Goal: Communication & Community: Answer question/provide support

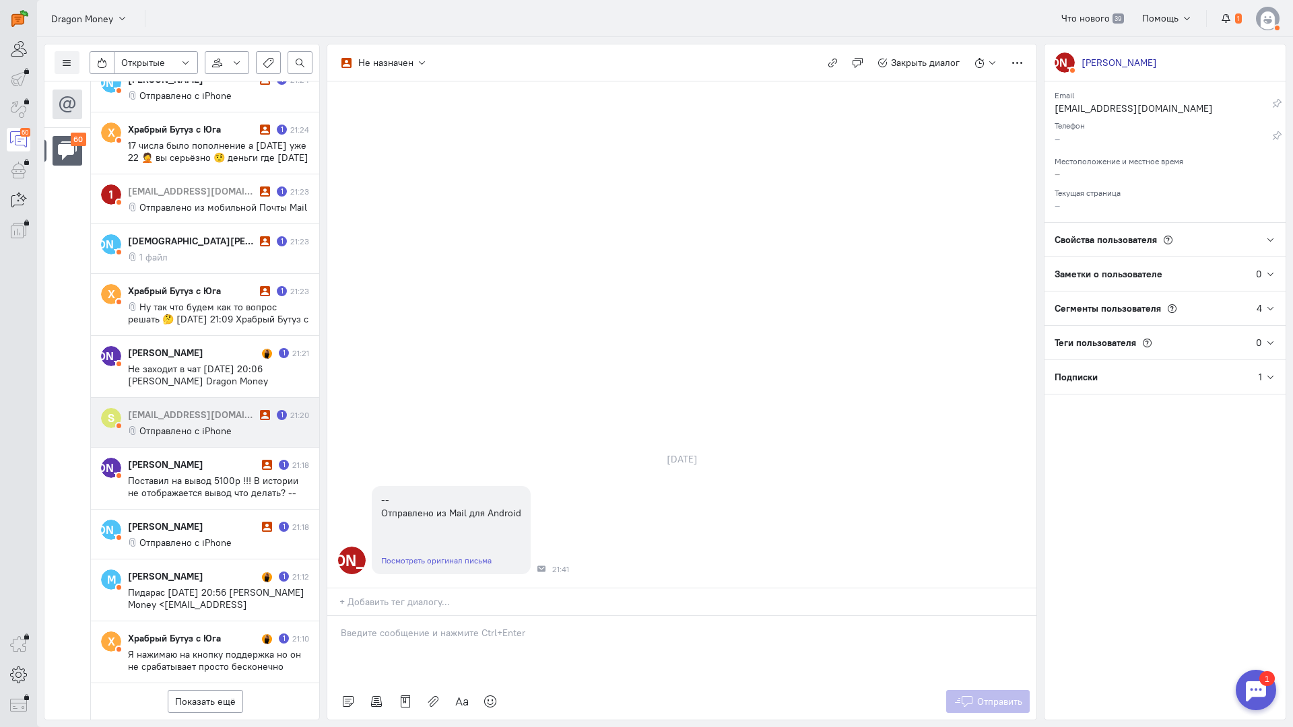
scroll to position [3207, 0]
click at [200, 690] on button "Показать ещё" at bounding box center [205, 701] width 75 height 23
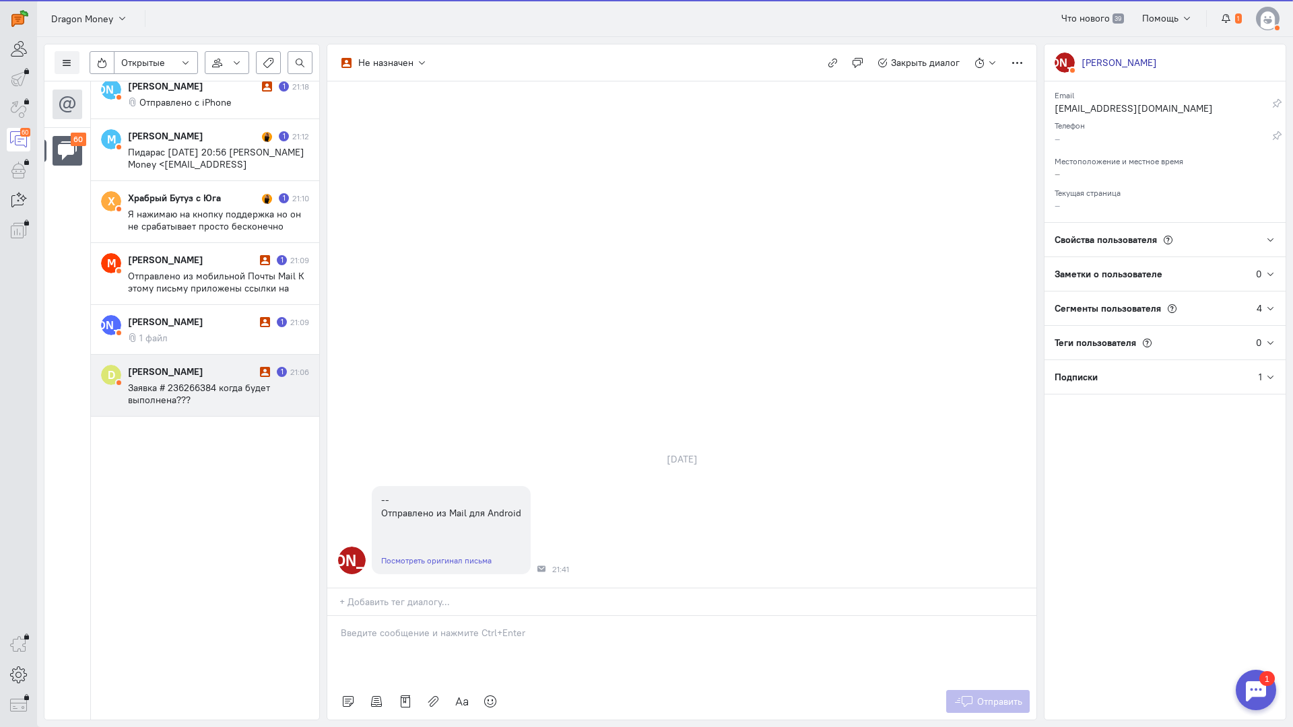
scroll to position [3740, 0]
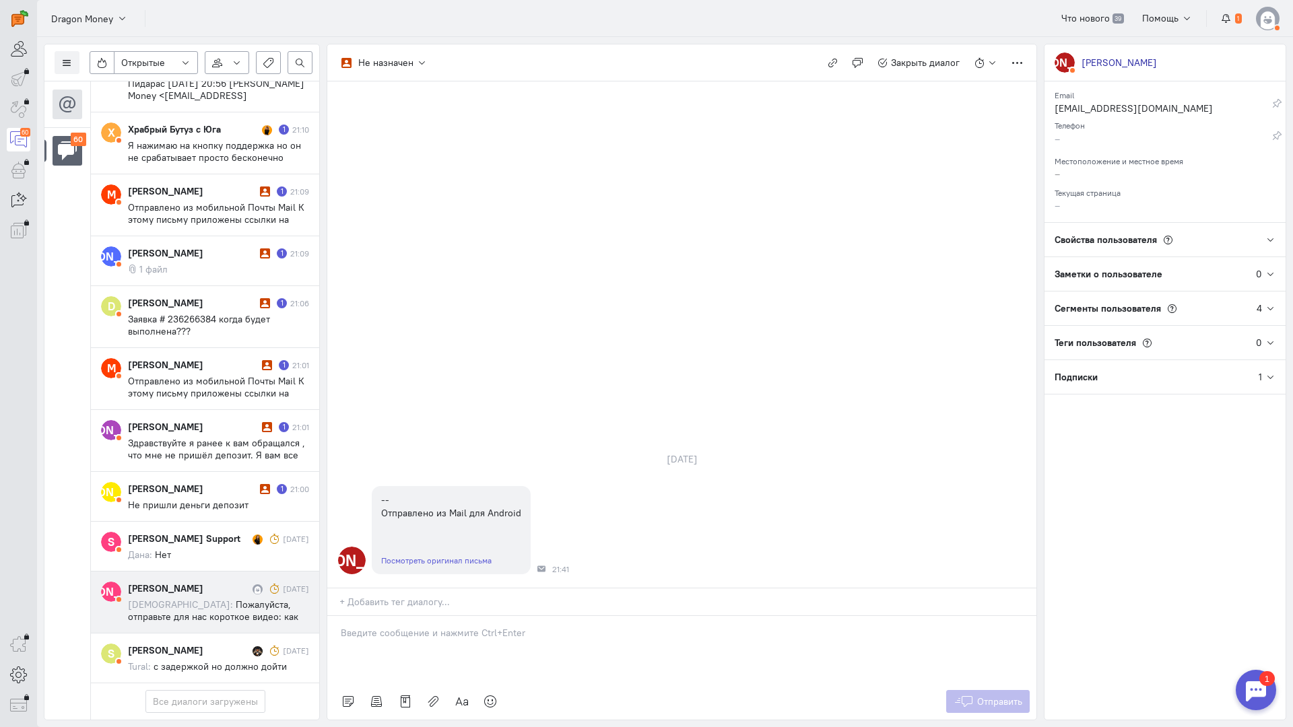
click at [205, 582] on div "[PERSON_NAME] [DATE] [PERSON_NAME]: Пожалуйста, отправьте для нас короткое виде…" at bounding box center [218, 602] width 181 height 41
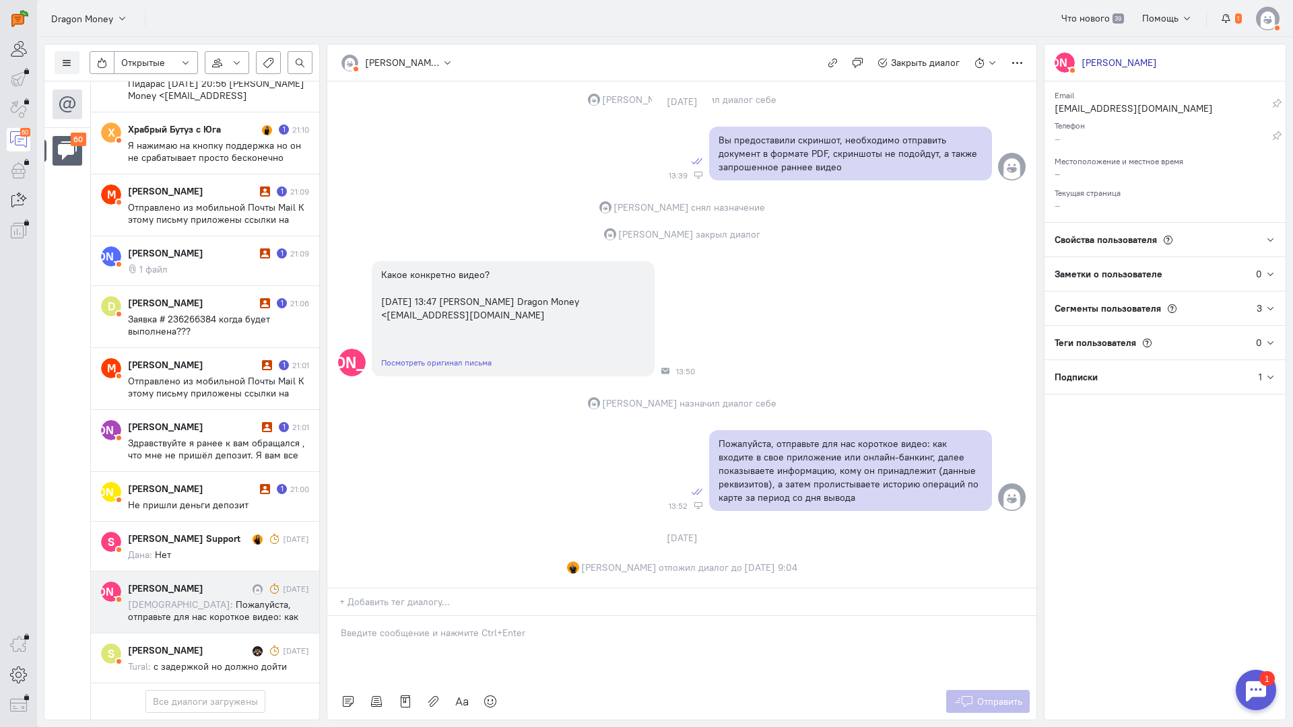
scroll to position [1222, 0]
click at [184, 532] on div "[PERSON_NAME] Support [DATE] Дана: Нет" at bounding box center [218, 546] width 181 height 29
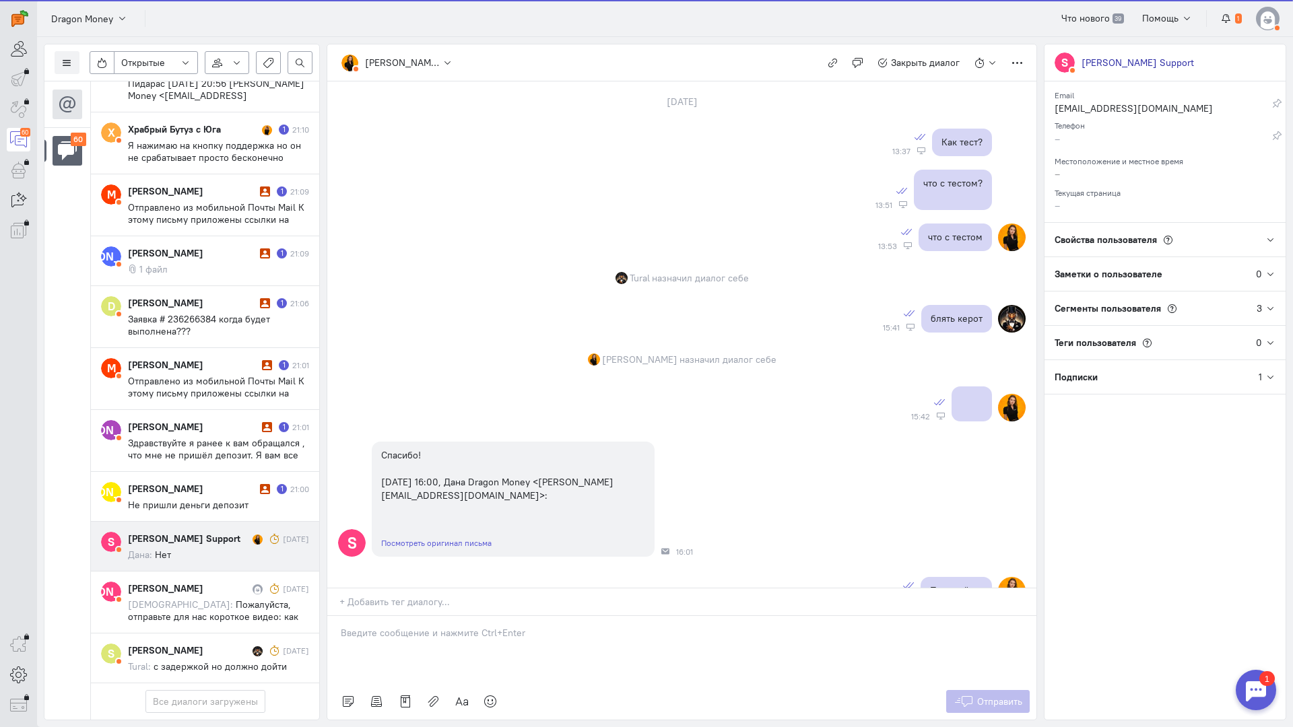
scroll to position [749, 0]
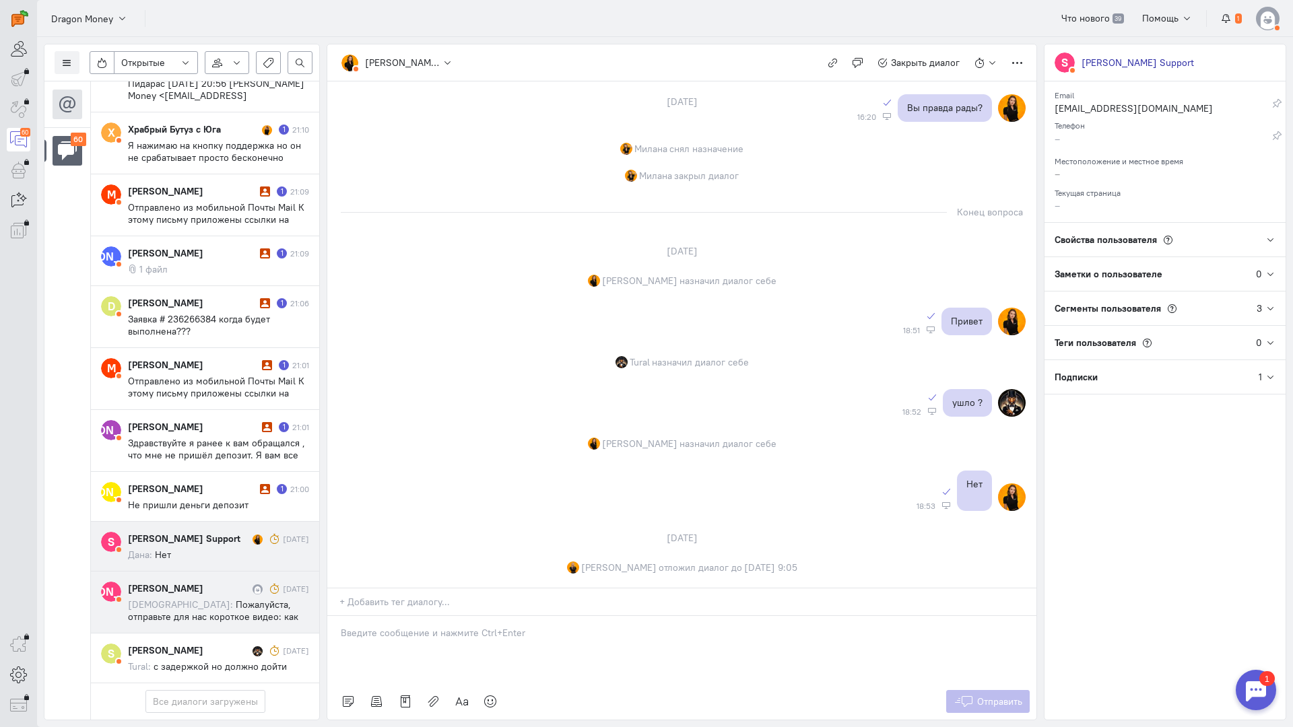
click at [183, 572] on cq-conversation-card "[PERSON_NAME] [PERSON_NAME] [DATE] [PERSON_NAME]: Пожалуйста, отправьте для нас…" at bounding box center [205, 603] width 228 height 62
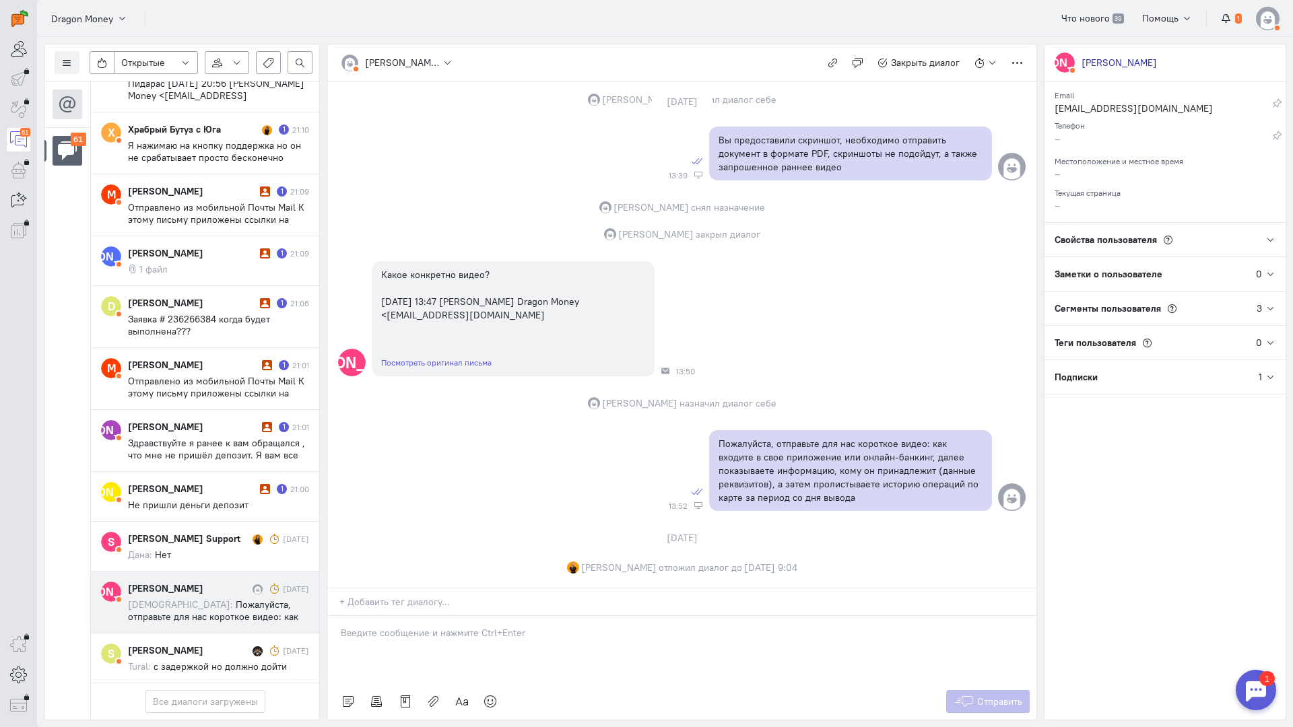
scroll to position [3801, 0]
click at [226, 499] on span "Не пришли деньги депозит" at bounding box center [188, 505] width 121 height 12
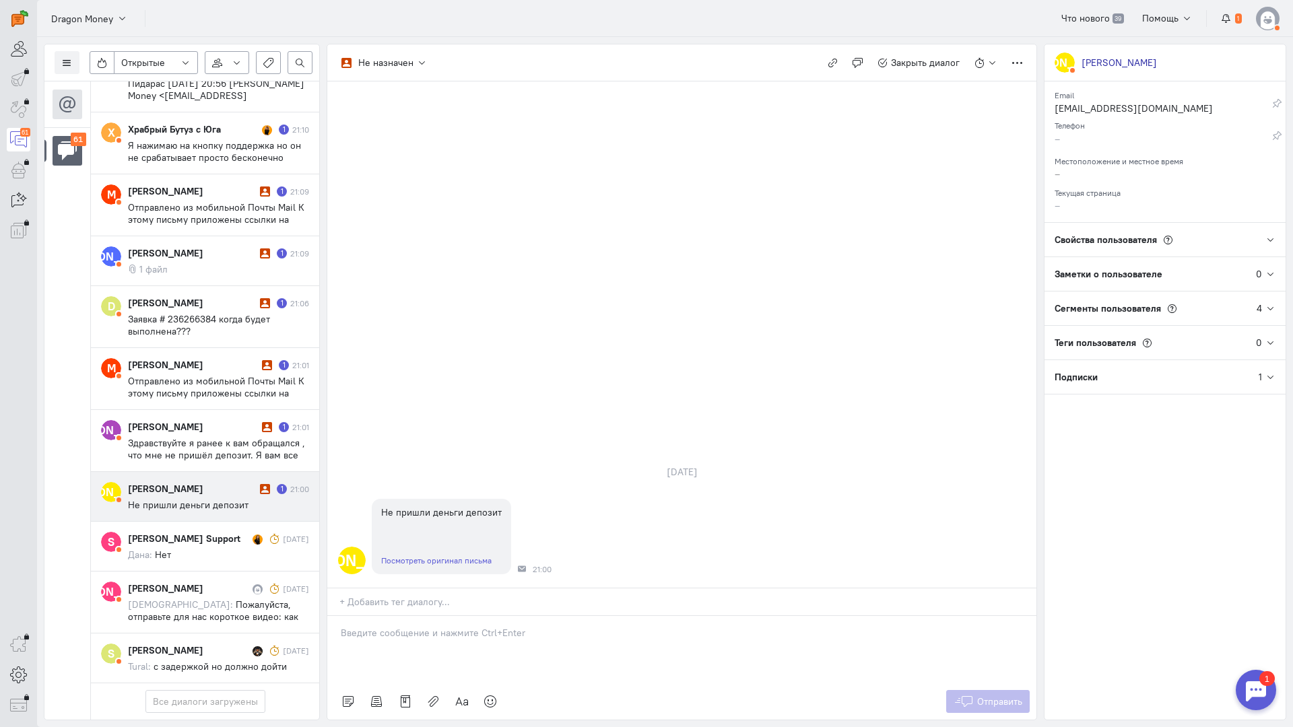
click at [443, 626] on p at bounding box center [682, 632] width 682 height 13
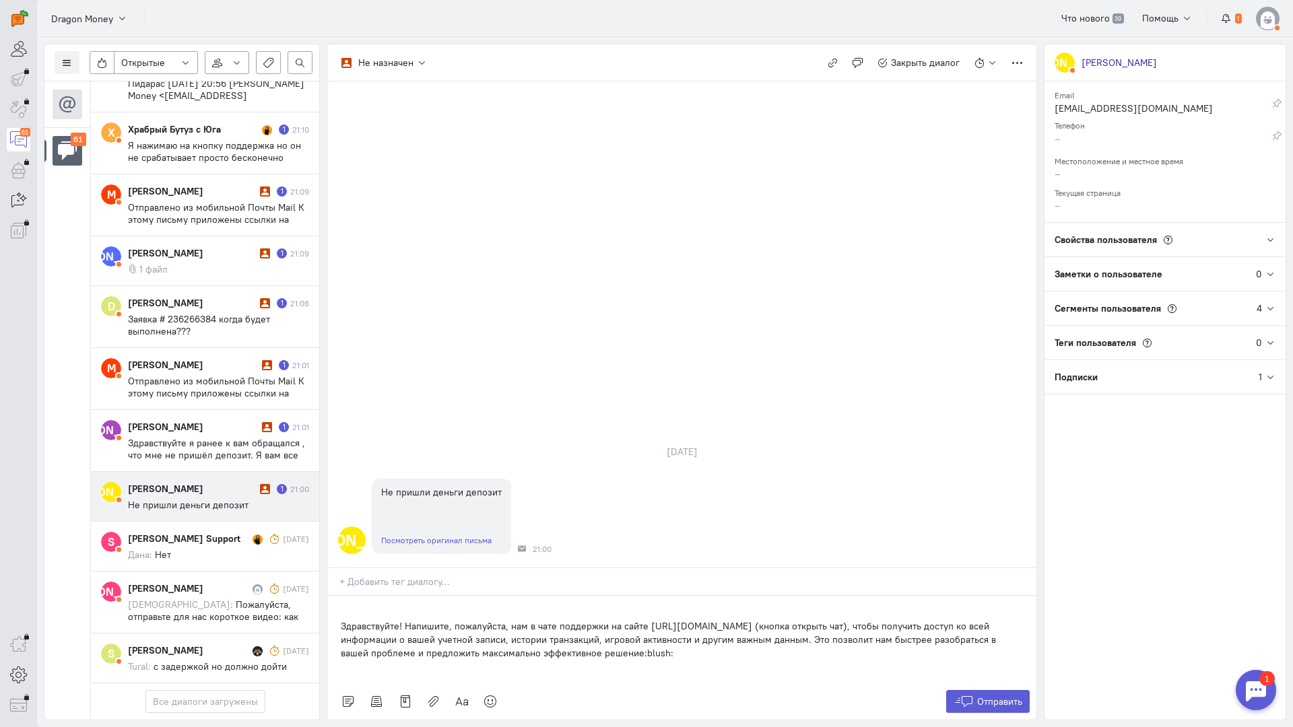
click at [336, 596] on div "Здравствуйте! Напишите, пожалуйста, нам в чате поддержки на сайте [URL][DOMAIN_…" at bounding box center [681, 640] width 709 height 88
click at [956, 695] on icon at bounding box center [964, 701] width 20 height 13
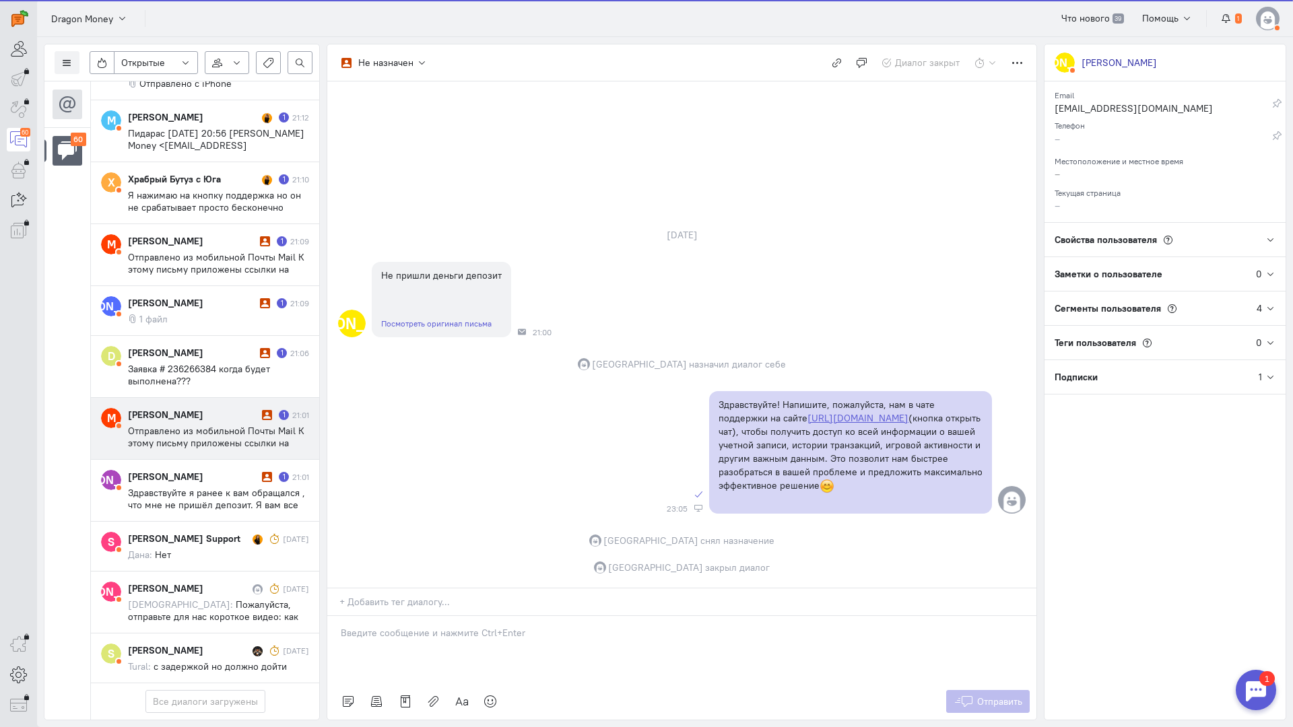
scroll to position [3752, 0]
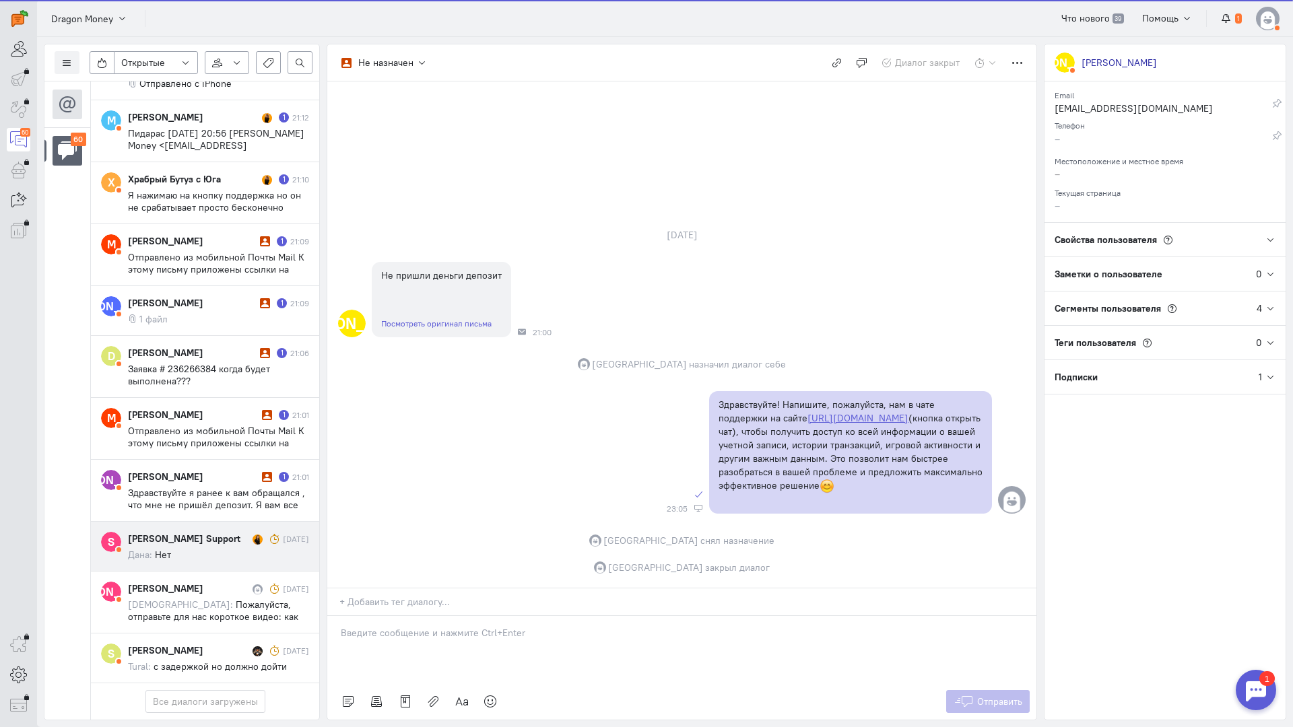
click at [204, 532] on div "[PERSON_NAME] Support" at bounding box center [188, 538] width 121 height 13
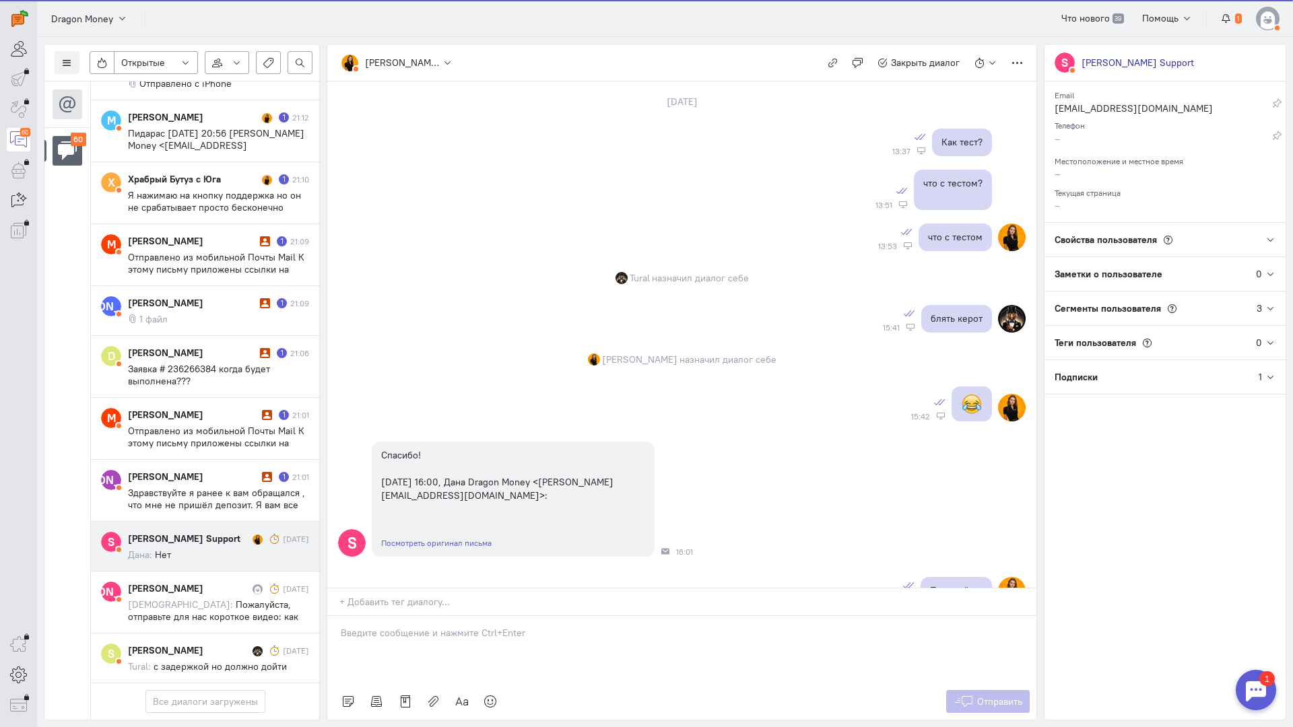
scroll to position [749, 0]
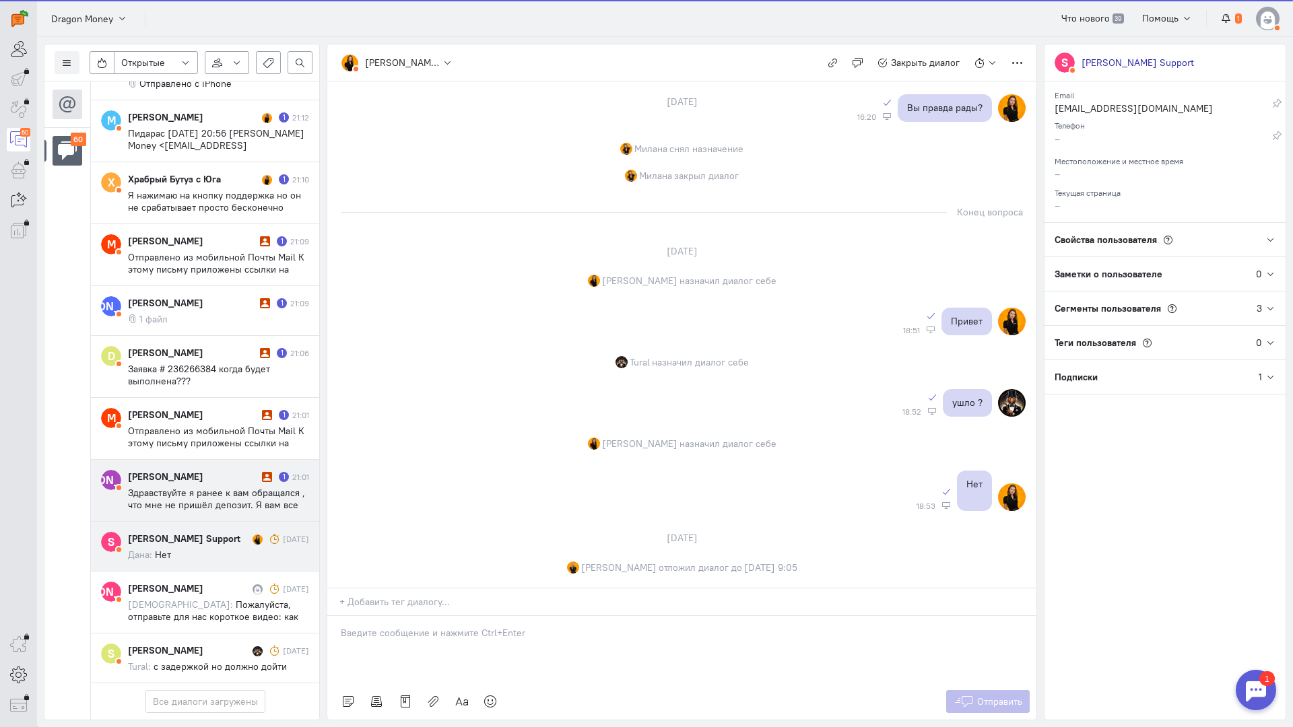
click at [248, 470] on div "[PERSON_NAME]" at bounding box center [193, 476] width 131 height 13
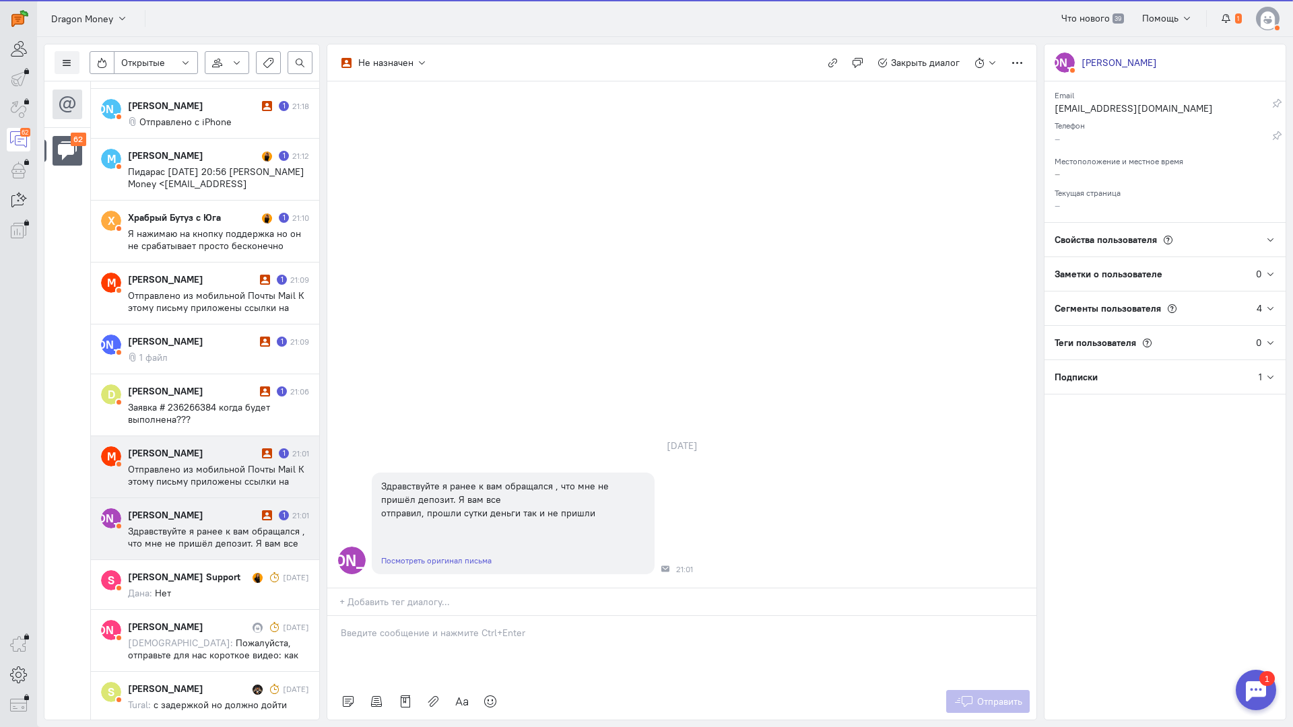
scroll to position [3873, 0]
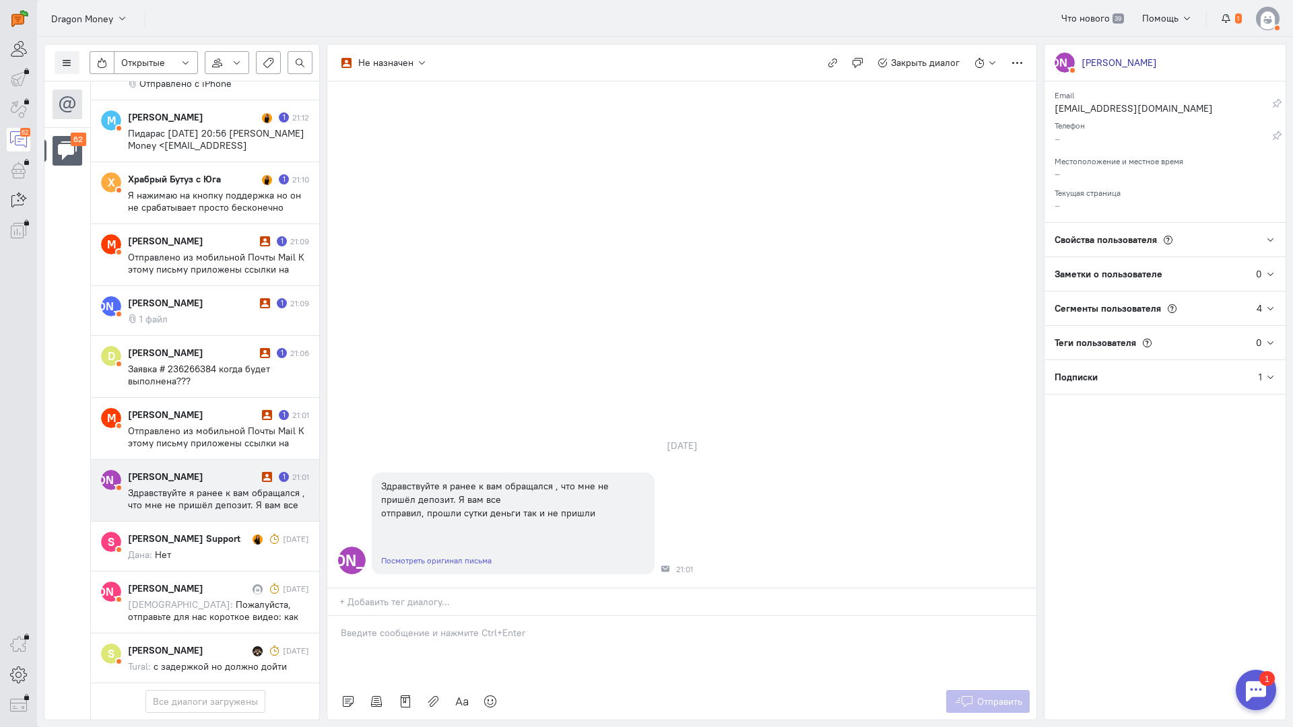
click at [235, 470] on div "[PERSON_NAME]" at bounding box center [193, 476] width 131 height 13
click at [422, 616] on div at bounding box center [681, 649] width 709 height 67
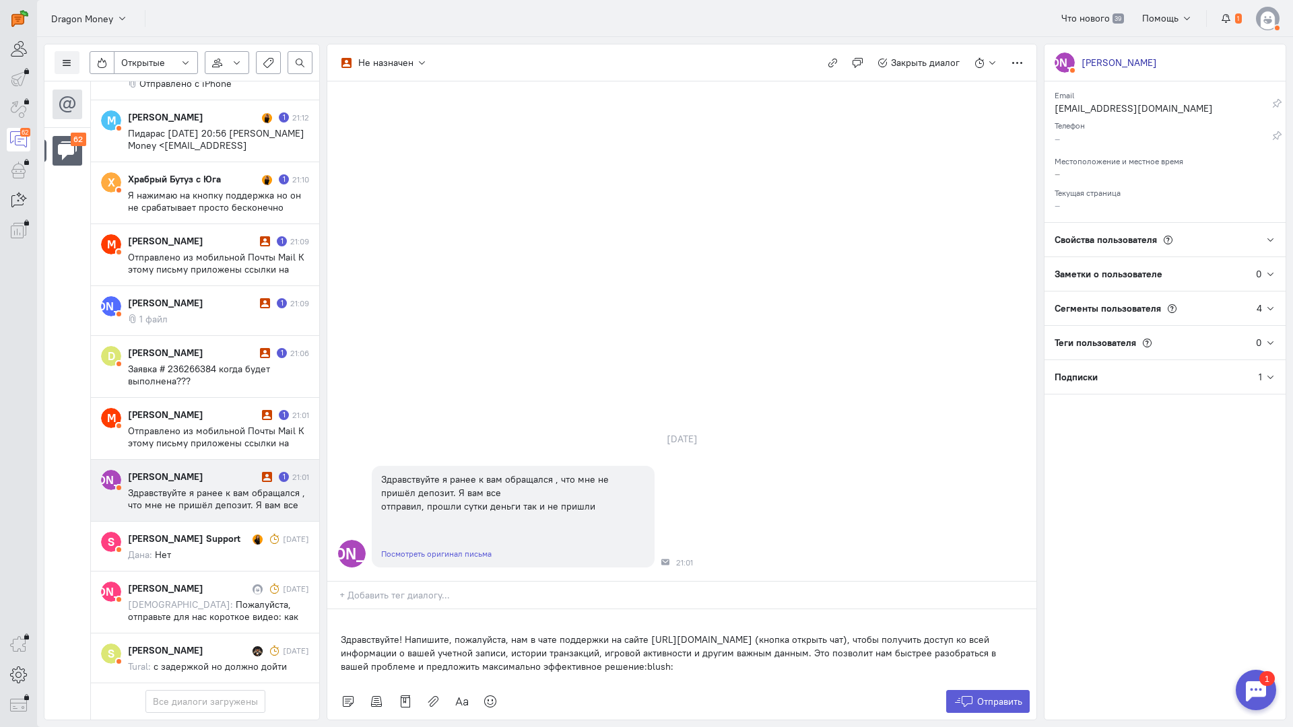
click at [336, 610] on div "Здравствуйте! Напишите, пожалуйста, нам в чате поддержки на сайте [URL][DOMAIN_…" at bounding box center [681, 647] width 709 height 74
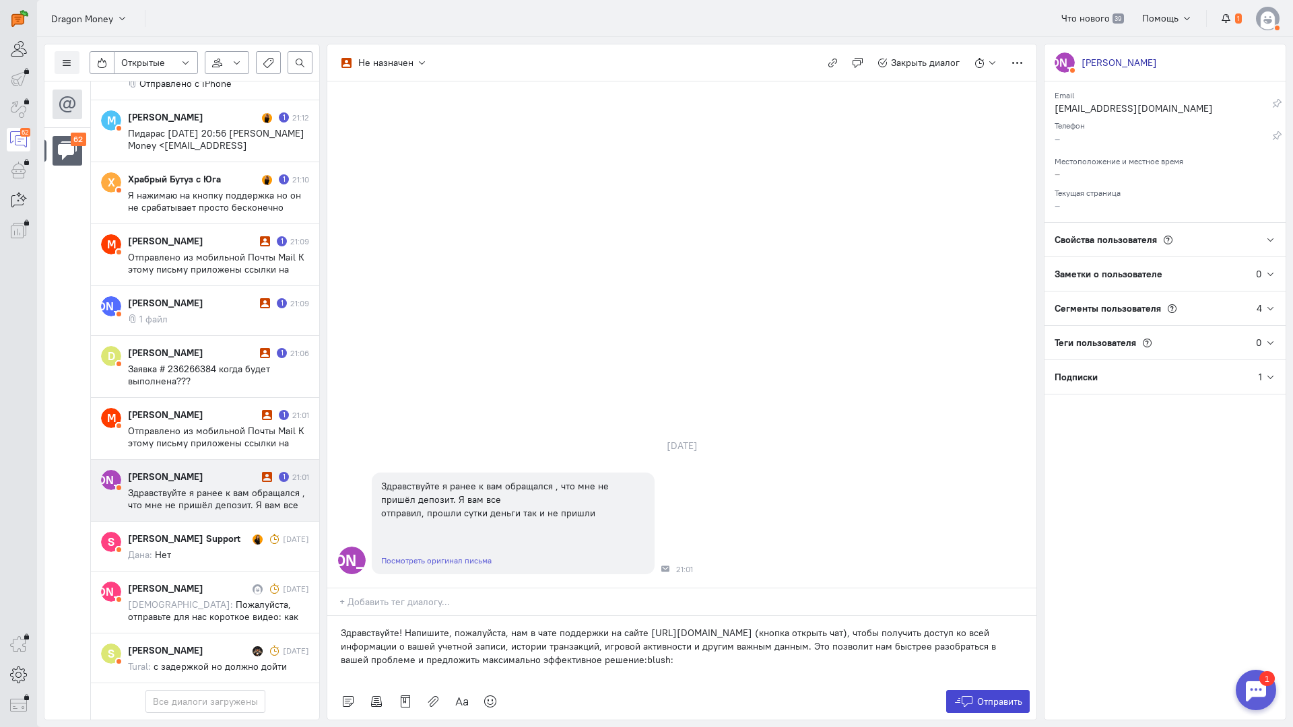
click at [1000, 696] on span "Отправить" at bounding box center [999, 702] width 45 height 12
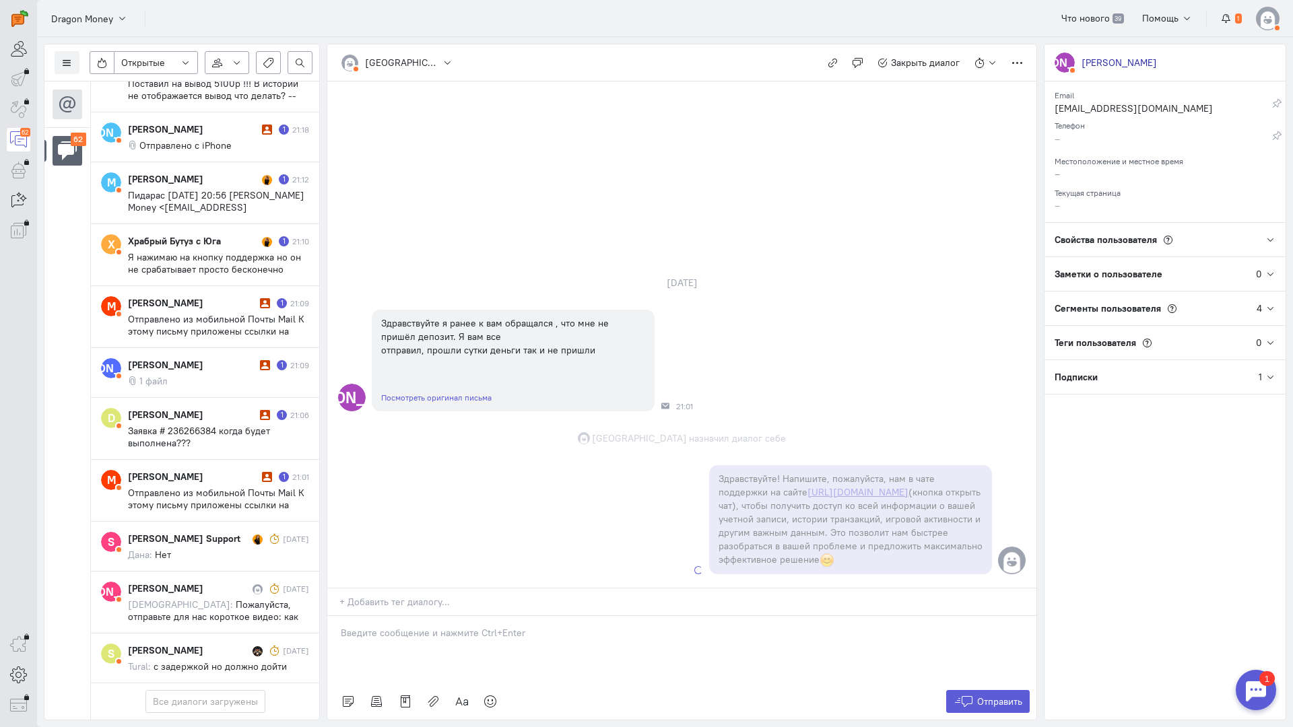
scroll to position [3861, 0]
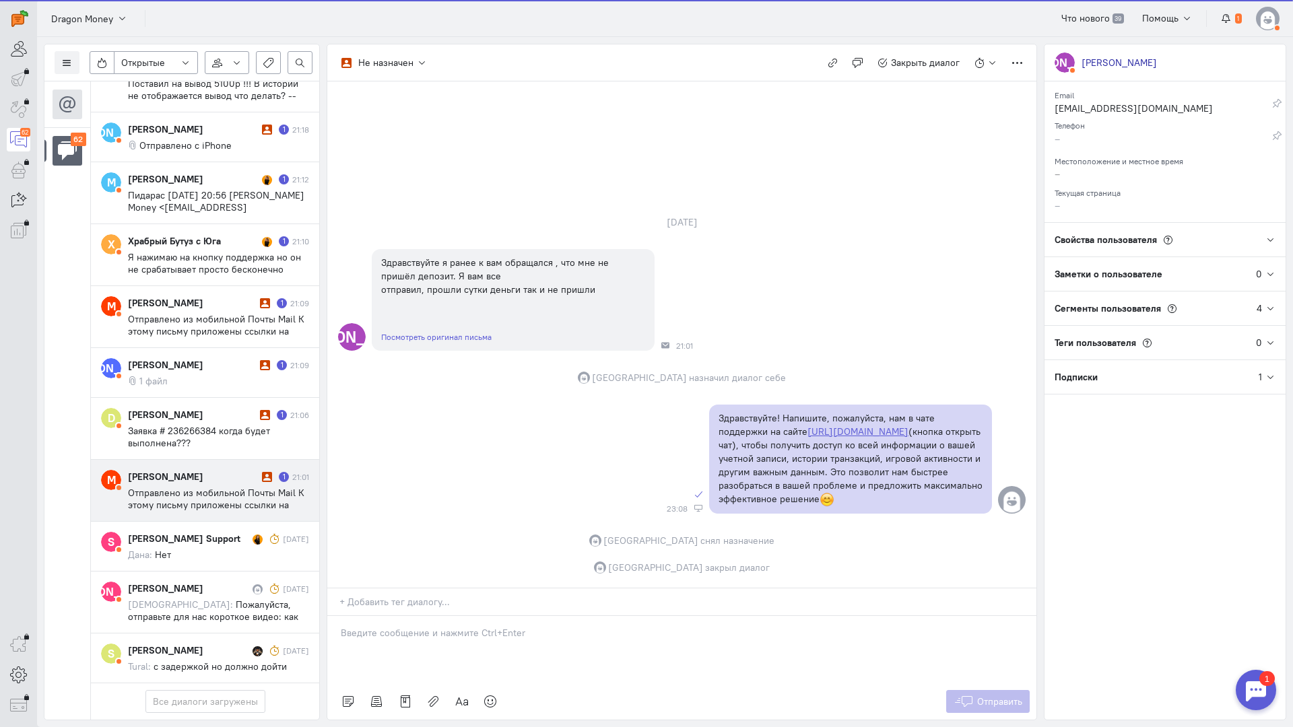
click at [199, 487] on span "Отправлено из мобильной Почты Mail К этому письму приложены ссылки на следующие…" at bounding box center [216, 529] width 176 height 85
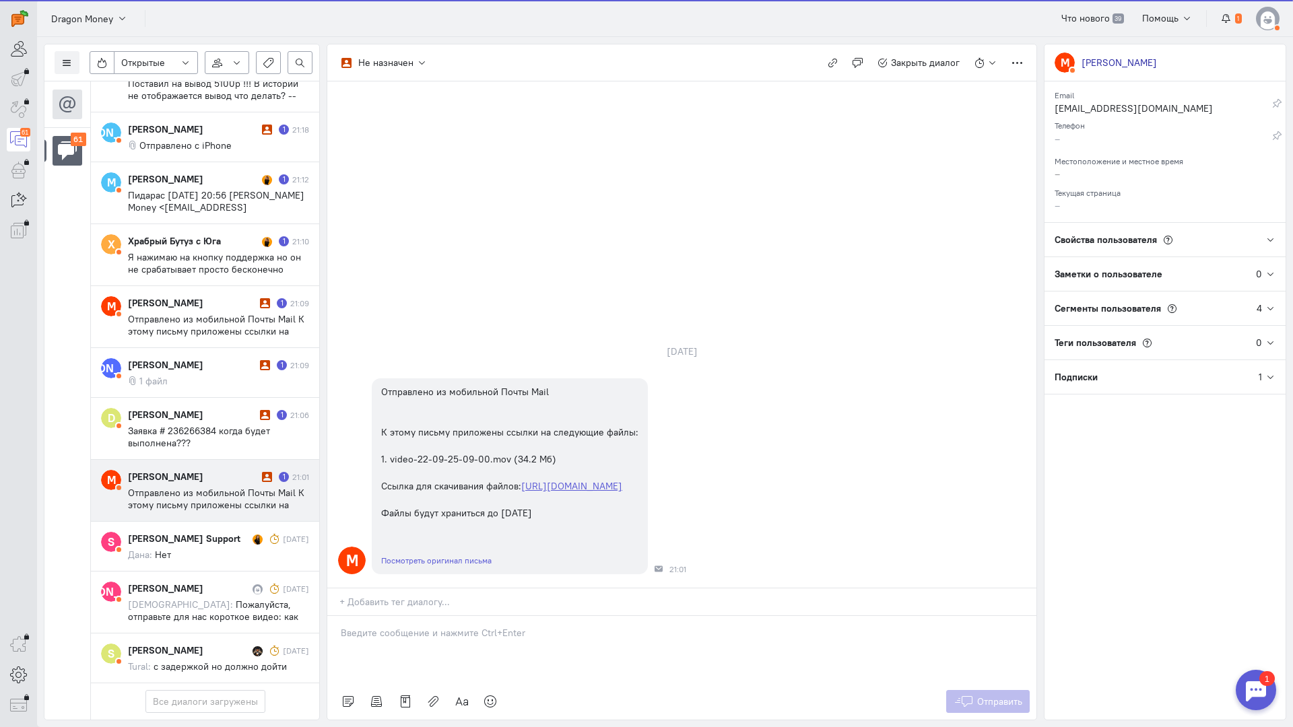
scroll to position [3801, 0]
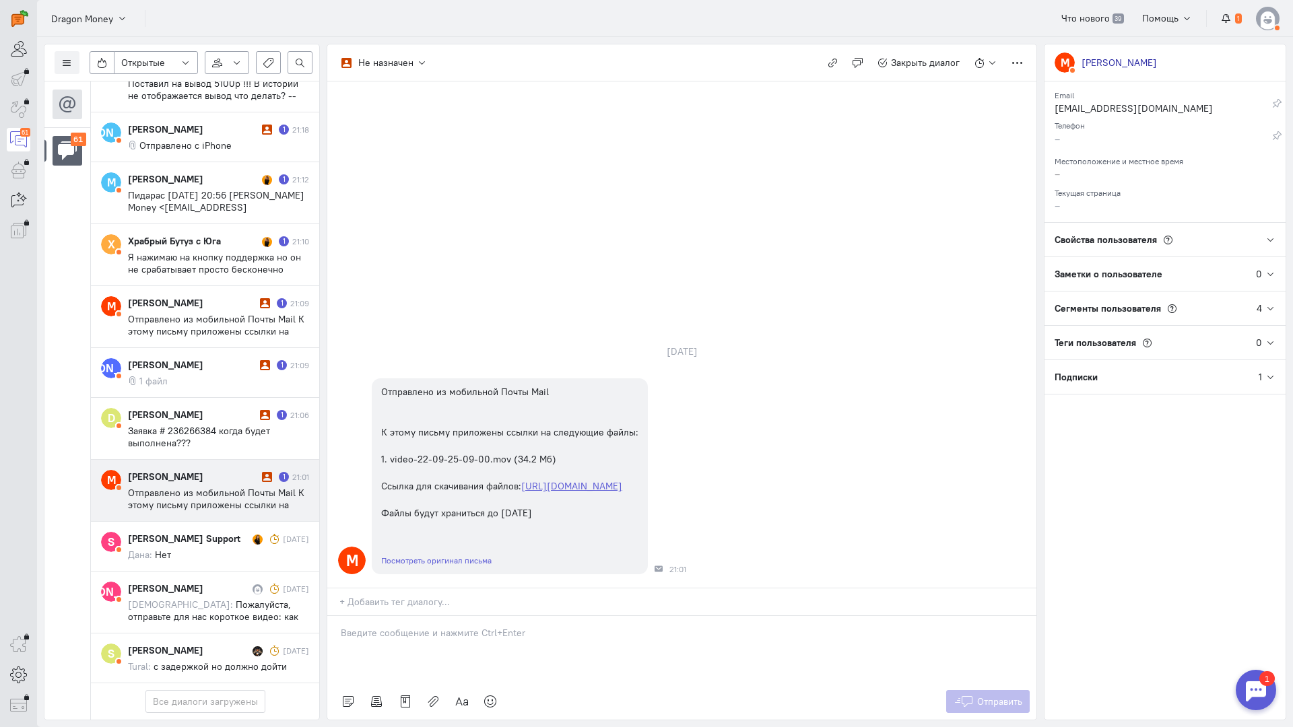
click at [414, 616] on div at bounding box center [681, 649] width 709 height 67
click at [335, 616] on div "Здравствуйте! Благодарим Вас за обращение и предоставленную информацию:blush:" at bounding box center [681, 649] width 709 height 67
click at [969, 695] on icon at bounding box center [964, 701] width 20 height 13
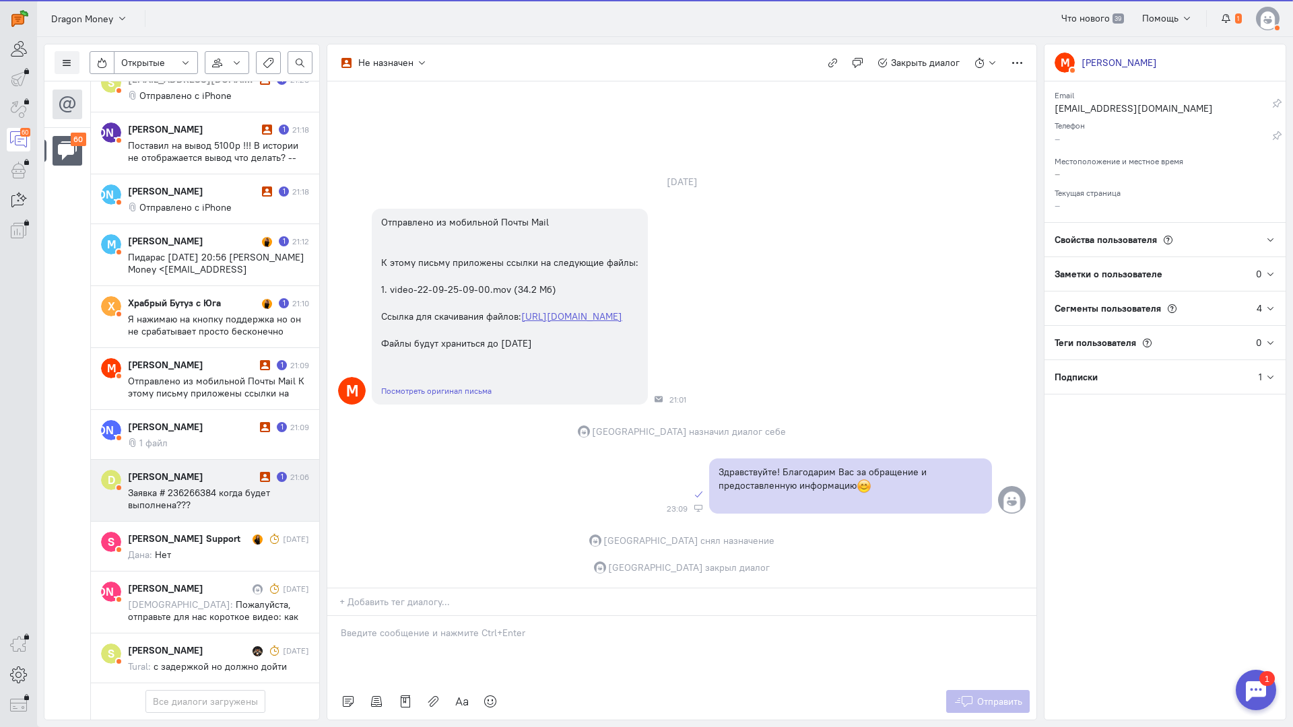
scroll to position [3740, 0]
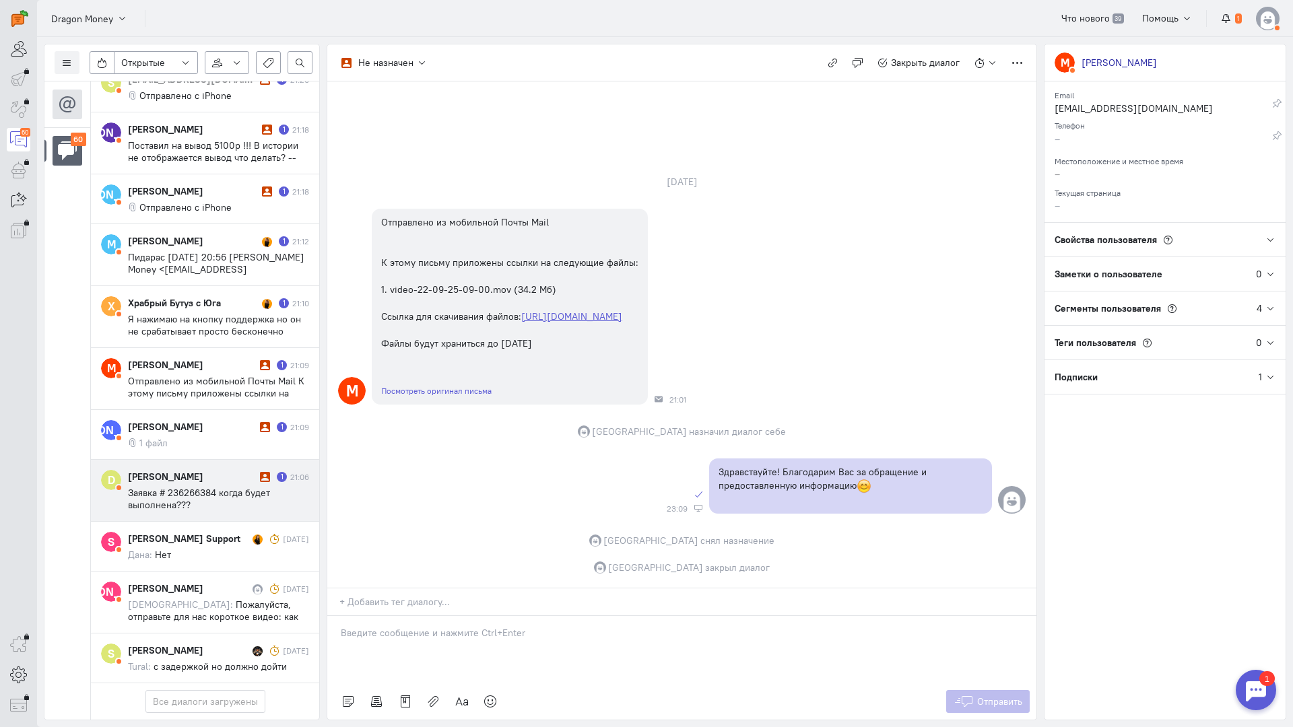
click at [171, 487] on span "Заявка # 236266384 когда будет выполнена???" at bounding box center [199, 499] width 142 height 24
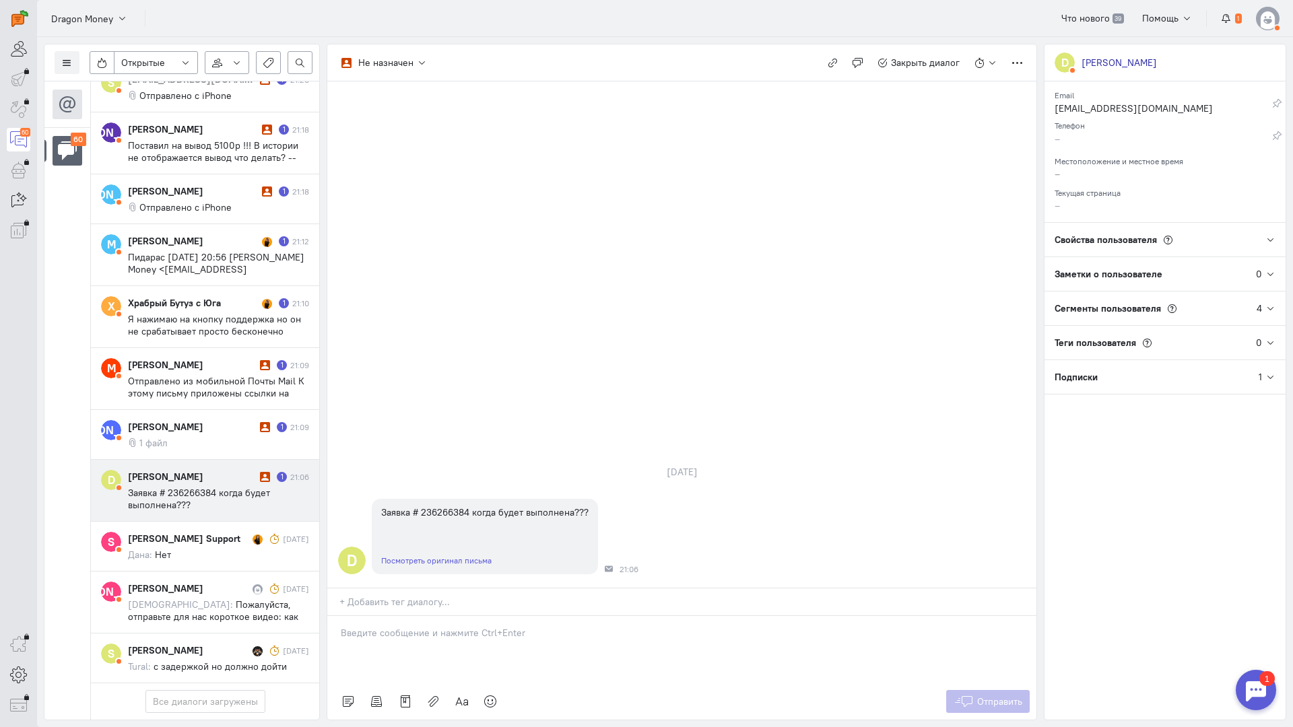
click at [389, 616] on div at bounding box center [681, 649] width 709 height 67
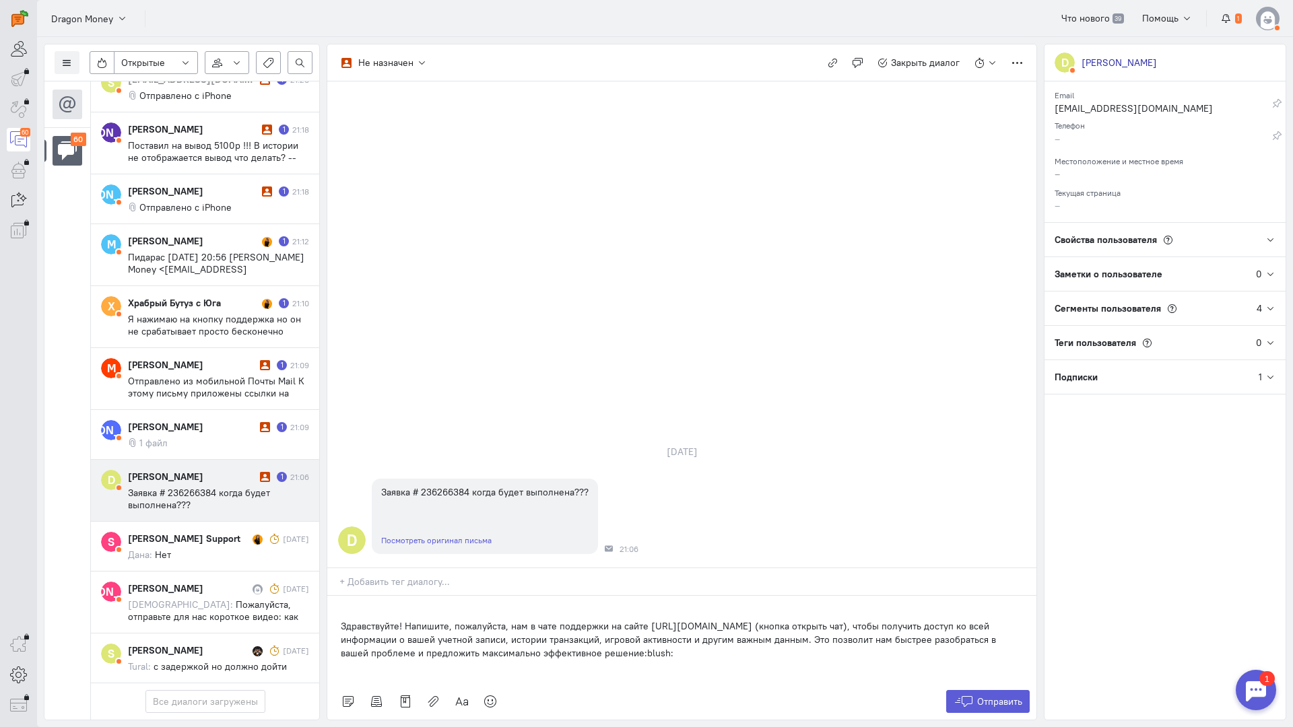
click at [327, 596] on div "Здравствуйте! Напишите, пожалуйста, нам в чате поддержки на сайте [URL][DOMAIN_…" at bounding box center [681, 640] width 709 height 88
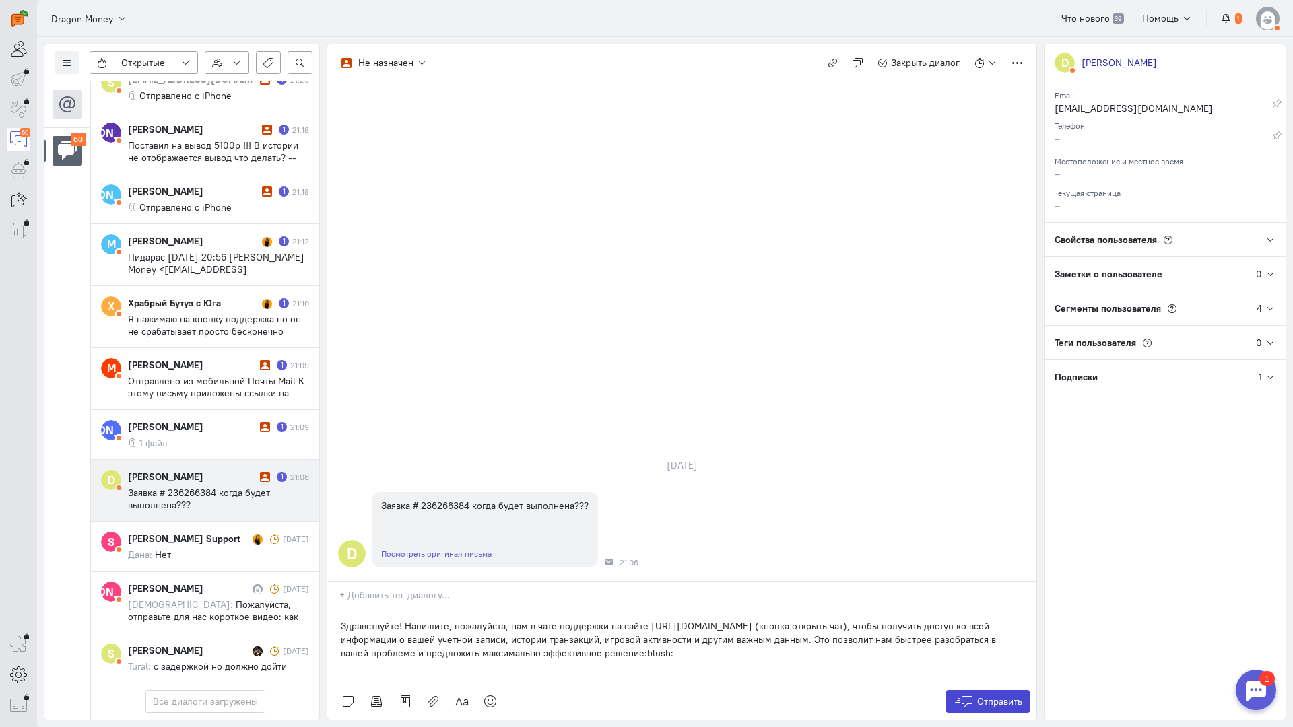
click at [1014, 696] on span "Отправить" at bounding box center [999, 702] width 45 height 12
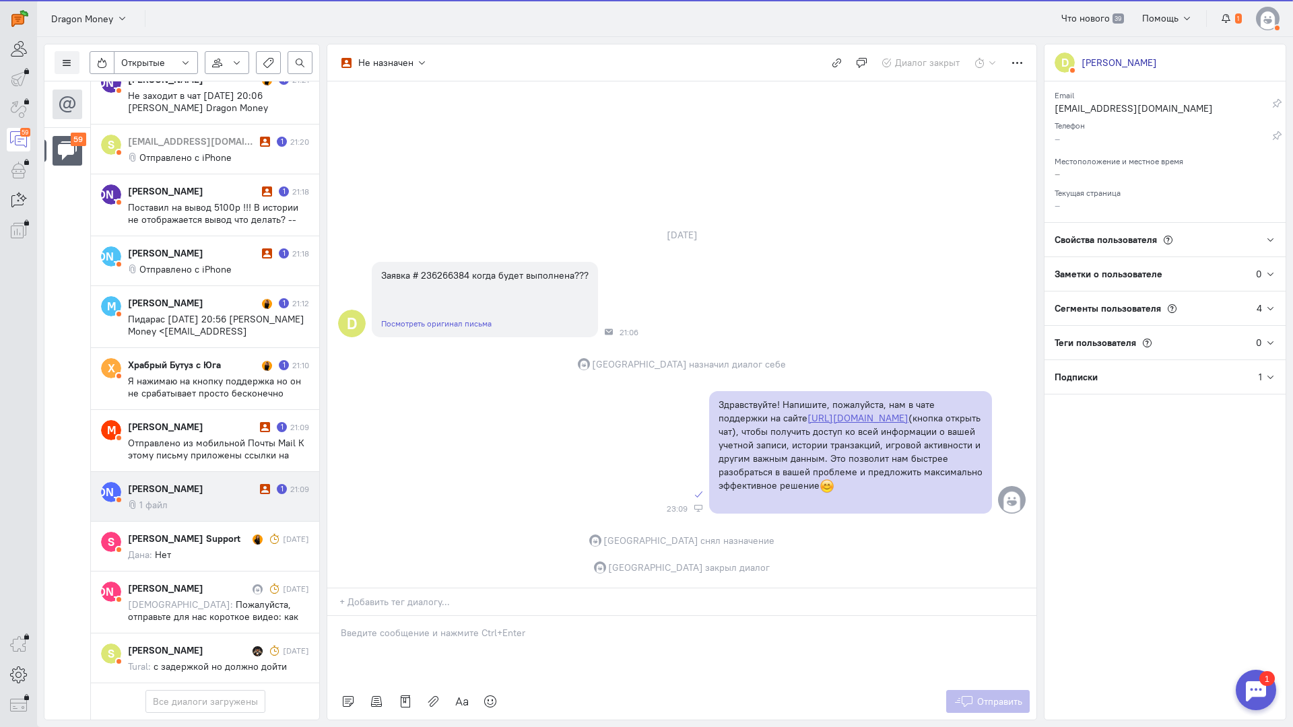
scroll to position [3679, 0]
click at [208, 482] on div "[PERSON_NAME]" at bounding box center [192, 488] width 129 height 13
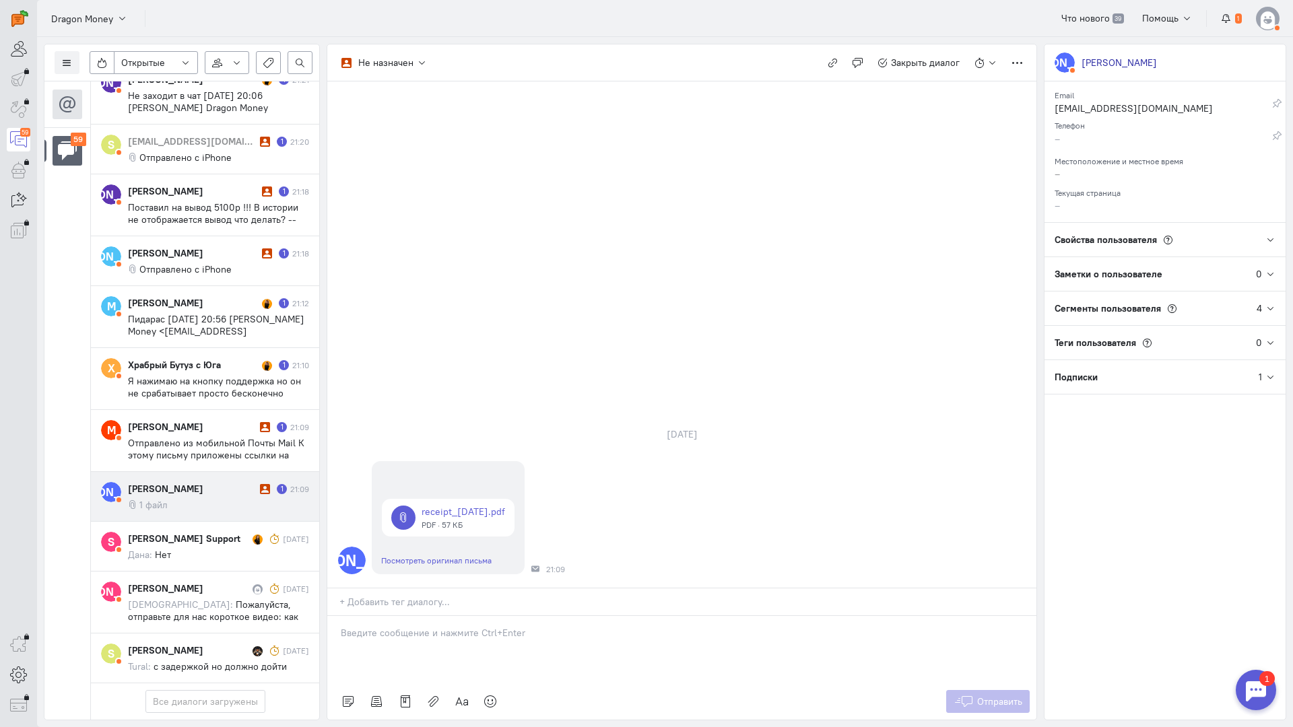
drag, startPoint x: 443, startPoint y: 552, endPoint x: 435, endPoint y: 549, distance: 8.5
click at [437, 626] on p at bounding box center [682, 632] width 682 height 13
click at [336, 616] on div "Здравствуйте! Благодарим Вас за обращение и предоставленную информацию:blush:" at bounding box center [681, 649] width 709 height 67
click at [338, 616] on div "Здравствуйте! Благодарим Вас за обращение и предоставленную информацию:blush:" at bounding box center [681, 649] width 709 height 67
click at [1007, 696] on span "Отправить" at bounding box center [999, 702] width 45 height 12
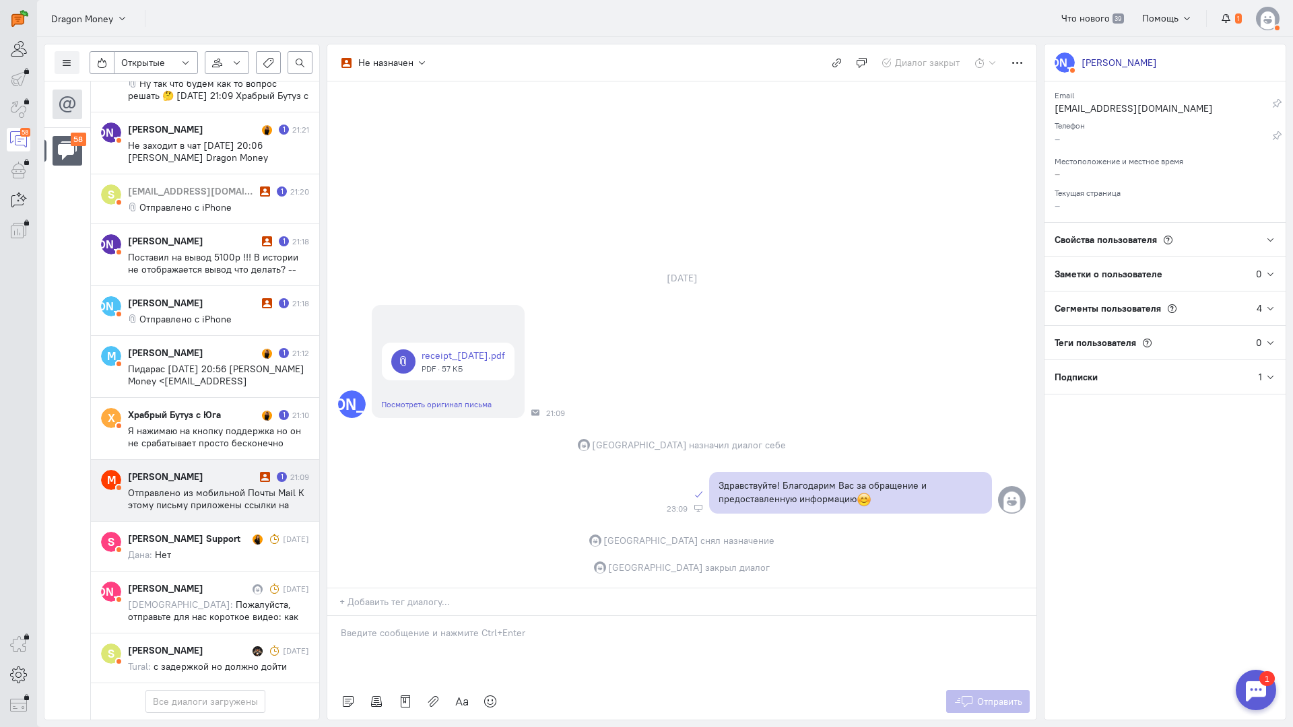
scroll to position [3619, 0]
click at [187, 487] on span "Отправлено из мобильной Почты Mail К этому письму приложены ссылки на следующие…" at bounding box center [216, 529] width 176 height 85
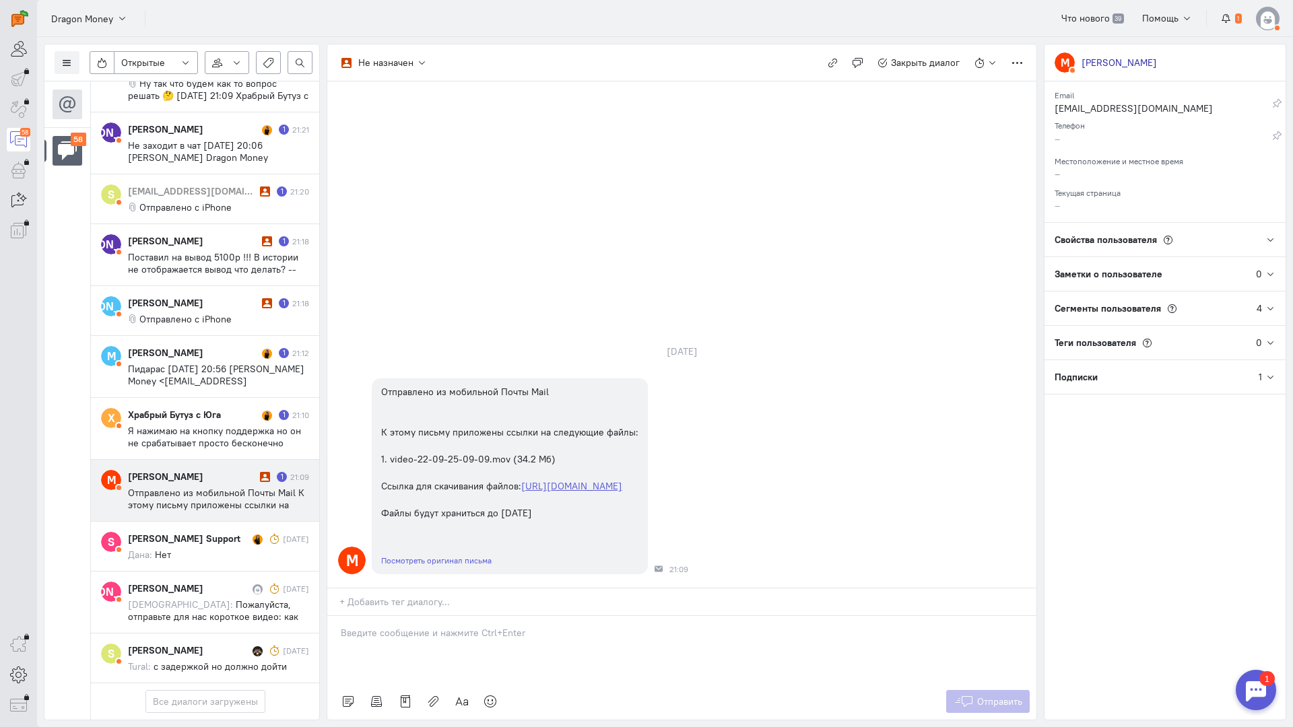
click at [432, 616] on div at bounding box center [681, 649] width 709 height 67
click at [335, 616] on div "Здравствуйте! Благодарим Вас за обращение и предоставленную информацию:blush:" at bounding box center [681, 649] width 709 height 67
click at [983, 690] on button "Отправить" at bounding box center [988, 701] width 84 height 23
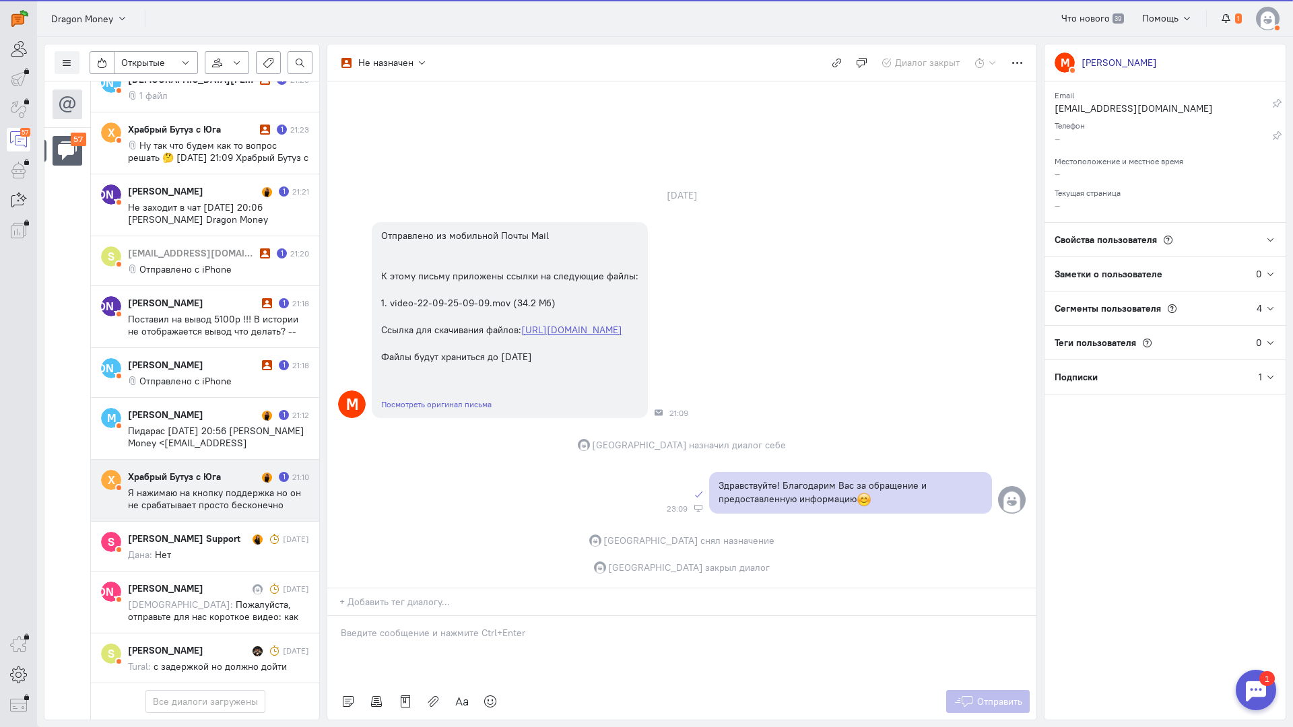
scroll to position [3558, 0]
click at [208, 487] on span "Я нажимаю на кнопку поддержка но он не срабатывает просто бесконечно грузится Н…" at bounding box center [214, 523] width 173 height 73
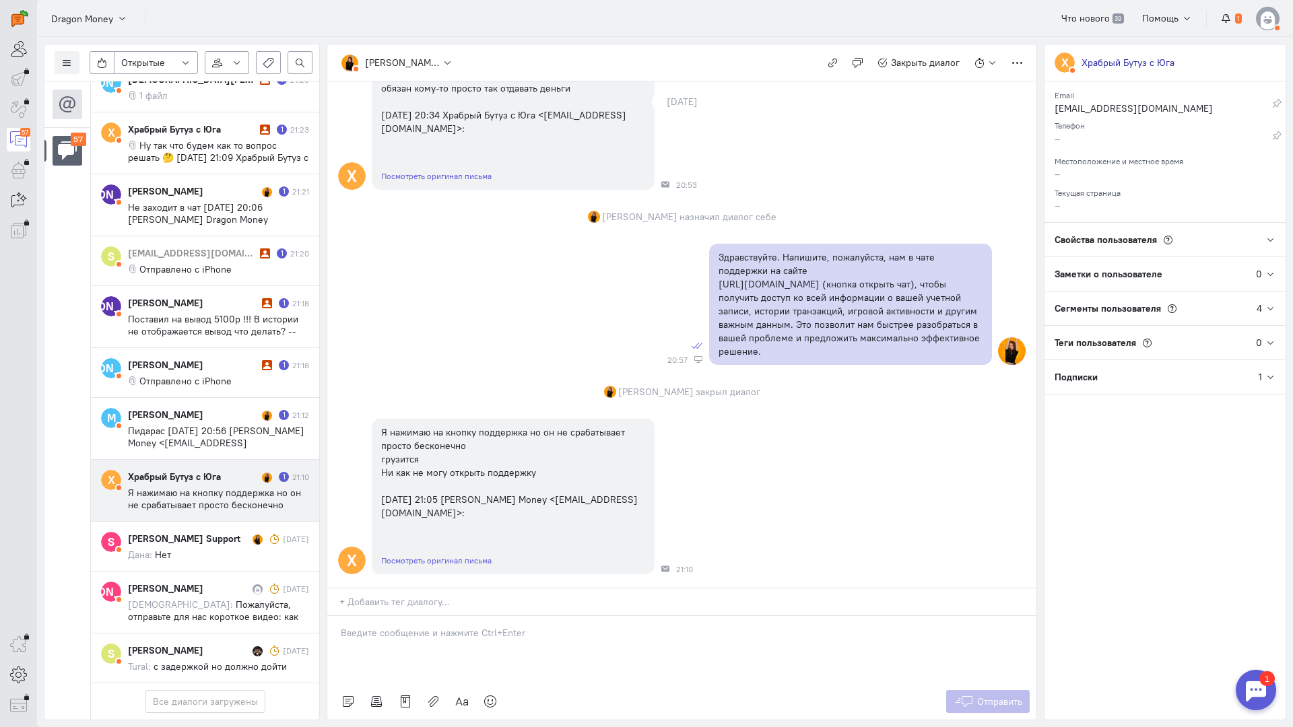
scroll to position [164, 0]
click at [429, 626] on p at bounding box center [682, 632] width 682 height 13
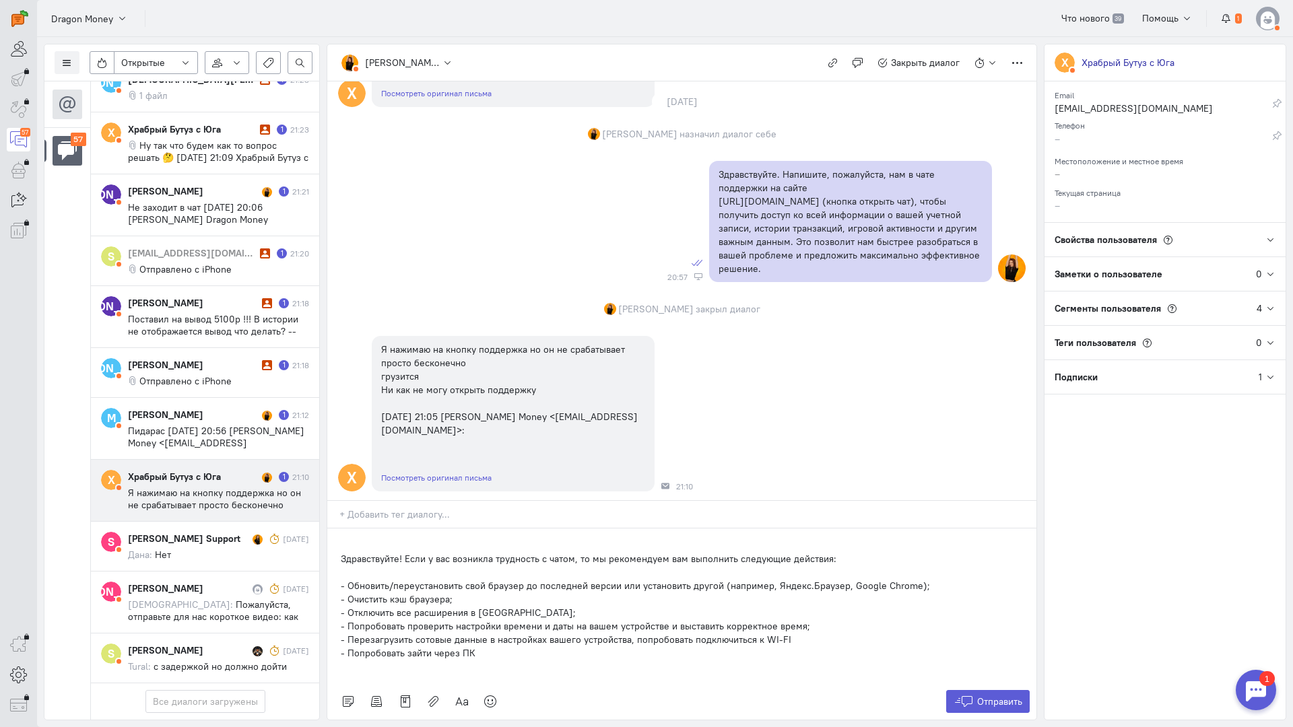
click at [337, 529] on div "Здравствуйте! Если у вас возникла трудность с чатом, то мы рекомендуем вам выпо…" at bounding box center [681, 606] width 709 height 155
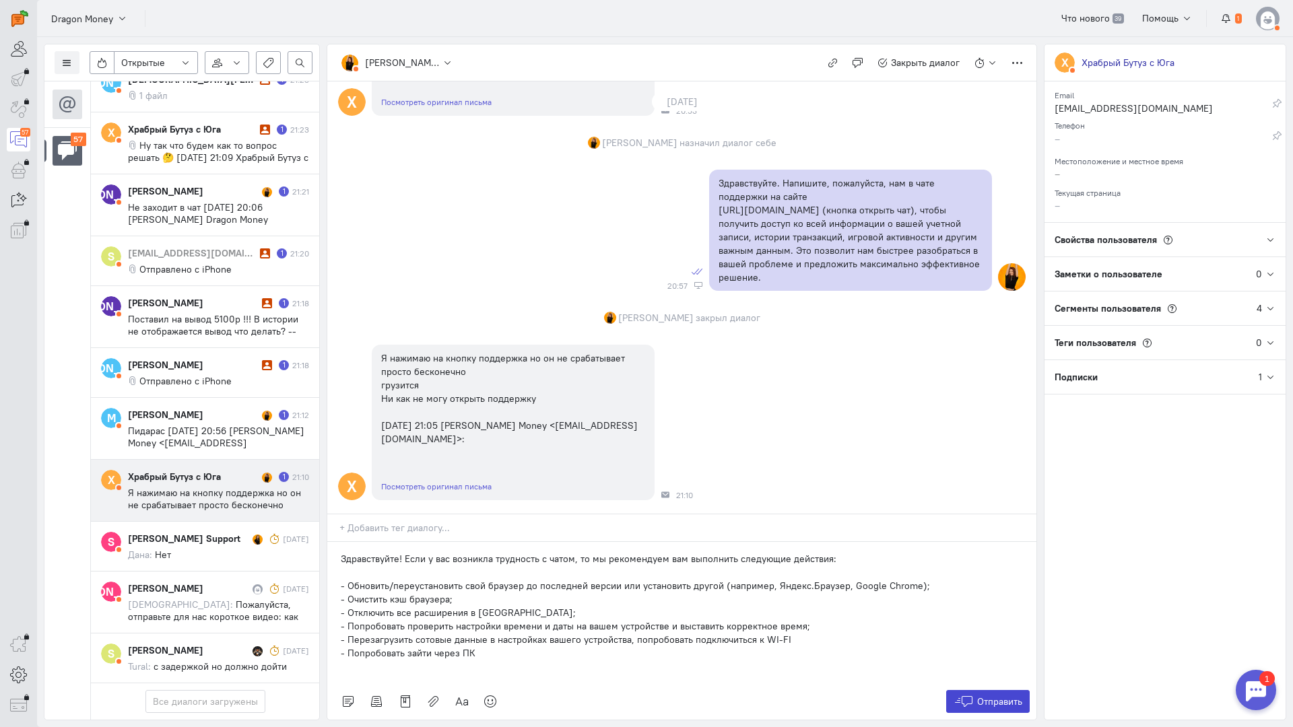
click at [980, 696] on span "Отправить" at bounding box center [999, 702] width 45 height 12
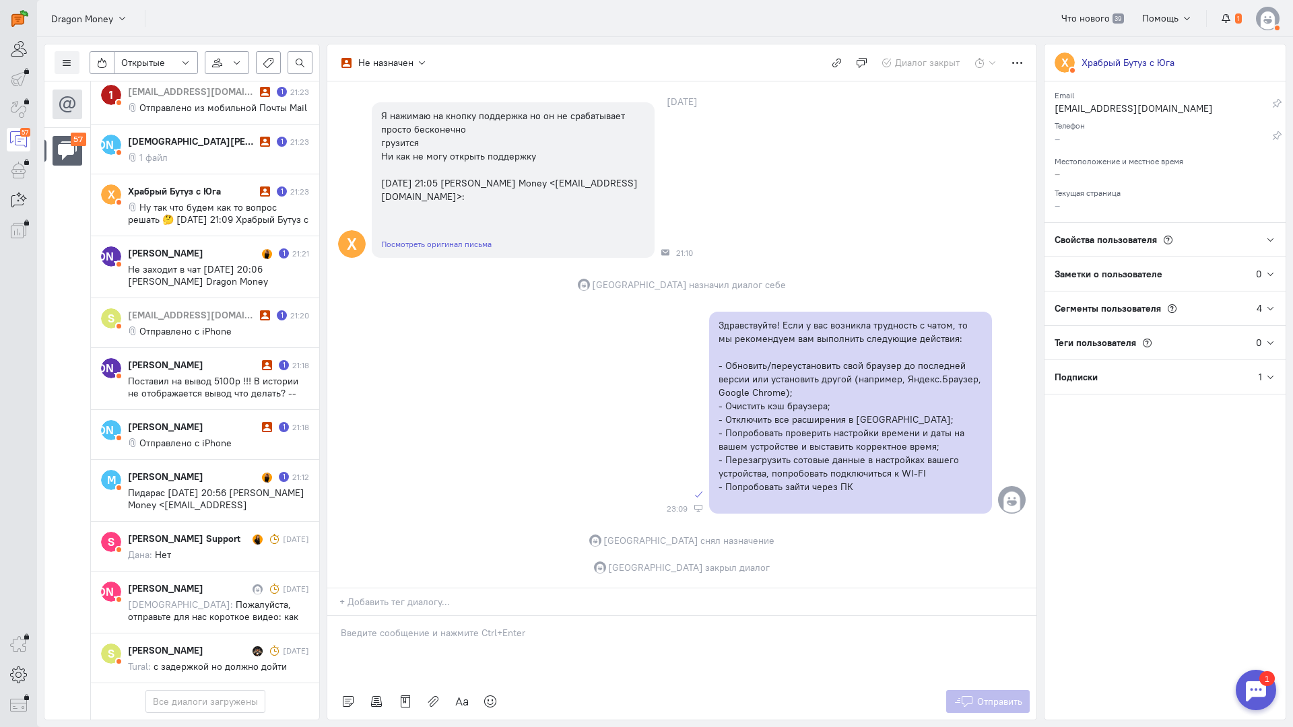
scroll to position [3498, 0]
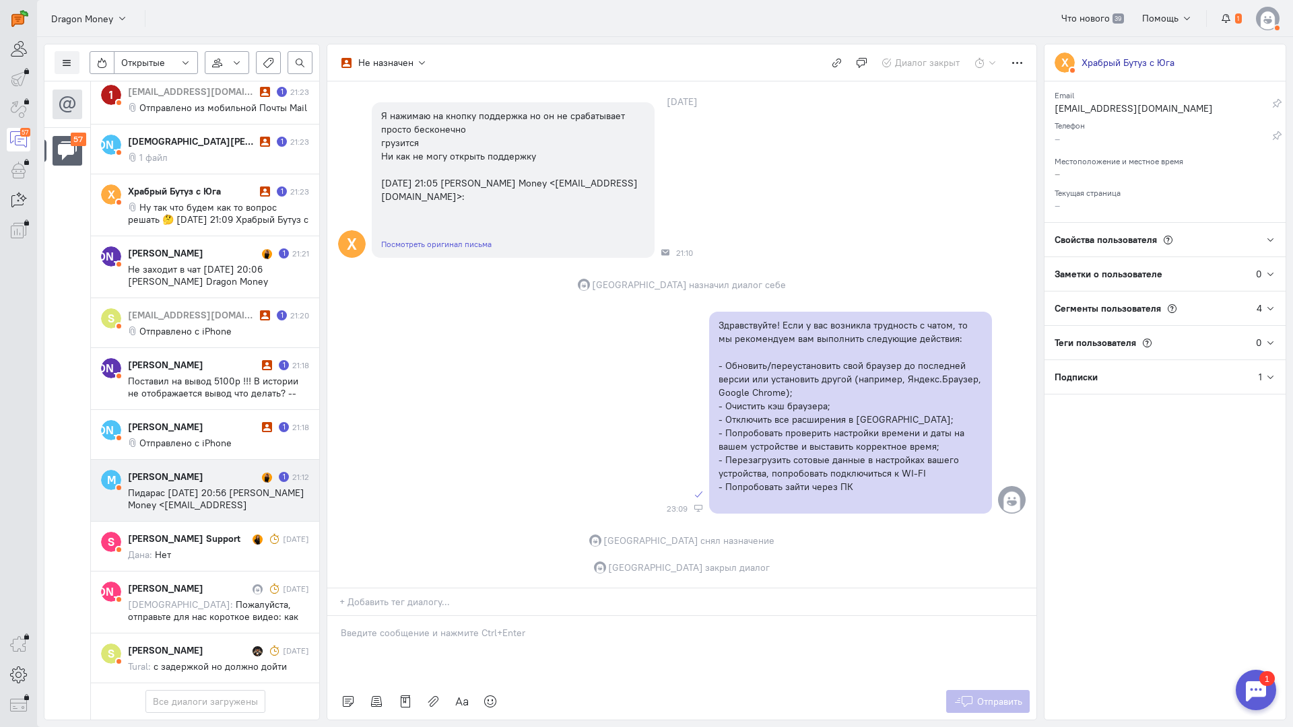
drag, startPoint x: 236, startPoint y: 401, endPoint x: 263, endPoint y: 395, distance: 27.6
click at [236, 470] on div "[PERSON_NAME] 1 21:12 Пидарас [DATE] 20:56 [PERSON_NAME] Money <[EMAIL_ADDRESS]…" at bounding box center [218, 490] width 181 height 41
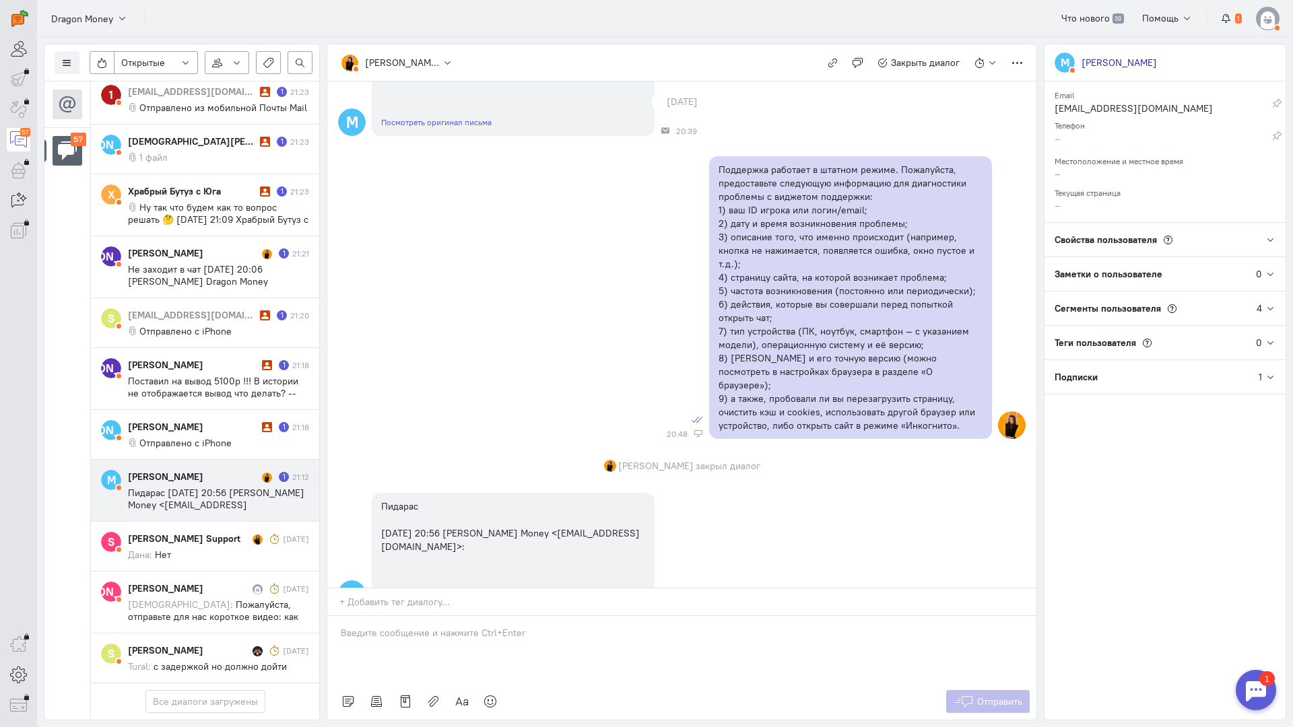
scroll to position [542, 0]
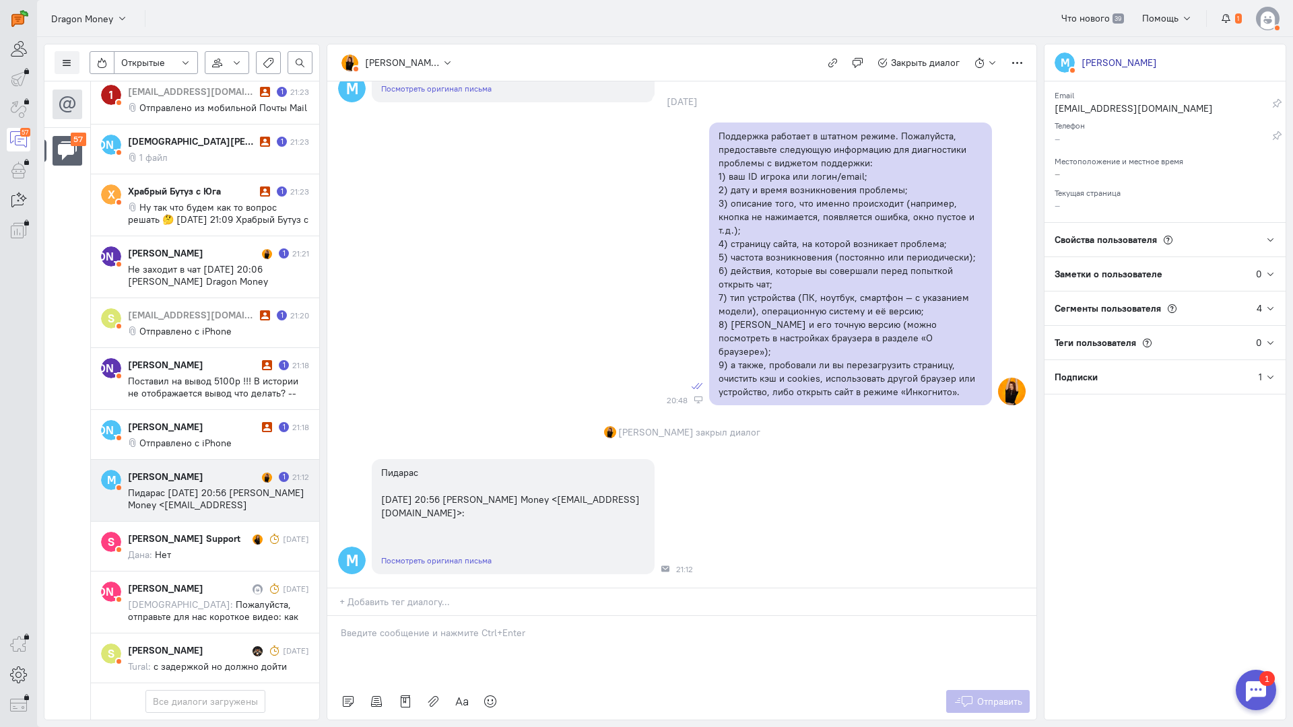
click at [426, 626] on p at bounding box center [682, 632] width 682 height 13
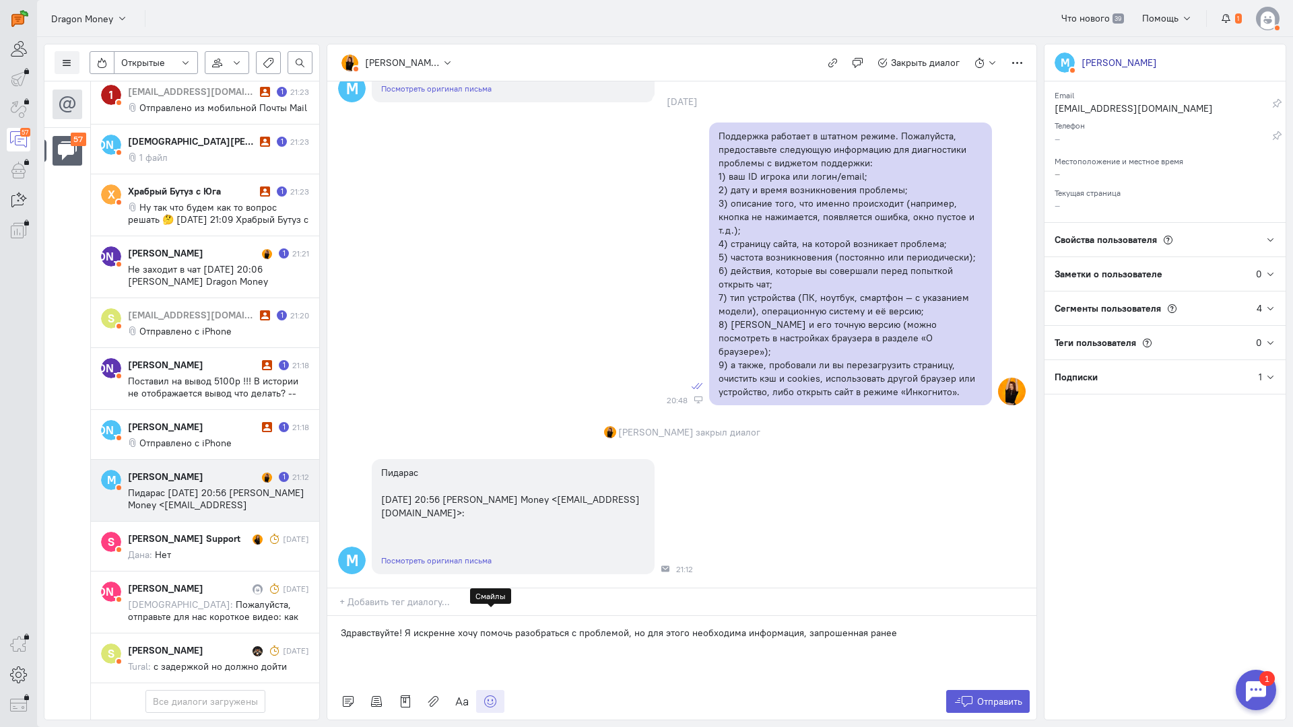
click at [485, 695] on icon at bounding box center [490, 701] width 13 height 13
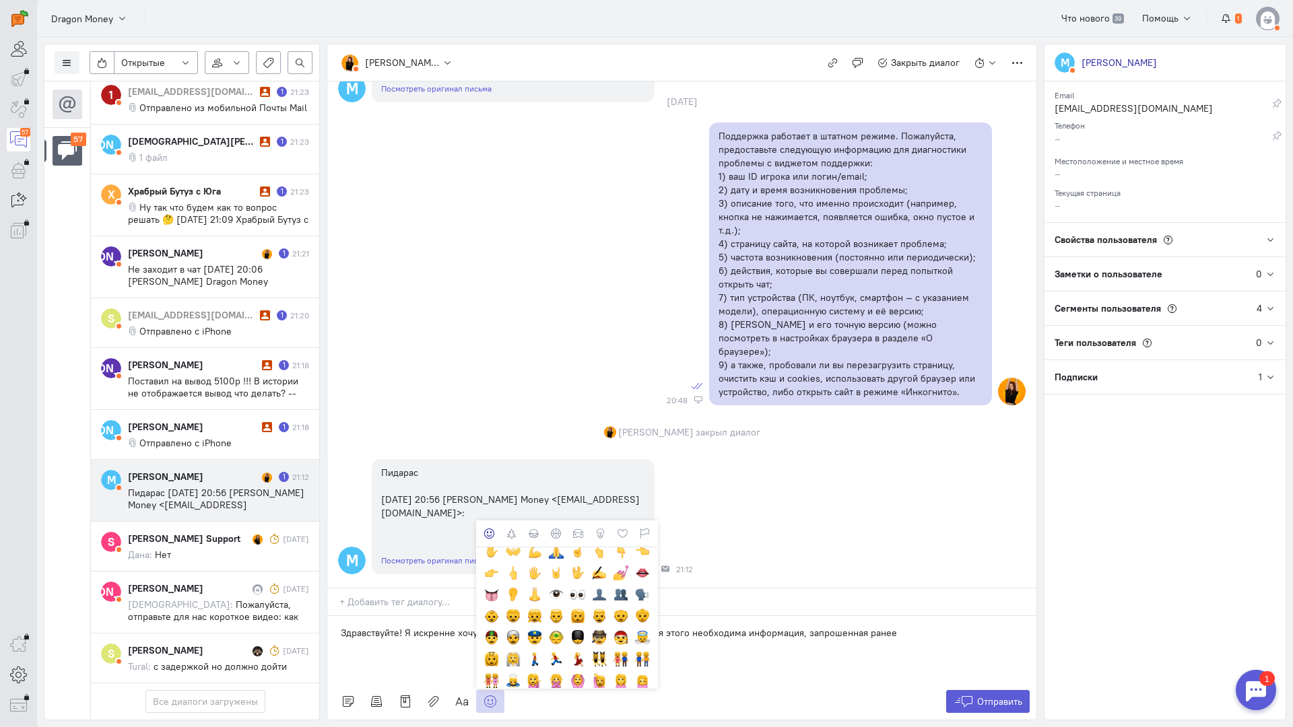
scroll to position [269, 0]
click at [559, 540] on cq-emoji at bounding box center [557, 551] width 22 height 22
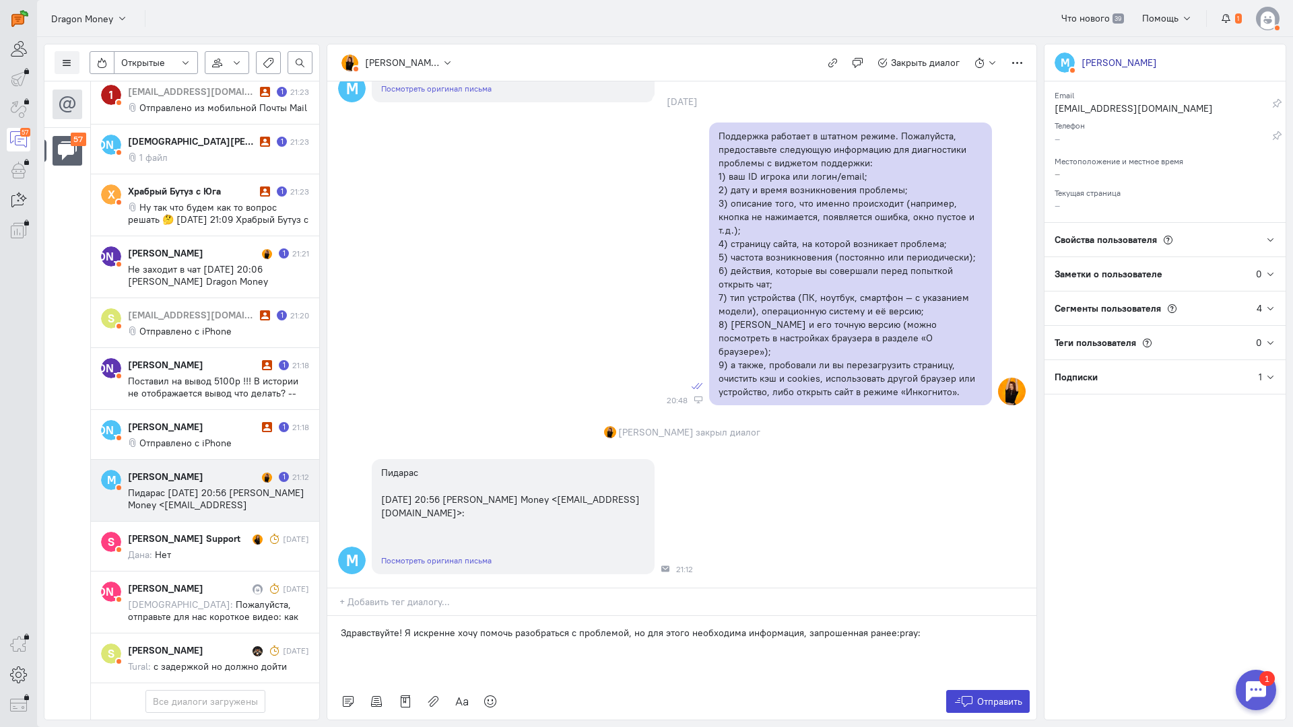
click at [975, 690] on button "Отправить" at bounding box center [988, 701] width 84 height 23
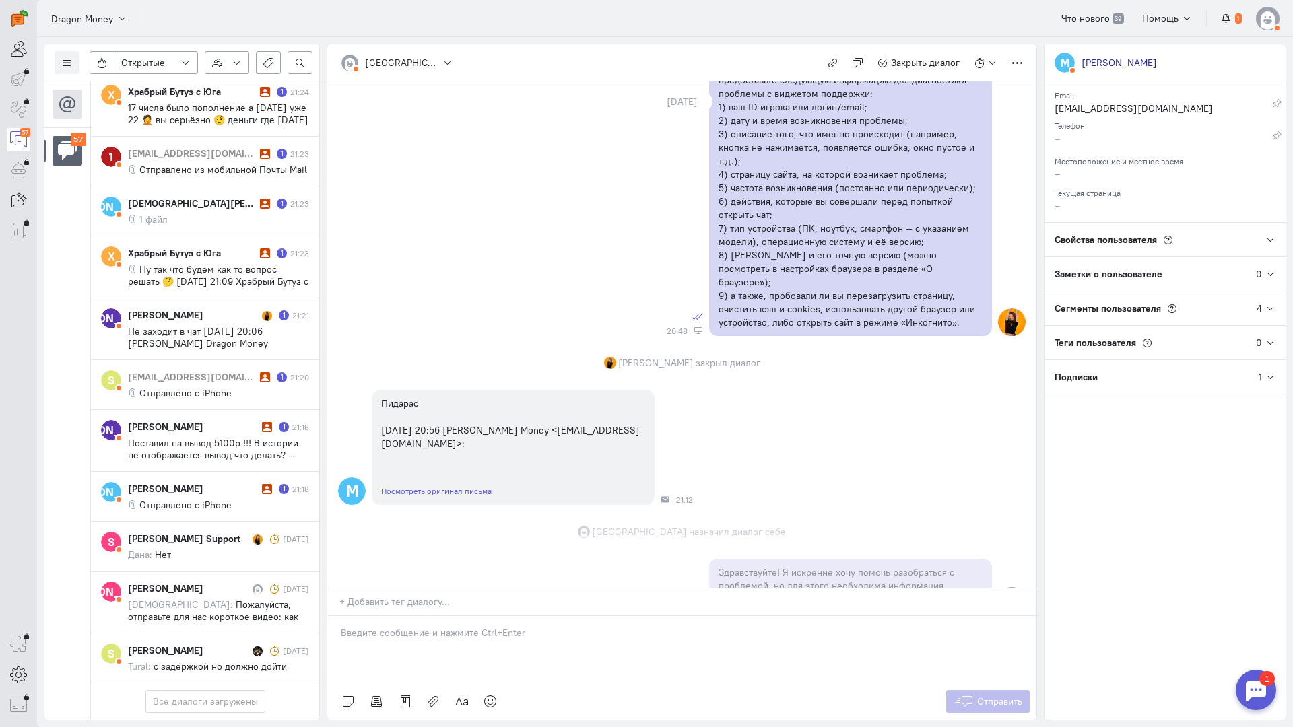
scroll to position [3485, 0]
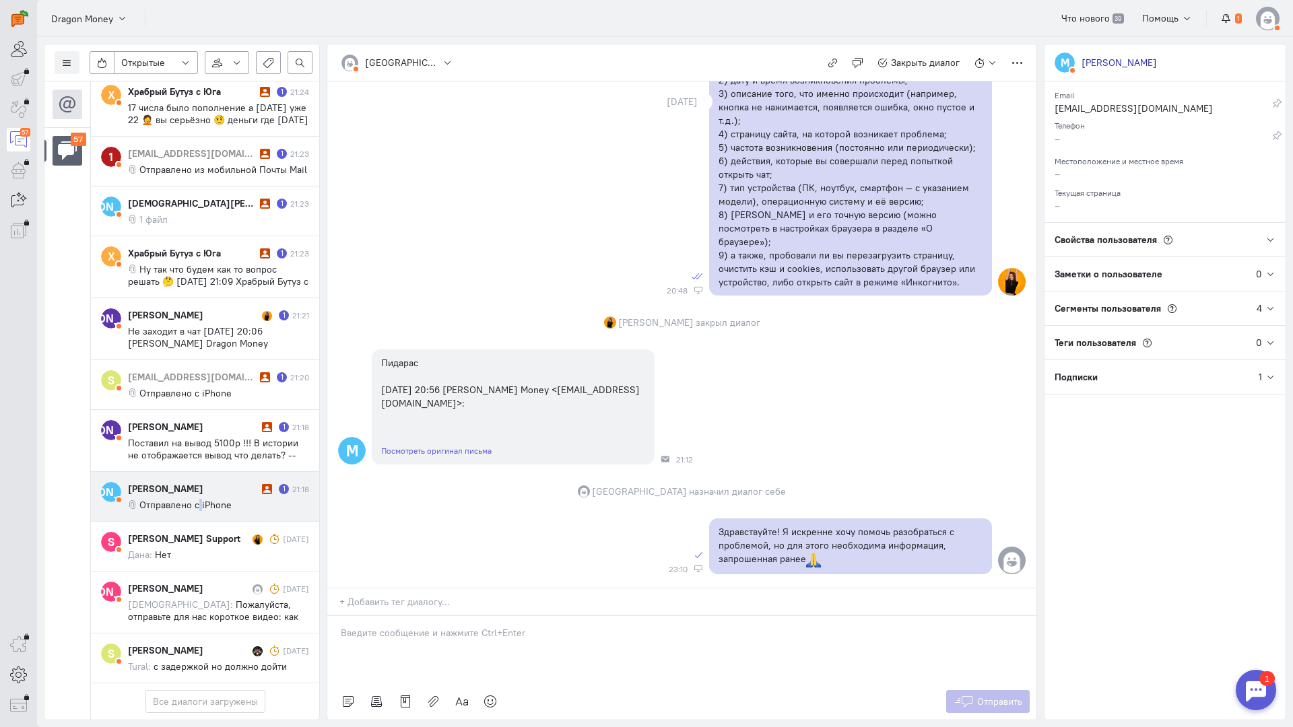
click at [200, 499] on span "Отправлено с iPhone" at bounding box center [185, 505] width 92 height 12
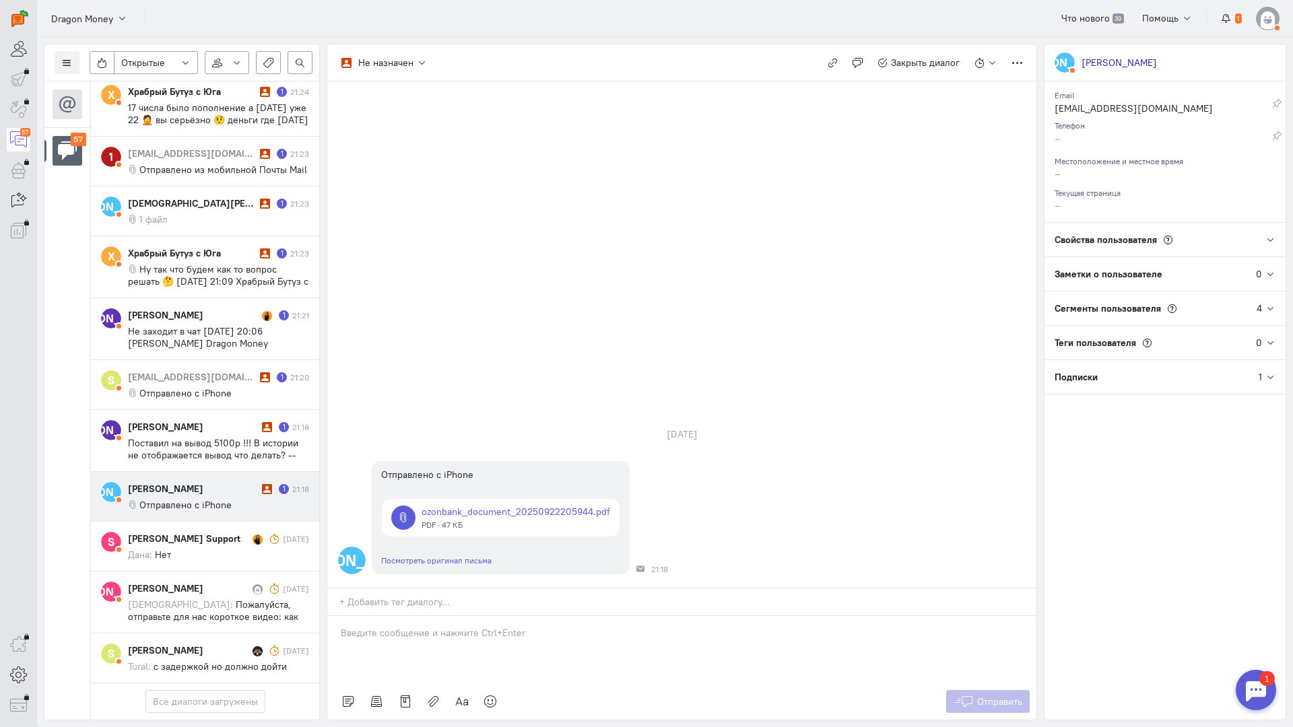
drag, startPoint x: 455, startPoint y: 549, endPoint x: 432, endPoint y: 546, distance: 23.7
click at [451, 626] on p at bounding box center [682, 632] width 682 height 13
click at [339, 616] on div "Здравствуйте! Благодарим Вас за обращение и предоставленную информацию:blush:" at bounding box center [681, 649] width 709 height 67
click at [996, 696] on span "Отправить" at bounding box center [999, 702] width 45 height 12
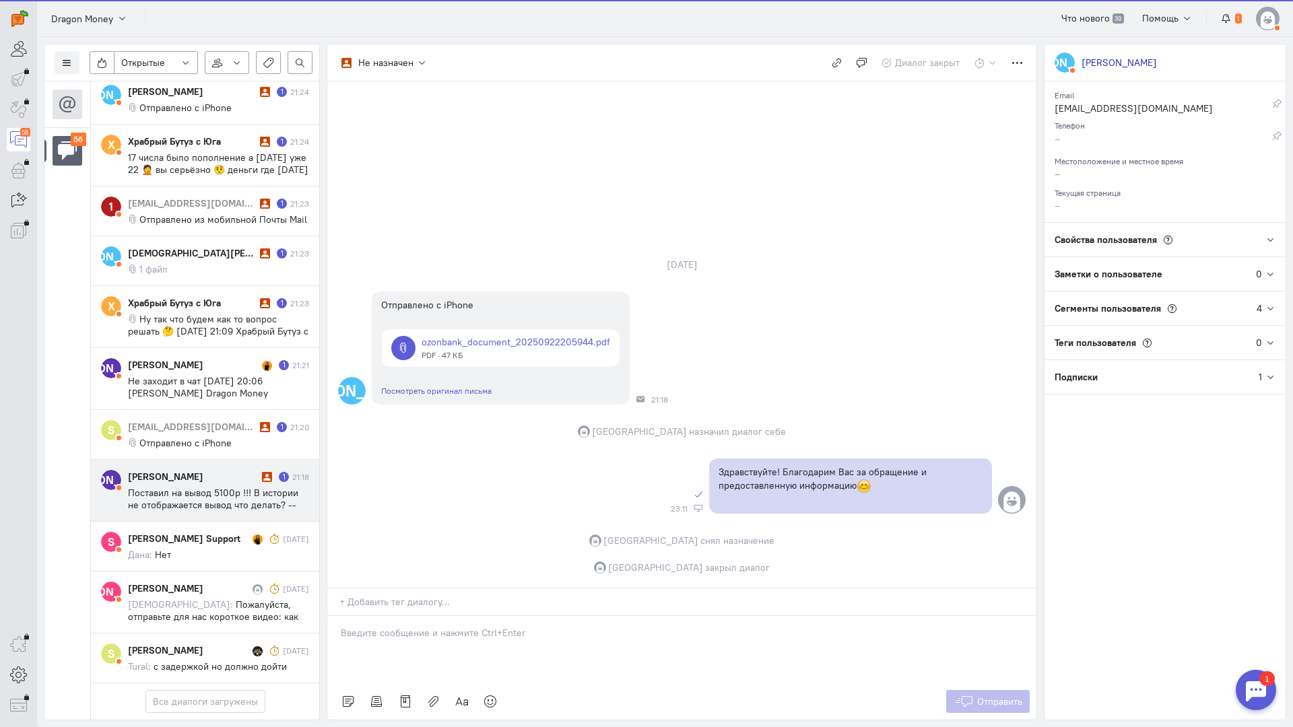
scroll to position [3437, 0]
click at [240, 487] on span "Поставил на вывод 5100р !!! В истории не отображается вывод что делать? -- Отпр…" at bounding box center [217, 511] width 178 height 48
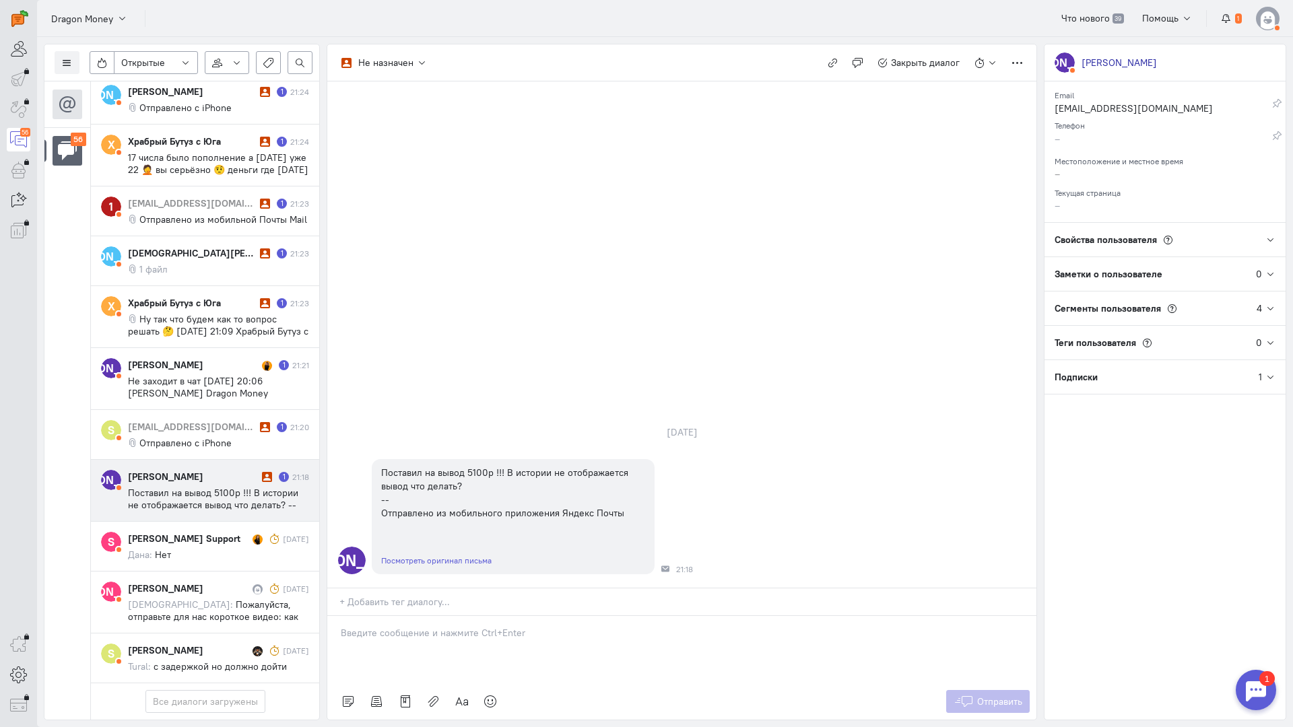
drag, startPoint x: 449, startPoint y: 572, endPoint x: 445, endPoint y: 564, distance: 9.6
click at [448, 616] on div at bounding box center [681, 649] width 709 height 67
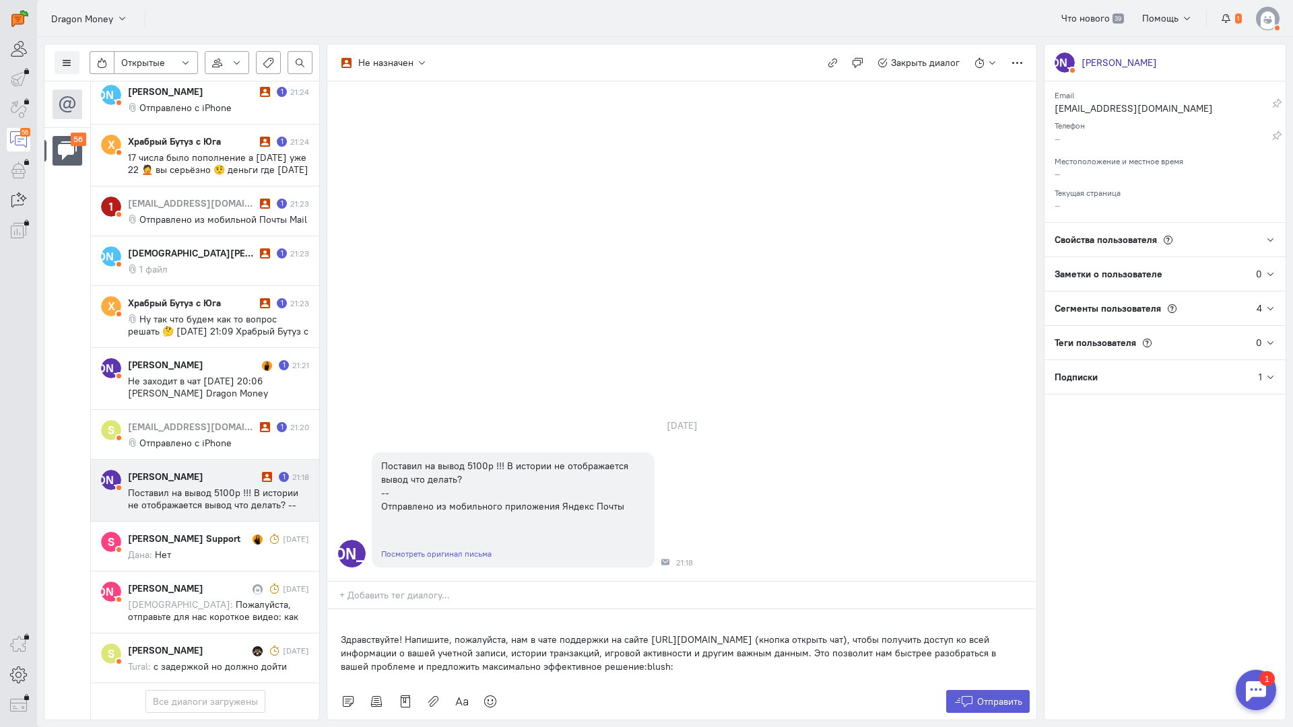
click at [337, 610] on div "Здравствуйте! Напишите, пожалуйста, нам в чате поддержки на сайте [URL][DOMAIN_…" at bounding box center [681, 647] width 709 height 74
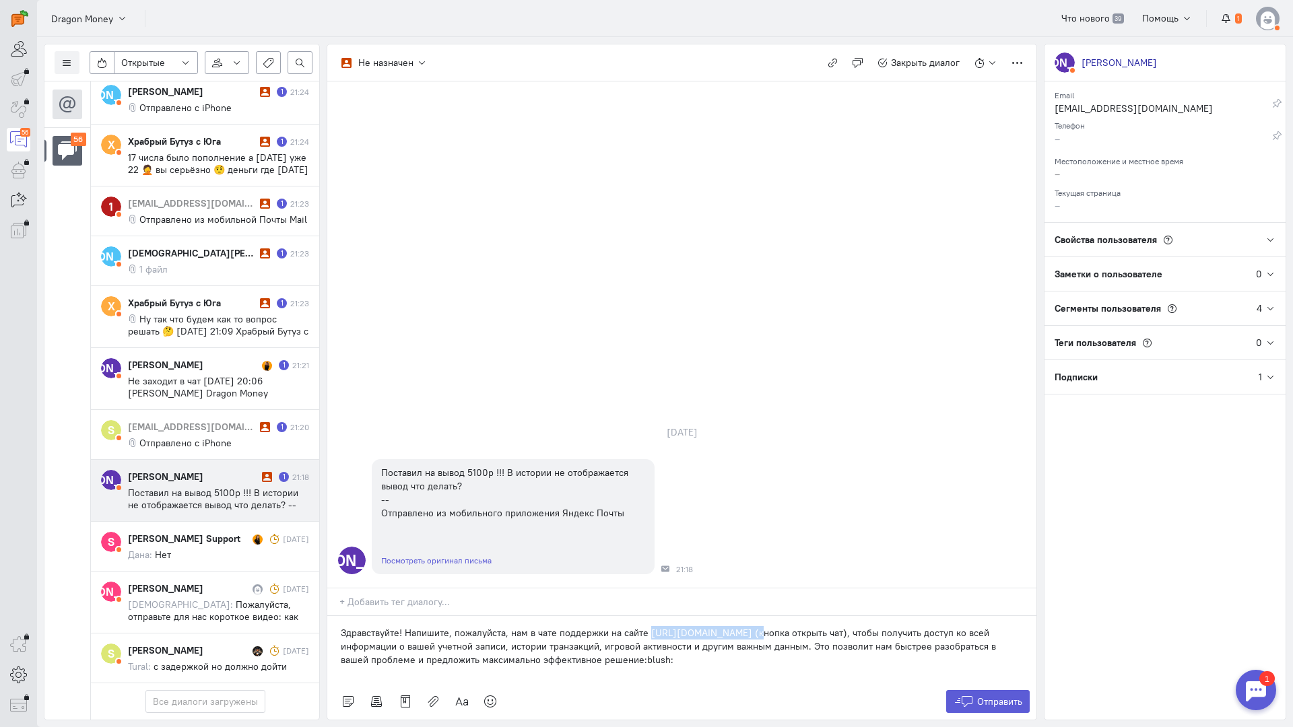
copy p "[URL][DOMAIN_NAME]"
drag, startPoint x: 737, startPoint y: 550, endPoint x: 647, endPoint y: 553, distance: 90.3
click at [647, 626] on p "Здравствуйте! Напишите, пожалуйста, нам в чате поддержки на сайте [URL][DOMAIN_…" at bounding box center [682, 646] width 682 height 40
click at [974, 690] on button "Отправить" at bounding box center [988, 701] width 84 height 23
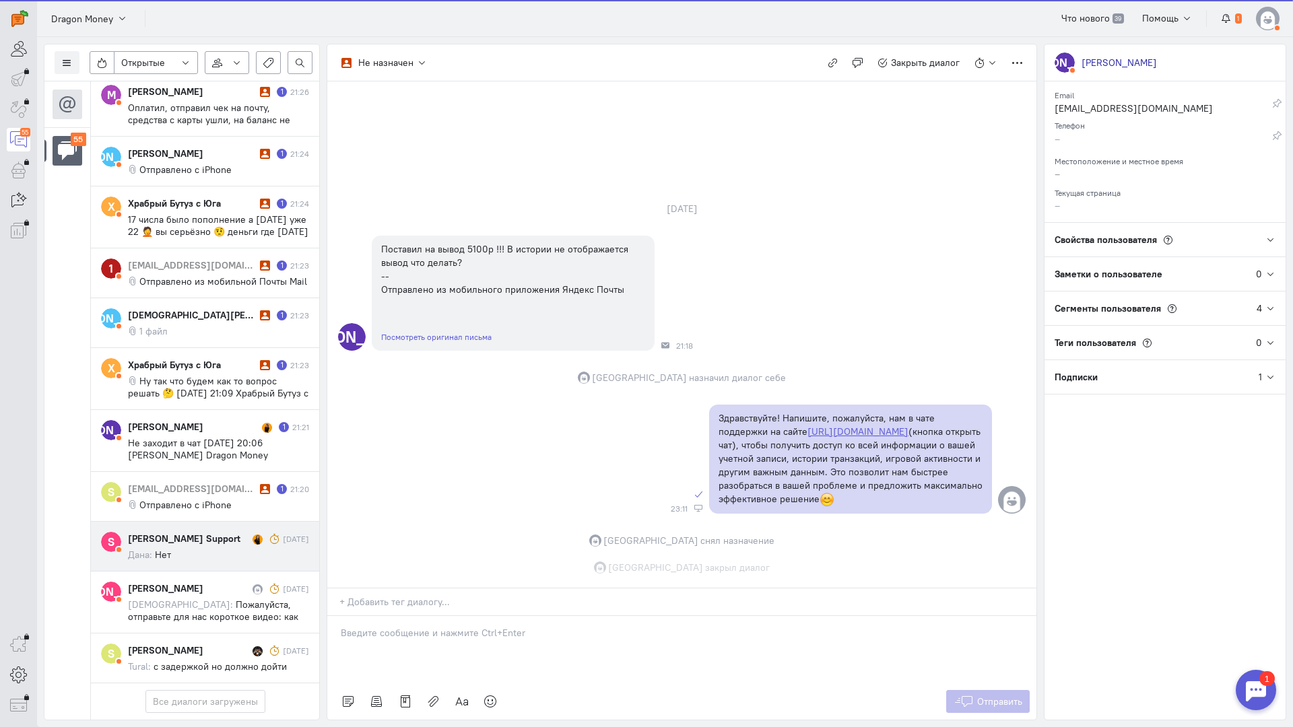
click at [205, 532] on div "[PERSON_NAME] Support" at bounding box center [188, 538] width 121 height 13
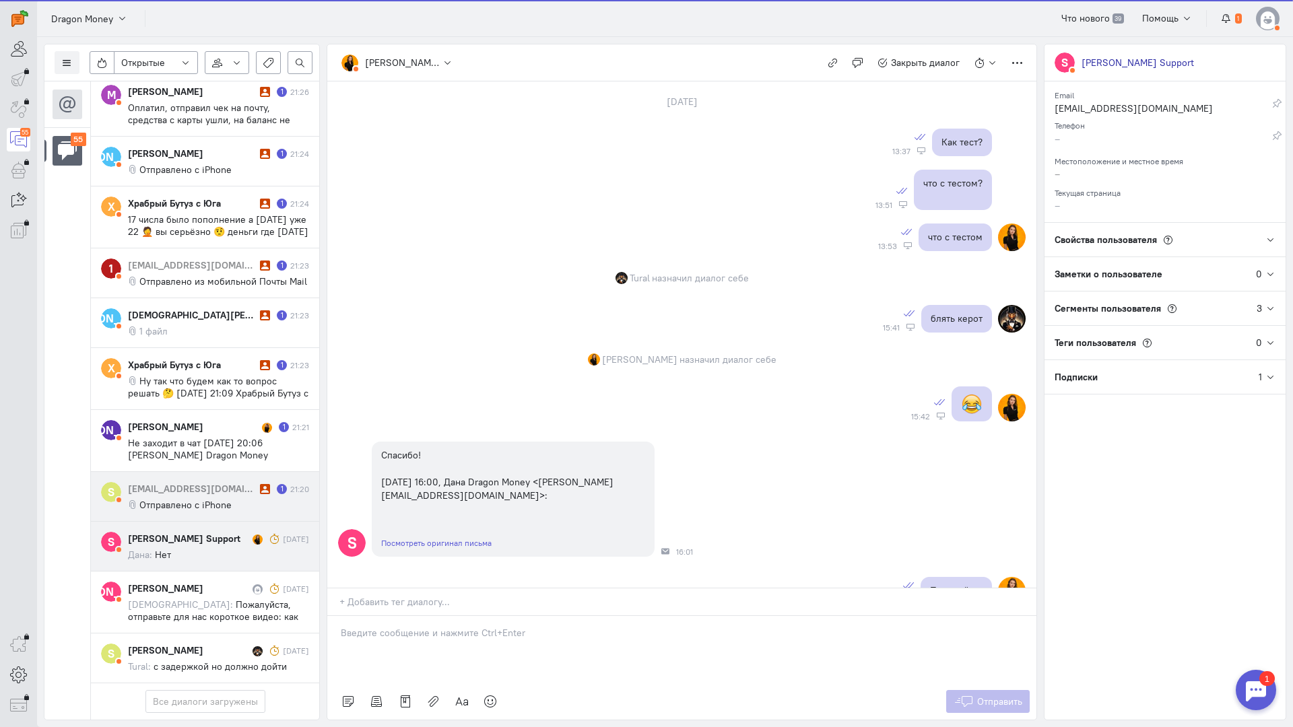
scroll to position [749, 0]
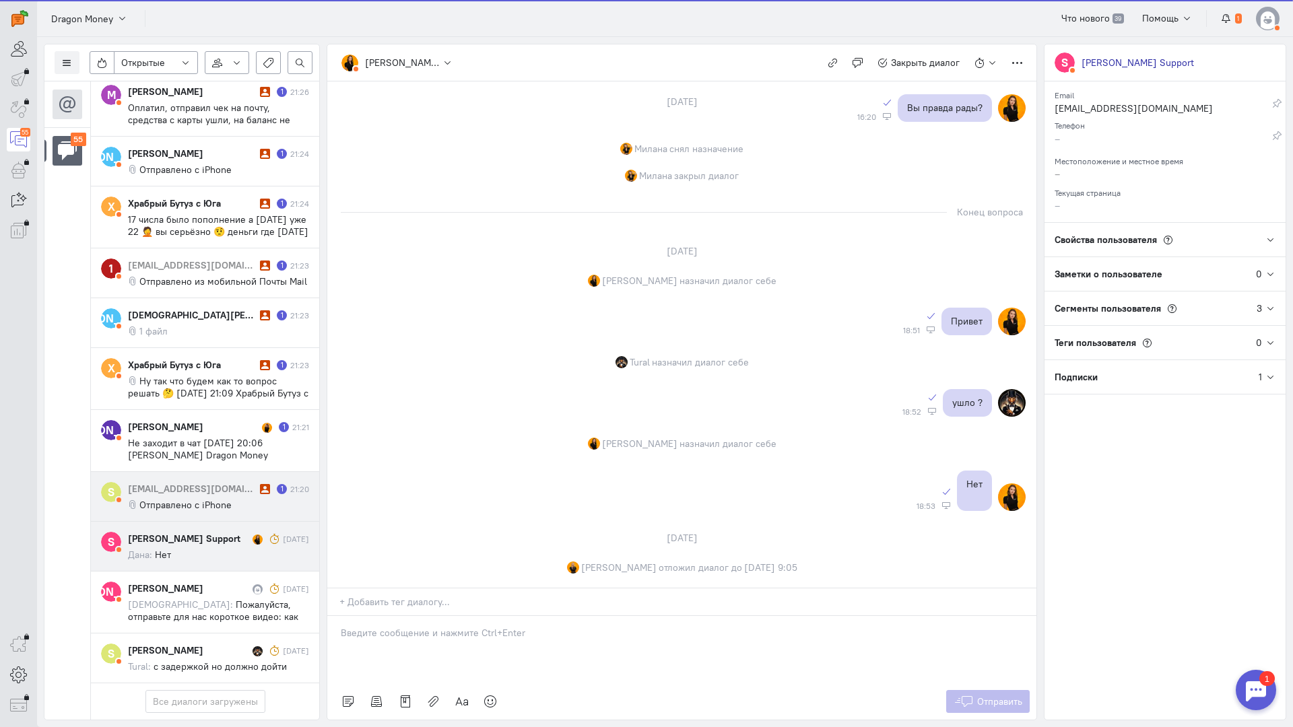
click at [218, 482] on div "[EMAIL_ADDRESS][DOMAIN_NAME]" at bounding box center [192, 488] width 129 height 13
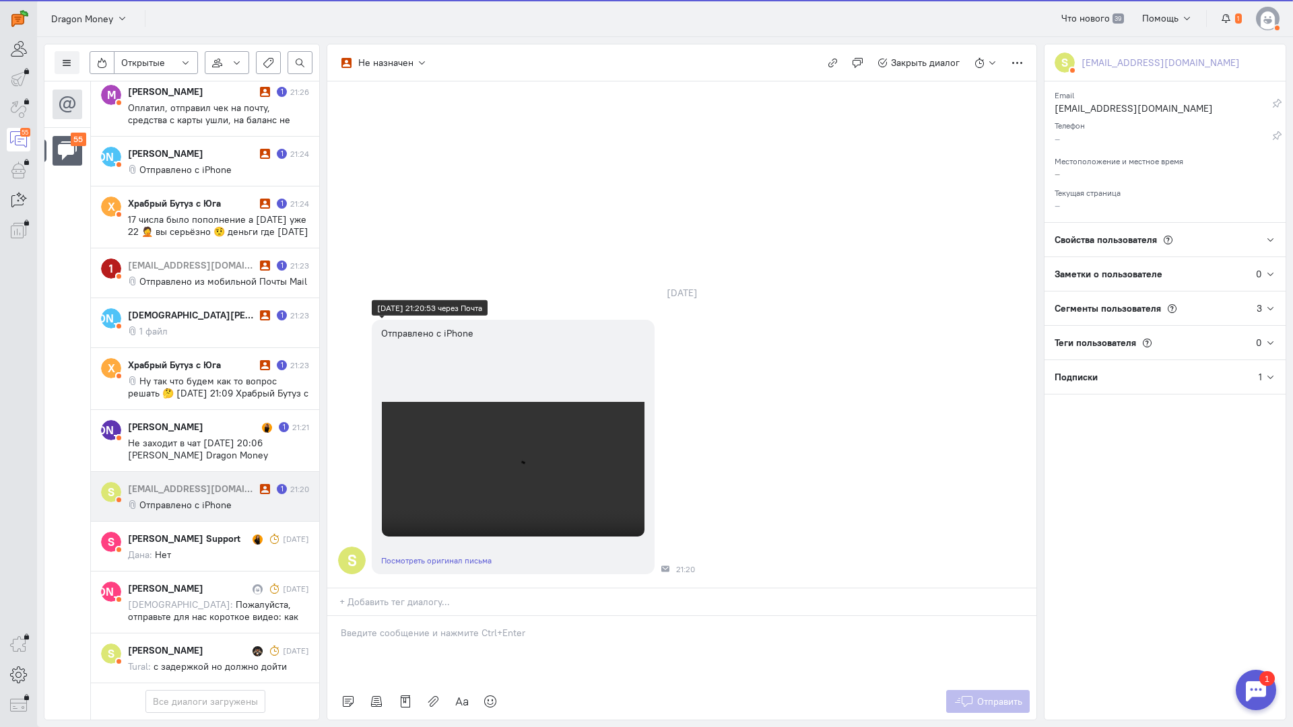
scroll to position [42, 0]
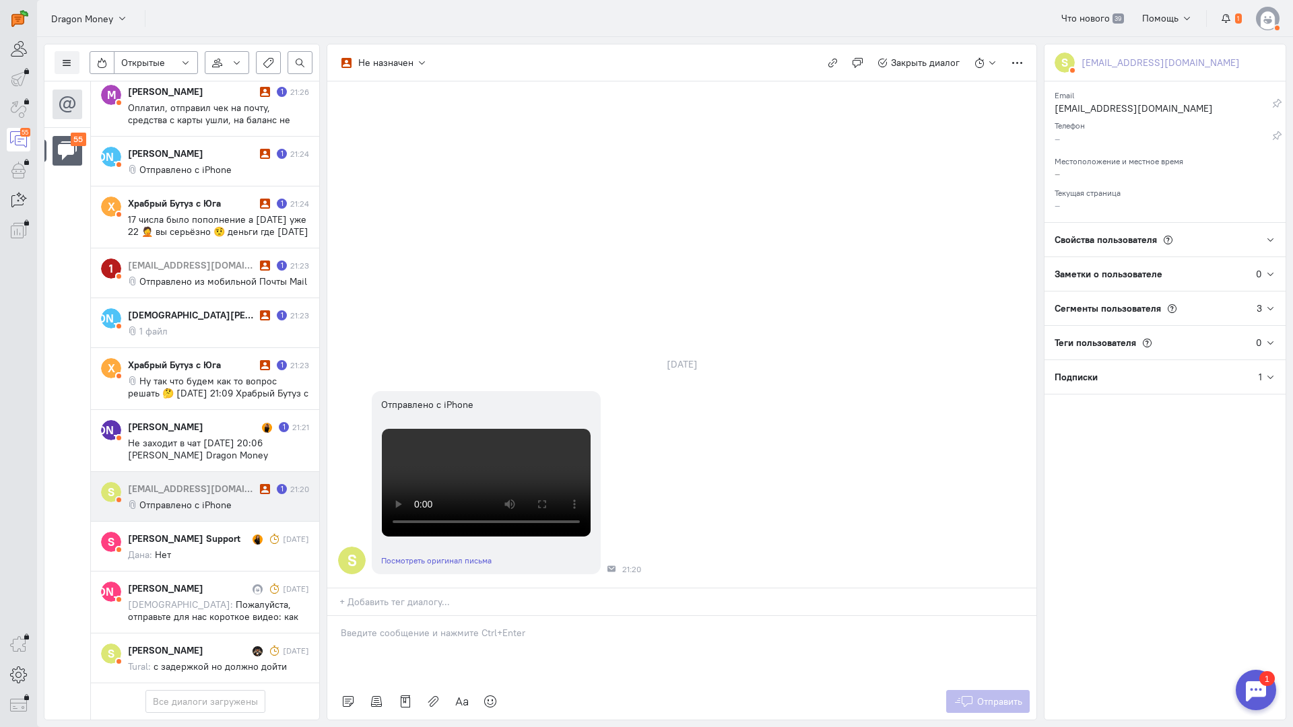
click at [418, 626] on p at bounding box center [682, 632] width 682 height 13
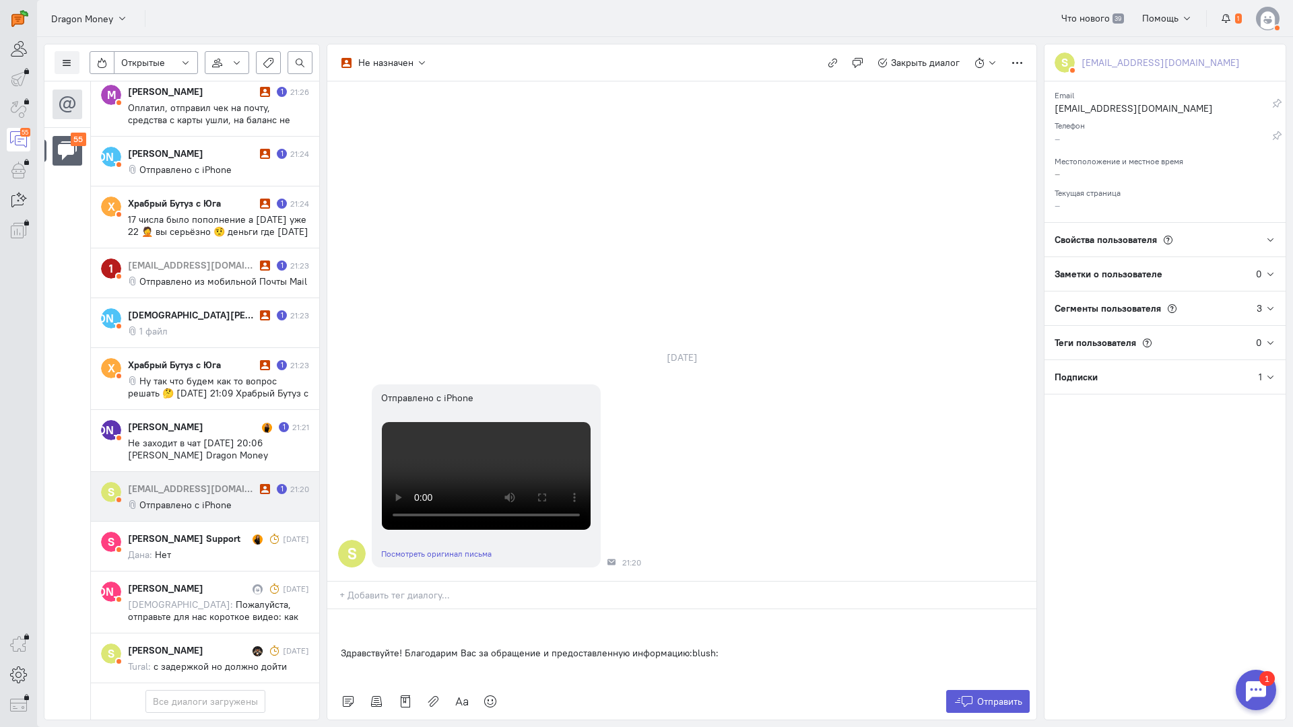
click at [339, 610] on div "Здравствуйте! Благодарим Вас за обращение и предоставленную информацию:blush:" at bounding box center [681, 647] width 709 height 74
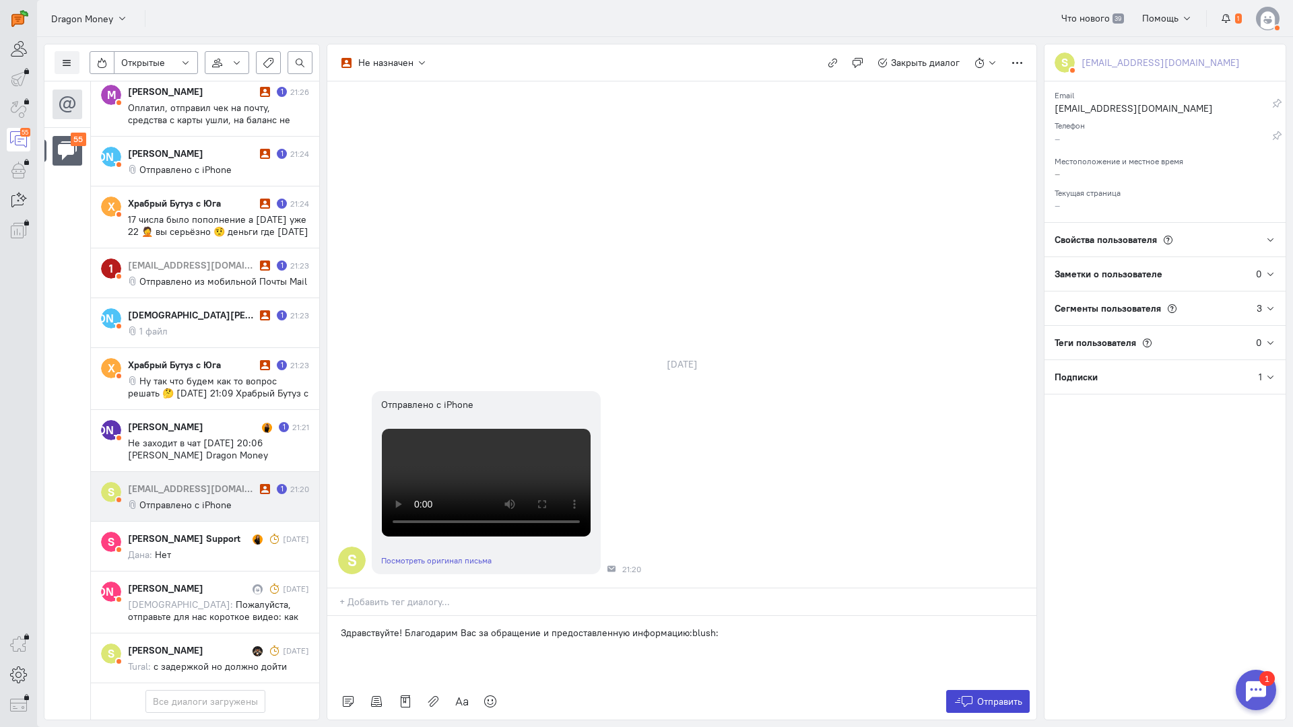
click at [995, 690] on button "Отправить" at bounding box center [988, 701] width 84 height 23
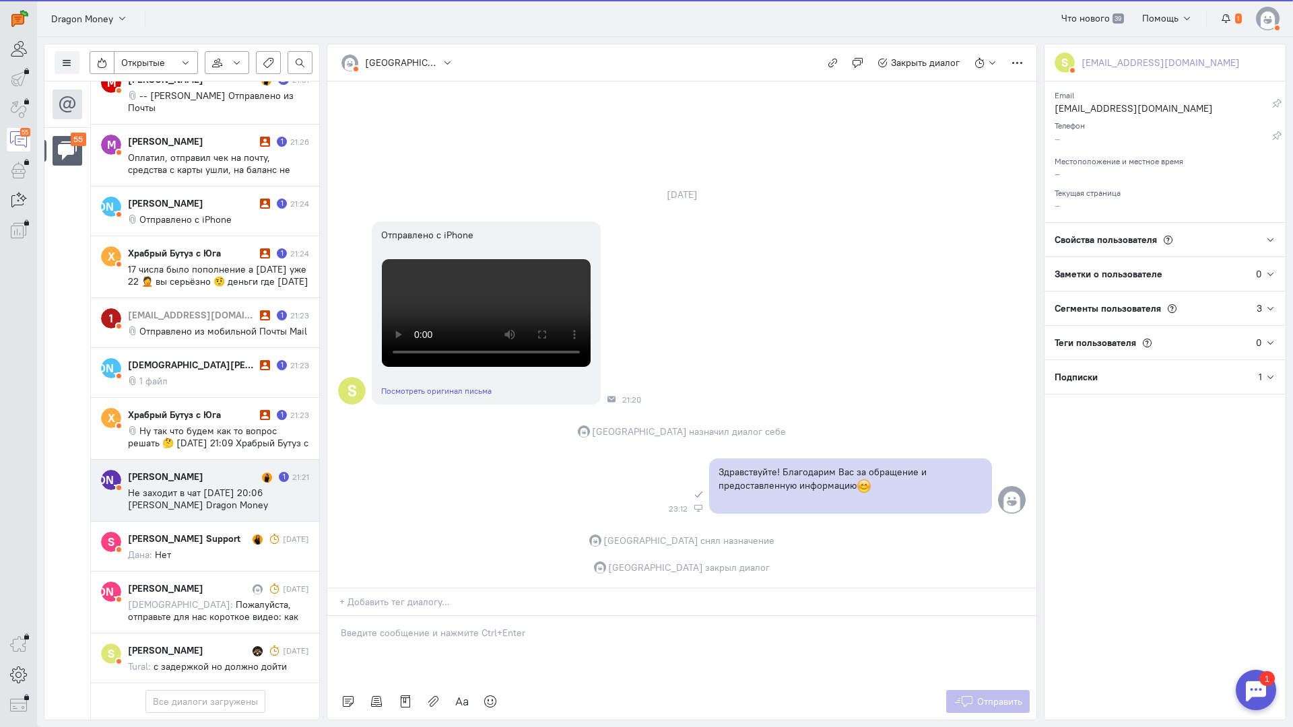
scroll to position [3316, 0]
click at [211, 470] on div "[PERSON_NAME] 1 21:21 Не заходит в чат [DATE] 20:06 [PERSON_NAME] Dragon Money …" at bounding box center [218, 490] width 181 height 41
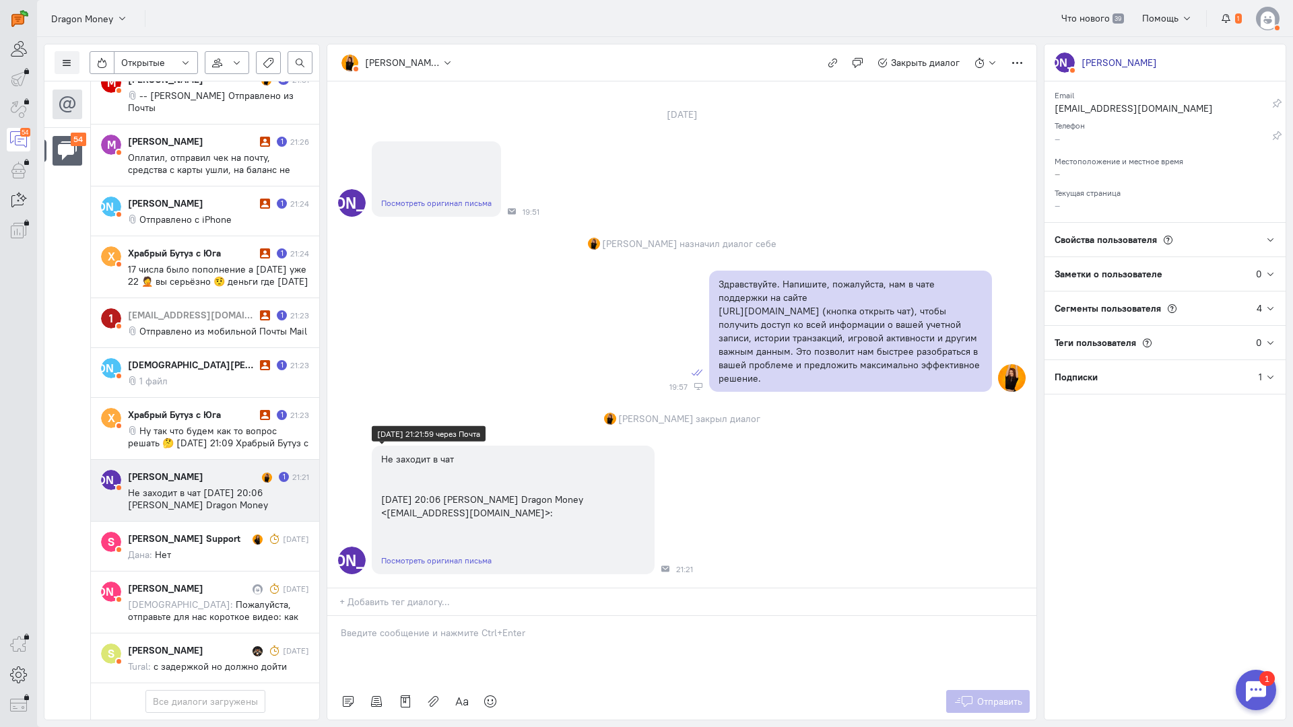
scroll to position [0, 0]
click at [431, 626] on p at bounding box center [682, 632] width 682 height 13
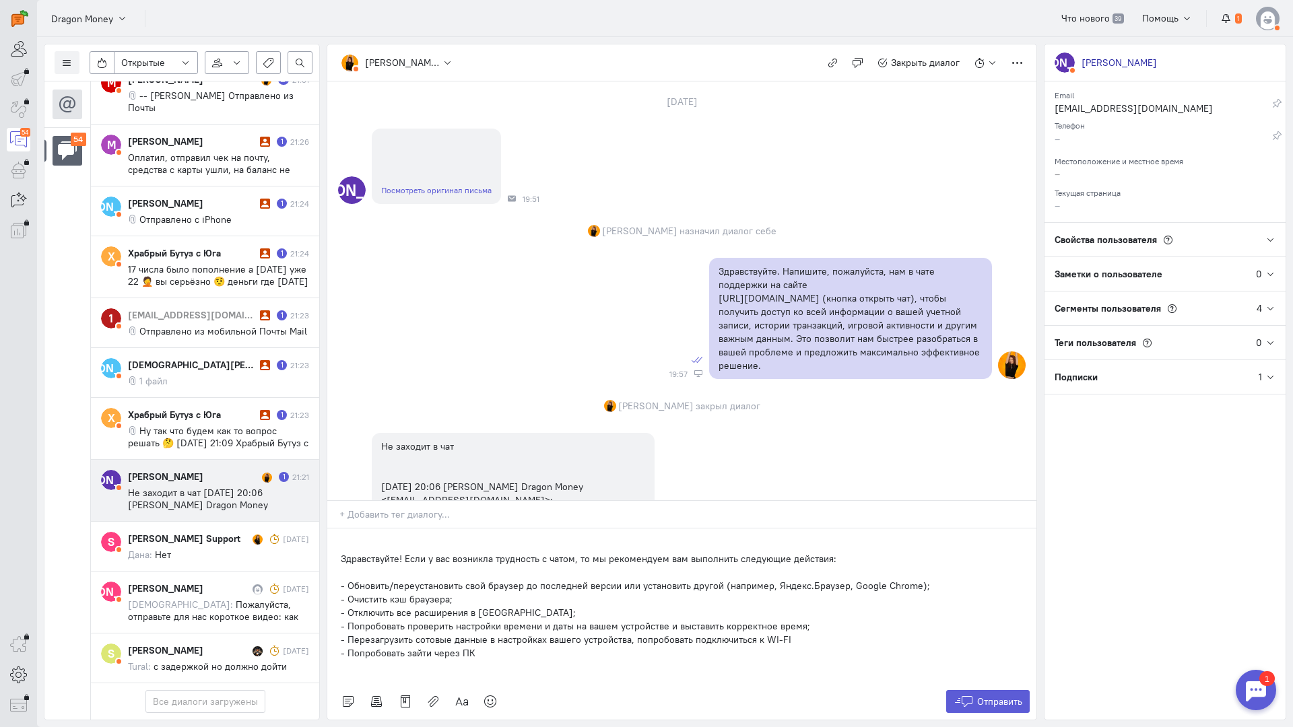
click at [335, 529] on div "Здравствуйте! Если у вас возникла трудность с чатом, то мы рекомендуем вам выпо…" at bounding box center [681, 606] width 709 height 155
click at [997, 696] on span "Отправить" at bounding box center [999, 702] width 45 height 12
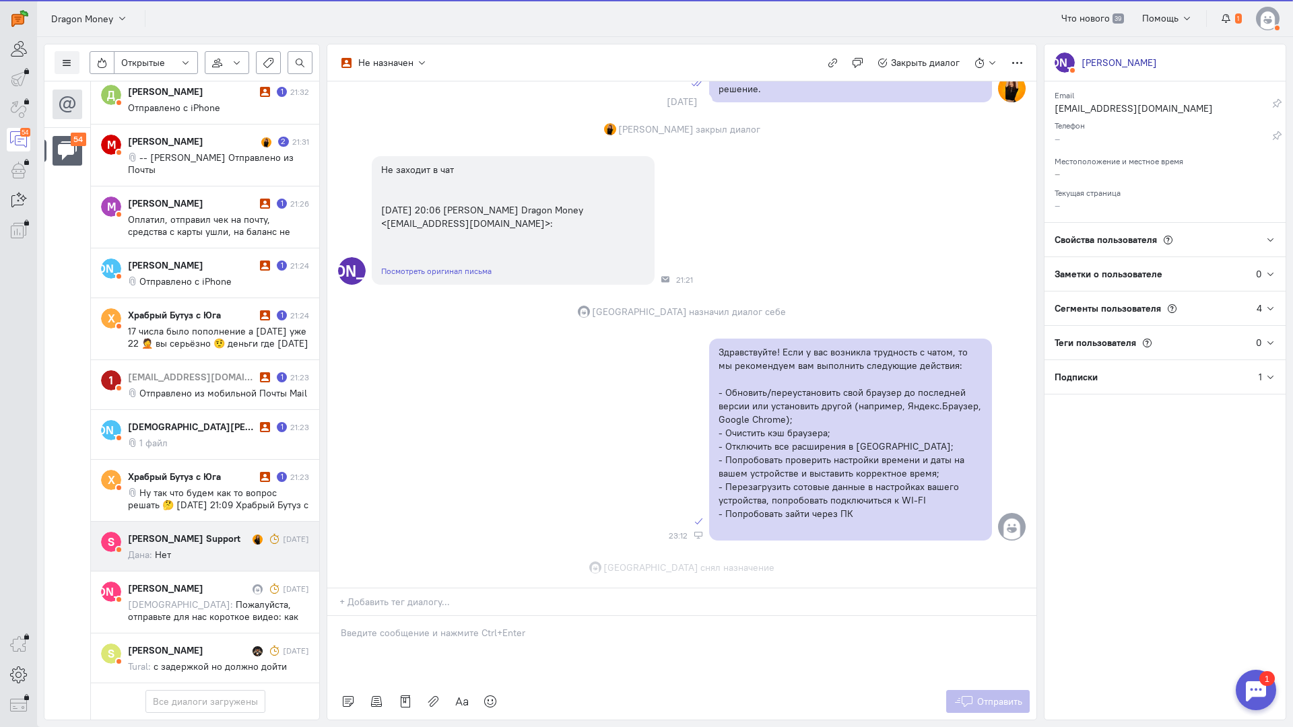
scroll to position [387, 0]
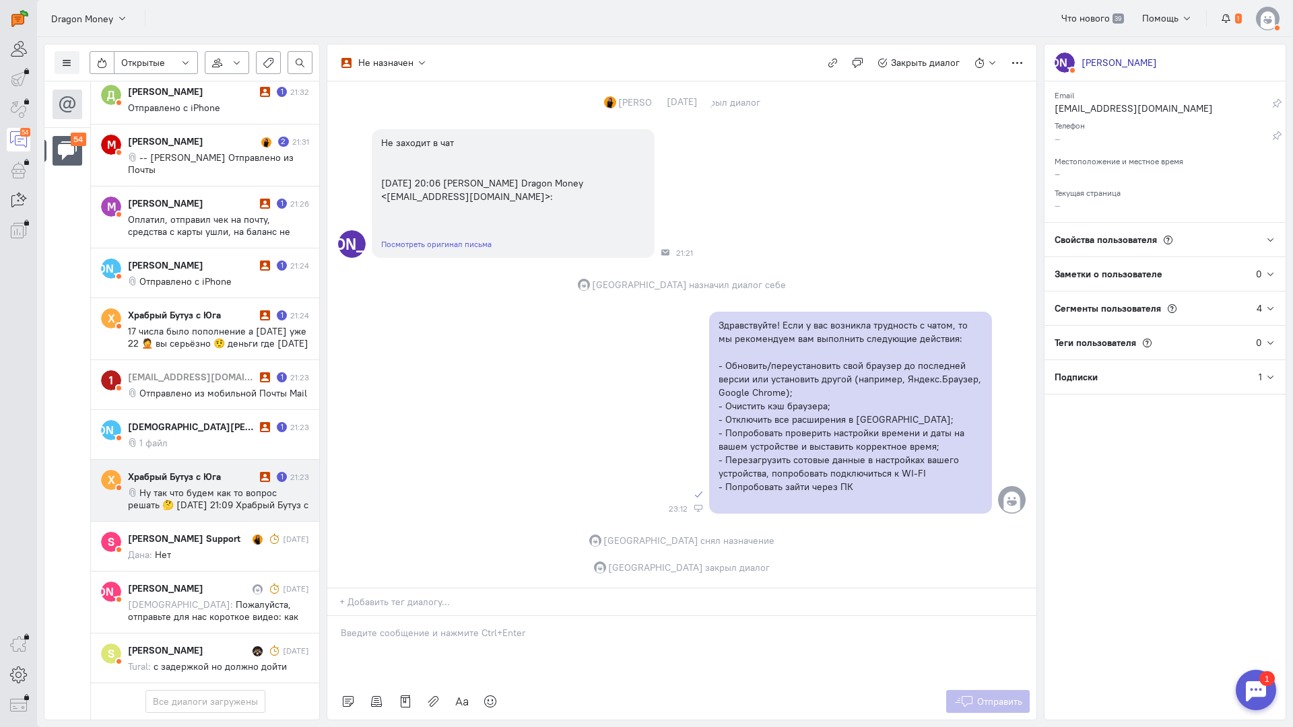
click at [200, 487] on span "Ну так что будем как то вопрос решать 🤔 [DATE] 21:09 Храбрый Бутуз с Юга <[EMAI…" at bounding box center [218, 511] width 181 height 48
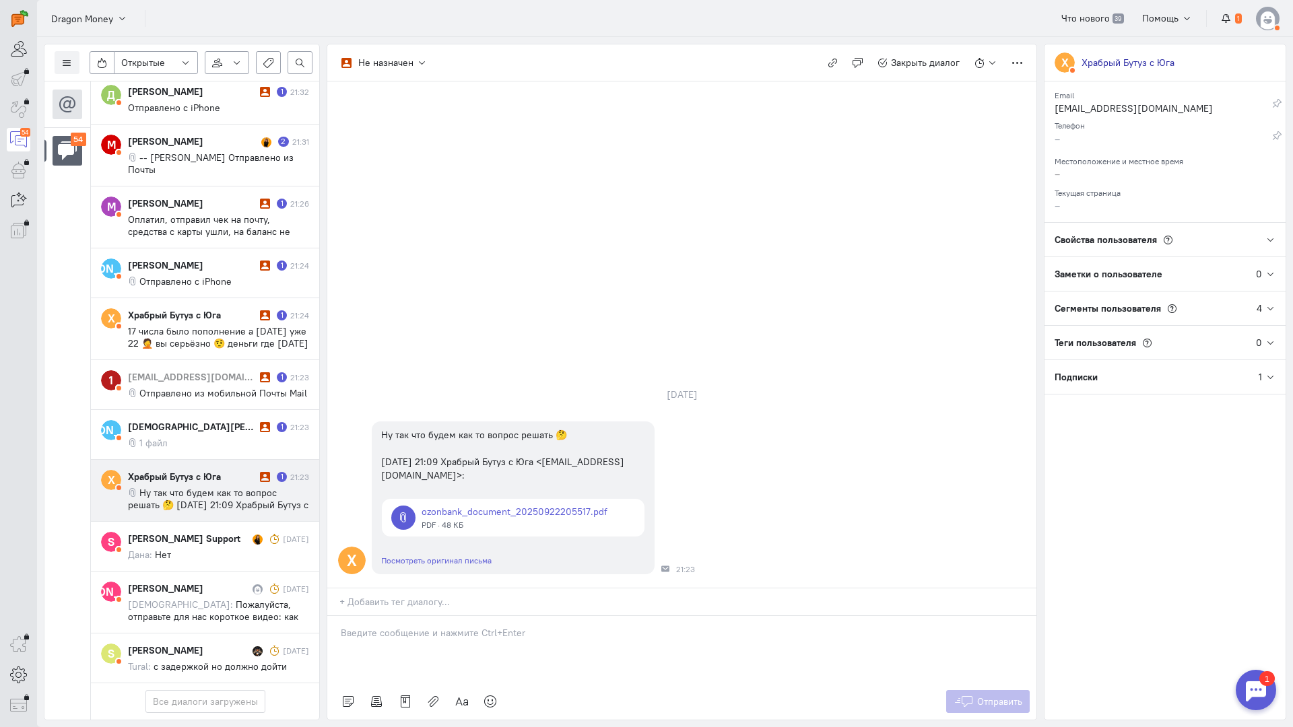
click at [403, 616] on div at bounding box center [681, 649] width 709 height 67
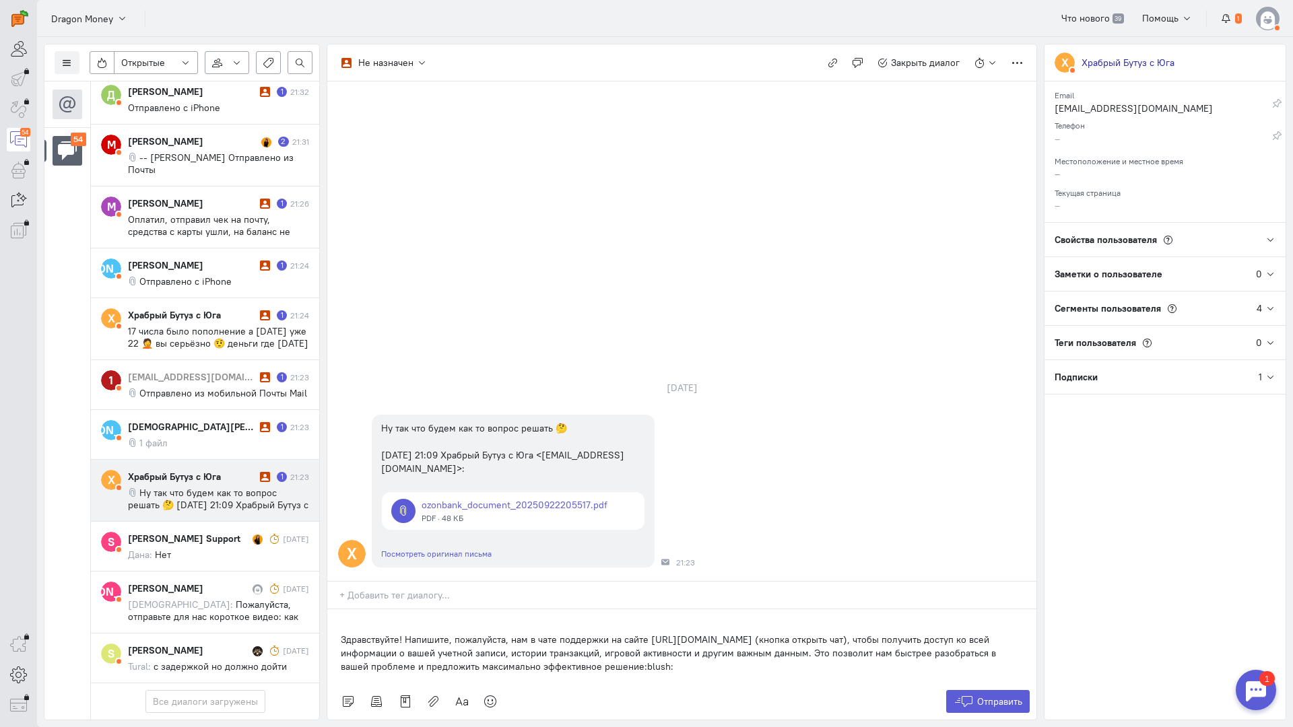
click at [339, 610] on div "Здравствуйте! Напишите, пожалуйста, нам в чате поддержки на сайте [URL][DOMAIN_…" at bounding box center [681, 647] width 709 height 74
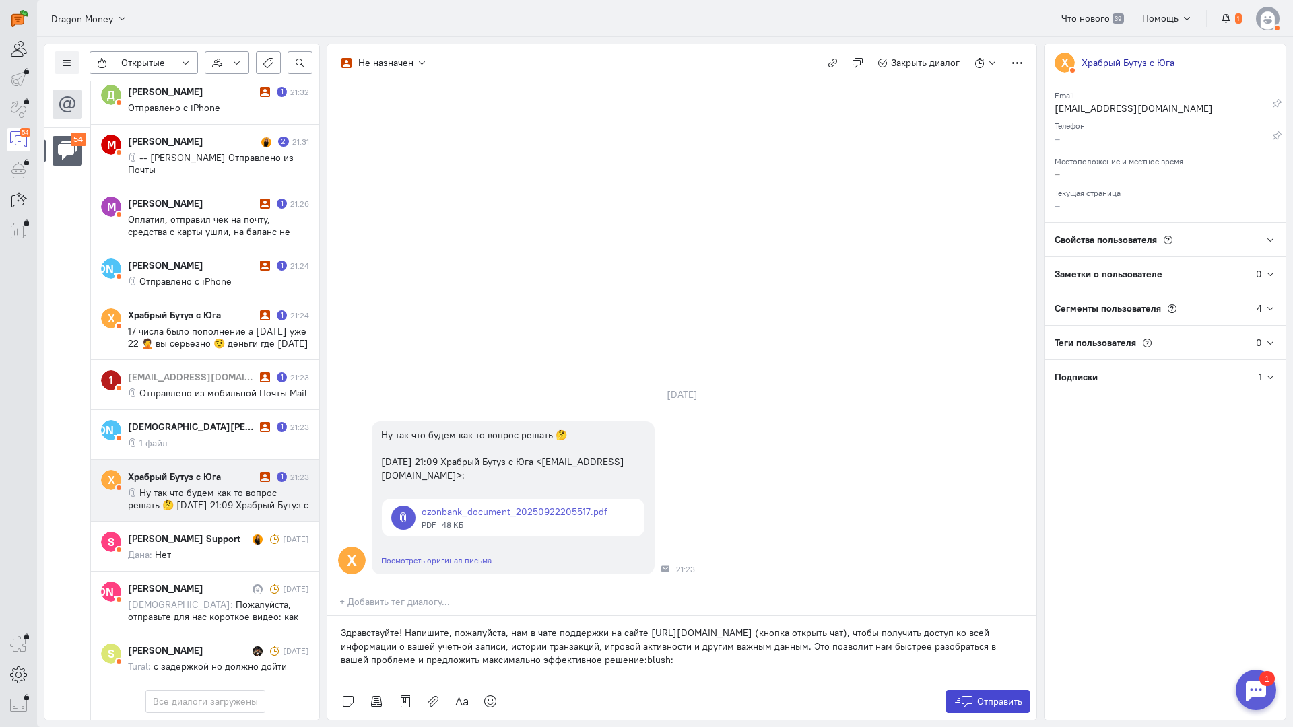
click at [1008, 690] on button "Отправить" at bounding box center [988, 701] width 84 height 23
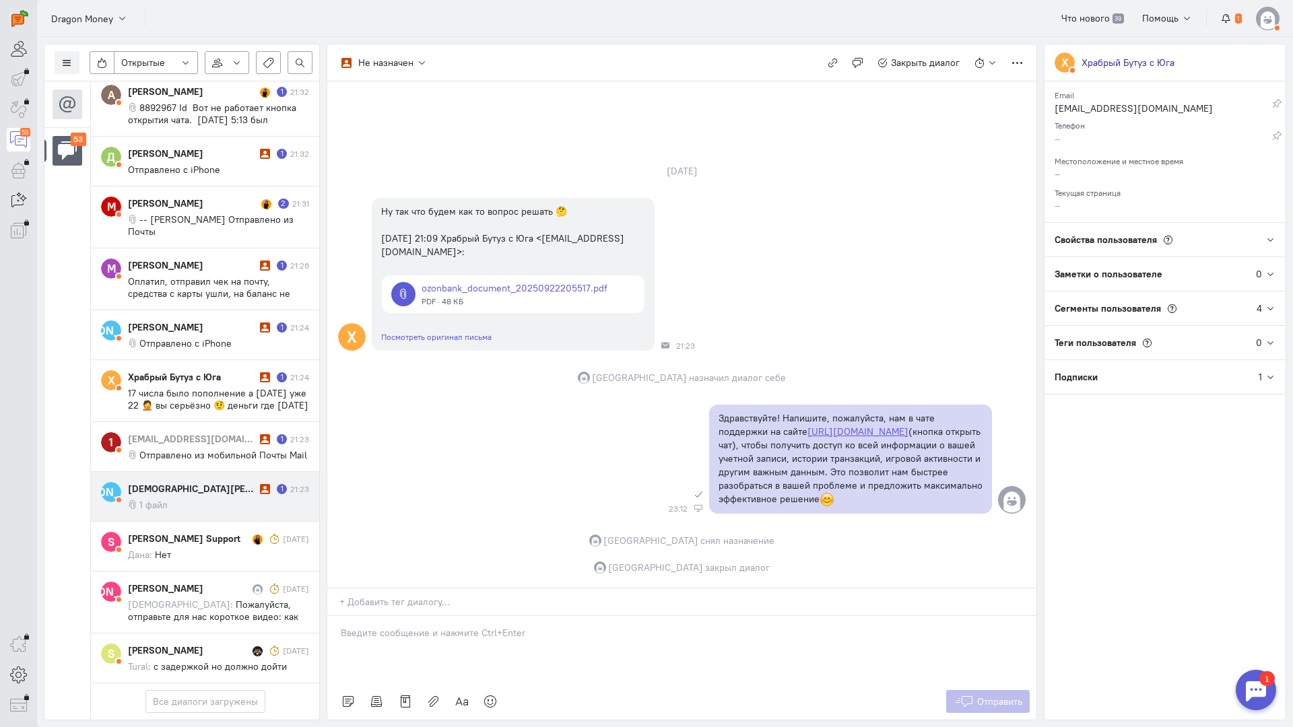
scroll to position [3182, 0]
click at [199, 482] on div "[DEMOGRAPHIC_DATA][PERSON_NAME][DEMOGRAPHIC_DATA]" at bounding box center [192, 488] width 129 height 13
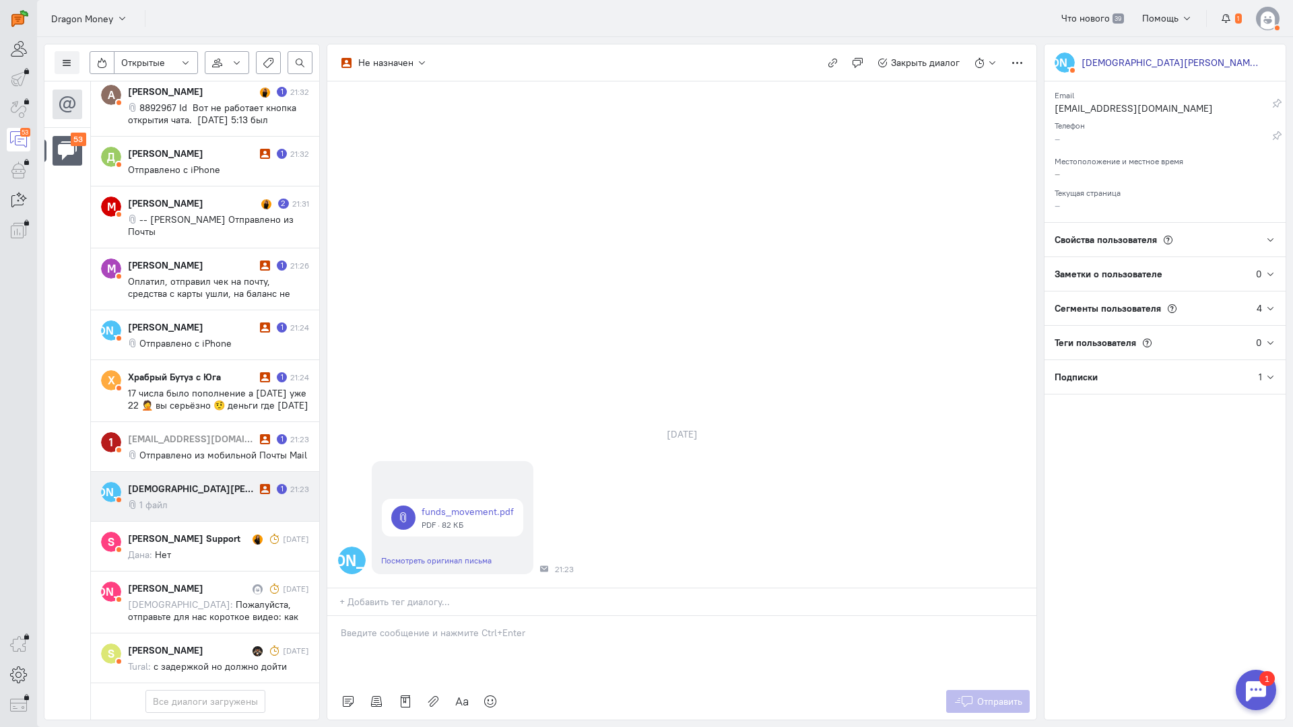
click at [381, 616] on div at bounding box center [681, 649] width 709 height 67
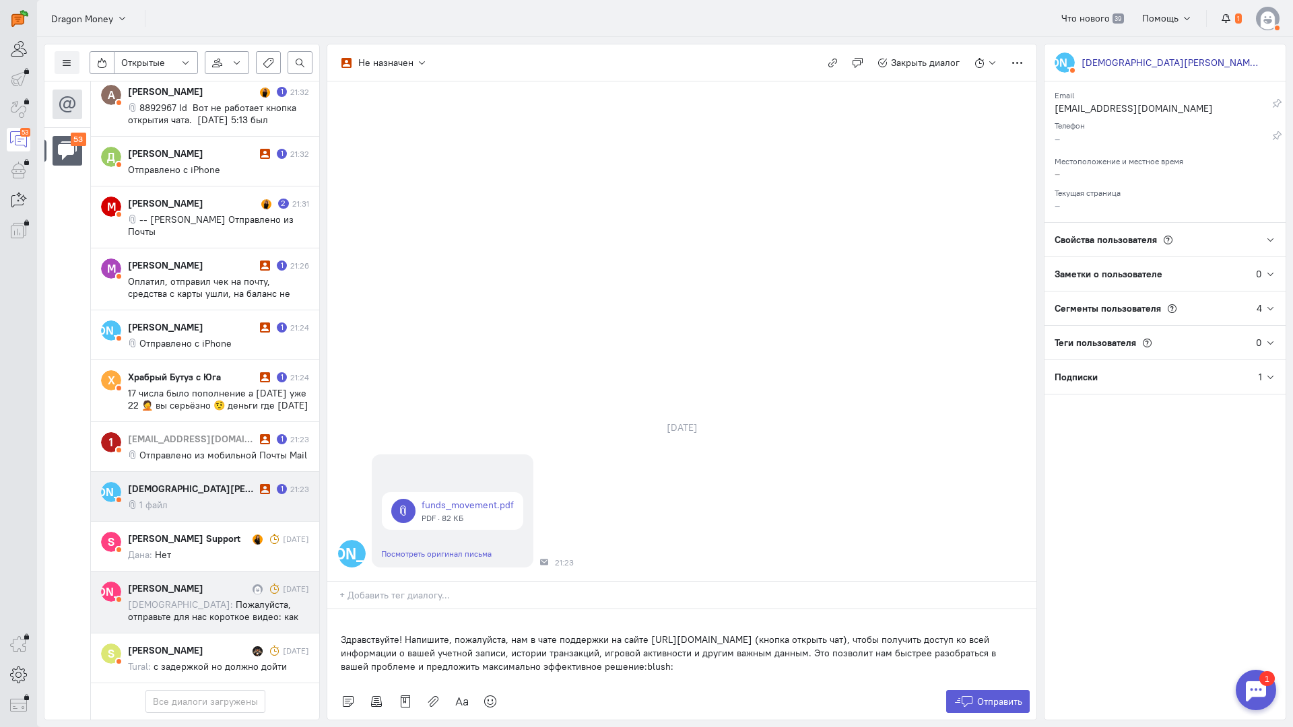
drag, startPoint x: 653, startPoint y: 588, endPoint x: 271, endPoint y: 499, distance: 392.1
click at [271, 499] on div "Список пользователей Включить темную тему Открытые Открытые диалоги Отложенные …" at bounding box center [665, 382] width 1256 height 690
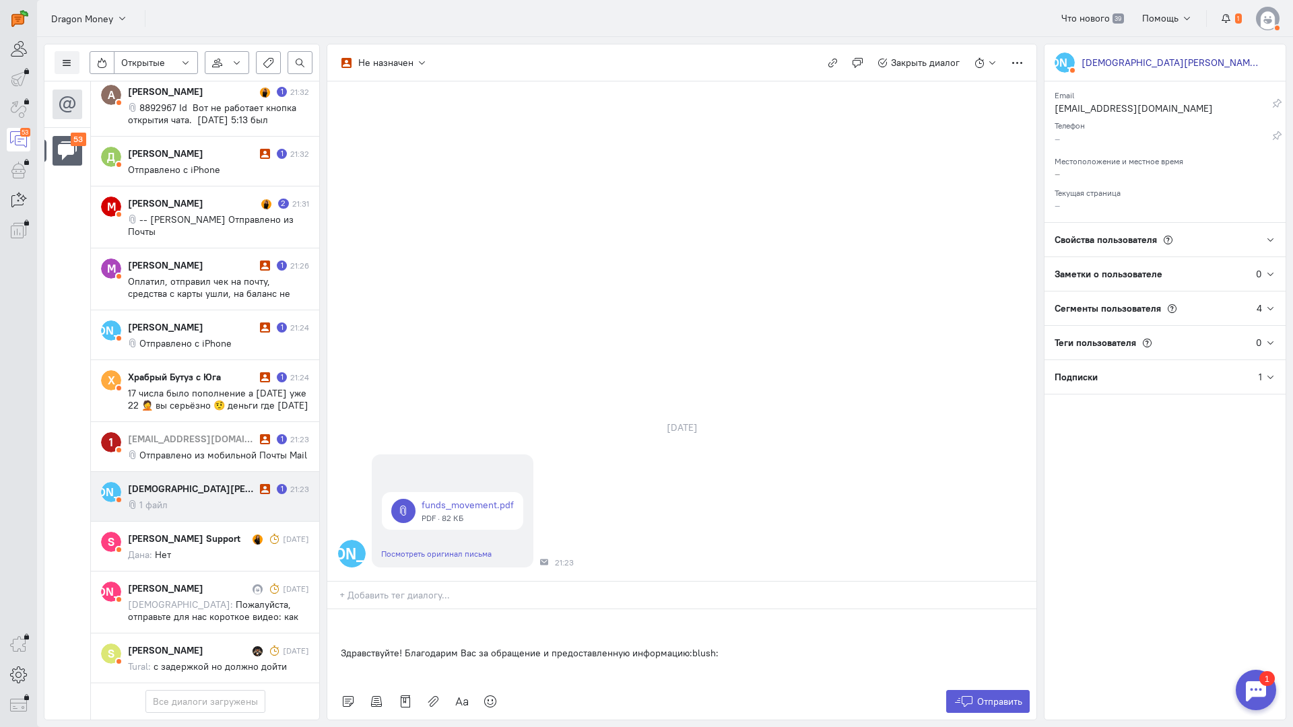
click at [331, 610] on div "Здравствуйте! Благодарим Вас за обращение и предоставленную информацию:blush:" at bounding box center [681, 647] width 709 height 74
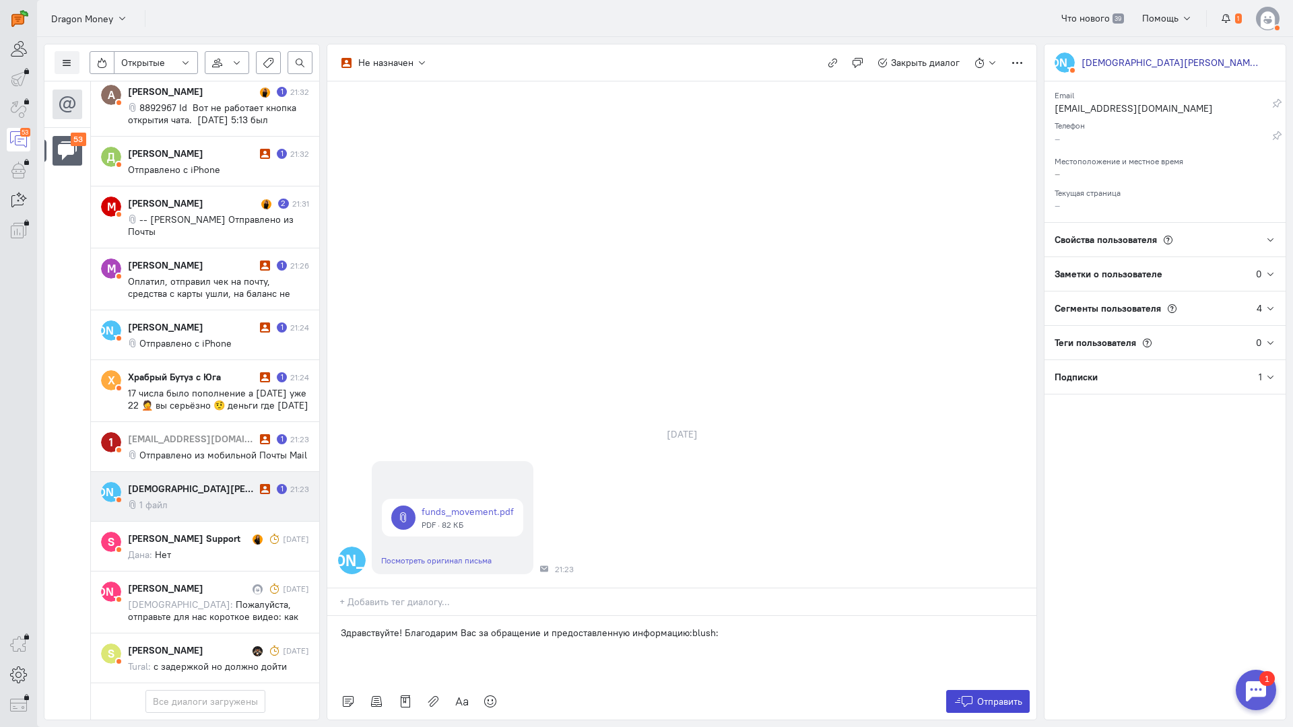
click at [982, 696] on span "Отправить" at bounding box center [999, 702] width 45 height 12
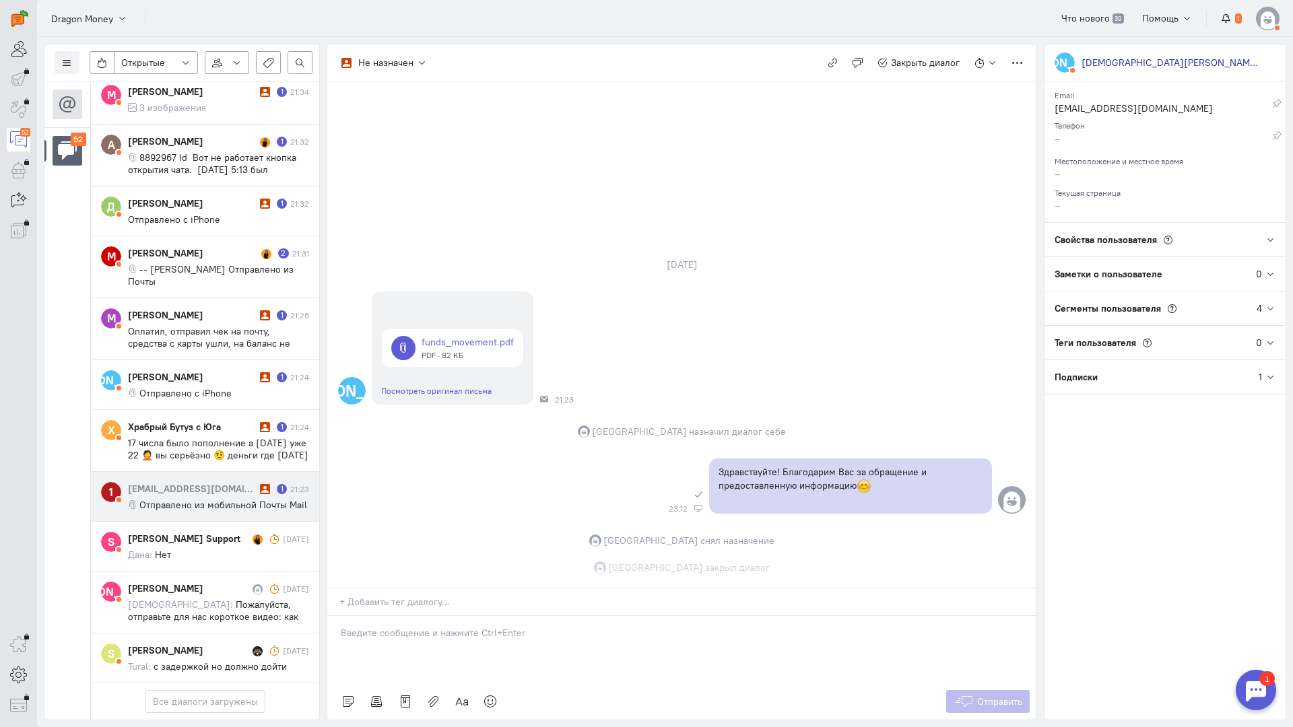
drag, startPoint x: 172, startPoint y: 408, endPoint x: 229, endPoint y: 422, distance: 58.3
click at [173, 499] on span "Отправлено из мобильной Почты Mail" at bounding box center [223, 505] width 168 height 12
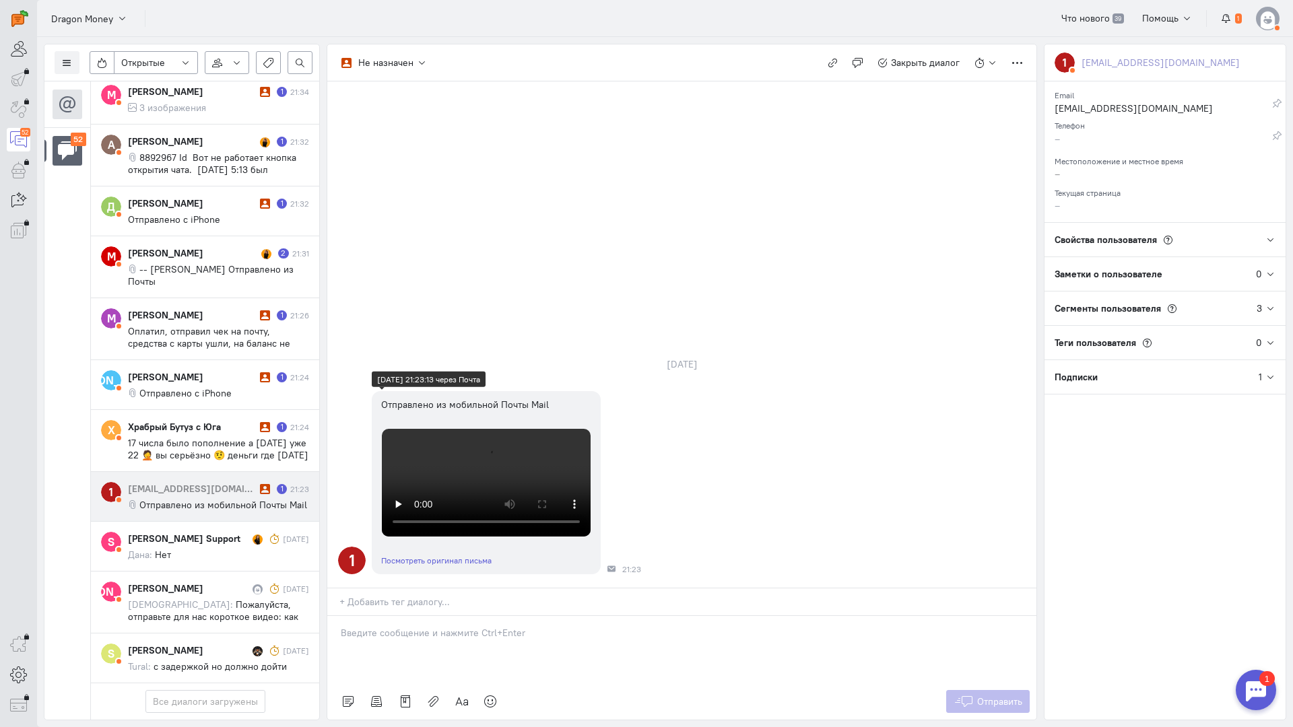
scroll to position [285, 0]
drag, startPoint x: 423, startPoint y: 544, endPoint x: 383, endPoint y: 546, distance: 40.5
click at [419, 616] on div at bounding box center [681, 649] width 709 height 67
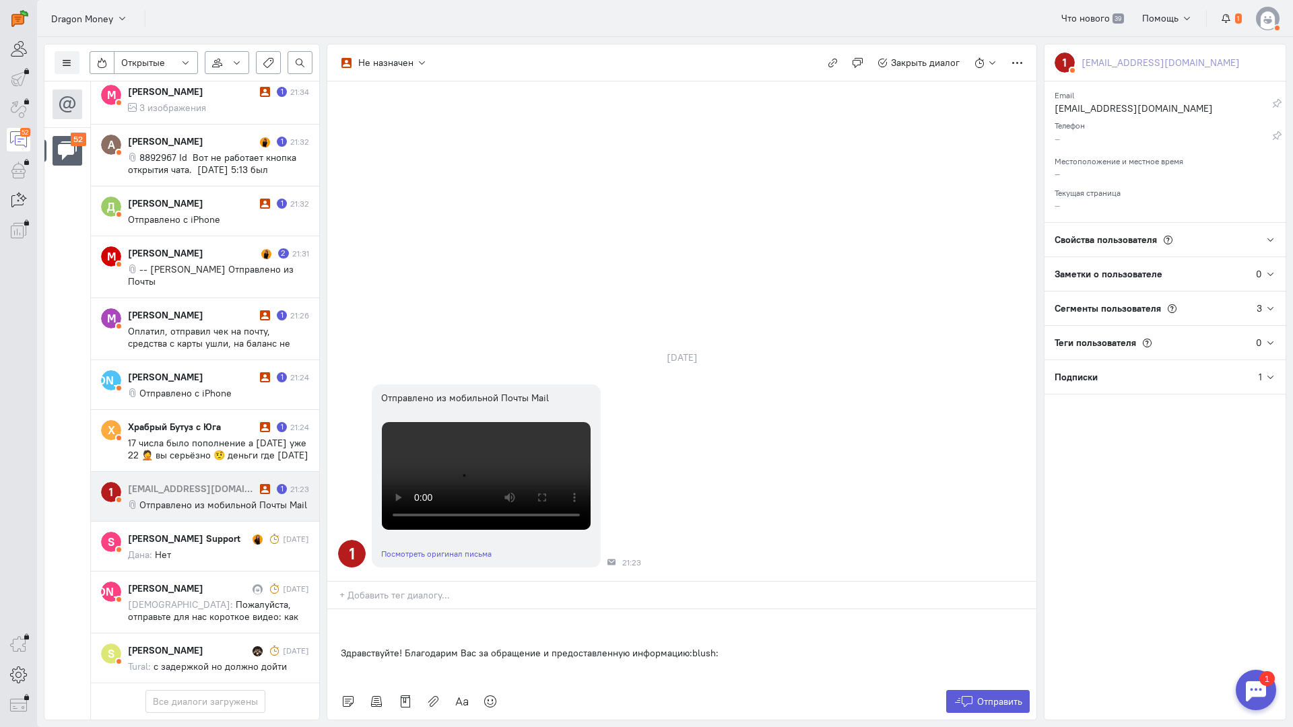
click at [340, 610] on div "Здравствуйте! Благодарим Вас за обращение и предоставленную информацию:blush:" at bounding box center [681, 647] width 709 height 74
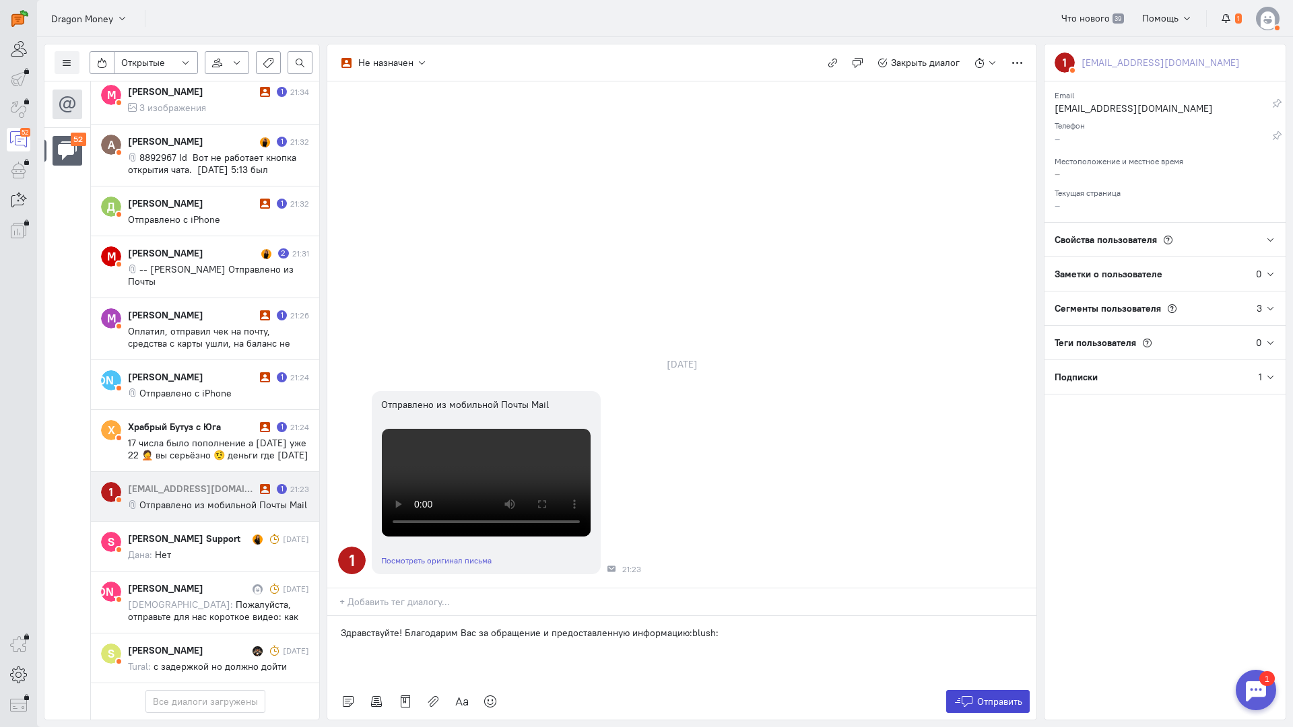
click at [974, 690] on button "Отправить" at bounding box center [988, 701] width 84 height 23
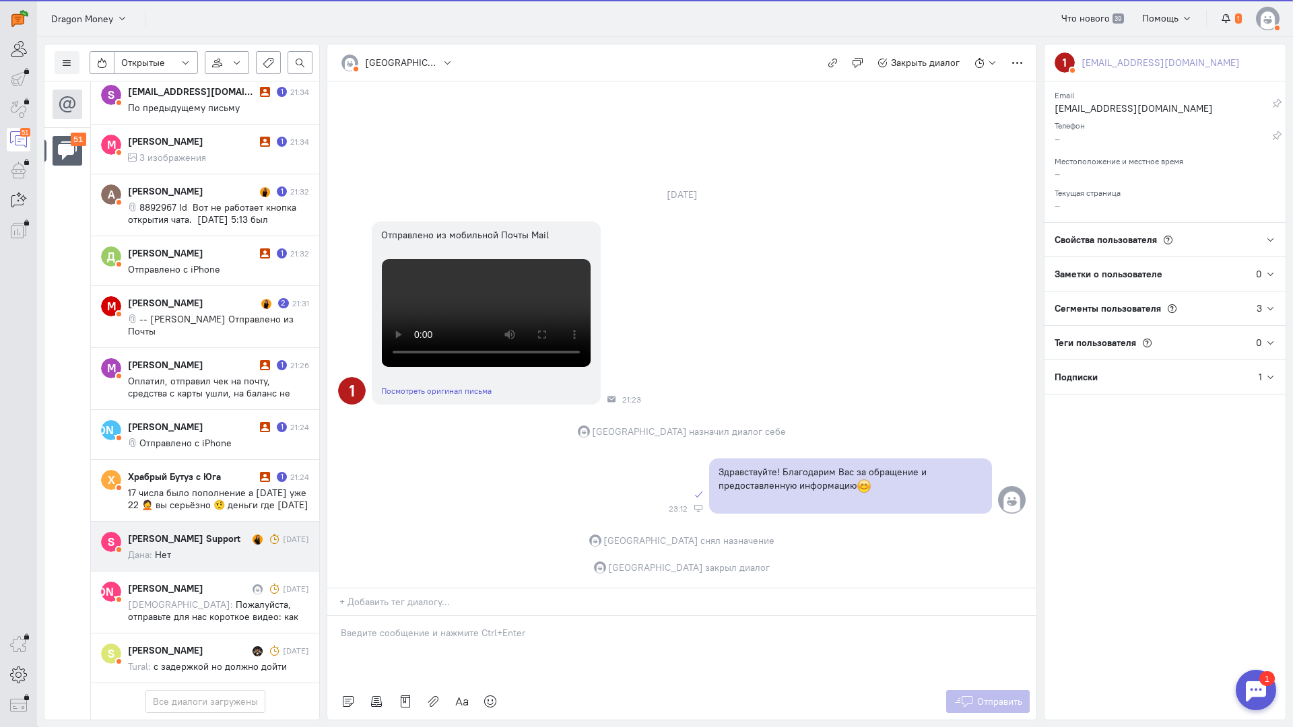
scroll to position [3061, 0]
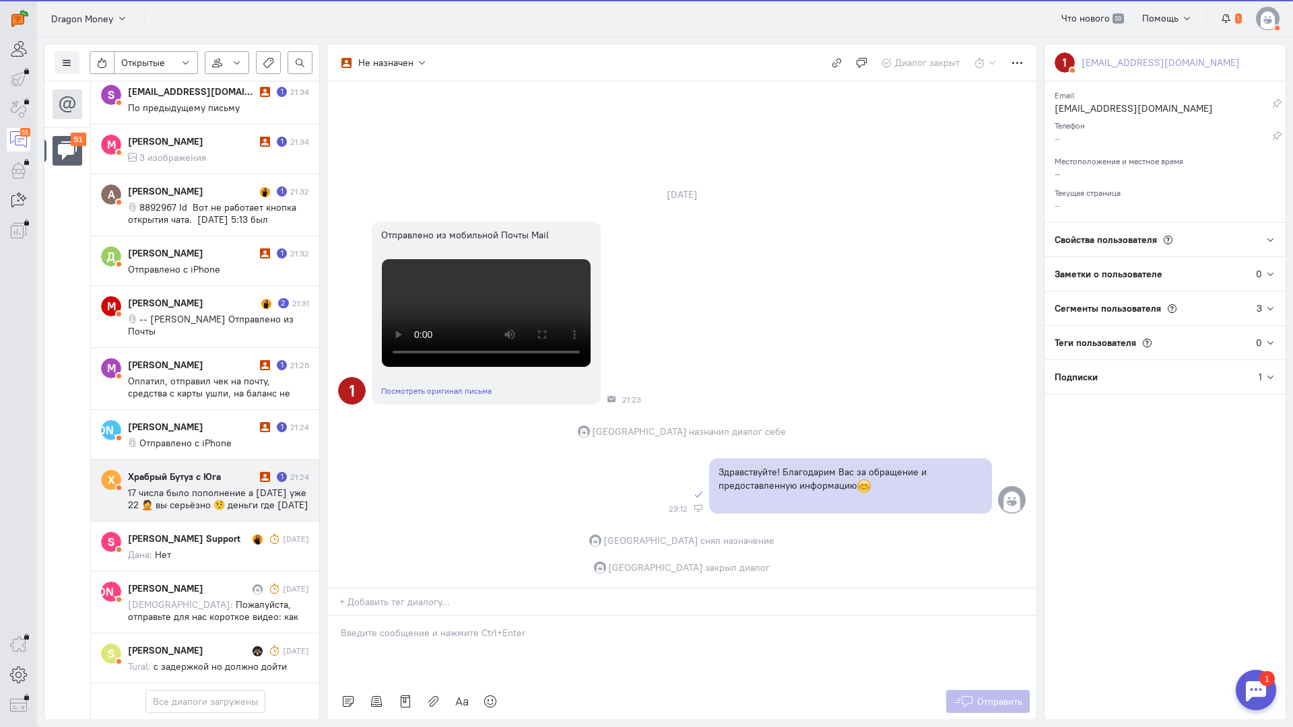
drag, startPoint x: 200, startPoint y: 412, endPoint x: 238, endPoint y: 415, distance: 38.5
click at [200, 487] on span "17 числа было пополнение а [DATE] уже 22 🤦 вы серьёзно 🤨 деньги где [DATE] 21:2…" at bounding box center [218, 511] width 181 height 48
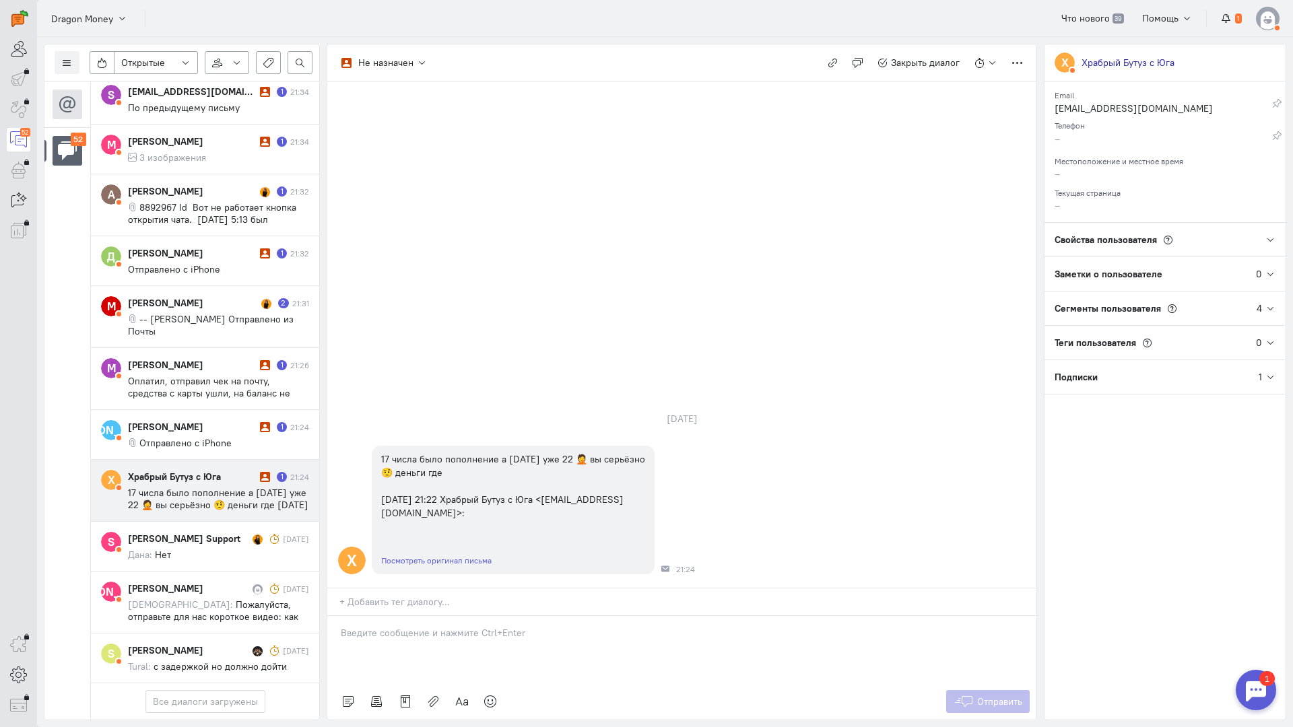
scroll to position [3122, 0]
drag, startPoint x: 405, startPoint y: 550, endPoint x: 391, endPoint y: 551, distance: 14.8
click at [403, 626] on p at bounding box center [682, 632] width 682 height 13
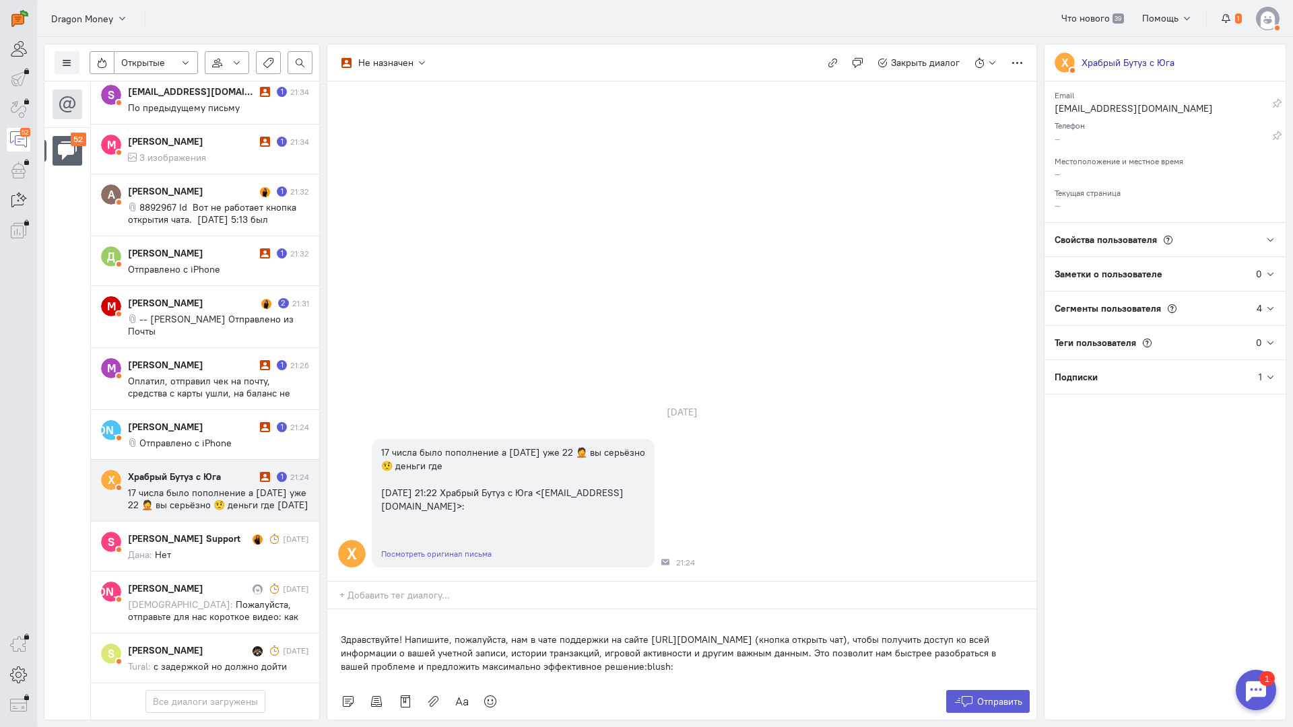
click at [338, 610] on div "Здравствуйте! Напишите, пожалуйста, нам в чате поддержки на сайте [URL][DOMAIN_…" at bounding box center [681, 647] width 709 height 74
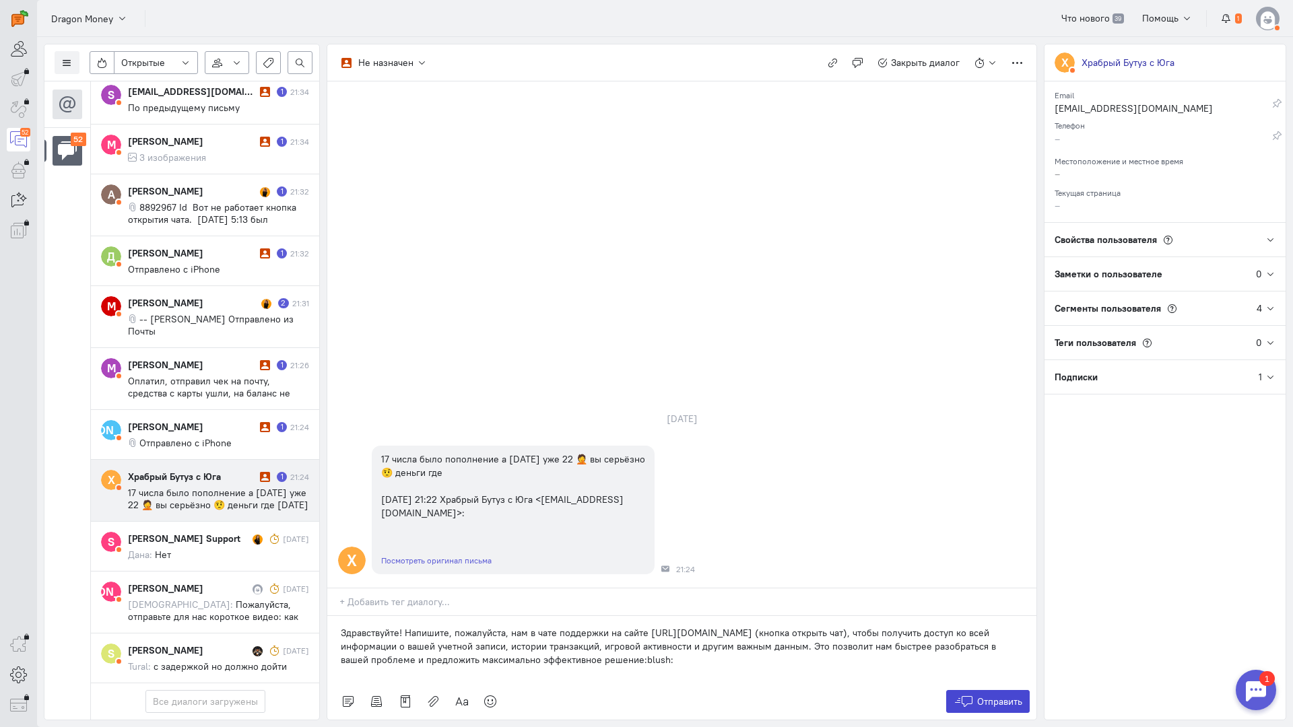
drag, startPoint x: 981, startPoint y: 625, endPoint x: 971, endPoint y: 624, distance: 10.1
click at [982, 690] on button "Отправить" at bounding box center [988, 701] width 84 height 23
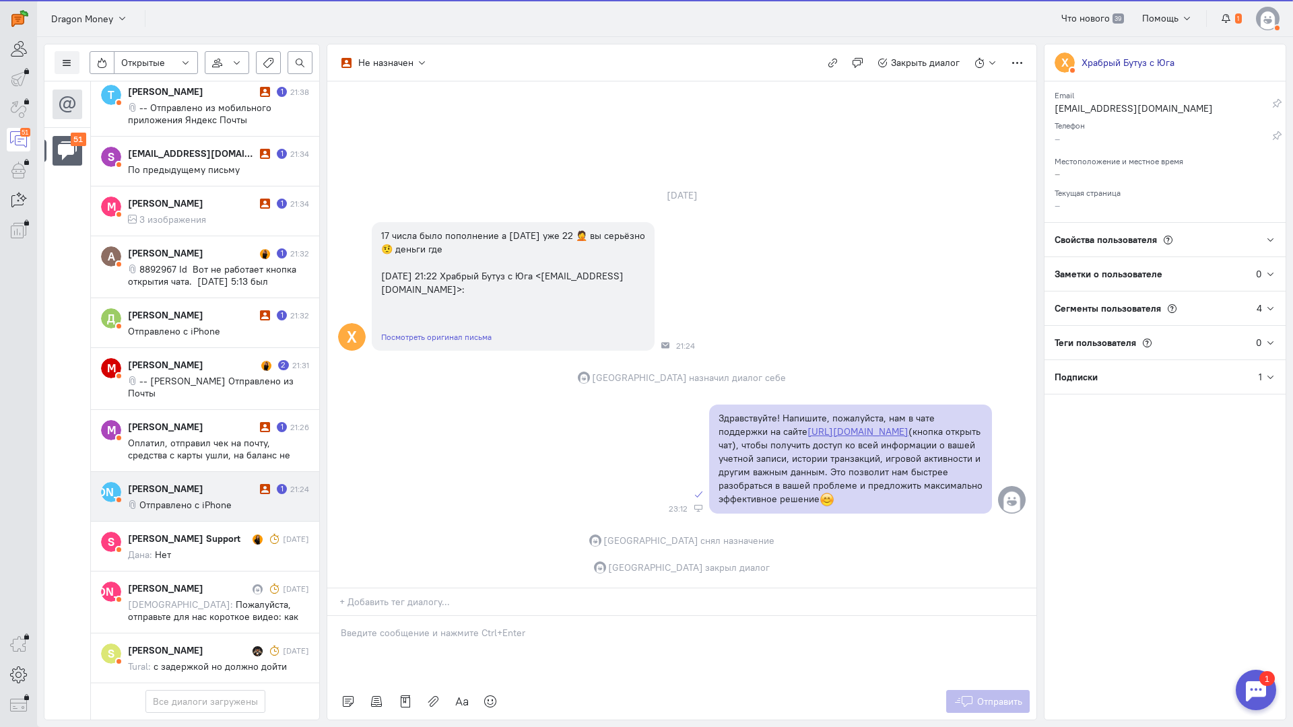
drag, startPoint x: 205, startPoint y: 396, endPoint x: 292, endPoint y: 412, distance: 89.0
click at [204, 472] on cq-conversation-card "[PERSON_NAME] [PERSON_NAME] 1 21:24 Отправлено с iPhone" at bounding box center [205, 497] width 228 height 50
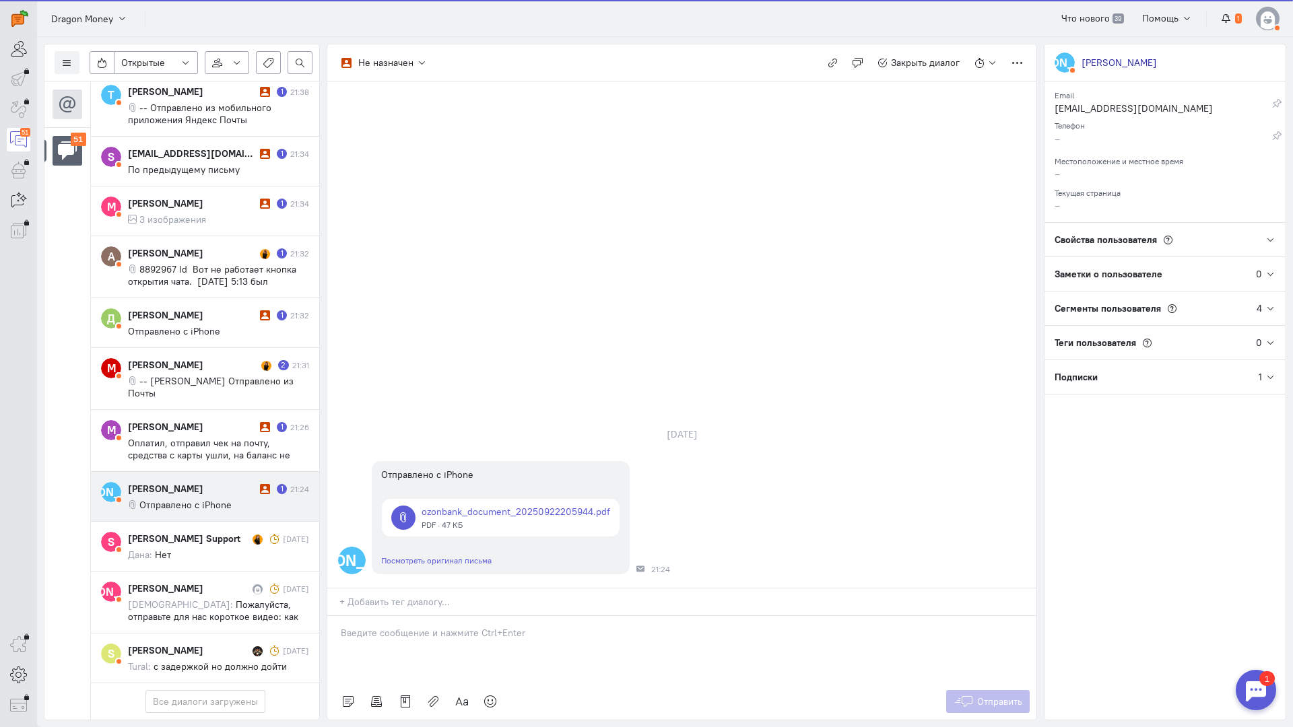
scroll to position [3061, 0]
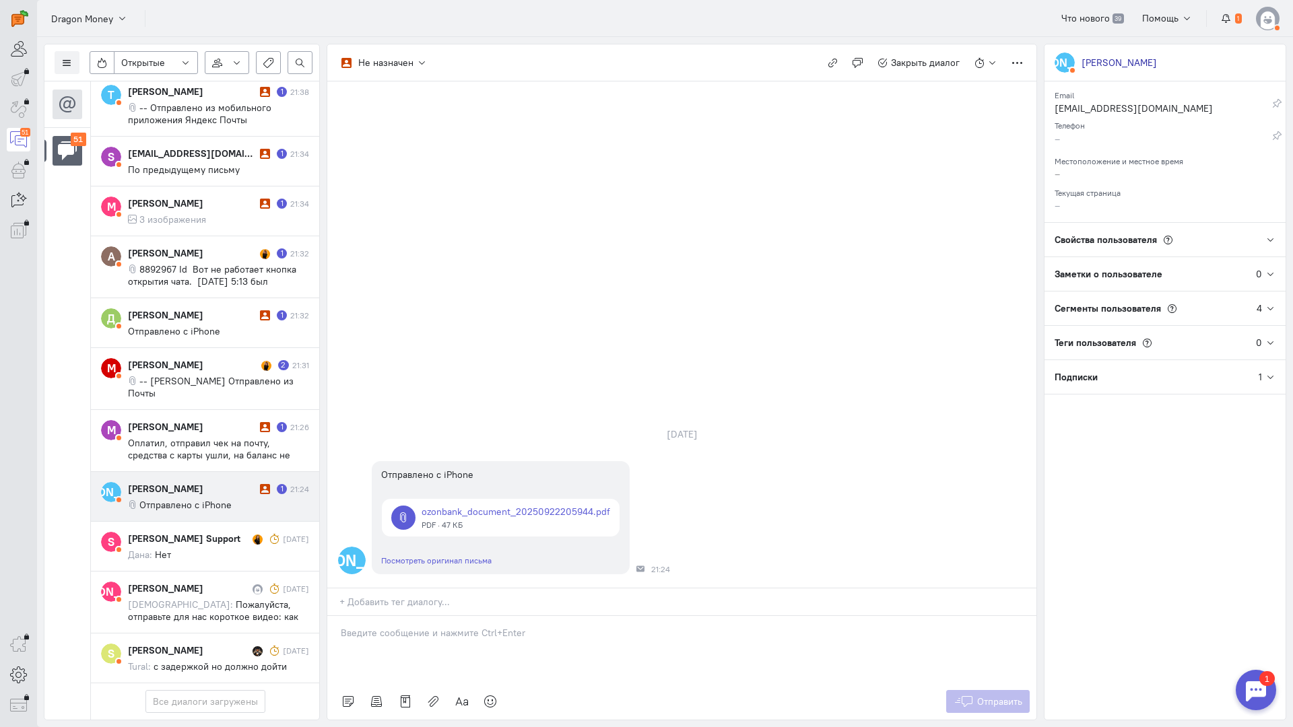
drag, startPoint x: 161, startPoint y: 403, endPoint x: 461, endPoint y: 511, distance: 319.1
click at [166, 482] on div "[PERSON_NAME]" at bounding box center [192, 488] width 129 height 13
click at [426, 616] on div at bounding box center [681, 649] width 709 height 67
click at [333, 616] on div "Здравствуйте! Благодарим Вас за обращение и предоставленную информацию:blush:" at bounding box center [681, 649] width 709 height 67
click at [964, 695] on icon at bounding box center [964, 701] width 20 height 13
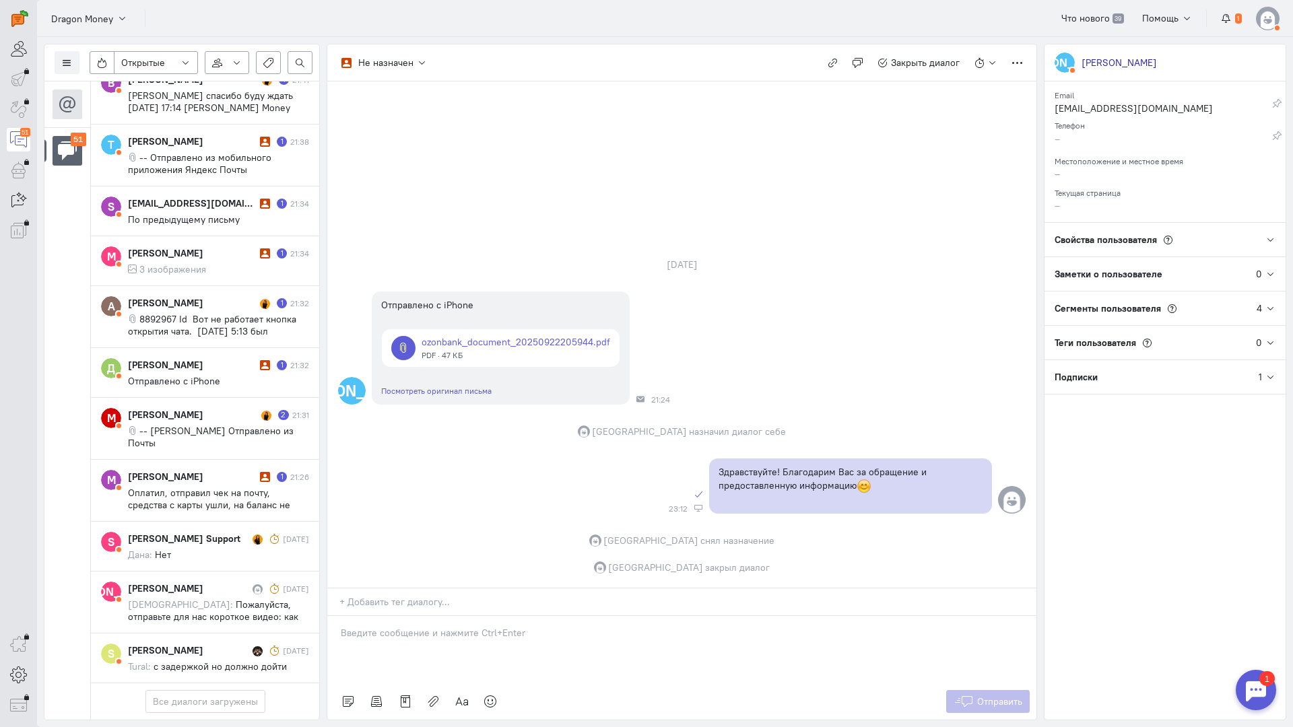
scroll to position [3001, 0]
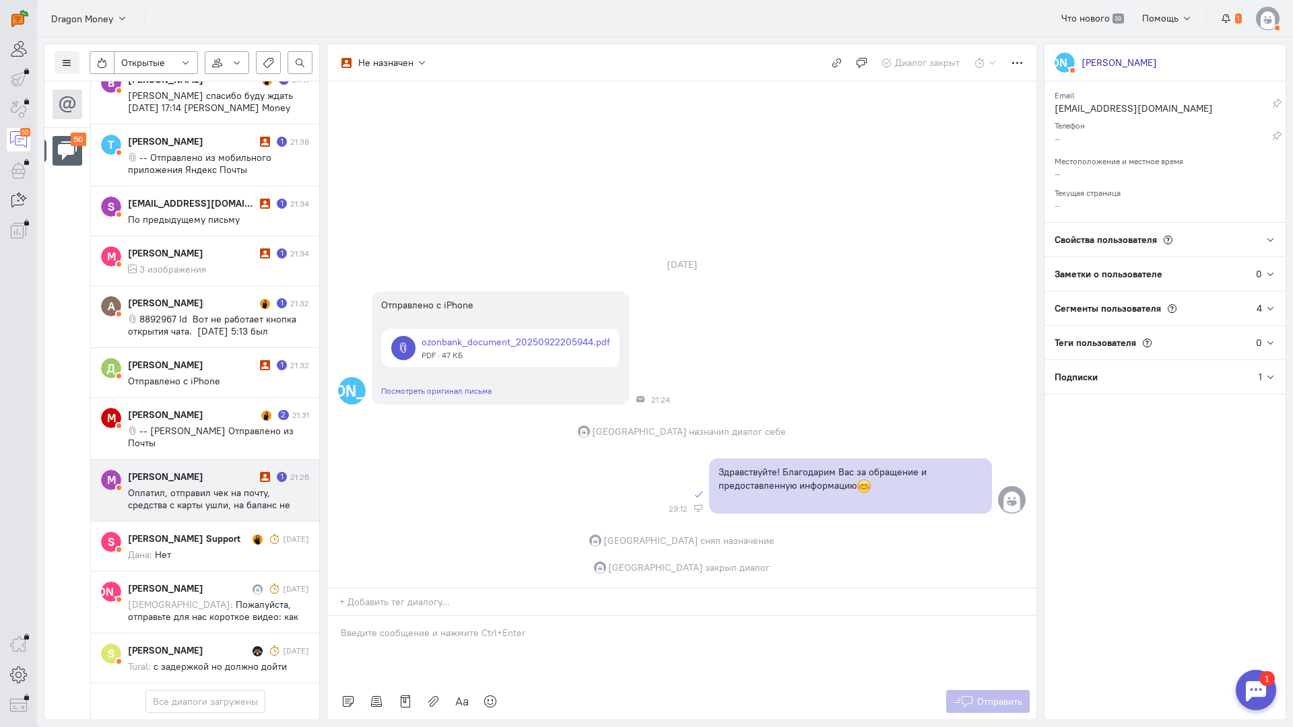
click at [206, 487] on span "Оплатил, отправил чек на почту, средства с карты ушли, на баланс не пришли" at bounding box center [209, 505] width 162 height 36
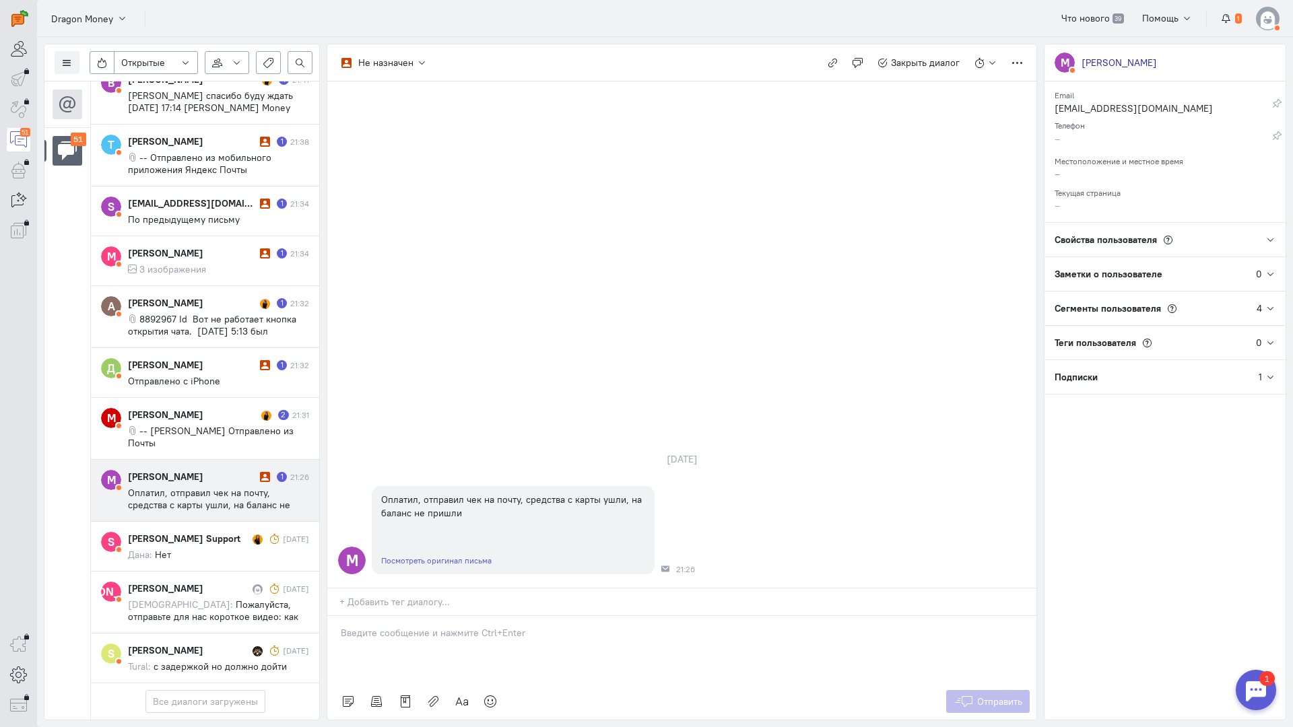
scroll to position [3061, 0]
click at [216, 470] on div "[PERSON_NAME]" at bounding box center [192, 476] width 129 height 13
click at [406, 616] on div at bounding box center [681, 649] width 709 height 67
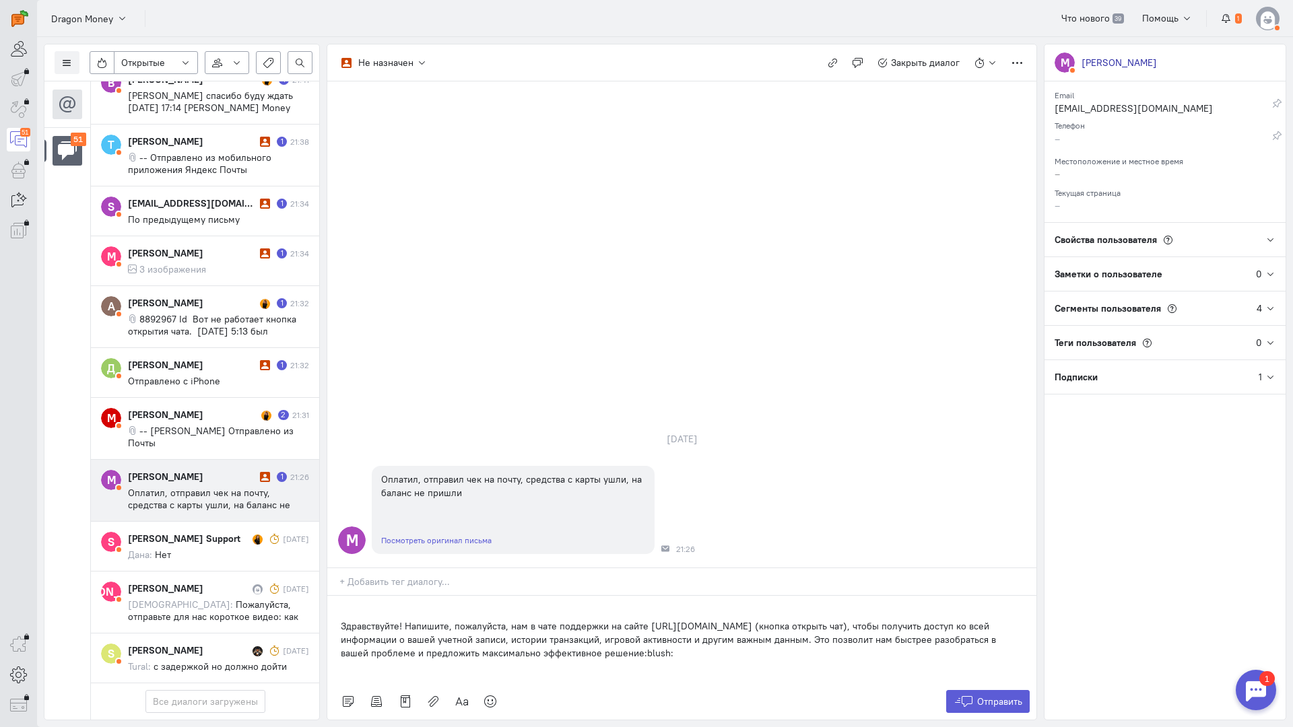
click at [332, 596] on div "Здравствуйте! Напишите, пожалуйста, нам в чате поддержки на сайте [URL][DOMAIN_…" at bounding box center [681, 640] width 709 height 88
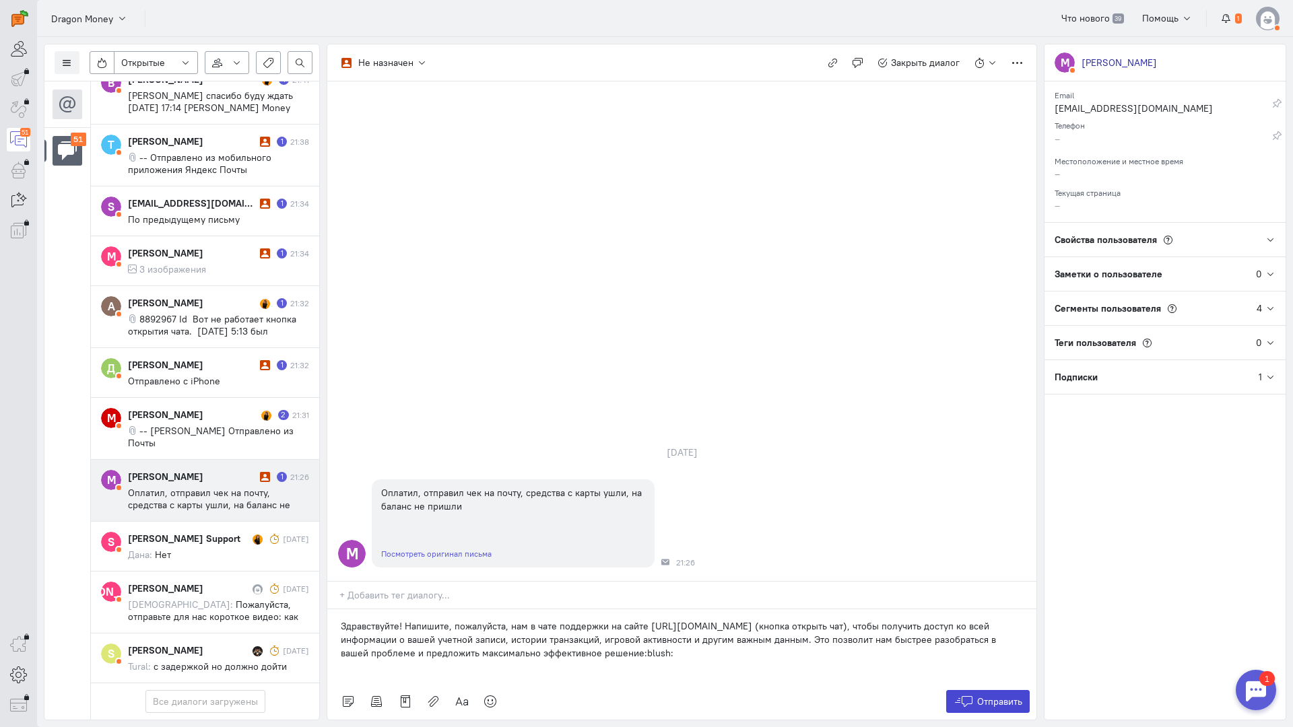
click at [1009, 690] on button "Отправить" at bounding box center [988, 701] width 84 height 23
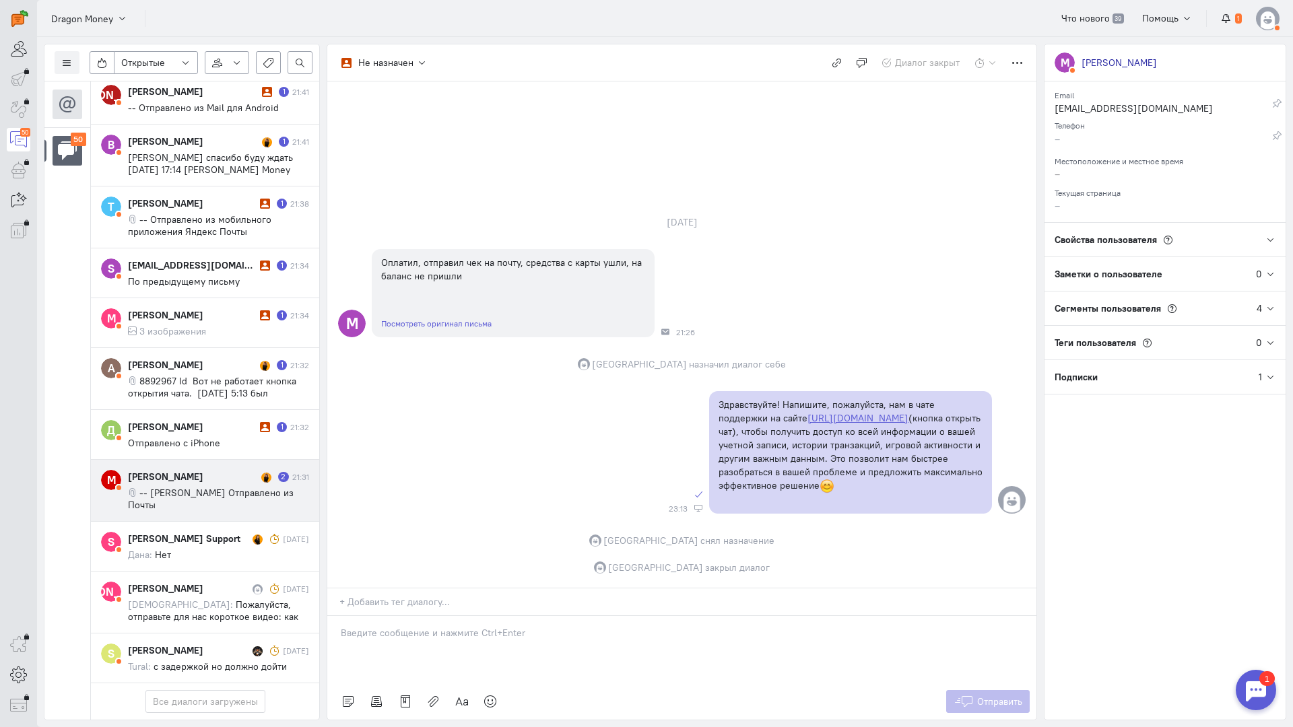
click at [173, 487] on cq-message "-- [PERSON_NAME] Отправлено из Почты" at bounding box center [218, 499] width 181 height 24
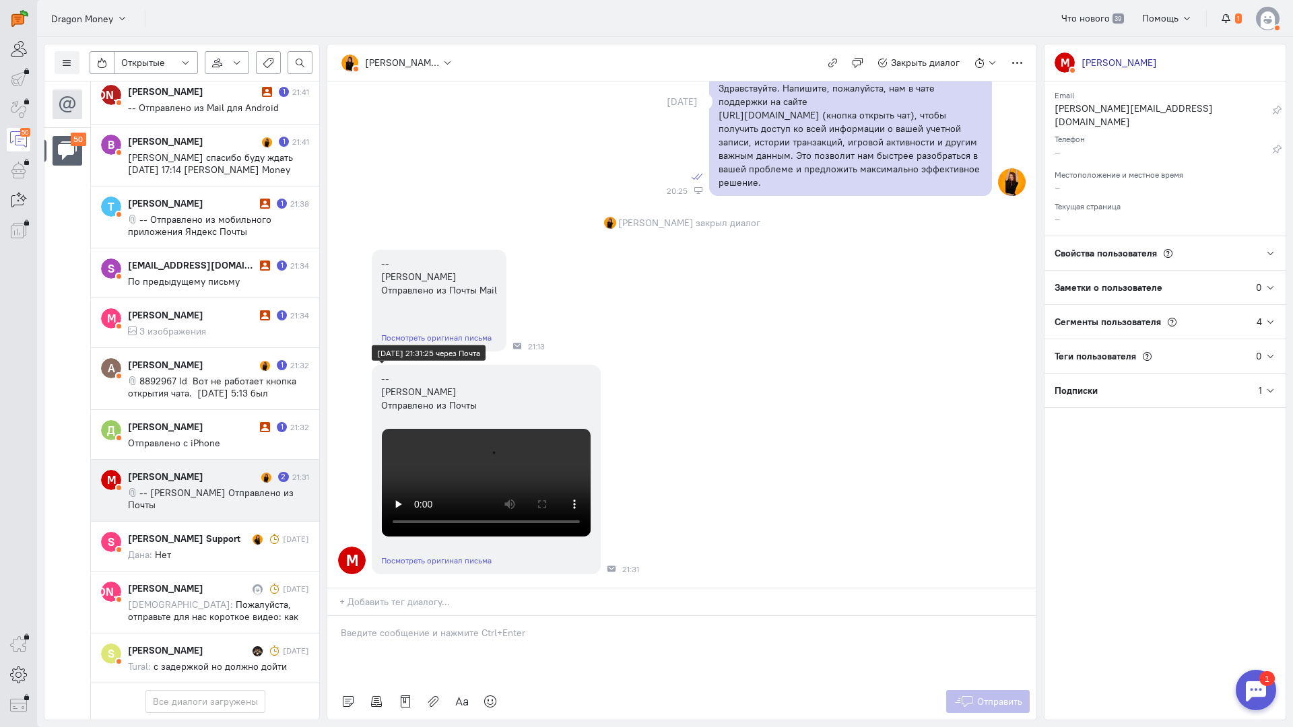
scroll to position [1125, 0]
click at [424, 616] on div at bounding box center [681, 649] width 709 height 67
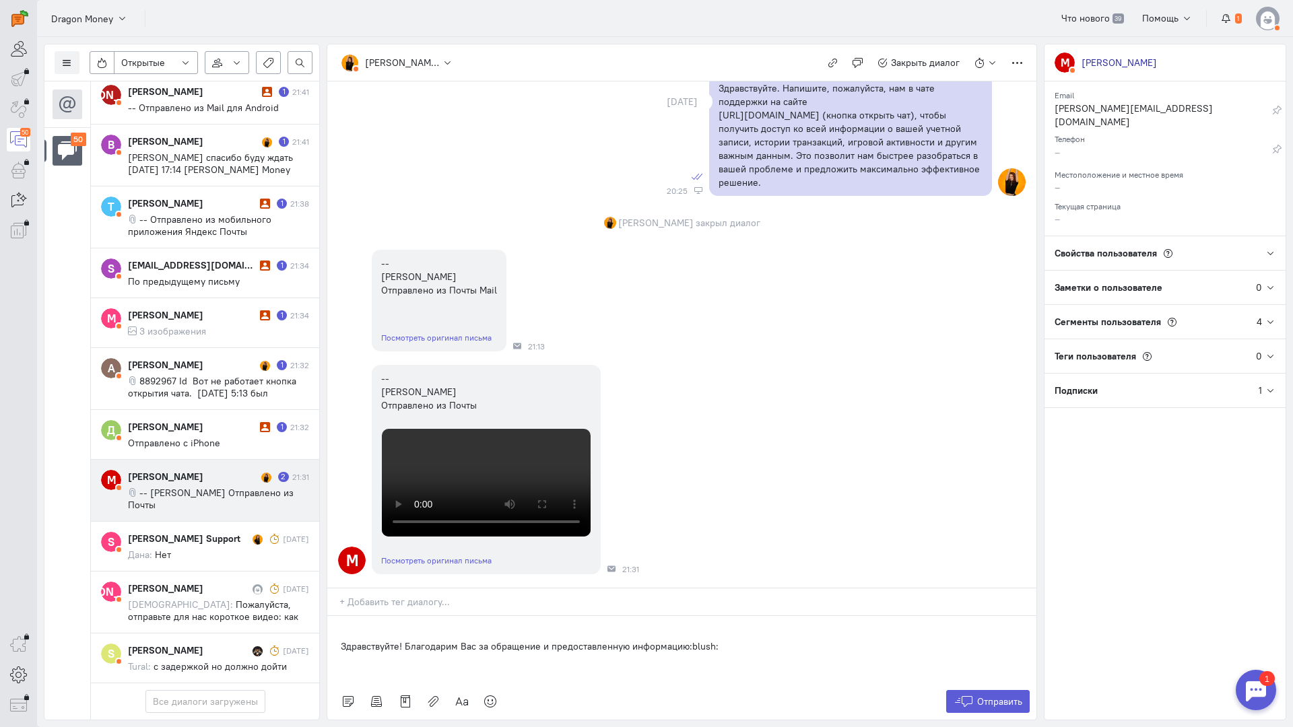
click at [333, 616] on div "Здравствуйте! Благодарим Вас за обращение и предоставленную информацию:blush:" at bounding box center [681, 649] width 709 height 67
click at [1008, 696] on span "Отправить" at bounding box center [999, 702] width 45 height 12
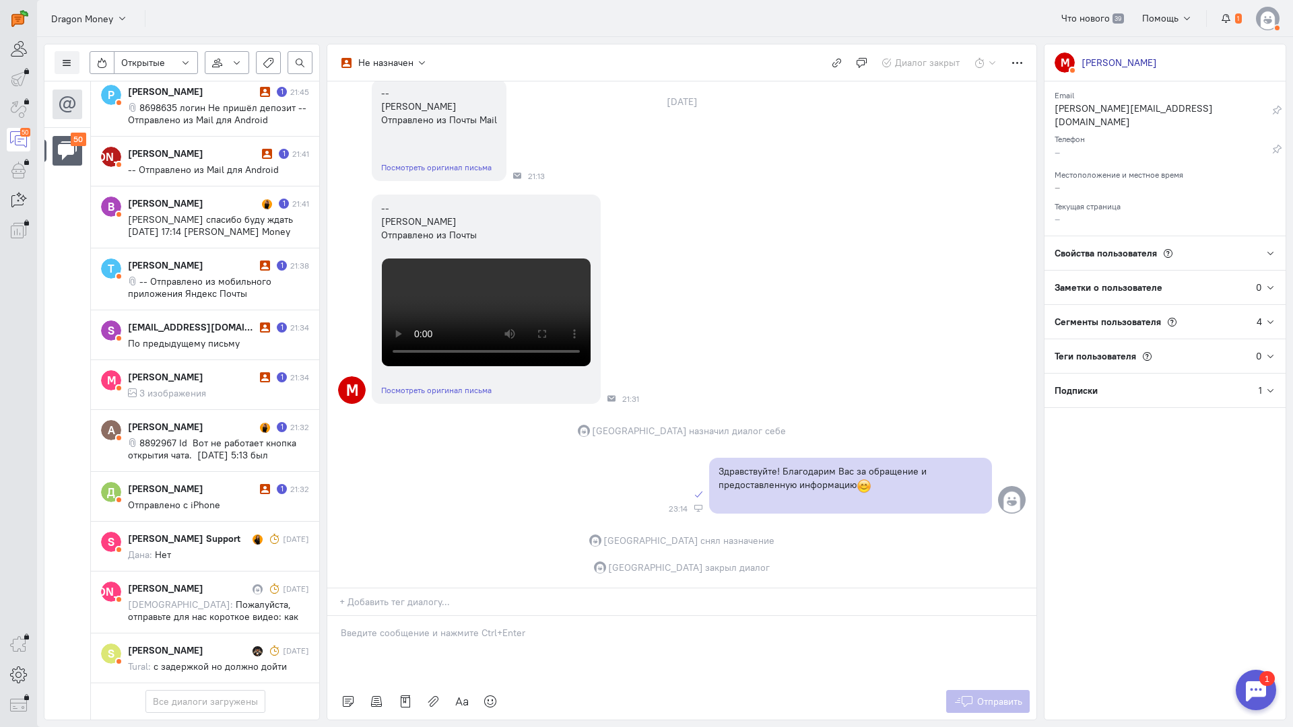
scroll to position [2928, 0]
click at [202, 482] on div "[PERSON_NAME]" at bounding box center [192, 488] width 129 height 13
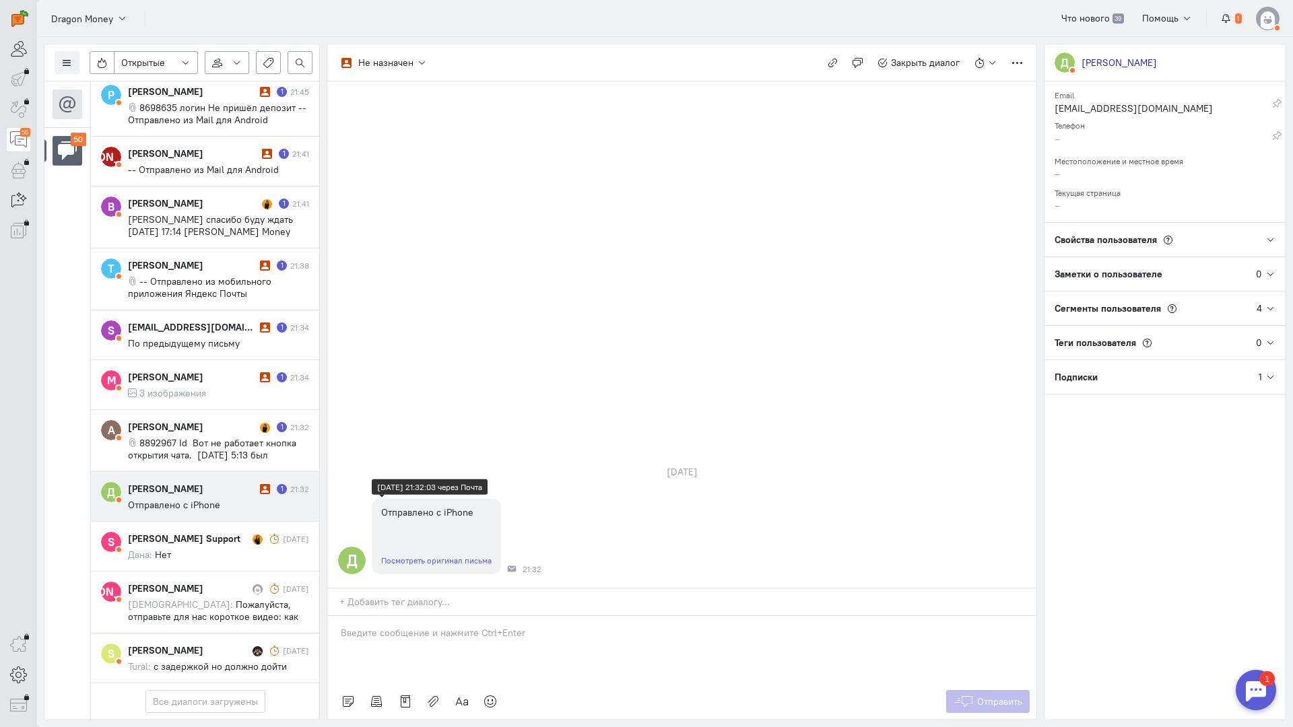
click at [435, 547] on div "Посмотреть оригинал письма" at bounding box center [436, 561] width 129 height 28
click at [438, 556] on link "Посмотреть оригинал письма" at bounding box center [436, 561] width 110 height 10
click at [392, 616] on div at bounding box center [681, 649] width 709 height 67
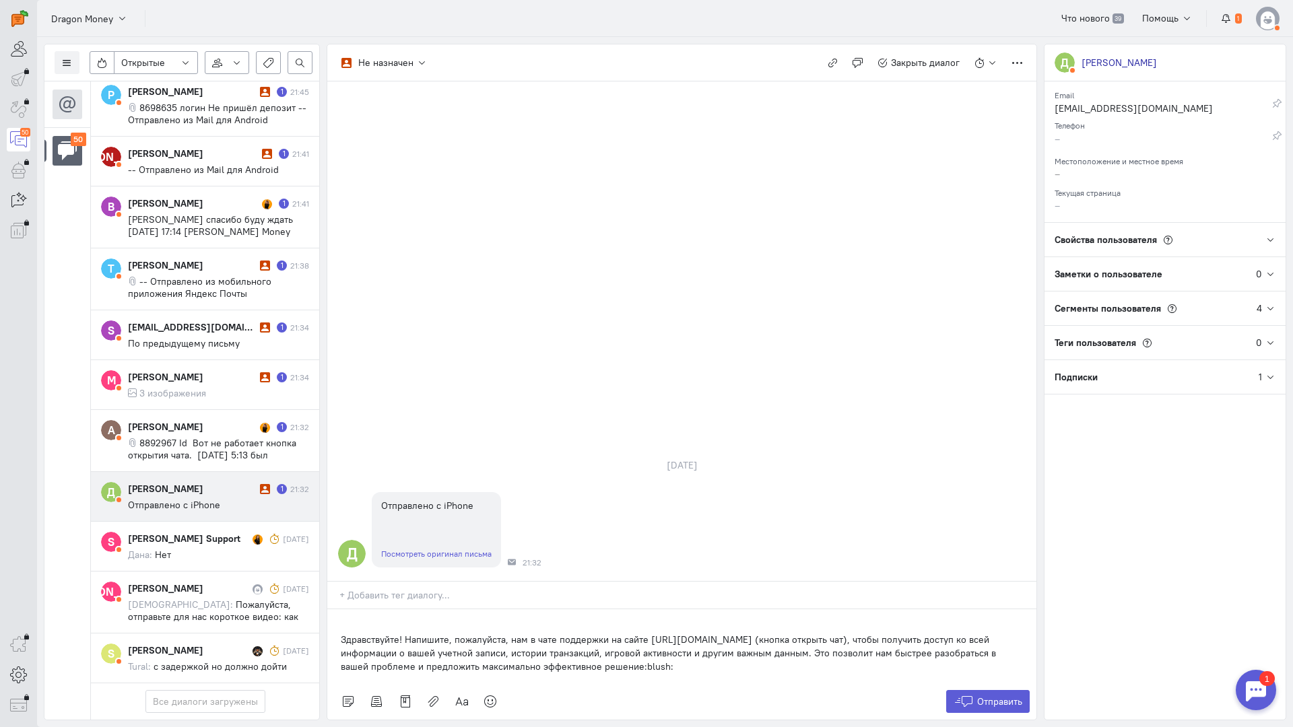
click at [327, 552] on div "Список пользователей Включить темную тему Открытые Открытые диалоги Отложенные …" at bounding box center [665, 382] width 1256 height 690
click at [335, 610] on div "Здравствуйте! Напишите, пожалуйста, нам в чате поддержки на сайте [URL][DOMAIN_…" at bounding box center [681, 647] width 709 height 74
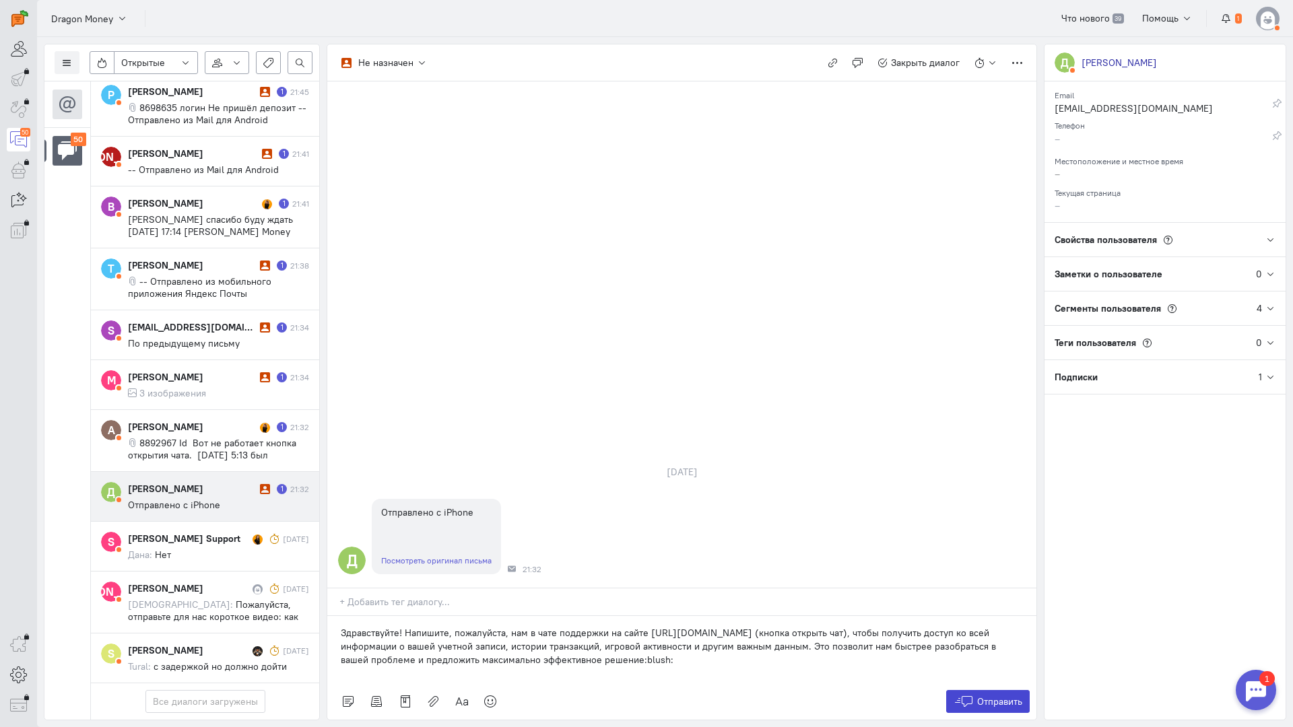
click at [996, 696] on span "Отправить" at bounding box center [999, 702] width 45 height 12
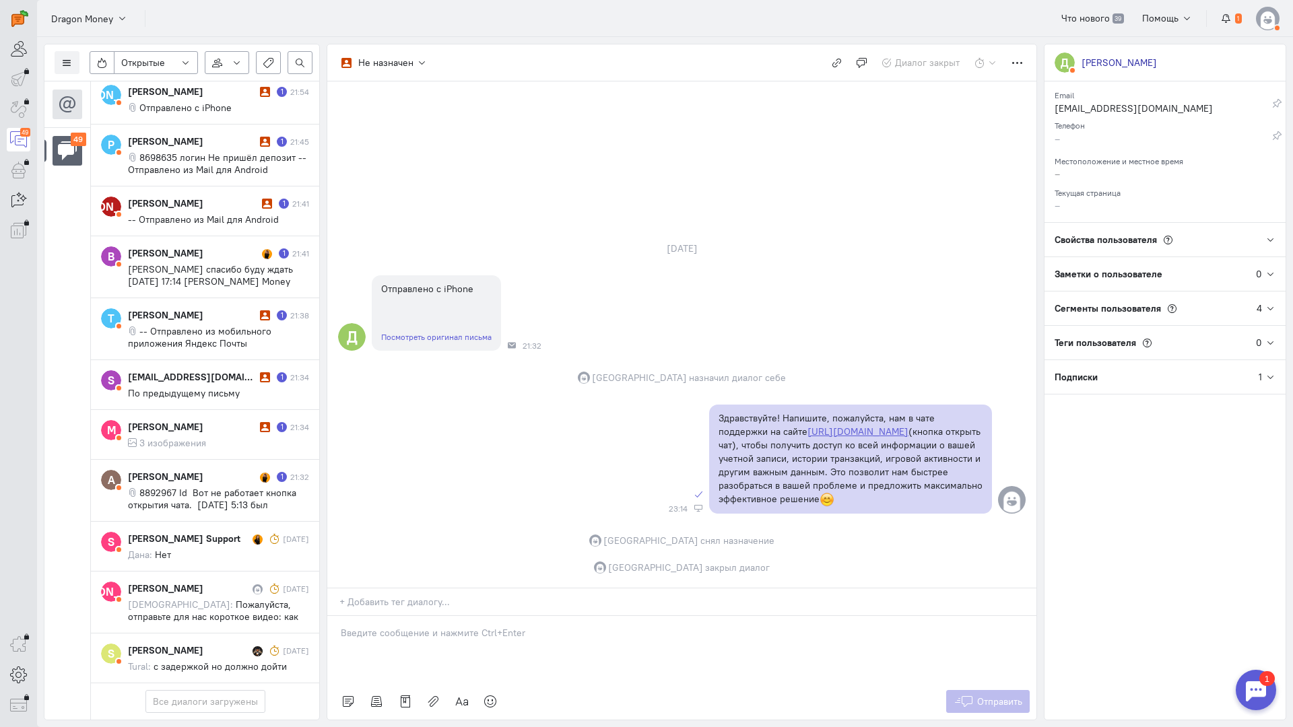
scroll to position [2879, 0]
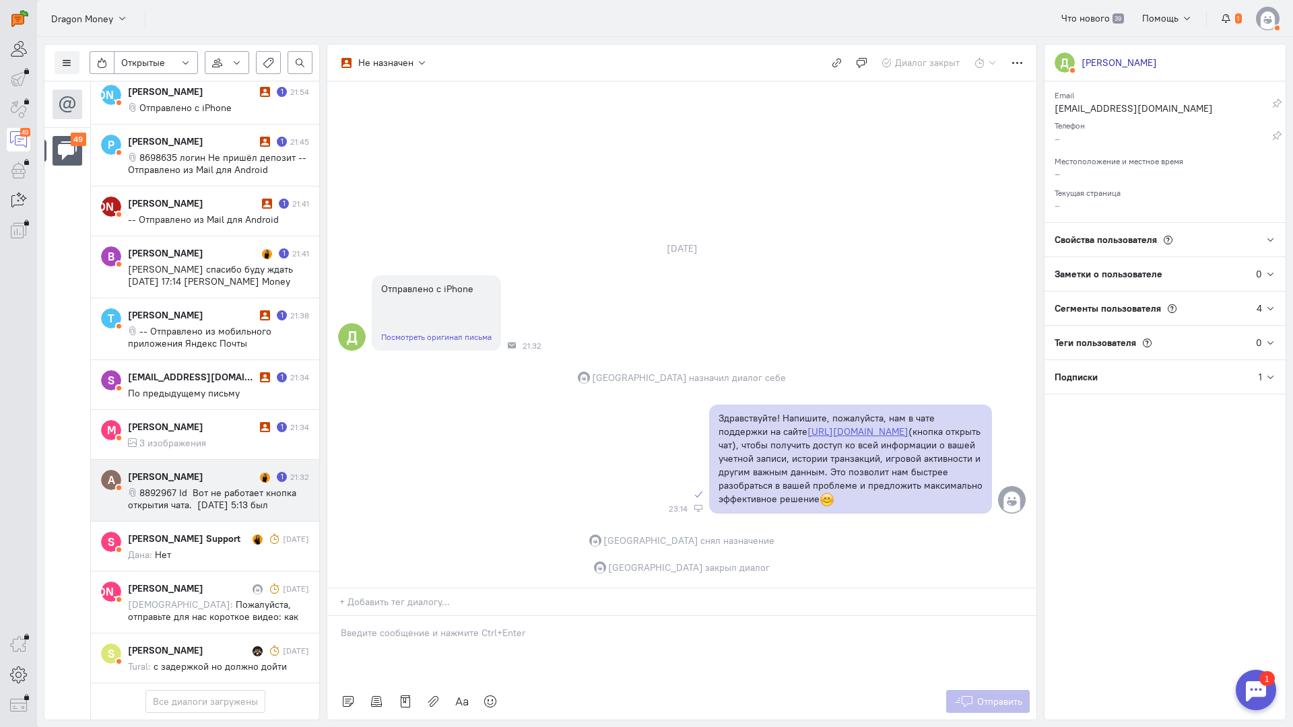
click at [209, 487] on span "8892967 Id Вот не работает кнопка открытия чата. [DATE] 5:13 был совершен депоз…" at bounding box center [218, 547] width 181 height 121
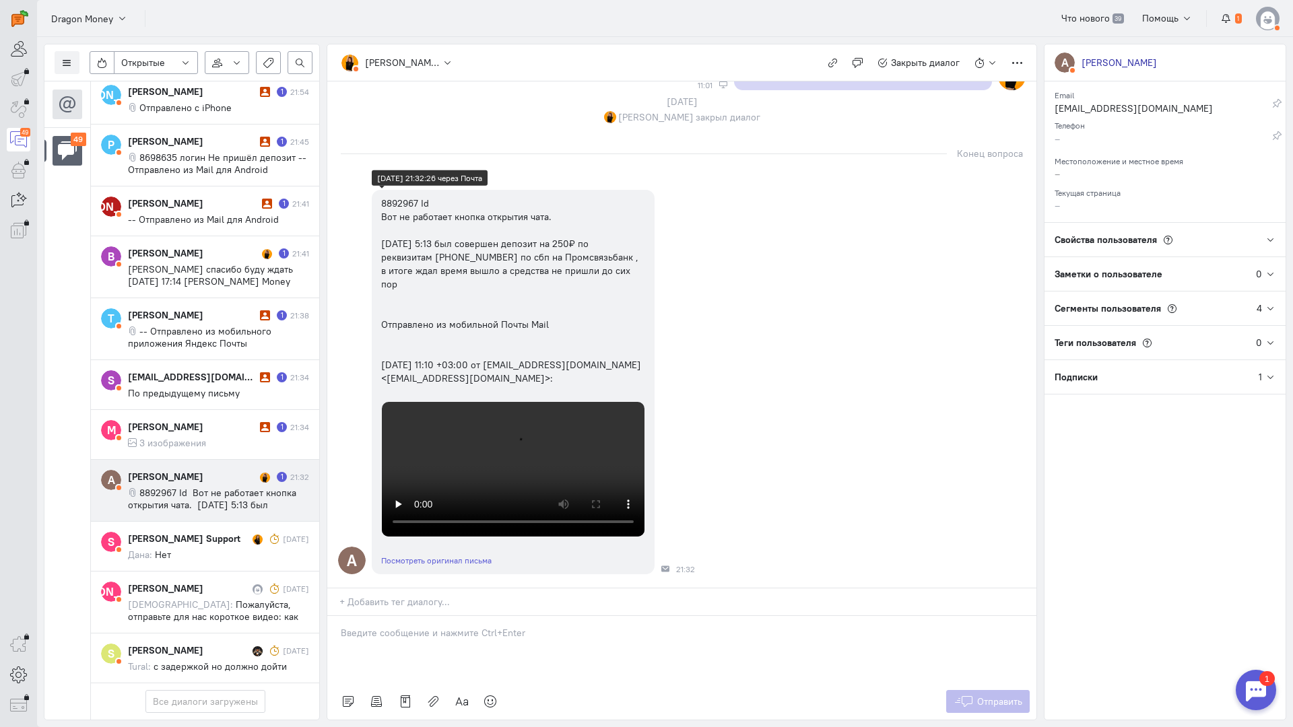
scroll to position [1823, 0]
click at [197, 410] on cq-conversation-card "М [PERSON_NAME] 1 21:34 3 изображения" at bounding box center [205, 435] width 228 height 50
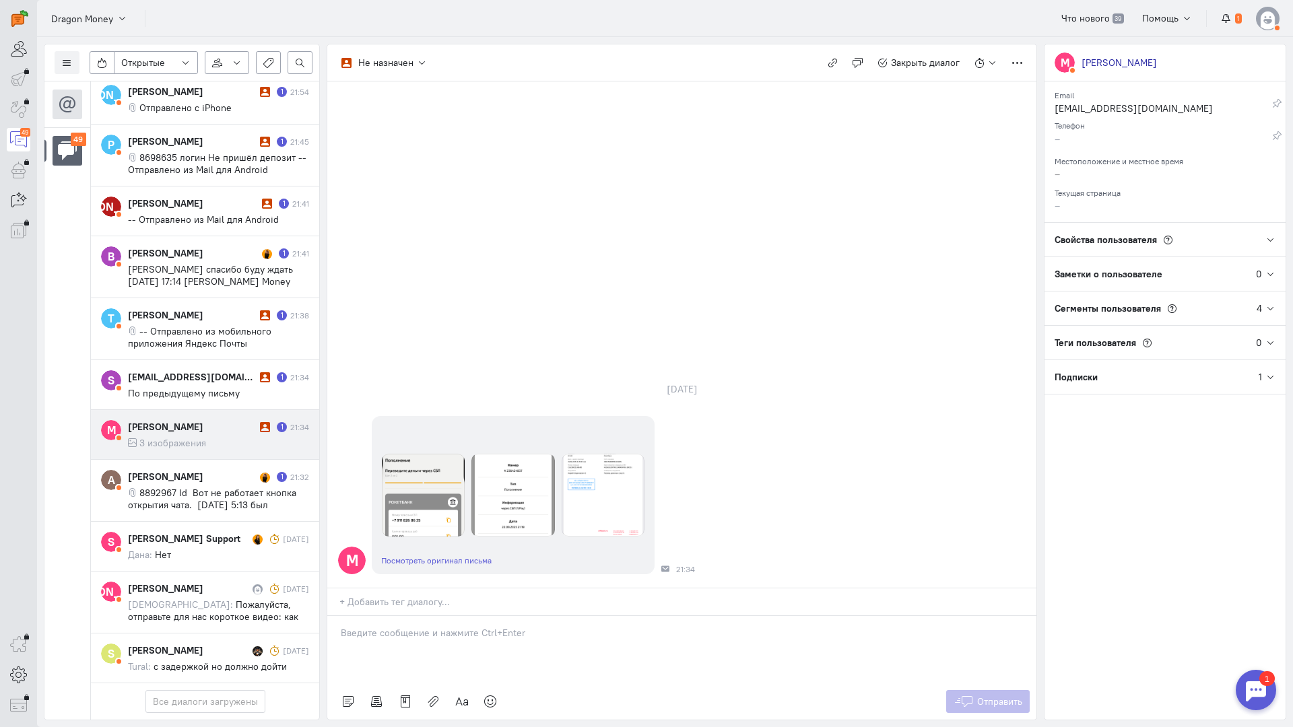
click at [430, 626] on p at bounding box center [682, 632] width 682 height 13
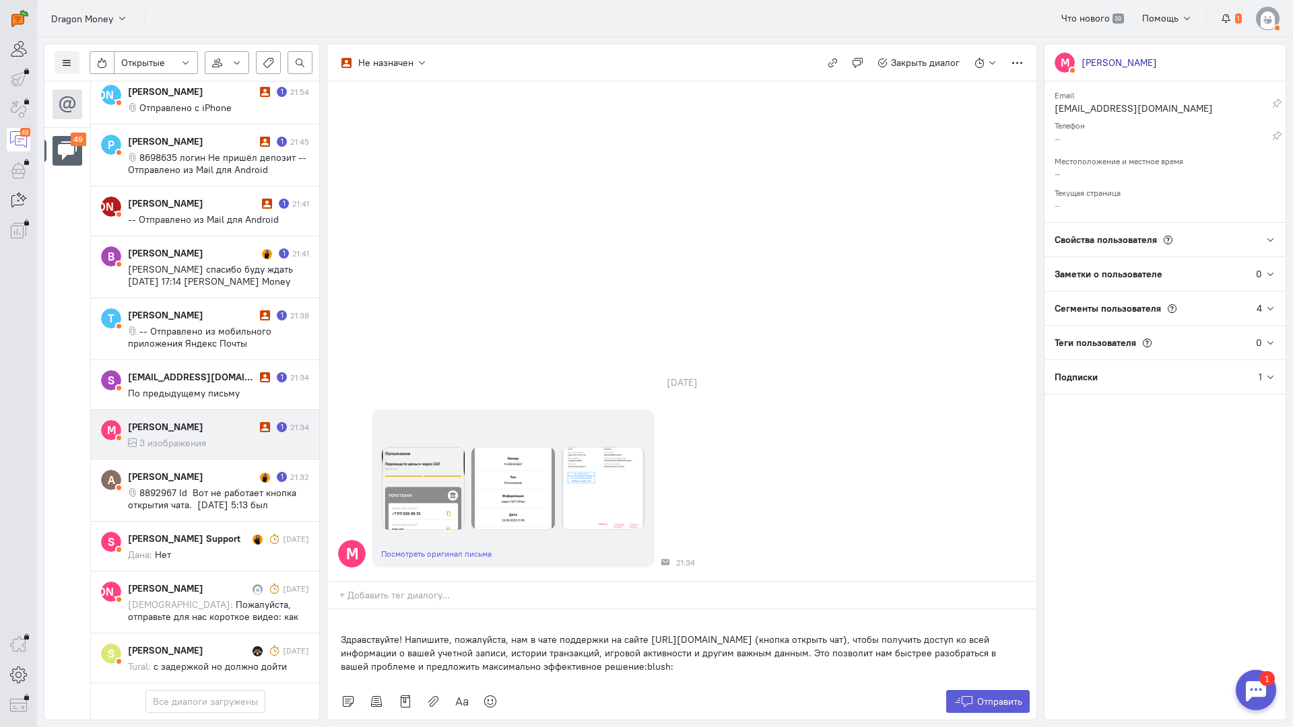
click at [339, 610] on div "Здравствуйте! Напишите, пожалуйста, нам в чате поддержки на сайте [URL][DOMAIN_…" at bounding box center [681, 647] width 709 height 74
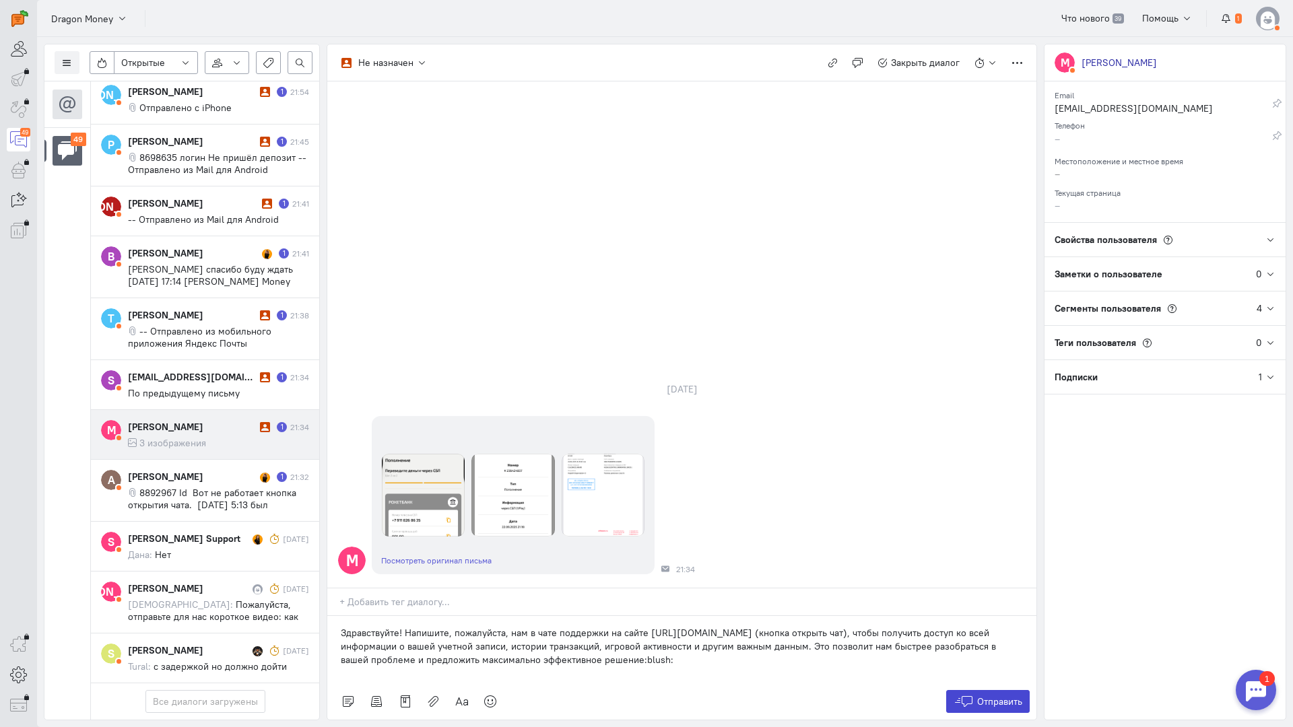
click at [992, 696] on span "Отправить" at bounding box center [999, 702] width 45 height 12
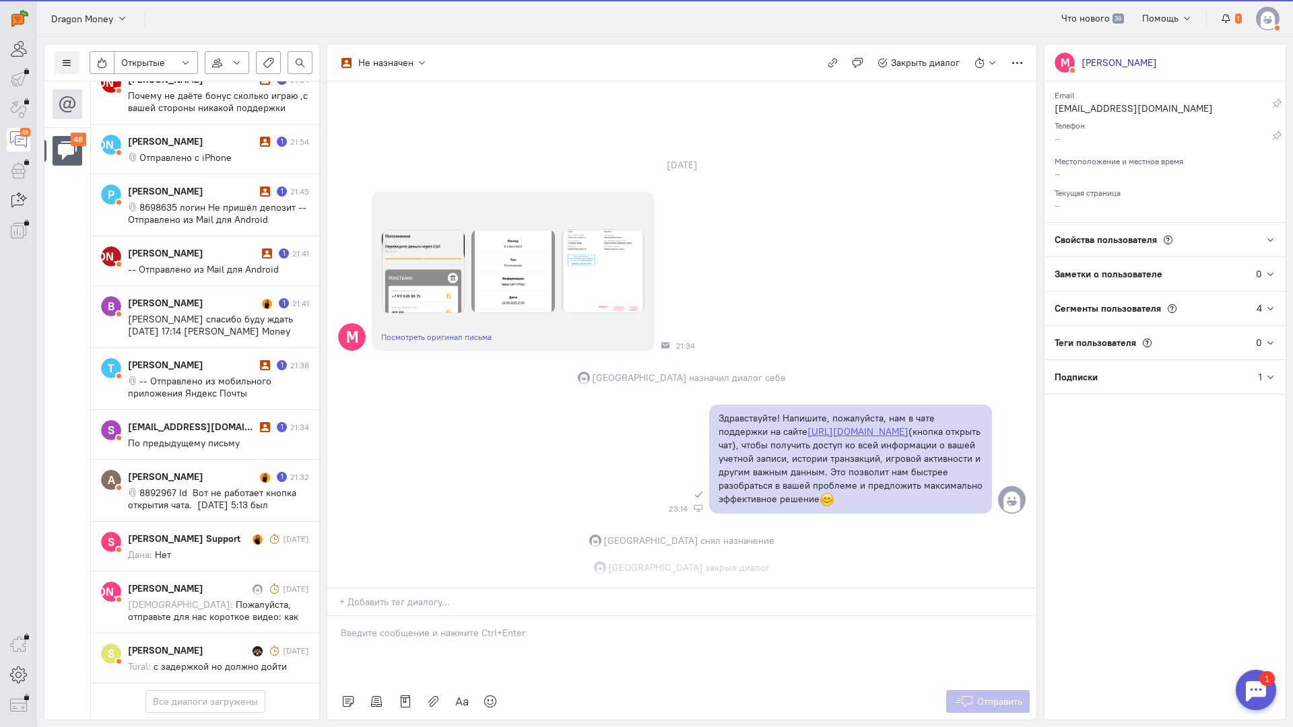
scroll to position [20, 0]
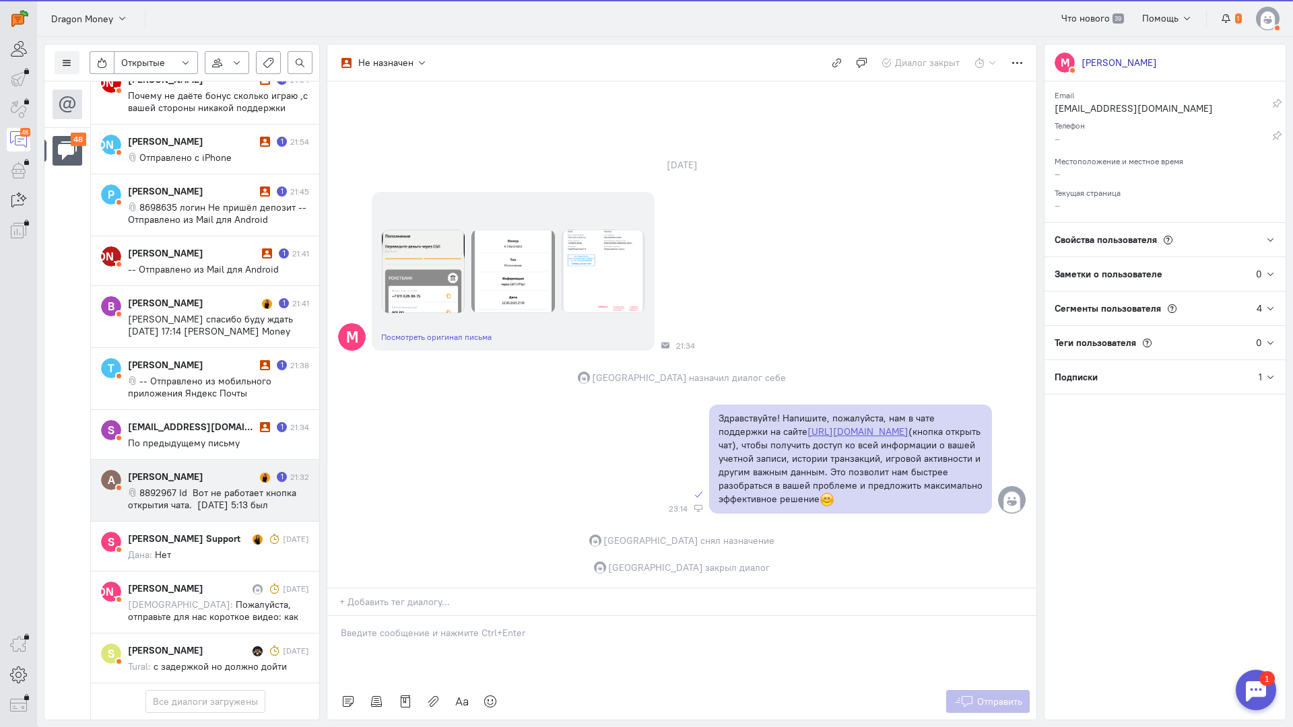
click at [186, 487] on span "8892967 Id Вот не работает кнопка открытия чата. [DATE] 5:13 был совершен депоз…" at bounding box center [218, 547] width 181 height 121
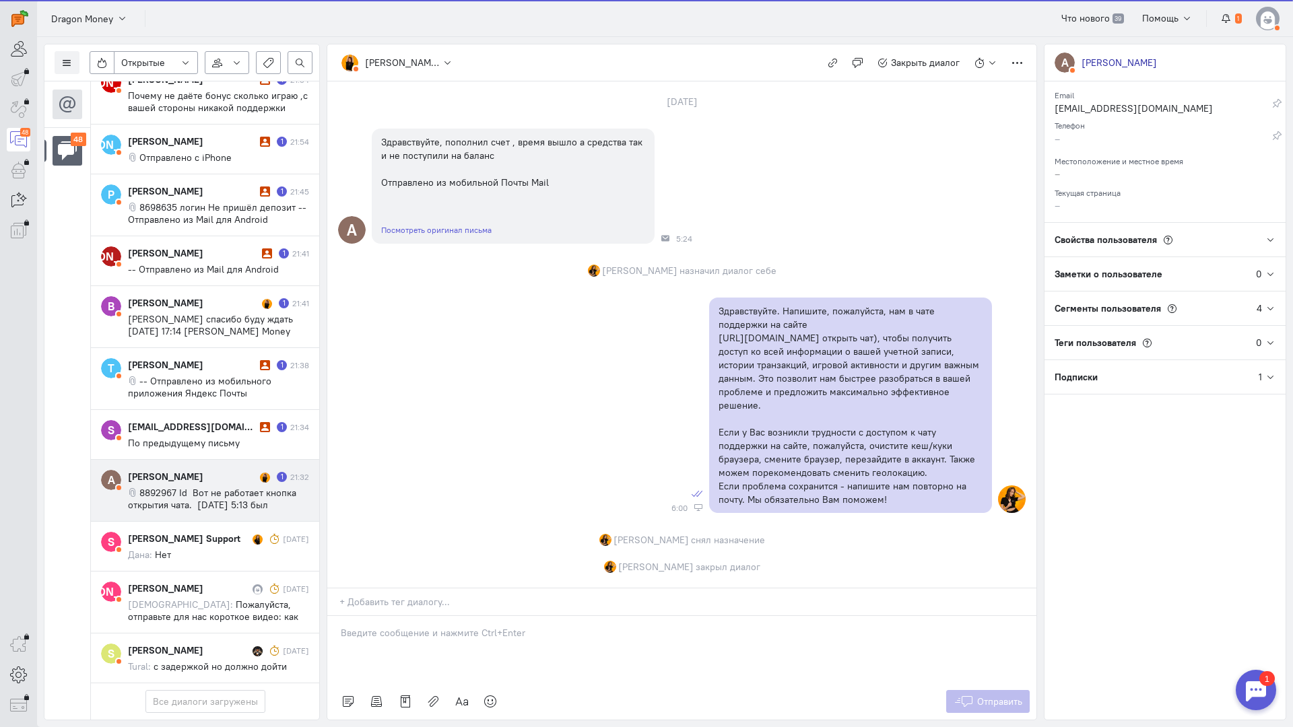
scroll to position [1362, 0]
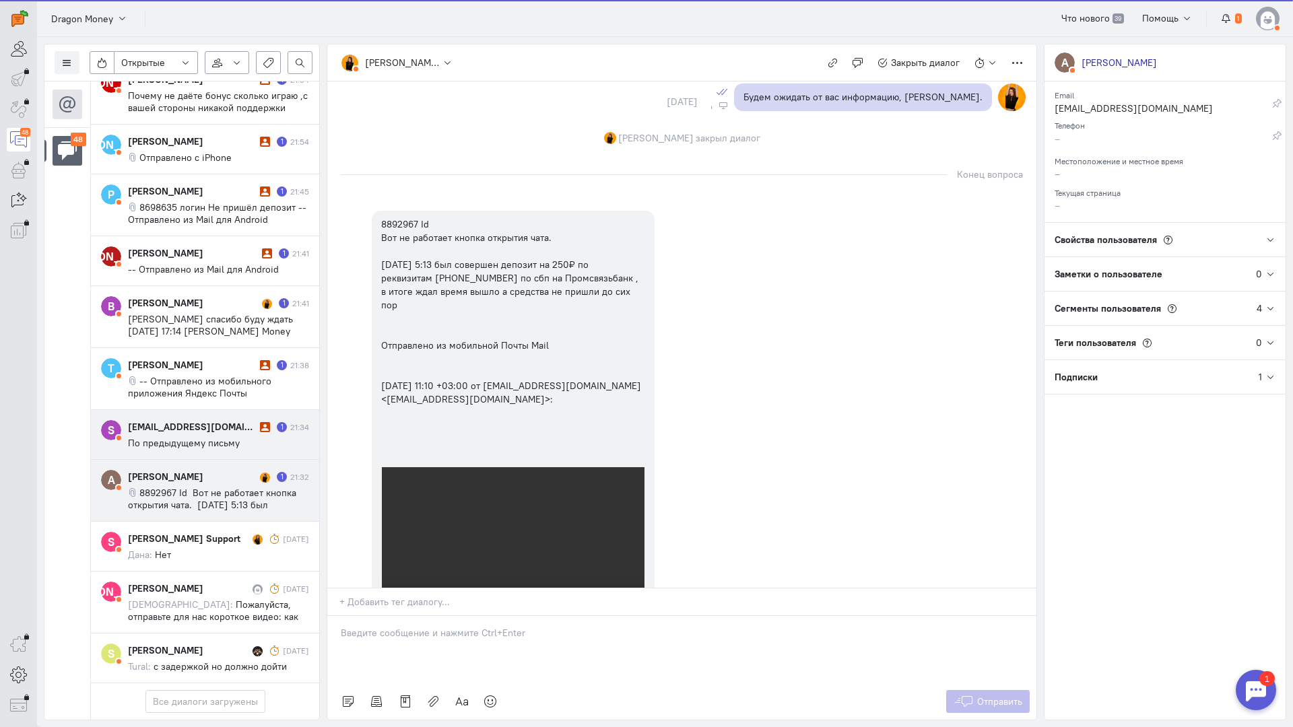
click at [204, 420] on div "[EMAIL_ADDRESS][DOMAIN_NAME]" at bounding box center [192, 426] width 129 height 13
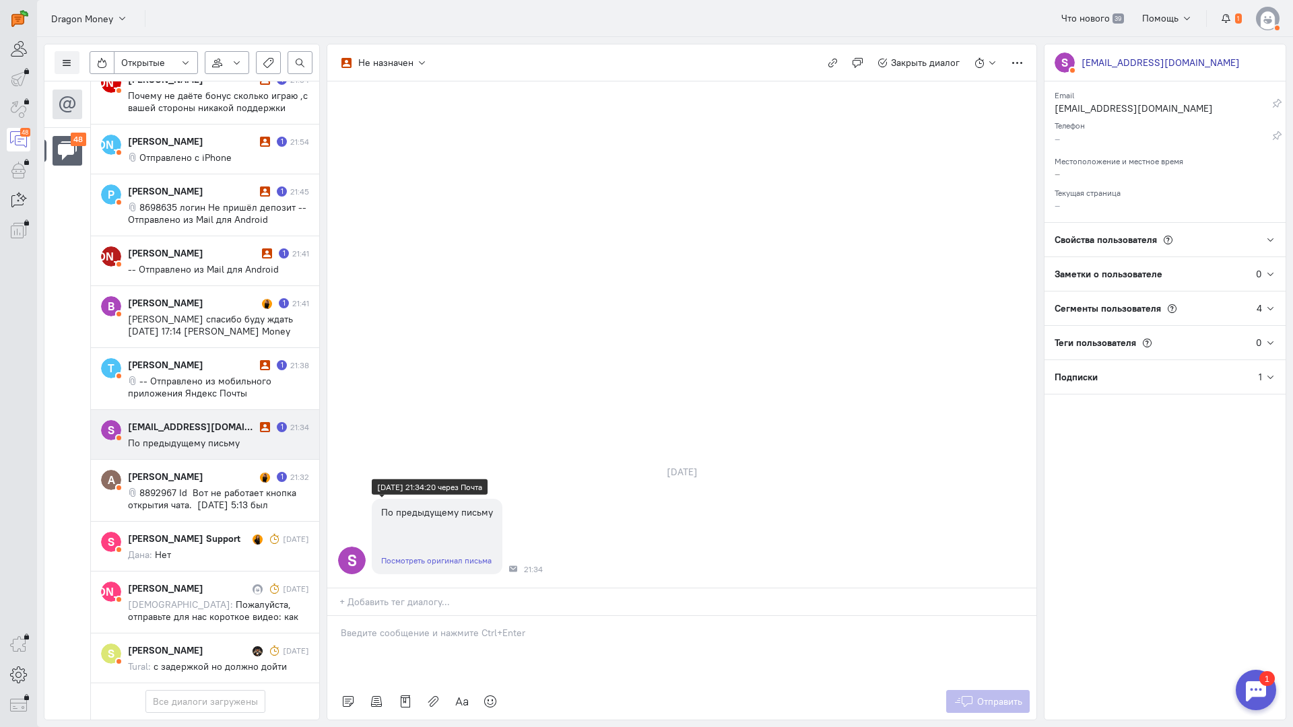
click at [433, 556] on link "Посмотреть оригинал письма" at bounding box center [436, 561] width 110 height 10
click at [424, 626] on p at bounding box center [682, 632] width 682 height 13
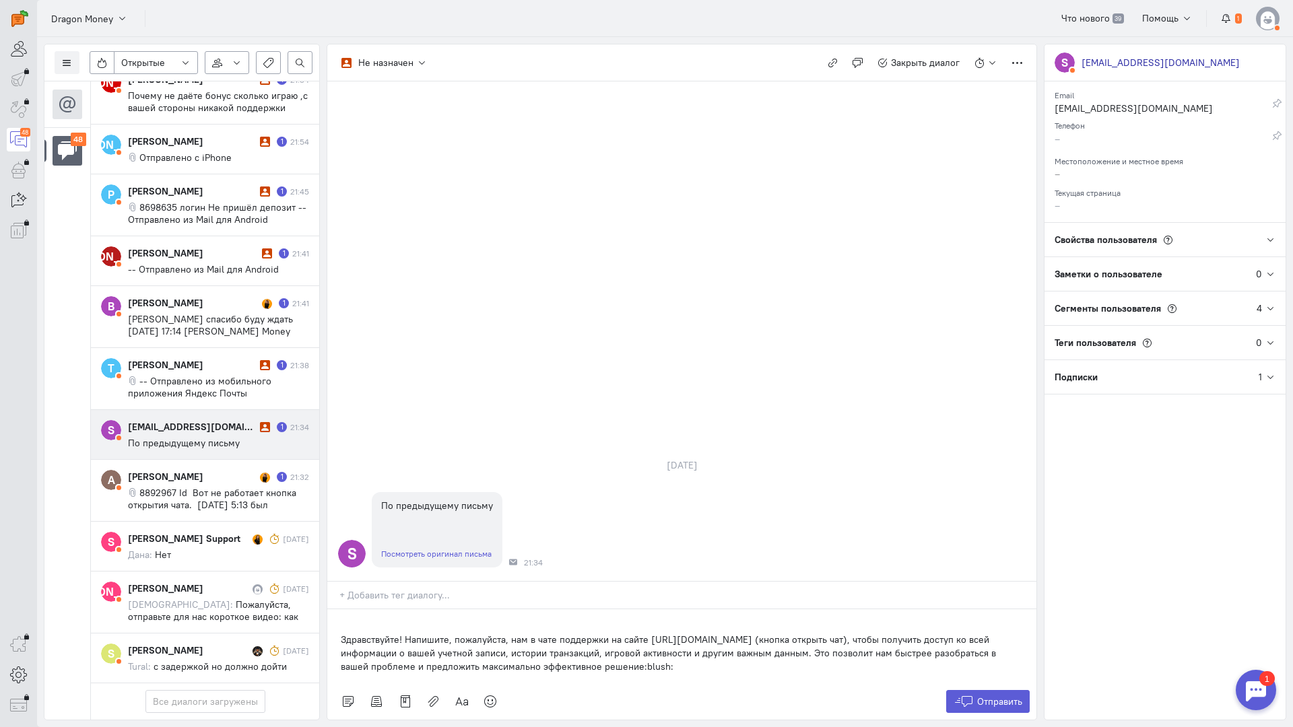
click at [339, 610] on div "Здравствуйте! Напишите, пожалуйста, нам в чате поддержки на сайте [URL][DOMAIN_…" at bounding box center [681, 647] width 709 height 74
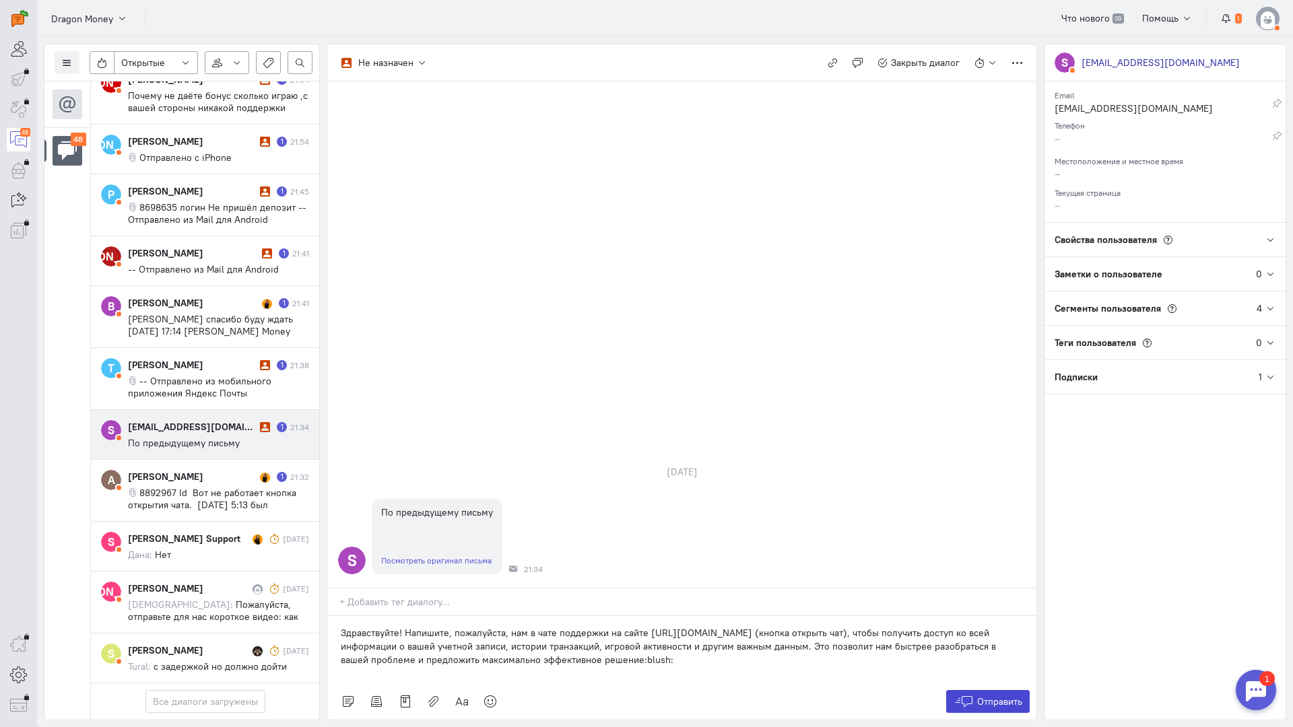
click at [977, 696] on span "Отправить" at bounding box center [999, 702] width 45 height 12
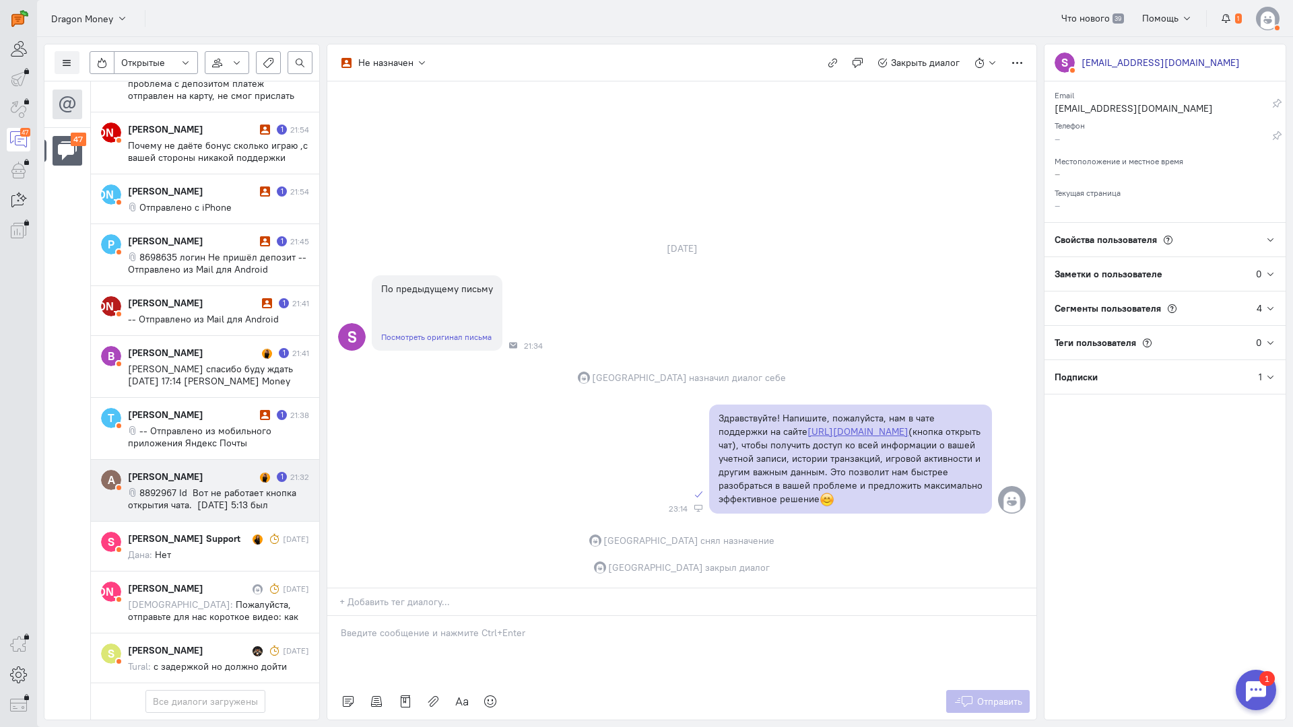
scroll to position [2782, 0]
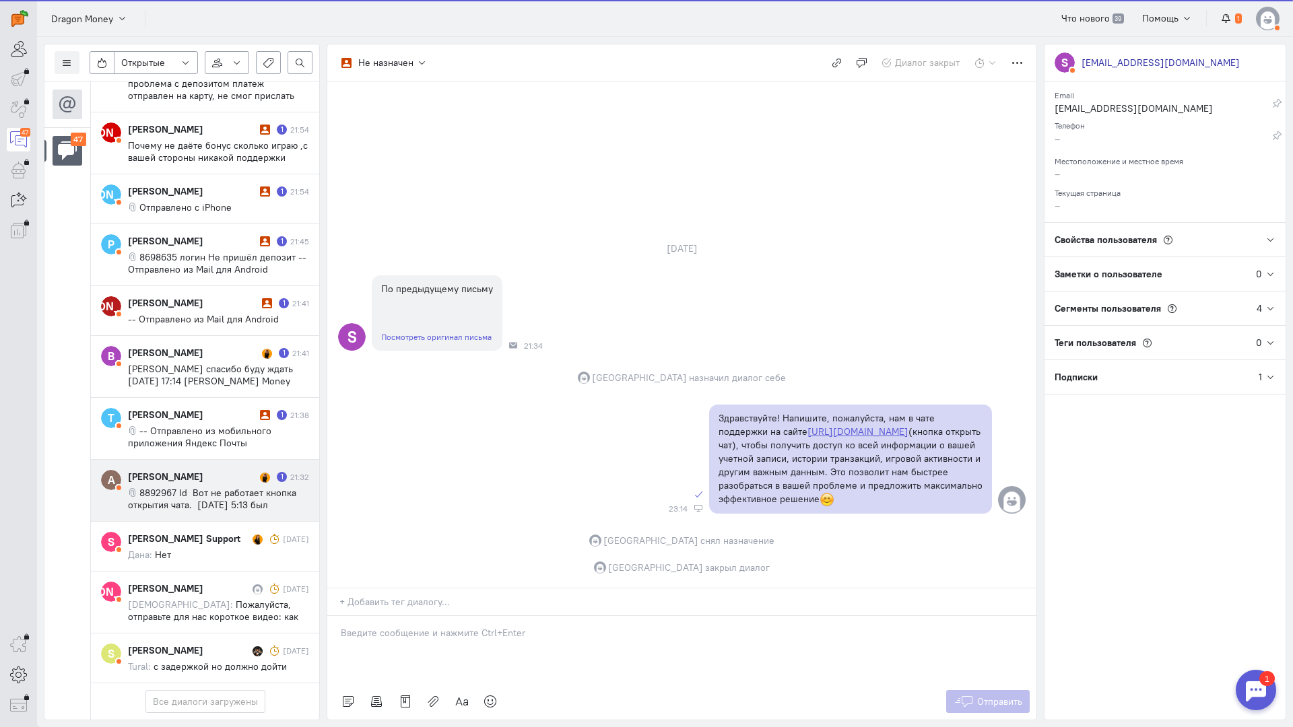
click at [204, 470] on div "[PERSON_NAME]" at bounding box center [192, 476] width 129 height 13
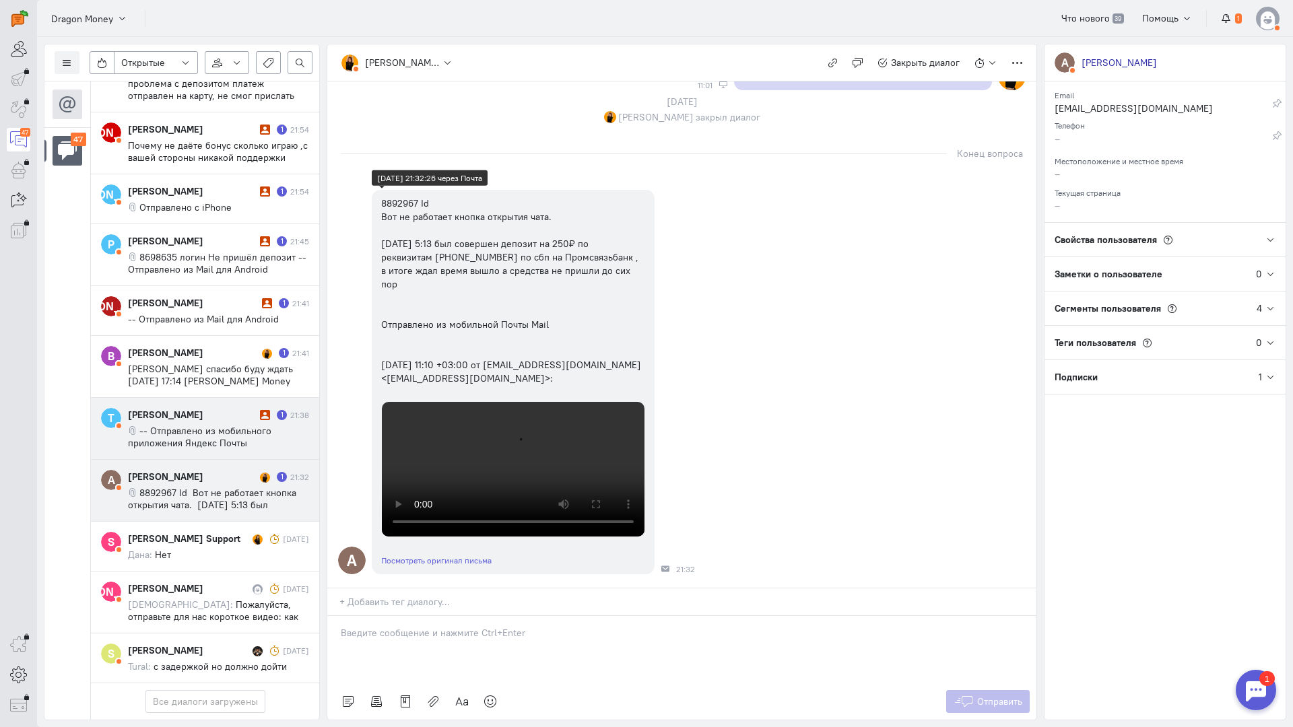
scroll to position [1890, 0]
click at [168, 425] on span "-- Отправлено из мобильного приложения Яндекс Почты" at bounding box center [199, 437] width 143 height 24
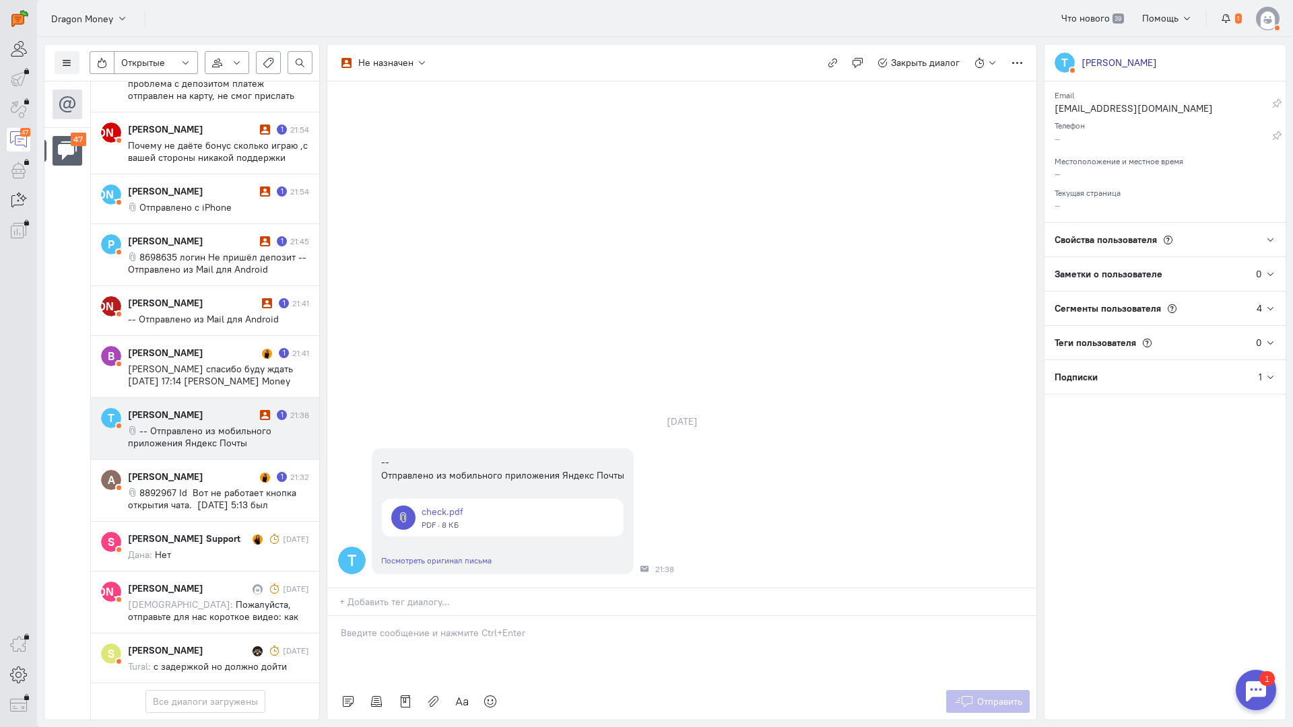
click at [372, 626] on p at bounding box center [682, 632] width 682 height 13
click at [341, 653] on p "Здравствуйте! Благодарим Вас за обращение и предоставленную информацию:blush:" at bounding box center [682, 659] width 682 height 13
click at [1002, 696] on span "Отправить" at bounding box center [999, 702] width 45 height 12
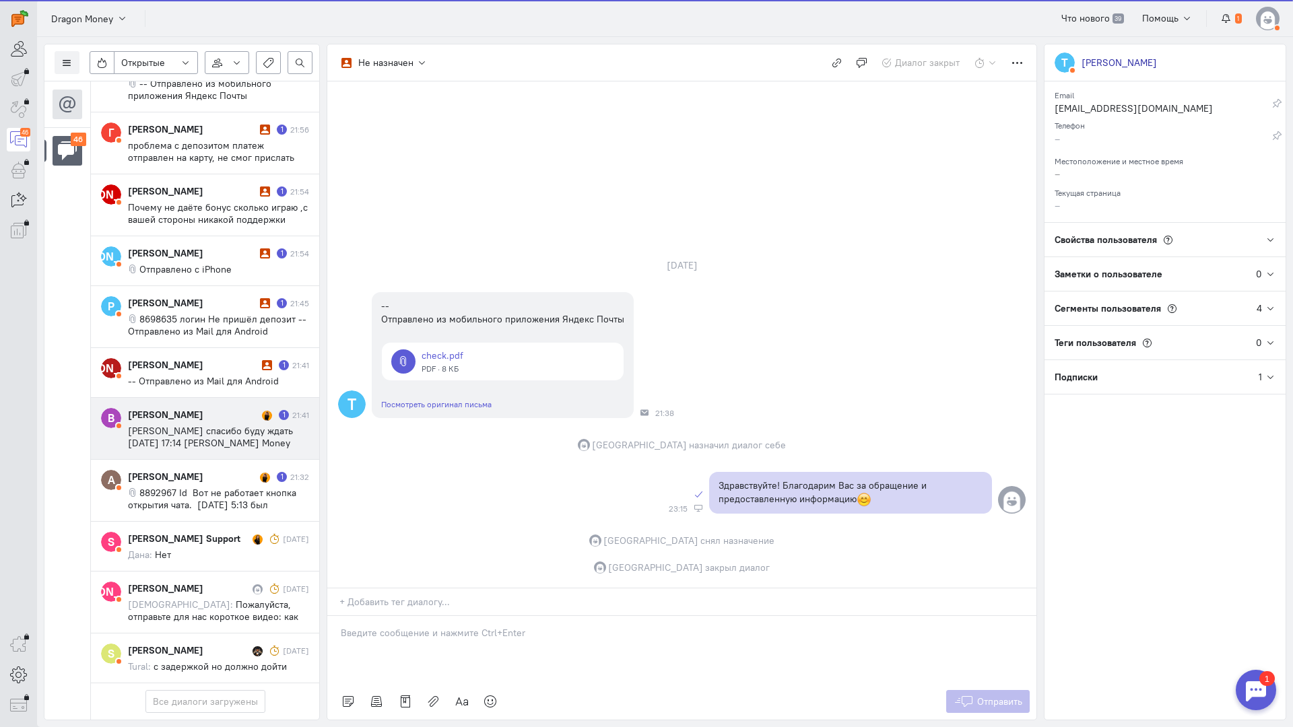
scroll to position [2722, 0]
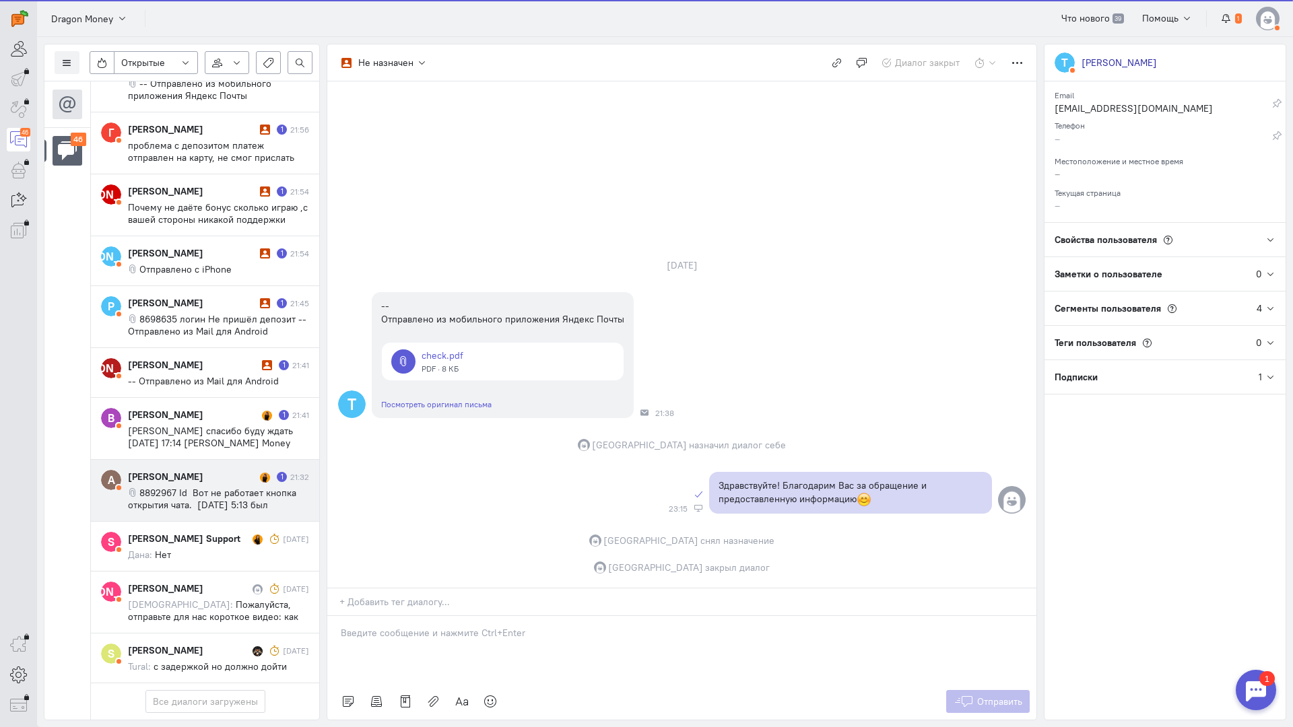
drag, startPoint x: 163, startPoint y: 397, endPoint x: 156, endPoint y: 395, distance: 7.0
click at [157, 470] on div "[PERSON_NAME]" at bounding box center [192, 476] width 129 height 13
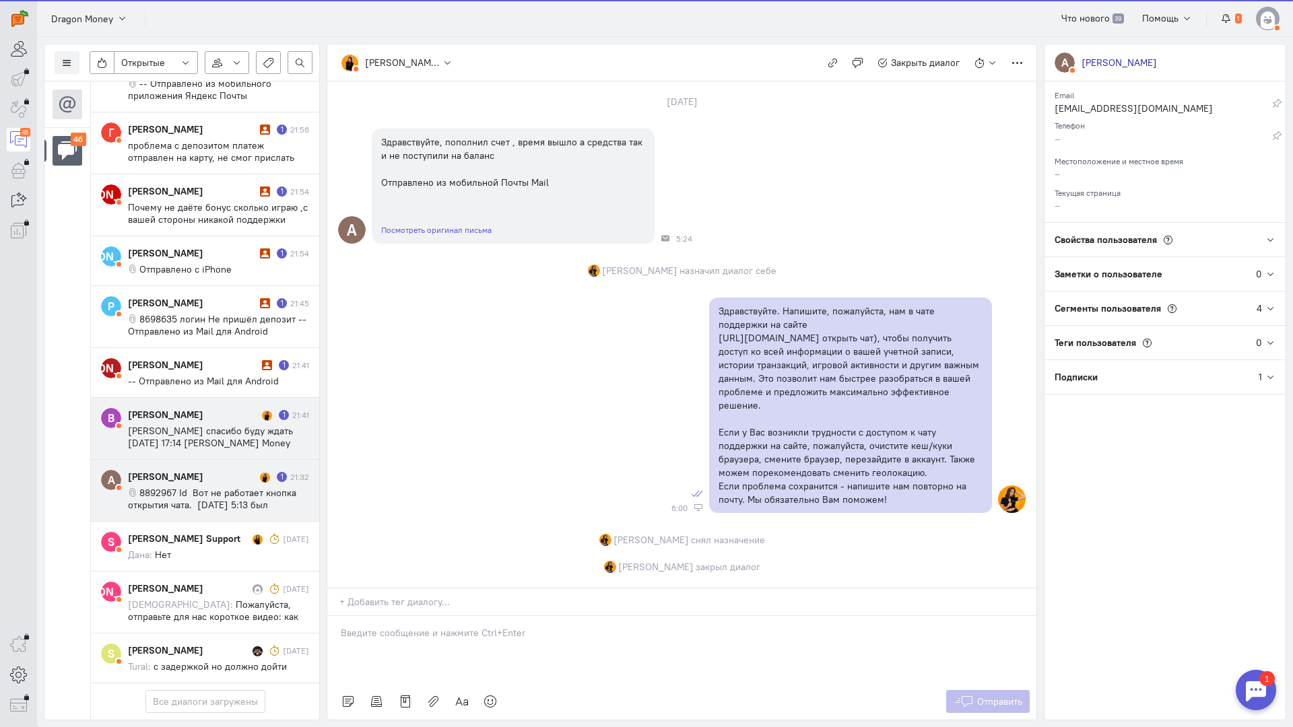
scroll to position [1362, 0]
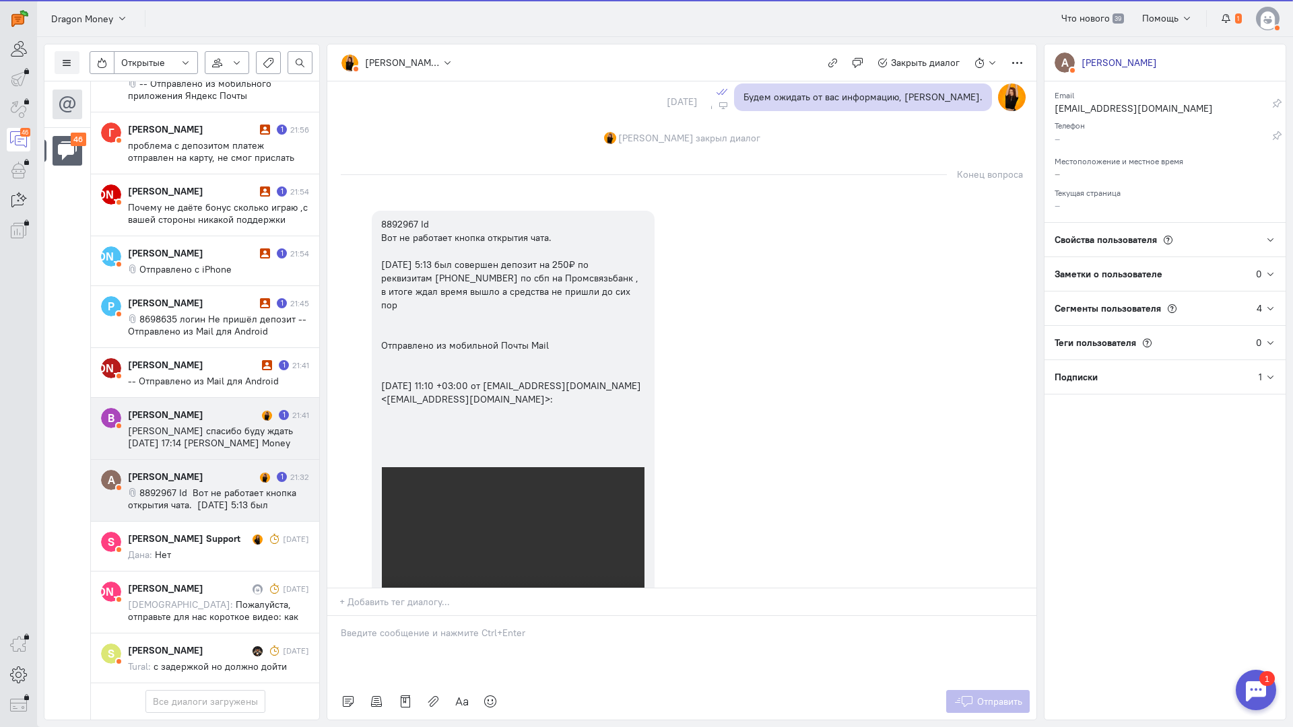
click at [181, 408] on div "[PERSON_NAME] 1 21:41 Хорошо спасибо буду ждать [DATE] 17:14 [PERSON_NAME] Mone…" at bounding box center [218, 428] width 181 height 41
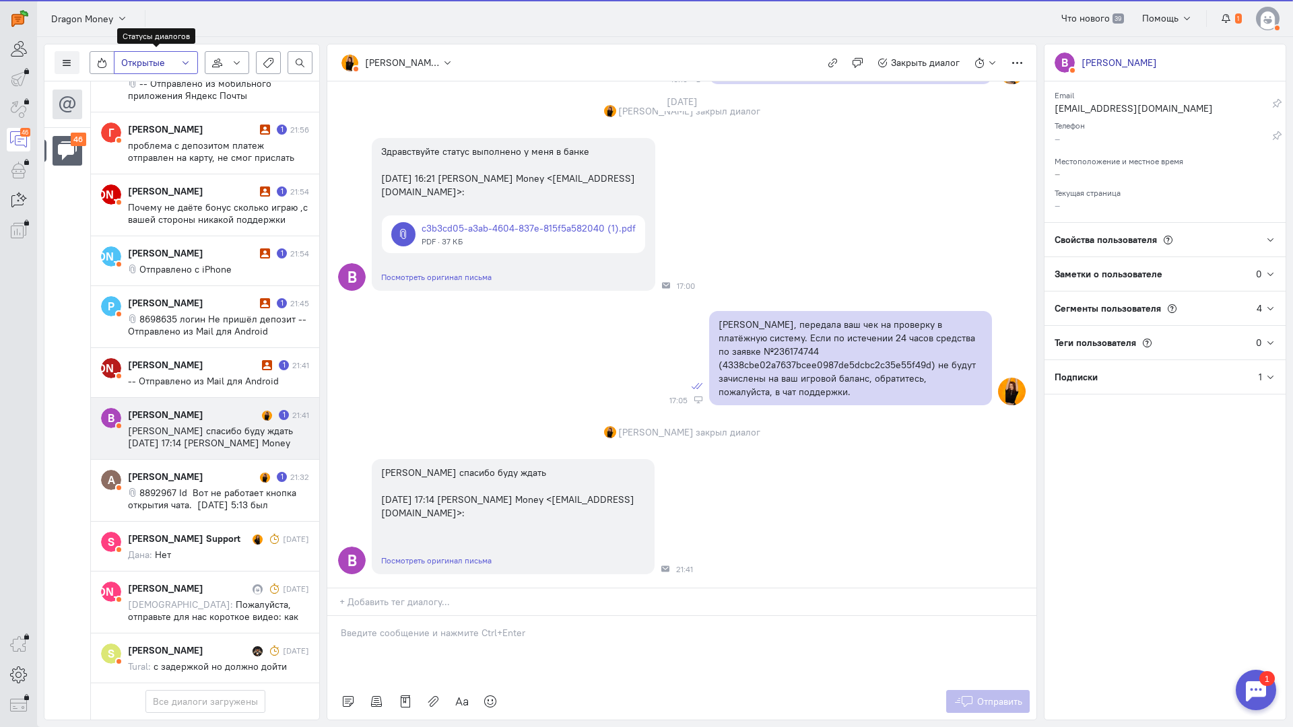
scroll to position [1372, 0]
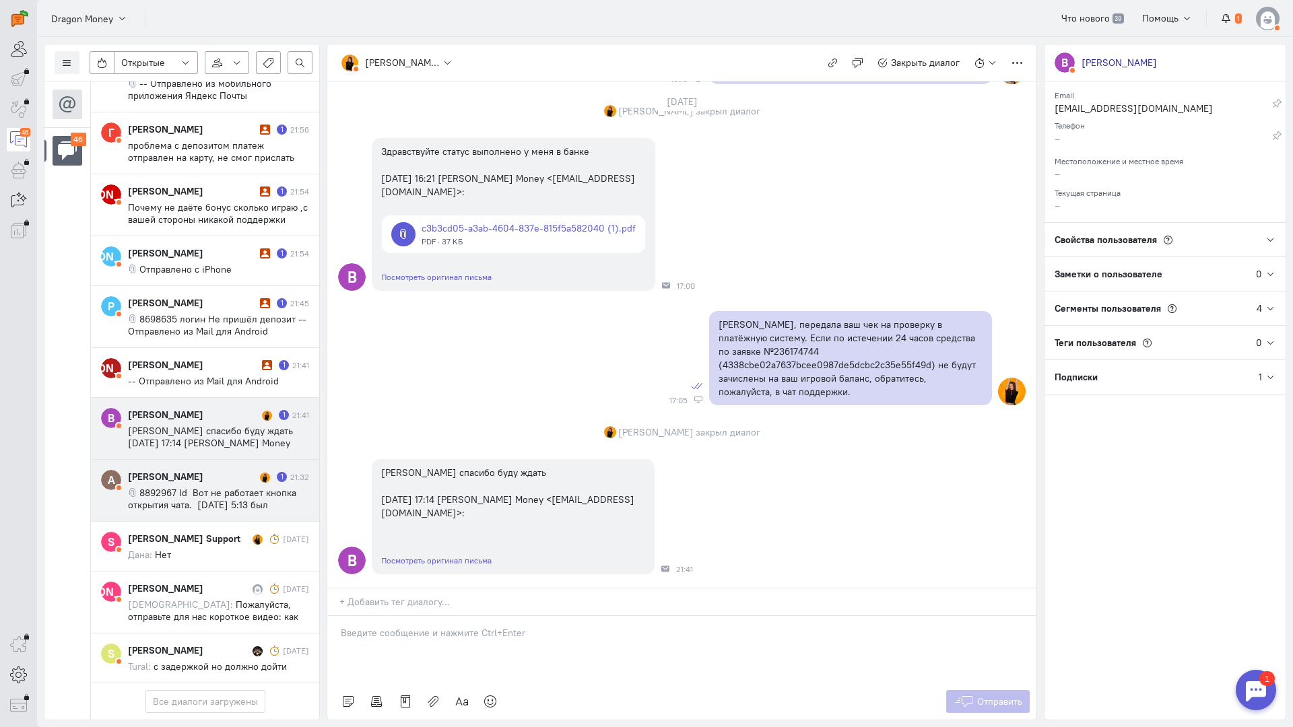
click at [182, 487] on span "8892967 Id Вот не работает кнопка открытия чата. [DATE] 5:13 был совершен депоз…" at bounding box center [218, 547] width 181 height 121
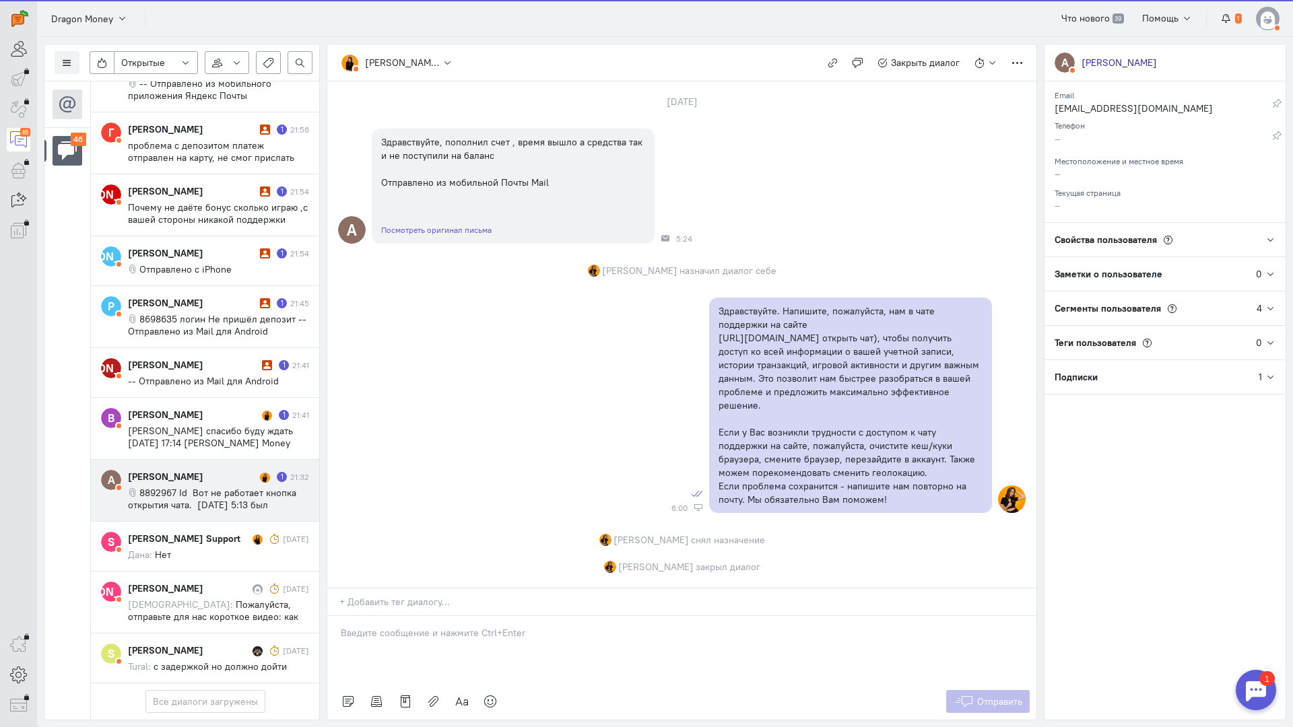
scroll to position [1362, 0]
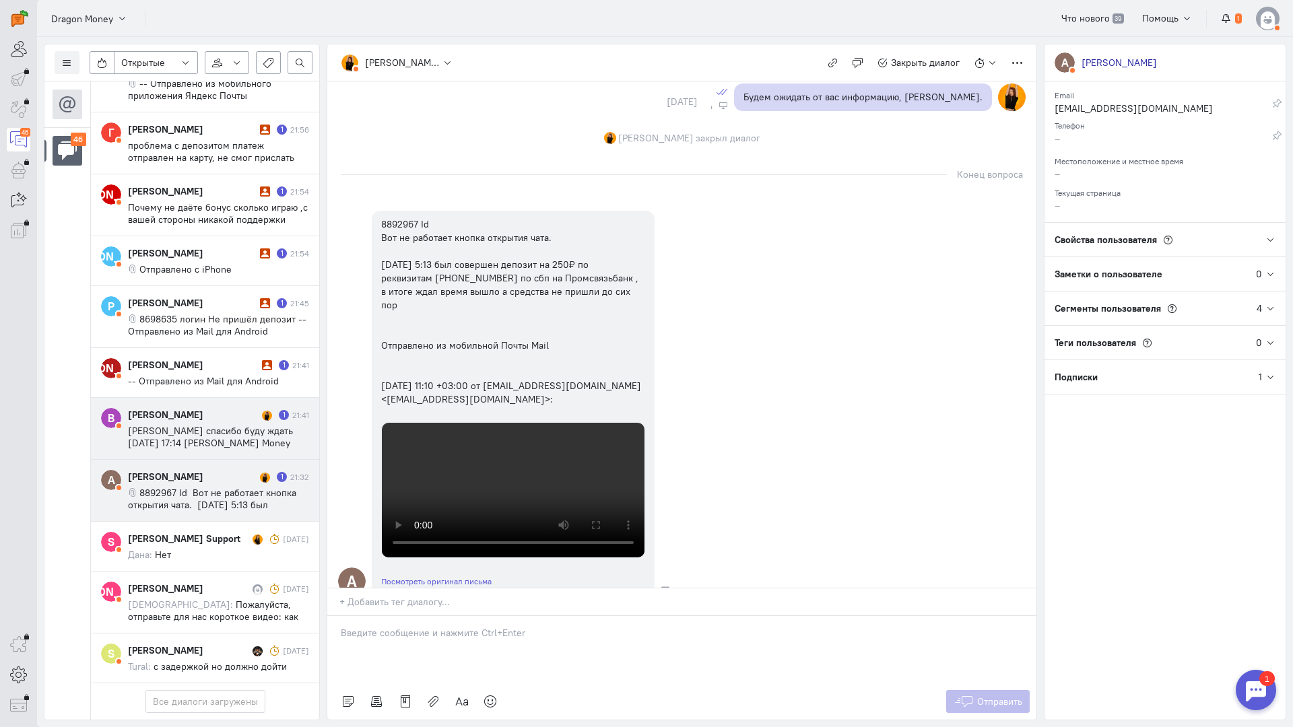
drag, startPoint x: 214, startPoint y: 329, endPoint x: 201, endPoint y: 327, distance: 12.9
click at [201, 408] on div "[PERSON_NAME]" at bounding box center [193, 414] width 131 height 13
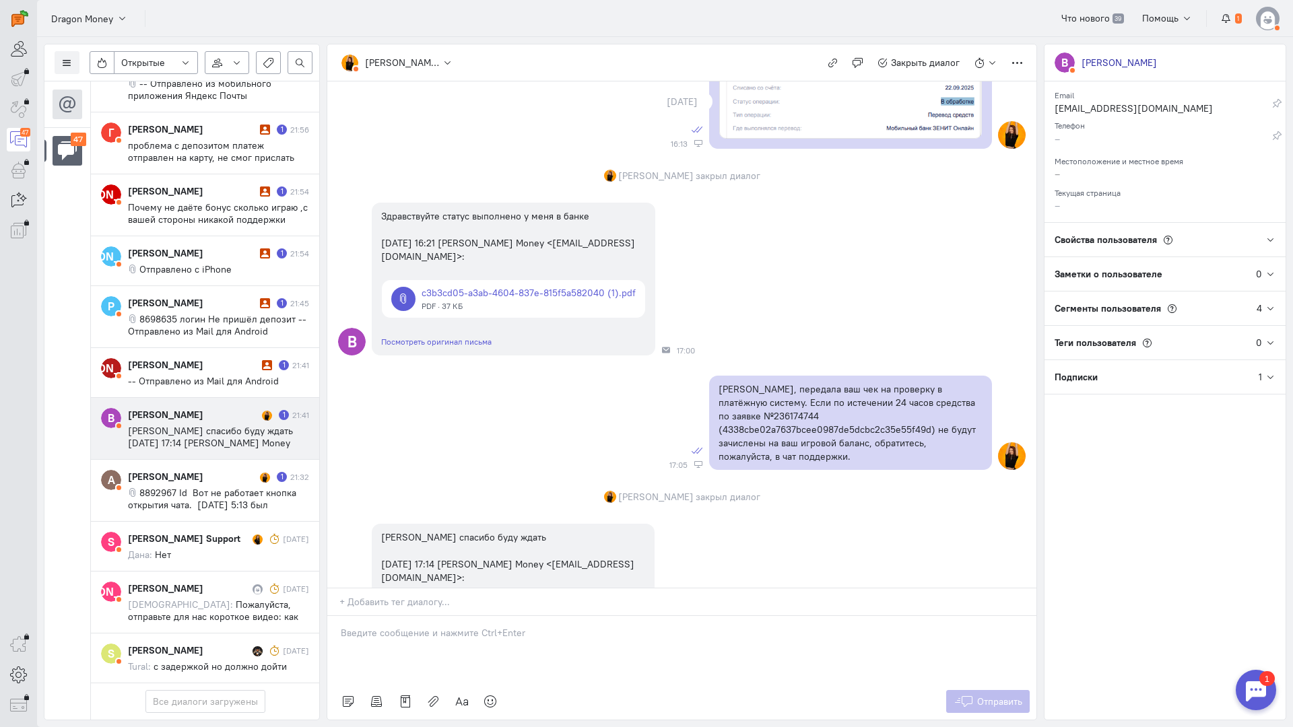
scroll to position [1372, 0]
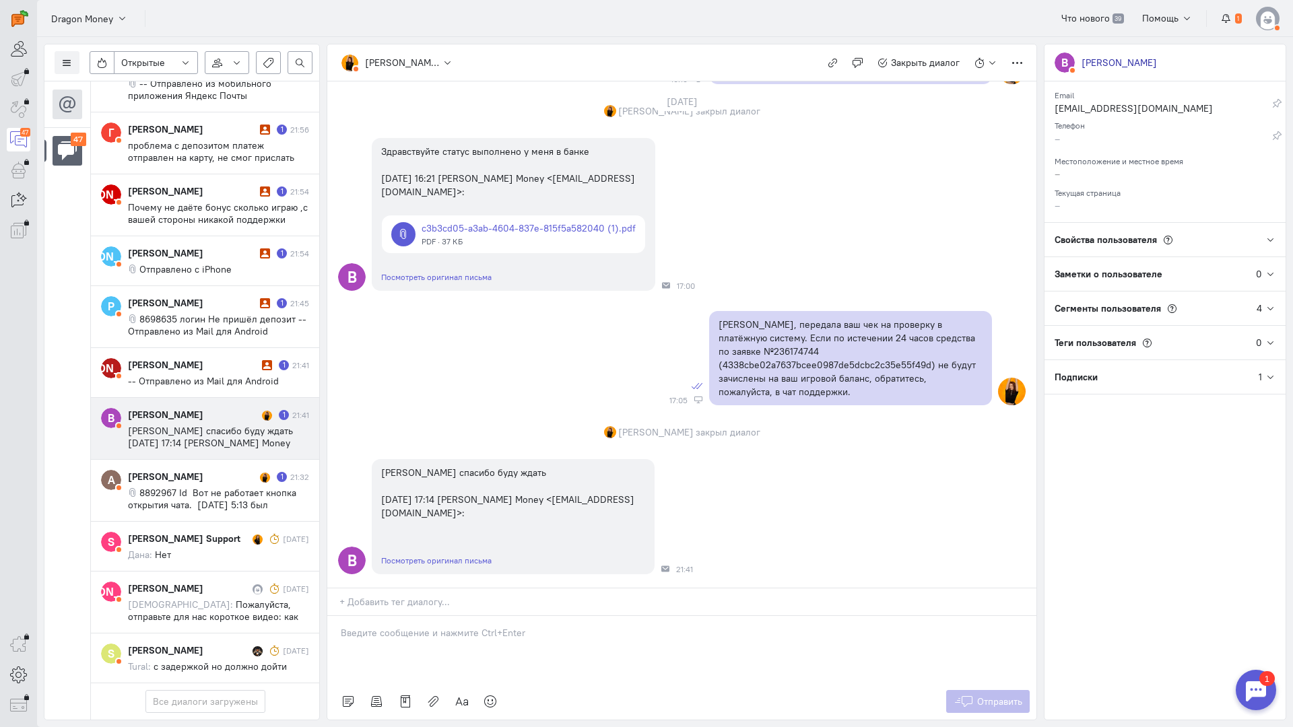
click at [419, 616] on div at bounding box center [681, 649] width 709 height 67
click at [333, 616] on div "Здравствуйте!" at bounding box center [681, 649] width 709 height 67
click at [482, 616] on div "Здравствуйте!" at bounding box center [681, 649] width 709 height 67
click at [987, 696] on span "Отправить" at bounding box center [999, 702] width 45 height 12
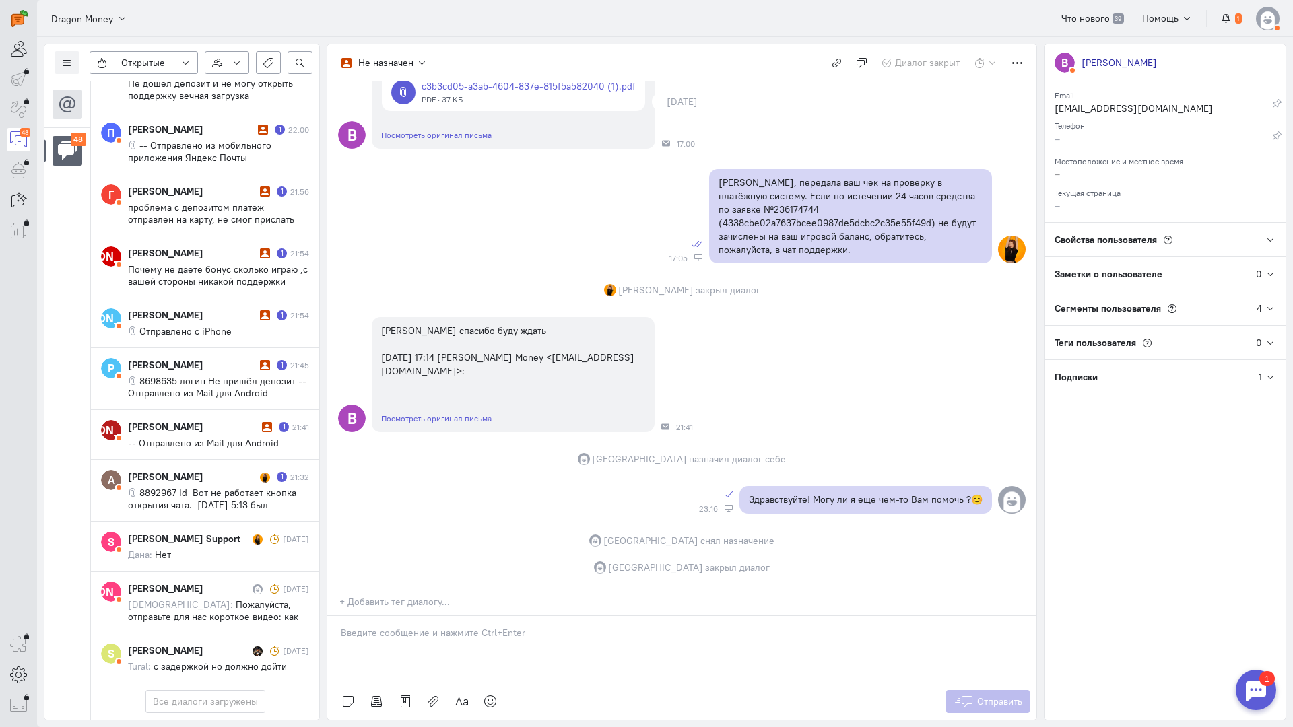
scroll to position [2782, 0]
click at [196, 420] on div "[PERSON_NAME] 1 21:41 -- Отправлено из Mail для Android" at bounding box center [218, 434] width 181 height 29
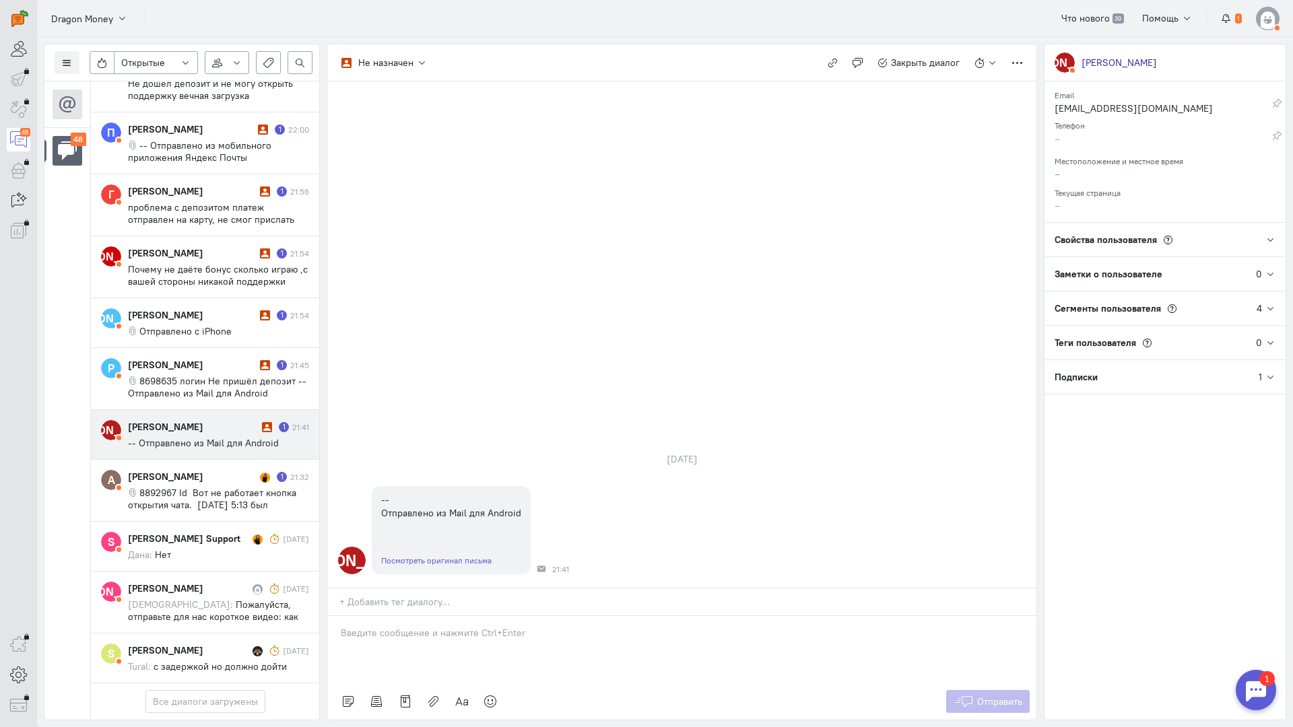
click at [441, 616] on div at bounding box center [681, 649] width 709 height 67
click at [339, 616] on div "Здравствуйте! Благодарим Вас за обращение и предоставленную информацию:blush:" at bounding box center [681, 649] width 709 height 67
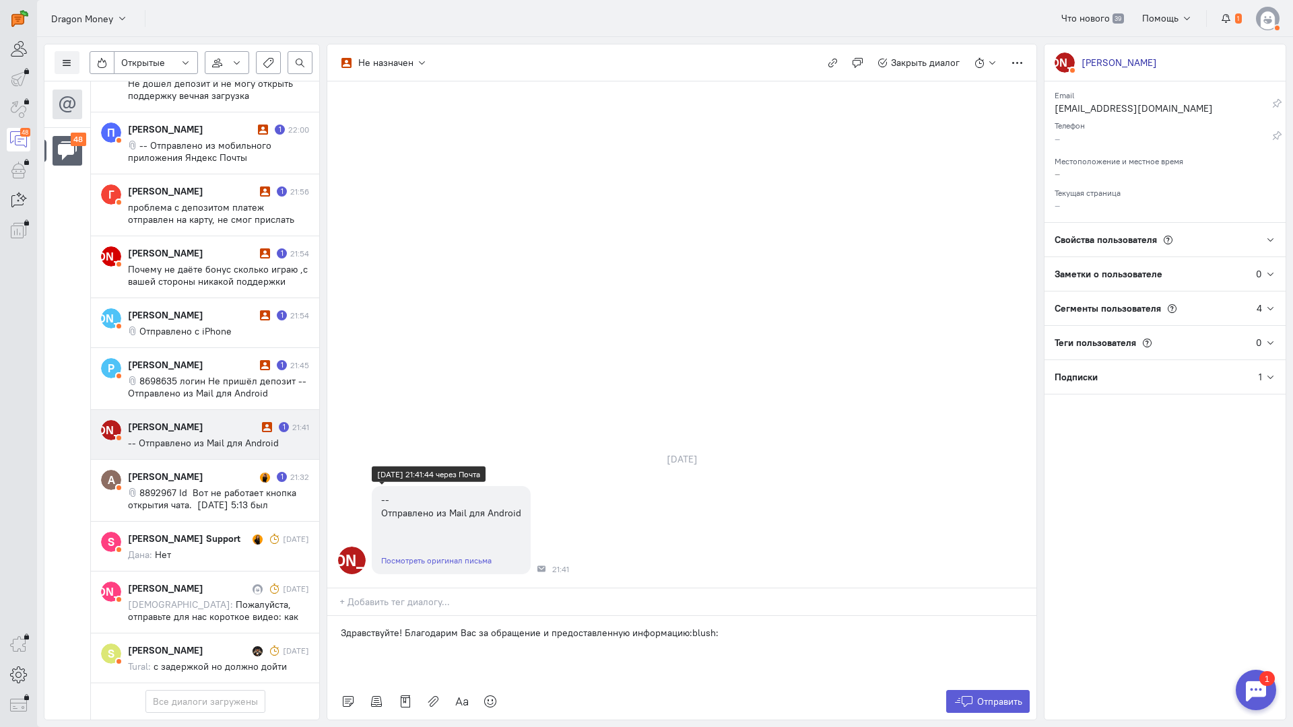
click at [457, 556] on link "Посмотреть оригинал письма" at bounding box center [436, 561] width 110 height 10
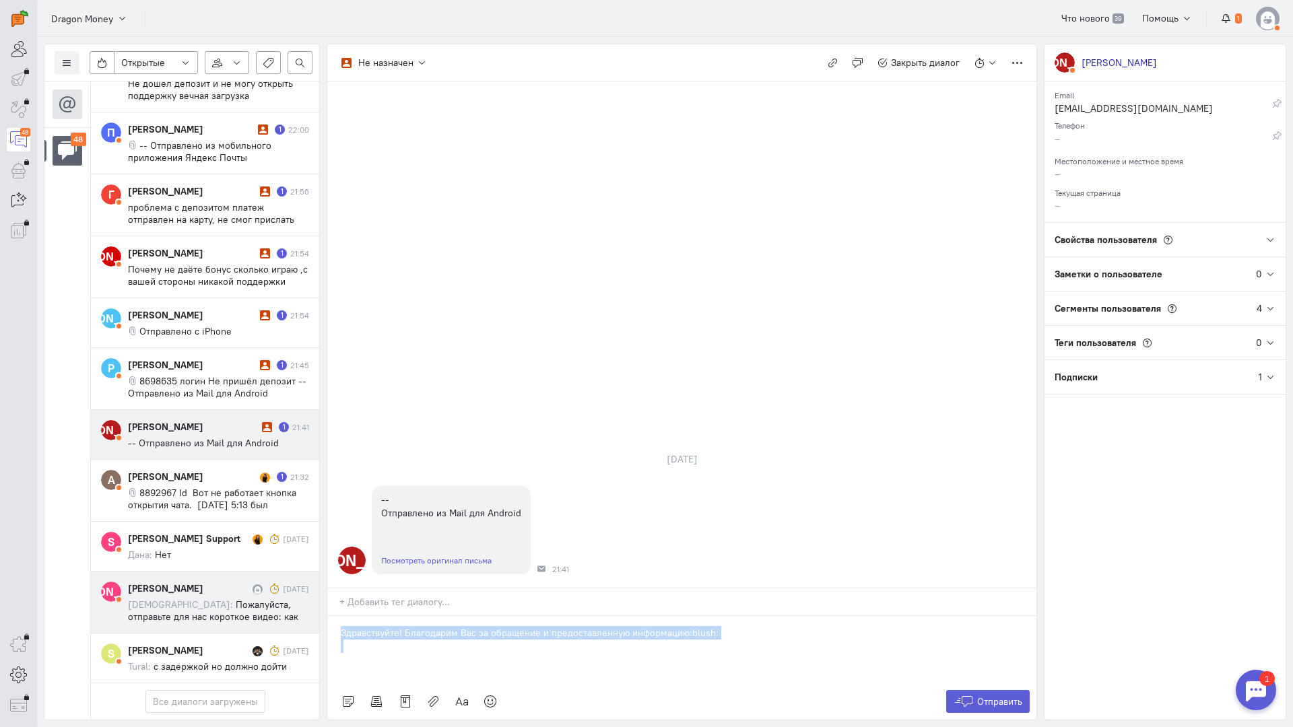
drag, startPoint x: 659, startPoint y: 546, endPoint x: 258, endPoint y: 535, distance: 401.6
click at [167, 533] on div "Список пользователей Включить темную тему Открытые Открытые диалоги Отложенные …" at bounding box center [665, 382] width 1256 height 690
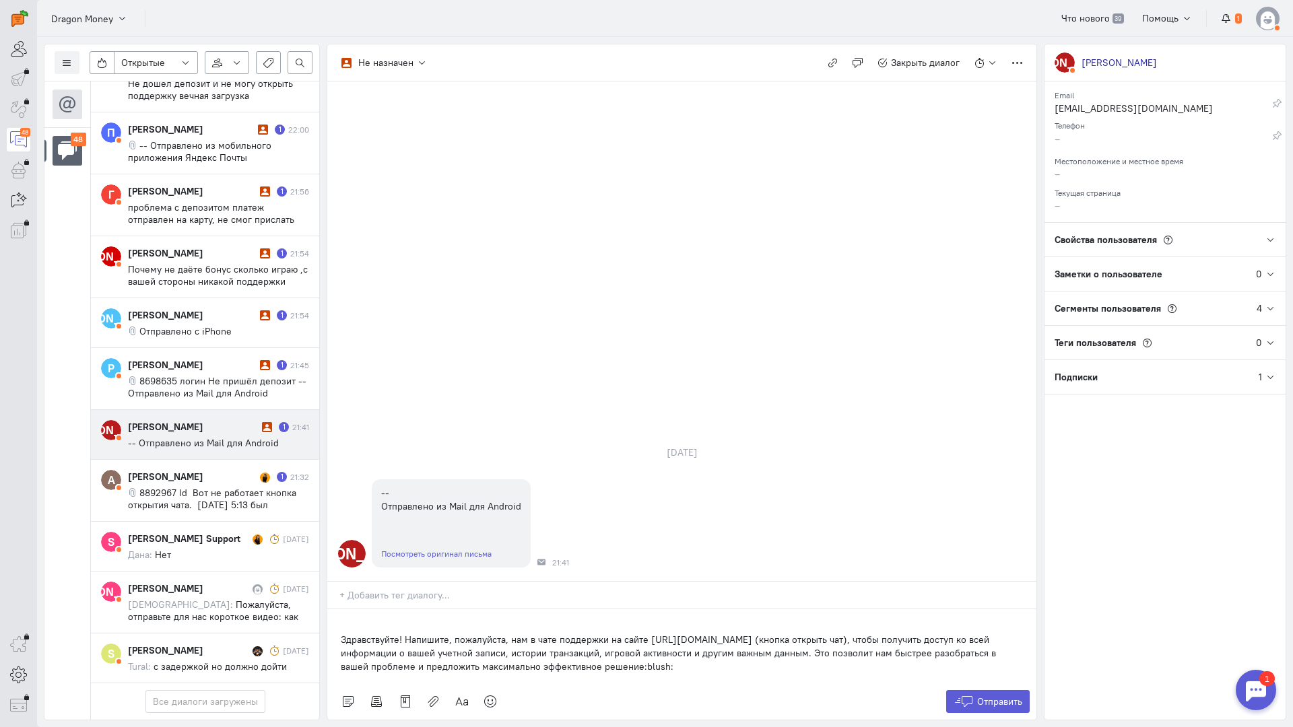
click at [334, 610] on div "Здравствуйте! Напишите, пожалуйста, нам в чате поддержки на сайте [URL][DOMAIN_…" at bounding box center [681, 647] width 709 height 74
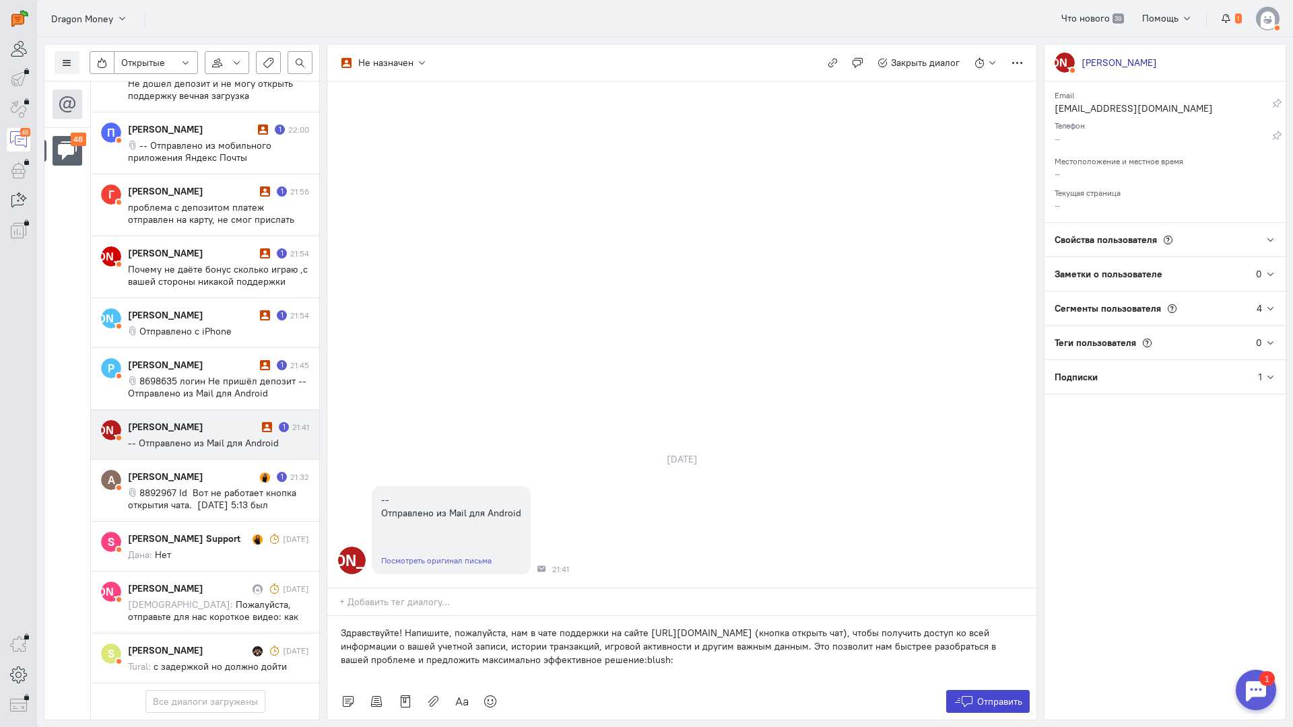
click at [962, 695] on icon at bounding box center [964, 701] width 20 height 13
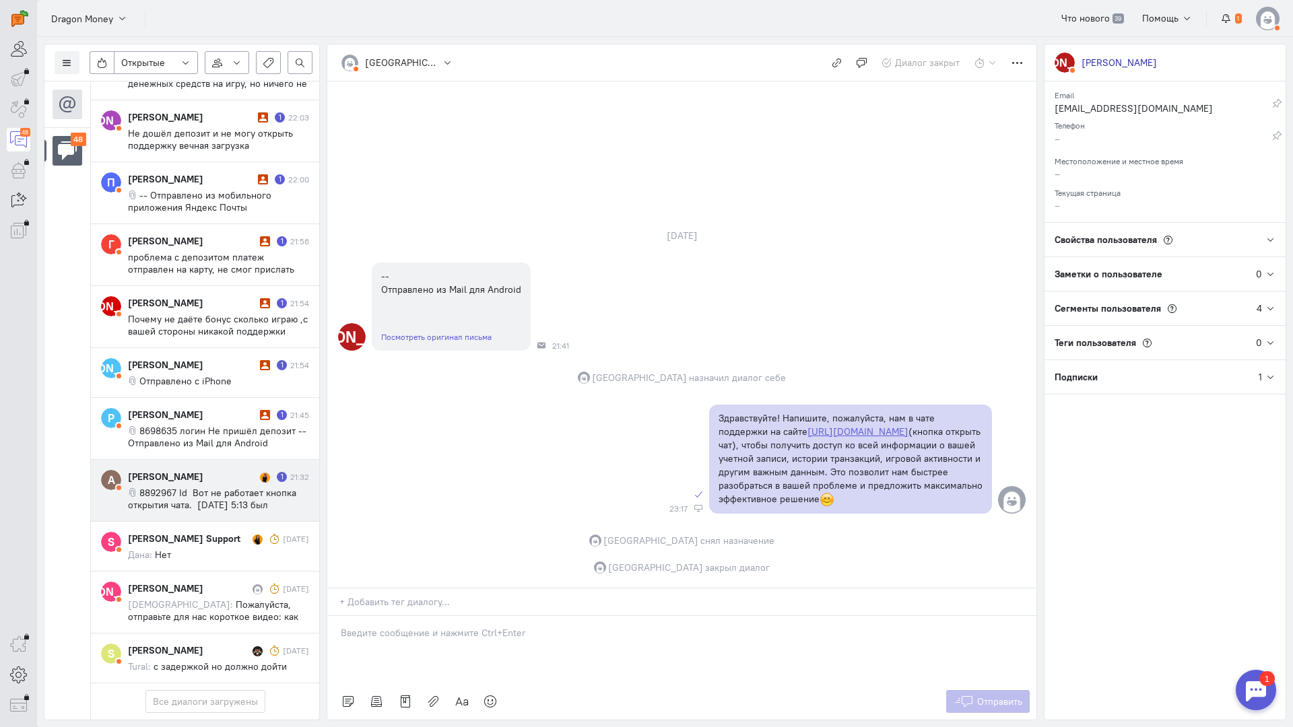
scroll to position [2734, 0]
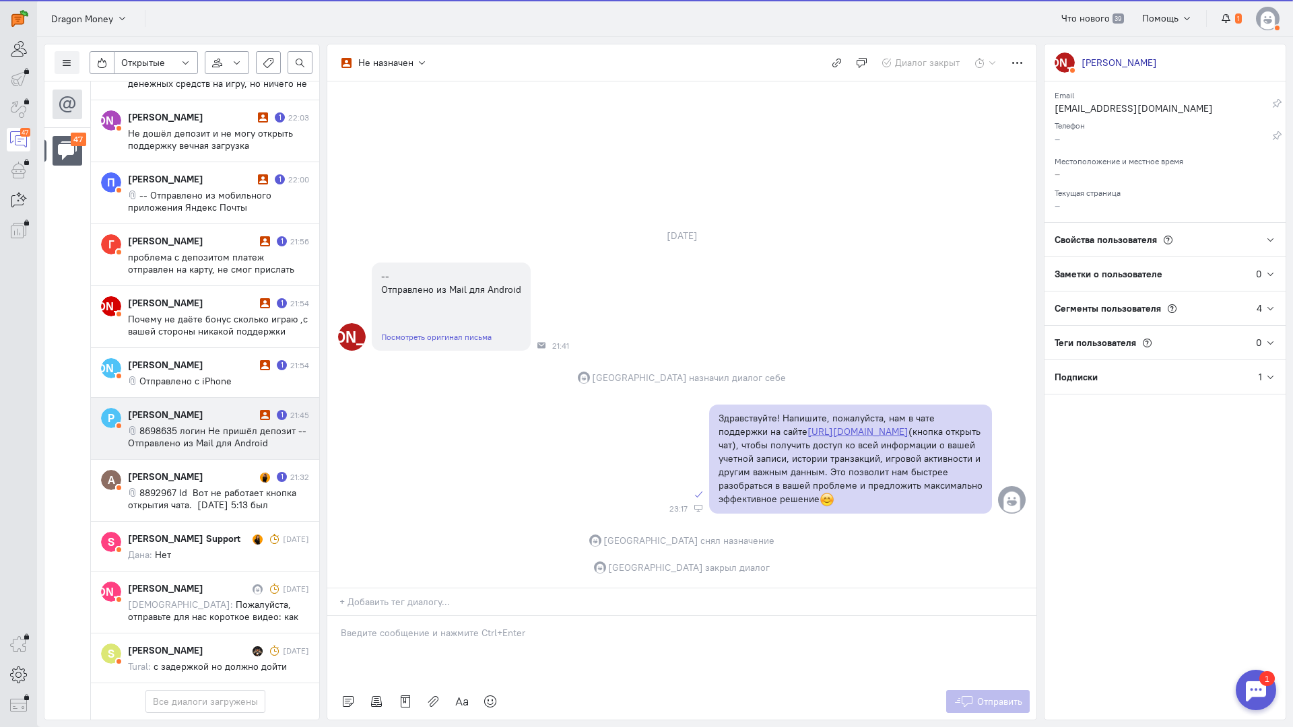
click at [201, 408] on div "[PERSON_NAME] 1 21:45 8698635 логин Не пришёл депозит -- Отправлено из Mail для…" at bounding box center [218, 428] width 181 height 41
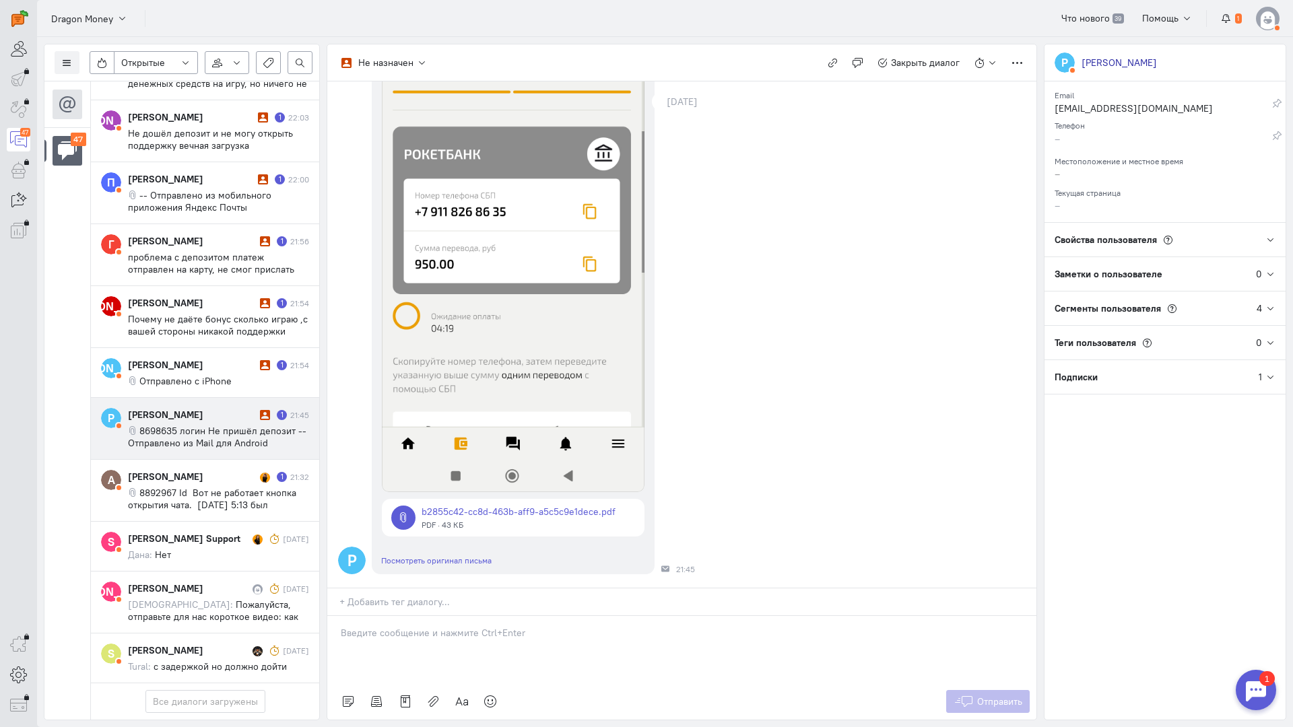
scroll to position [0, 0]
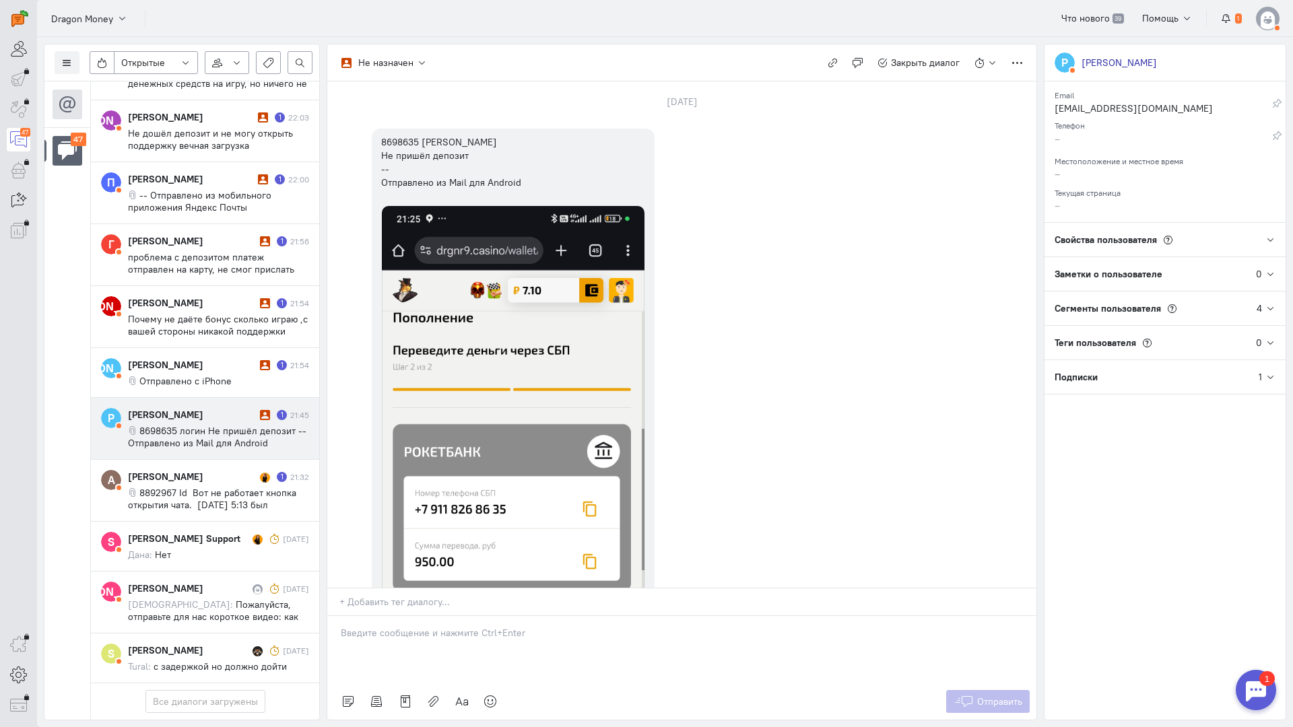
click at [394, 616] on div at bounding box center [681, 649] width 709 height 67
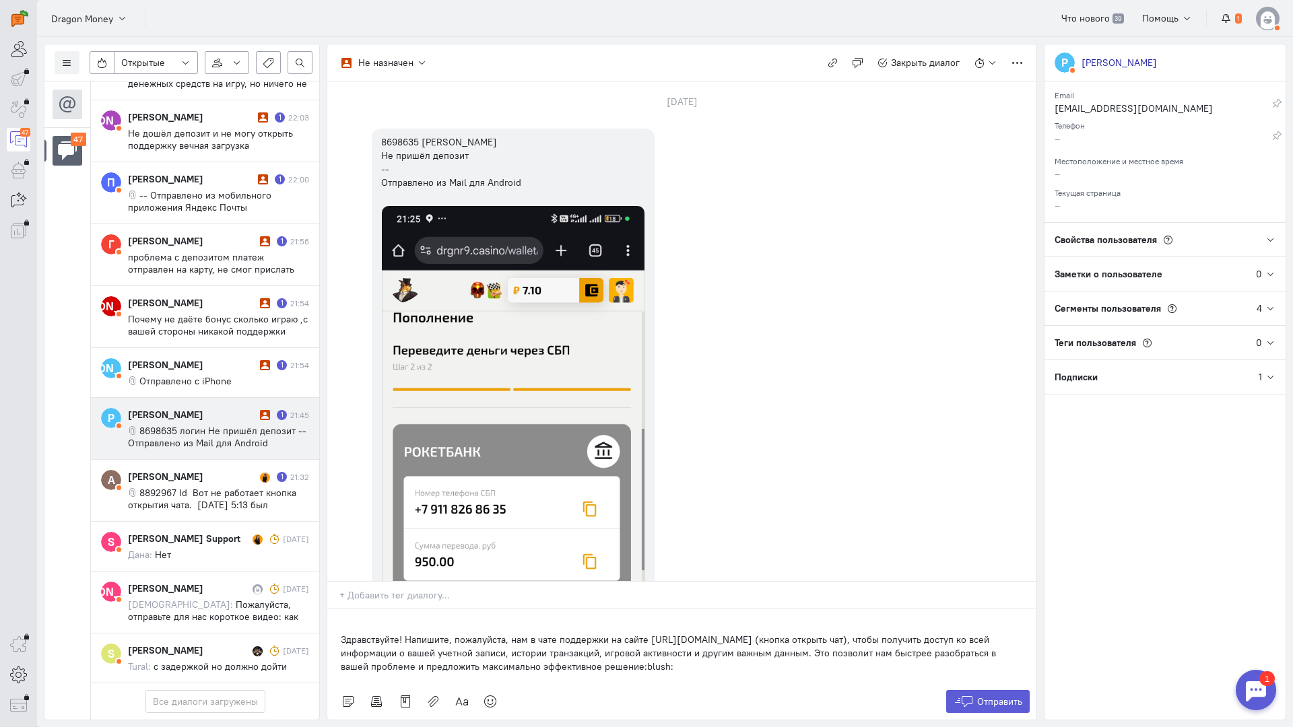
click at [333, 610] on div "Здравствуйте! Напишите, пожалуйста, нам в чате поддержки на сайте [URL][DOMAIN_…" at bounding box center [681, 647] width 709 height 74
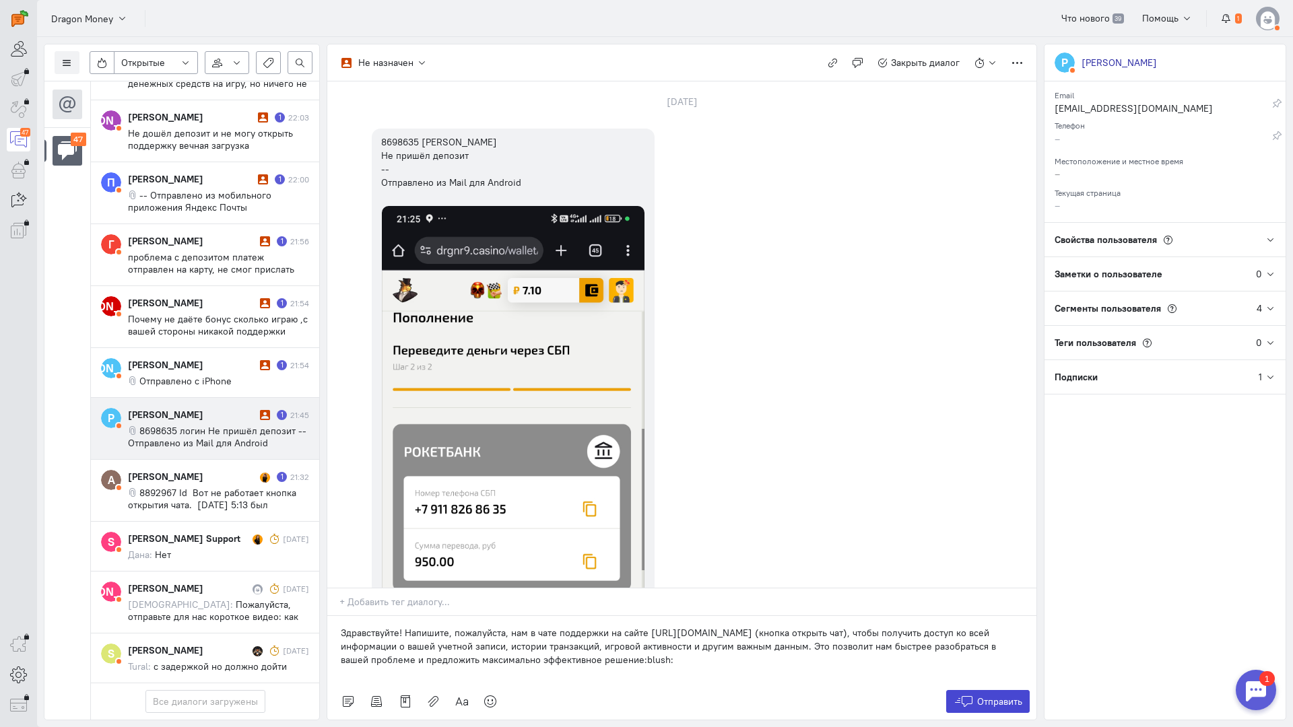
click at [1010, 696] on span "Отправить" at bounding box center [999, 702] width 45 height 12
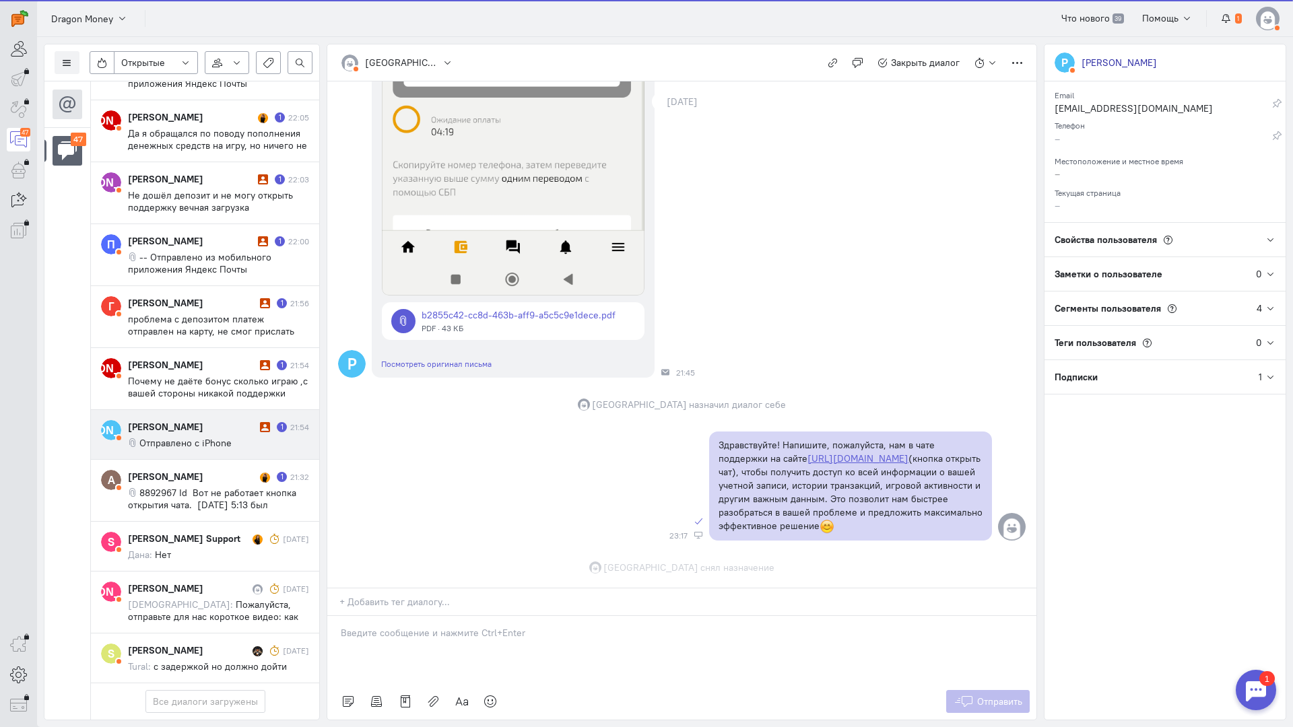
scroll to position [604, 0]
click at [203, 420] on div "[PERSON_NAME]" at bounding box center [192, 426] width 129 height 13
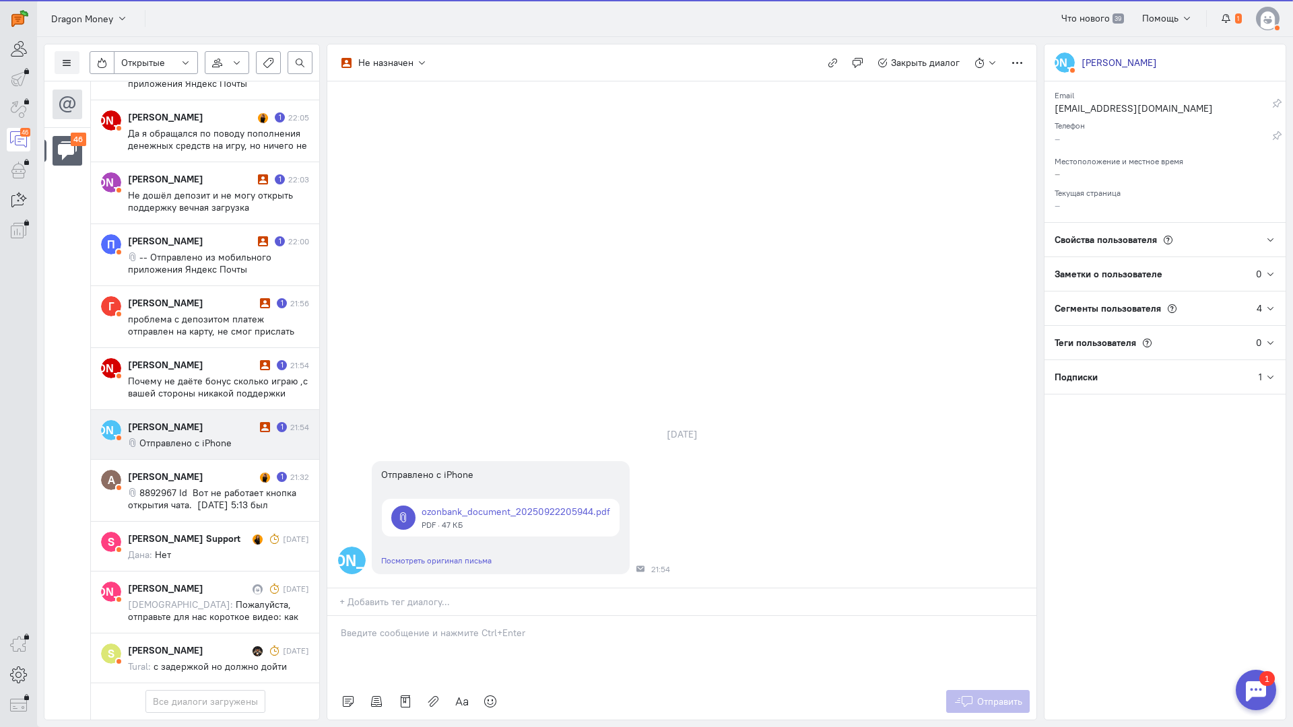
scroll to position [2661, 0]
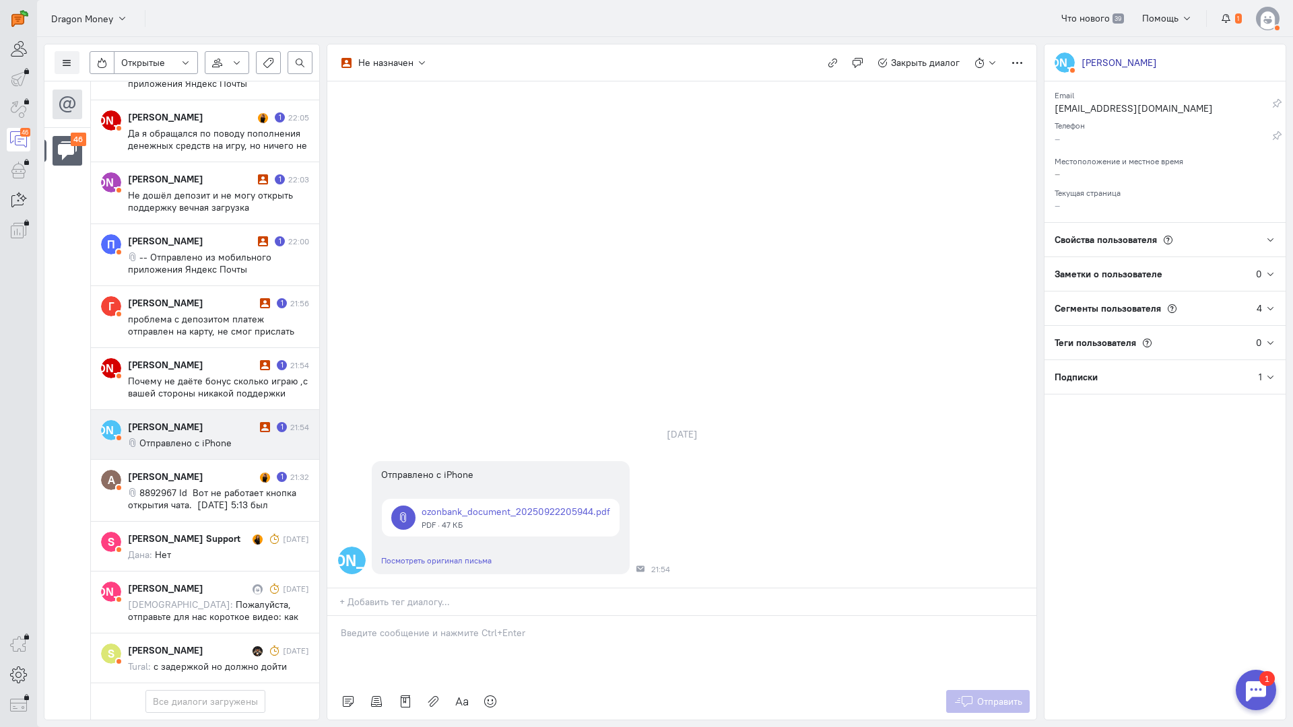
click at [473, 595] on input "text" at bounding box center [687, 601] width 697 height 13
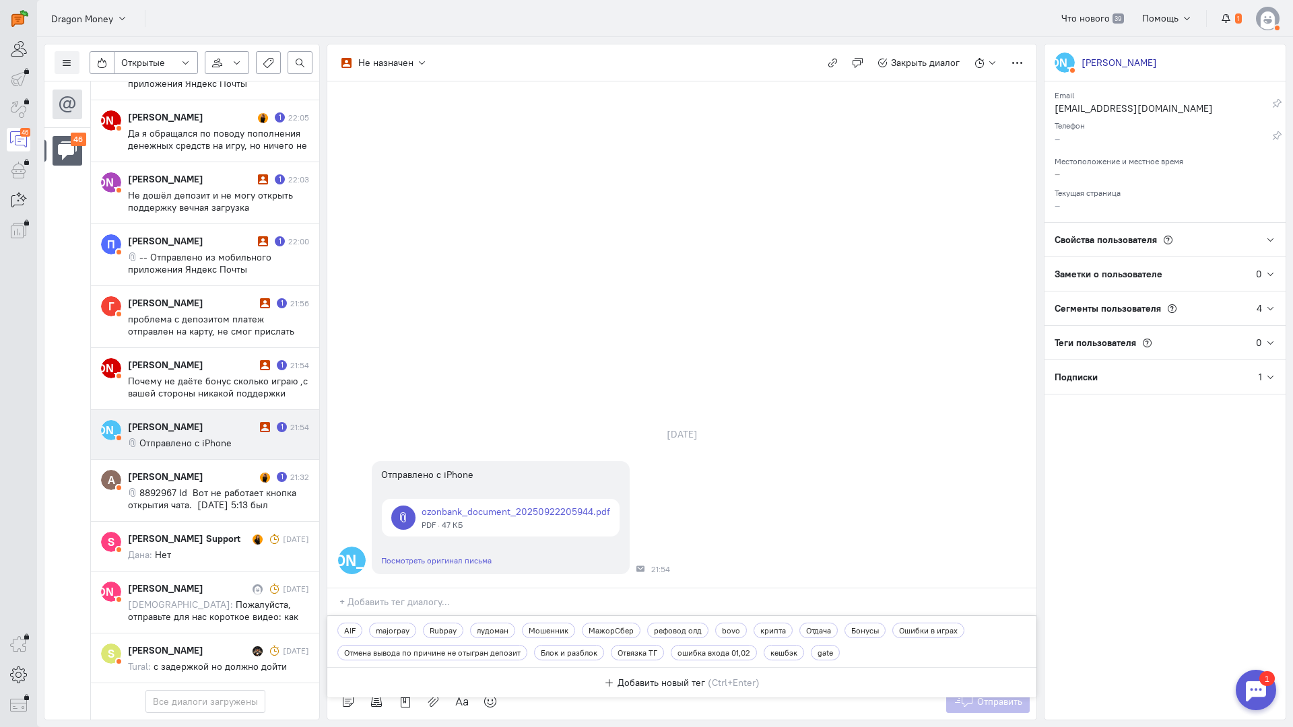
click at [457, 623] on div "Rubpay" at bounding box center [443, 630] width 40 height 15
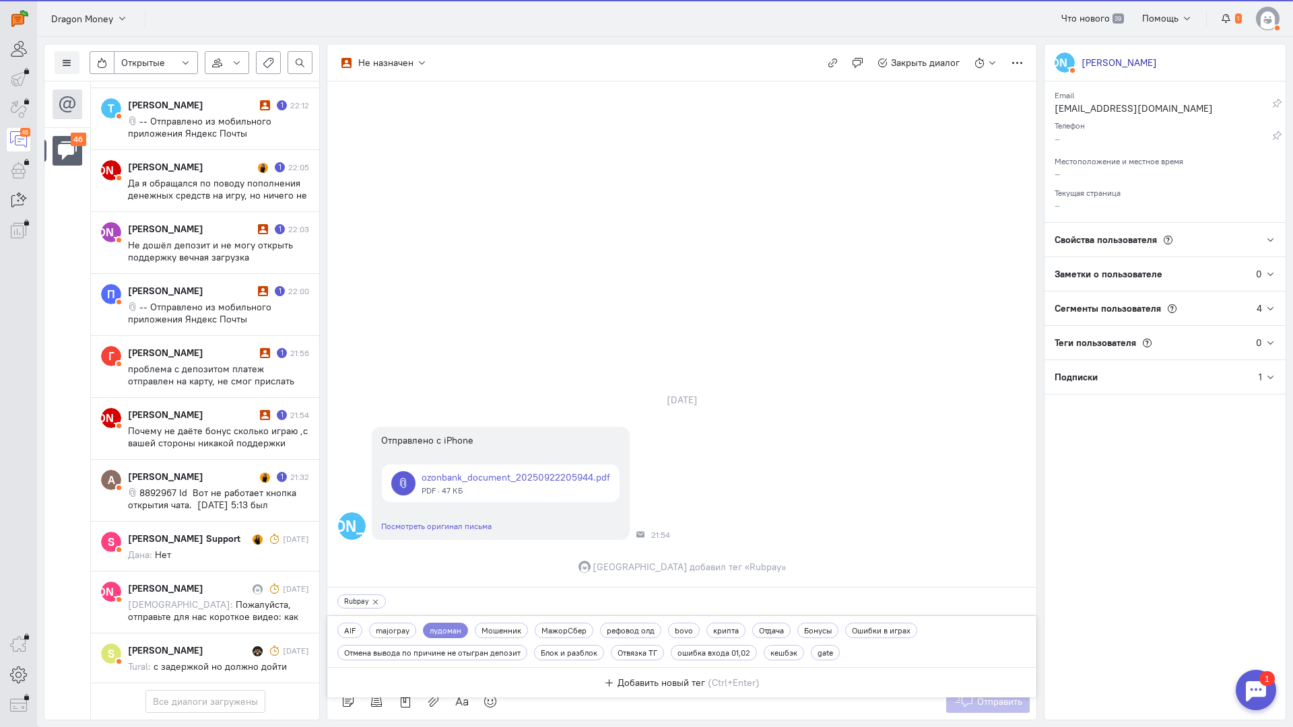
scroll to position [2673, 0]
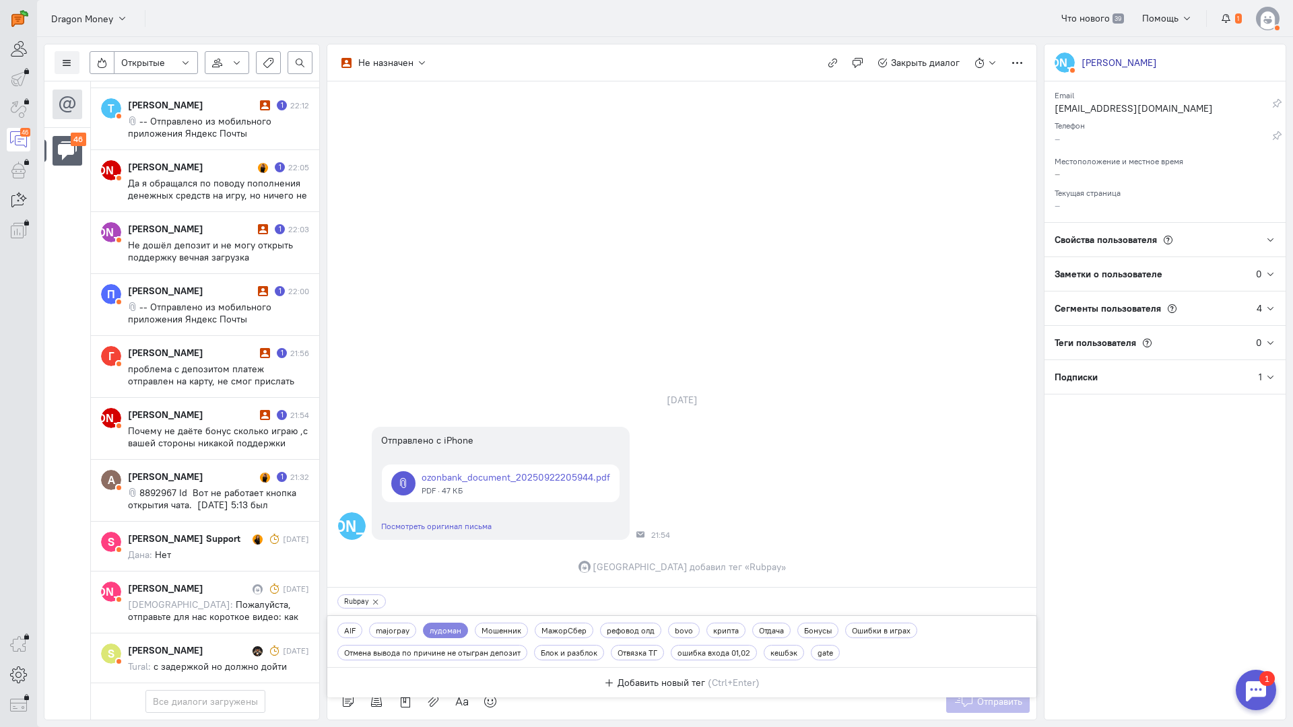
click at [368, 595] on div "Rubpay" at bounding box center [361, 602] width 48 height 14
click at [374, 599] on icon at bounding box center [375, 602] width 7 height 7
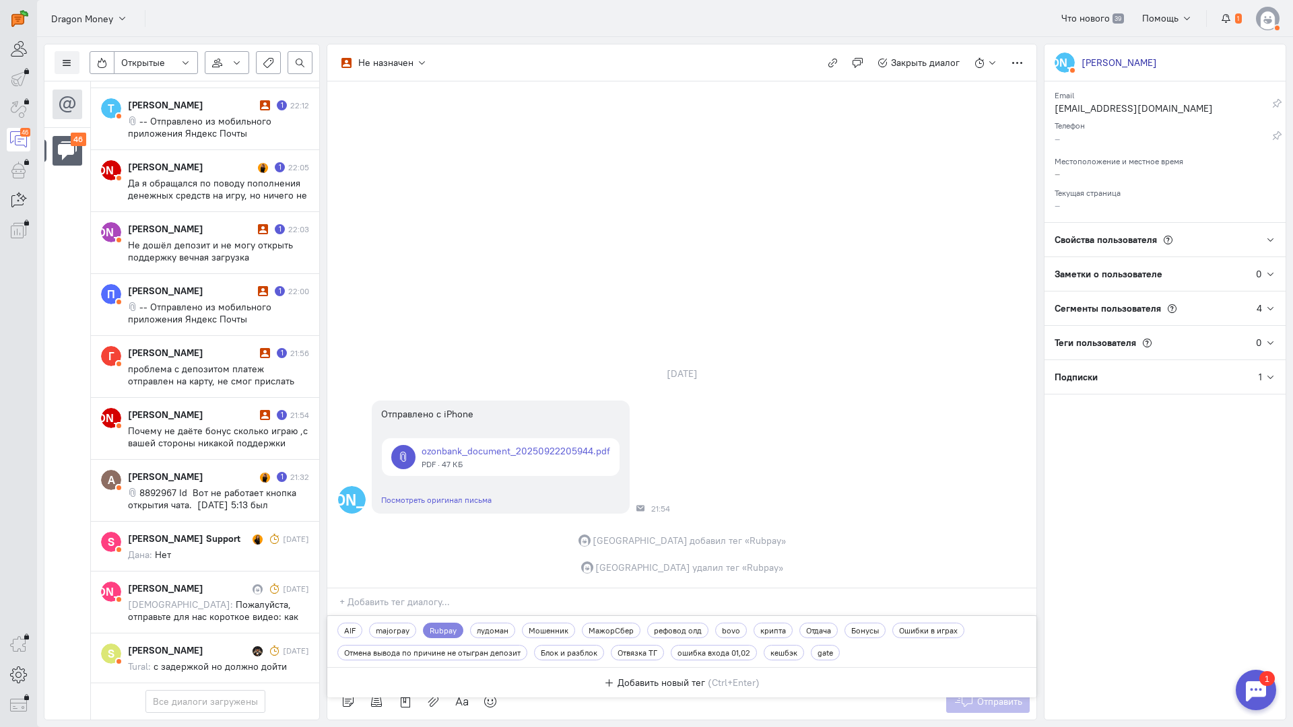
click at [824, 394] on div "А Отправлено с iPhone ozonbank_document_20250922205944.pdf PDF · 47 КБ Посмотре…" at bounding box center [681, 457] width 709 height 127
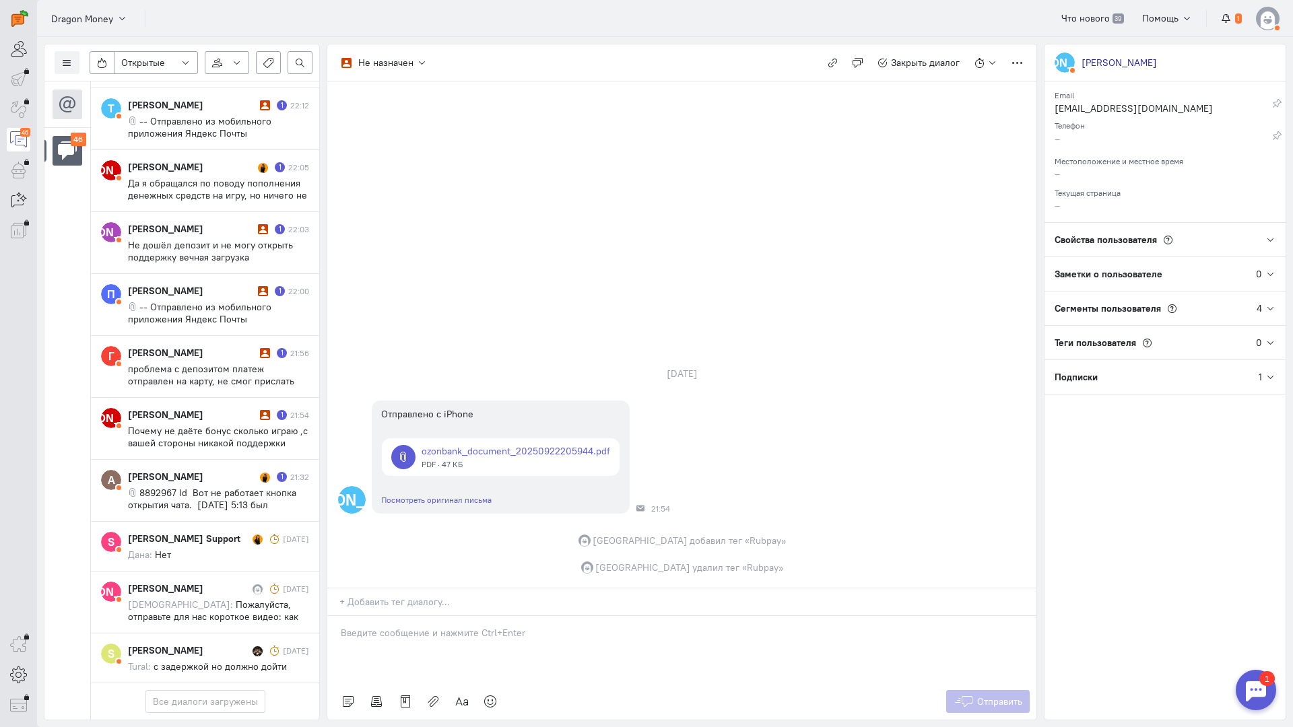
click at [431, 616] on div at bounding box center [681, 649] width 709 height 67
click at [335, 616] on div "Здравствуйте! Благодарим Вас за обращение и предоставленную информацию:blush:" at bounding box center [681, 649] width 709 height 67
click at [1004, 696] on span "Отправить" at bounding box center [999, 702] width 45 height 12
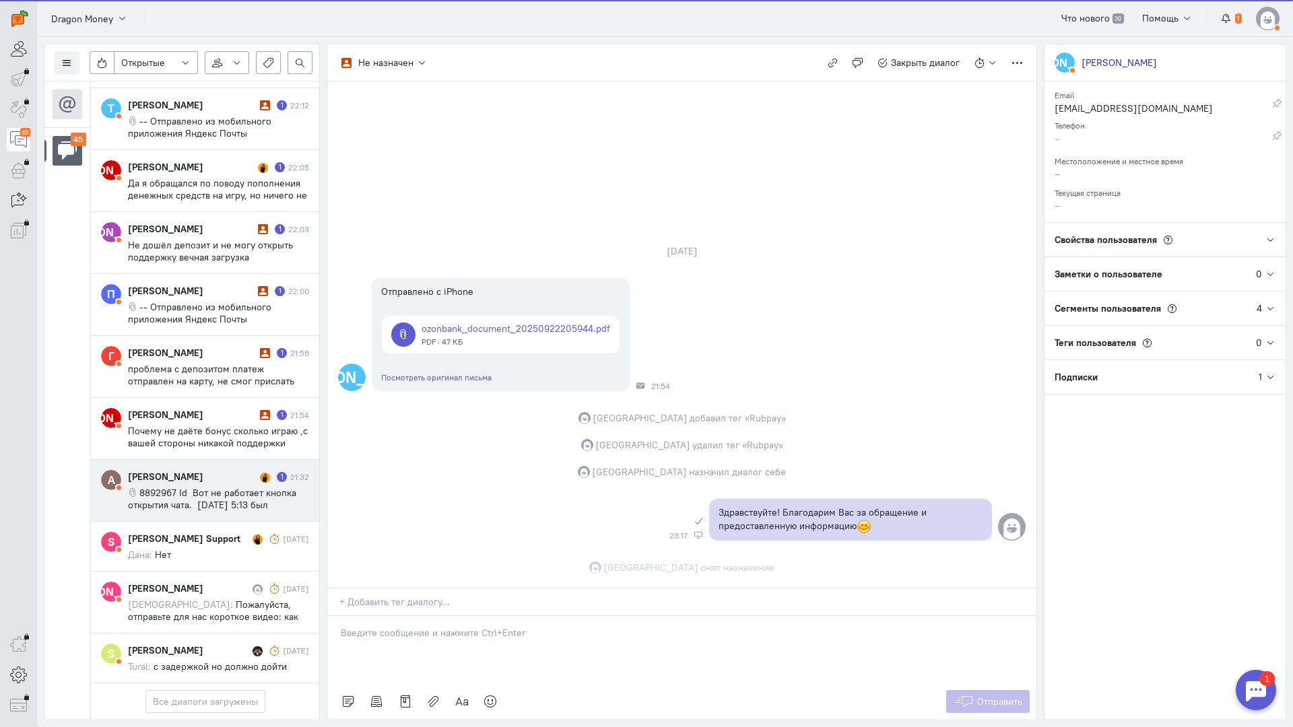
click at [174, 470] on div "[PERSON_NAME] 1 21:32 8892967 Id Вот не работает кнопка открытия чата. [DATE] 5…" at bounding box center [218, 490] width 181 height 41
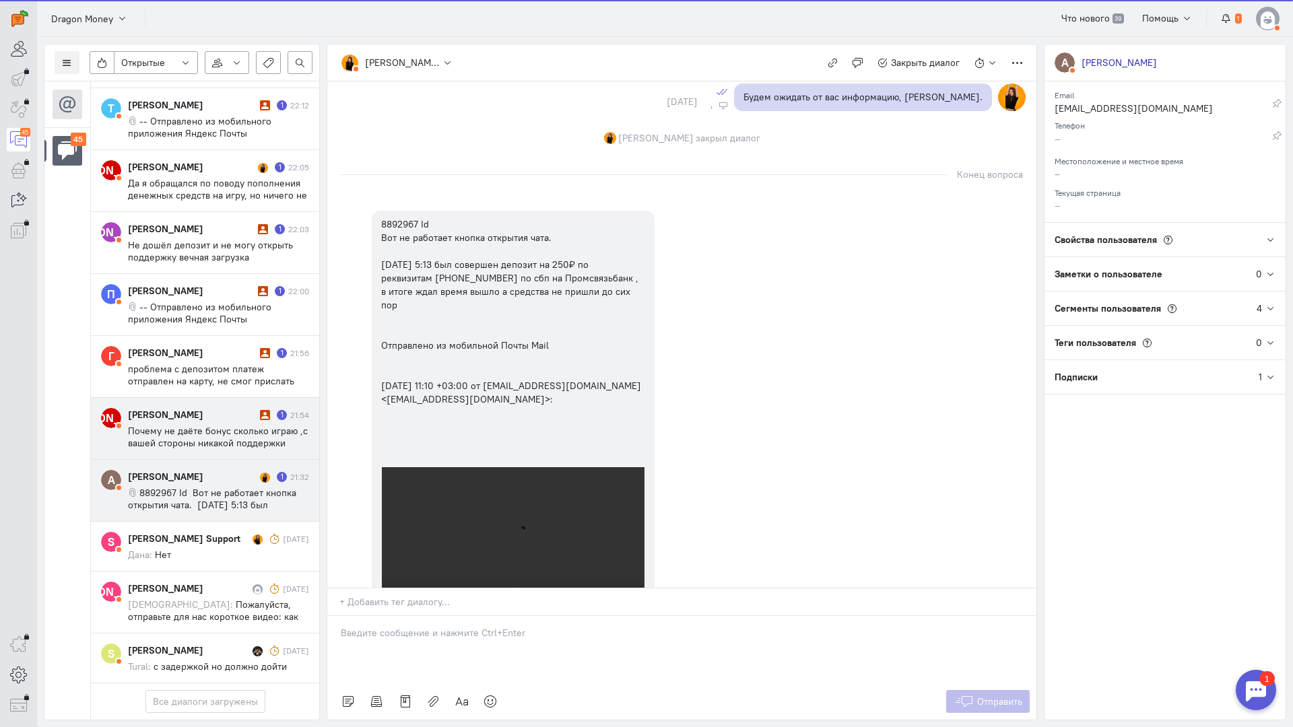
scroll to position [2613, 0]
click at [197, 425] on span "Почему не даёте бонус сколько играю ,с вашей стороны никакой поддержки прошу да…" at bounding box center [218, 449] width 181 height 48
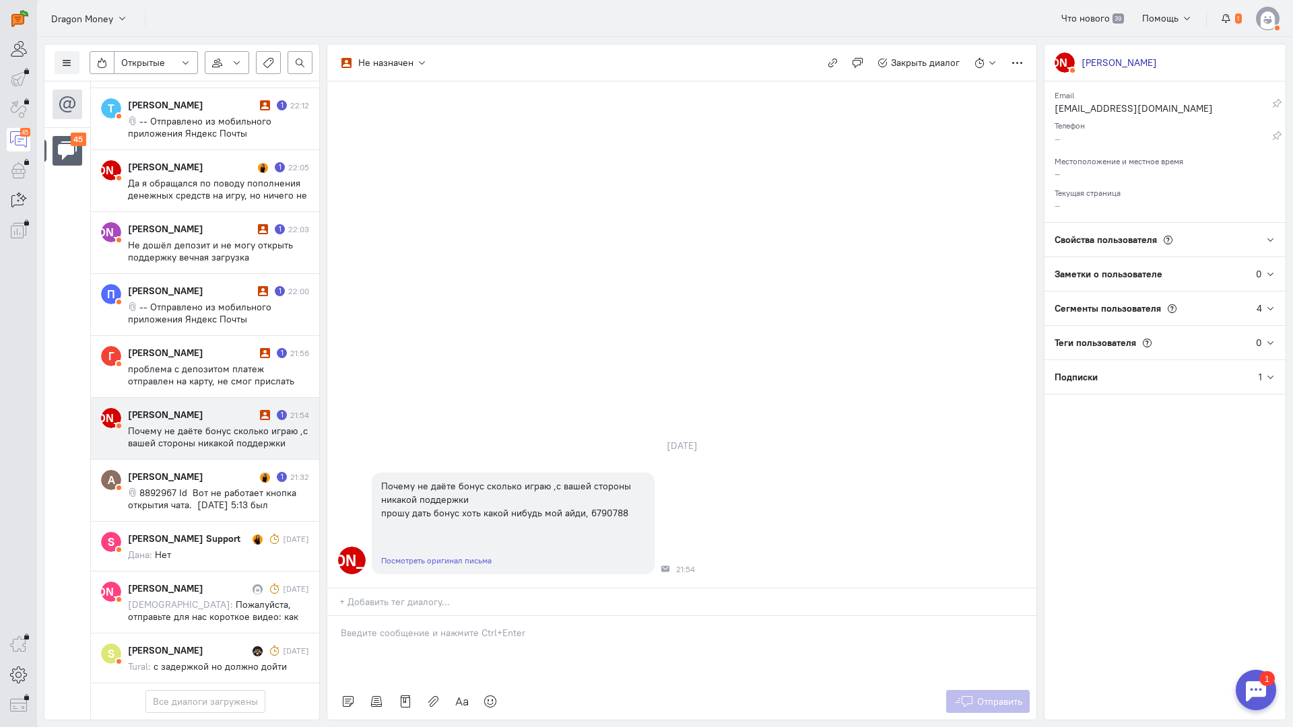
click at [443, 616] on div at bounding box center [681, 649] width 709 height 67
drag, startPoint x: 396, startPoint y: 558, endPoint x: 358, endPoint y: 556, distance: 37.8
click at [395, 616] on div at bounding box center [681, 649] width 709 height 67
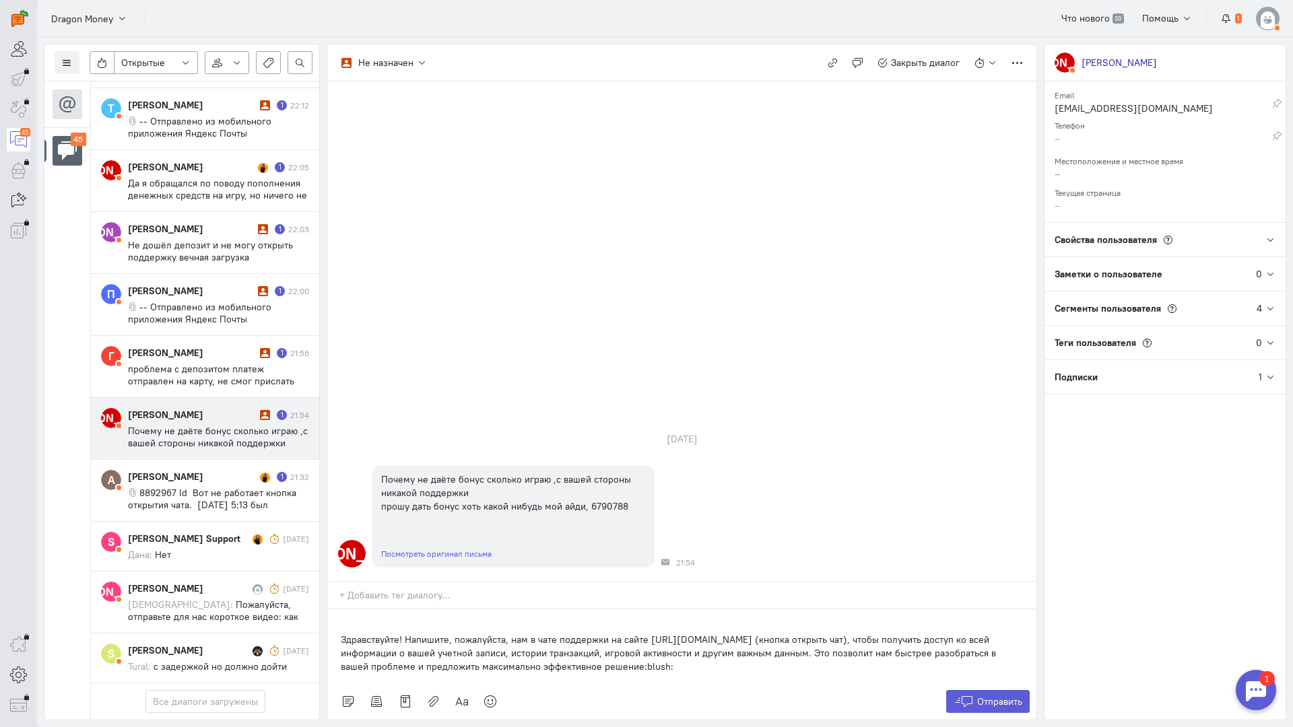
click at [336, 610] on div "Здравствуйте! Напишите, пожалуйста, нам в чате поддержки на сайте [URL][DOMAIN_…" at bounding box center [681, 647] width 709 height 74
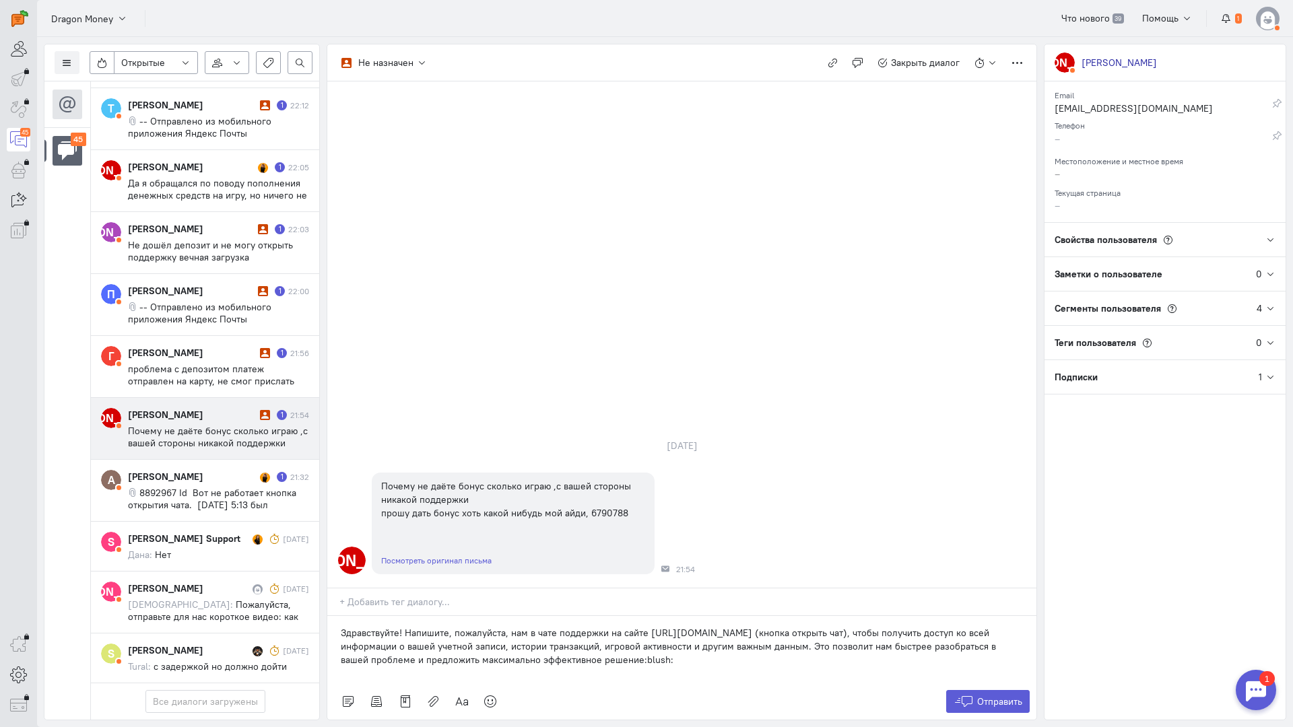
click at [933, 684] on div "Отправить" at bounding box center [681, 702] width 709 height 36
click at [965, 690] on button "Отправить" at bounding box center [988, 701] width 84 height 23
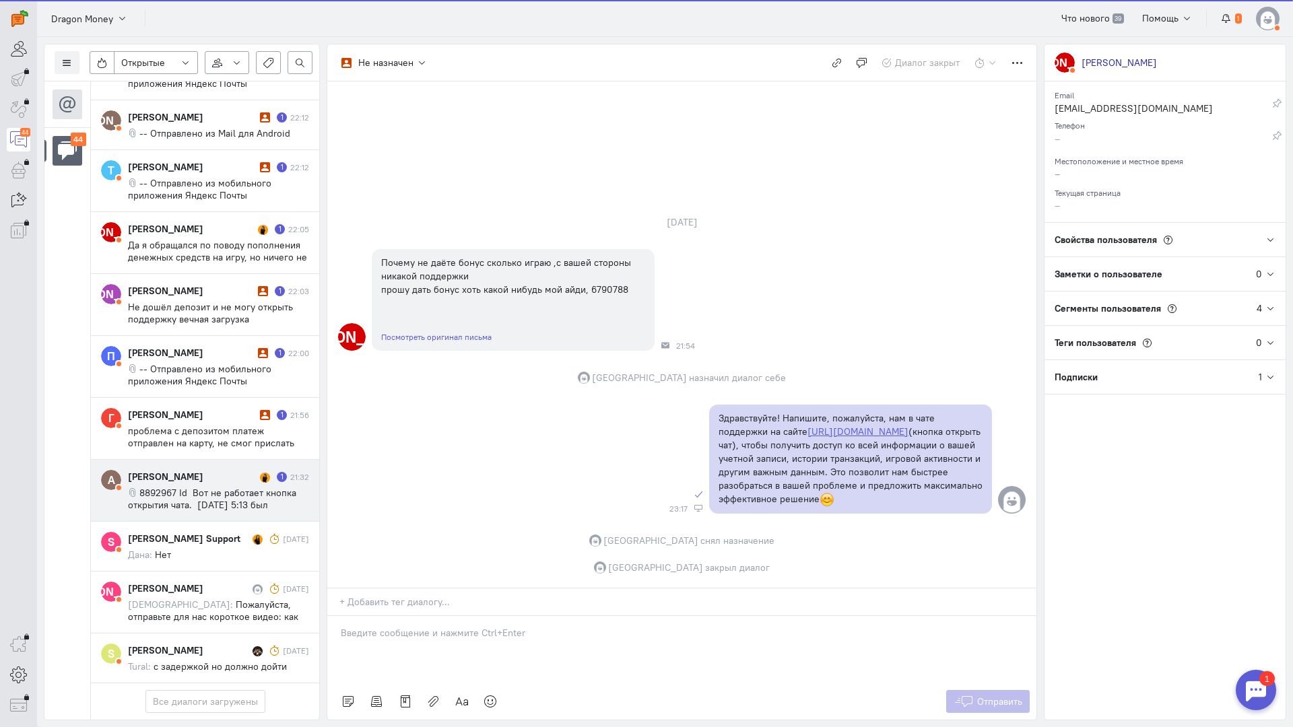
scroll to position [2552, 0]
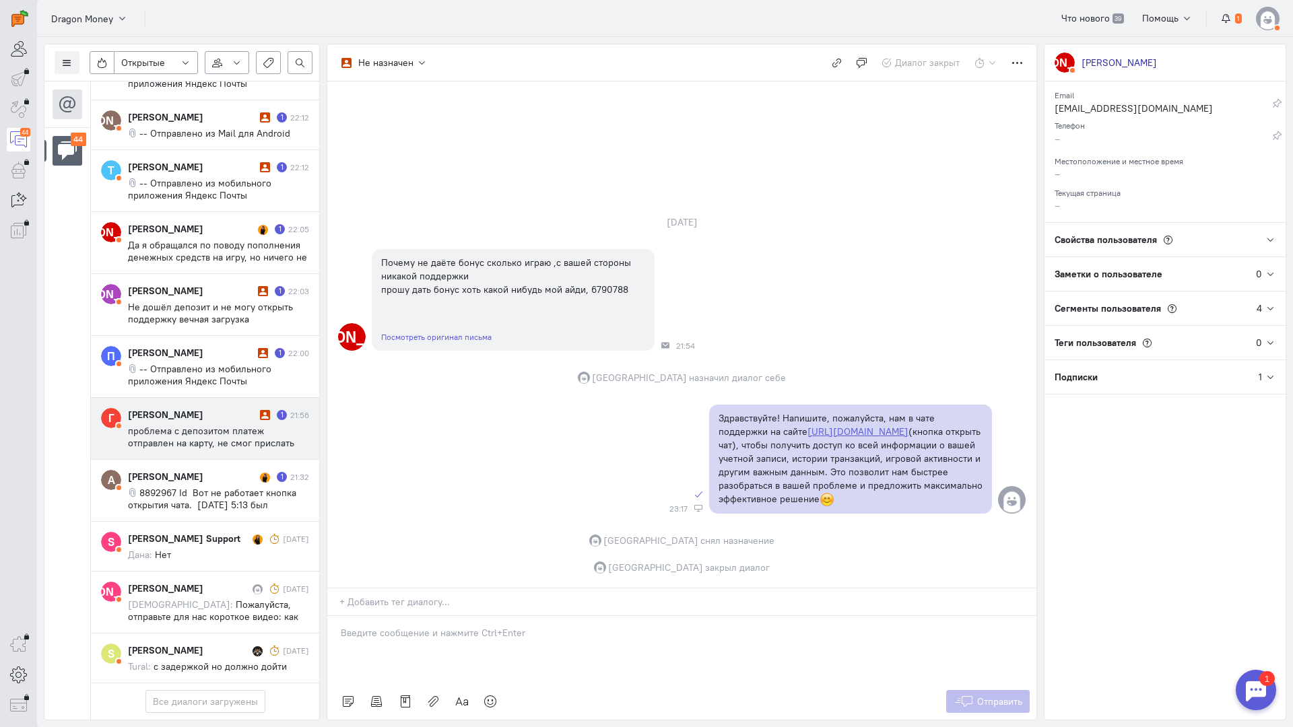
click at [189, 408] on div "[PERSON_NAME]" at bounding box center [192, 414] width 129 height 13
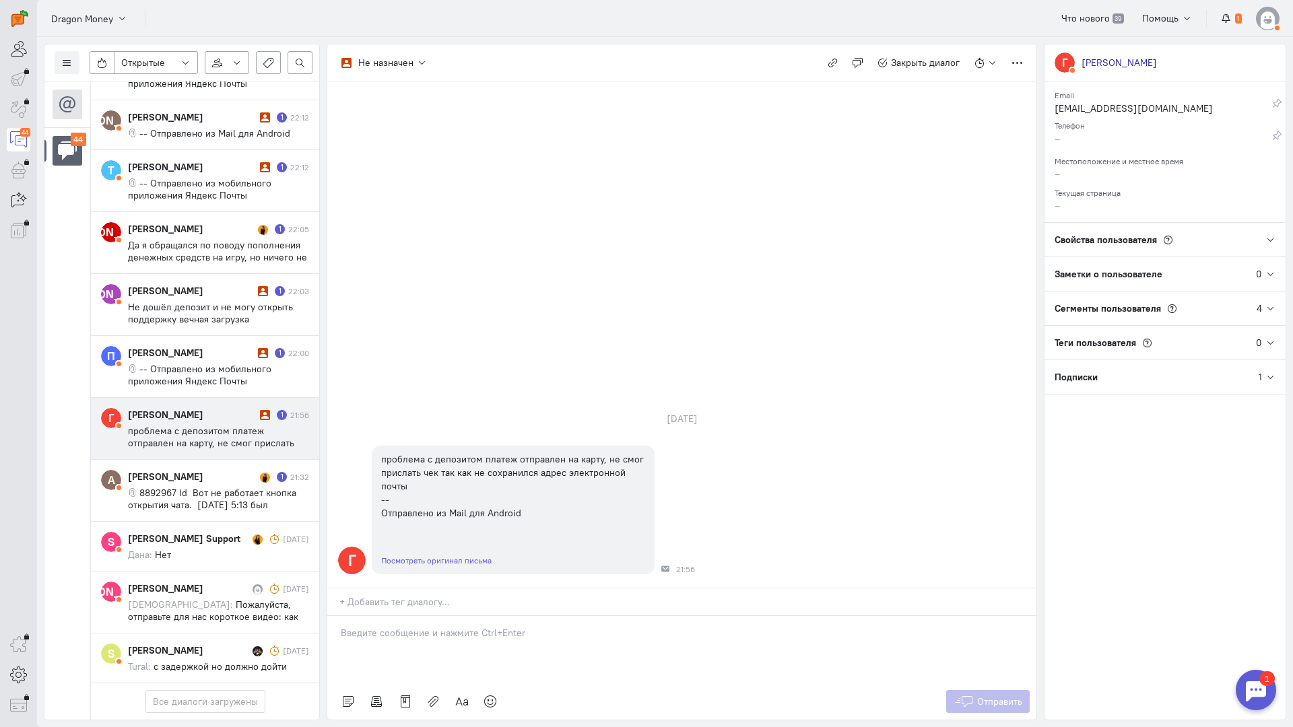
drag, startPoint x: 417, startPoint y: 545, endPoint x: 405, endPoint y: 545, distance: 11.4
click at [416, 626] on p at bounding box center [682, 632] width 682 height 13
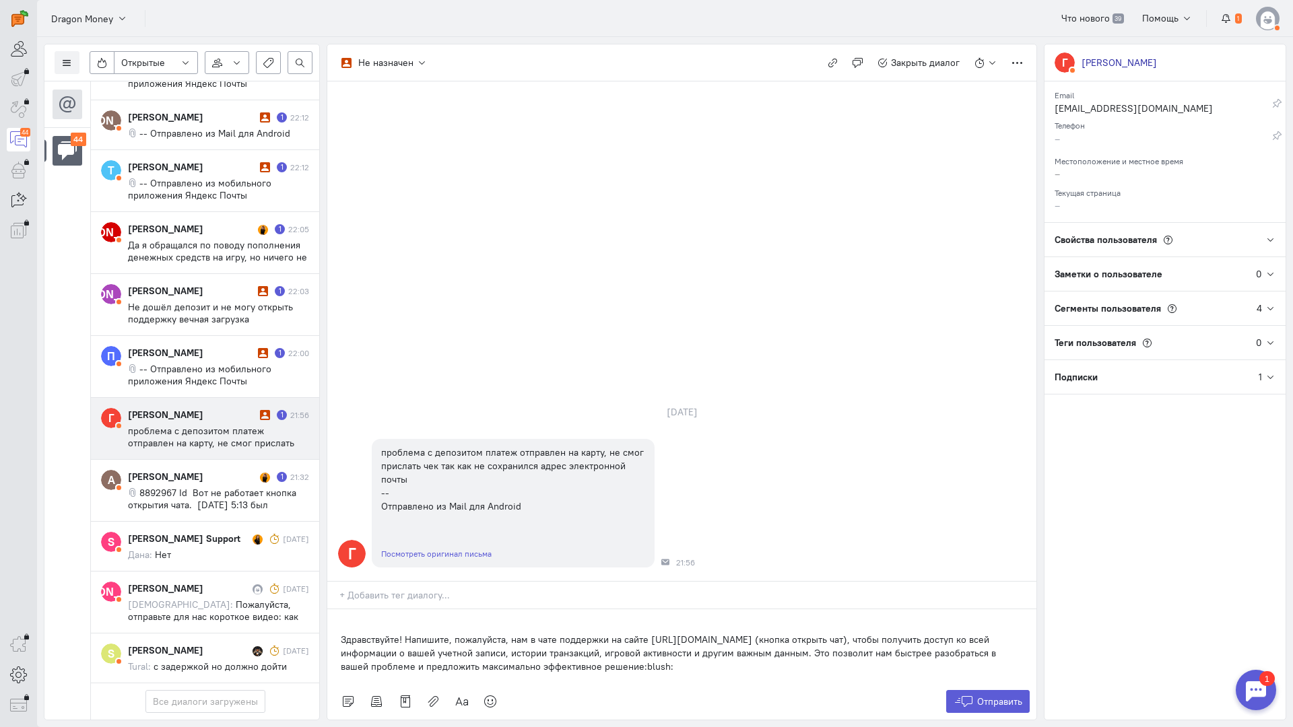
click at [331, 610] on div "Здравствуйте! Напишите, пожалуйста, нам в чате поддержки на сайте [URL][DOMAIN_…" at bounding box center [681, 647] width 709 height 74
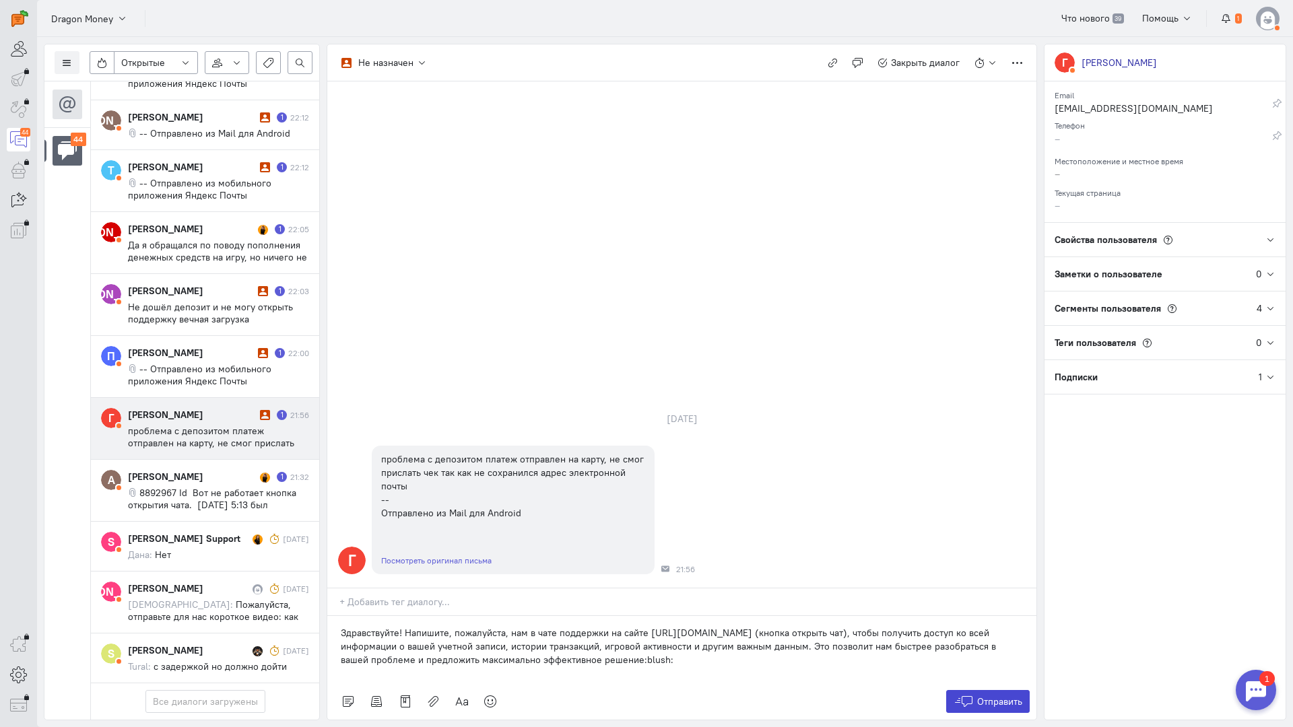
click at [1004, 696] on span "Отправить" at bounding box center [999, 702] width 45 height 12
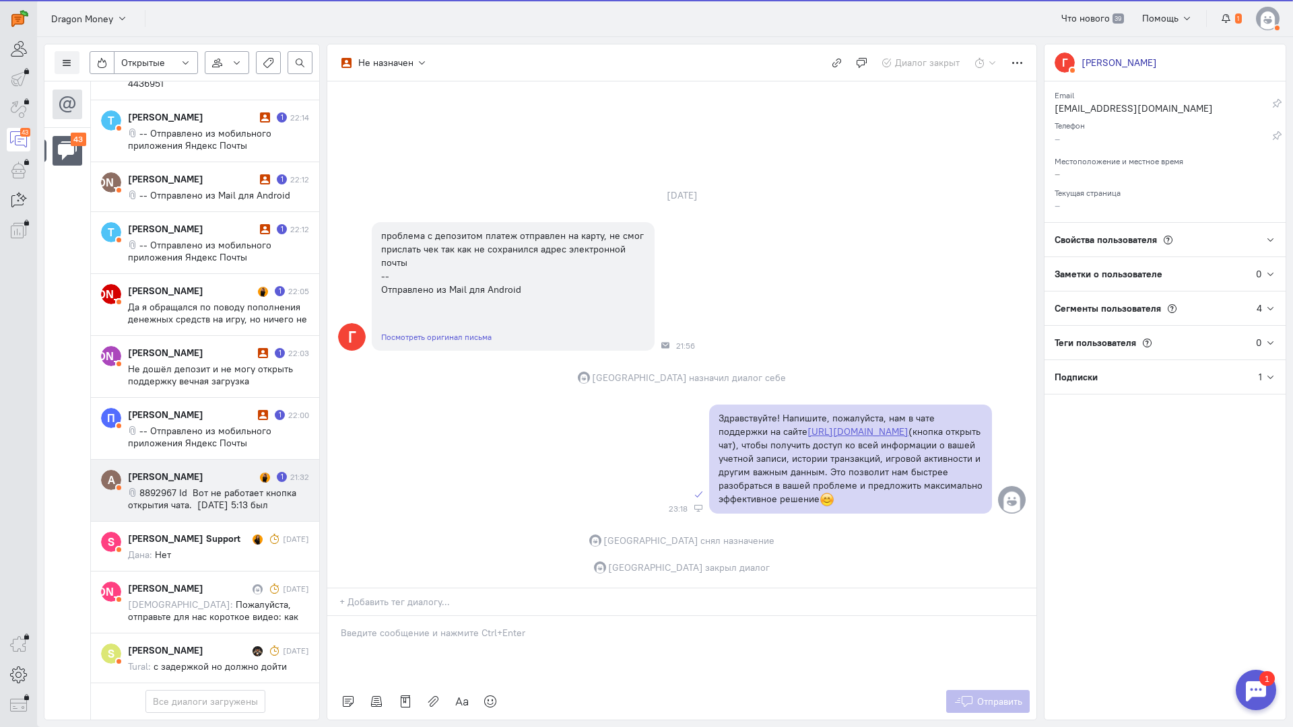
scroll to position [2479, 0]
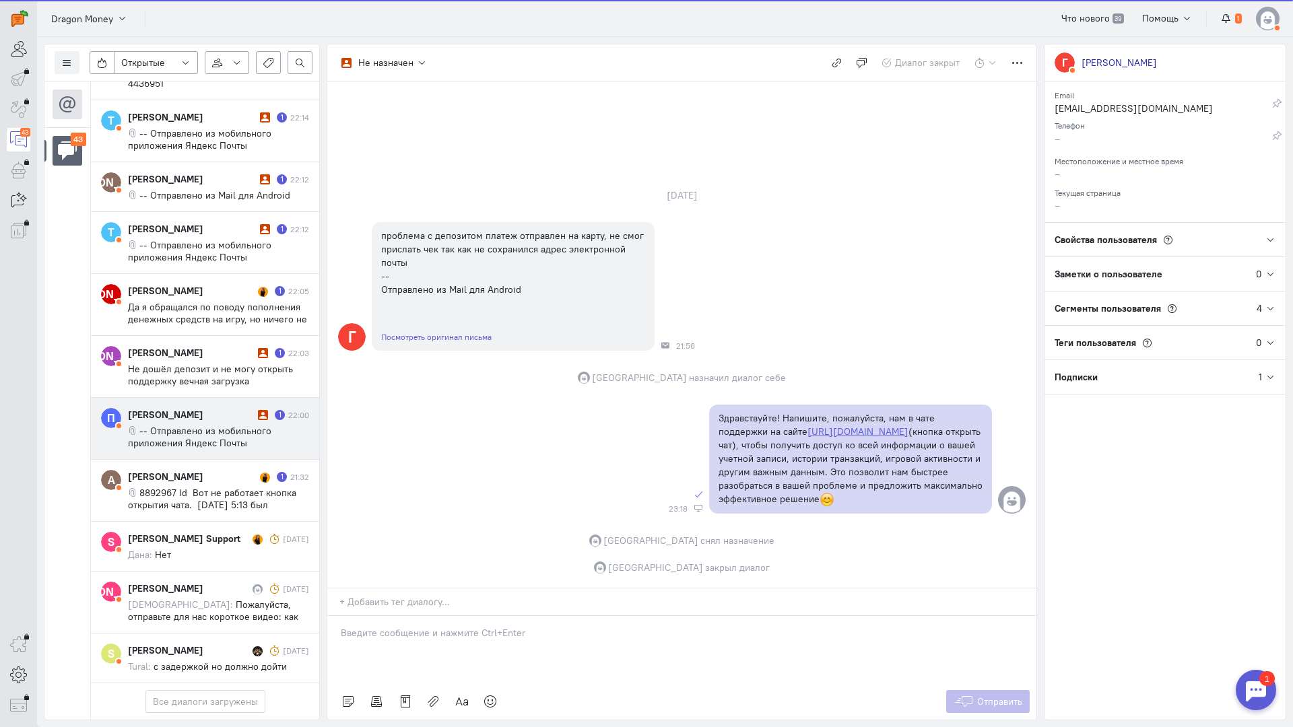
click at [195, 408] on div "[PERSON_NAME] 1 22:00 -- Отправлено из мобильного приложения Яндекс Почты" at bounding box center [218, 428] width 181 height 41
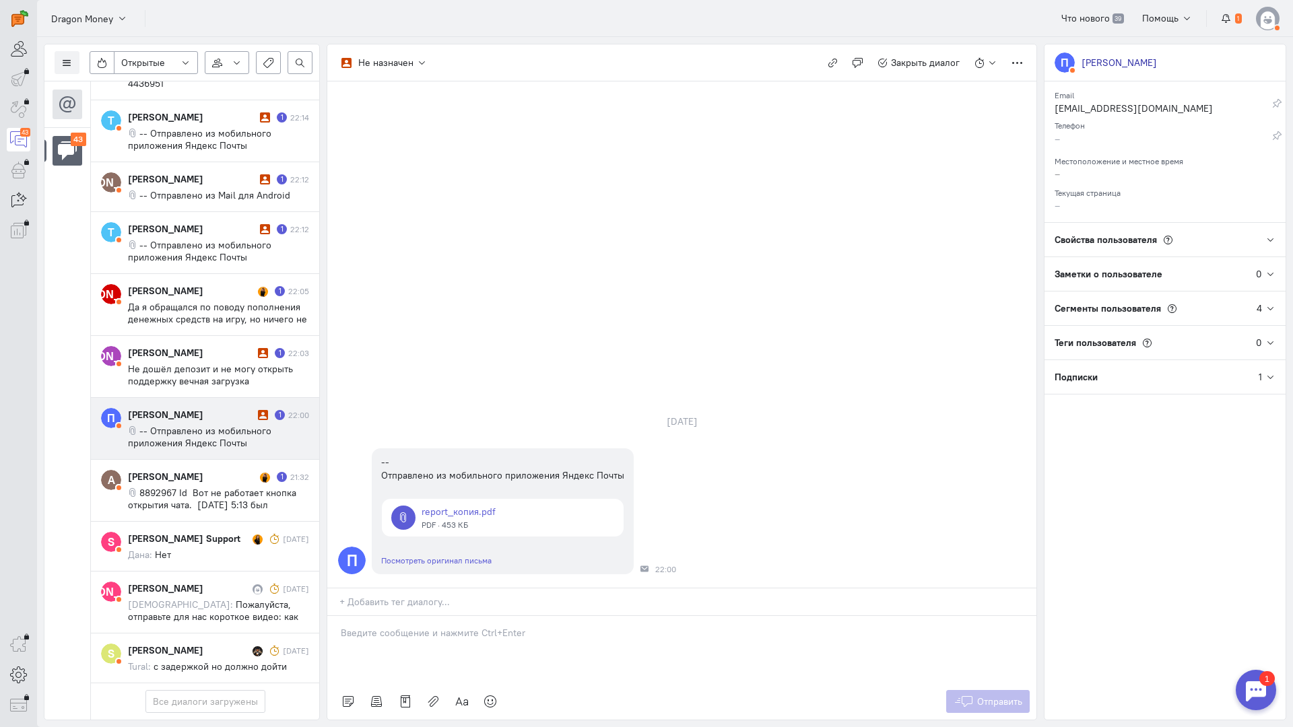
click at [407, 616] on div at bounding box center [681, 649] width 709 height 67
click at [337, 616] on div "Здравствуйте! Благодарим Вас за обращение и предоставленную информацию:blush:" at bounding box center [681, 649] width 709 height 67
click at [995, 696] on span "Отправить" at bounding box center [999, 702] width 45 height 12
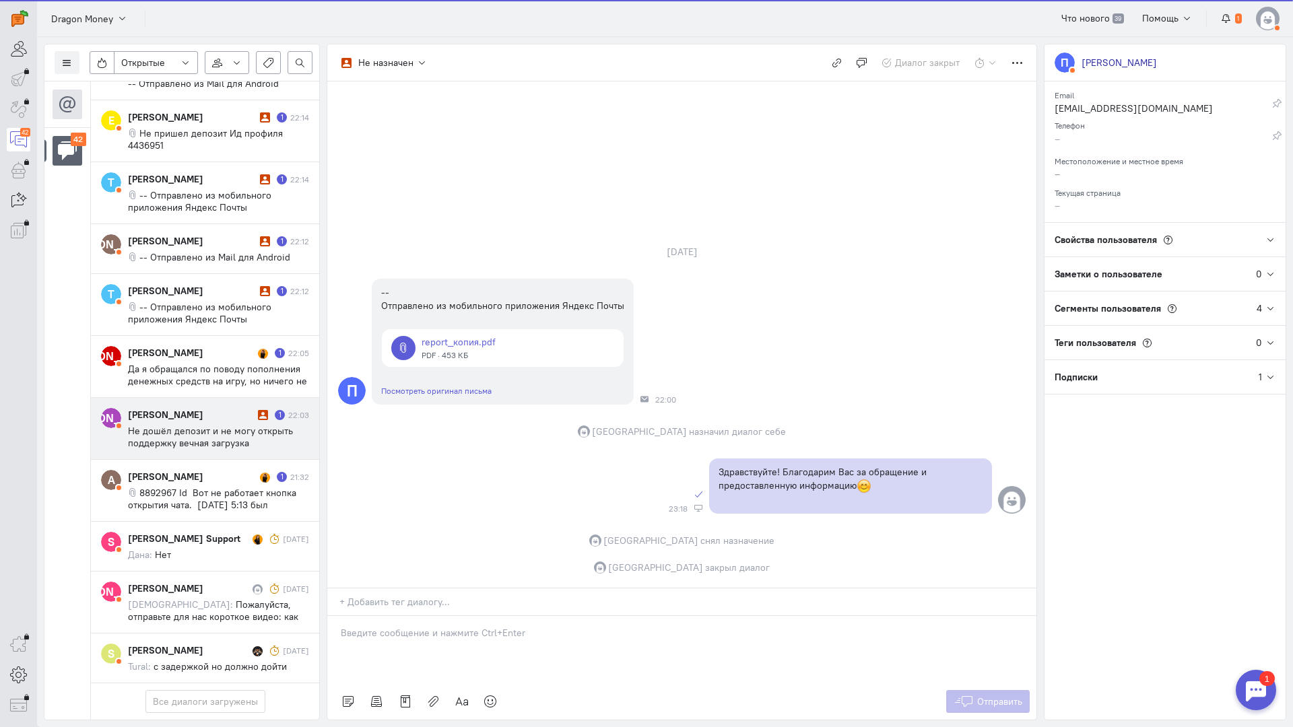
scroll to position [2406, 0]
click at [193, 408] on div "[PERSON_NAME] 1 22:03 Не дошёл депозит и не могу открыть поддержку вечная загру…" at bounding box center [218, 428] width 181 height 41
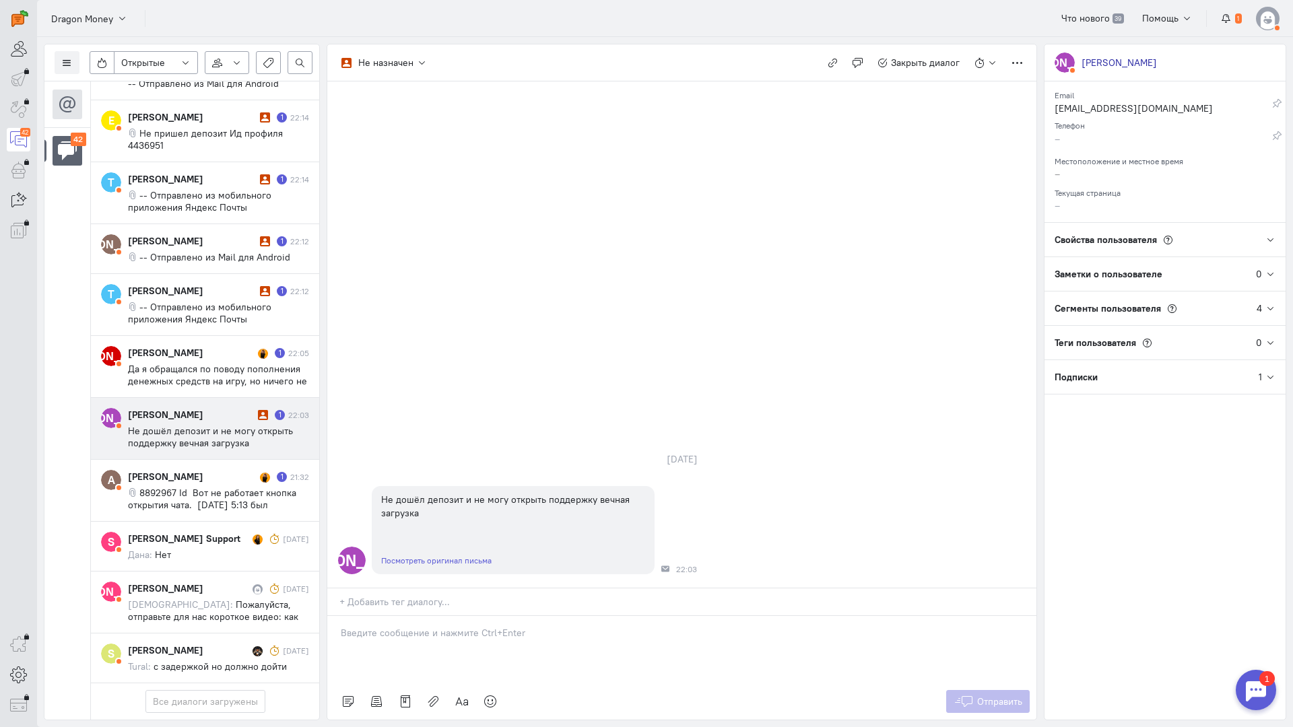
drag, startPoint x: 383, startPoint y: 567, endPoint x: 369, endPoint y: 560, distance: 15.4
click at [381, 616] on div at bounding box center [681, 649] width 709 height 67
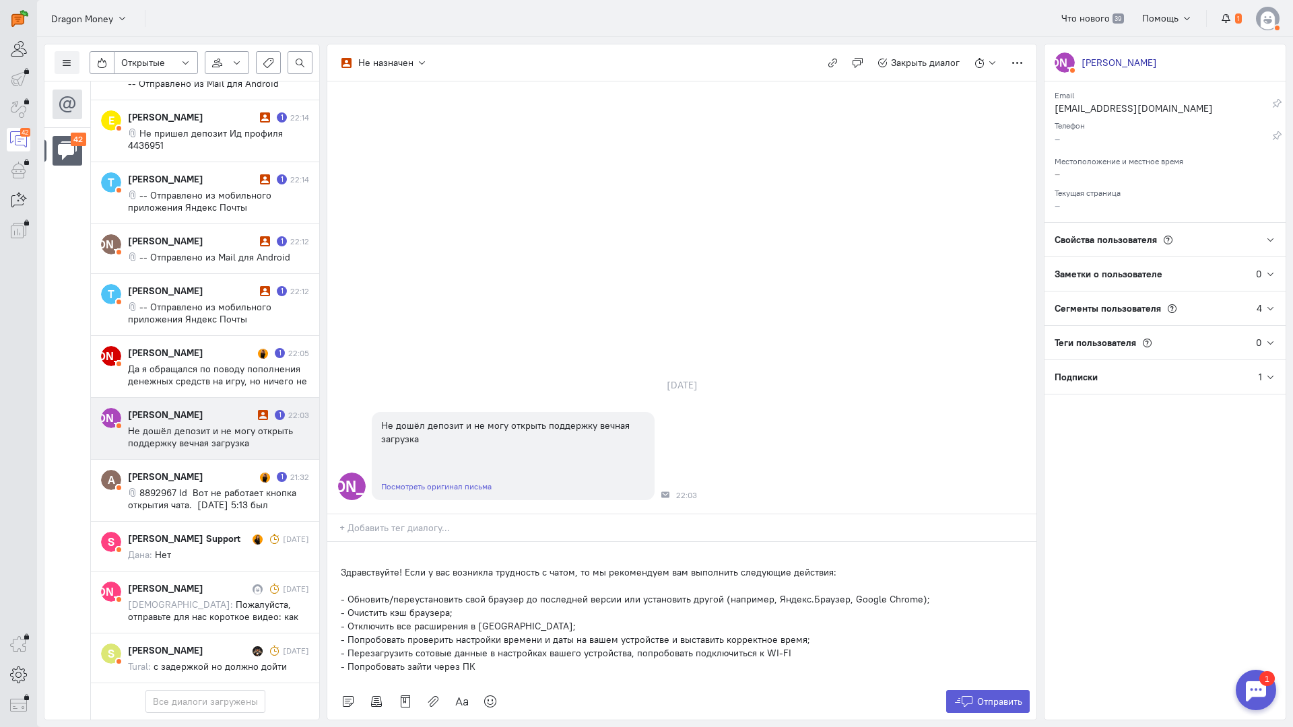
click at [333, 542] on div "Здравствуйте! Если у вас возникла трудность с чатом, то мы рекомендуем вам выпо…" at bounding box center [681, 612] width 709 height 141
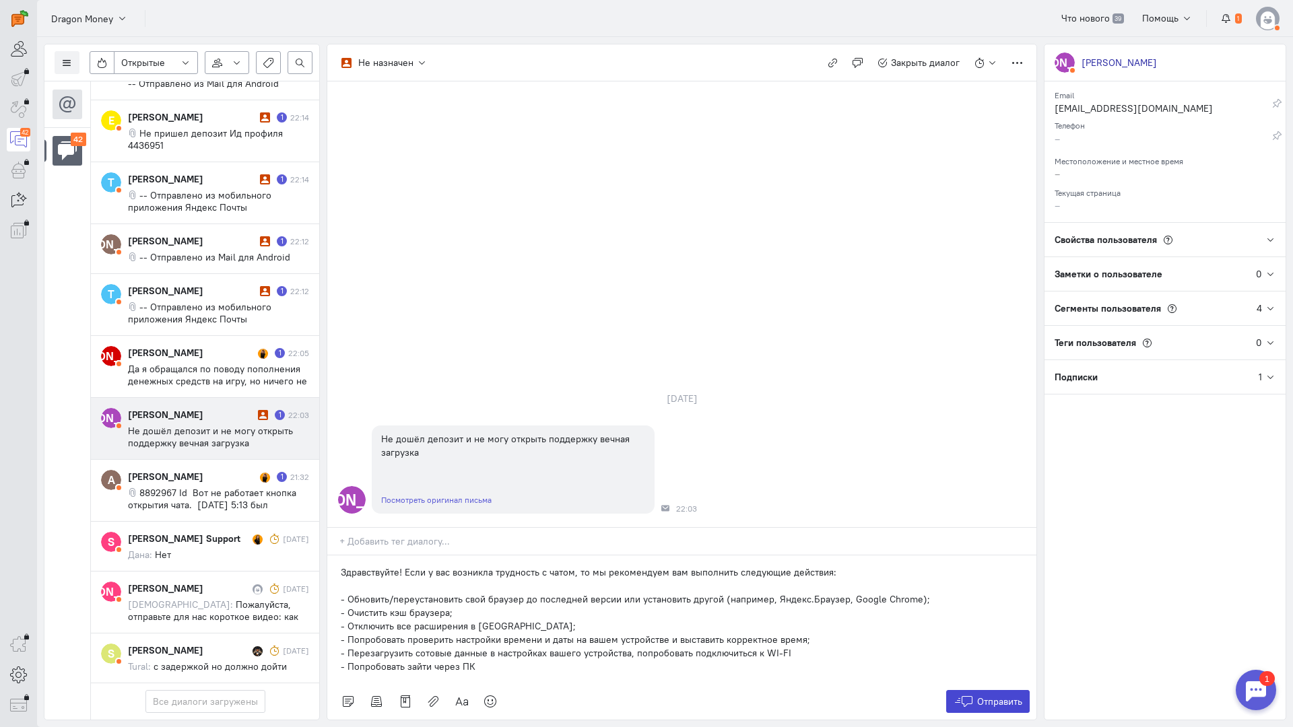
click at [984, 696] on span "Отправить" at bounding box center [999, 702] width 45 height 12
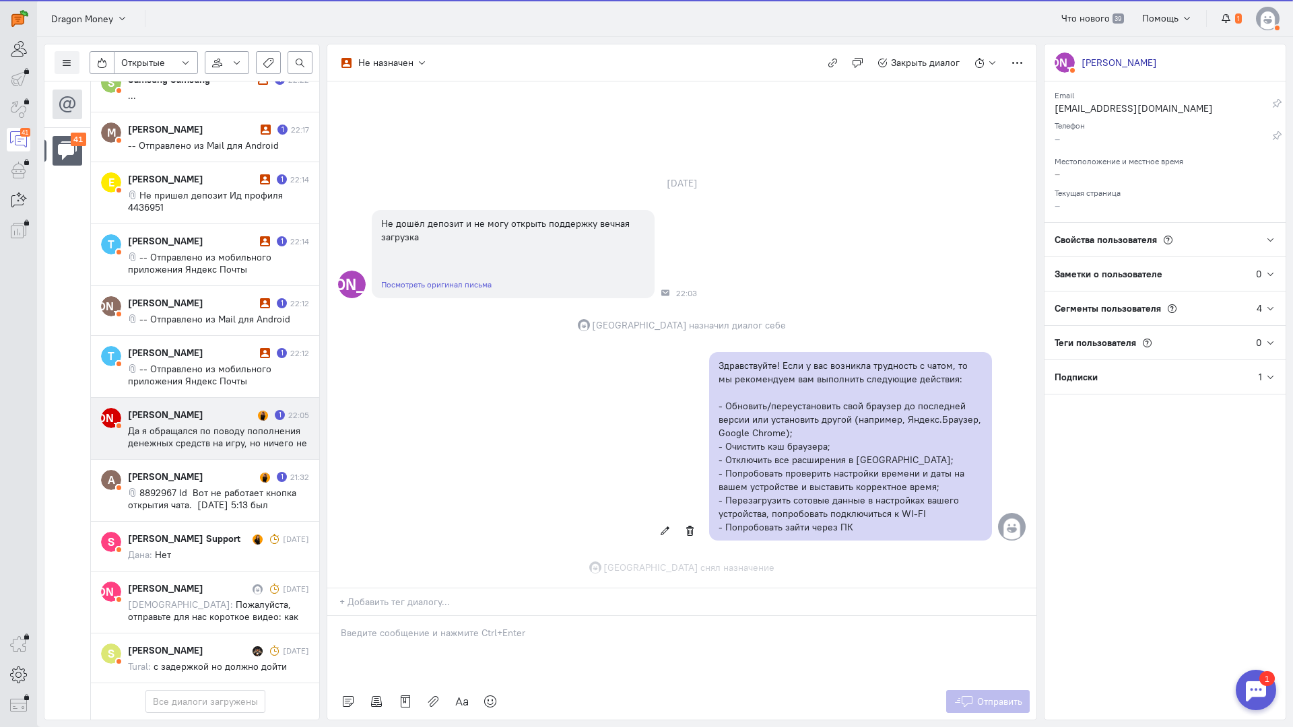
scroll to position [28, 0]
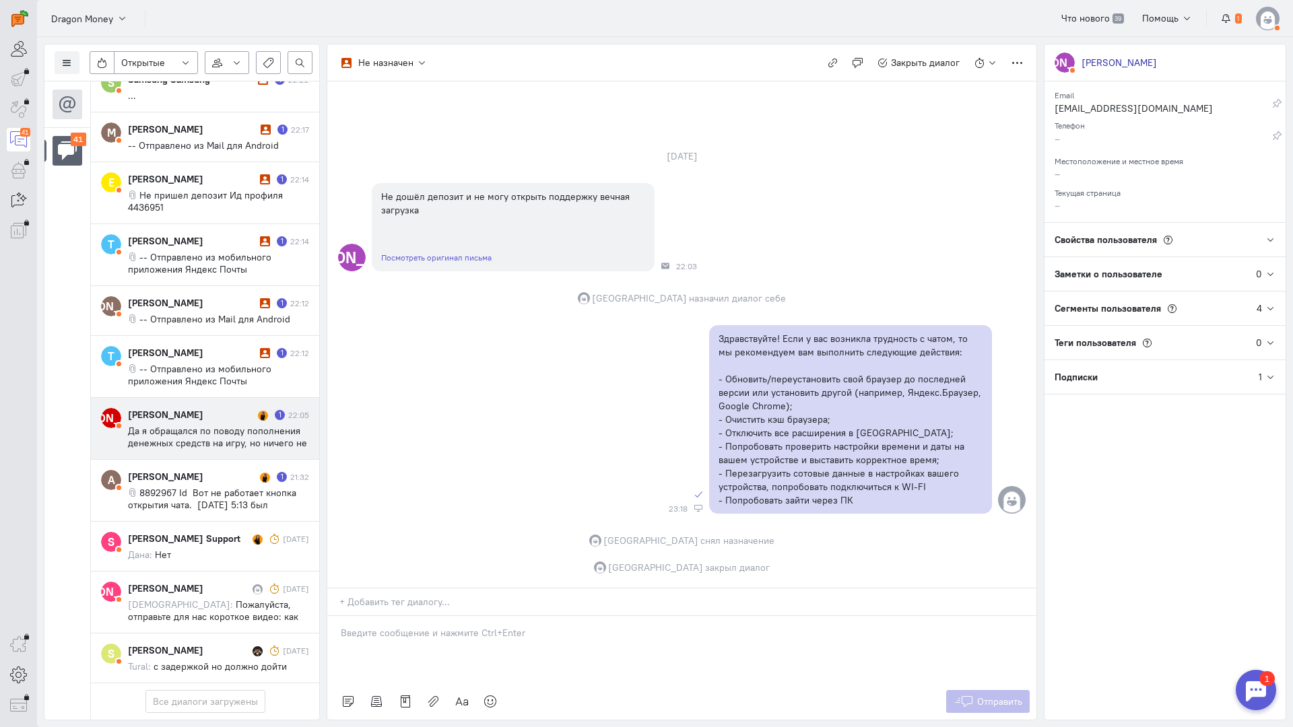
click at [196, 425] on span "Да я обращался по поводу пополнения денежных средств на игру, но ничего не полу…" at bounding box center [217, 461] width 179 height 73
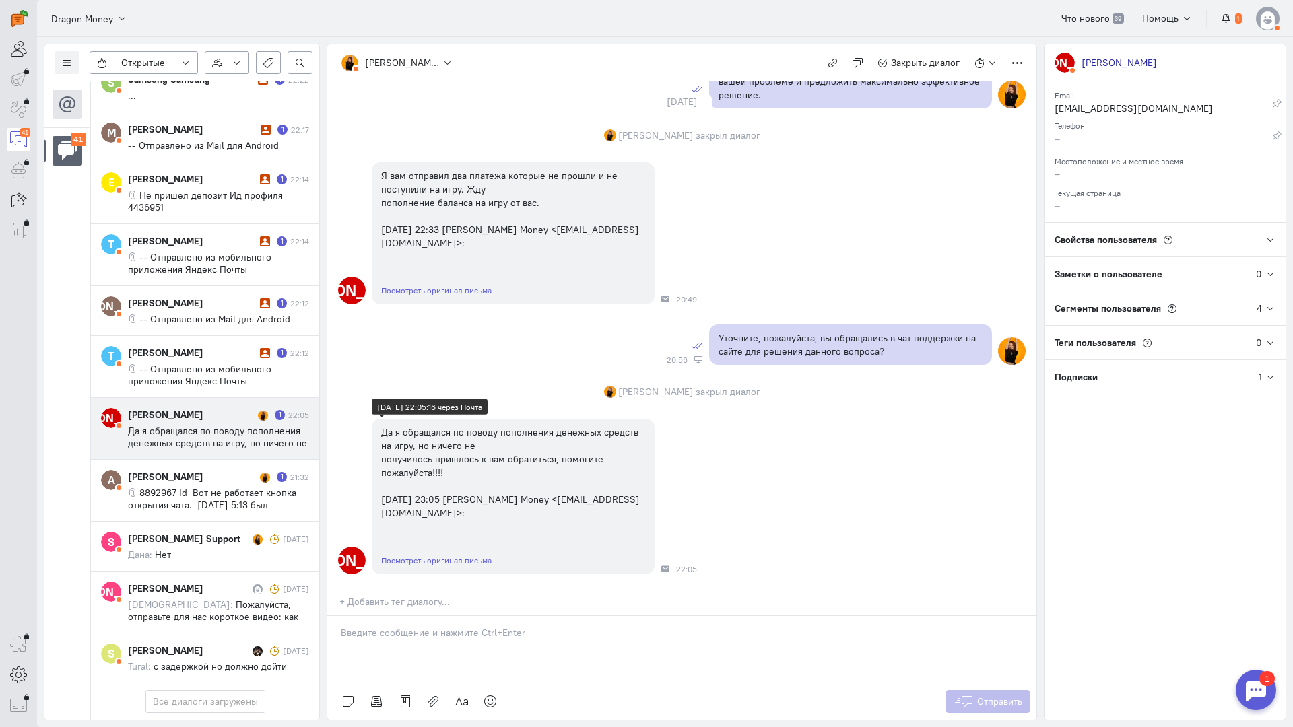
scroll to position [436, 0]
click at [394, 616] on div at bounding box center [681, 649] width 709 height 67
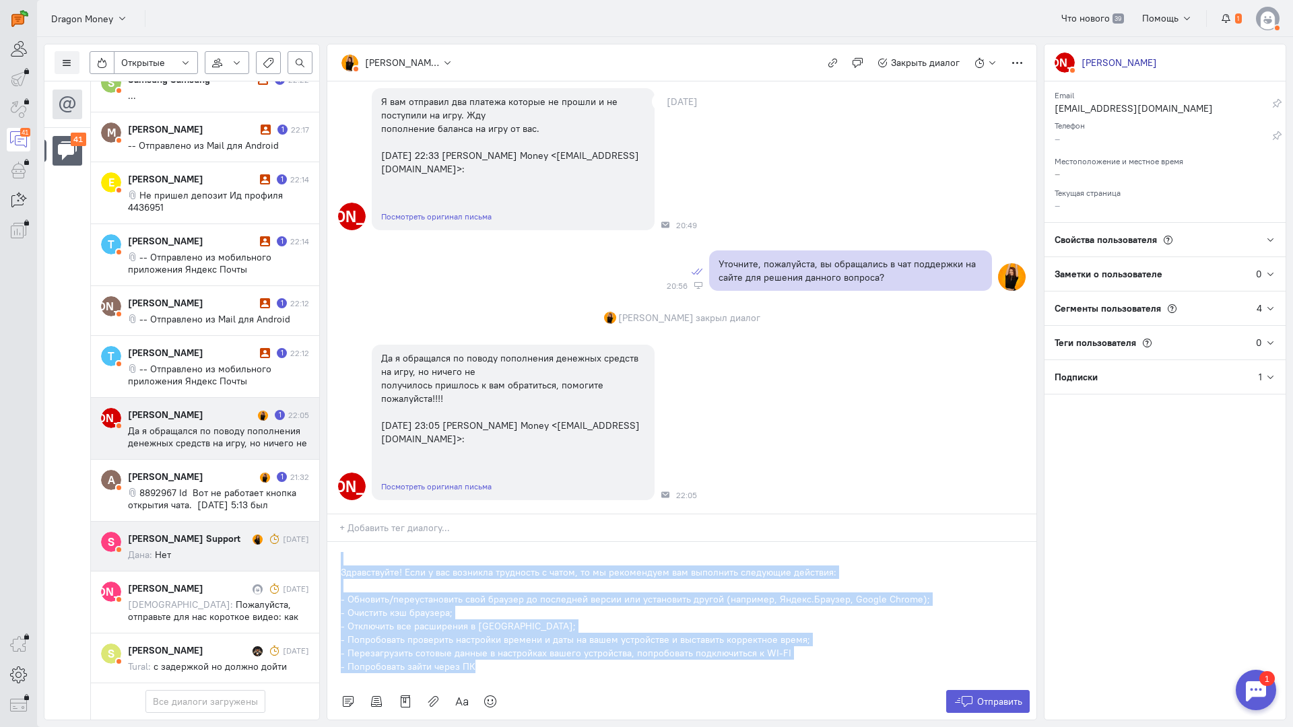
drag, startPoint x: 473, startPoint y: 584, endPoint x: 199, endPoint y: 456, distance: 303.1
click at [199, 456] on div "Список пользователей Включить темную тему Открытые Открытые диалоги Отложенные …" at bounding box center [665, 382] width 1256 height 690
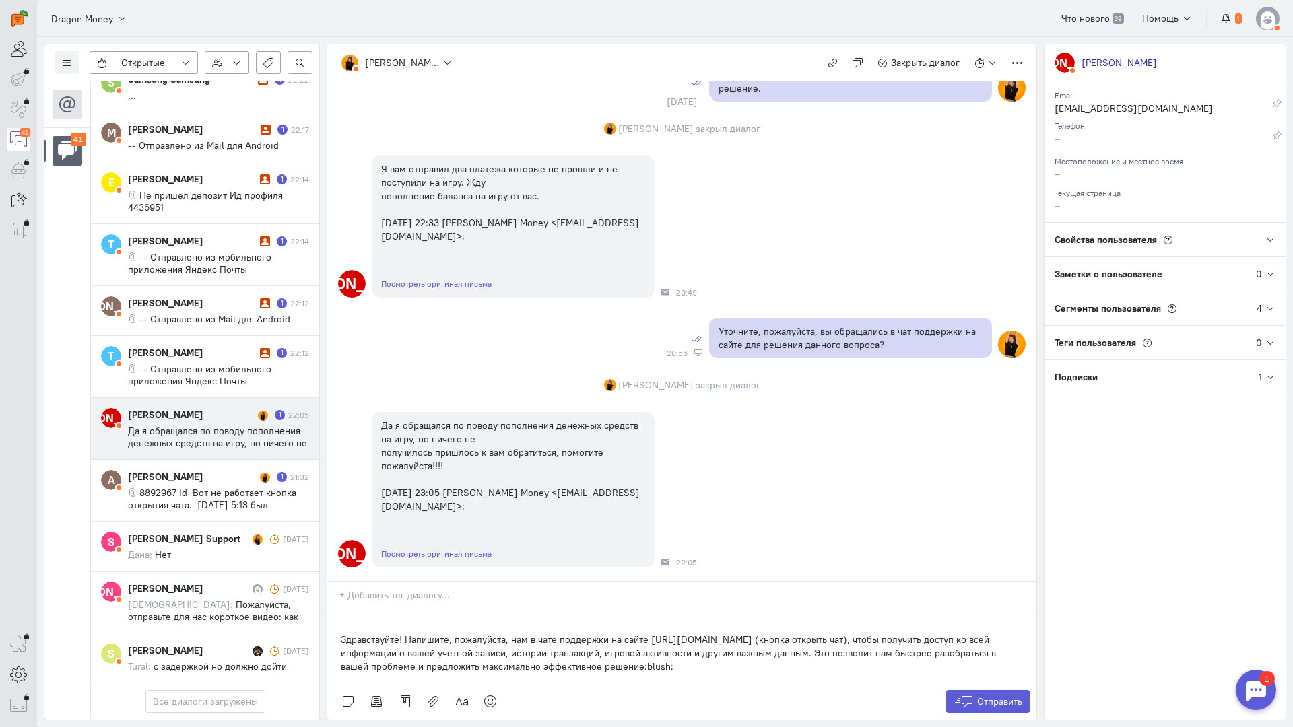
click at [332, 610] on div "Здравствуйте! Напишите, пожалуйста, нам в чате поддержки на сайте [URL][DOMAIN_…" at bounding box center [681, 647] width 709 height 74
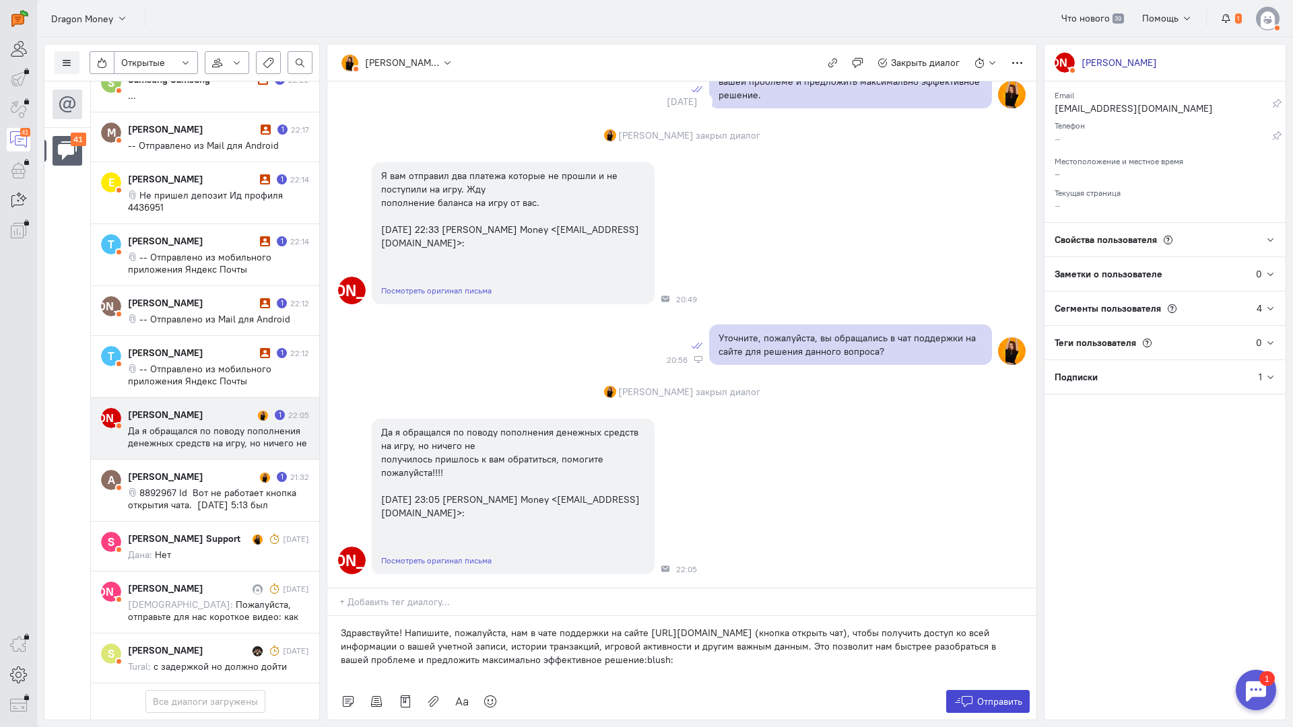
click at [982, 696] on span "Отправить" at bounding box center [999, 702] width 45 height 12
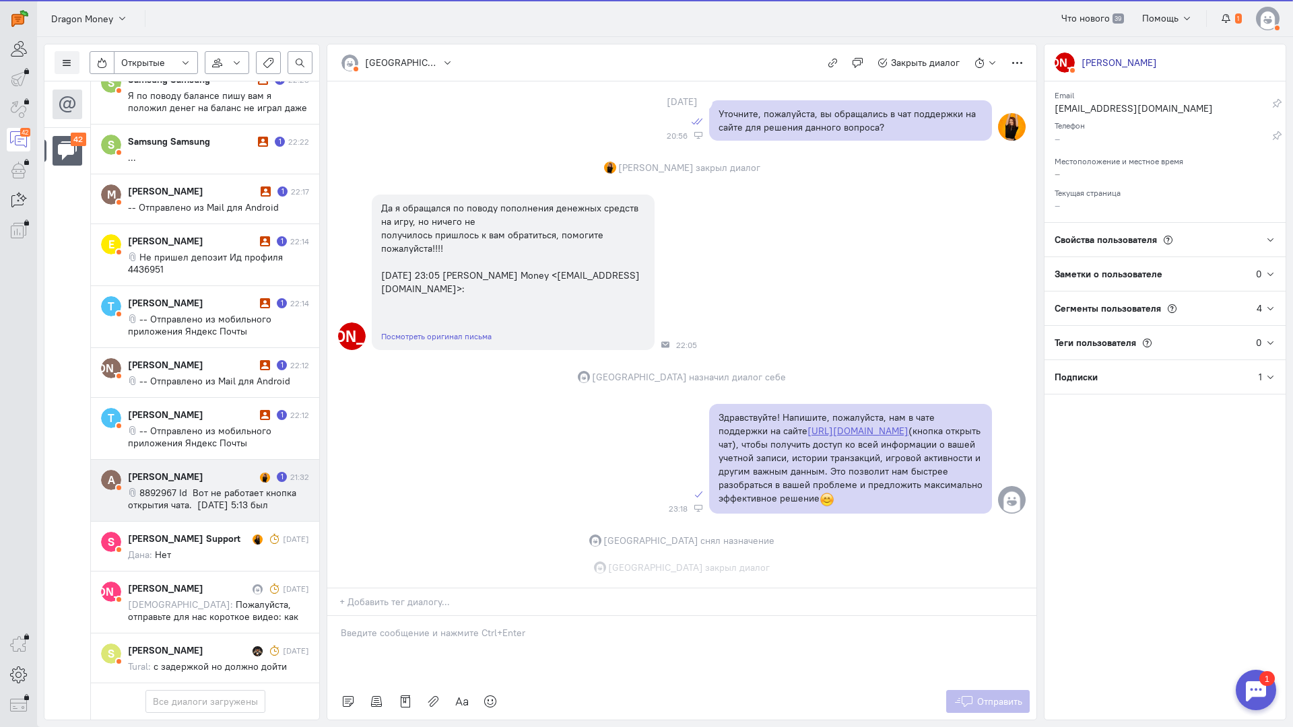
scroll to position [660, 0]
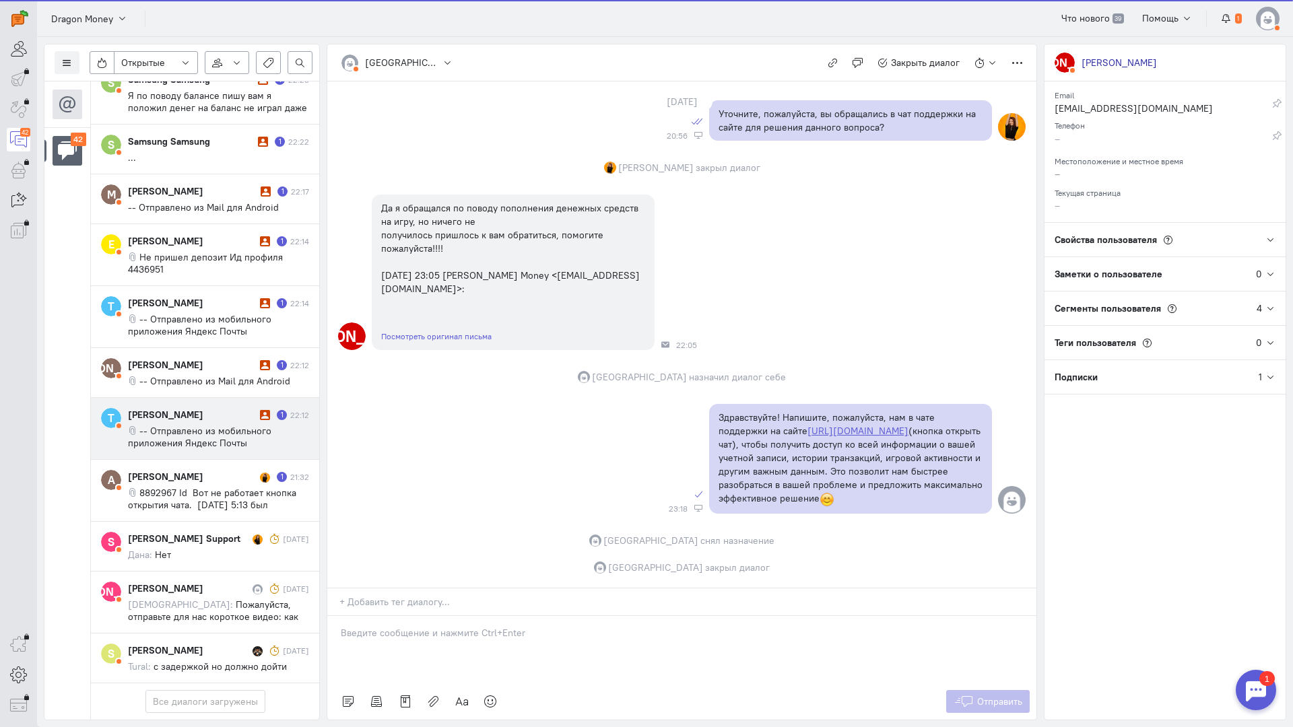
click at [183, 408] on div "[PERSON_NAME]" at bounding box center [192, 414] width 129 height 13
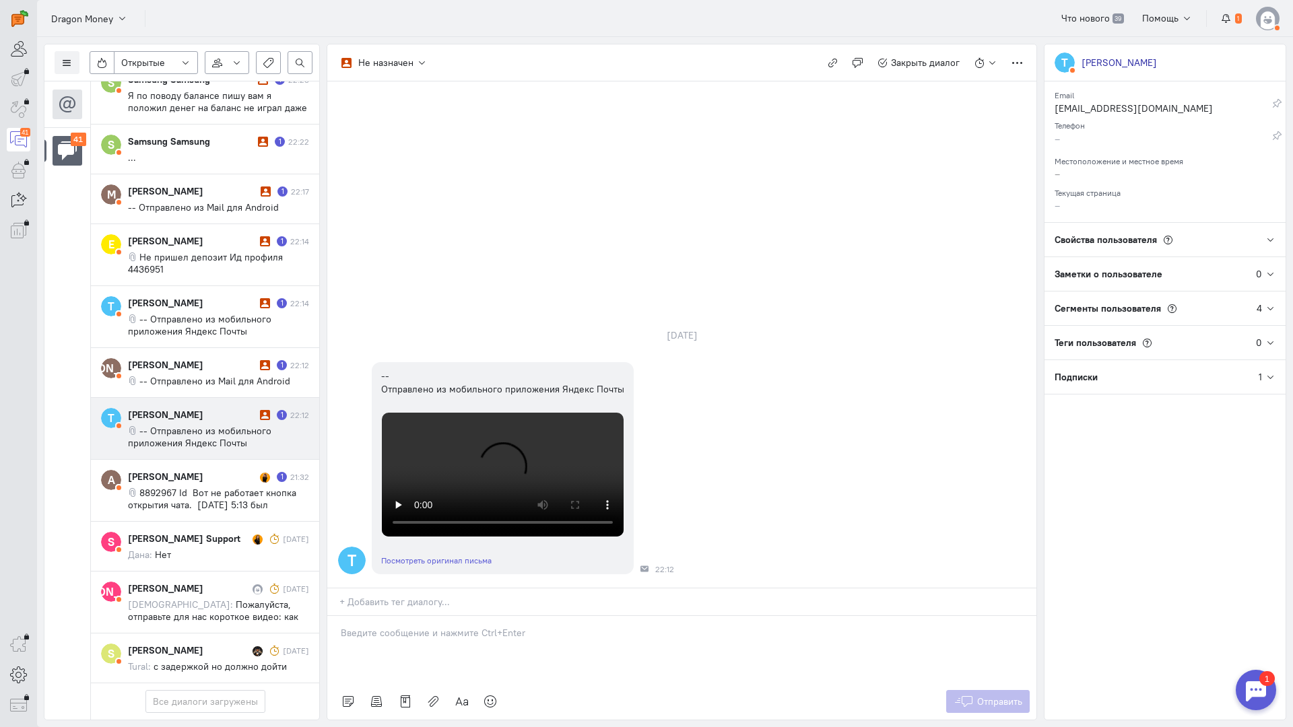
drag, startPoint x: 436, startPoint y: 552, endPoint x: 419, endPoint y: 551, distance: 16.9
click at [435, 626] on p at bounding box center [682, 632] width 682 height 13
click at [339, 616] on div "Здравствуйте! Благодарим Вас за обращение и предоставленную информацию:blush:" at bounding box center [681, 649] width 709 height 67
click at [972, 695] on icon at bounding box center [964, 701] width 20 height 13
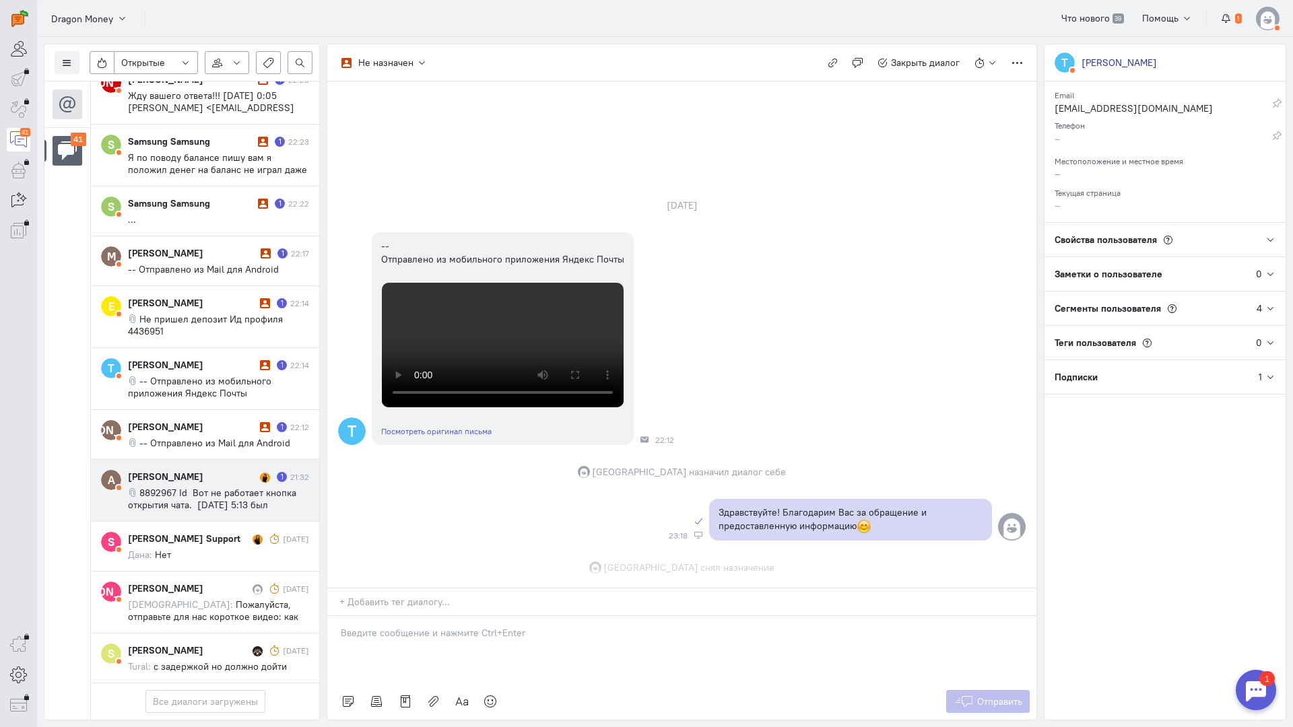
scroll to position [465, 0]
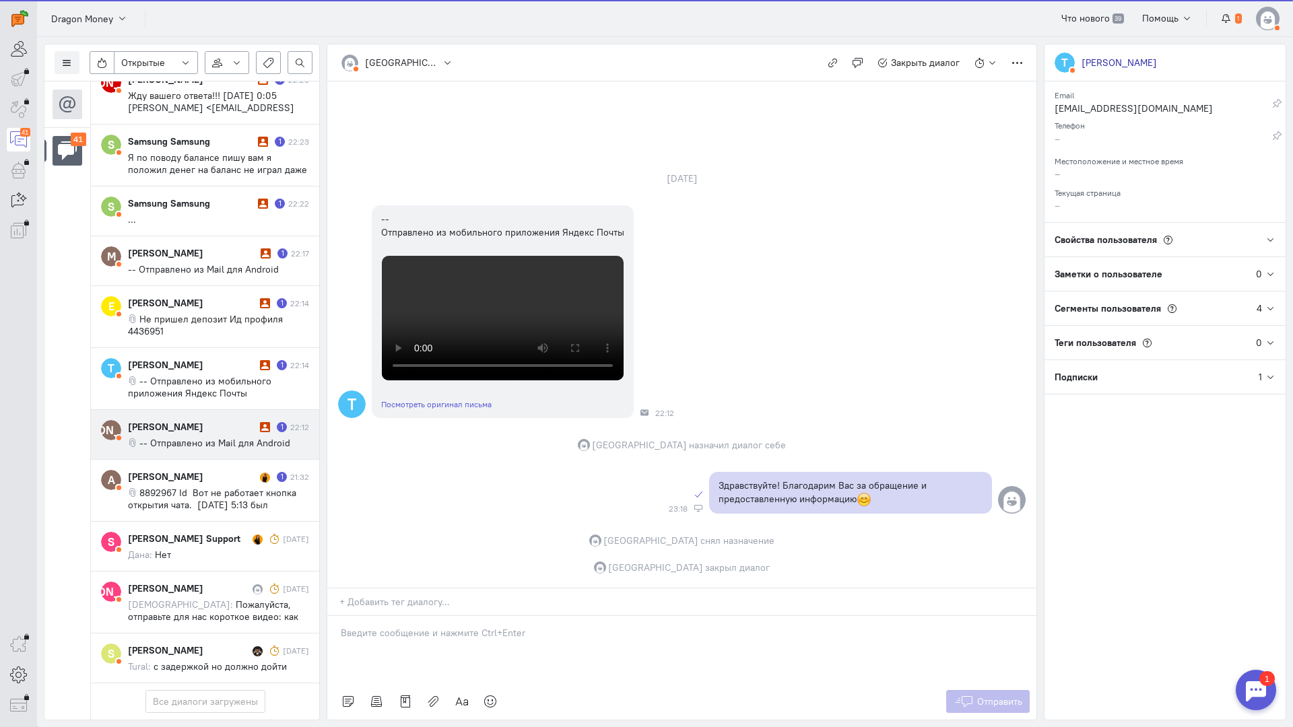
click at [189, 420] on div "[PERSON_NAME]" at bounding box center [192, 426] width 129 height 13
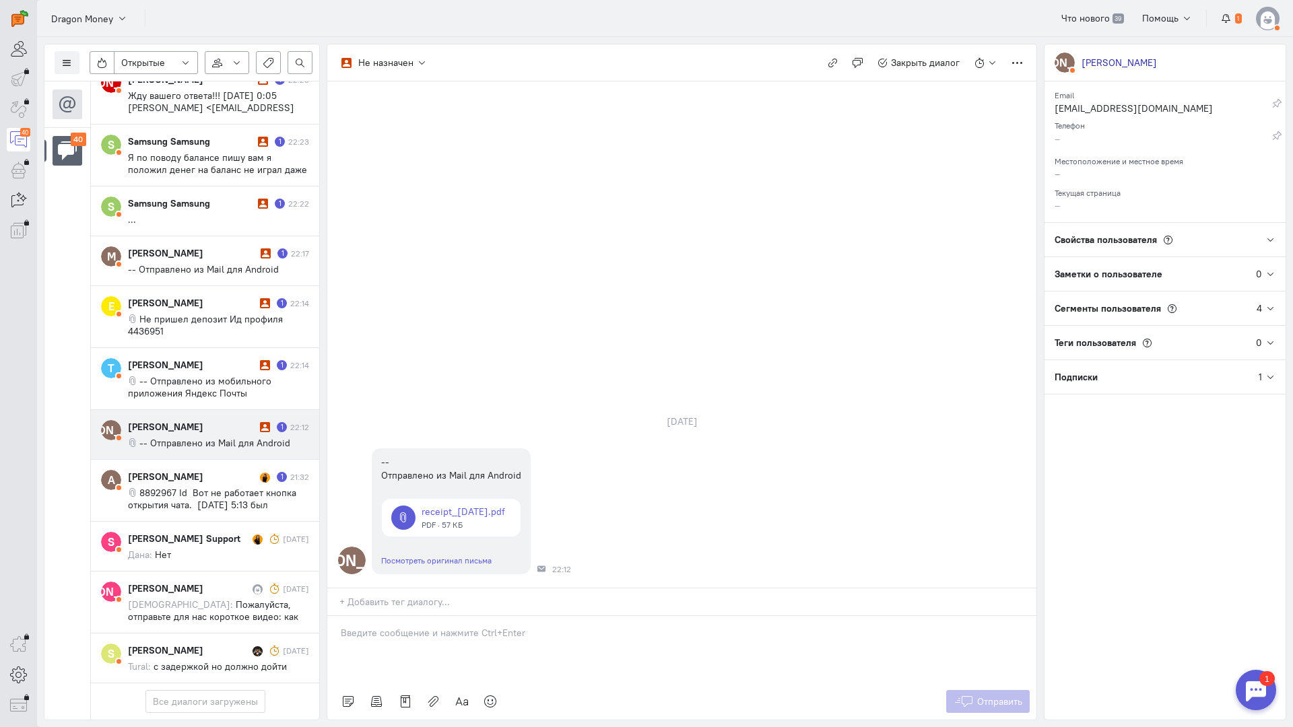
click at [405, 616] on div at bounding box center [681, 649] width 709 height 67
click at [337, 616] on div "Здравствуйте! Благодарим Вас за обращение и предоставленную информацию:blush:" at bounding box center [681, 649] width 709 height 67
click at [1001, 696] on span "Отправить" at bounding box center [999, 702] width 45 height 12
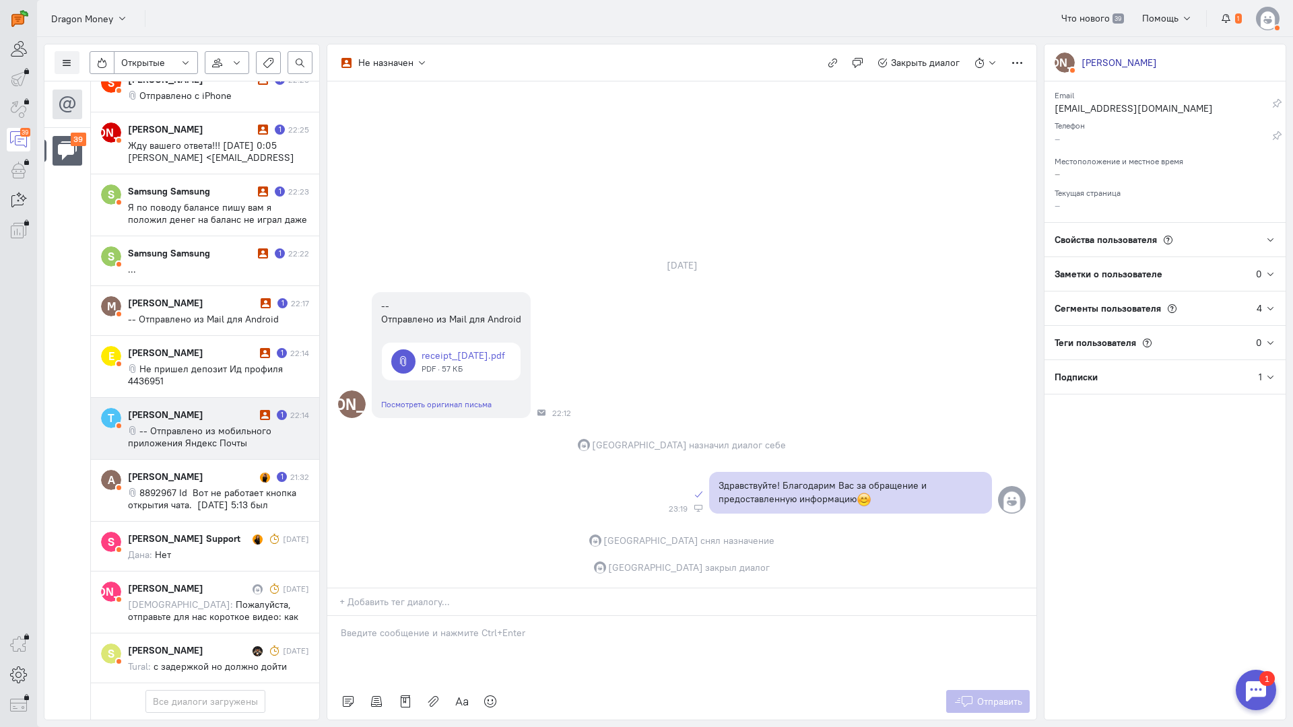
scroll to position [2152, 0]
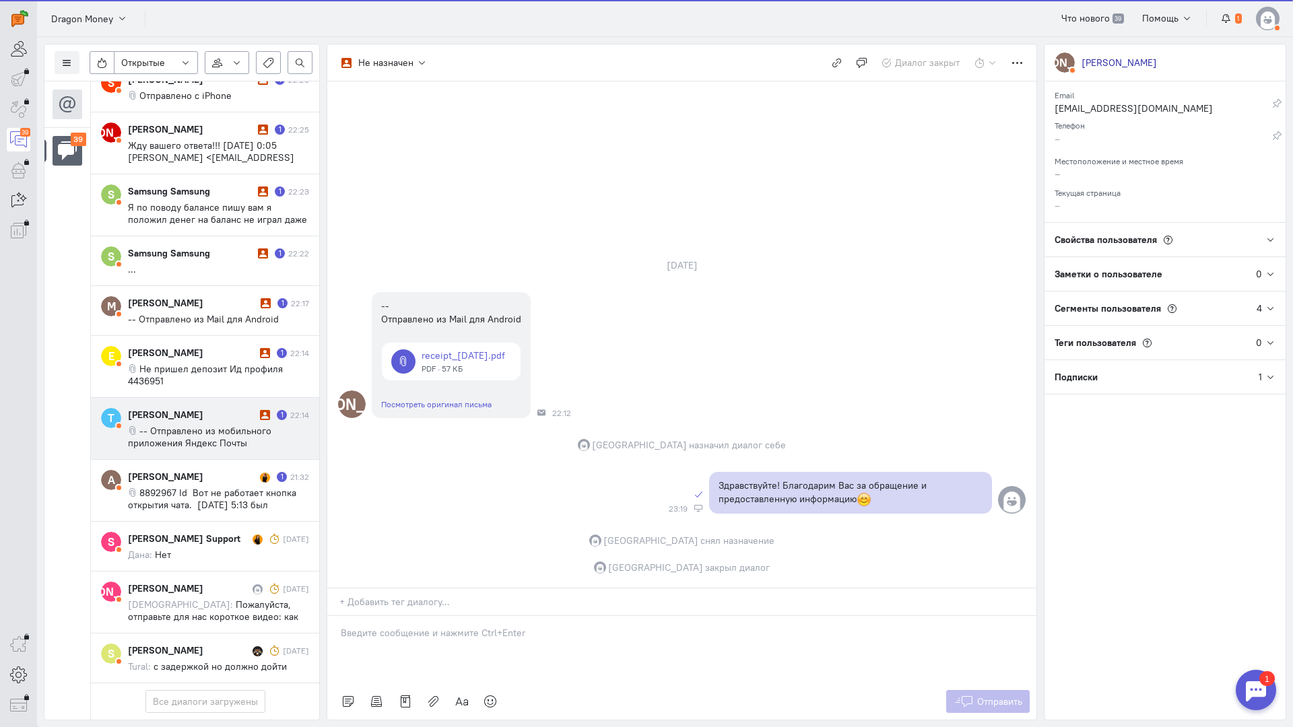
click at [190, 408] on div "[PERSON_NAME]" at bounding box center [192, 414] width 129 height 13
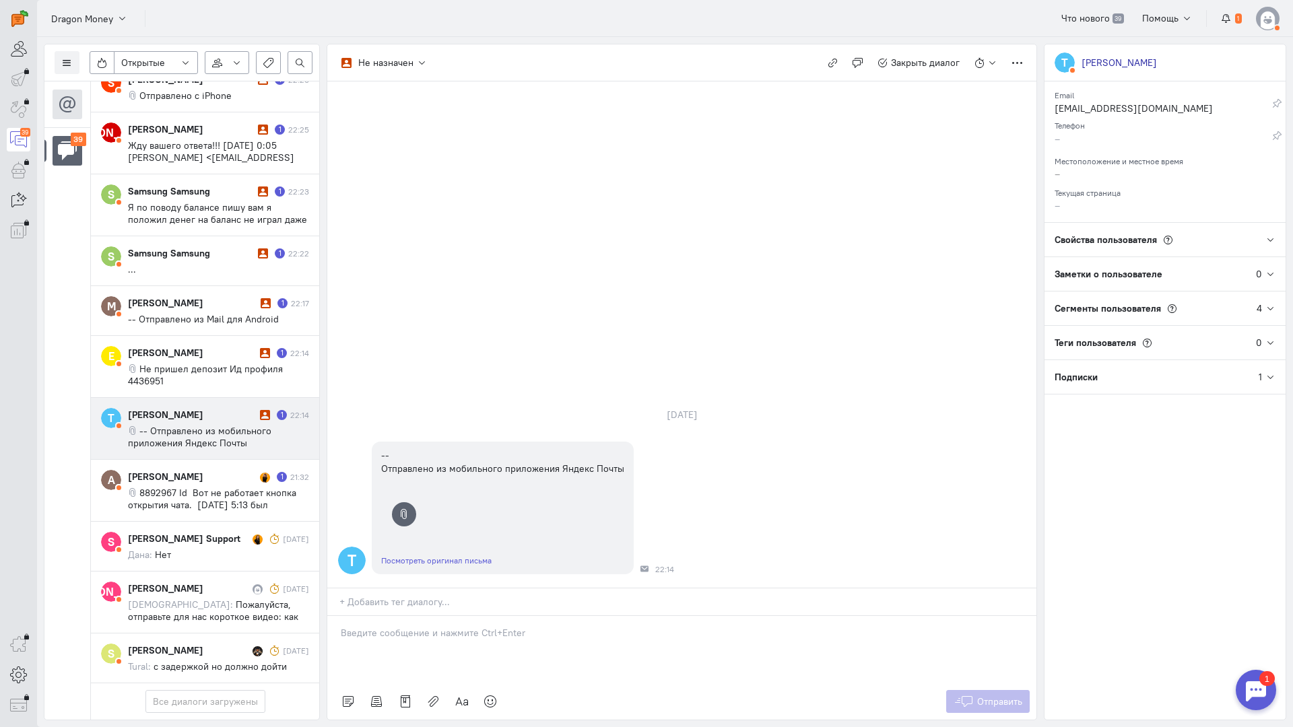
click at [414, 616] on div at bounding box center [681, 649] width 709 height 67
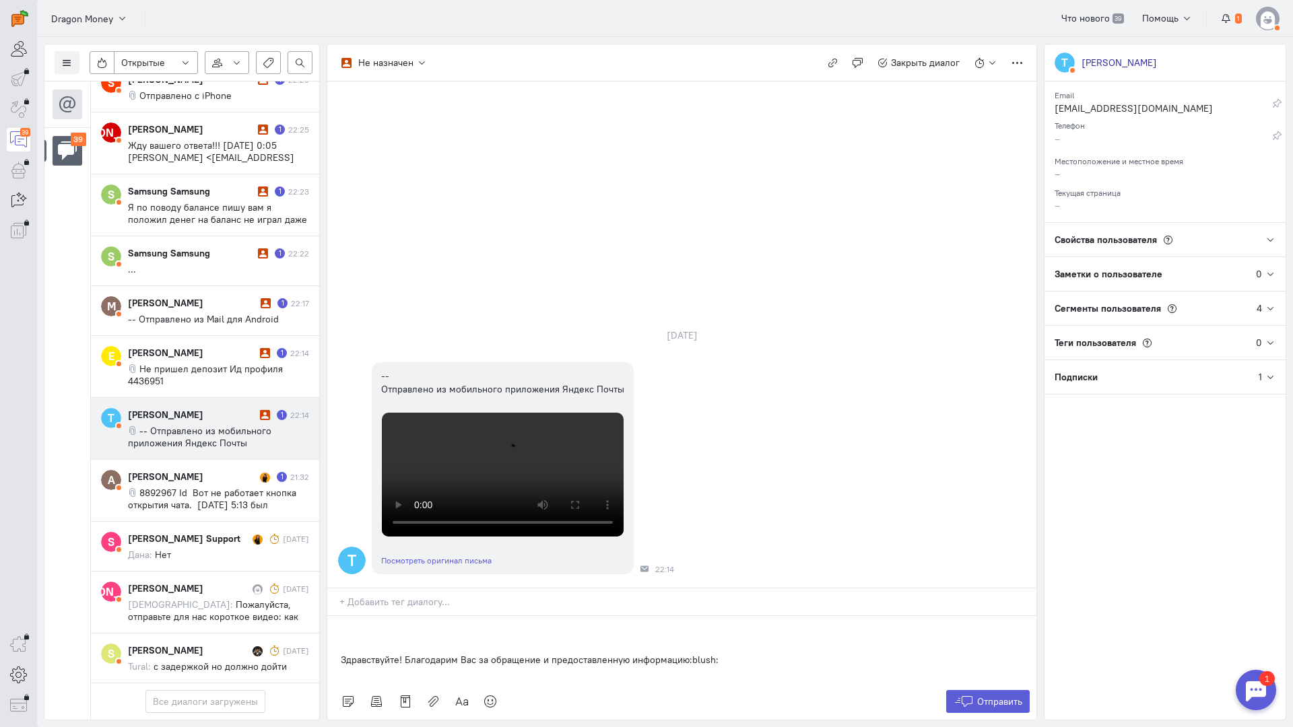
click at [339, 616] on div "Здравствуйте! Благодарим Вас за обращение и предоставленную информацию:blush:" at bounding box center [681, 649] width 709 height 67
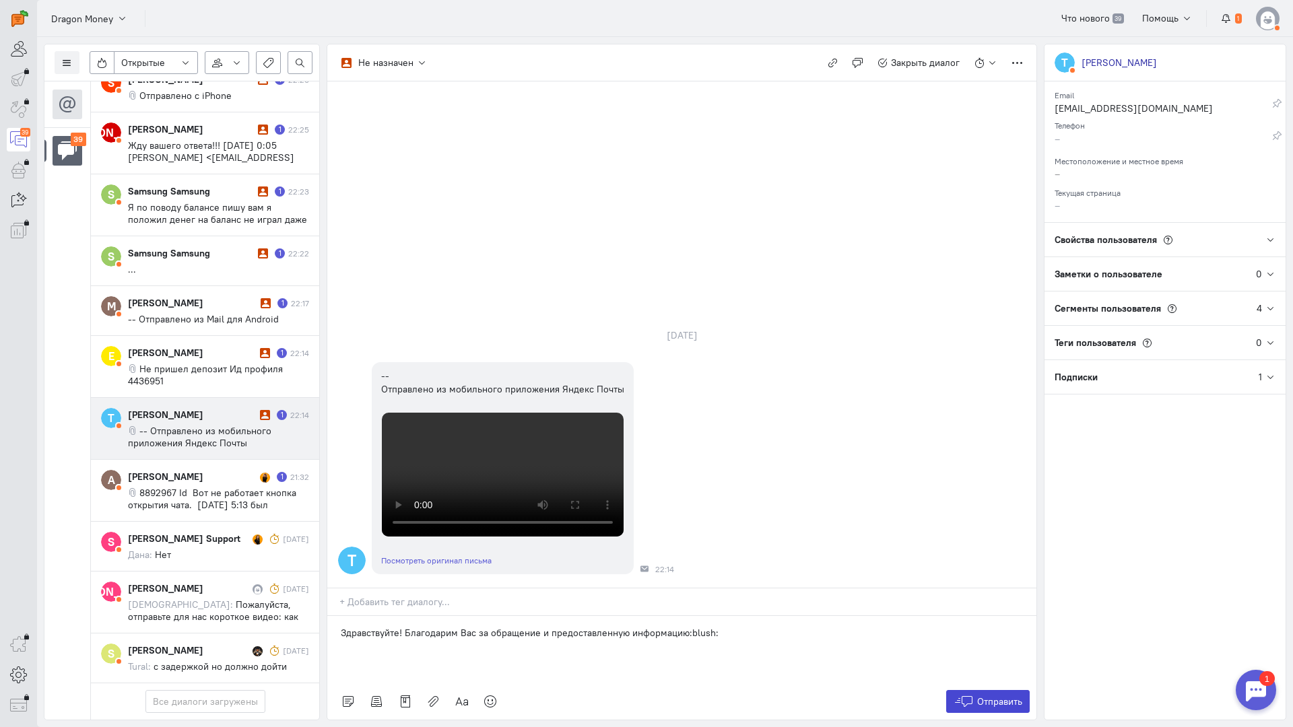
click at [1000, 696] on span "Отправить" at bounding box center [999, 702] width 45 height 12
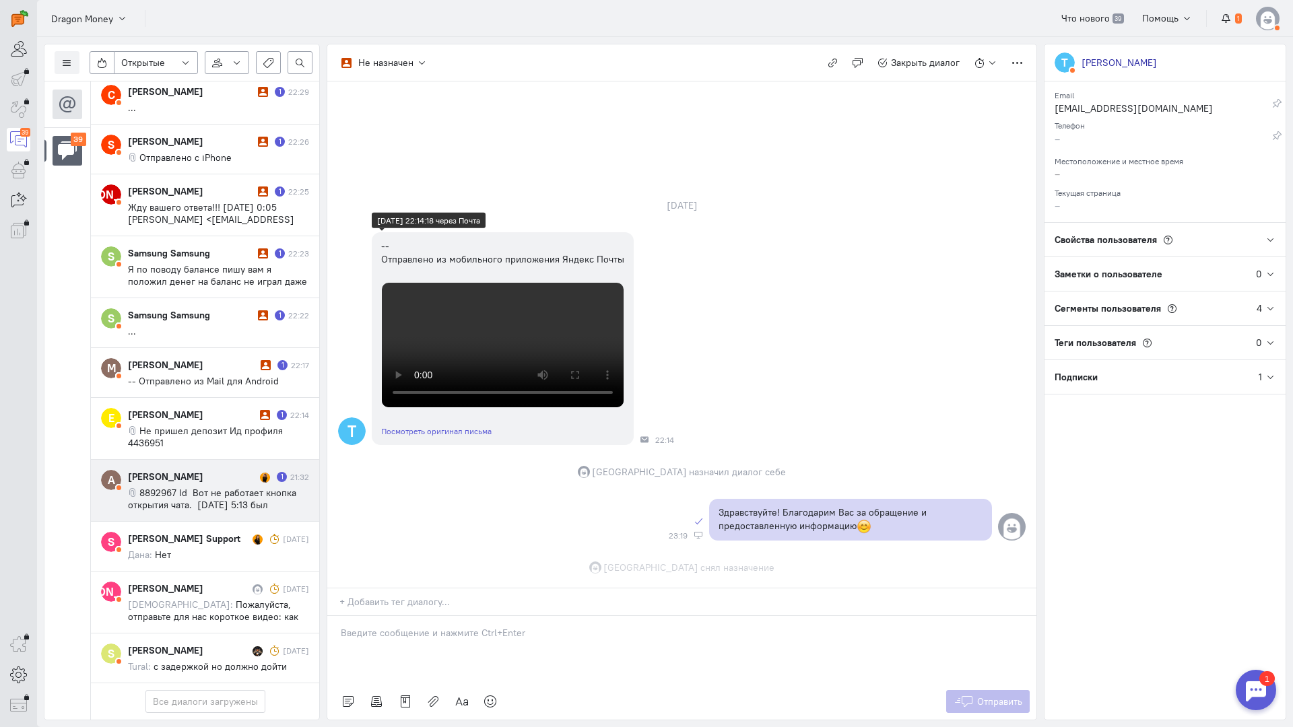
scroll to position [465, 0]
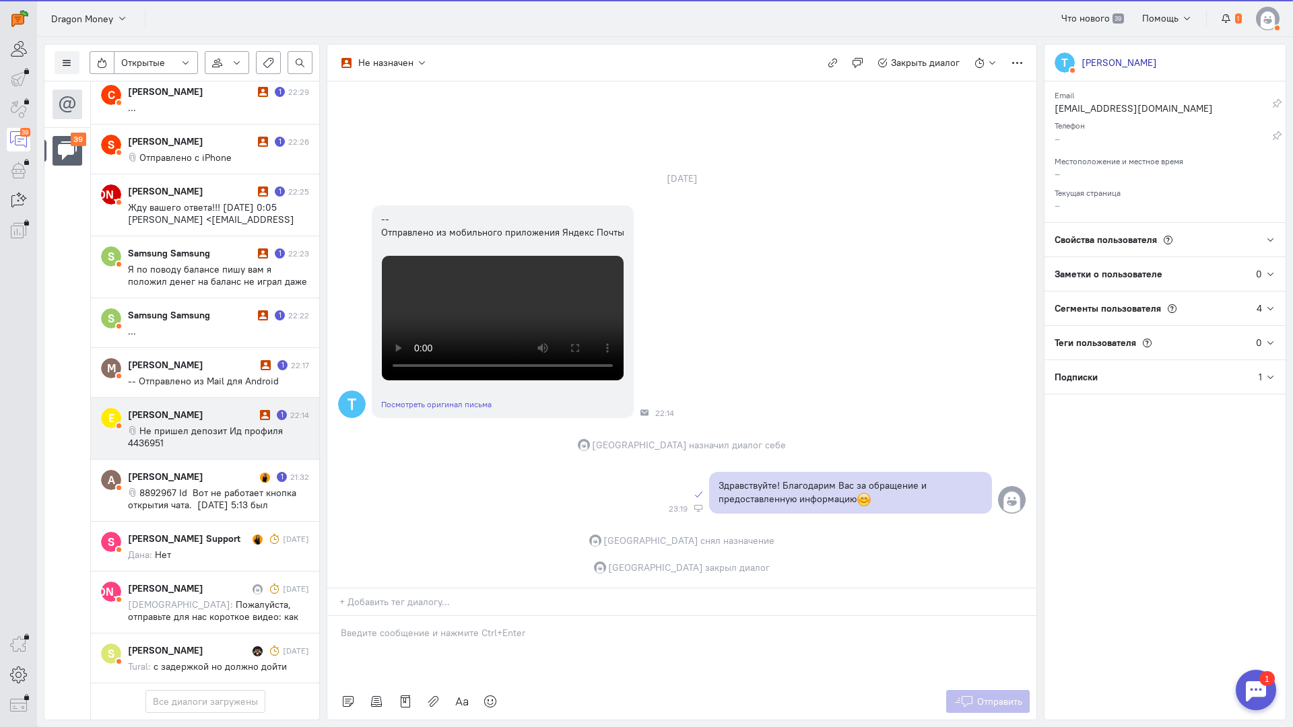
click at [187, 425] on span "Не пришел депозит Ид профиля 4436951" at bounding box center [205, 437] width 155 height 24
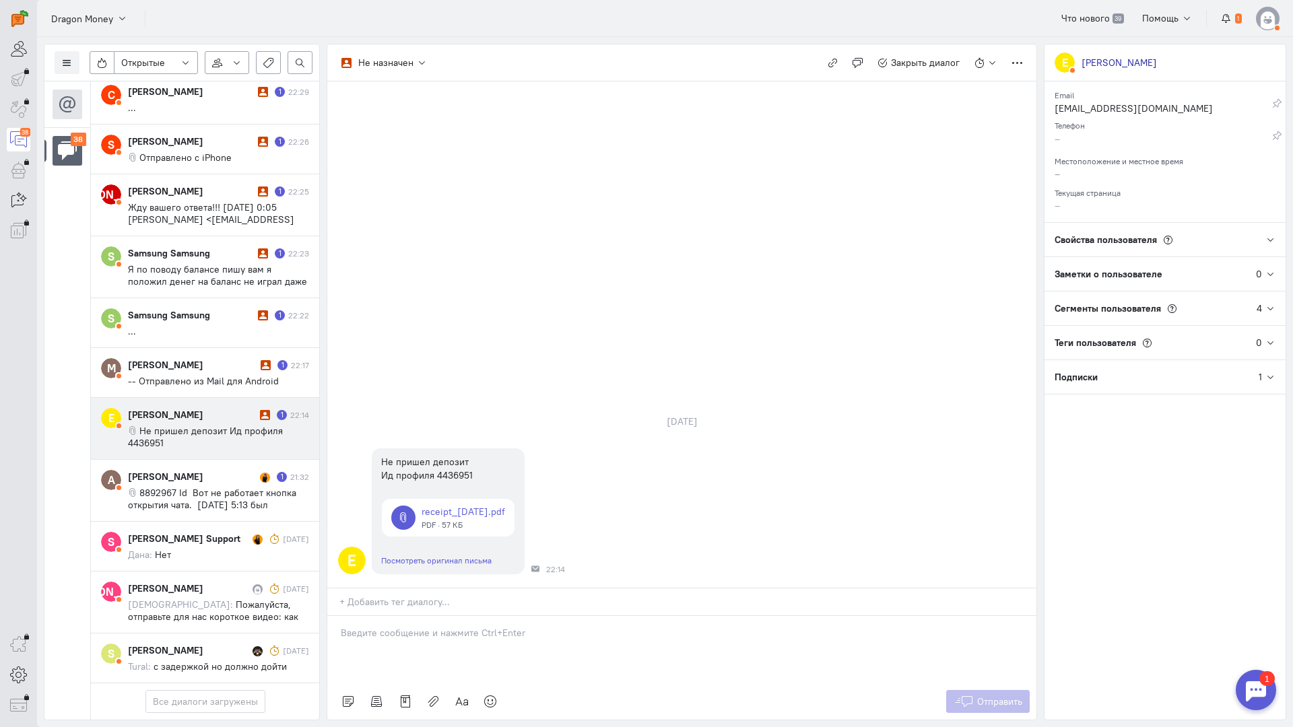
drag, startPoint x: 469, startPoint y: 551, endPoint x: 449, endPoint y: 548, distance: 20.5
click at [467, 626] on p at bounding box center [682, 632] width 682 height 13
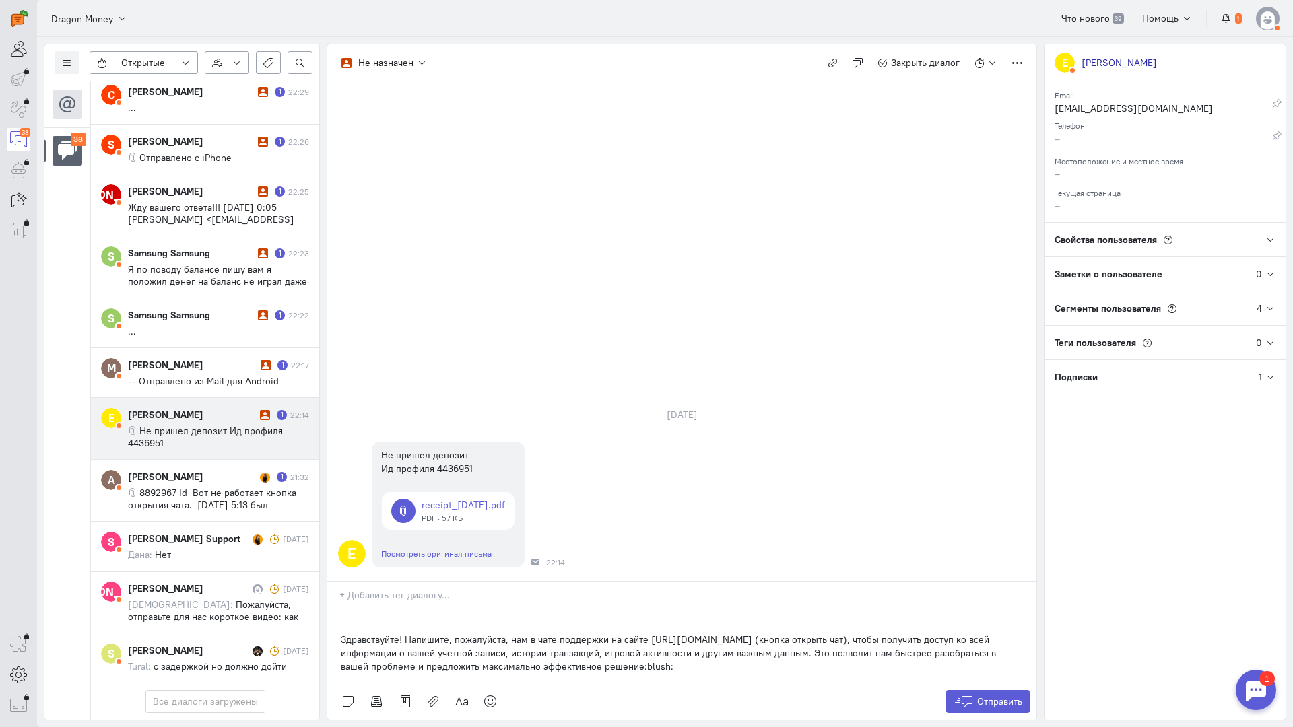
click at [337, 610] on div "Здравствуйте! Напишите, пожалуйста, нам в чате поддержки на сайте [URL][DOMAIN_…" at bounding box center [681, 647] width 709 height 74
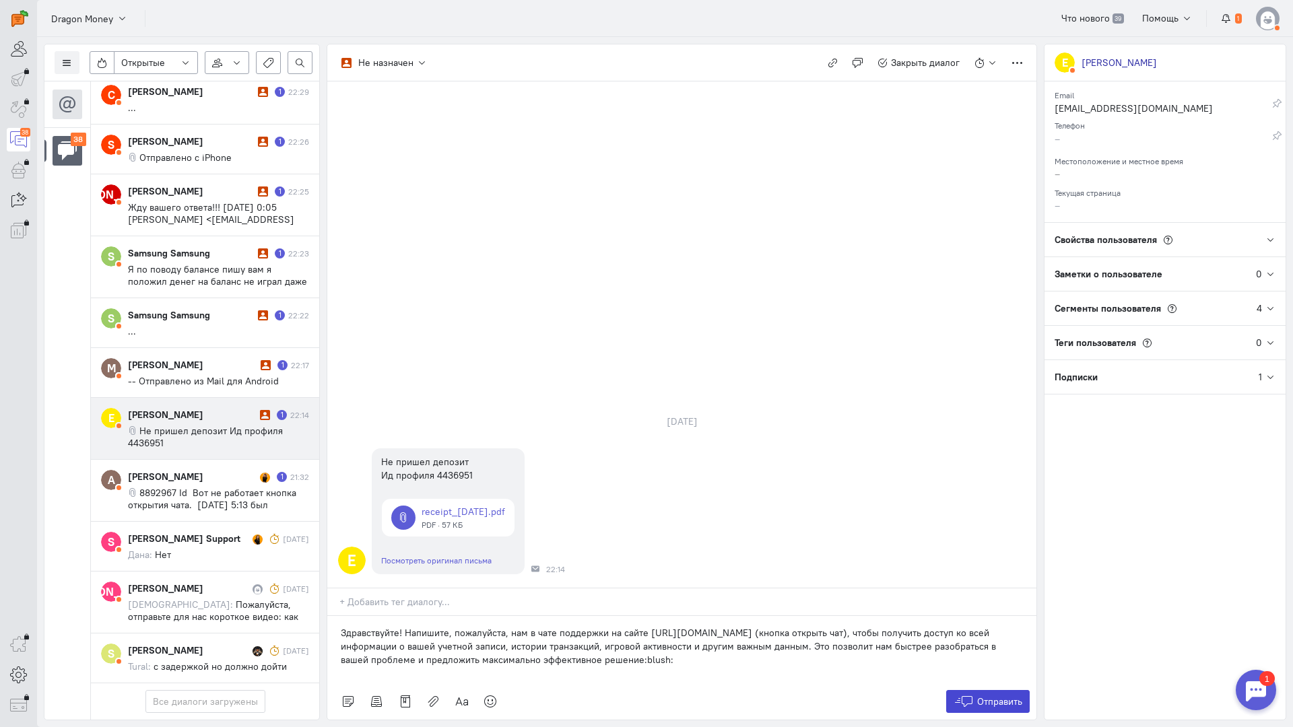
click at [983, 696] on span "Отправить" at bounding box center [999, 702] width 45 height 12
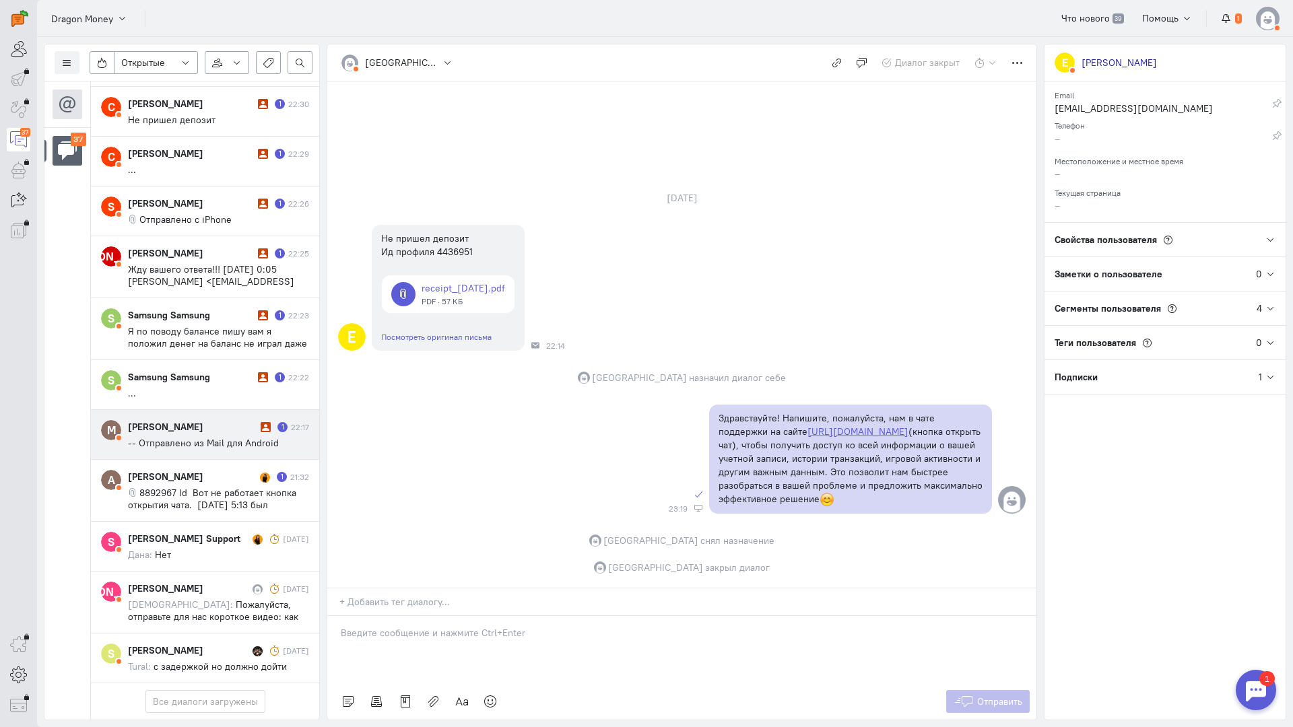
click at [202, 420] on div "[PERSON_NAME]" at bounding box center [192, 426] width 129 height 13
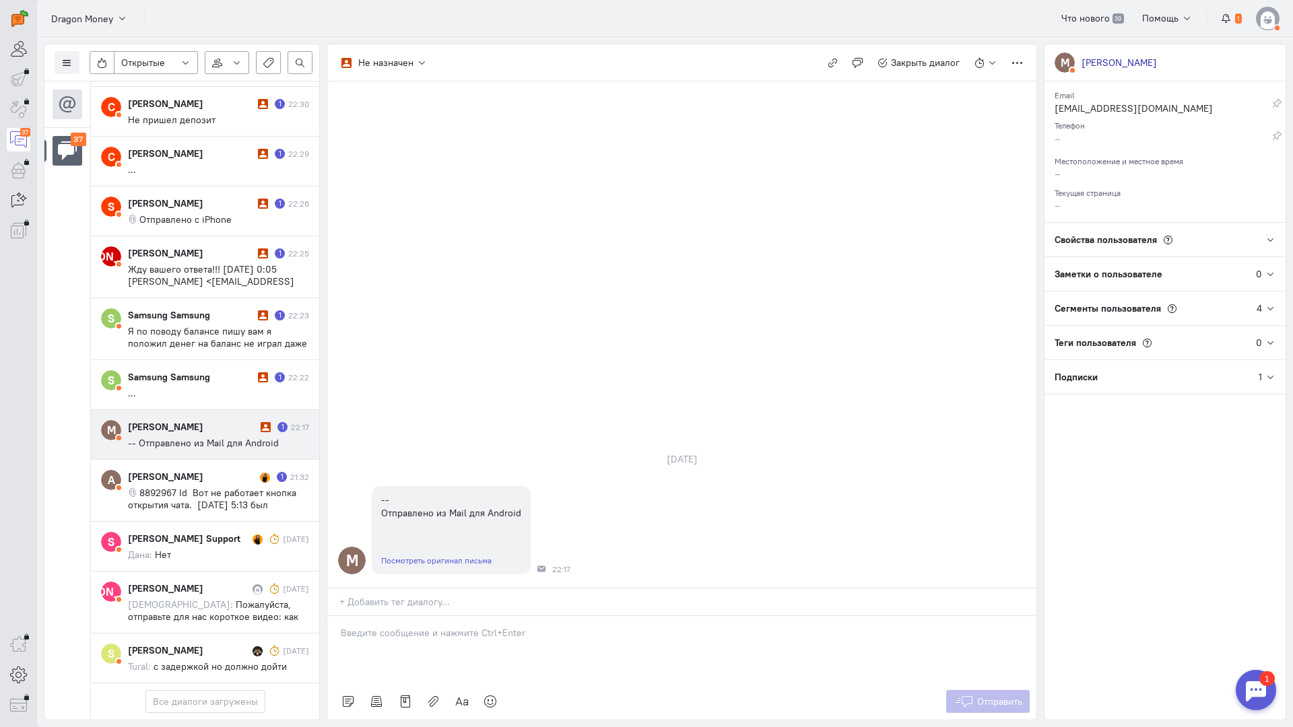
click at [442, 556] on link "Посмотреть оригинал письма" at bounding box center [436, 561] width 110 height 10
click at [426, 626] on p at bounding box center [682, 632] width 682 height 13
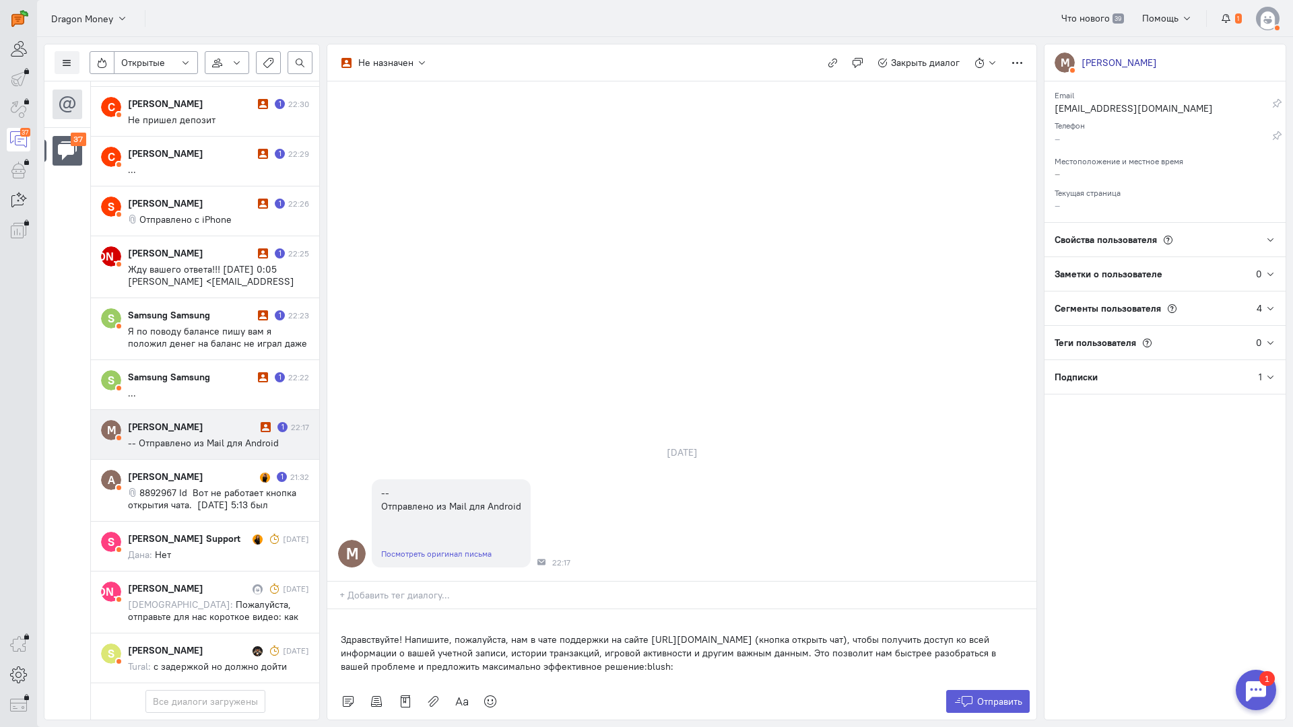
click at [333, 610] on div "Здравствуйте! Напишите, пожалуйста, нам в чате поддержки на сайте [URL][DOMAIN_…" at bounding box center [681, 647] width 709 height 74
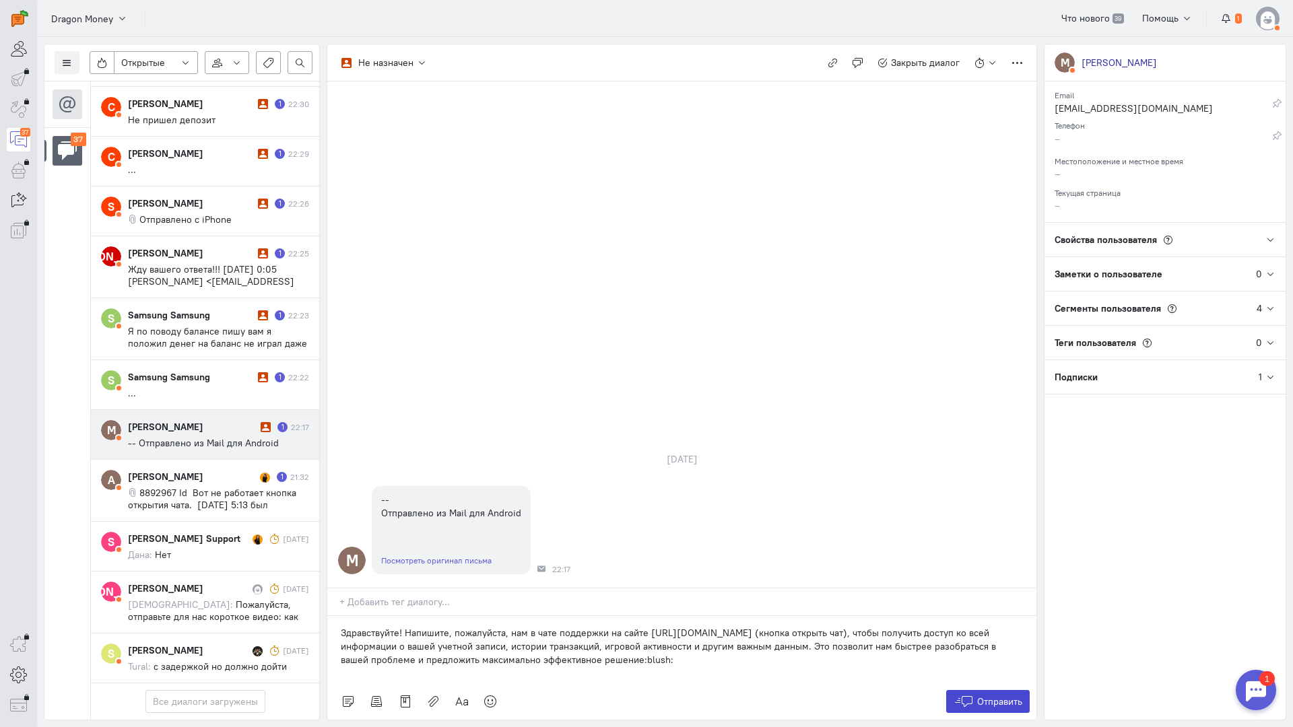
click at [971, 695] on icon at bounding box center [964, 701] width 20 height 13
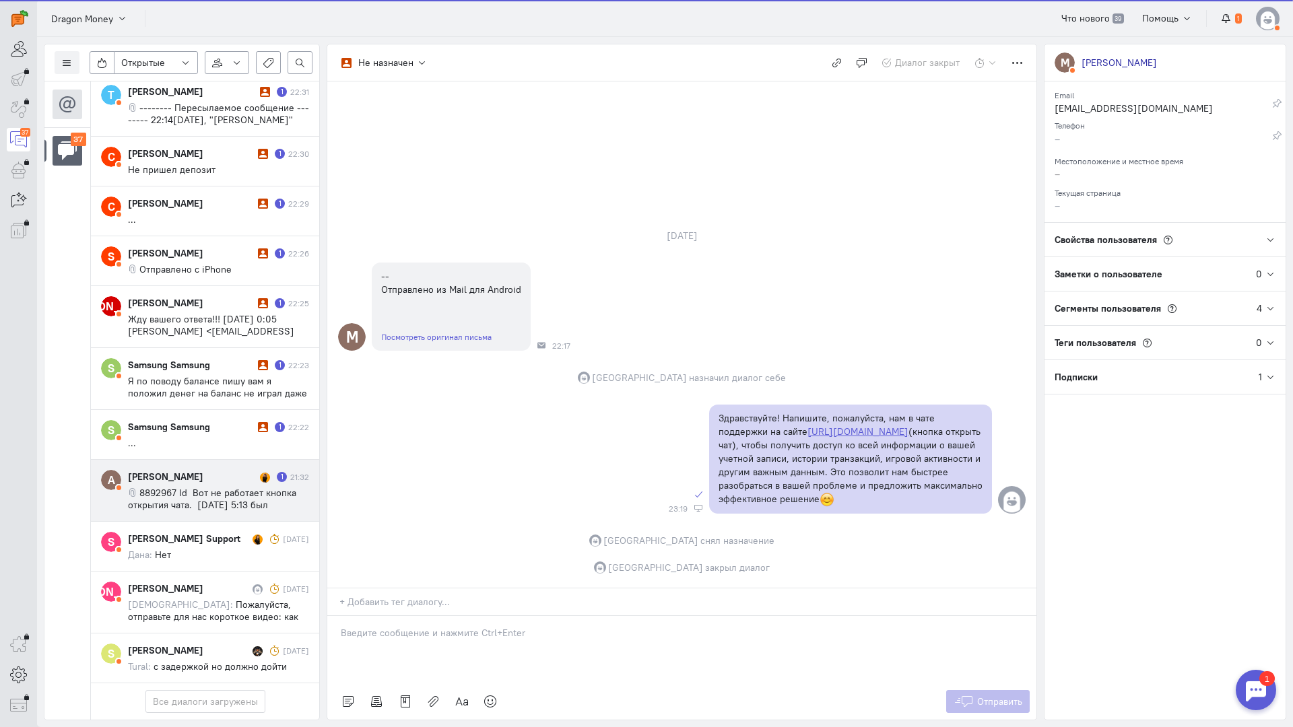
scroll to position [1970, 0]
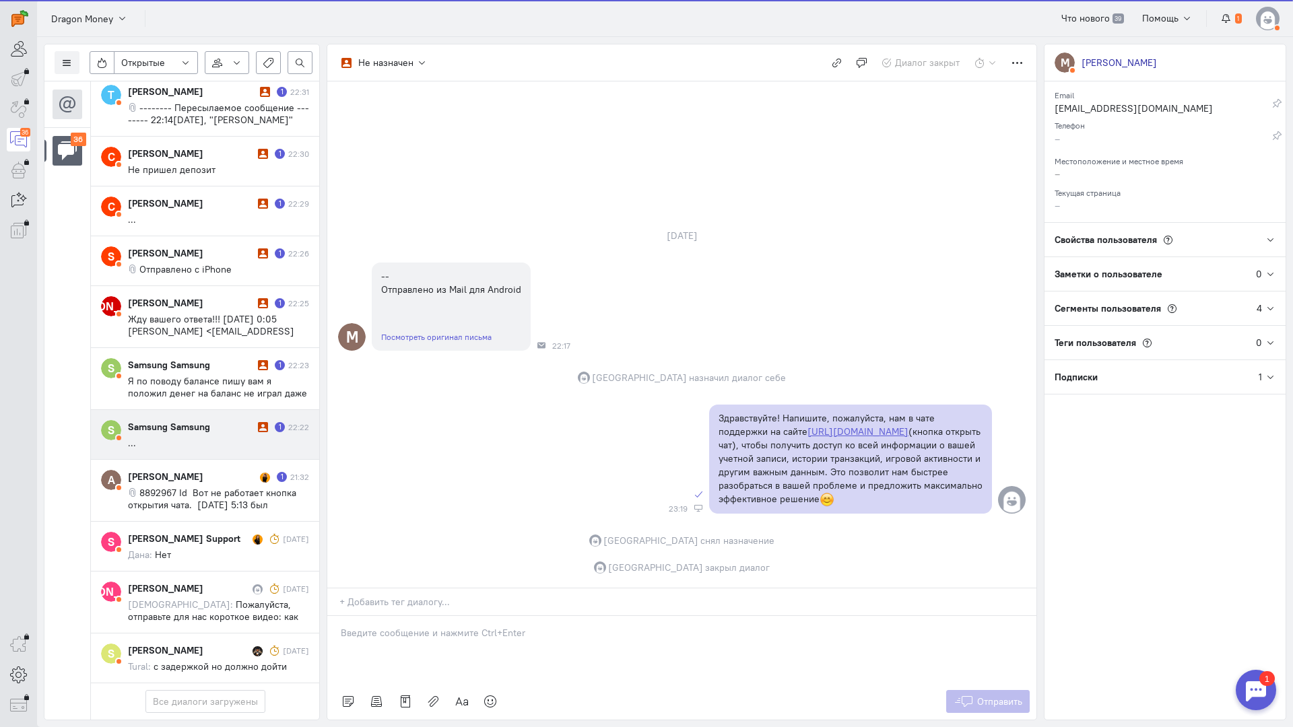
click at [199, 420] on div "Samsung Samsung 1 22:22 ..." at bounding box center [218, 434] width 181 height 29
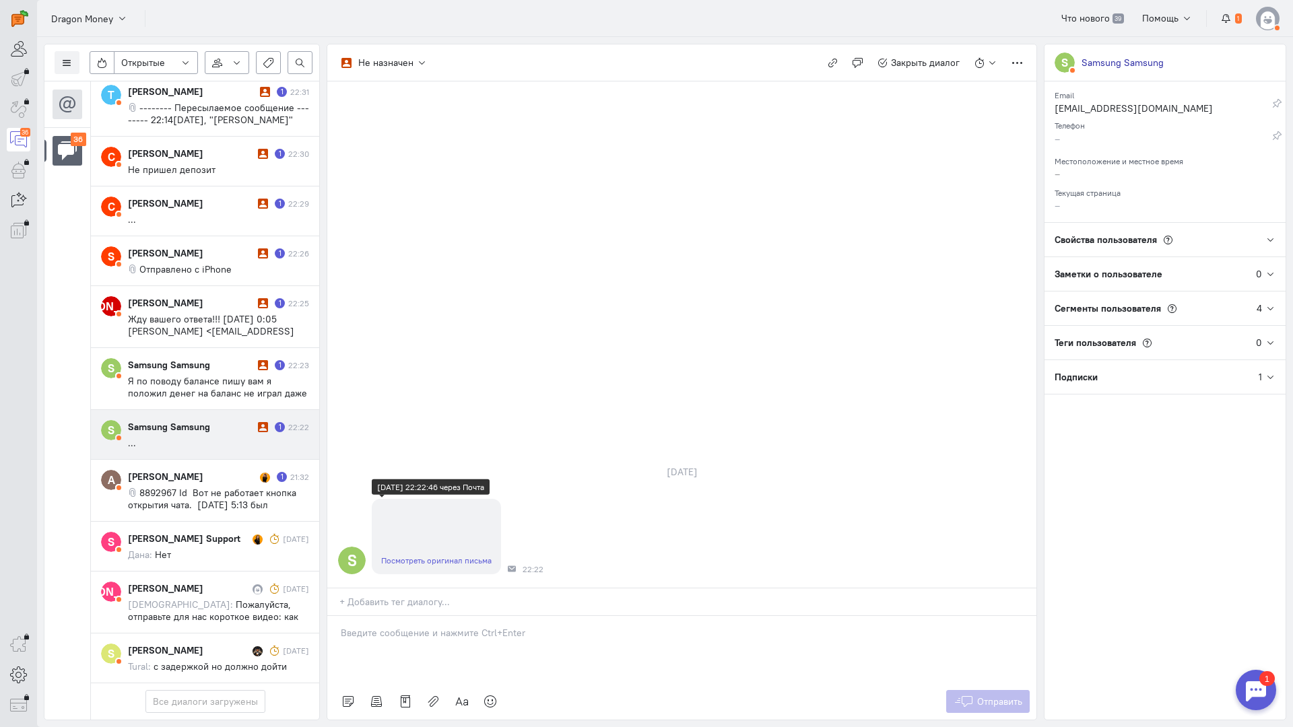
click at [422, 547] on div "Посмотреть оригинал письма" at bounding box center [436, 561] width 129 height 28
click at [428, 556] on link "Посмотреть оригинал письма" at bounding box center [436, 561] width 110 height 10
click at [404, 616] on div at bounding box center [681, 649] width 709 height 67
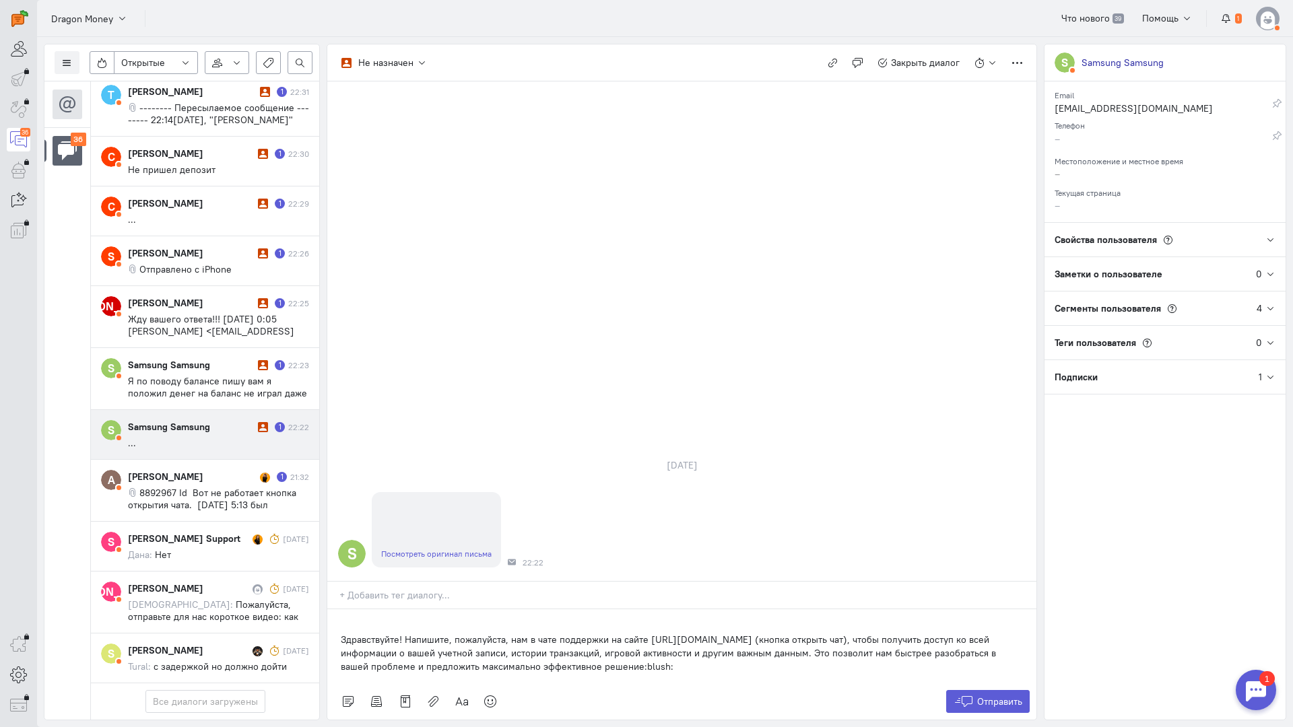
click at [337, 610] on div "Здравствуйте! Напишите, пожалуйста, нам в чате поддержки на сайте [URL][DOMAIN_…" at bounding box center [681, 647] width 709 height 74
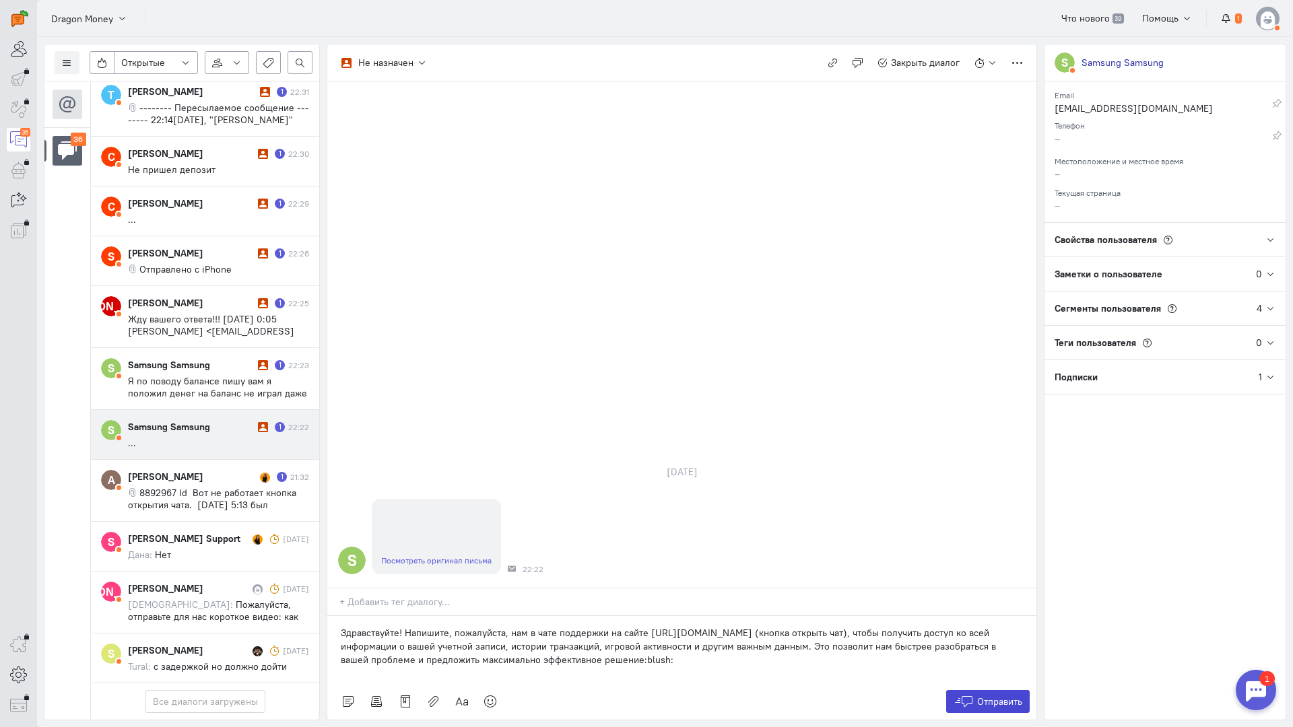
click at [975, 690] on button "Отправить" at bounding box center [988, 701] width 84 height 23
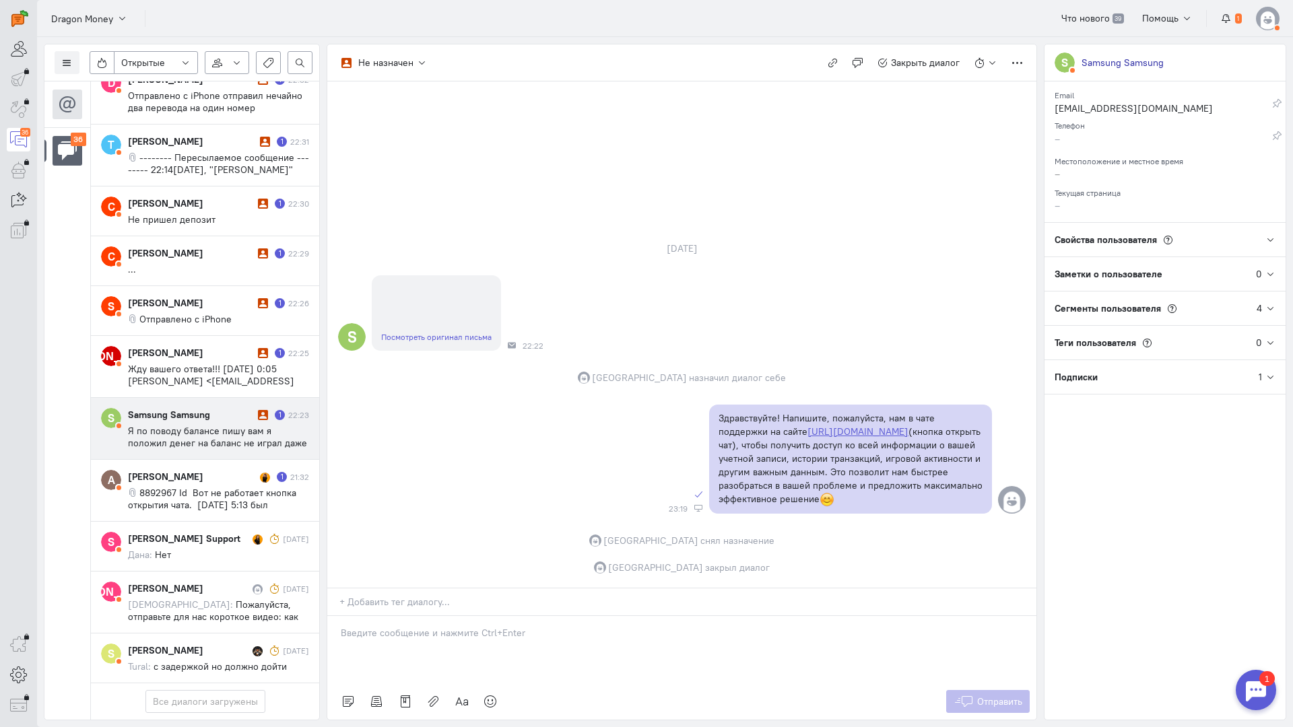
scroll to position [1922, 0]
click at [199, 425] on span "Я по поводу балансе пишу вам я положил денег на баланс не играл даже и потерялс…" at bounding box center [217, 443] width 179 height 36
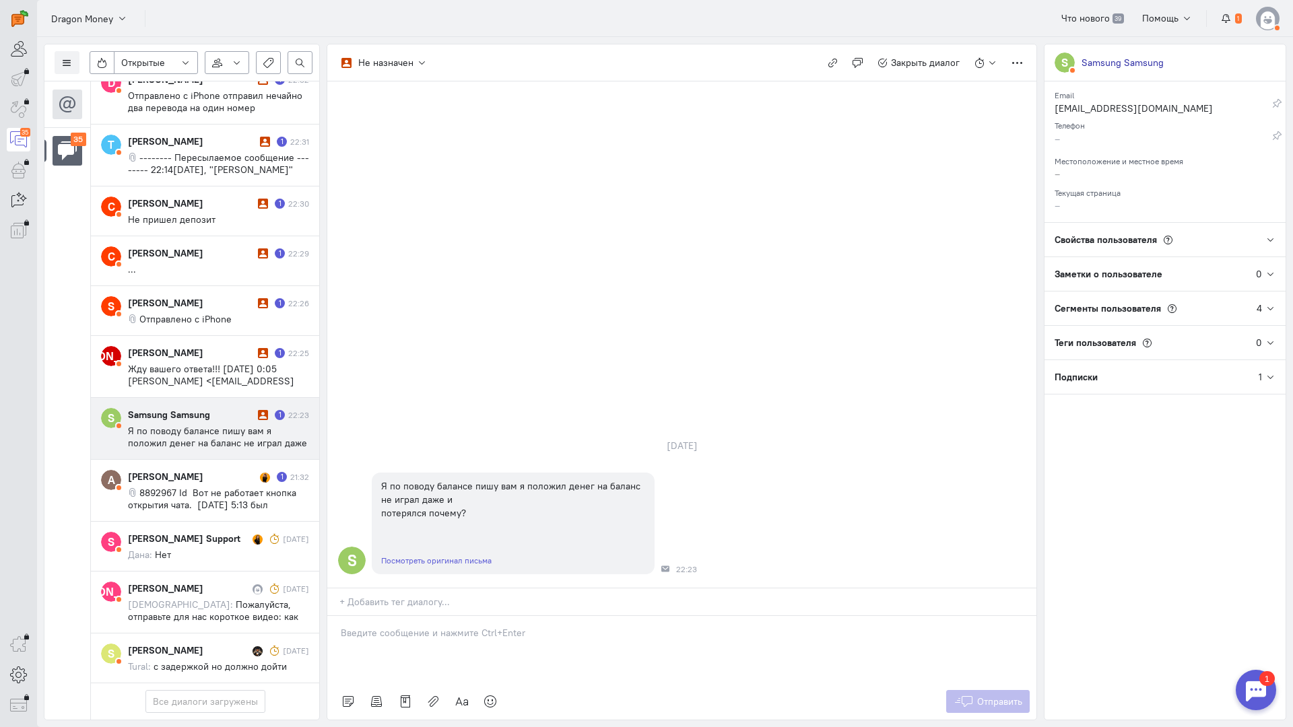
click at [405, 626] on p at bounding box center [682, 632] width 682 height 13
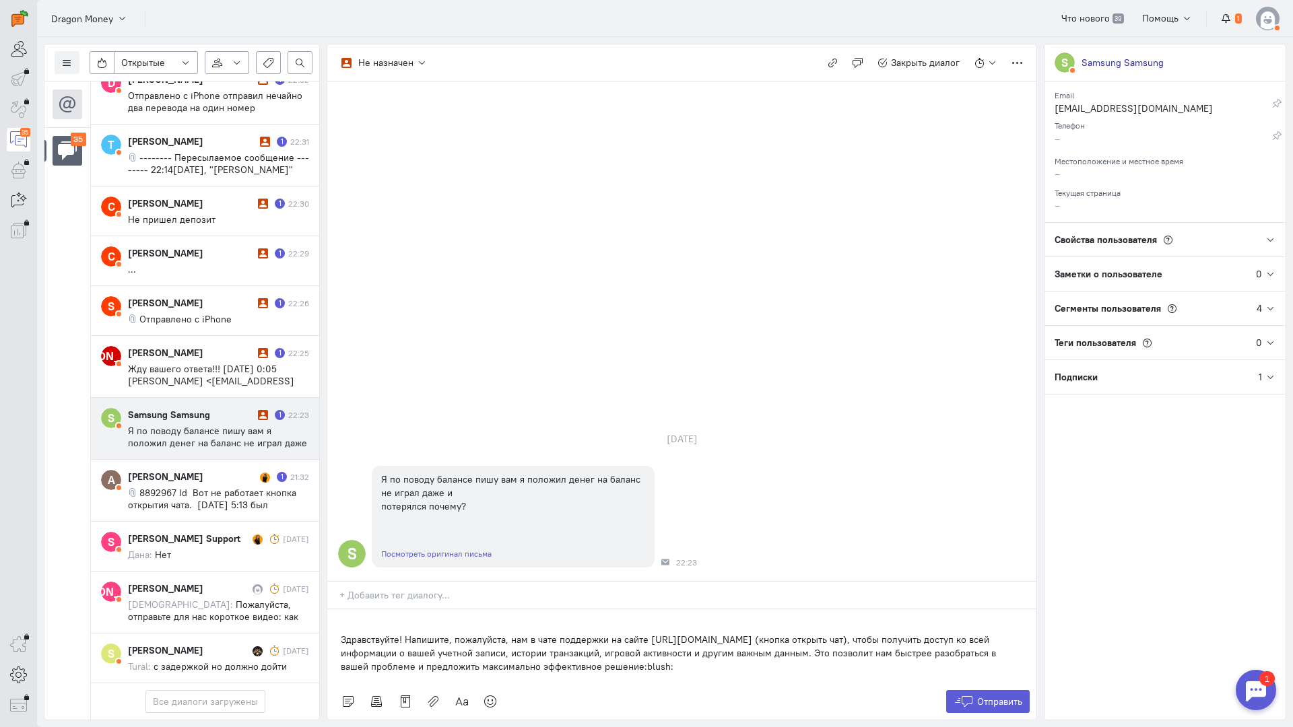
click at [331, 610] on div "Здравствуйте! Напишите, пожалуйста, нам в чате поддержки на сайте [URL][DOMAIN_…" at bounding box center [681, 647] width 709 height 74
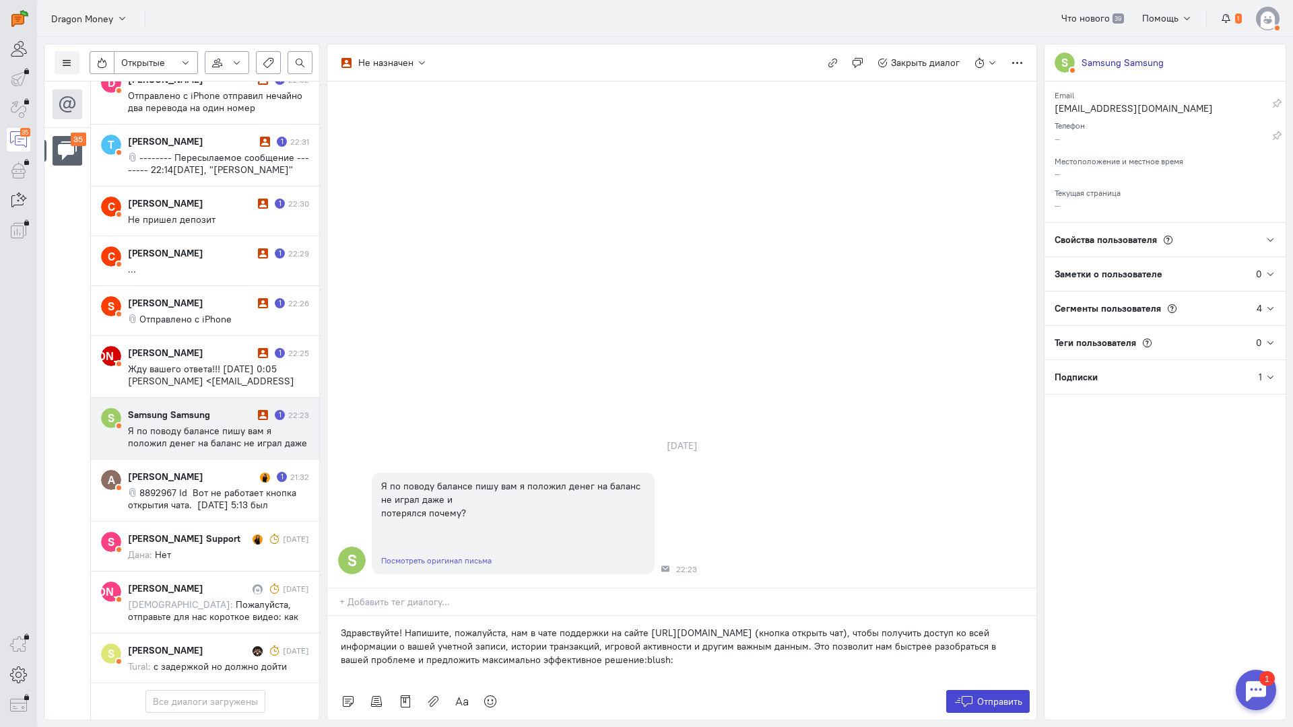
click at [991, 690] on button "Отправить" at bounding box center [988, 701] width 84 height 23
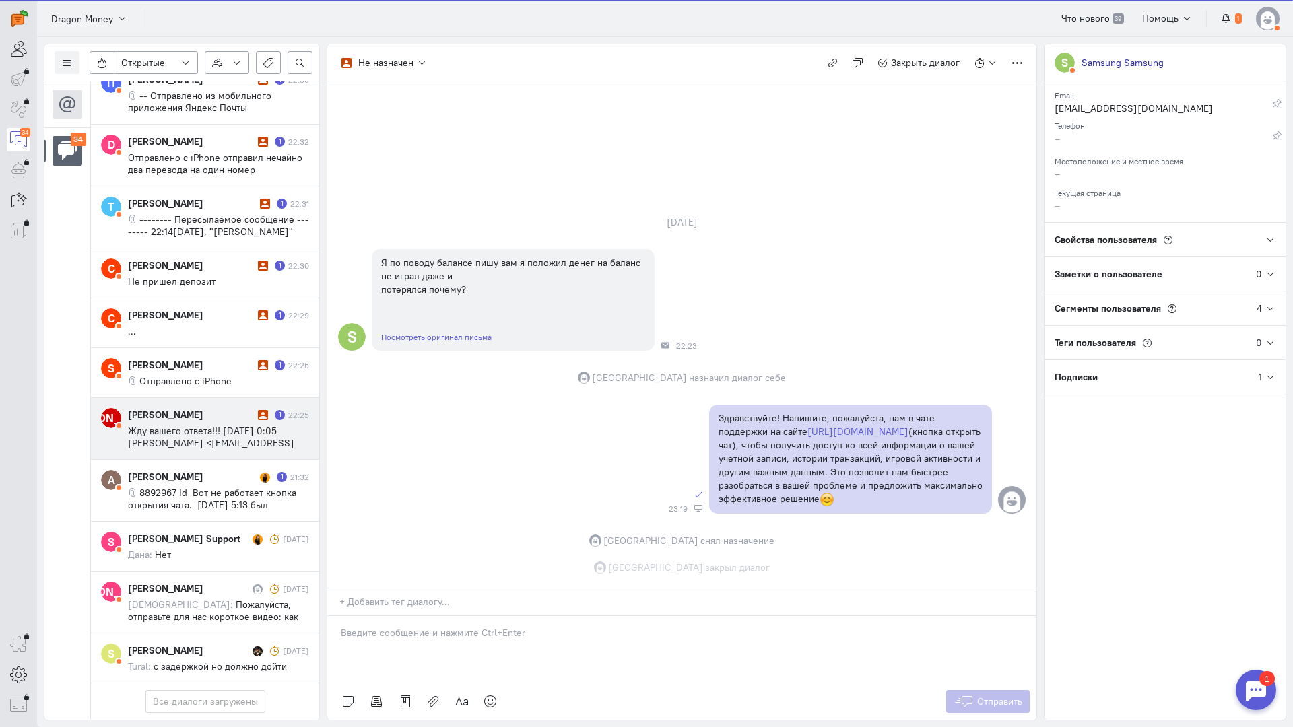
scroll to position [1849, 0]
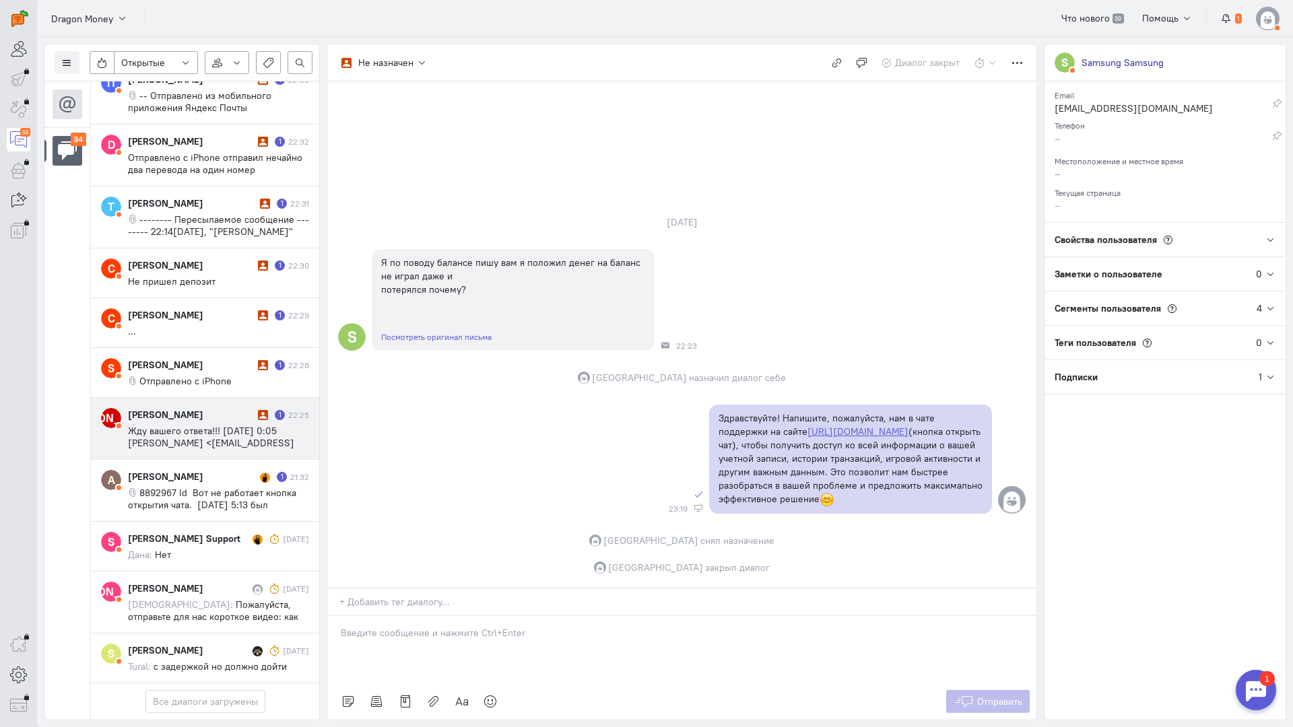
click at [200, 425] on span "Жду вашего ответа!!! [DATE] 0:05 [PERSON_NAME] <[EMAIL_ADDRESS][DOMAIN_NAME]>:" at bounding box center [211, 443] width 166 height 36
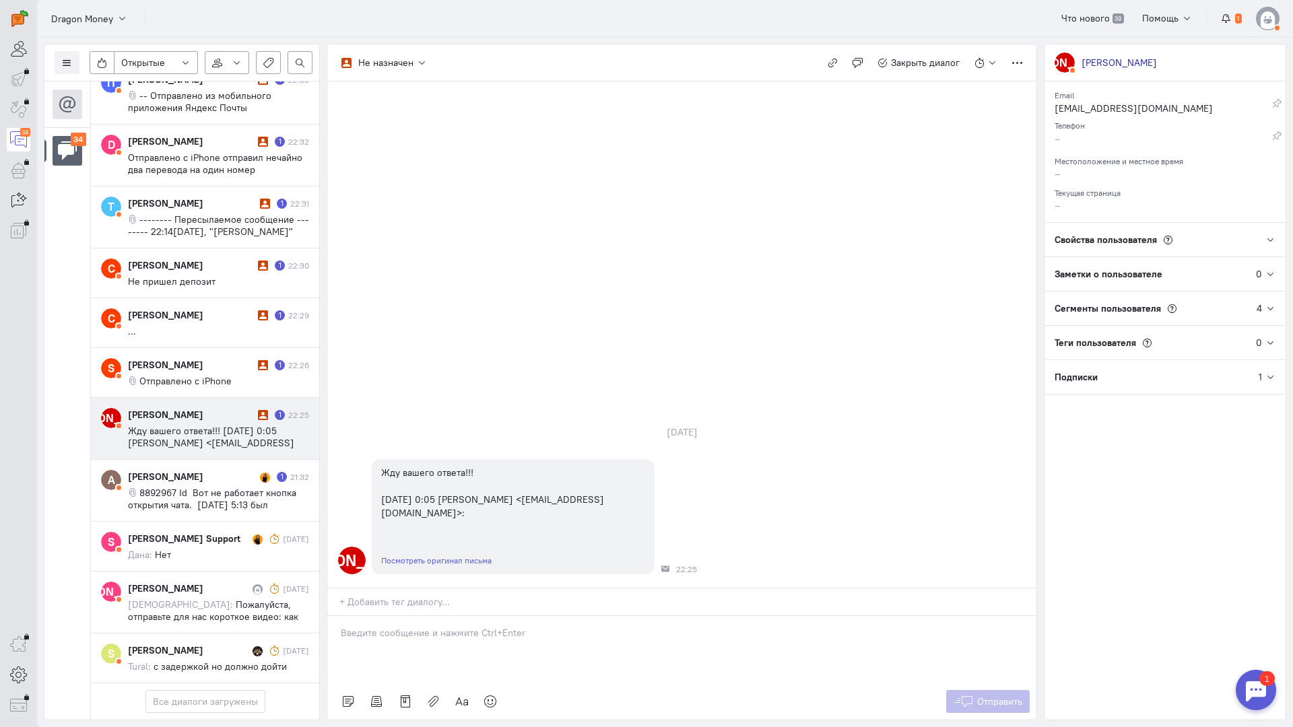
click at [410, 626] on p at bounding box center [682, 632] width 682 height 13
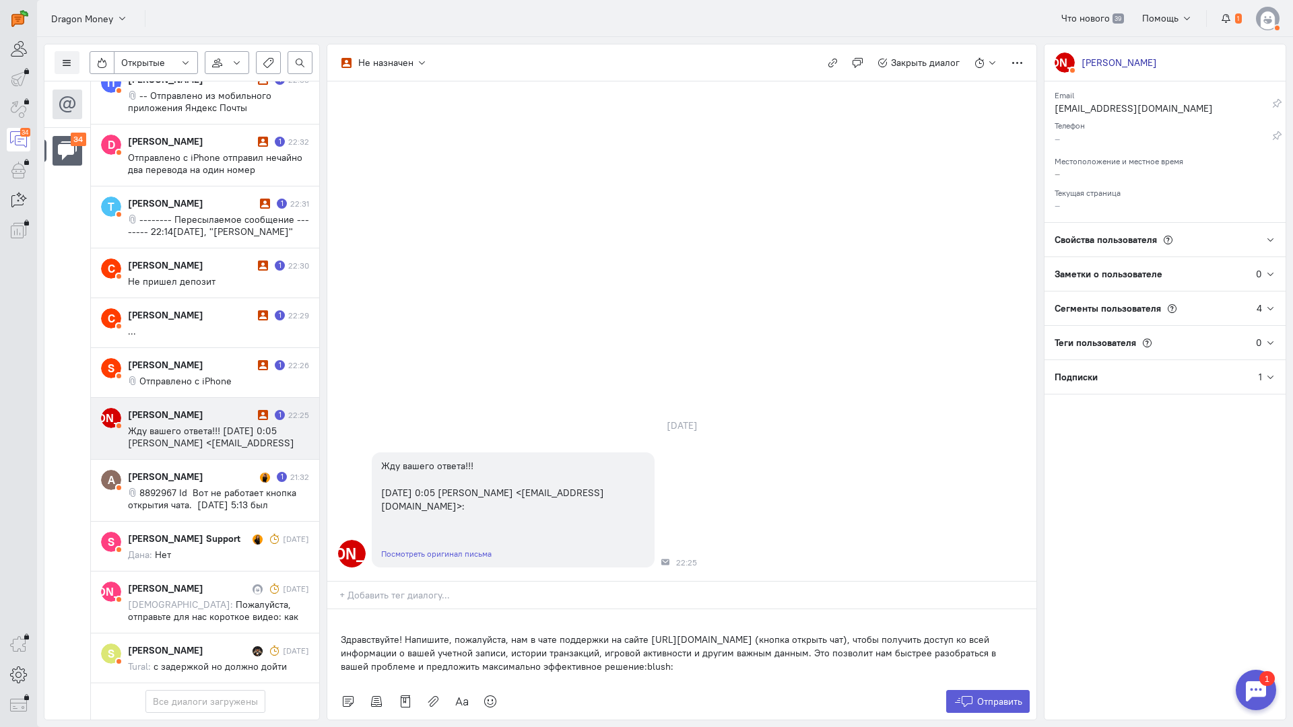
click at [335, 610] on div "Здравствуйте! Напишите, пожалуйста, нам в чате поддержки на сайте [URL][DOMAIN_…" at bounding box center [681, 647] width 709 height 74
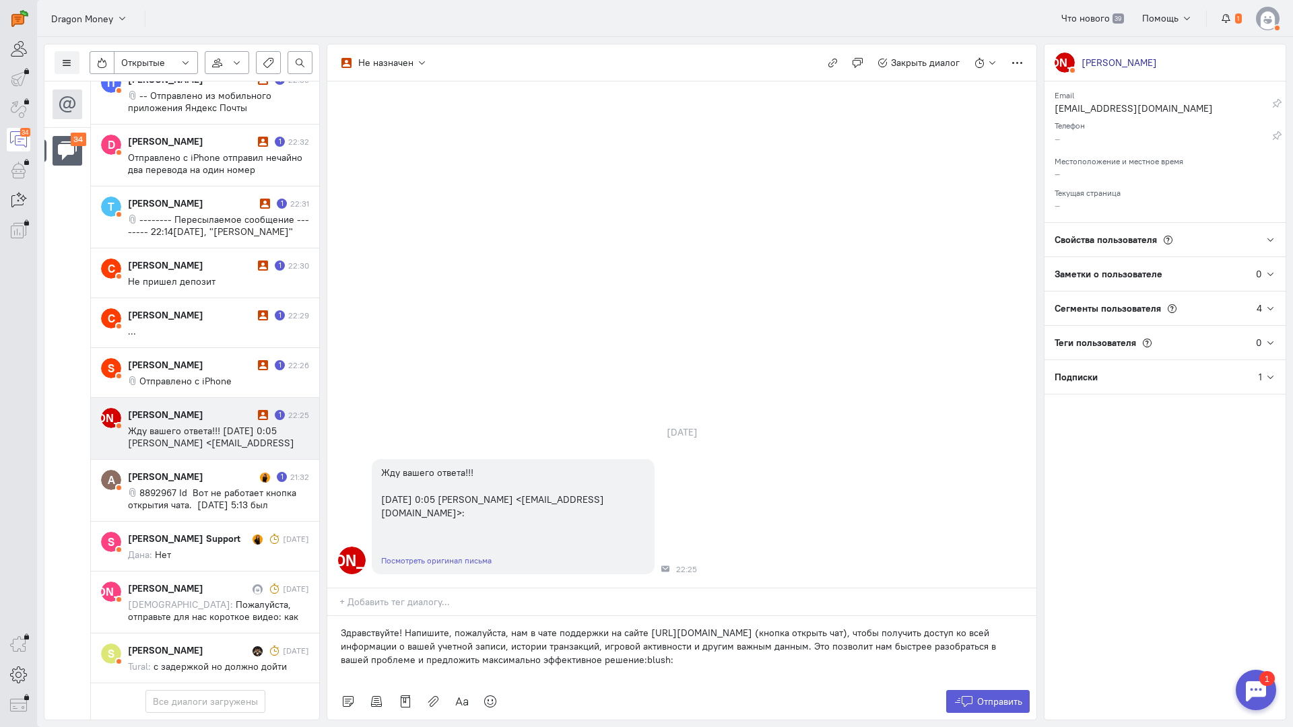
click at [980, 684] on div "Отправить" at bounding box center [681, 702] width 709 height 36
click at [977, 696] on span "Отправить" at bounding box center [999, 702] width 45 height 12
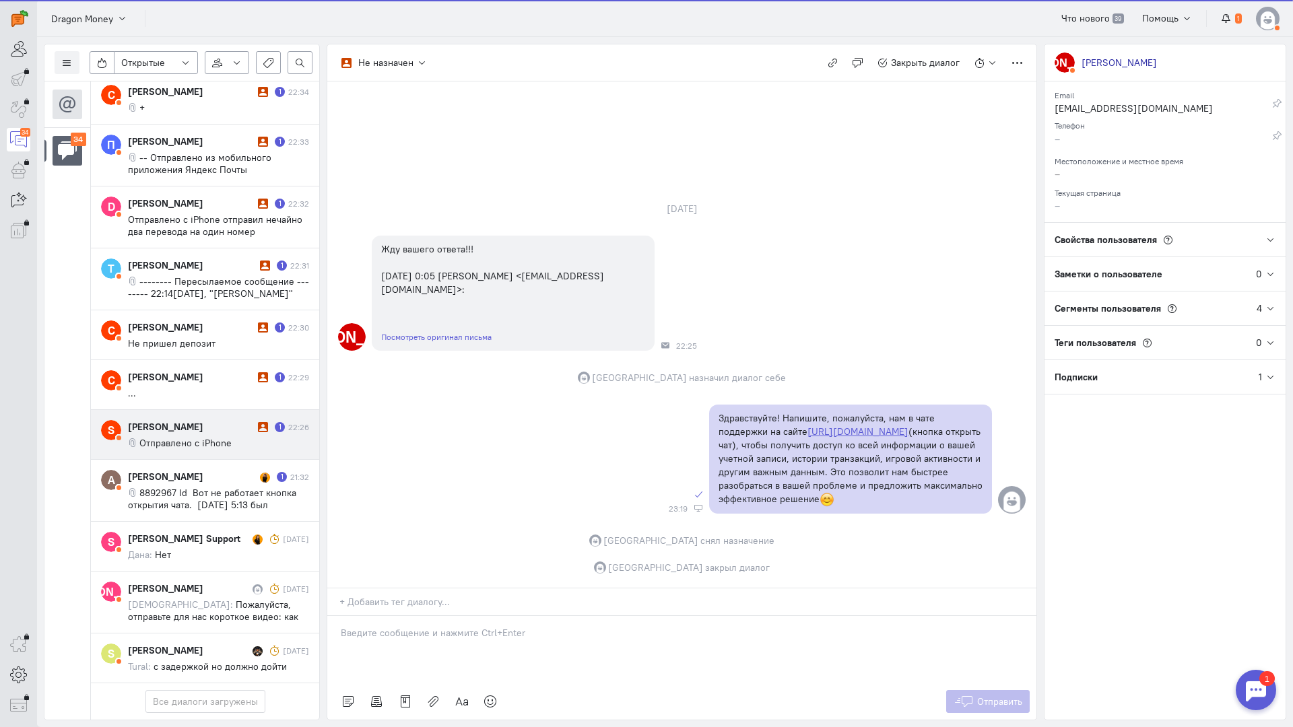
scroll to position [1788, 0]
click at [206, 420] on div "[PERSON_NAME]" at bounding box center [191, 426] width 127 height 13
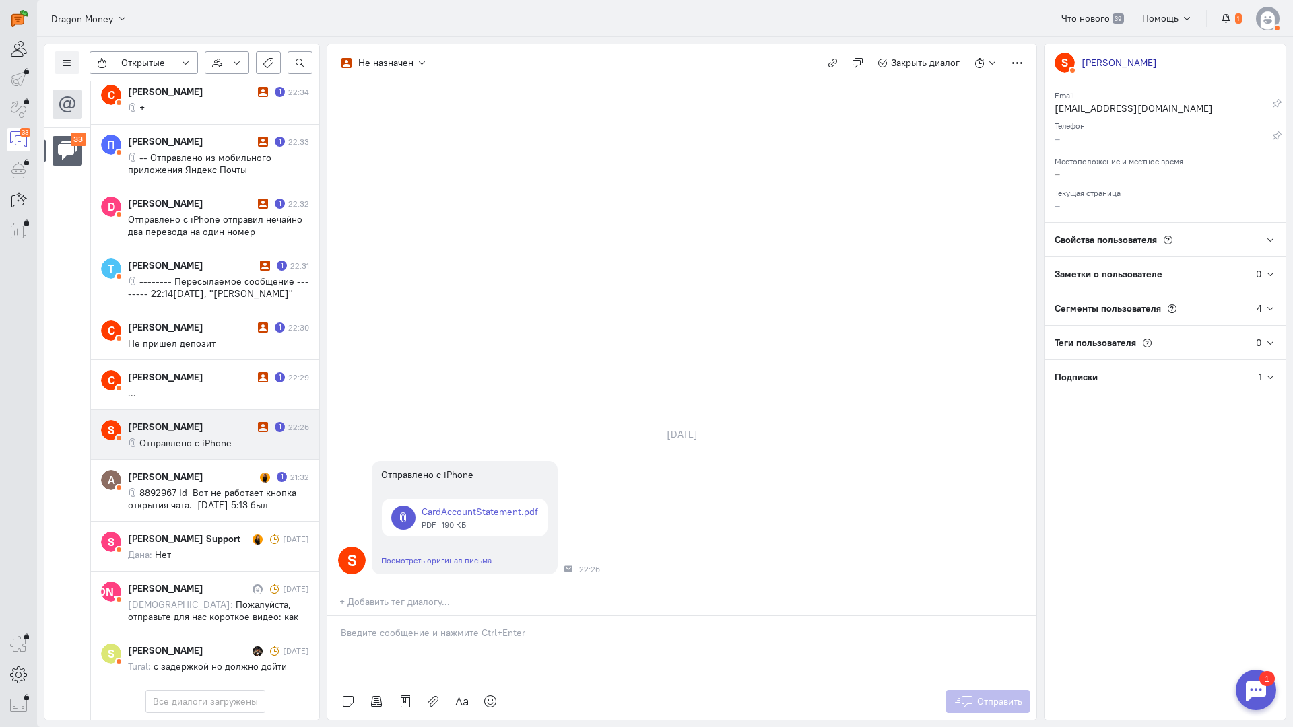
drag, startPoint x: 403, startPoint y: 553, endPoint x: 385, endPoint y: 551, distance: 18.3
click at [399, 626] on p at bounding box center [682, 632] width 682 height 13
click at [336, 616] on div "Здравствуйте! Благодарим Вас за обращение и предоставленную информацию:blush:" at bounding box center [681, 649] width 709 height 67
drag, startPoint x: 967, startPoint y: 621, endPoint x: 956, endPoint y: 610, distance: 15.7
click at [966, 695] on icon at bounding box center [964, 701] width 20 height 13
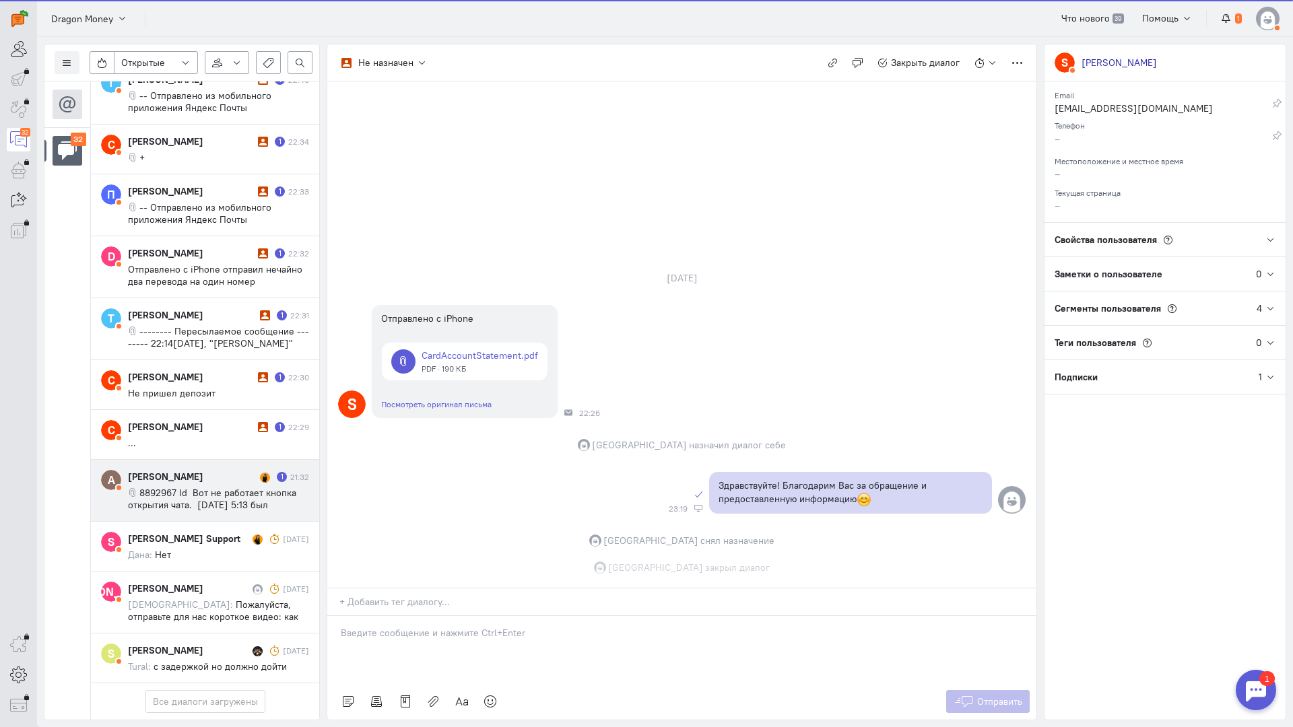
scroll to position [1740, 0]
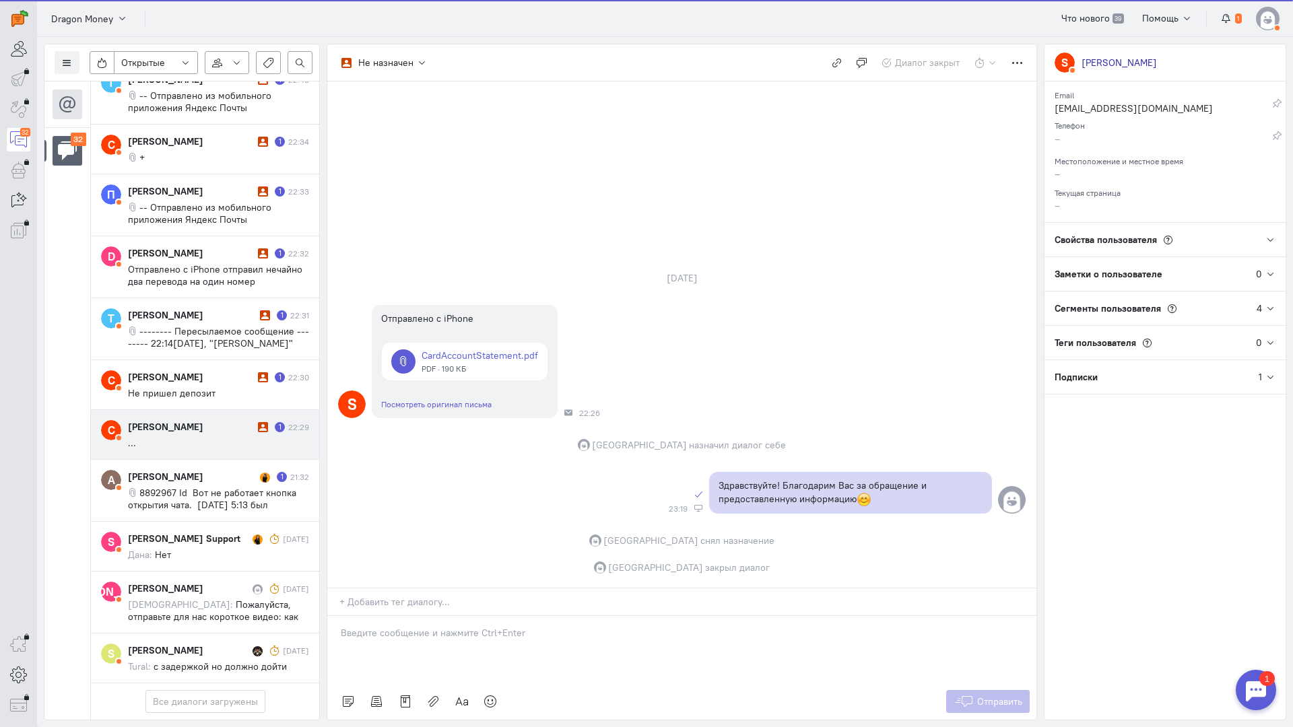
drag, startPoint x: 190, startPoint y: 348, endPoint x: 319, endPoint y: 385, distance: 133.9
click at [191, 420] on div "[PERSON_NAME]" at bounding box center [191, 426] width 127 height 13
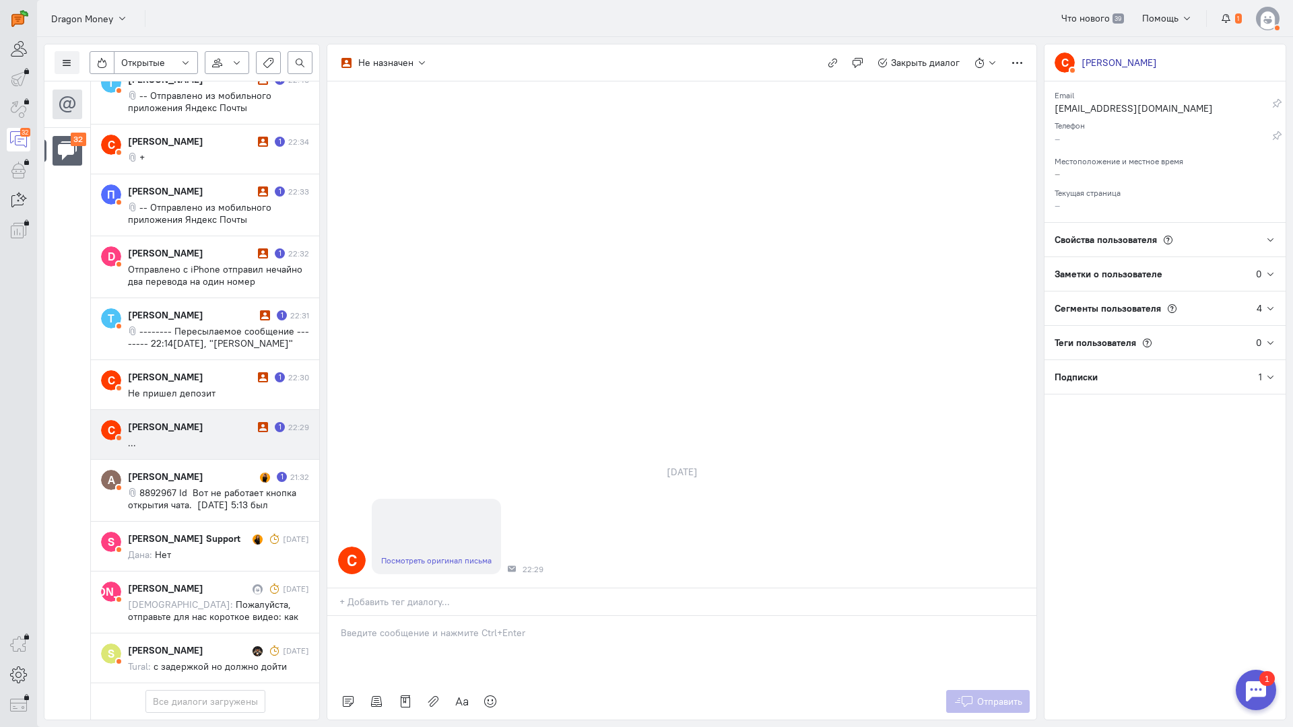
click at [240, 437] on cq-message "..." at bounding box center [218, 443] width 181 height 12
click at [446, 556] on link "Посмотреть оригинал письма" at bounding box center [436, 561] width 110 height 10
click at [463, 626] on p at bounding box center [682, 632] width 682 height 13
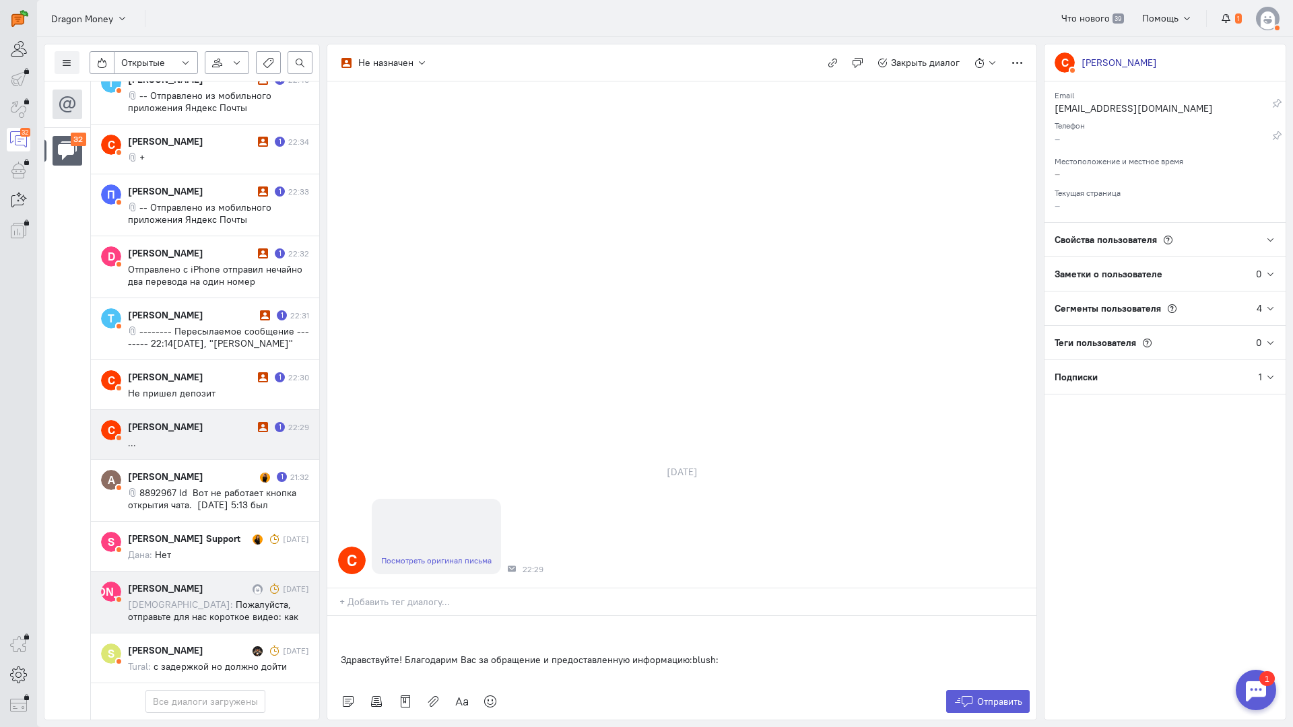
drag, startPoint x: 768, startPoint y: 577, endPoint x: 308, endPoint y: 491, distance: 467.9
click at [308, 492] on div "Список пользователей Включить темную тему Открытые Открытые диалоги Отложенные …" at bounding box center [665, 382] width 1256 height 690
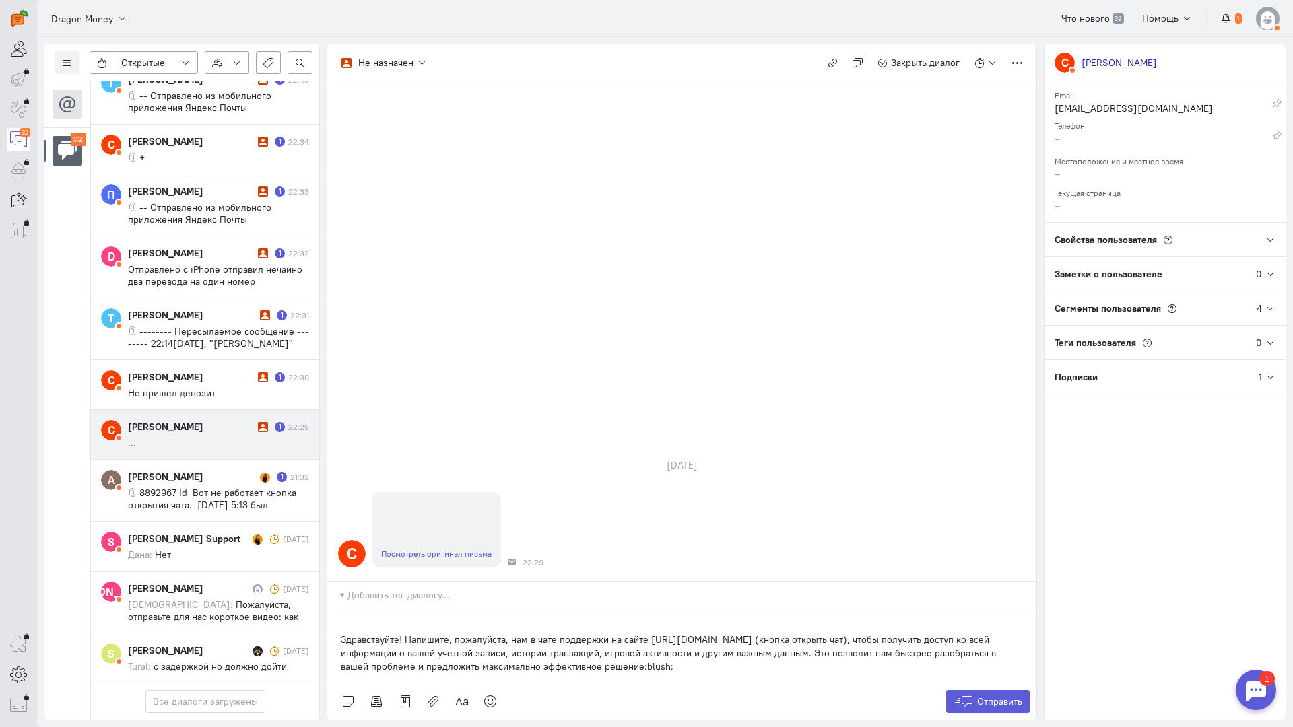
click at [338, 610] on div "Здравствуйте! Напишите, пожалуйста, нам в чате поддержки на сайте [URL][DOMAIN_…" at bounding box center [681, 647] width 709 height 74
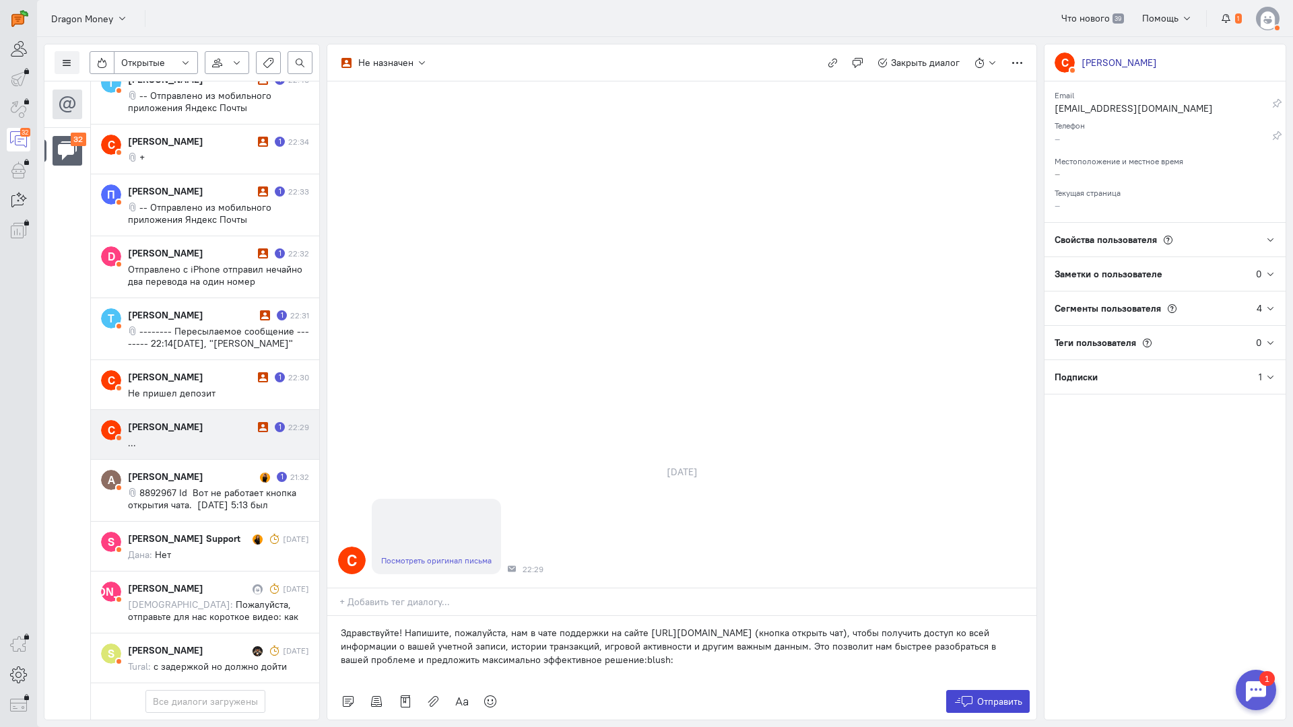
click at [977, 696] on span "Отправить" at bounding box center [999, 702] width 45 height 12
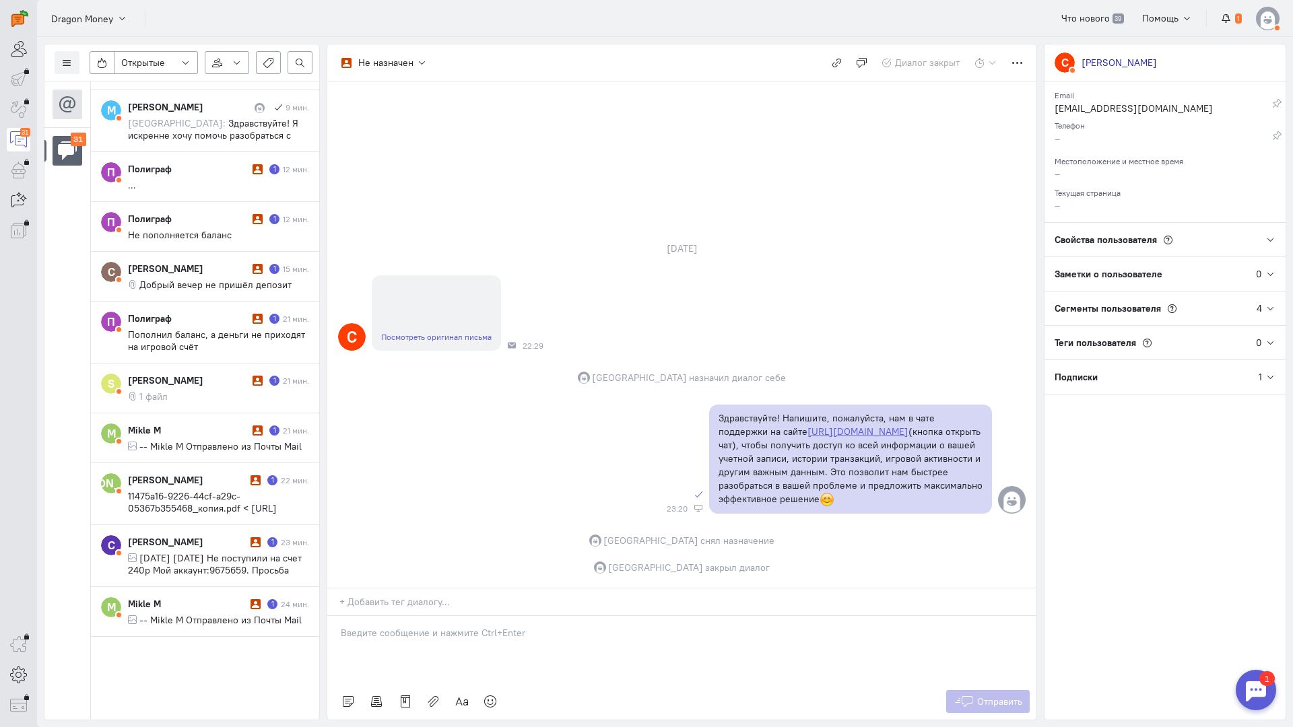
scroll to position [0, 0]
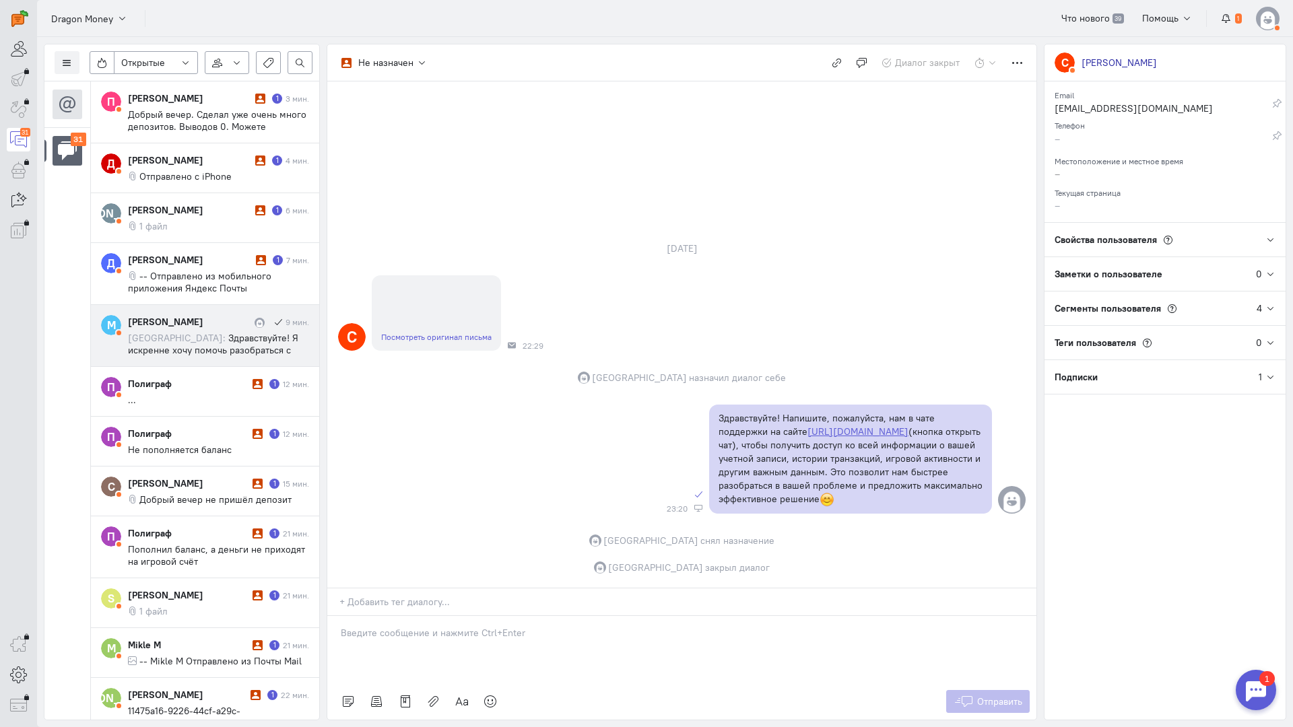
click at [241, 347] on span "Здравствуйте! Я искренне хочу помочь разобраться с проблемой, но для этого необ…" at bounding box center [214, 356] width 172 height 48
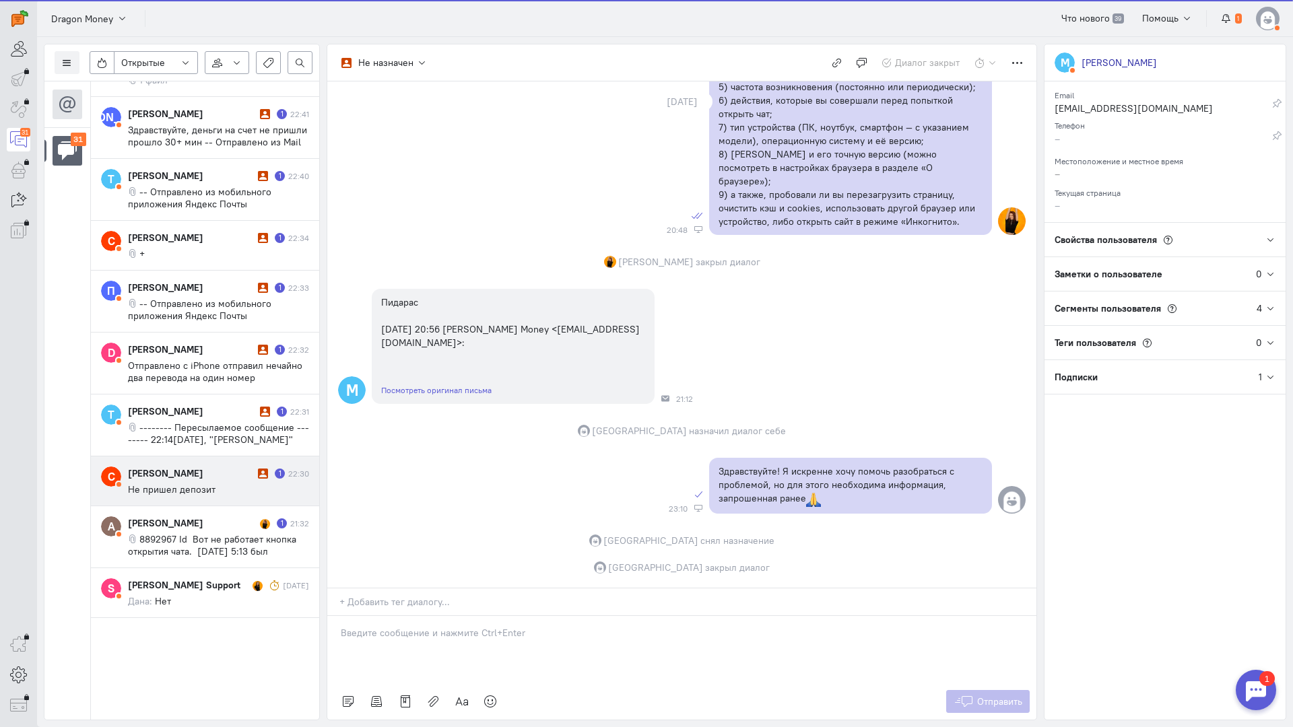
scroll to position [1618, 0]
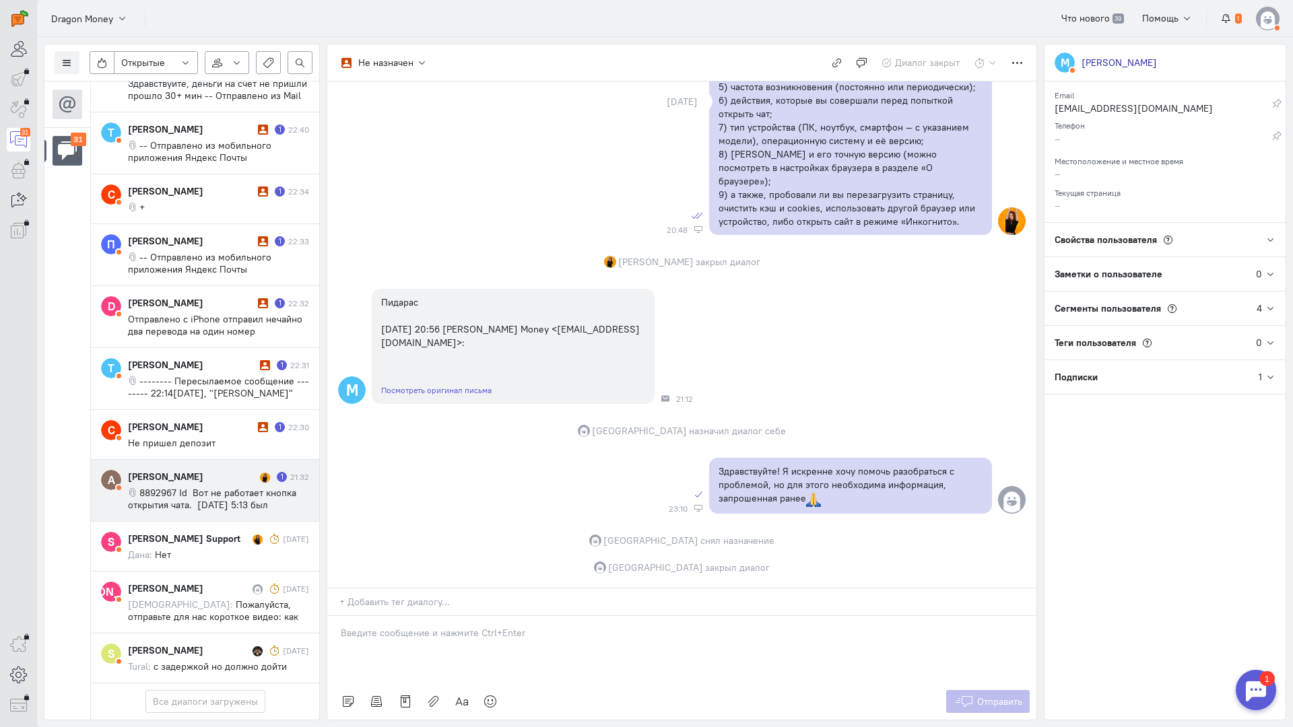
click at [224, 487] on span "8892967 Id Вот не работает кнопка открытия чата. [DATE] 5:13 был совершен депоз…" at bounding box center [218, 547] width 181 height 121
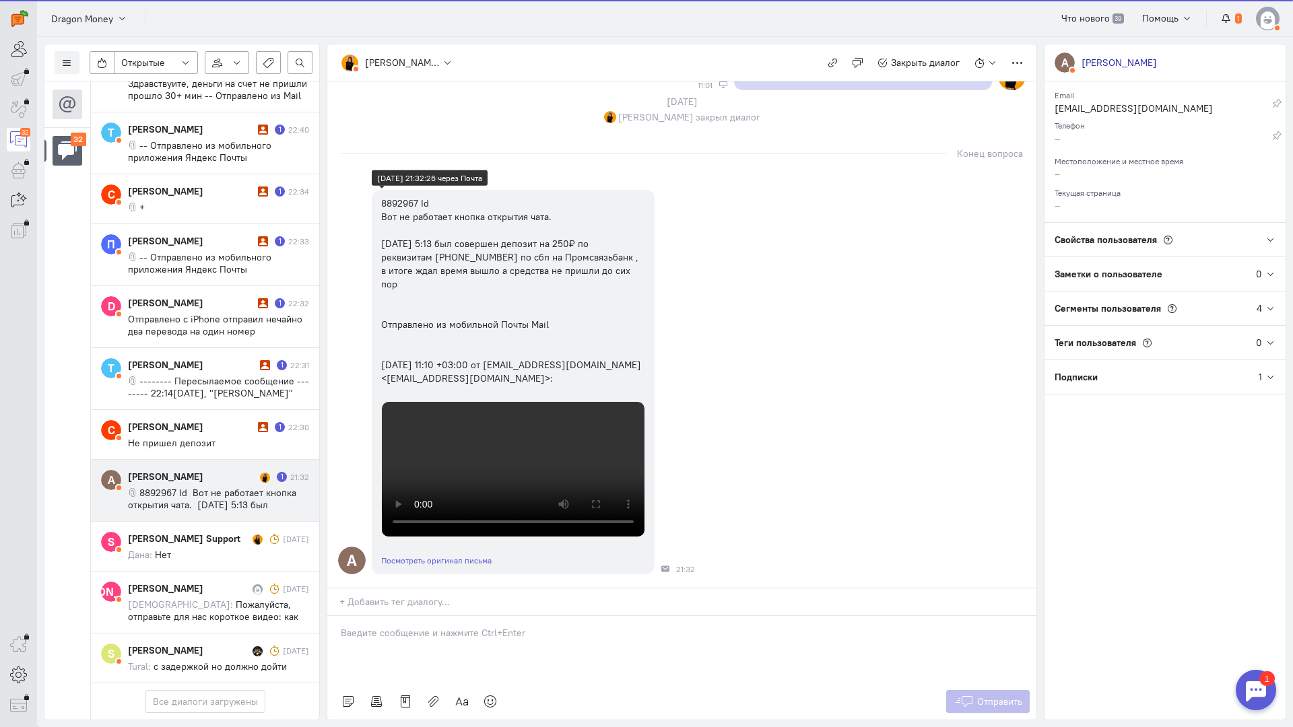
scroll to position [1890, 0]
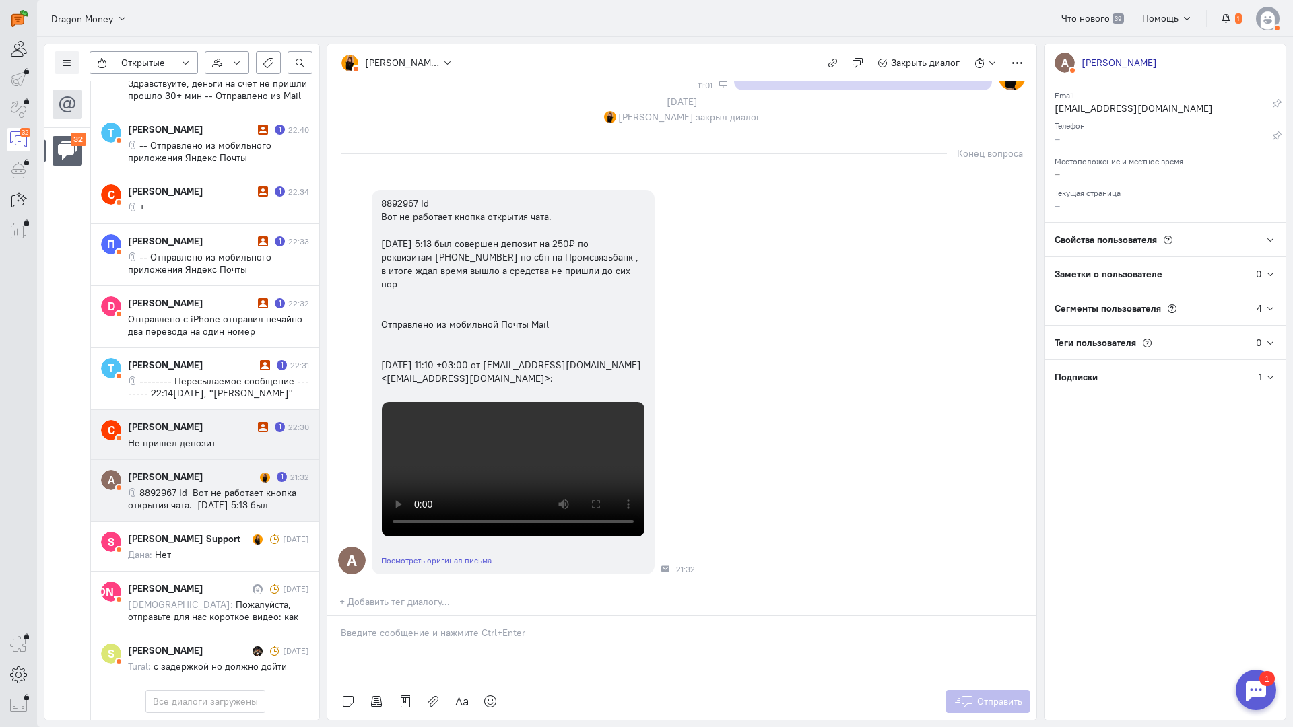
click at [189, 420] on div "[PERSON_NAME]" at bounding box center [191, 426] width 127 height 13
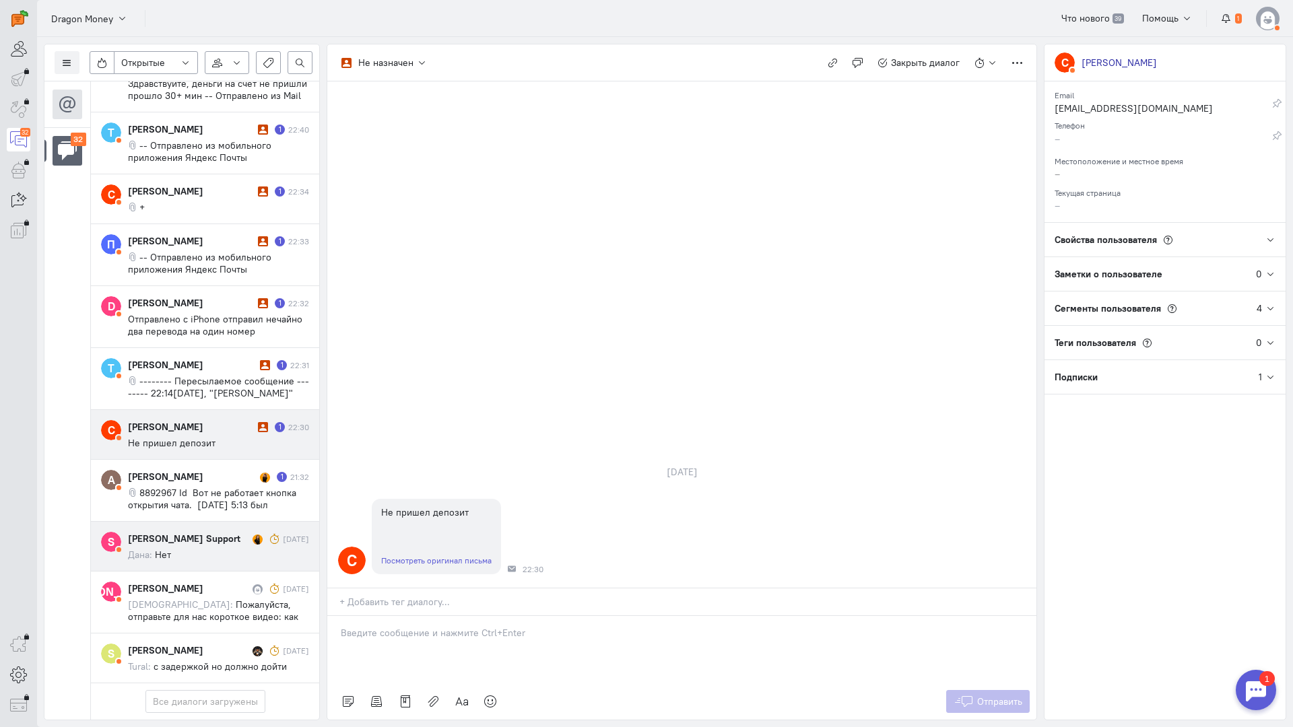
click at [215, 549] on cq-message "Дана: Нет" at bounding box center [218, 555] width 181 height 12
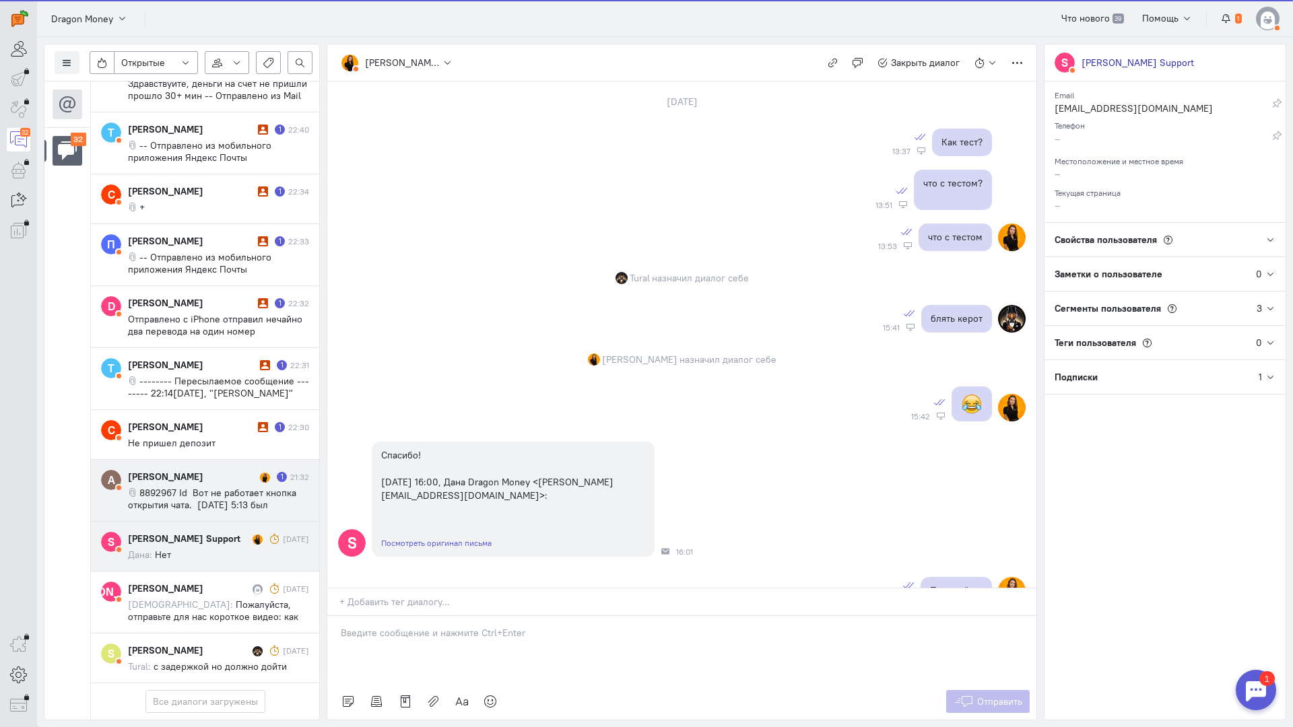
scroll to position [749, 0]
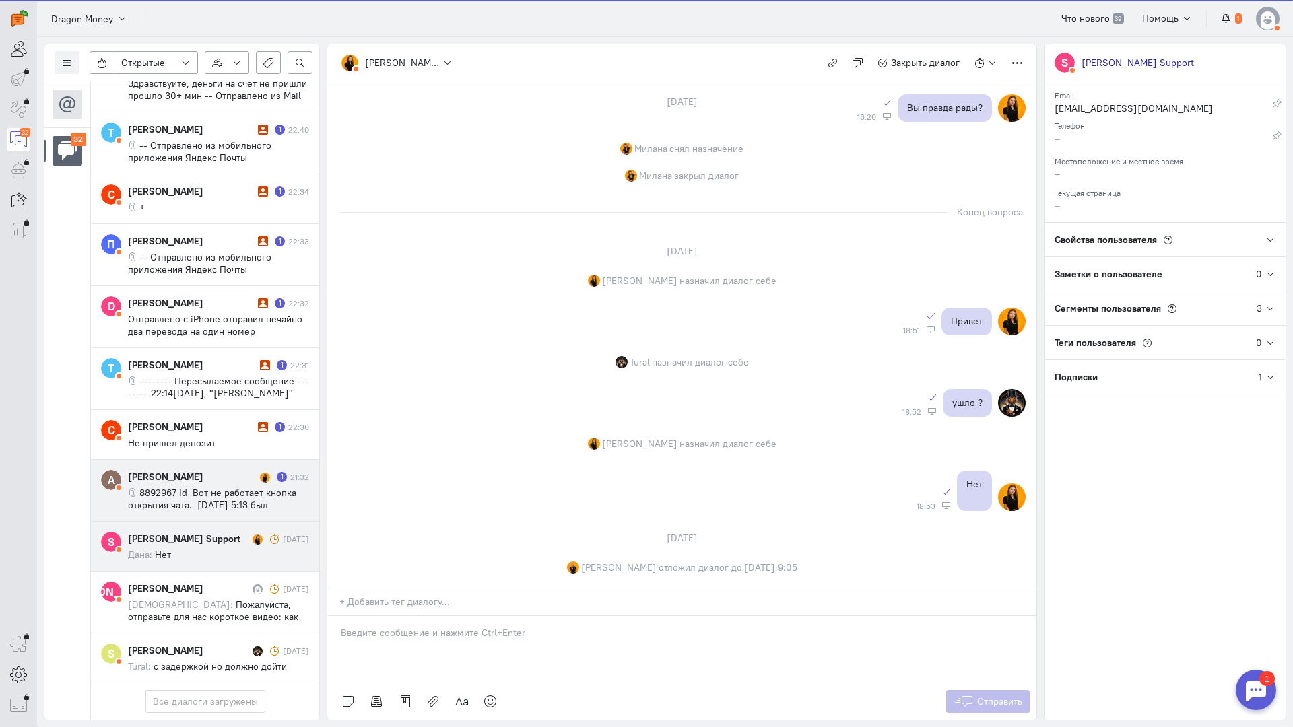
click at [219, 487] on span "8892967 Id Вот не работает кнопка открытия чата. [DATE] 5:13 был совершен депоз…" at bounding box center [218, 547] width 181 height 121
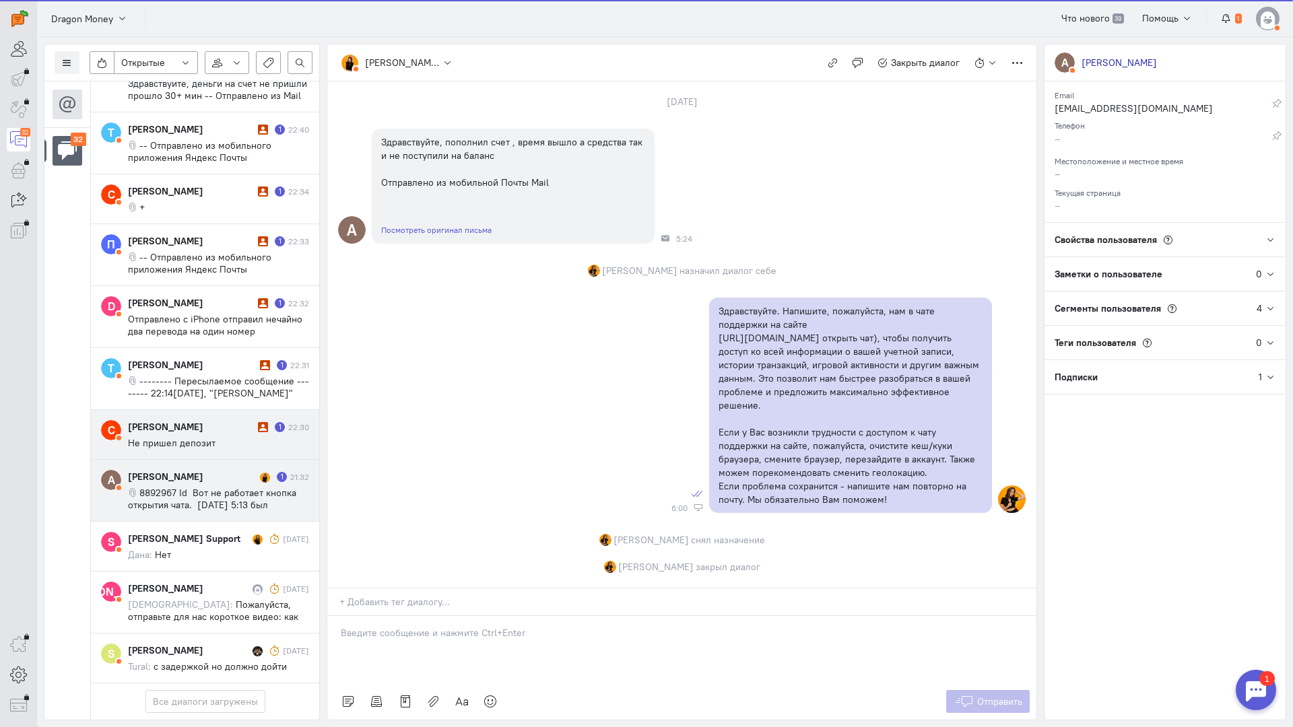
scroll to position [1362, 0]
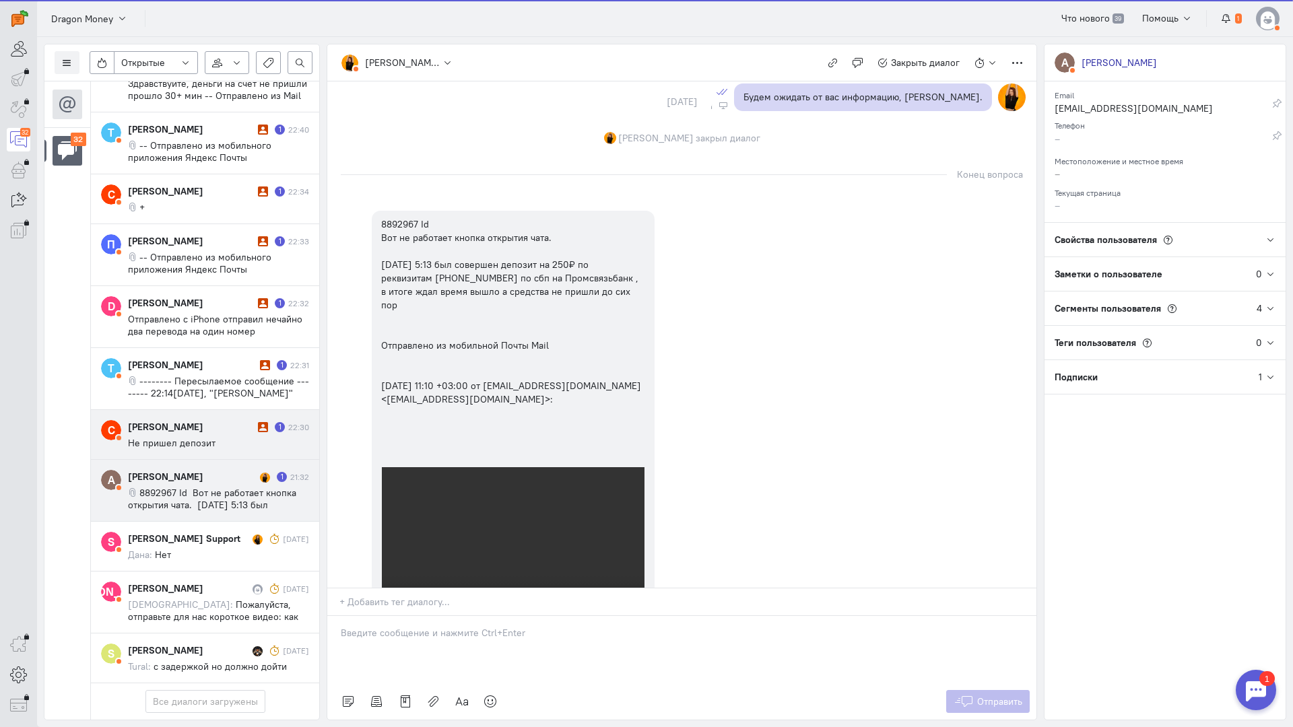
click at [225, 410] on cq-conversation-card "С [PERSON_NAME] 1 22:30 Не пришел депозит" at bounding box center [205, 435] width 228 height 50
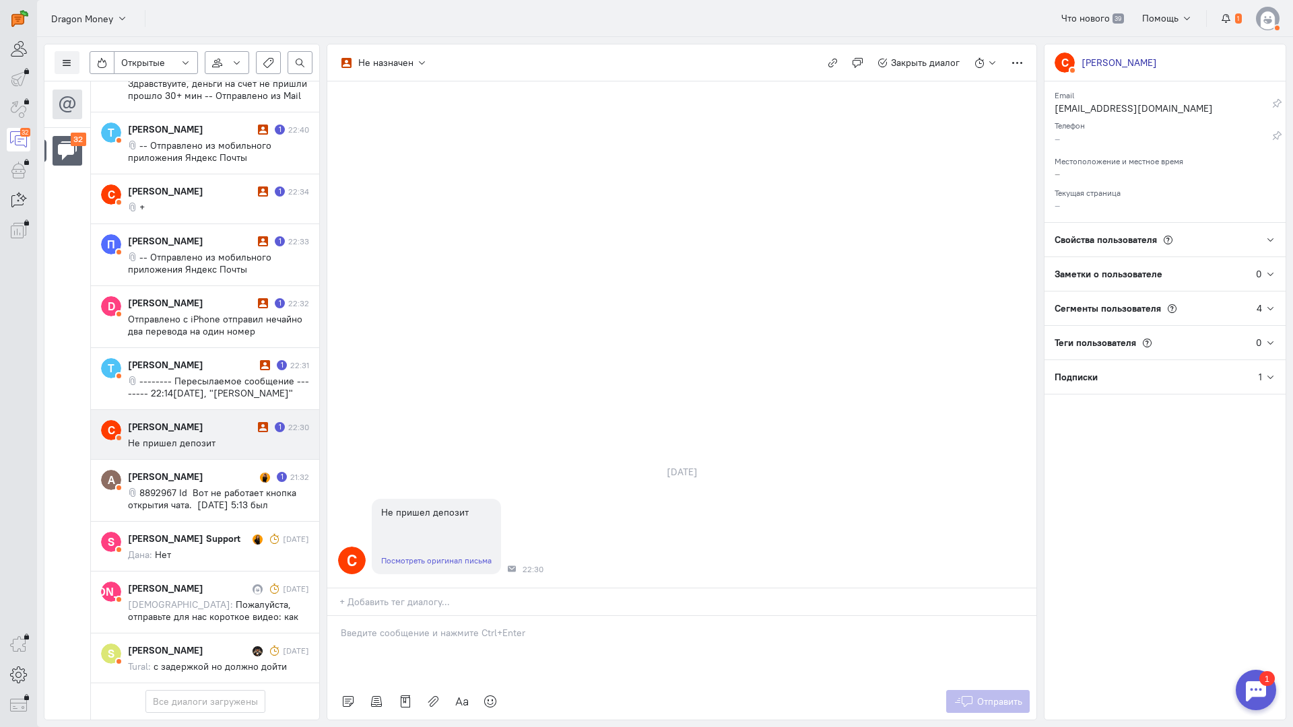
click at [227, 420] on div "[PERSON_NAME]" at bounding box center [191, 426] width 127 height 13
click at [453, 556] on link "Посмотреть оригинал письма" at bounding box center [436, 561] width 110 height 10
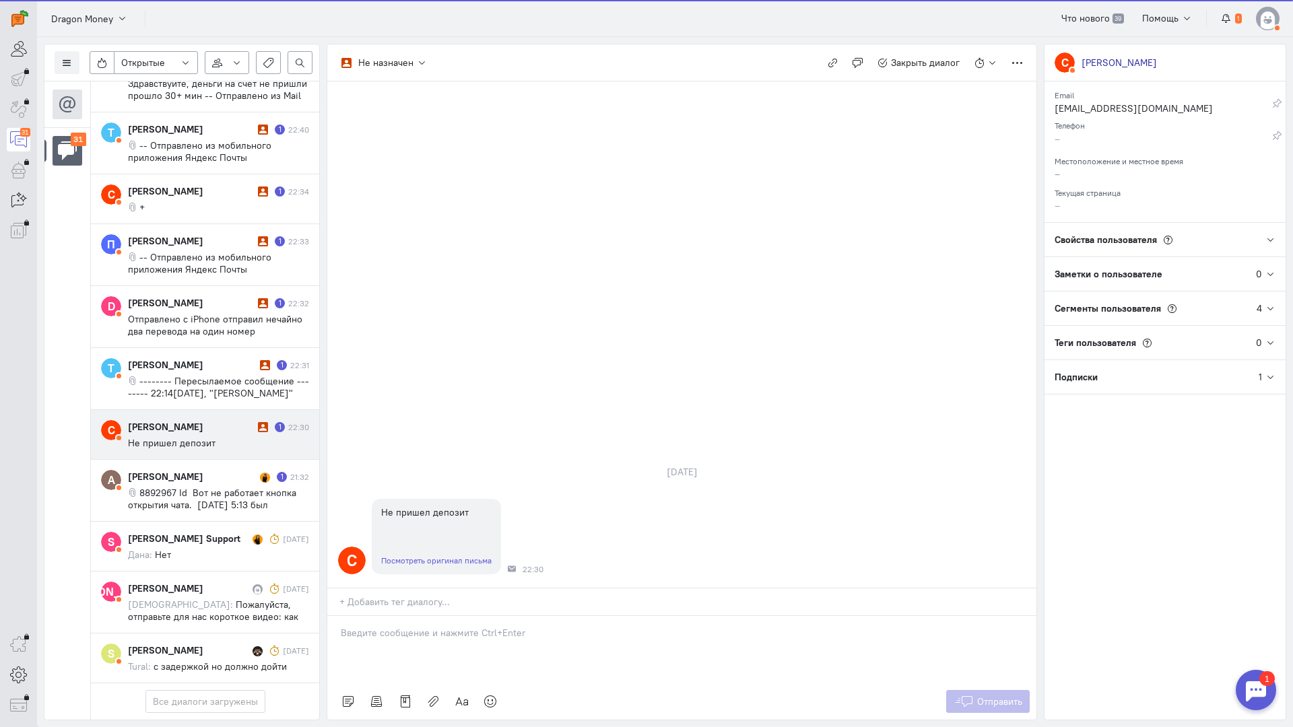
click at [414, 626] on p at bounding box center [682, 632] width 682 height 13
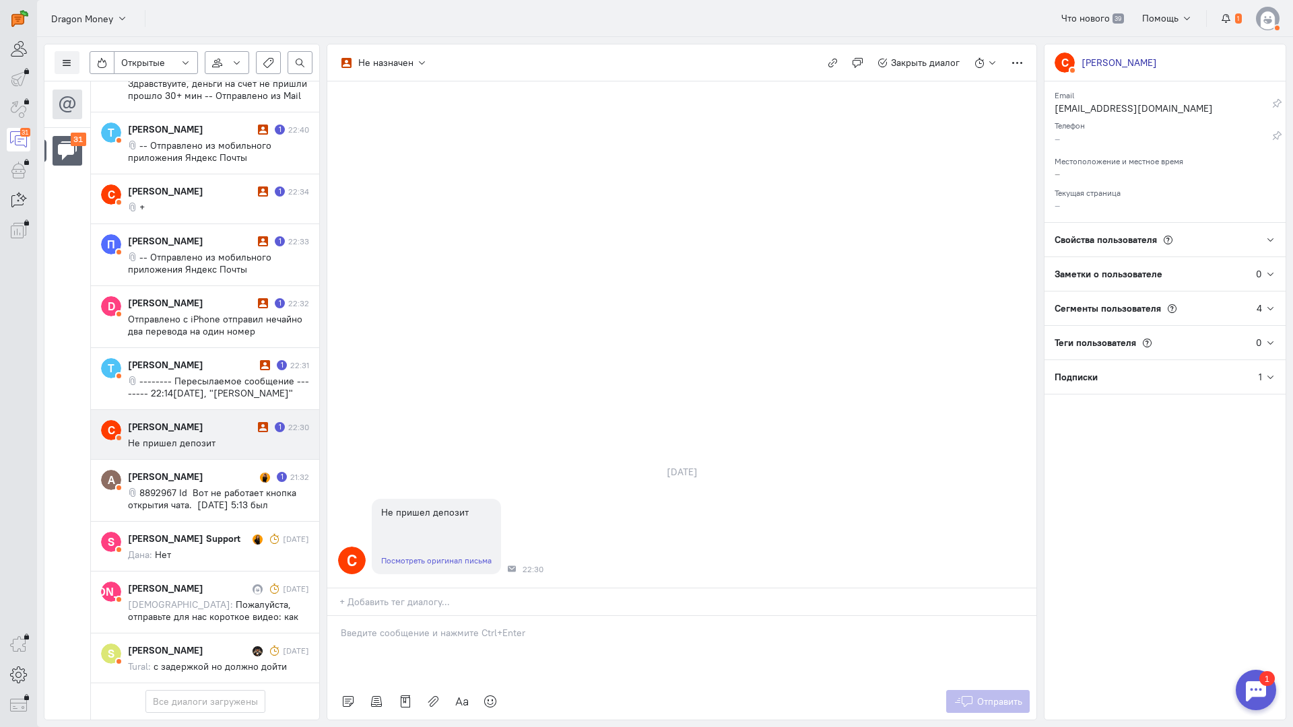
scroll to position [1558, 0]
click at [414, 616] on div at bounding box center [681, 649] width 709 height 67
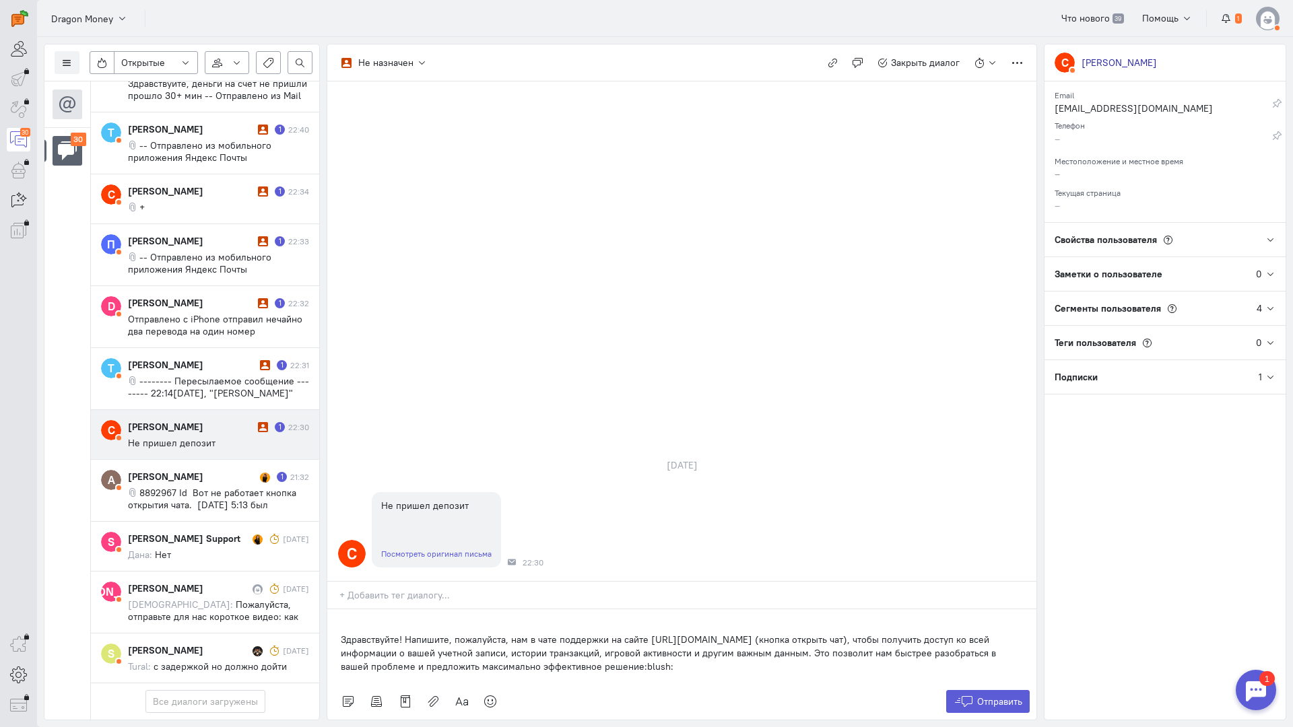
click at [337, 610] on div "Здравствуйте! Напишите, пожалуйста, нам в чате поддержки на сайте [URL][DOMAIN_…" at bounding box center [681, 647] width 709 height 74
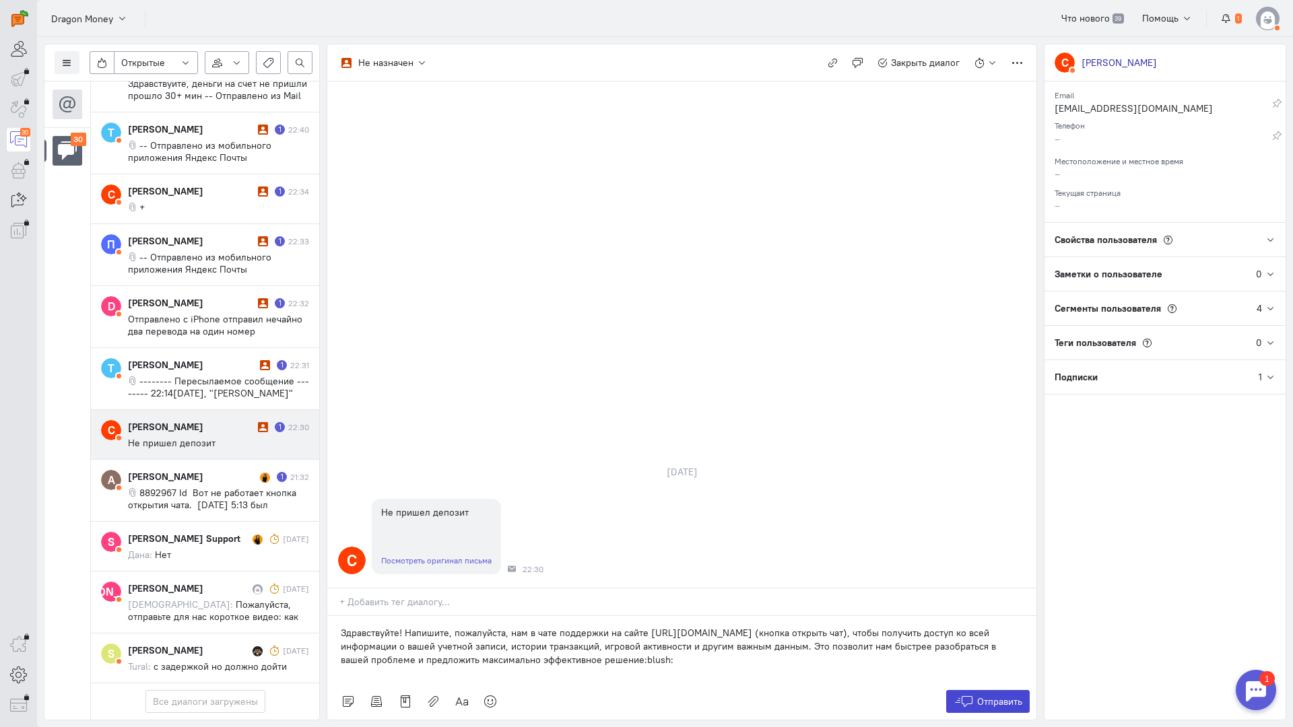
click at [998, 696] on span "Отправить" at bounding box center [999, 702] width 45 height 12
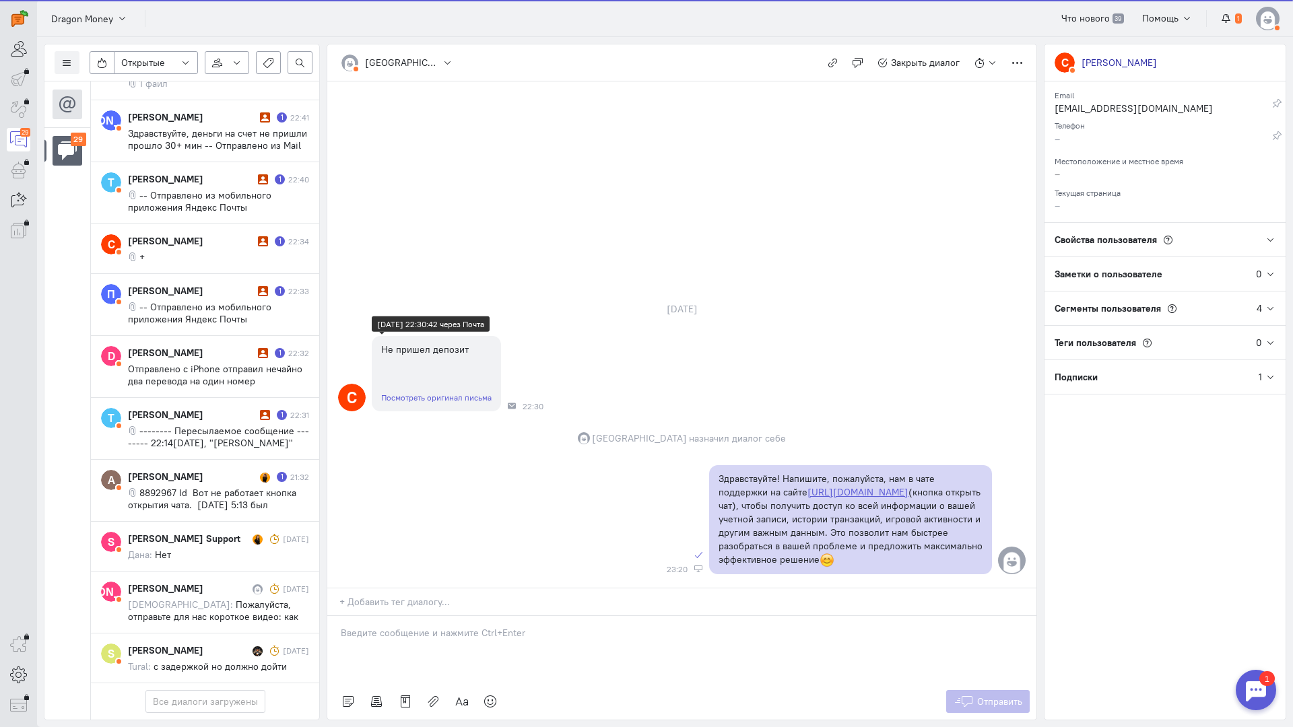
scroll to position [1509, 0]
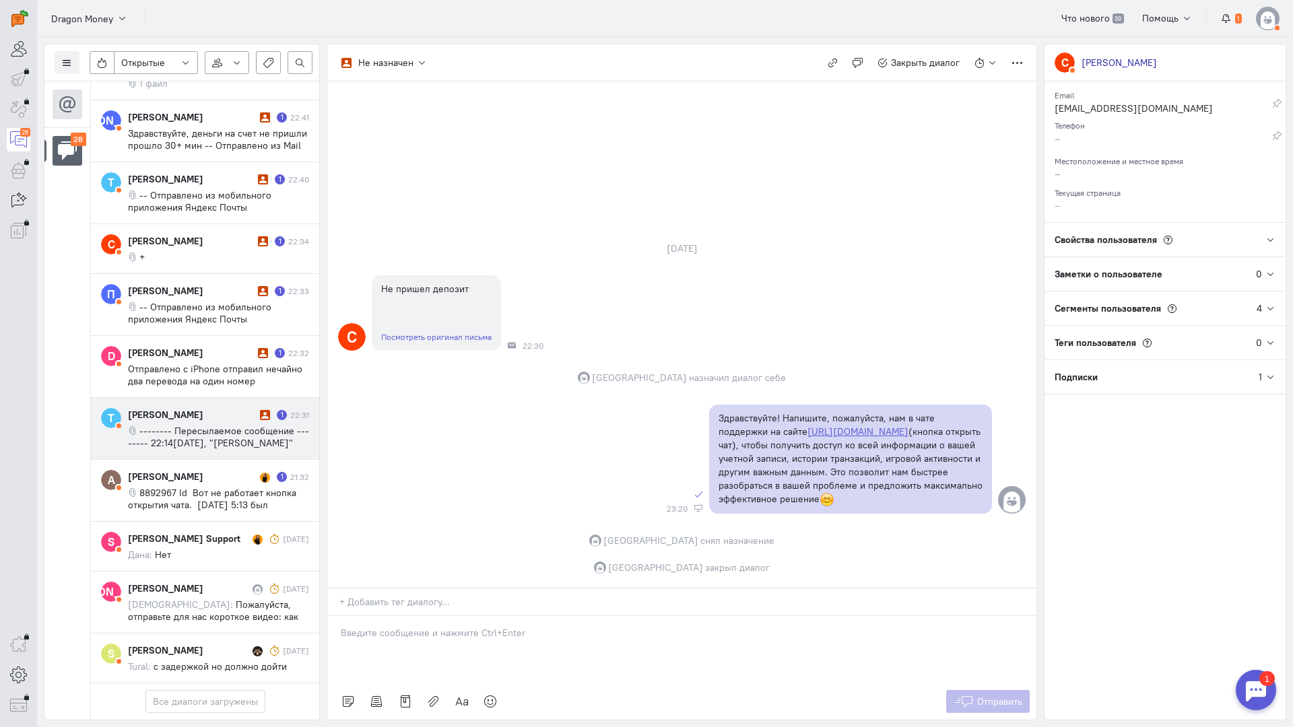
click at [201, 408] on div "[PERSON_NAME] 1 22:31 -------- [GEOGRAPHIC_DATA] сообщение -------- 22:14[DATE]…" at bounding box center [218, 428] width 181 height 41
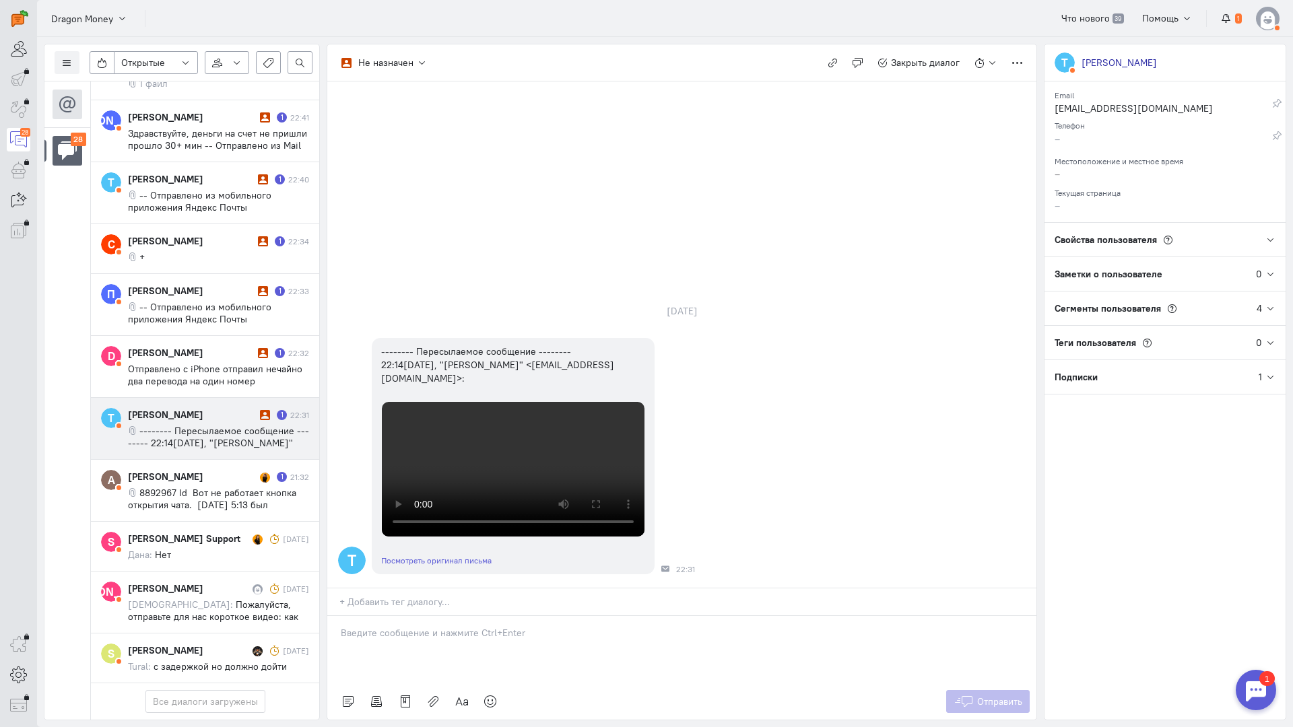
click at [447, 626] on p at bounding box center [682, 632] width 682 height 13
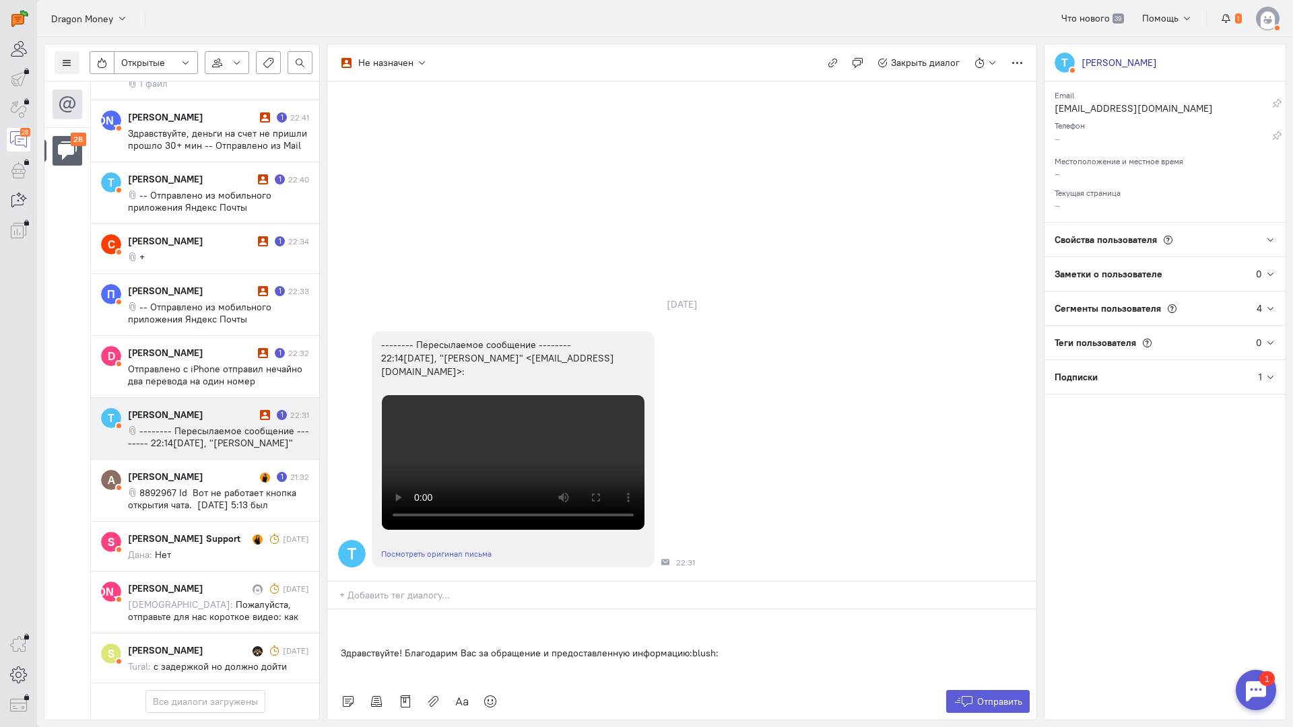
click at [339, 610] on div "Здравствуйте! Благодарим Вас за обращение и предоставленную информацию:blush:" at bounding box center [681, 647] width 709 height 74
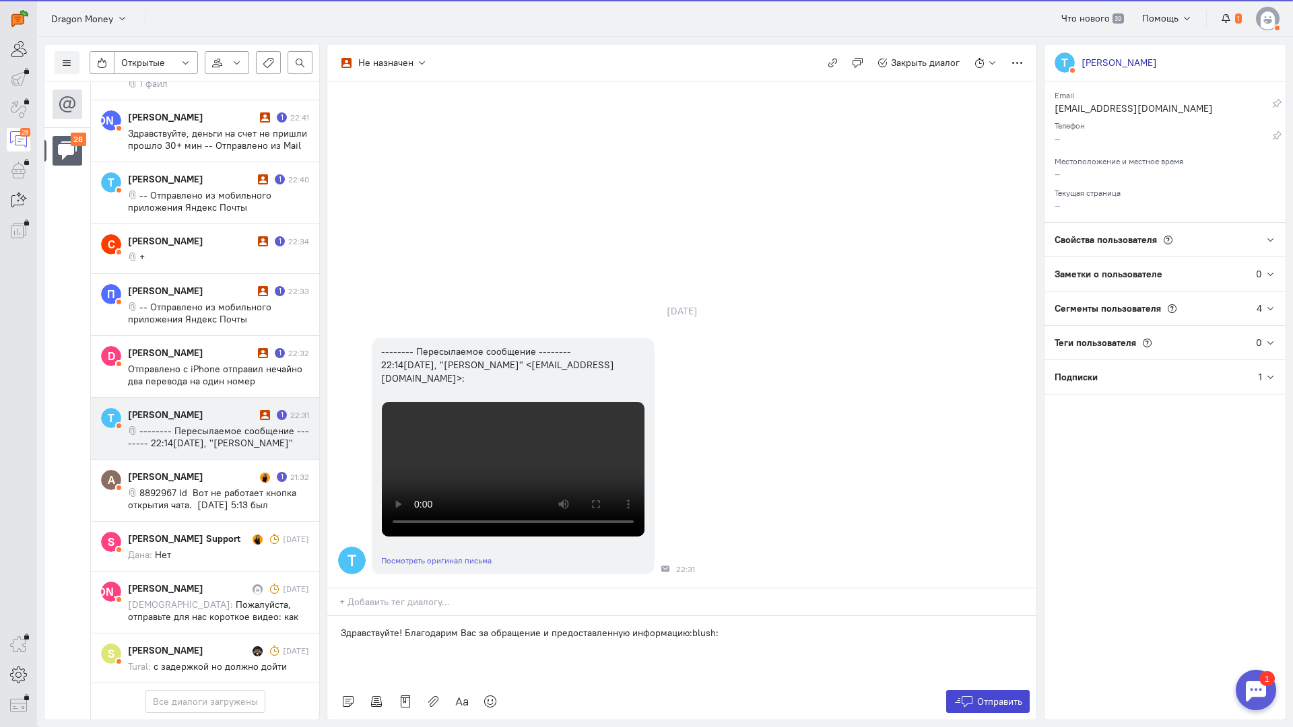
click at [983, 690] on button "Отправить" at bounding box center [988, 701] width 84 height 23
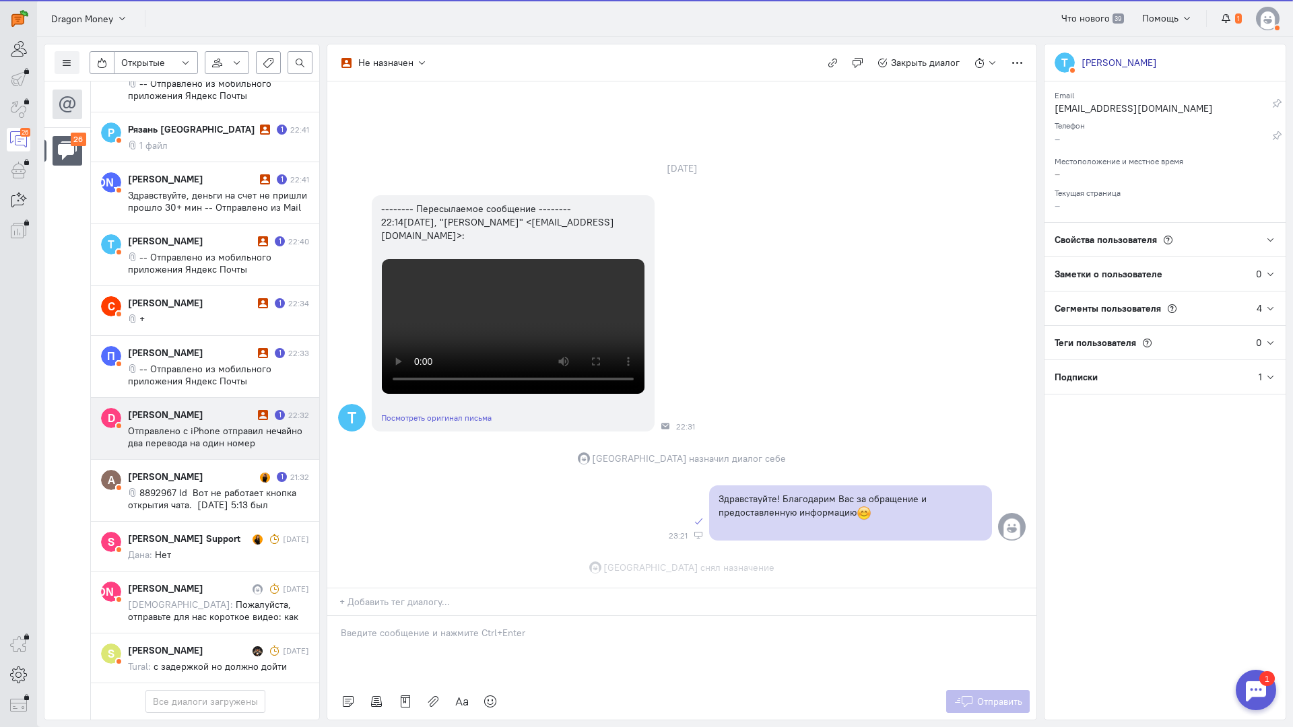
scroll to position [492, 0]
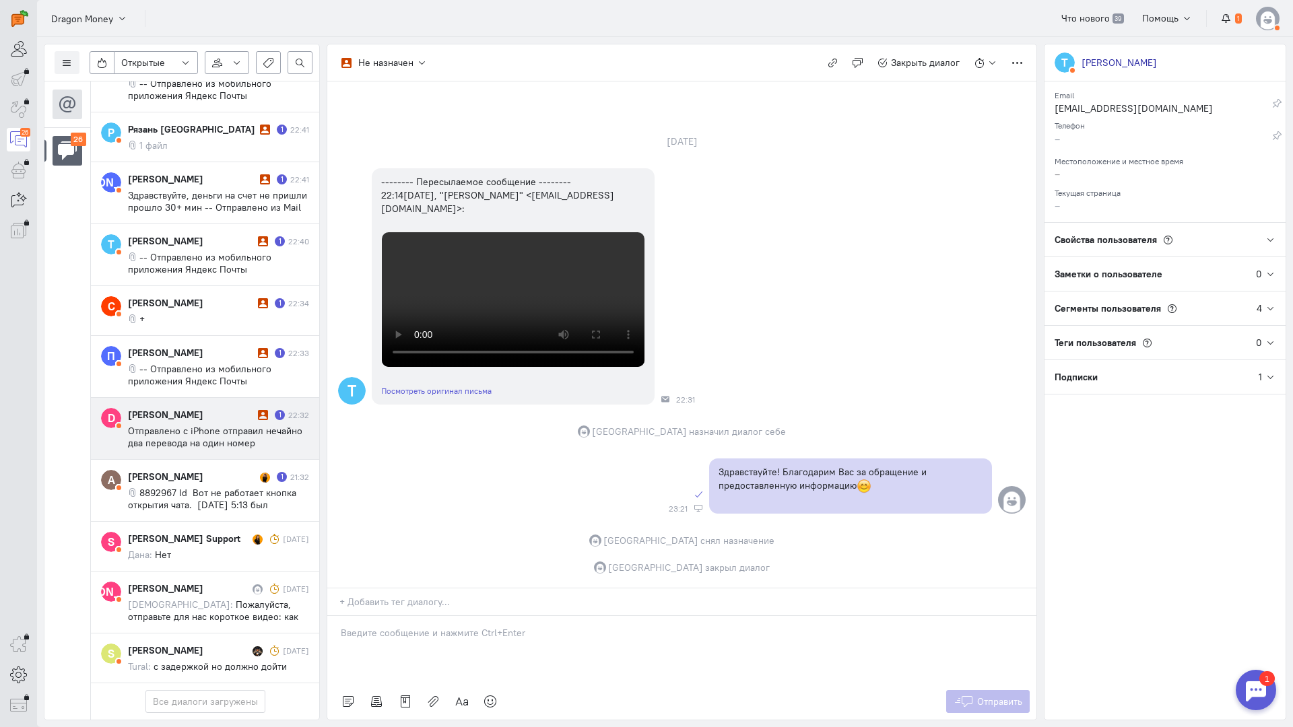
click at [205, 425] on span "Отправлено с iPhone отправил нечайно два перевода на один номер" at bounding box center [215, 437] width 174 height 24
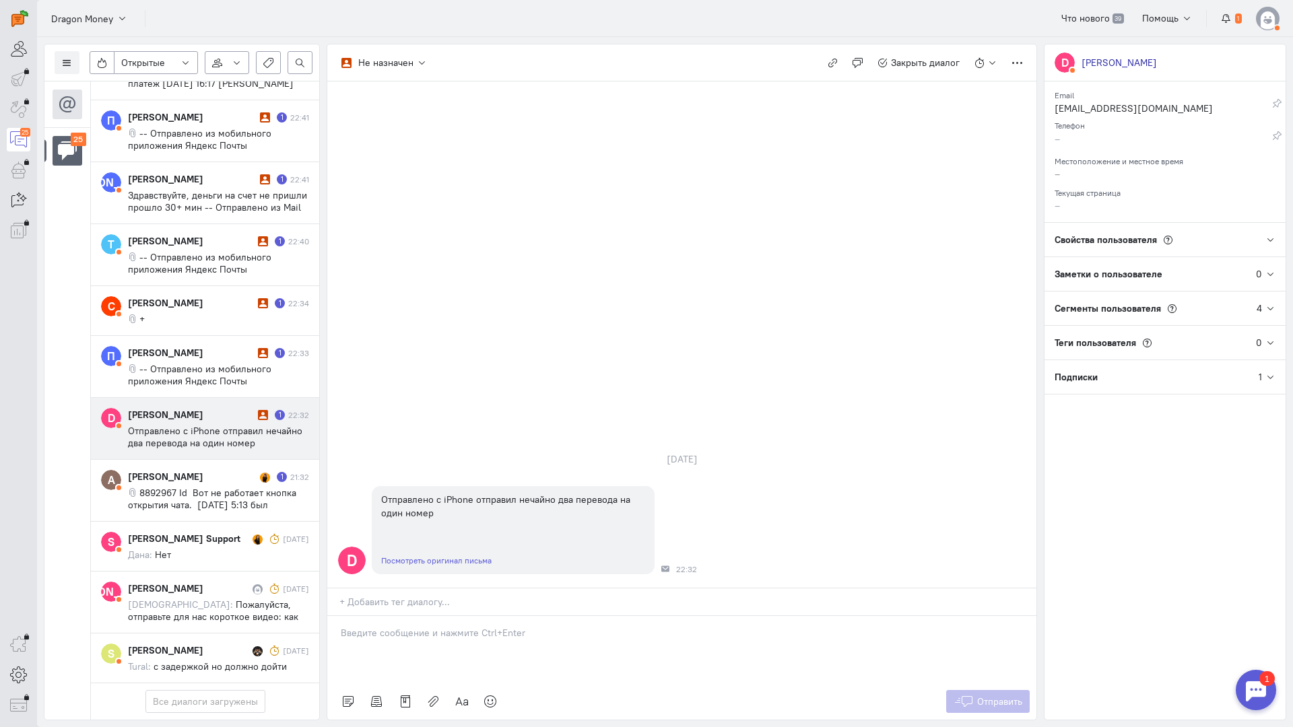
scroll to position [1279, 0]
click at [412, 616] on div at bounding box center [681, 649] width 709 height 67
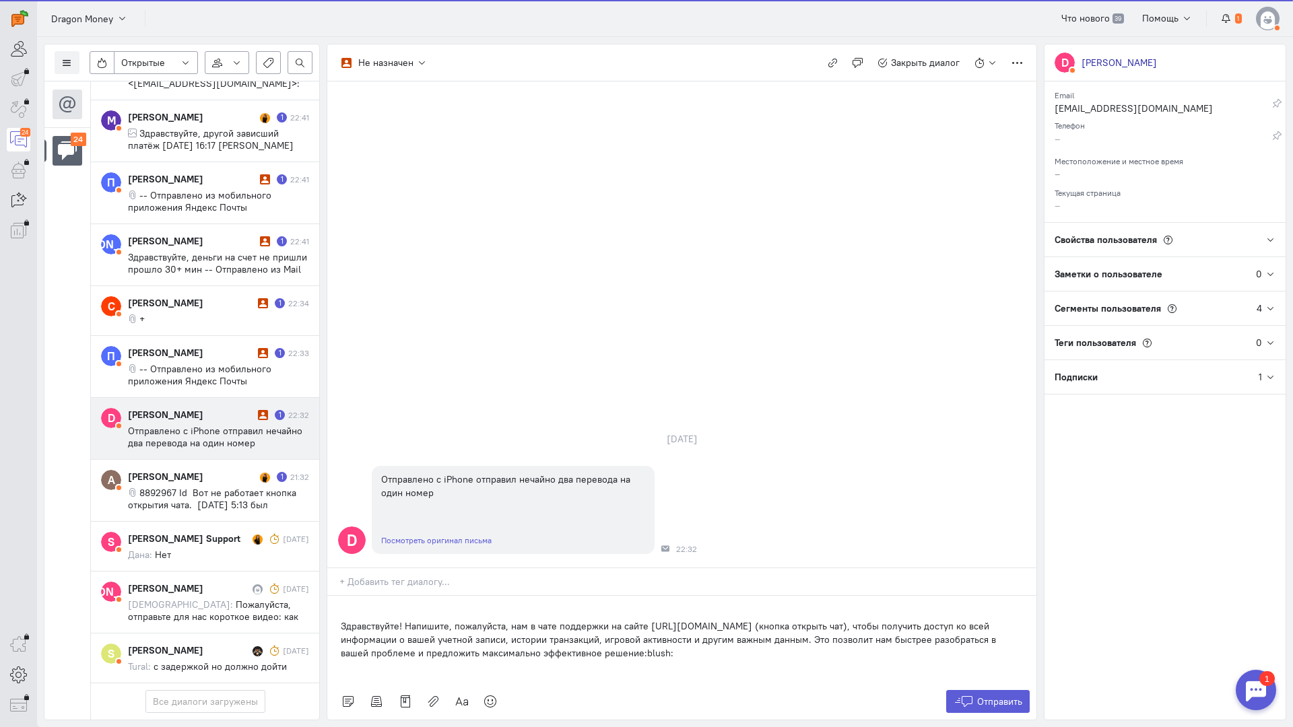
scroll to position [1218, 0]
click at [339, 596] on div "Здравствуйте! Напишите, пожалуйста, нам в чате поддержки на сайте [URL][DOMAIN_…" at bounding box center [681, 640] width 709 height 88
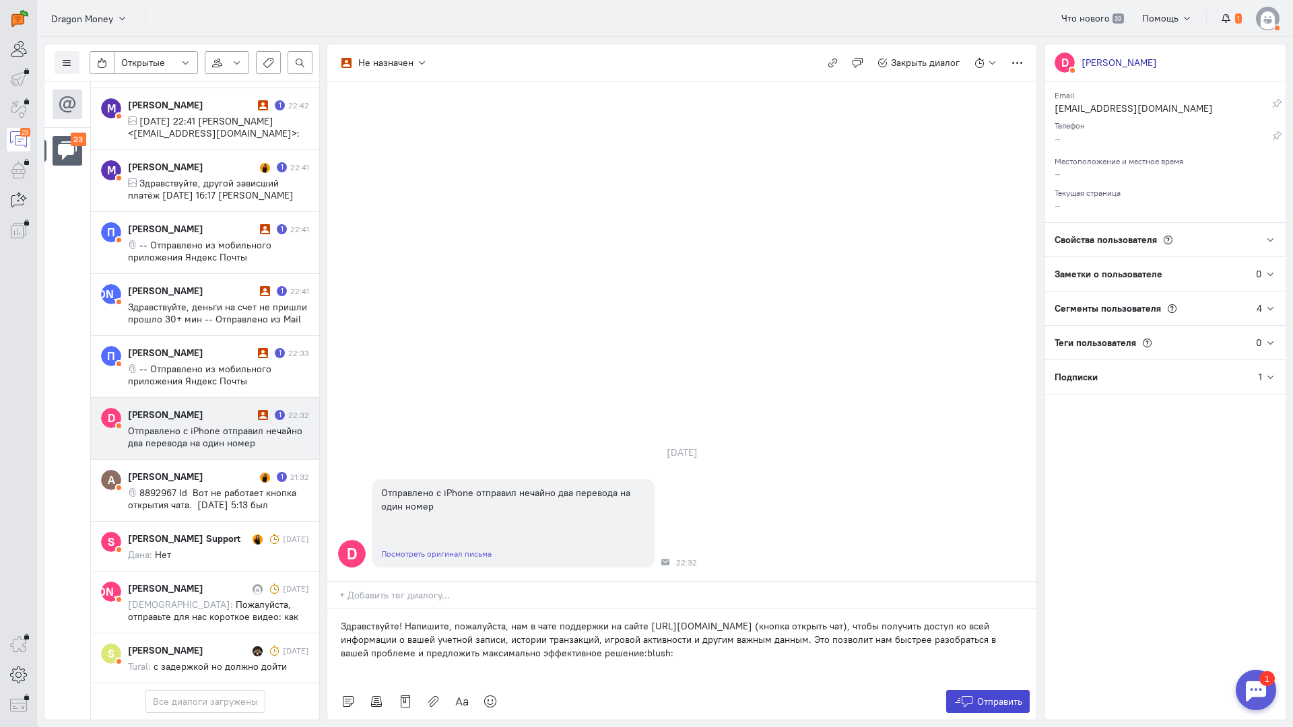
click at [970, 690] on button "Отправить" at bounding box center [988, 701] width 84 height 23
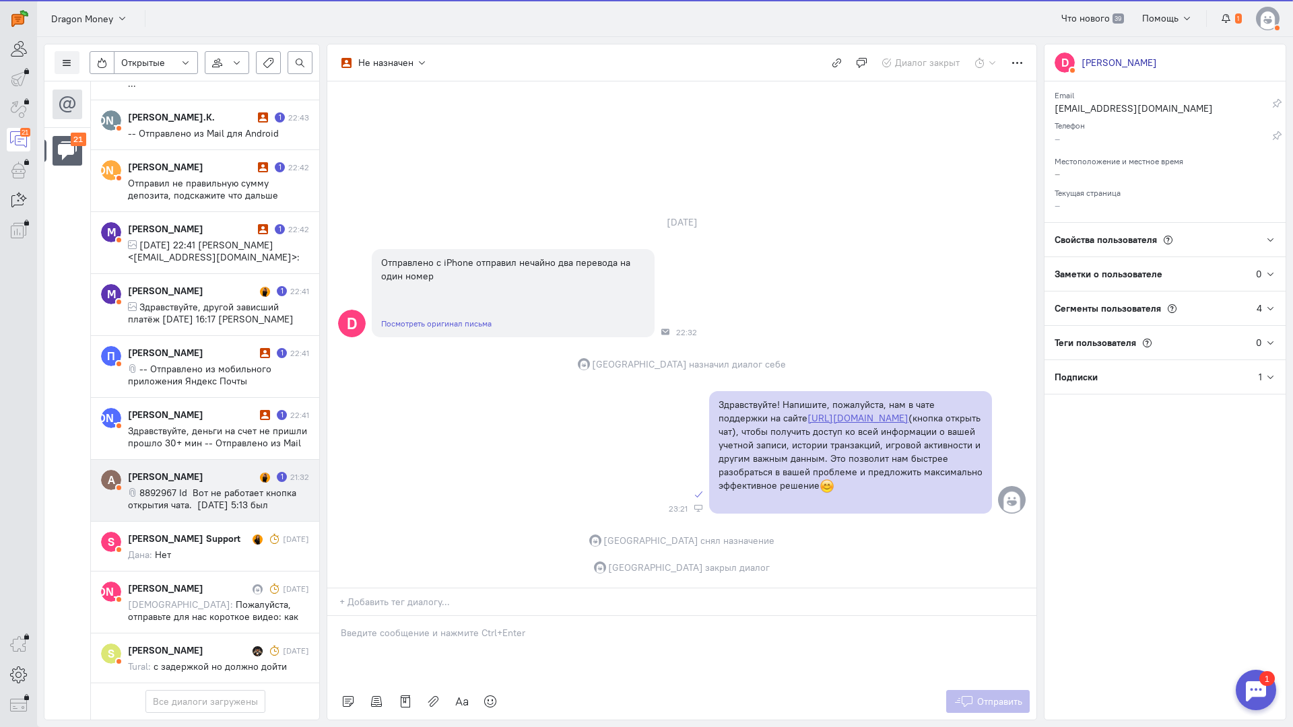
click at [198, 470] on div "[PERSON_NAME] 1 21:32 8892967 Id Вот не работает кнопка открытия чата. [DATE] 5…" at bounding box center [218, 490] width 181 height 41
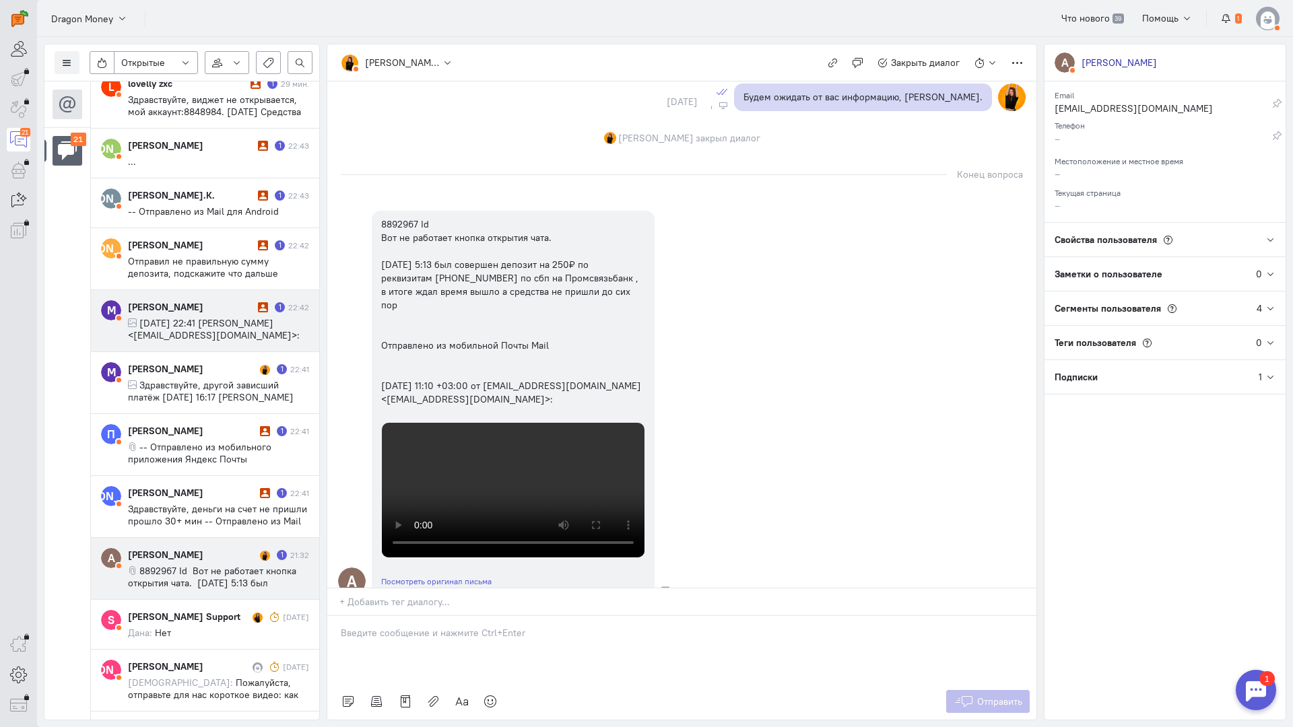
scroll to position [1024, 0]
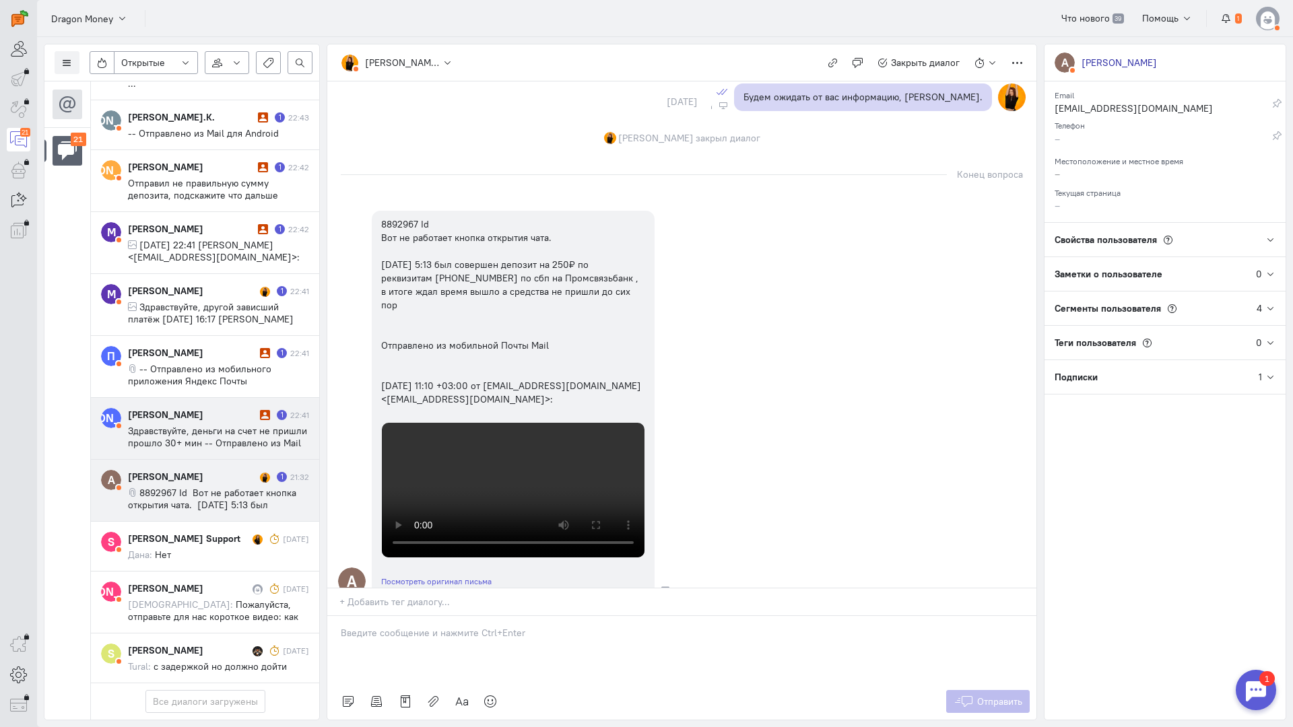
click at [226, 425] on span "Здравствуйте, деньги на счет не пришли прошло 30+ мин -- Отправлено из Mail для…" at bounding box center [217, 443] width 179 height 36
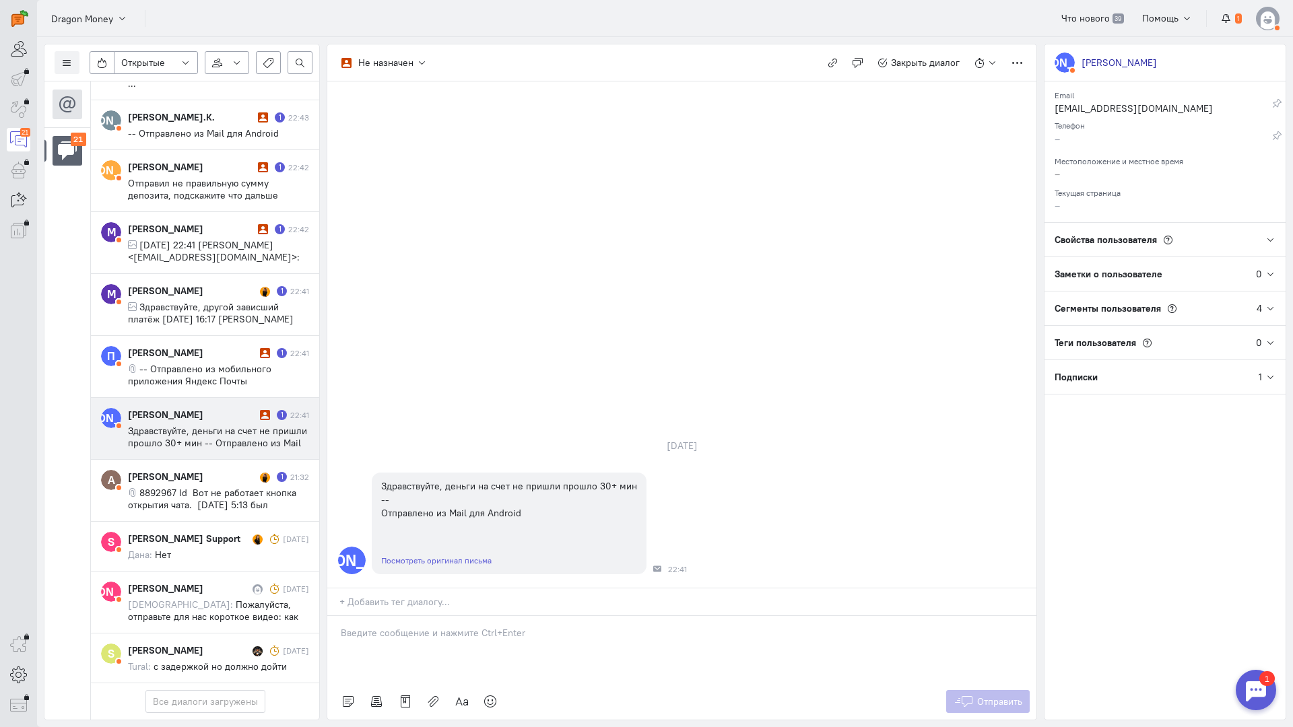
click at [401, 626] on p at bounding box center [682, 632] width 682 height 13
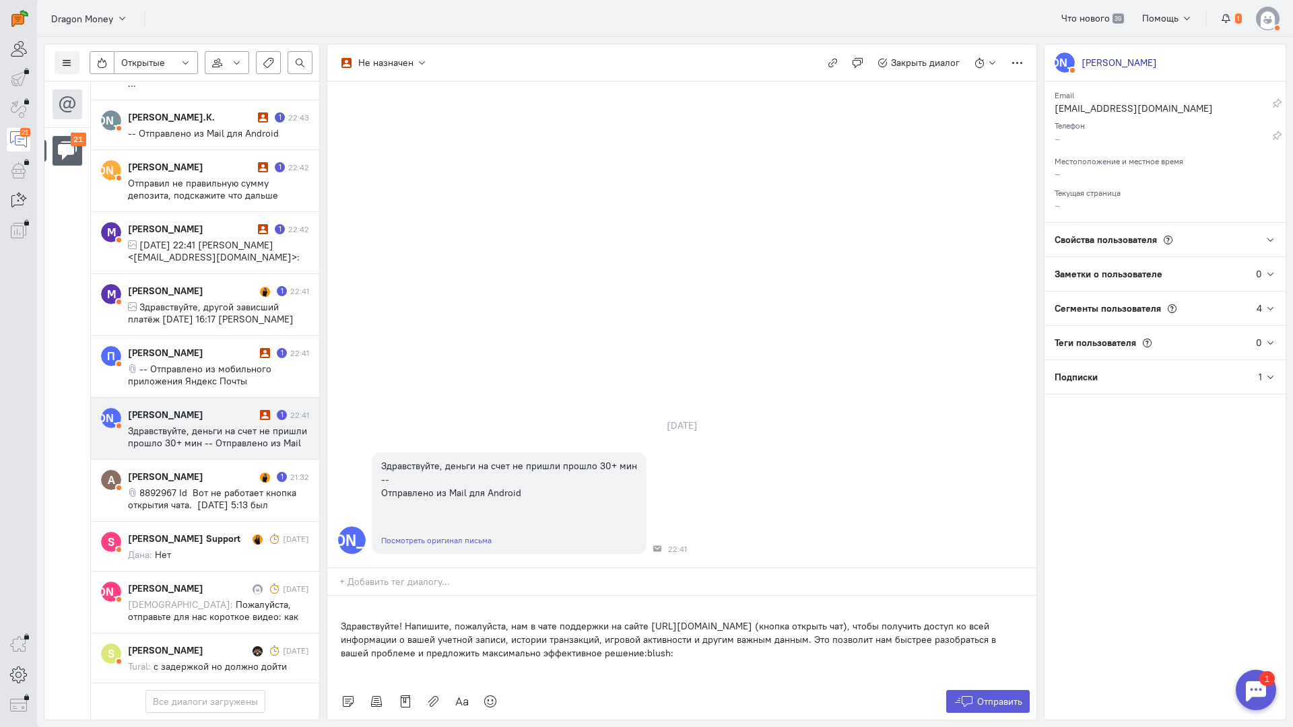
click at [339, 596] on div "Здравствуйте! Напишите, пожалуйста, нам в чате поддержки на сайте [URL][DOMAIN_…" at bounding box center [681, 640] width 709 height 88
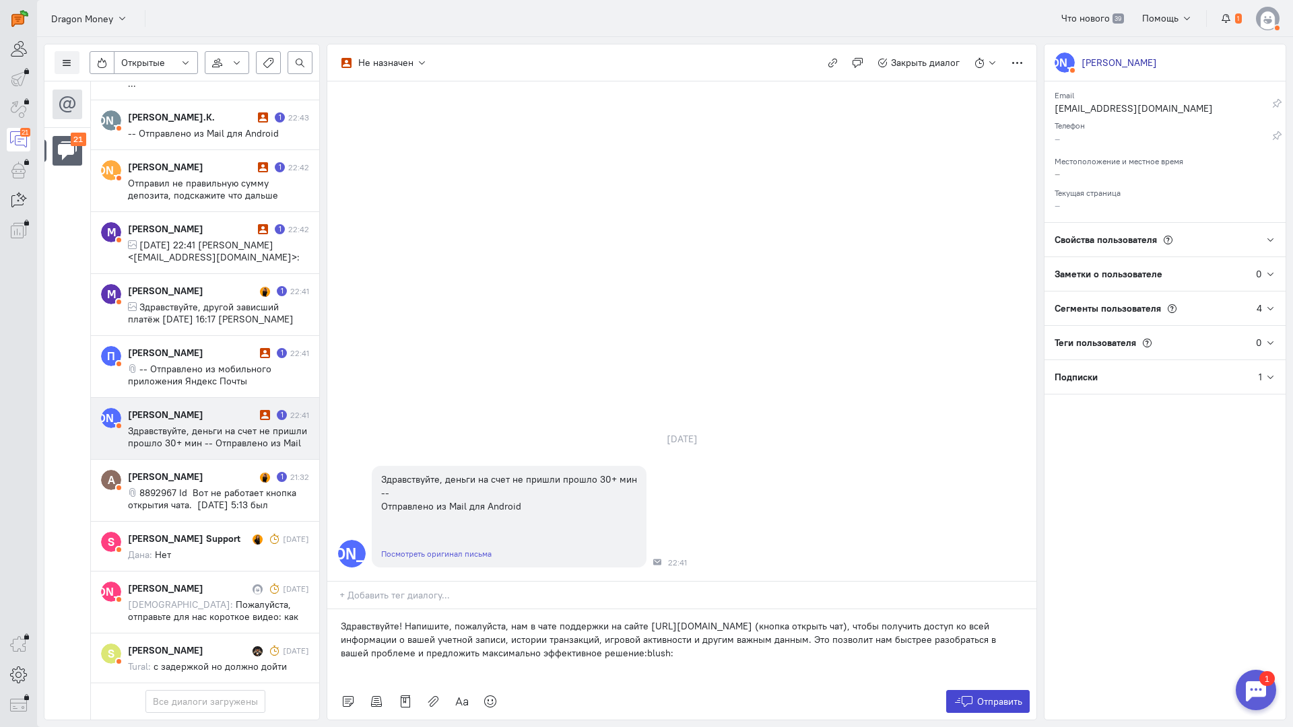
click at [970, 695] on icon at bounding box center [964, 701] width 20 height 13
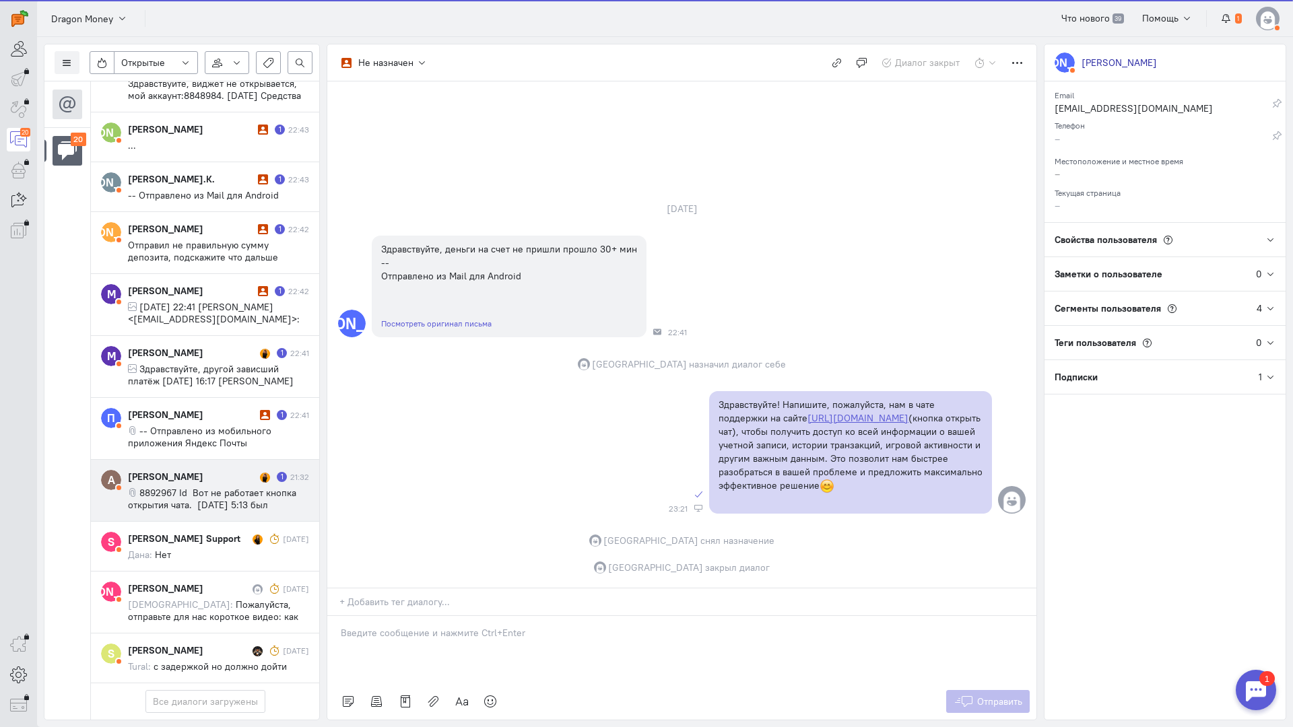
scroll to position [952, 0]
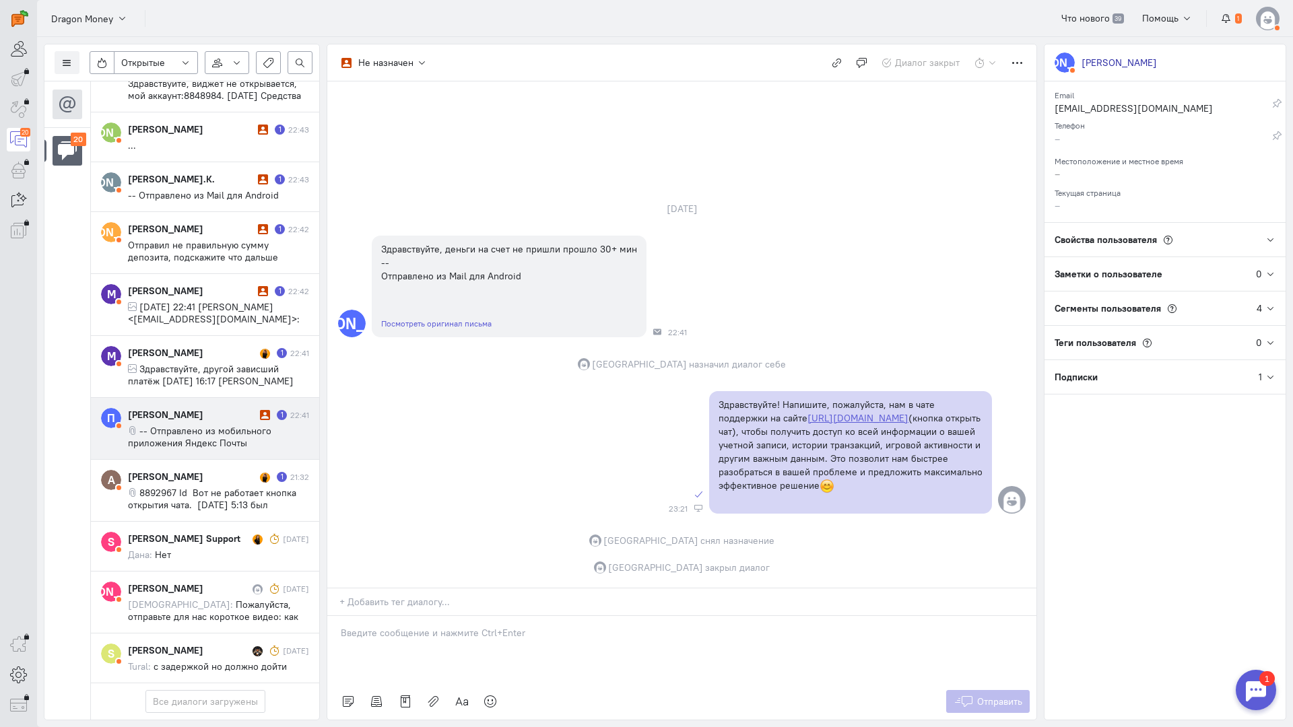
click at [211, 425] on span "-- Отправлено из мобильного приложения Яндекс Почты" at bounding box center [199, 437] width 143 height 24
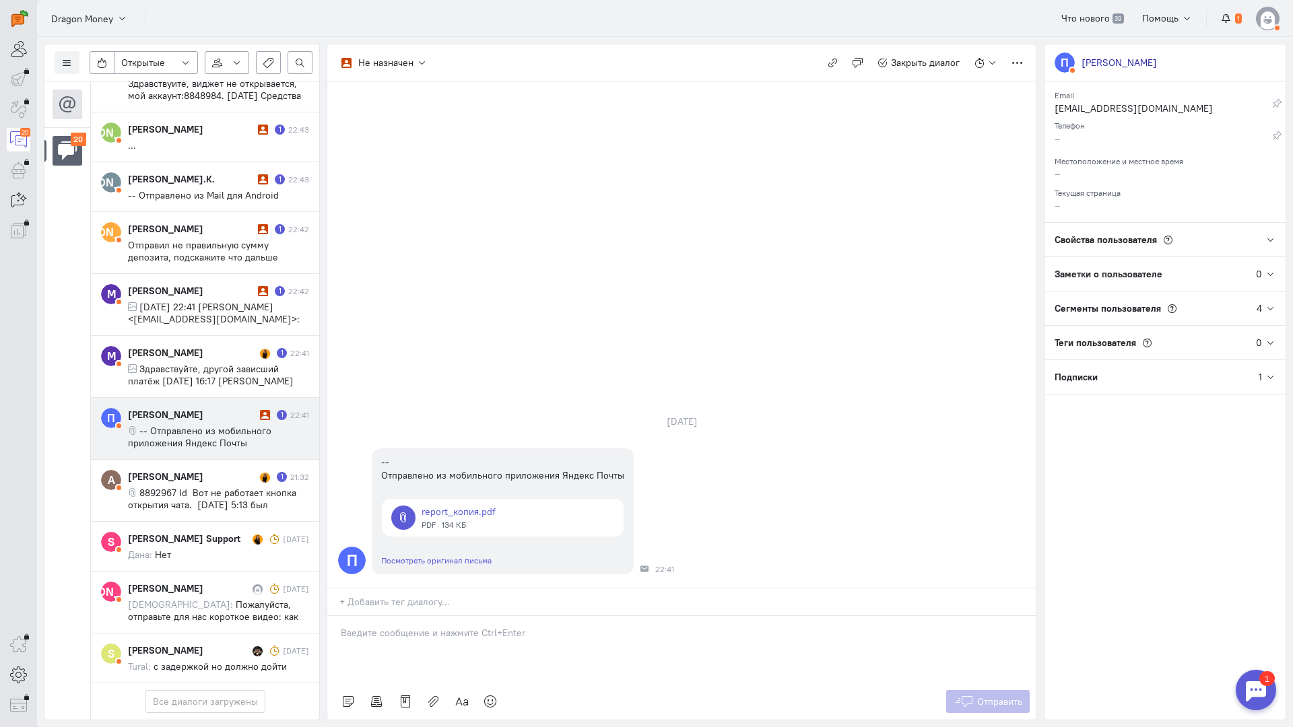
click at [420, 626] on p at bounding box center [682, 632] width 682 height 13
click at [334, 616] on div "Здравствуйте! Благодарим Вас за обращение и предоставленную информацию:blush:" at bounding box center [681, 649] width 709 height 67
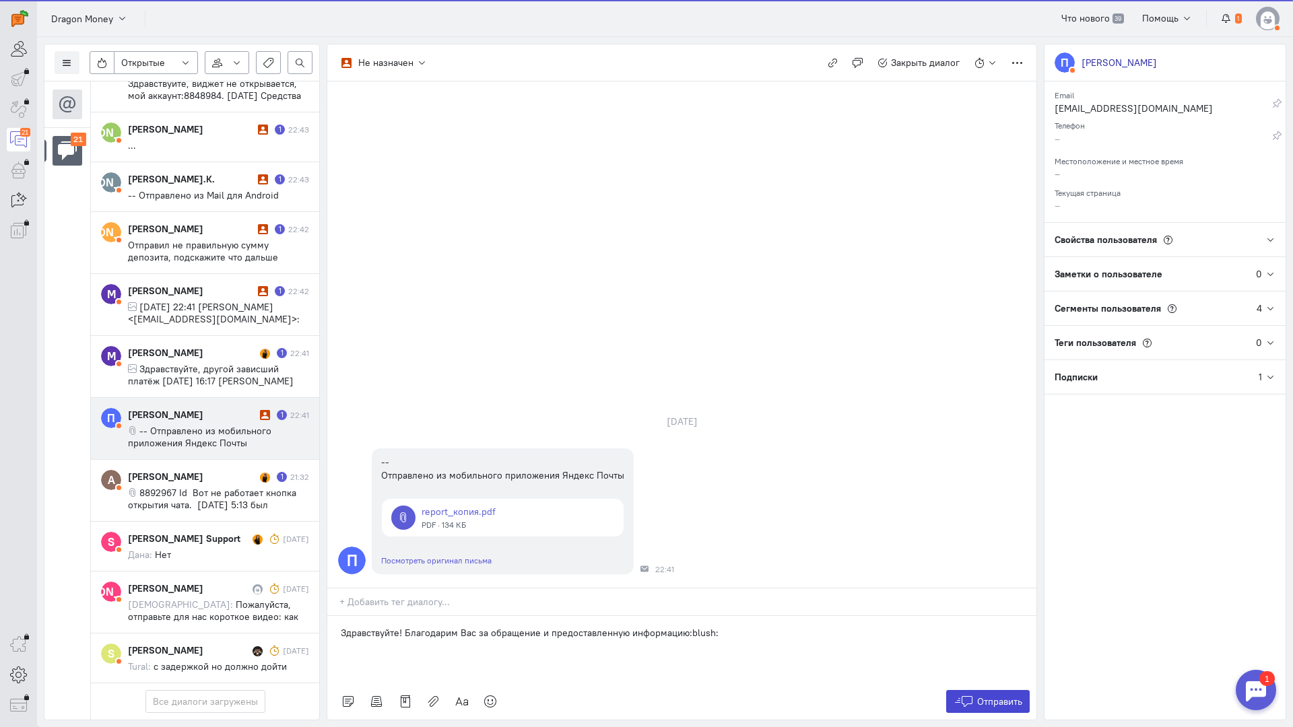
scroll to position [1012, 0]
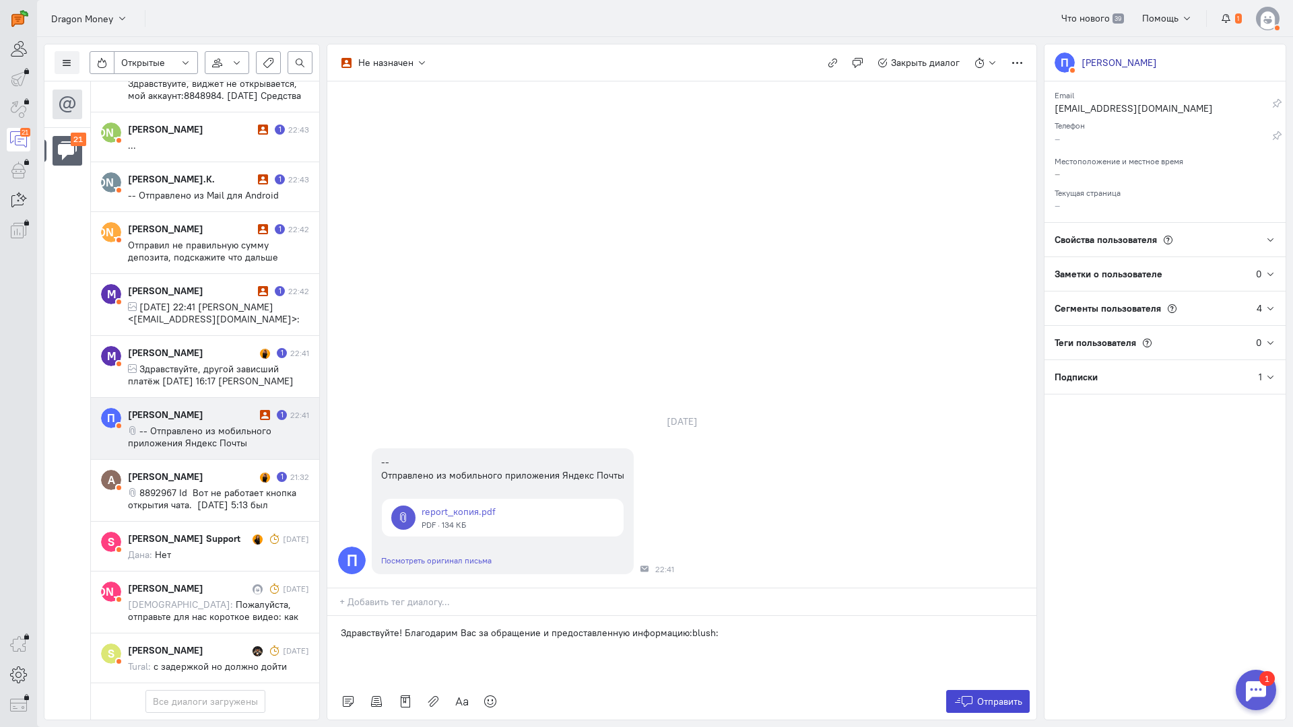
click at [990, 696] on span "Отправить" at bounding box center [999, 702] width 45 height 12
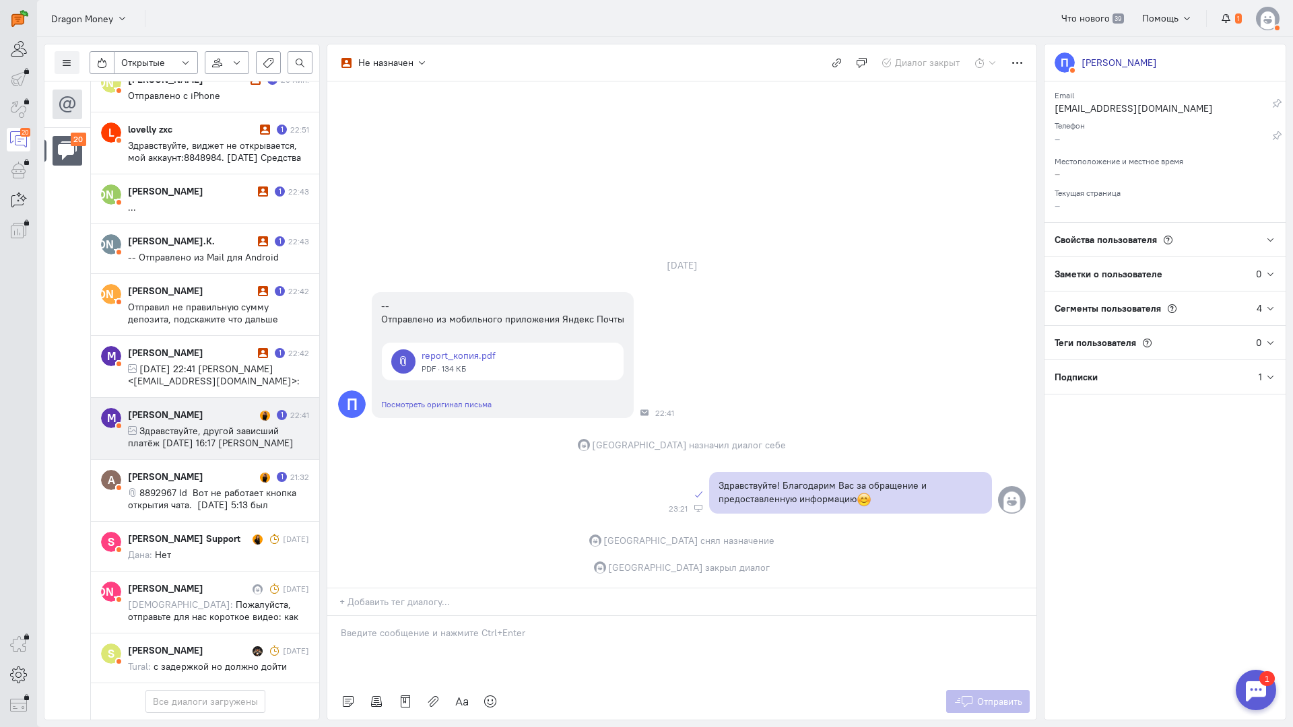
click at [242, 425] on span "Здравствуйте, другой зависший платёж [DATE] 16:17 [PERSON_NAME] Money <[EMAIL_A…" at bounding box center [211, 449] width 166 height 48
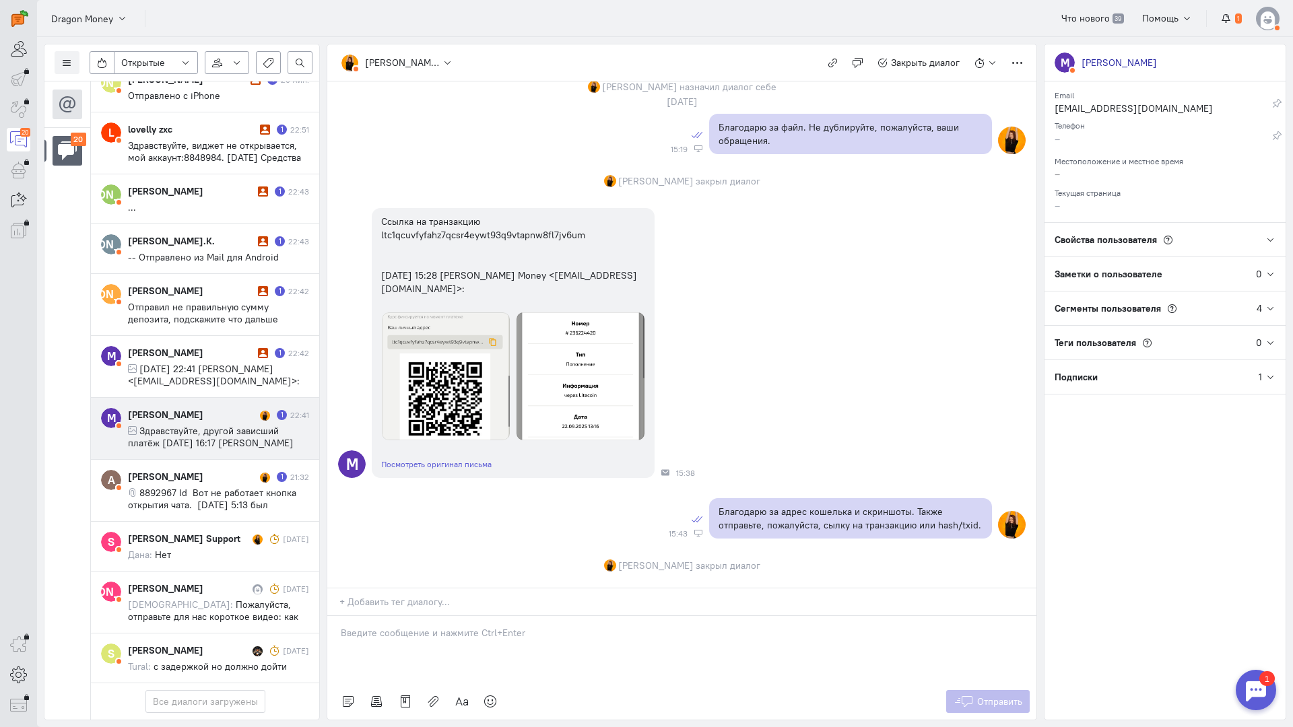
scroll to position [0, 0]
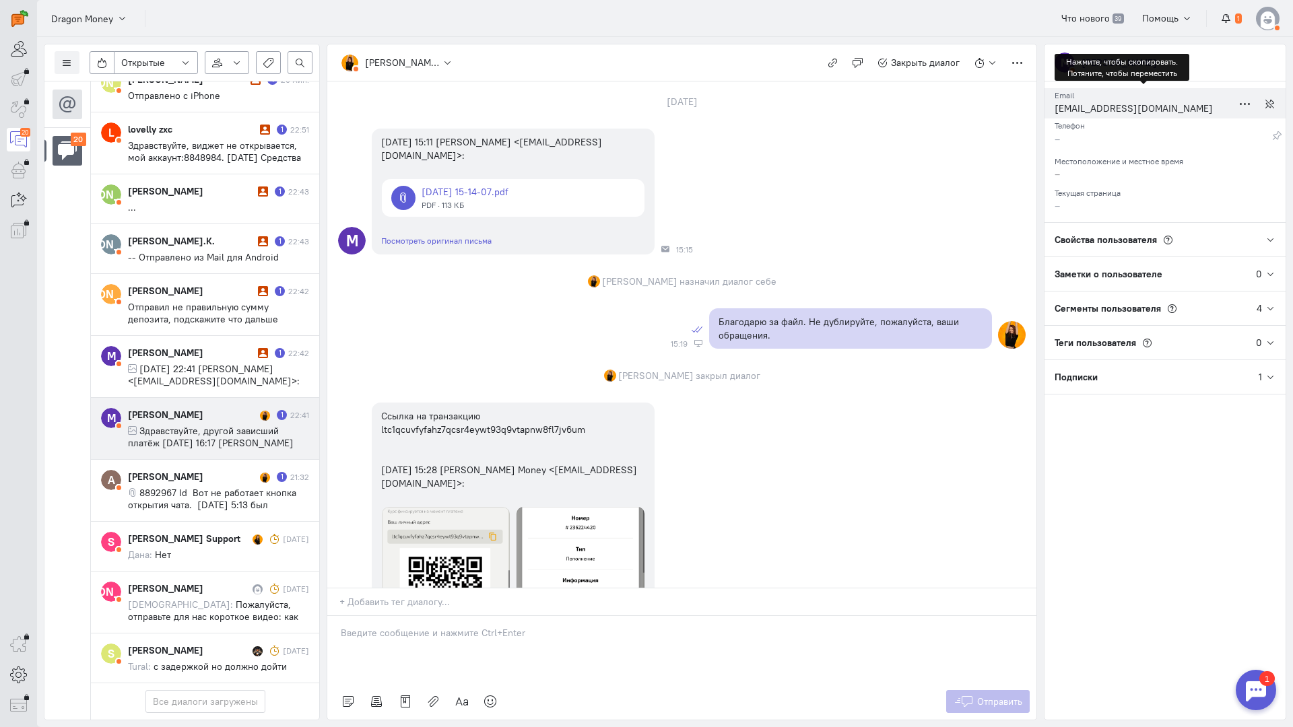
click at [1101, 114] on div "[EMAIL_ADDRESS][DOMAIN_NAME]" at bounding box center [1144, 110] width 178 height 17
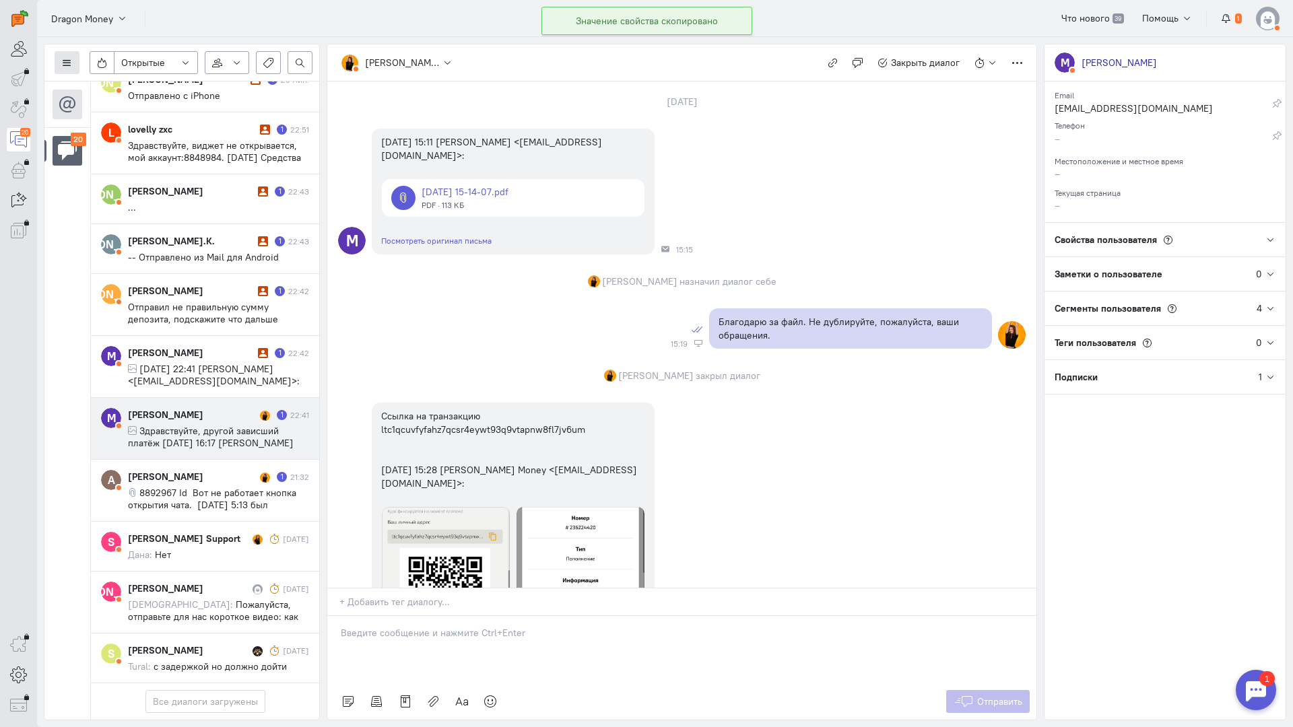
click at [65, 66] on icon at bounding box center [67, 63] width 10 height 10
click at [136, 92] on span "Список пользователей" at bounding box center [131, 90] width 100 height 12
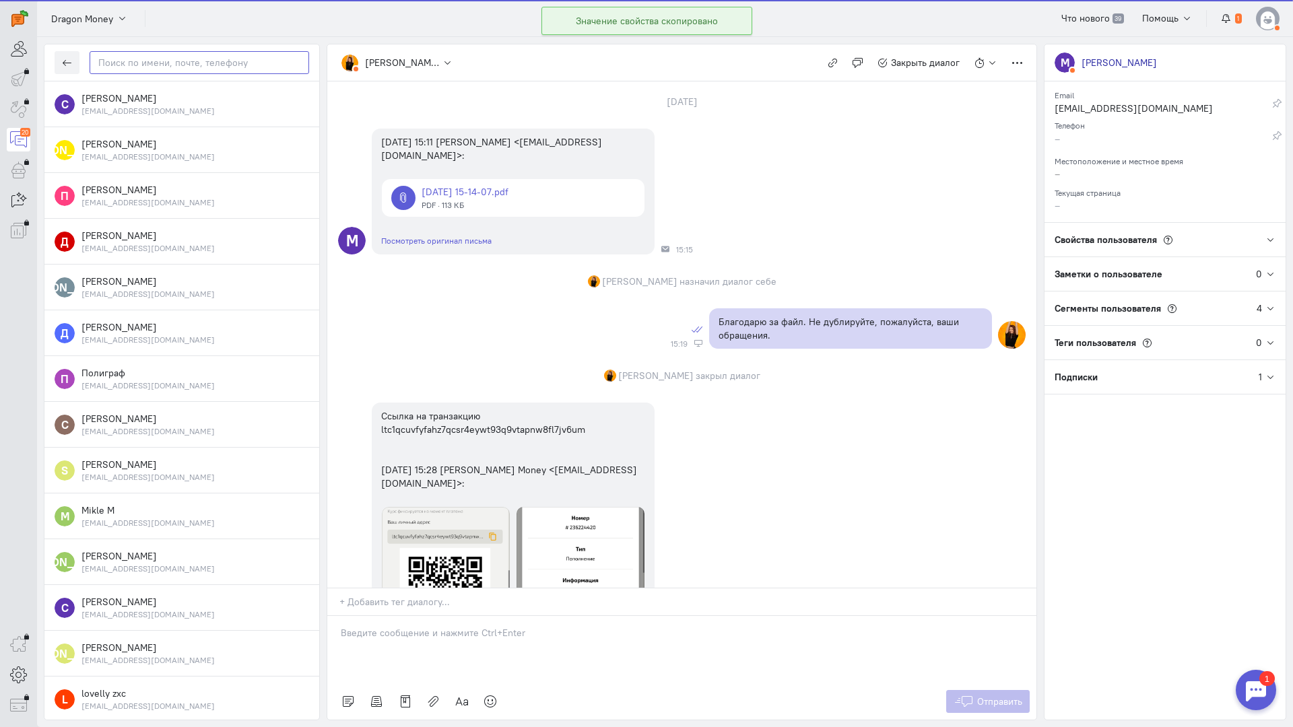
click at [178, 73] on input "text" at bounding box center [200, 62] width 220 height 23
paste input "drivekuehe12@gm"
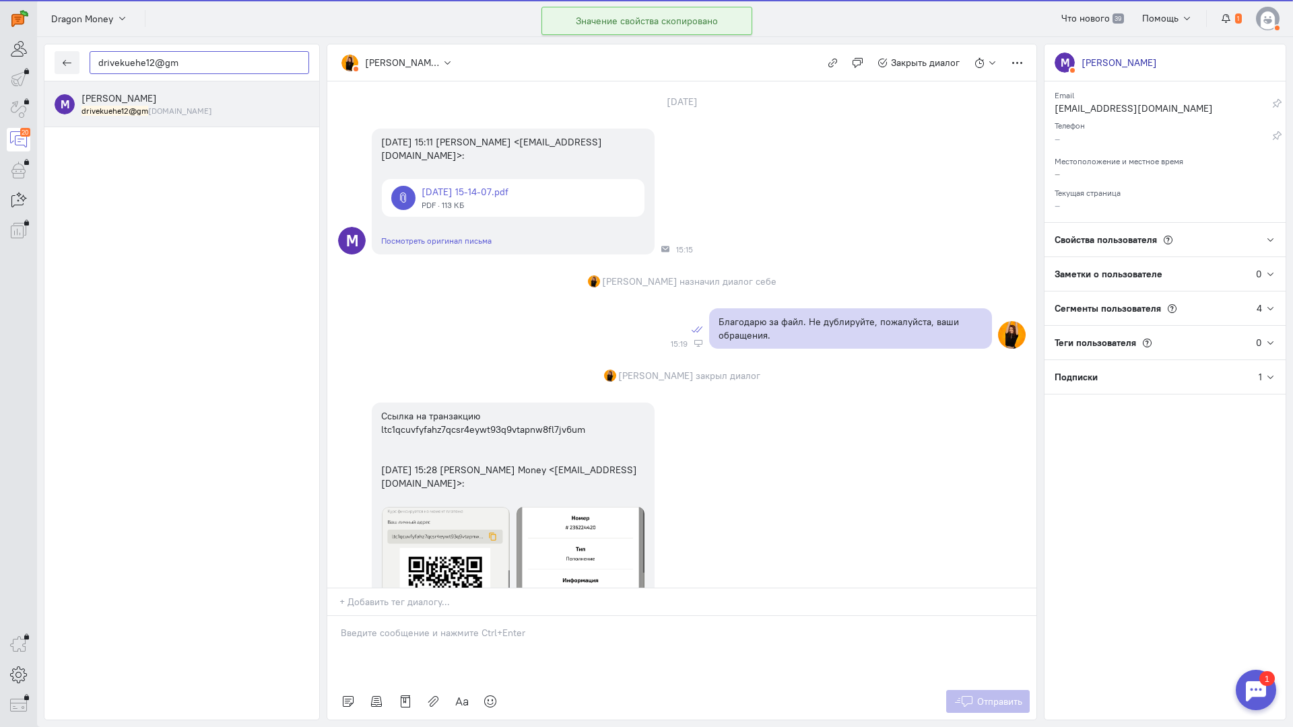
type input "drivekuehe12@gm"
click at [152, 102] on span "[PERSON_NAME]" at bounding box center [118, 98] width 75 height 12
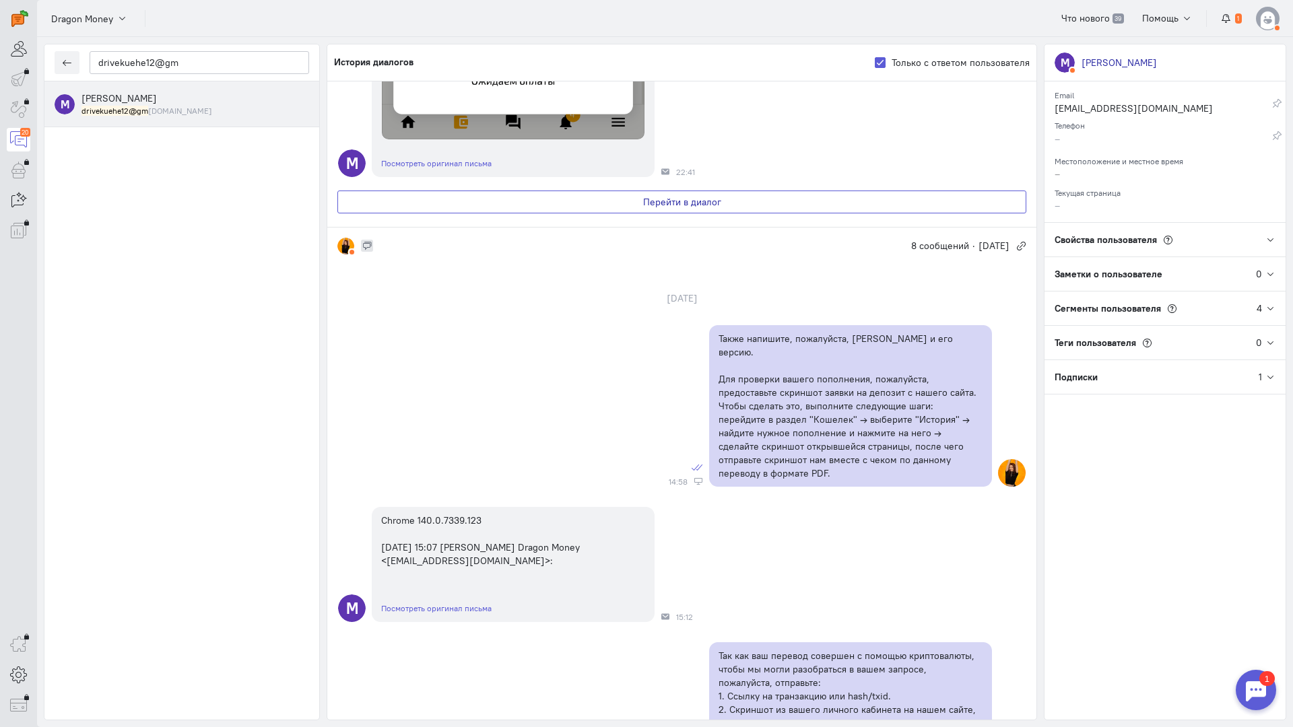
scroll to position [1658, 0]
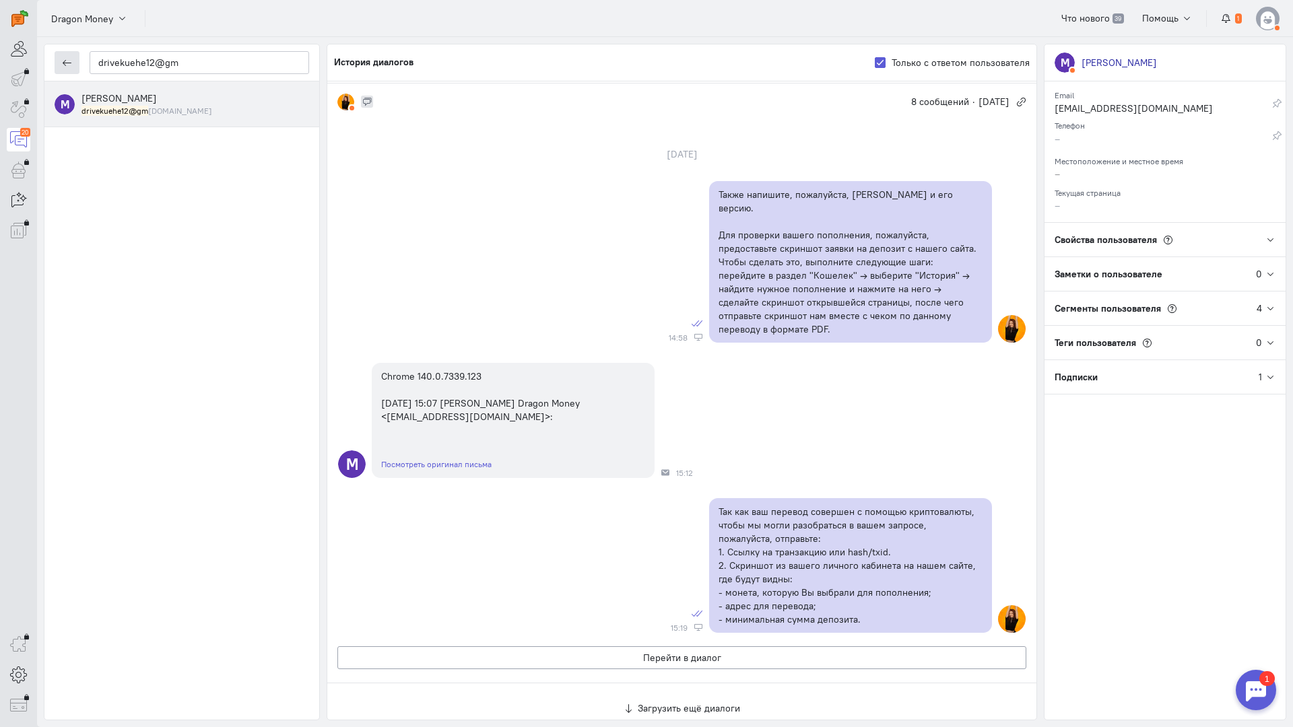
click at [65, 65] on icon "button" at bounding box center [67, 63] width 10 height 10
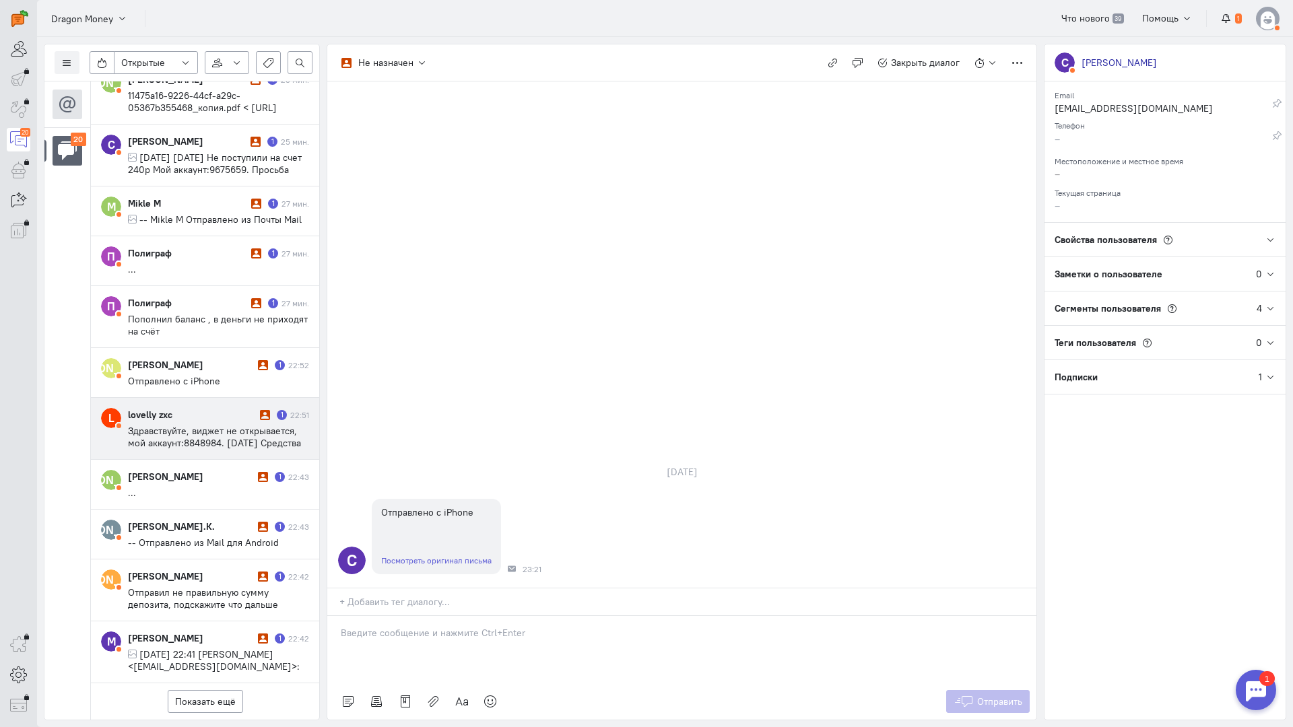
scroll to position [636, 0]
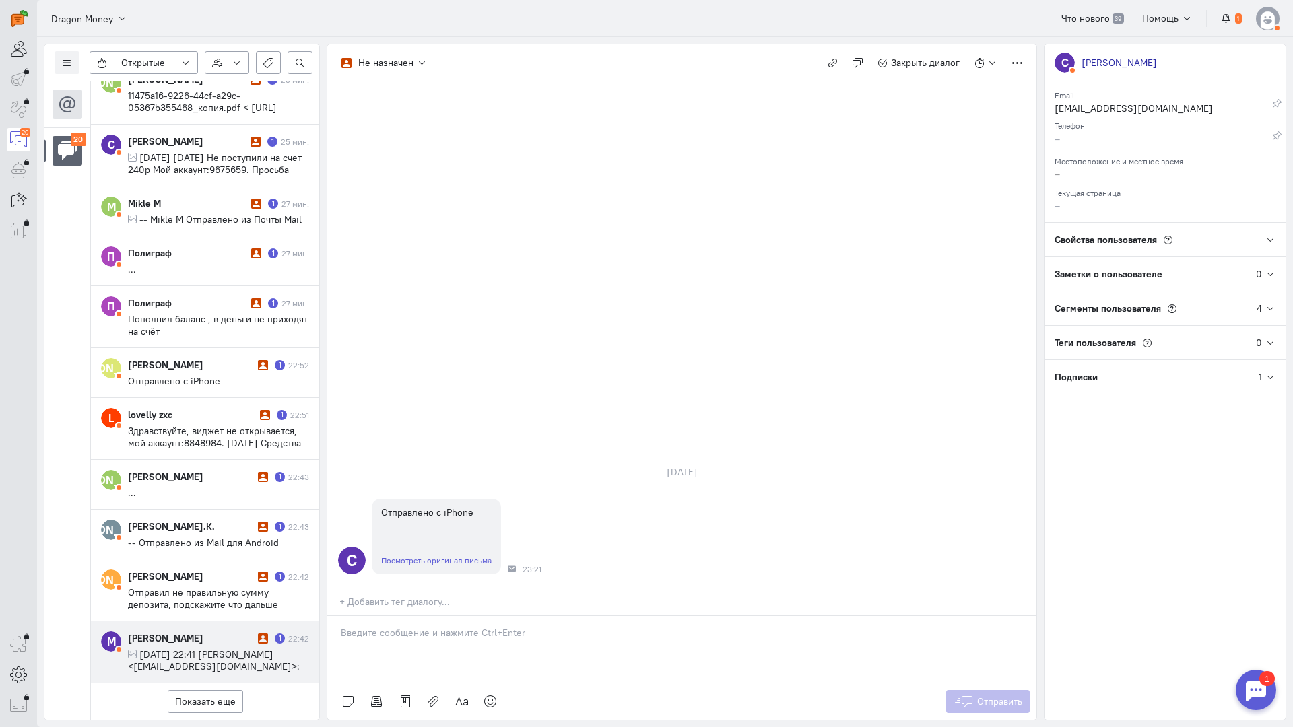
click at [192, 649] on span "[DATE] 22:41 [PERSON_NAME] <[EMAIL_ADDRESS][DOMAIN_NAME]>:" at bounding box center [214, 661] width 172 height 24
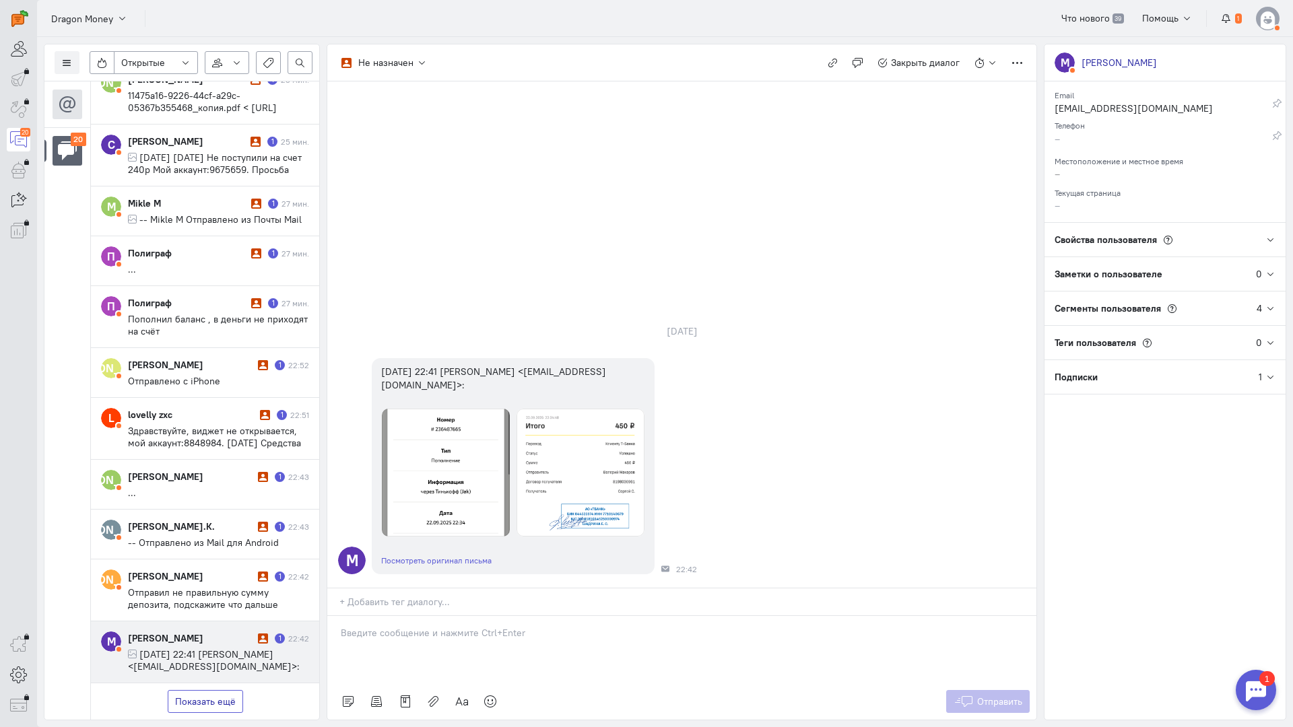
click at [222, 690] on button "Показать ещё" at bounding box center [205, 701] width 75 height 23
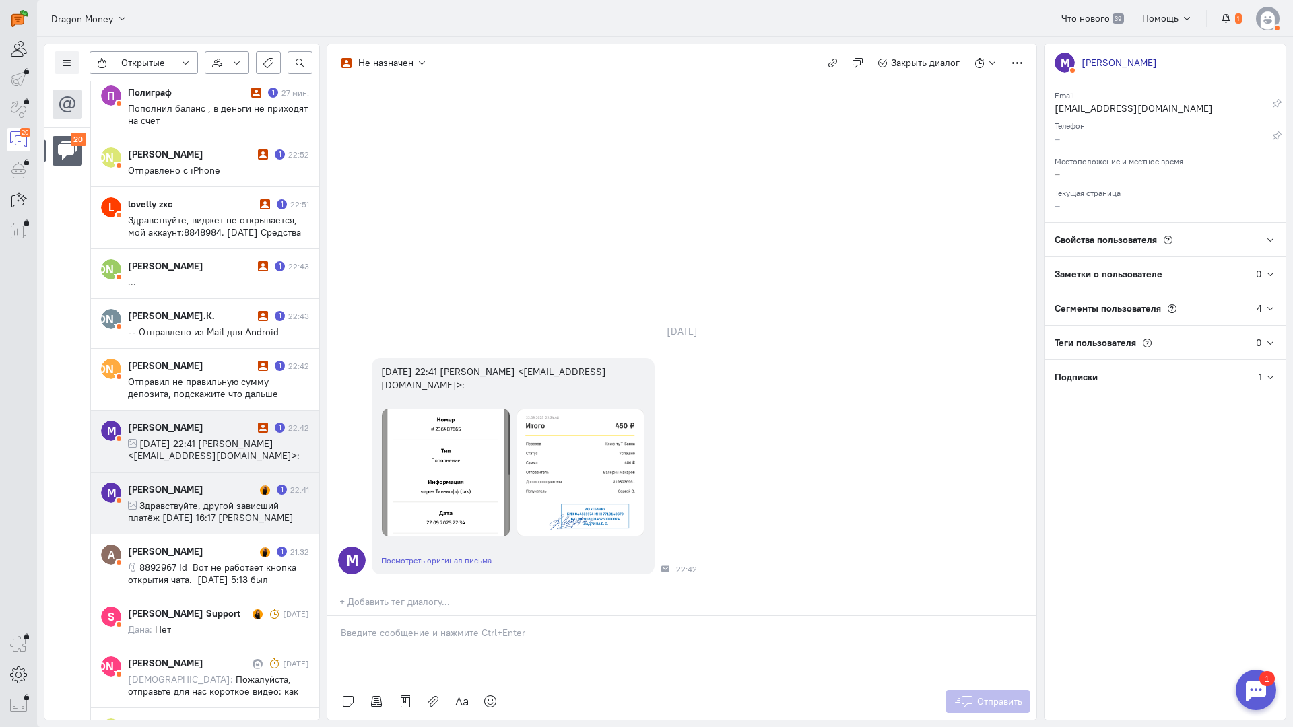
scroll to position [952, 0]
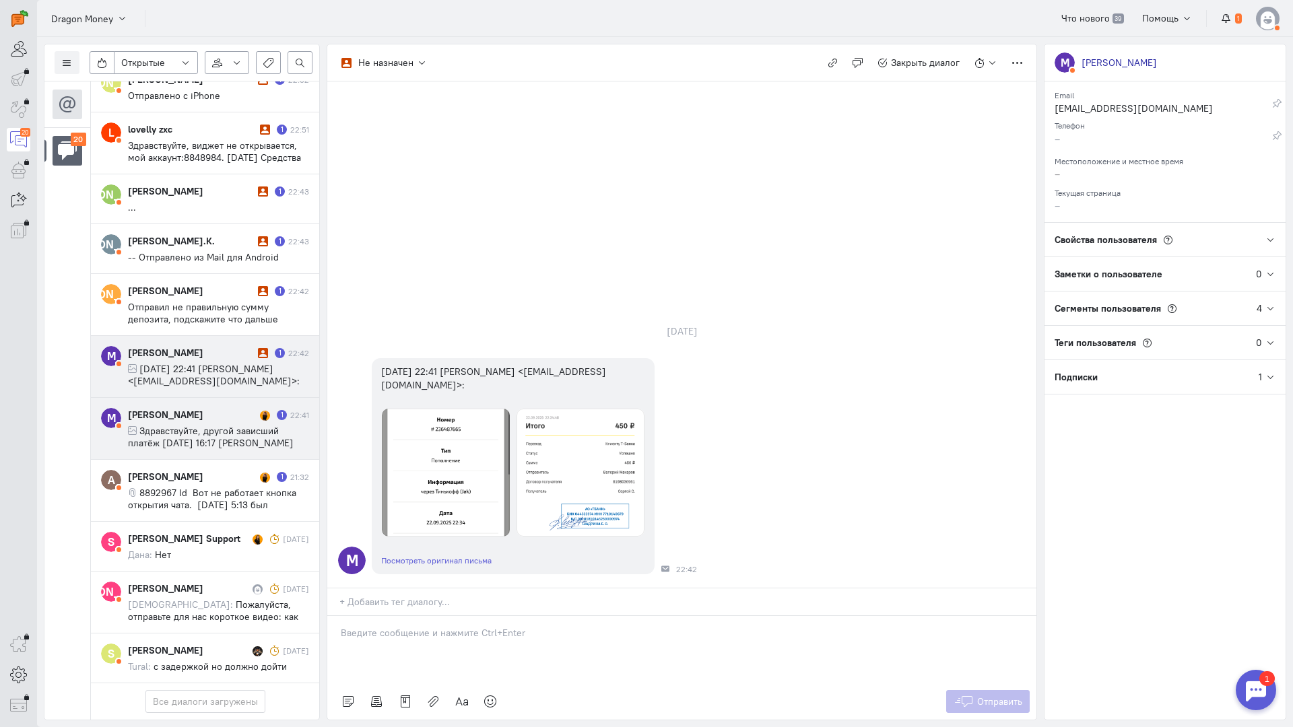
click at [215, 425] on span "Здравствуйте, другой зависший платёж [DATE] 16:17 [PERSON_NAME] Money <[EMAIL_A…" at bounding box center [211, 449] width 166 height 48
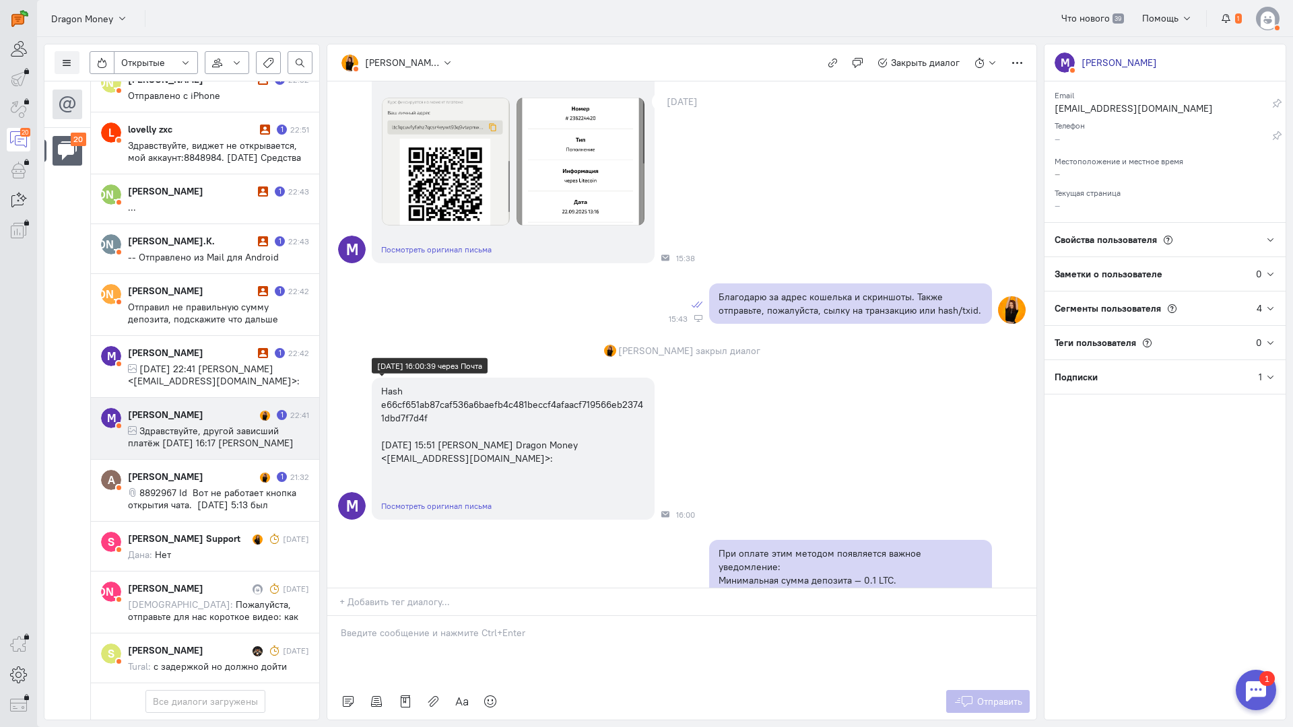
scroll to position [262, 0]
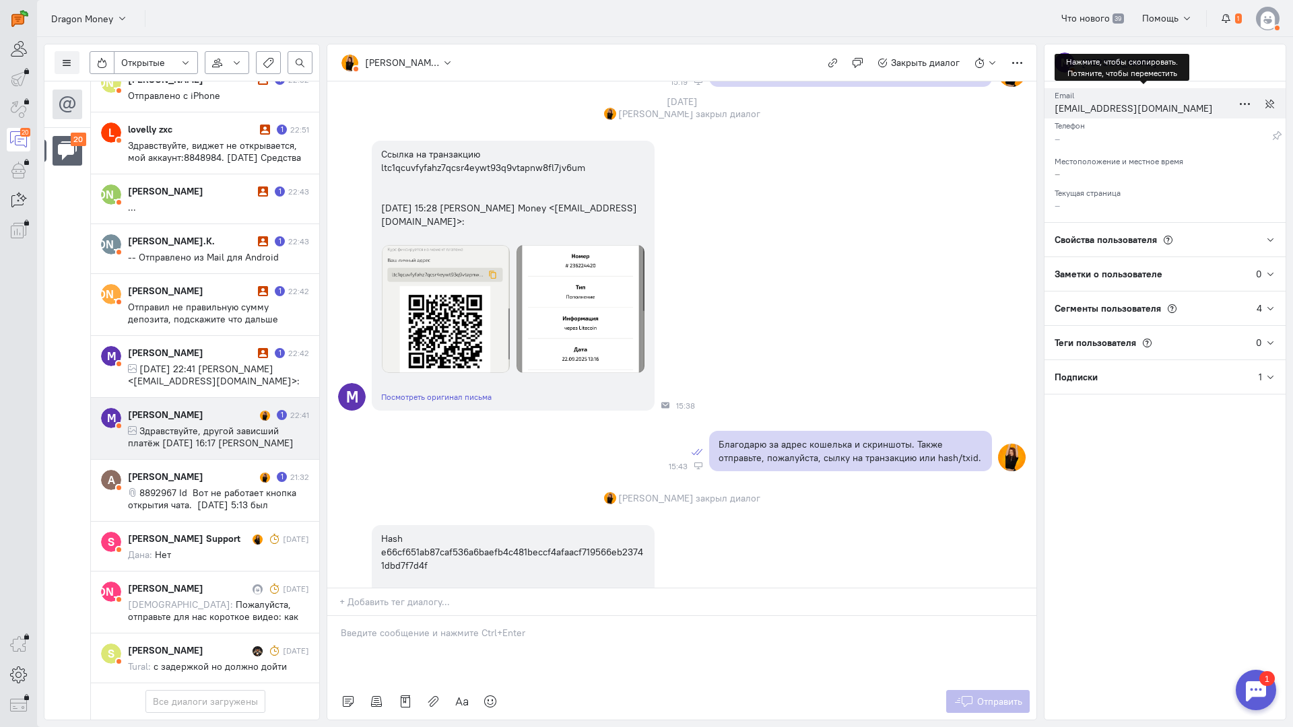
click at [1113, 107] on div "[EMAIL_ADDRESS][DOMAIN_NAME]" at bounding box center [1144, 110] width 178 height 17
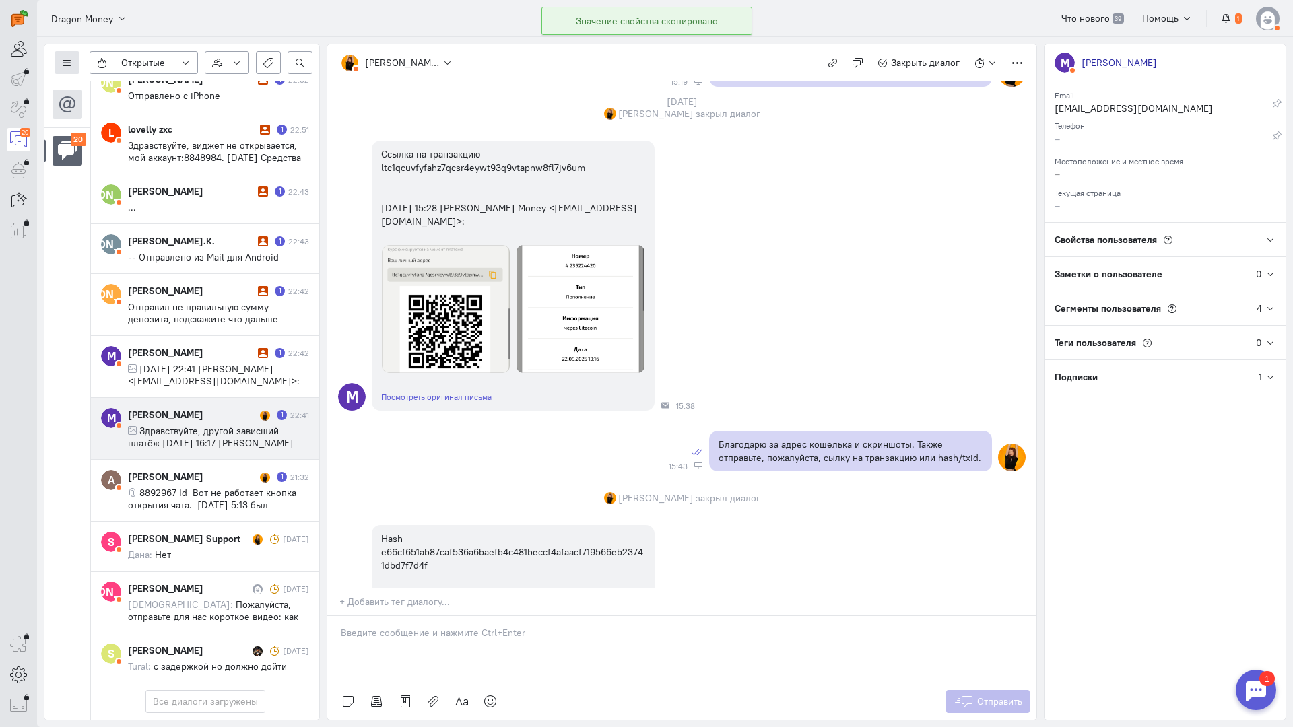
click at [65, 65] on icon at bounding box center [67, 63] width 10 height 10
click at [161, 88] on span "Список пользователей" at bounding box center [131, 90] width 100 height 12
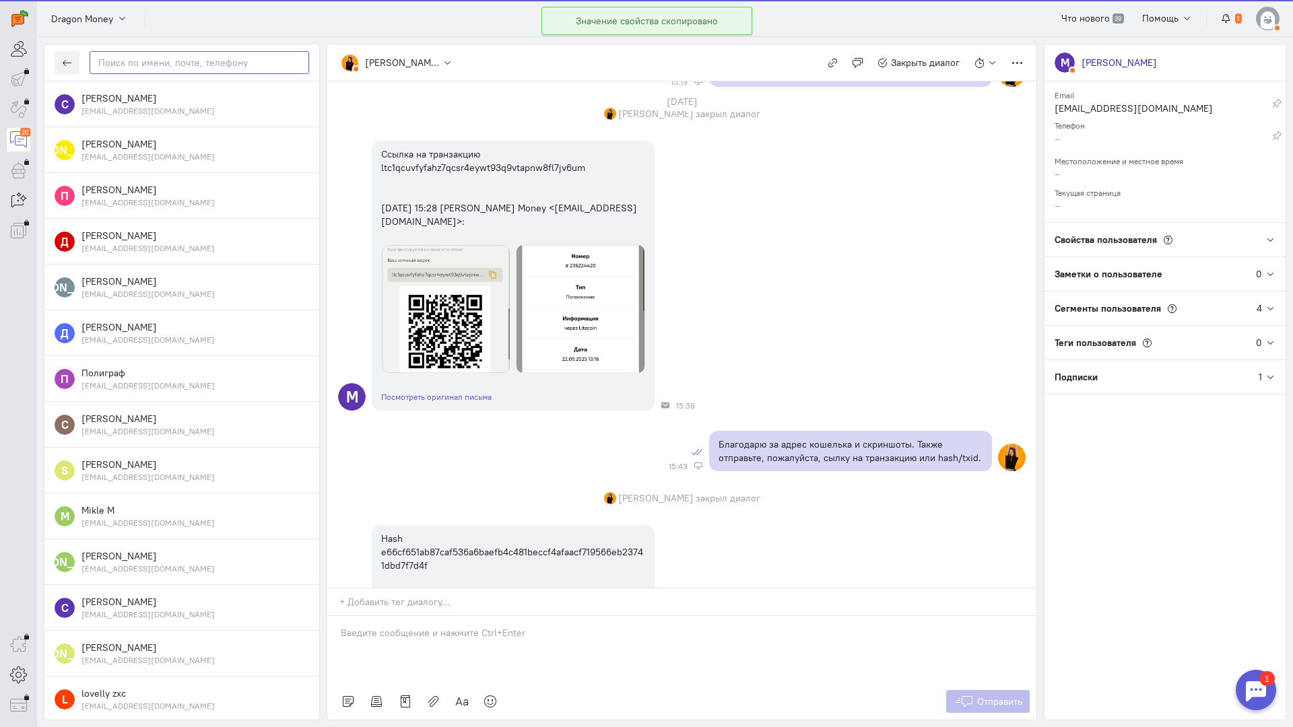
click at [147, 63] on input "text" at bounding box center [200, 62] width 220 height 23
paste input "drivekuehe12@gm"
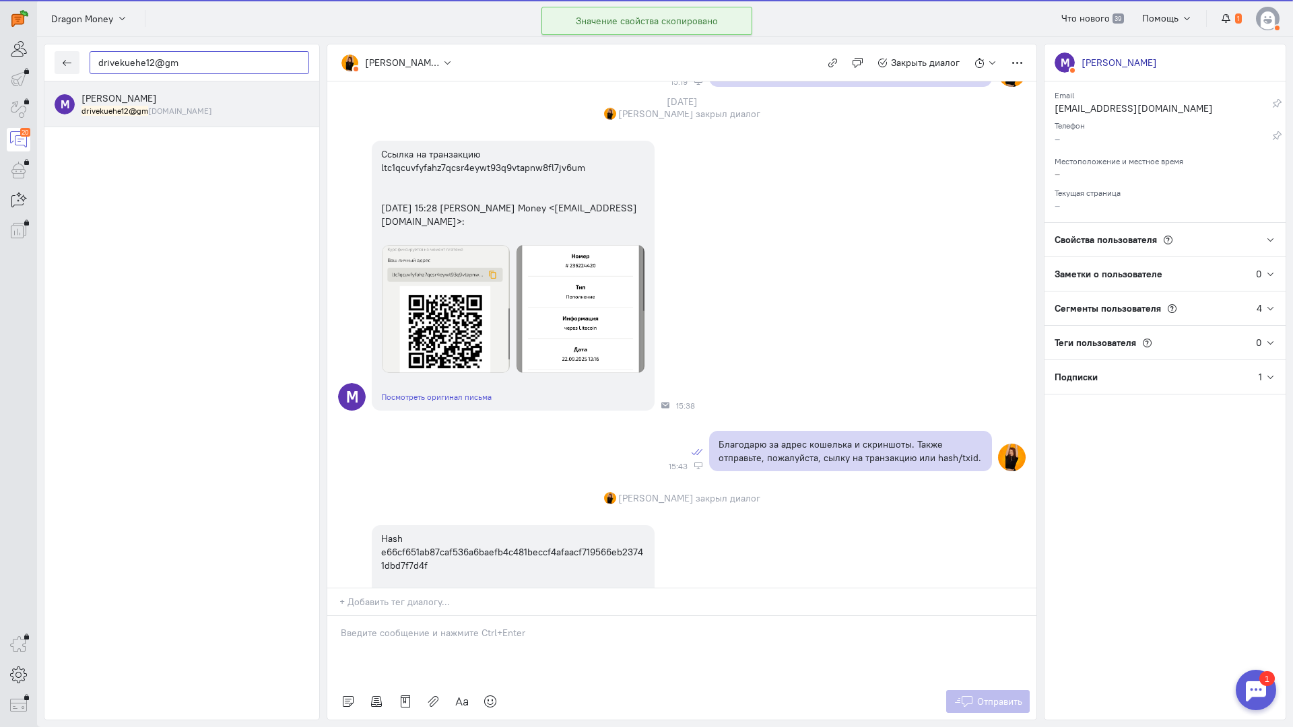
type input "drivekuehe12@gm"
click at [165, 115] on small "drivekuehe12@gm [DOMAIN_NAME]" at bounding box center [146, 110] width 131 height 11
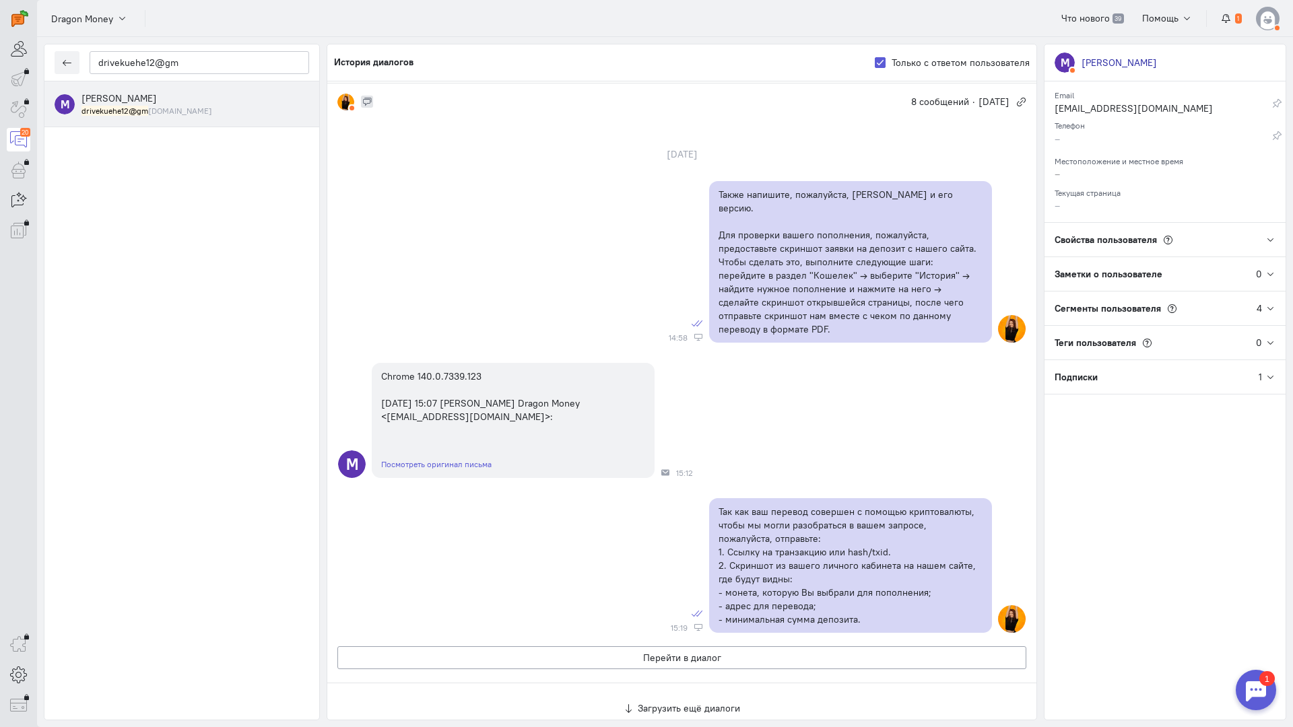
scroll to position [1658, 0]
click at [620, 647] on button "Перейти в диалог" at bounding box center [681, 658] width 689 height 23
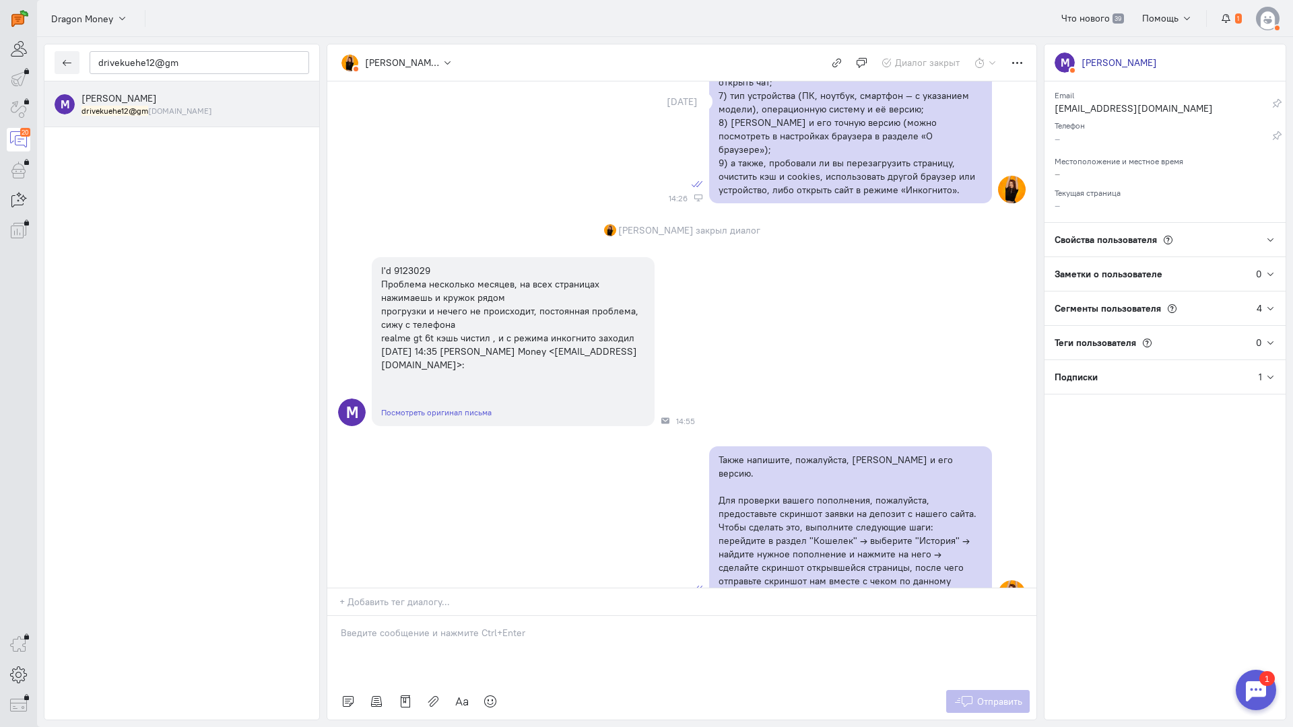
scroll to position [637, 0]
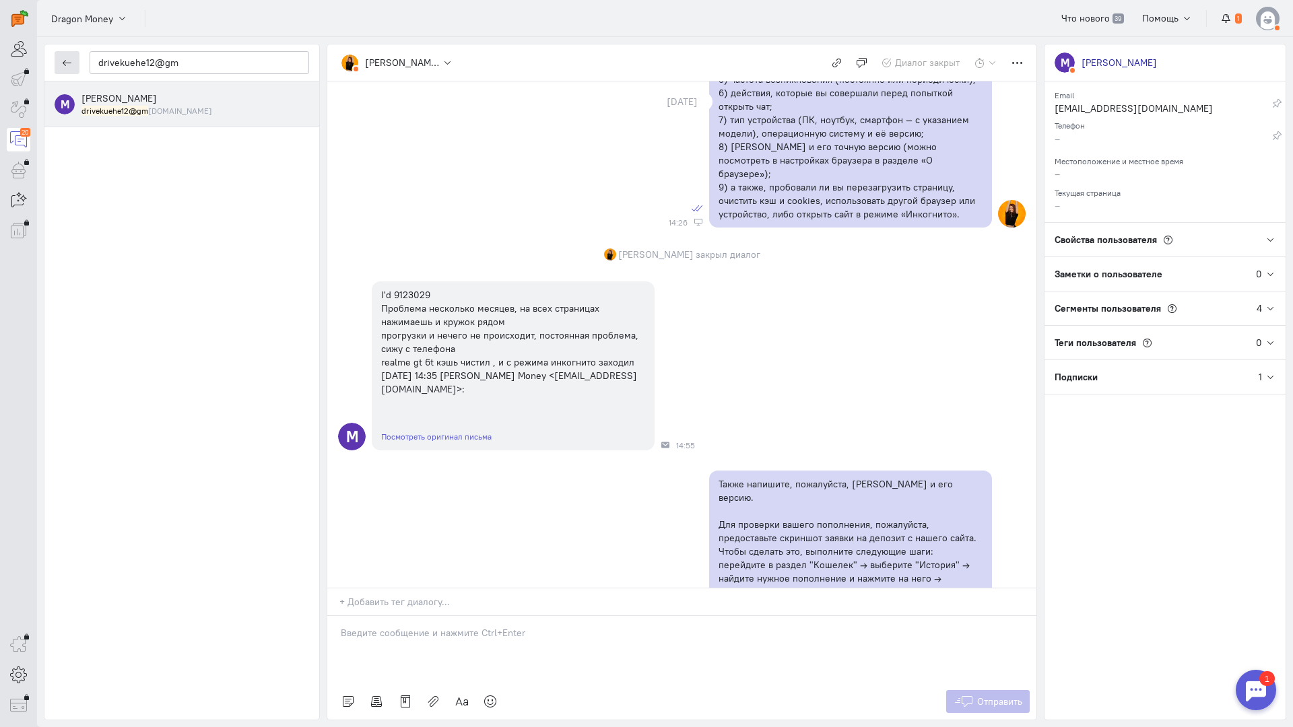
click at [69, 56] on button "button" at bounding box center [67, 62] width 25 height 23
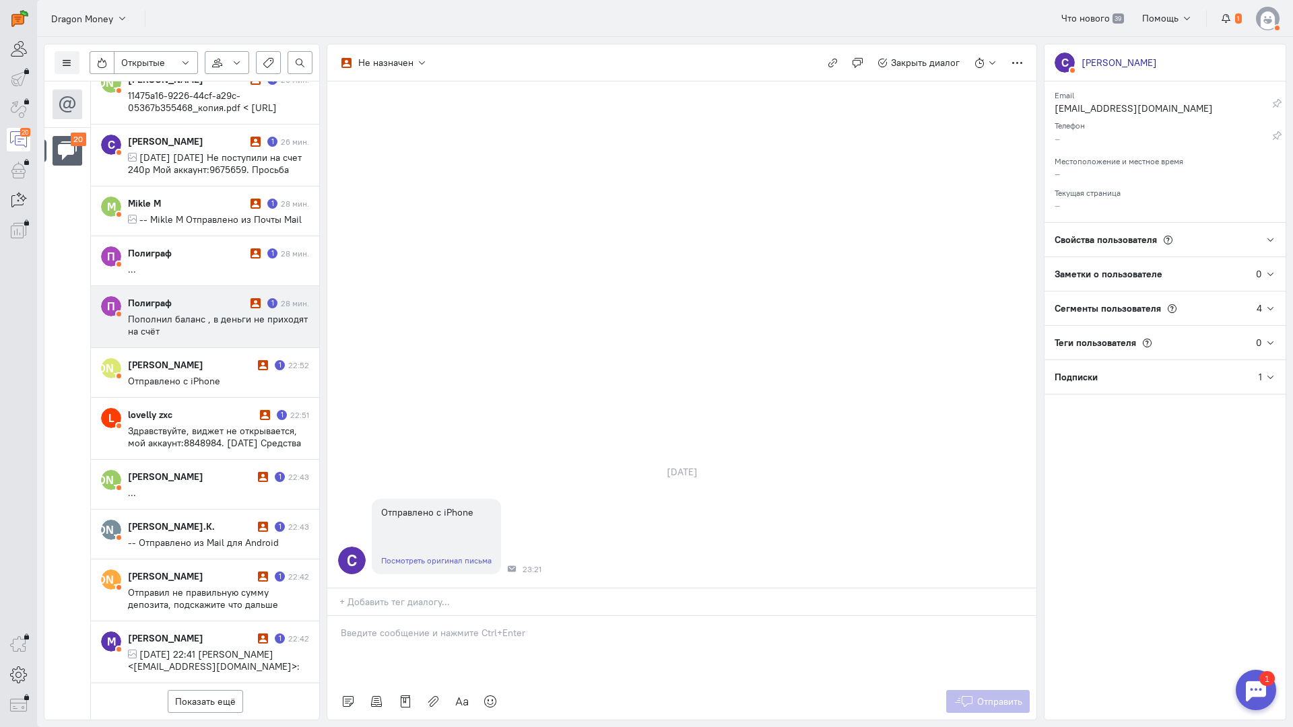
scroll to position [636, 0]
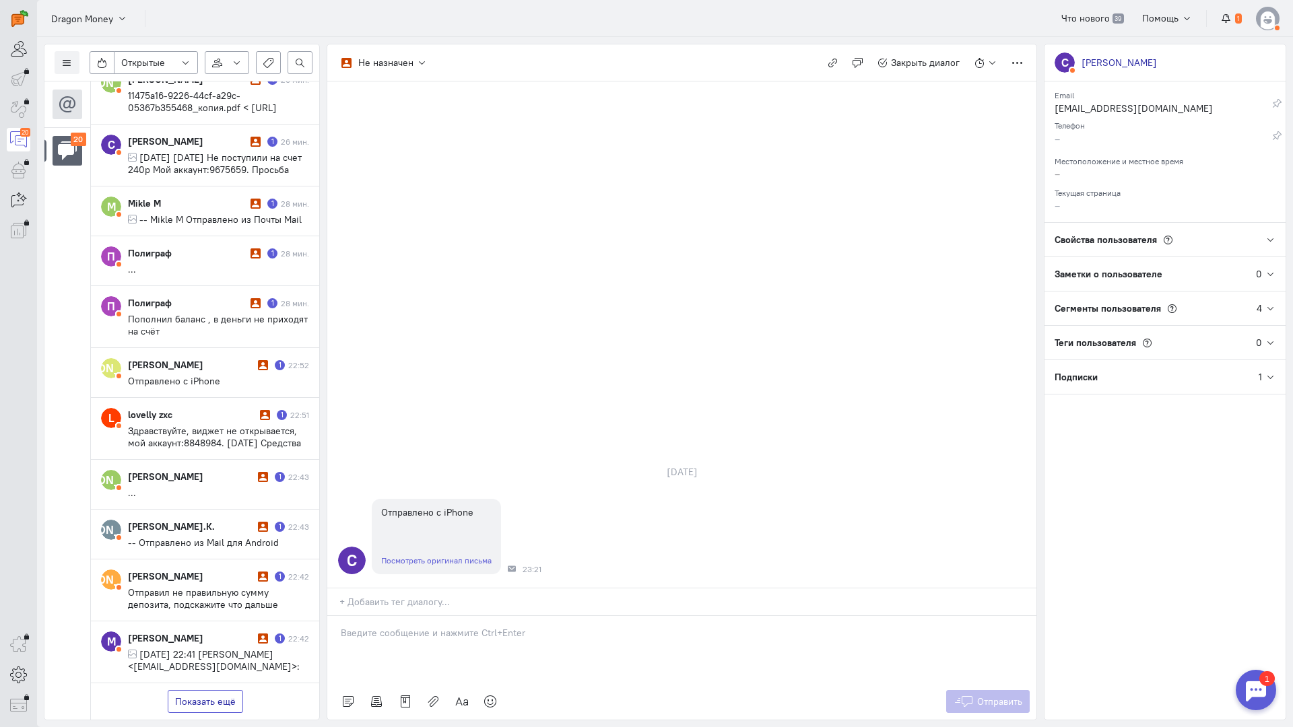
click at [214, 690] on button "Показать ещё" at bounding box center [205, 701] width 75 height 23
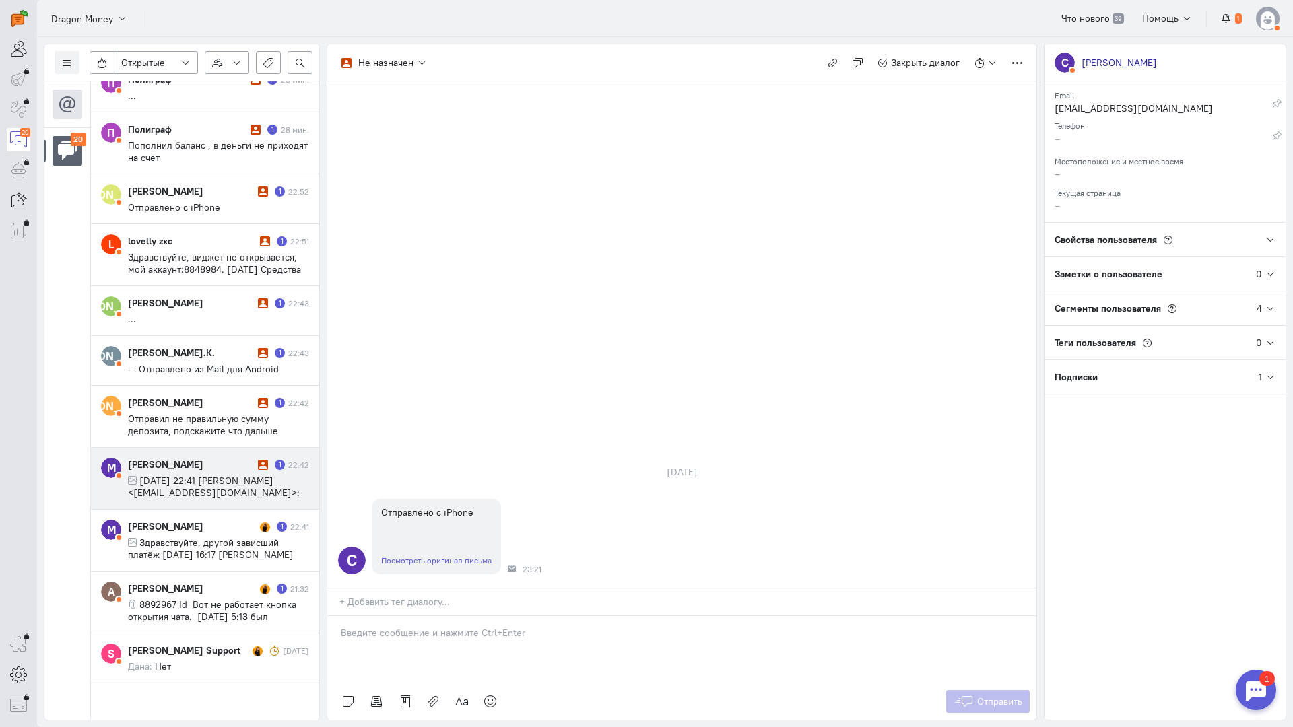
scroll to position [952, 0]
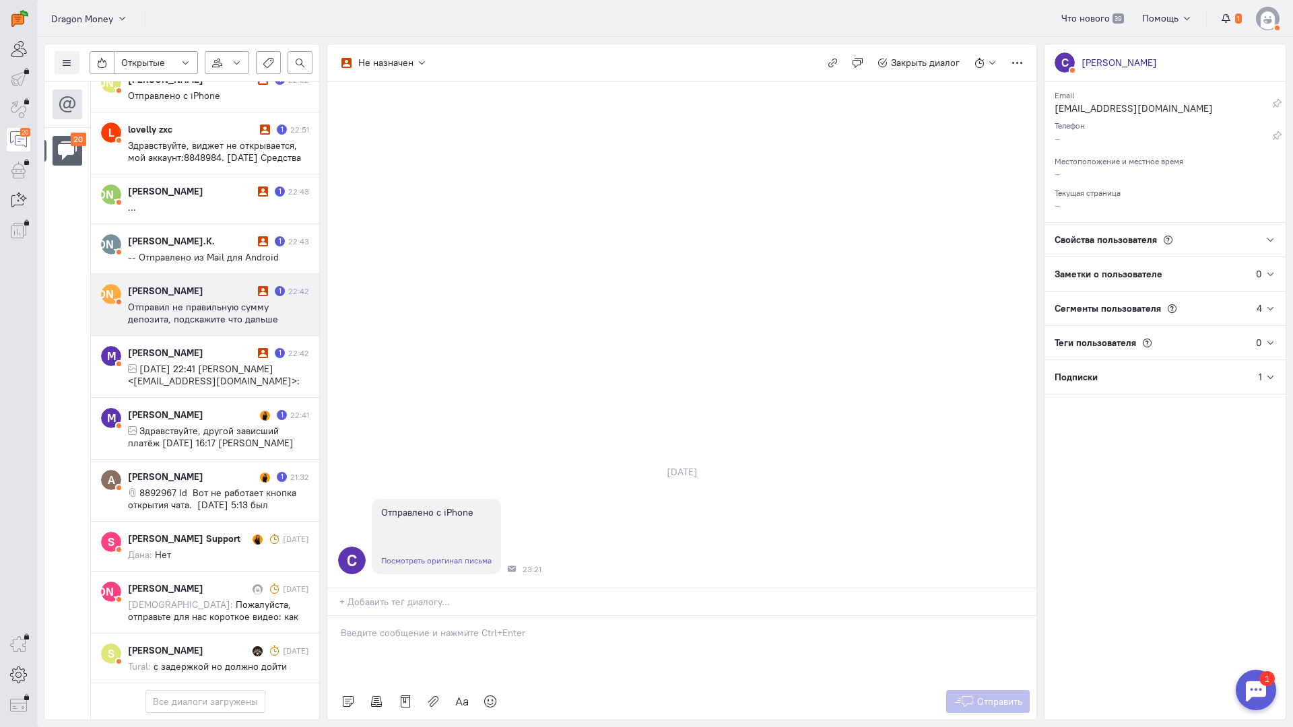
click at [187, 301] on span "Отправил не правильную сумму депозита, подскажите что дальше делать что бы зачи…" at bounding box center [203, 325] width 151 height 48
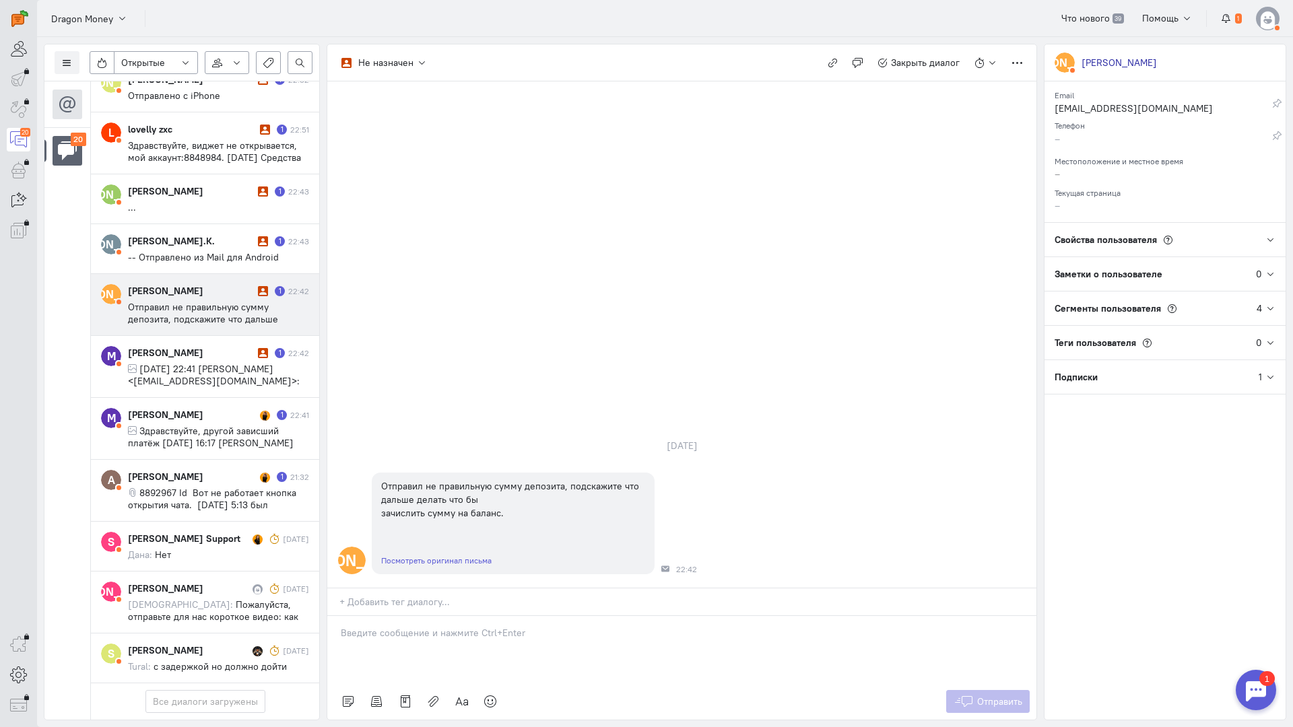
click at [390, 626] on p at bounding box center [682, 632] width 682 height 13
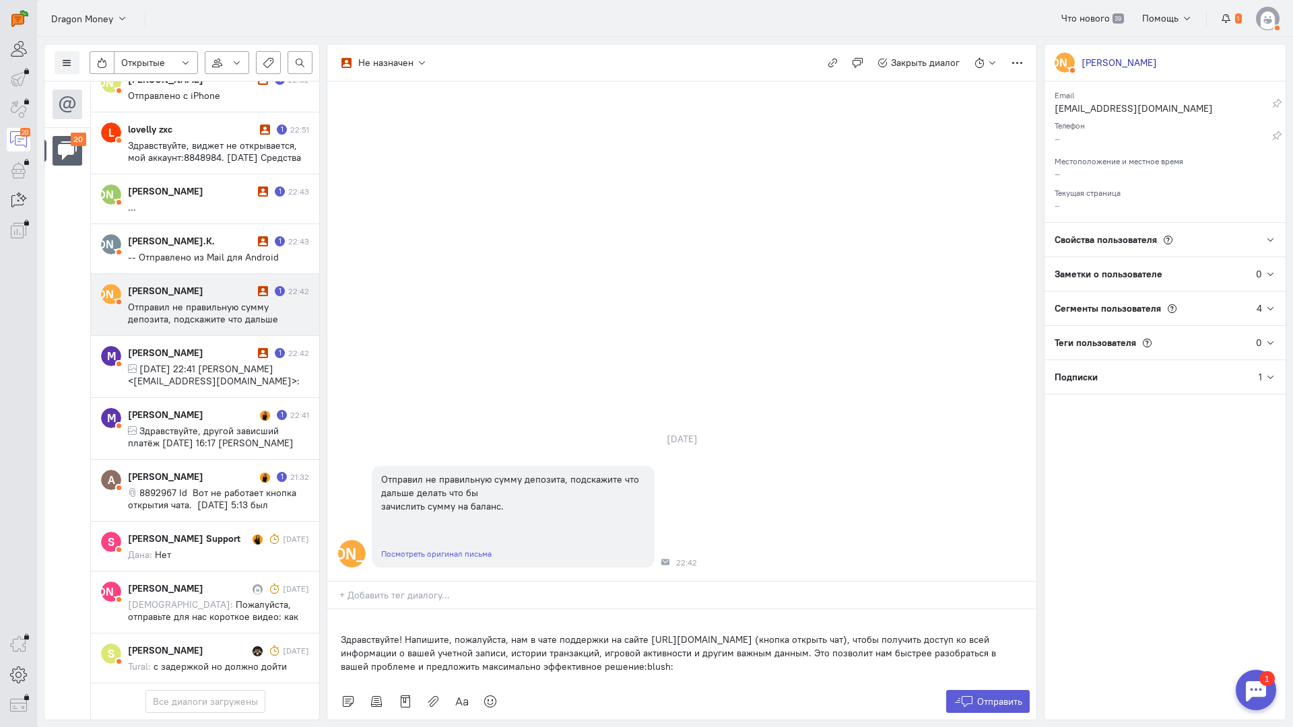
click at [329, 610] on div "Здравствуйте! Напишите, пожалуйста, нам в чате поддержки на сайте [URL][DOMAIN_…" at bounding box center [681, 647] width 709 height 74
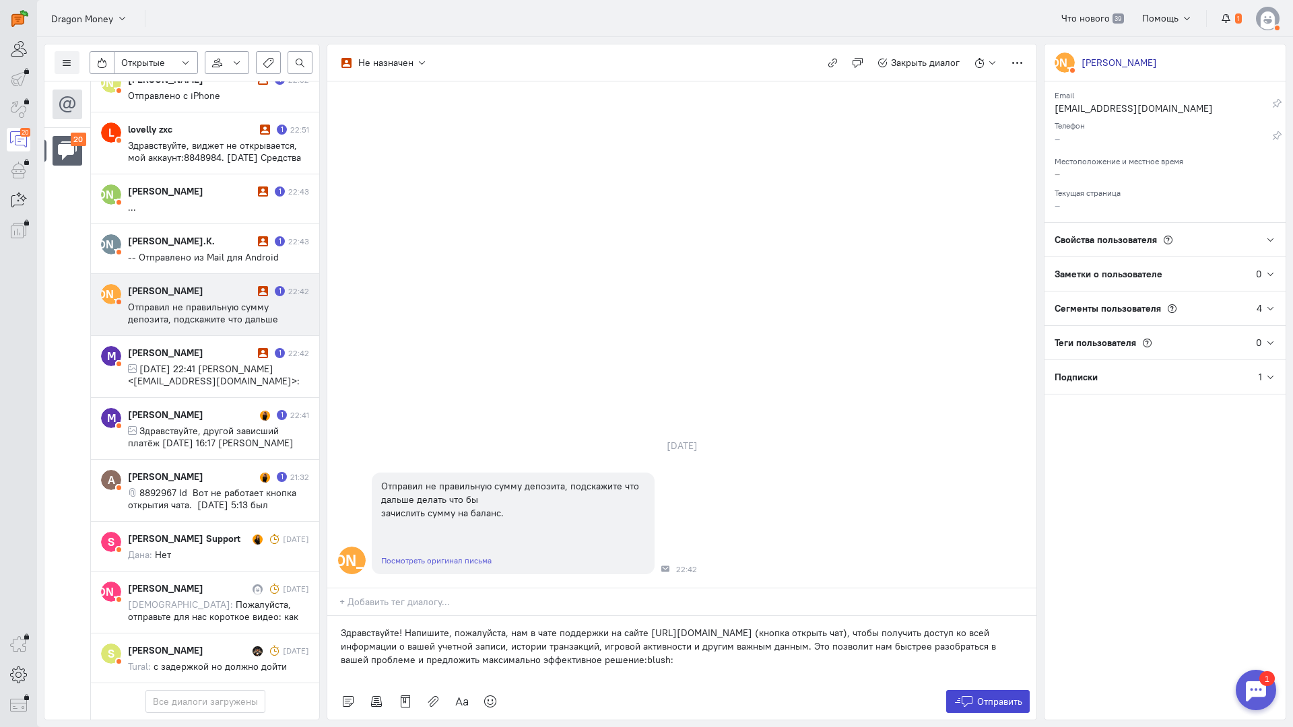
click at [988, 696] on span "Отправить" at bounding box center [999, 702] width 45 height 12
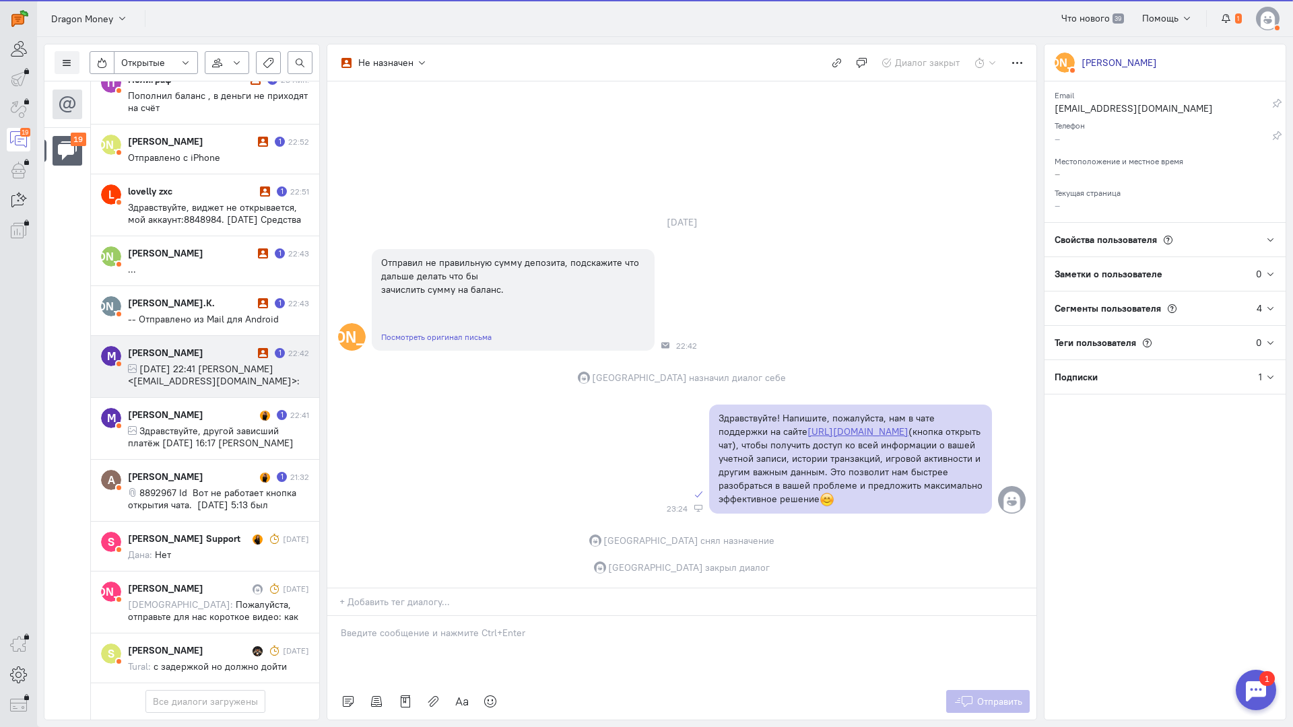
scroll to position [879, 0]
click at [191, 363] on span "[DATE] 22:41 [PERSON_NAME] <[EMAIL_ADDRESS][DOMAIN_NAME]>:" at bounding box center [214, 375] width 172 height 24
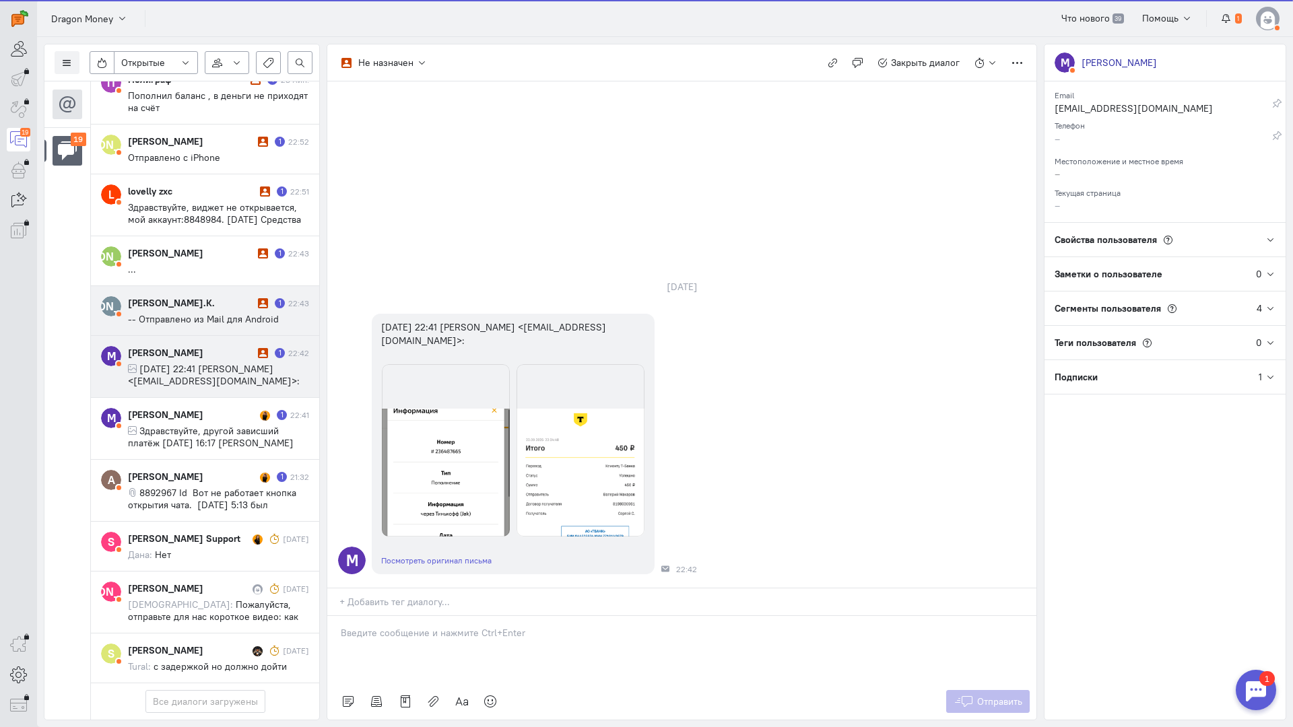
click at [199, 296] on div "[PERSON_NAME].К." at bounding box center [191, 302] width 127 height 13
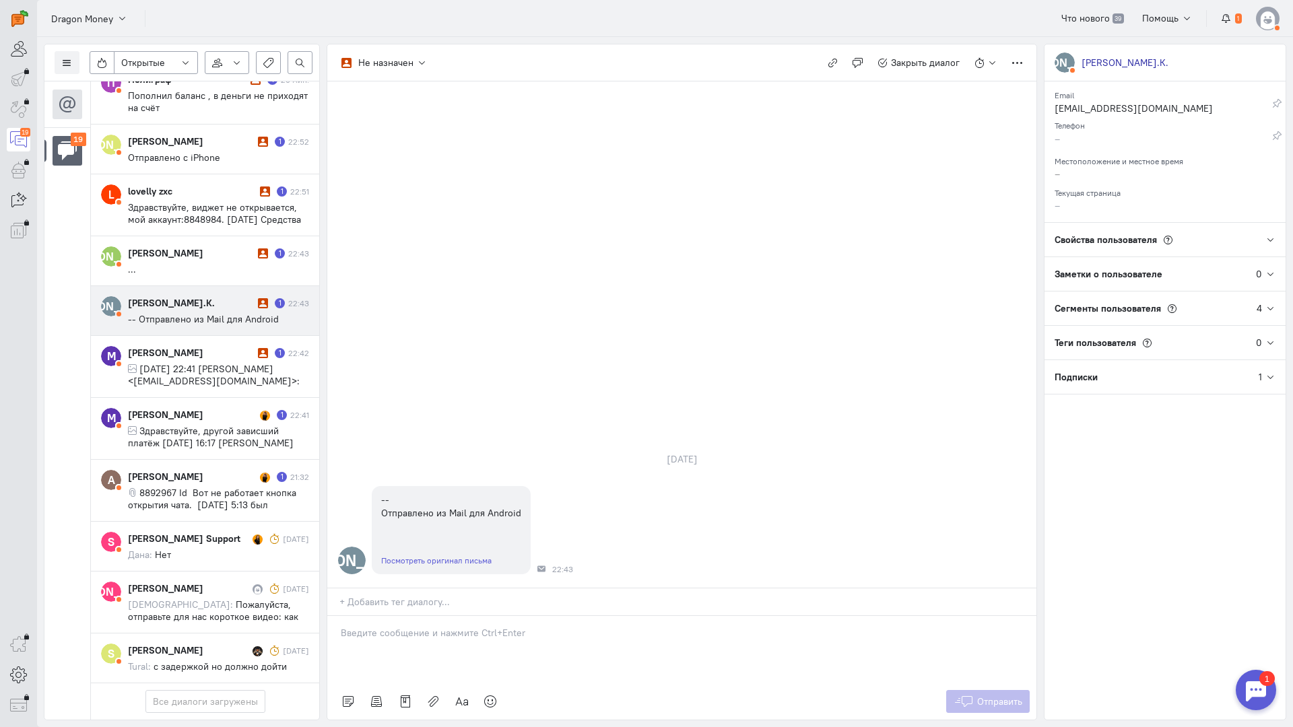
click at [425, 616] on div at bounding box center [681, 649] width 709 height 67
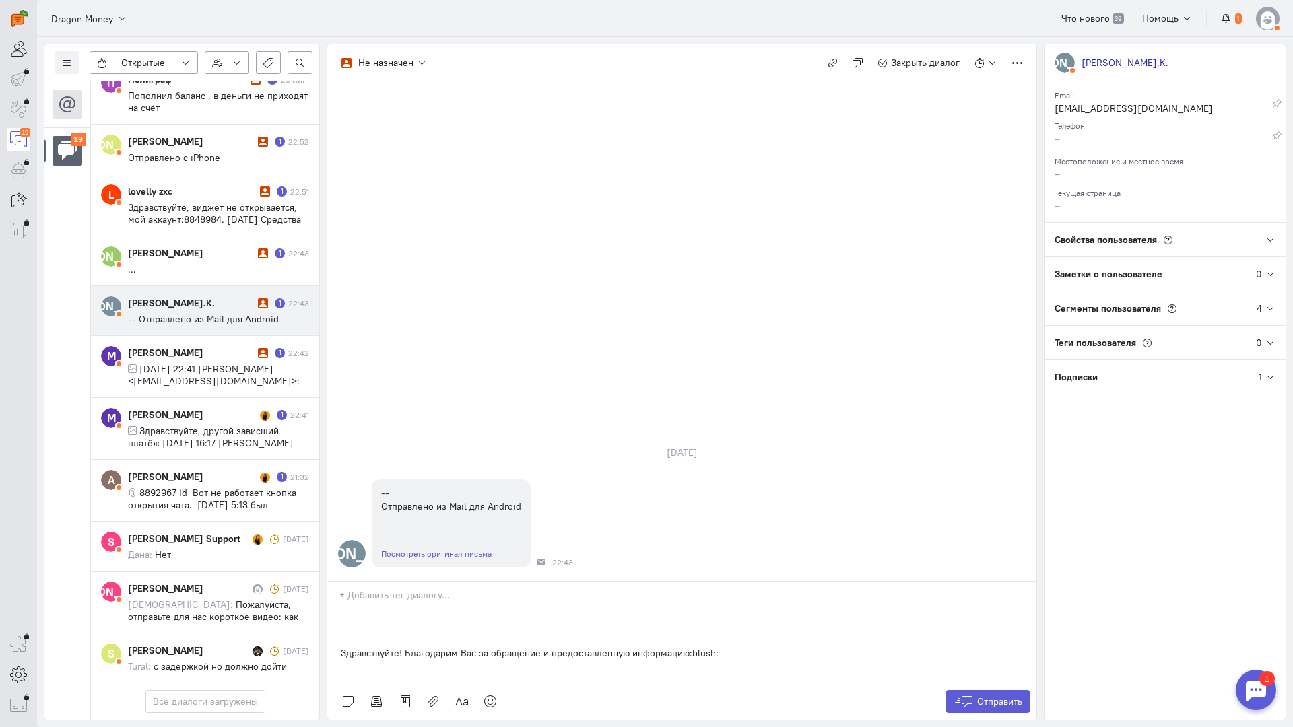
click at [339, 610] on div "Здравствуйте! Благодарим Вас за обращение и предоставленную информацию:blush:" at bounding box center [681, 647] width 709 height 74
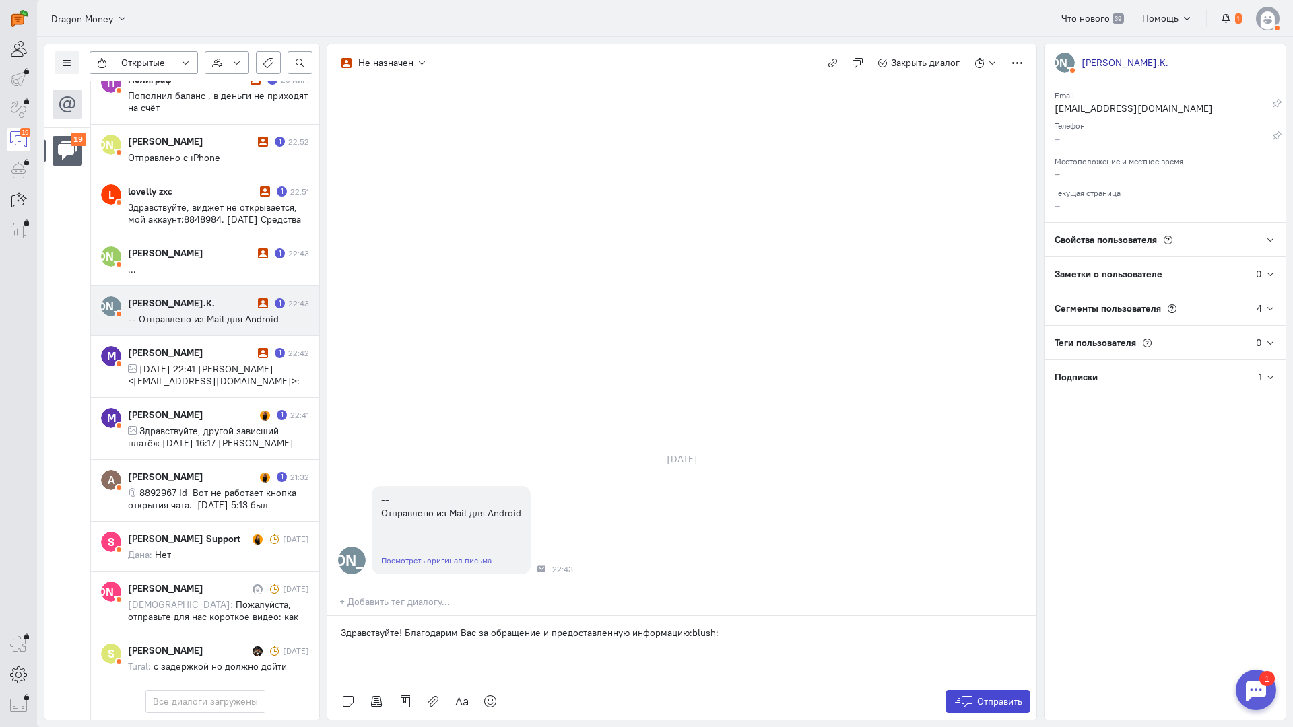
click at [1000, 696] on span "Отправить" at bounding box center [999, 702] width 45 height 12
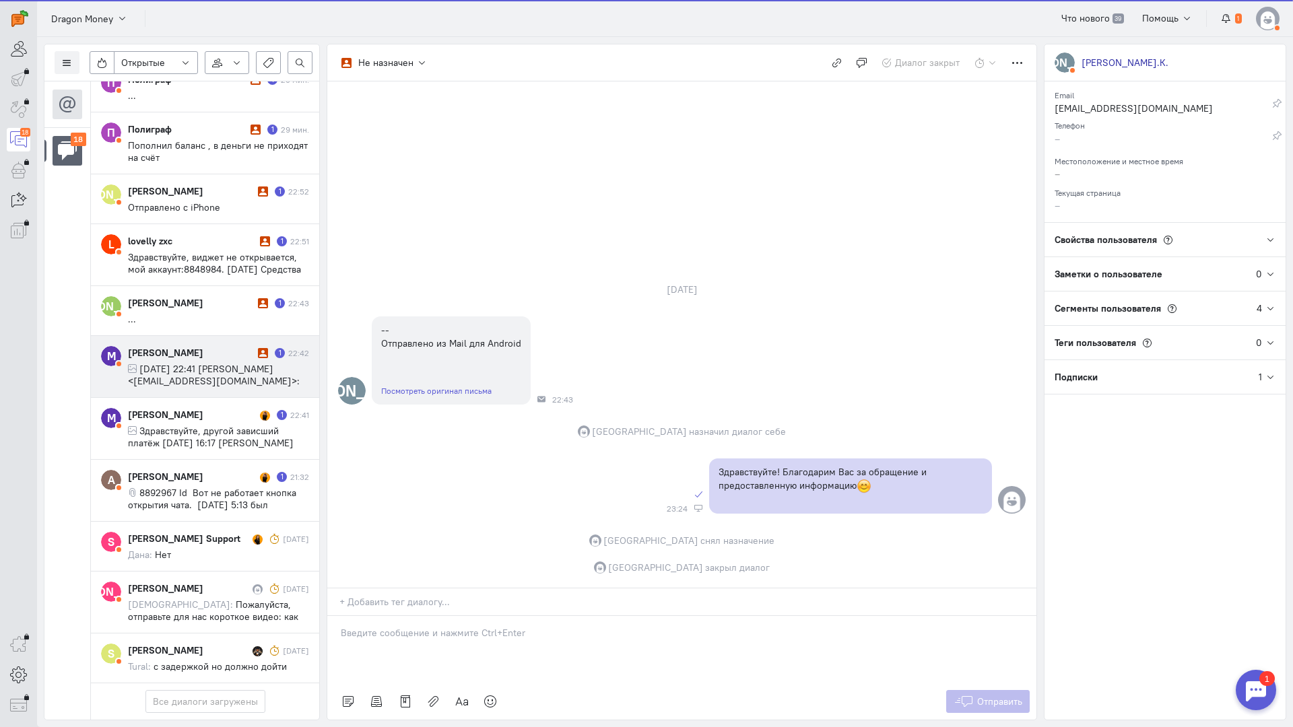
scroll to position [818, 0]
click at [203, 346] on div "[PERSON_NAME]" at bounding box center [191, 352] width 127 height 13
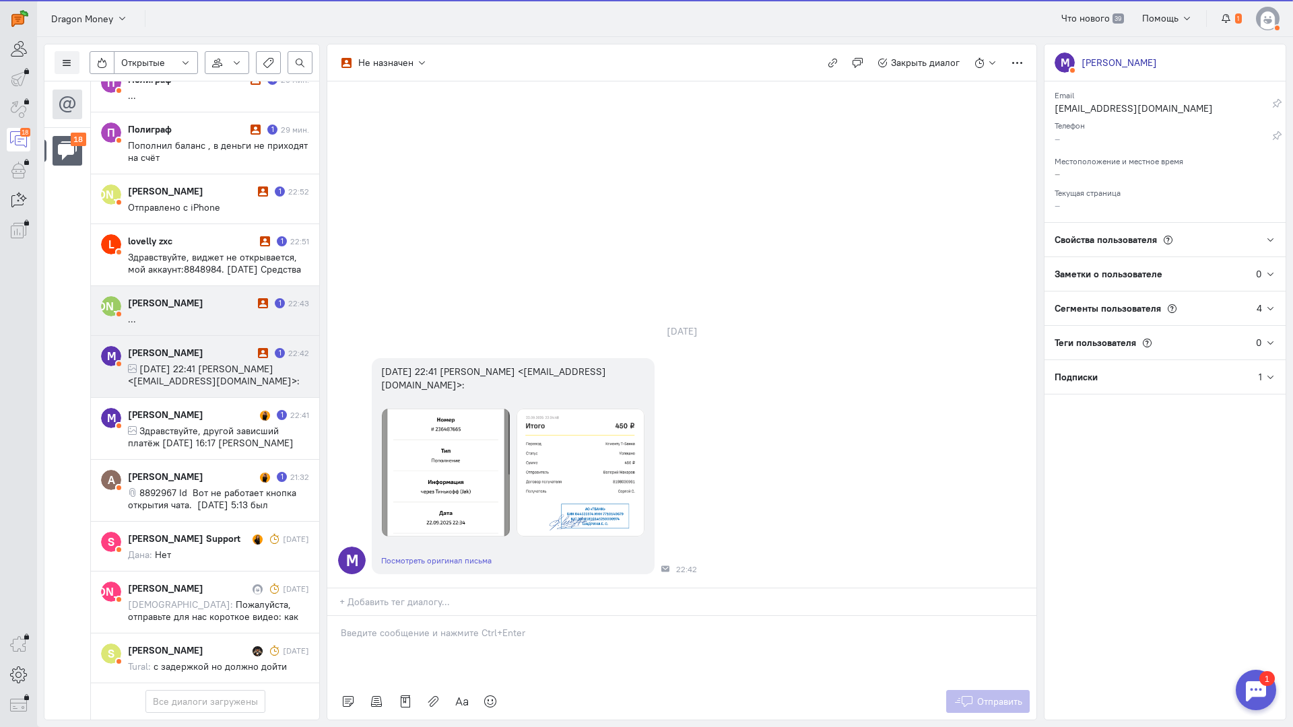
click at [211, 296] on div "[PERSON_NAME] 1 22:43 ..." at bounding box center [218, 310] width 181 height 29
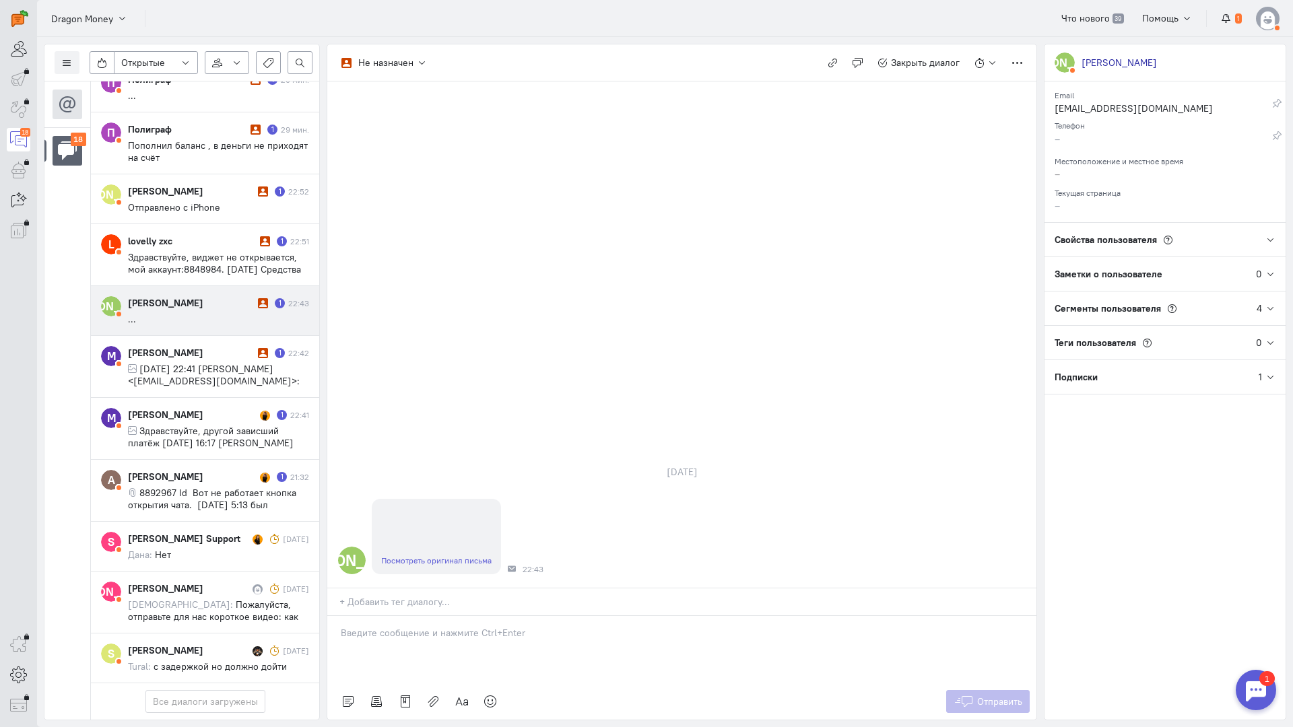
click at [197, 296] on div "[PERSON_NAME]" at bounding box center [191, 302] width 127 height 13
click at [427, 556] on link "Посмотреть оригинал письма" at bounding box center [436, 561] width 110 height 10
drag, startPoint x: 478, startPoint y: 546, endPoint x: 438, endPoint y: 553, distance: 41.1
click at [474, 626] on p at bounding box center [682, 632] width 682 height 13
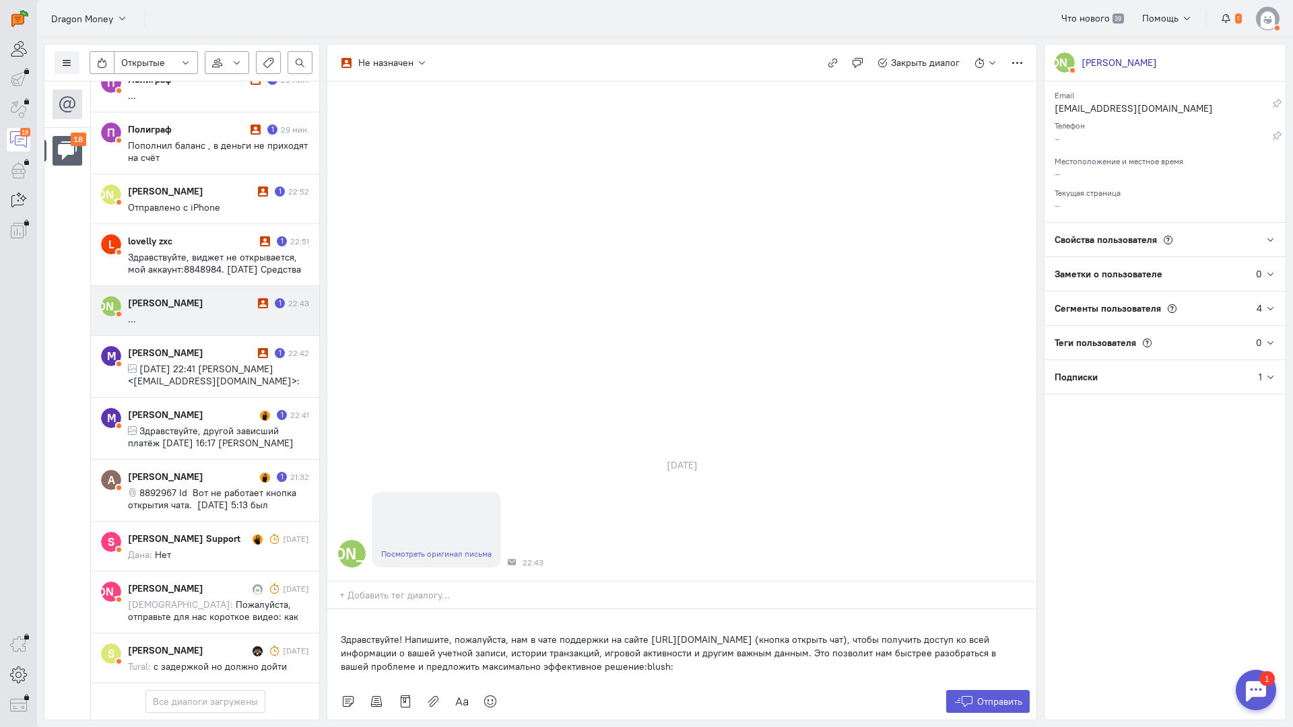
click at [338, 610] on div "Здравствуйте! Напишите, пожалуйста, нам в чате поддержки на сайте [URL][DOMAIN_…" at bounding box center [681, 647] width 709 height 74
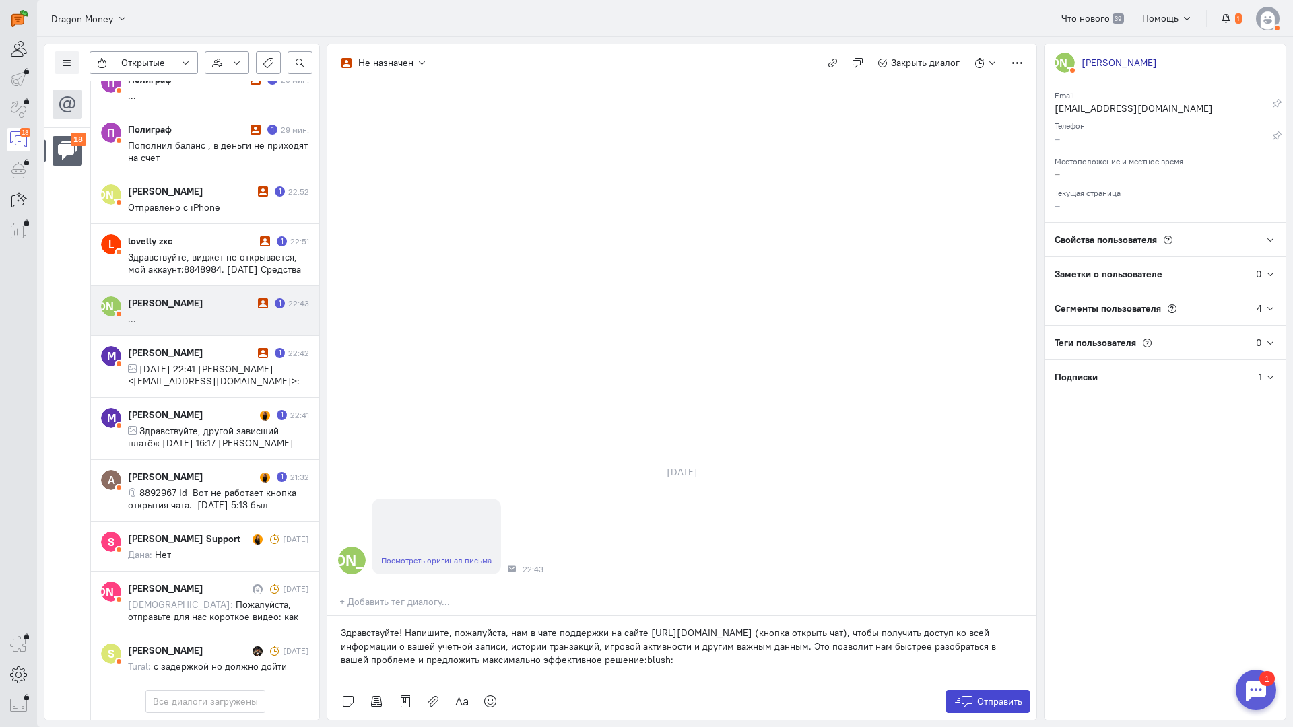
click at [977, 696] on span "Отправить" at bounding box center [999, 702] width 45 height 12
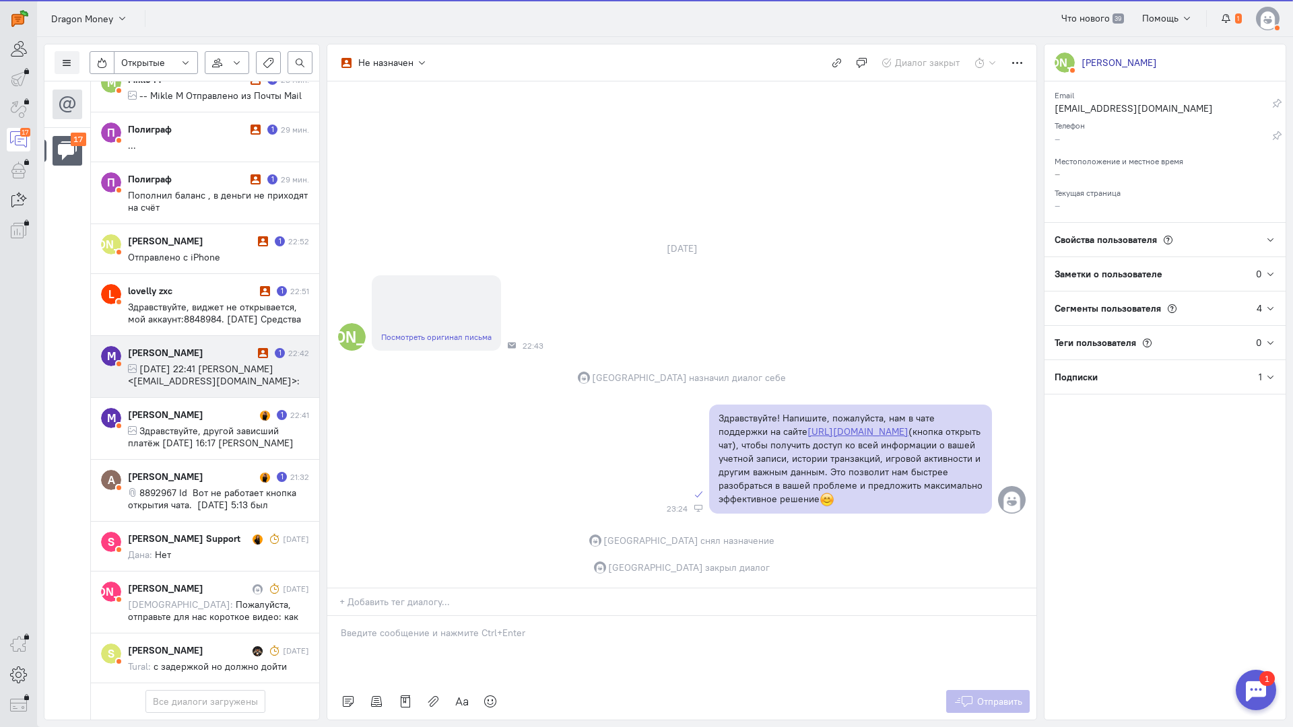
scroll to position [770, 0]
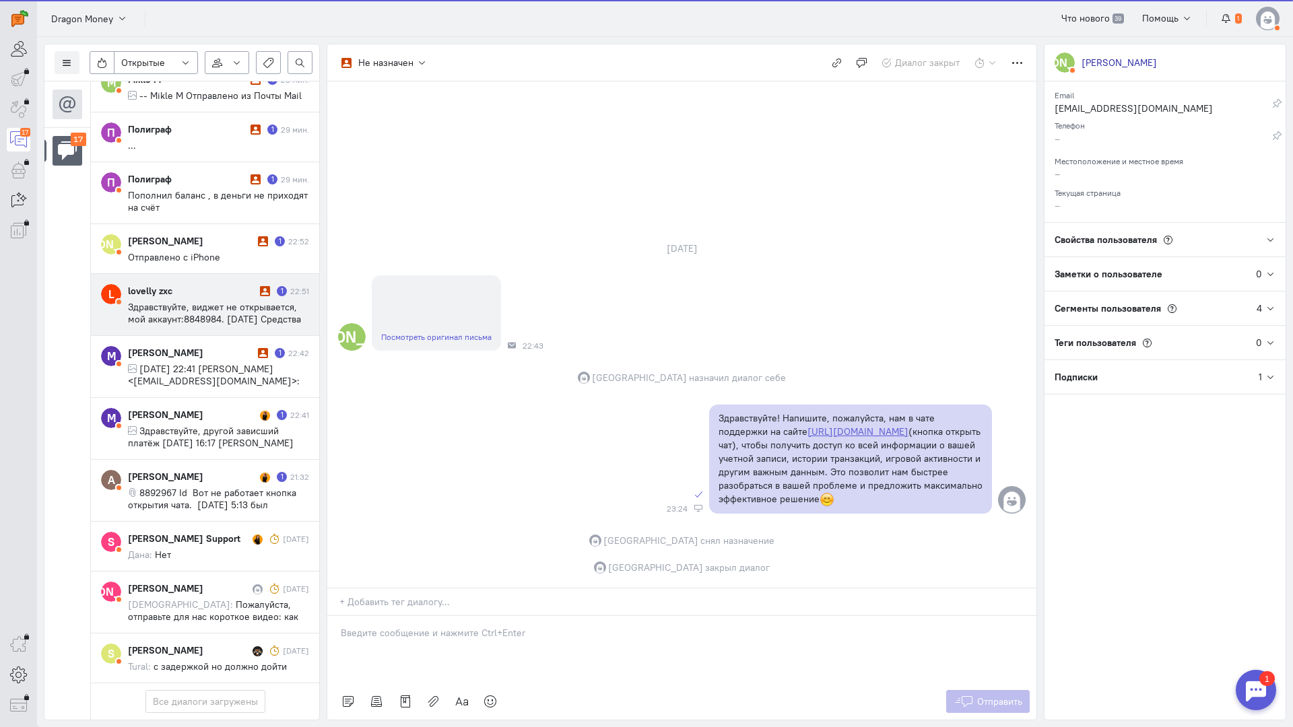
click at [199, 301] on span "Здравствуйте, виджет не открывается, мой аккаунт:8848984. [DATE] Средства такие…" at bounding box center [218, 349] width 181 height 97
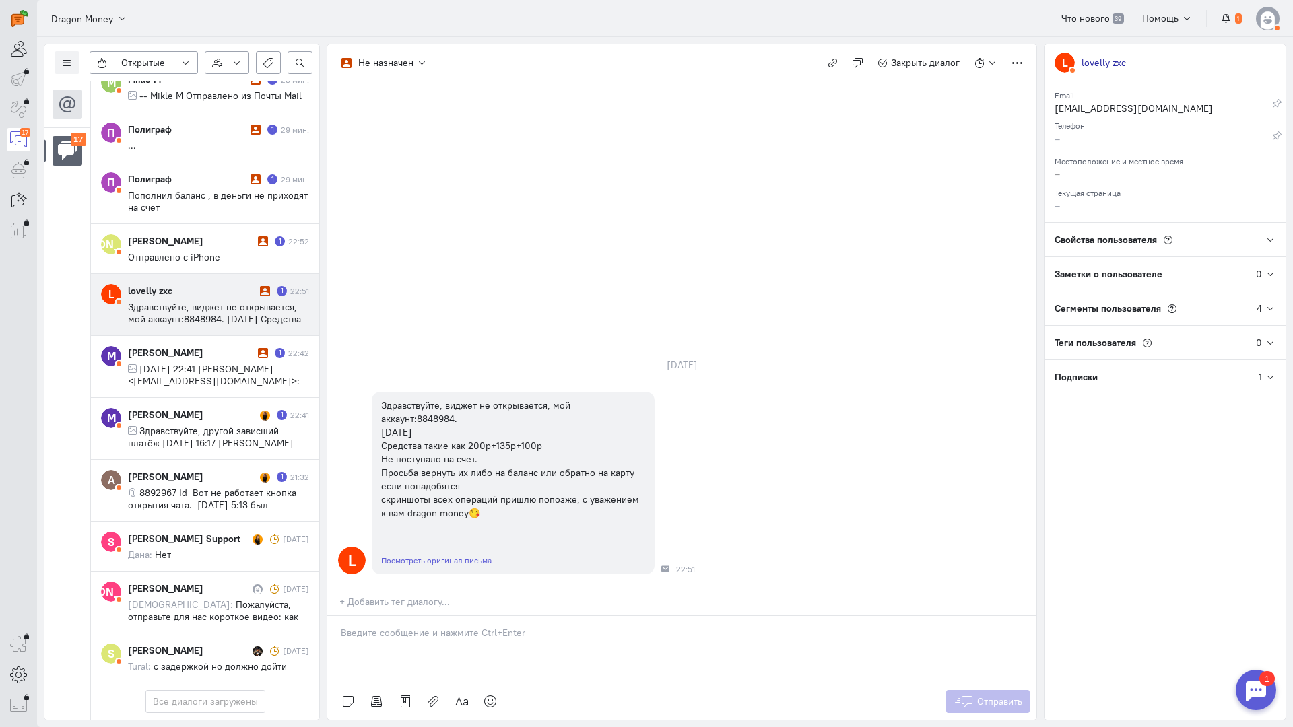
click at [506, 616] on div at bounding box center [681, 649] width 709 height 67
drag, startPoint x: 407, startPoint y: 563, endPoint x: 403, endPoint y: 558, distance: 7.2
click at [407, 616] on div at bounding box center [681, 649] width 709 height 67
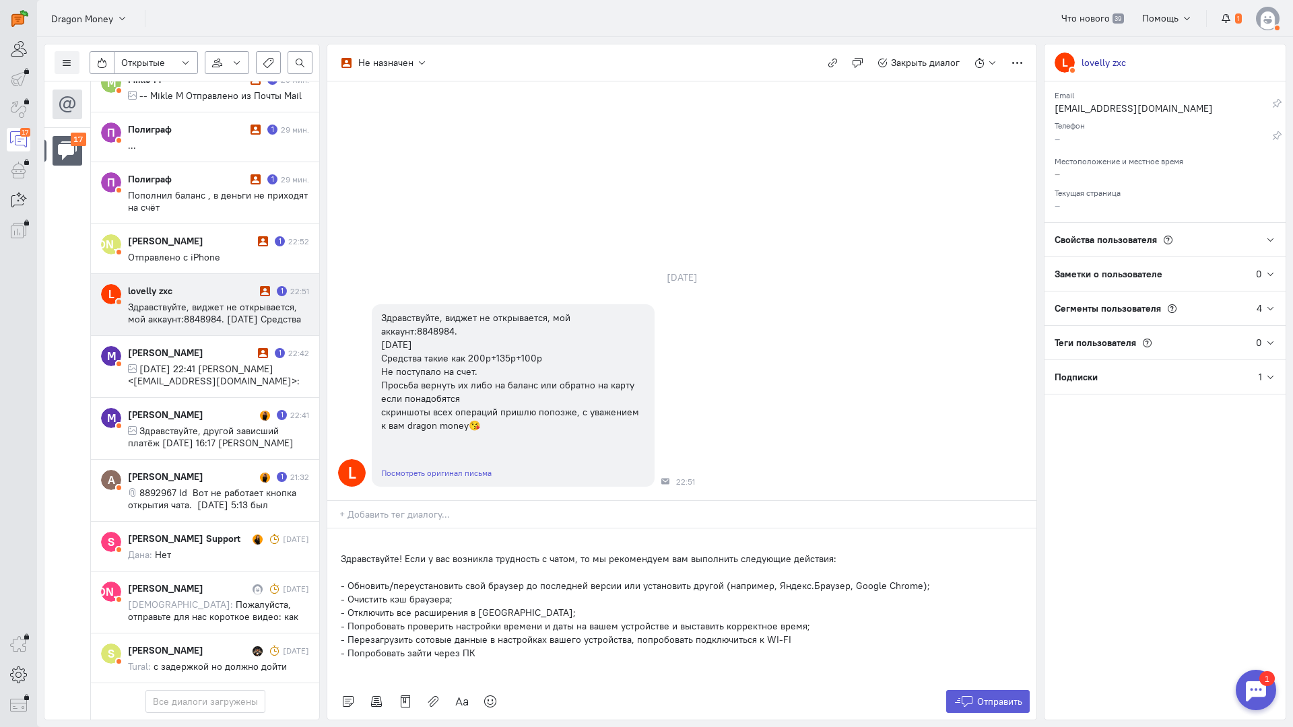
click at [336, 529] on div "Здравствуйте! Если у вас возникла трудность с чатом, то мы рекомендуем вам выпо…" at bounding box center [681, 606] width 709 height 155
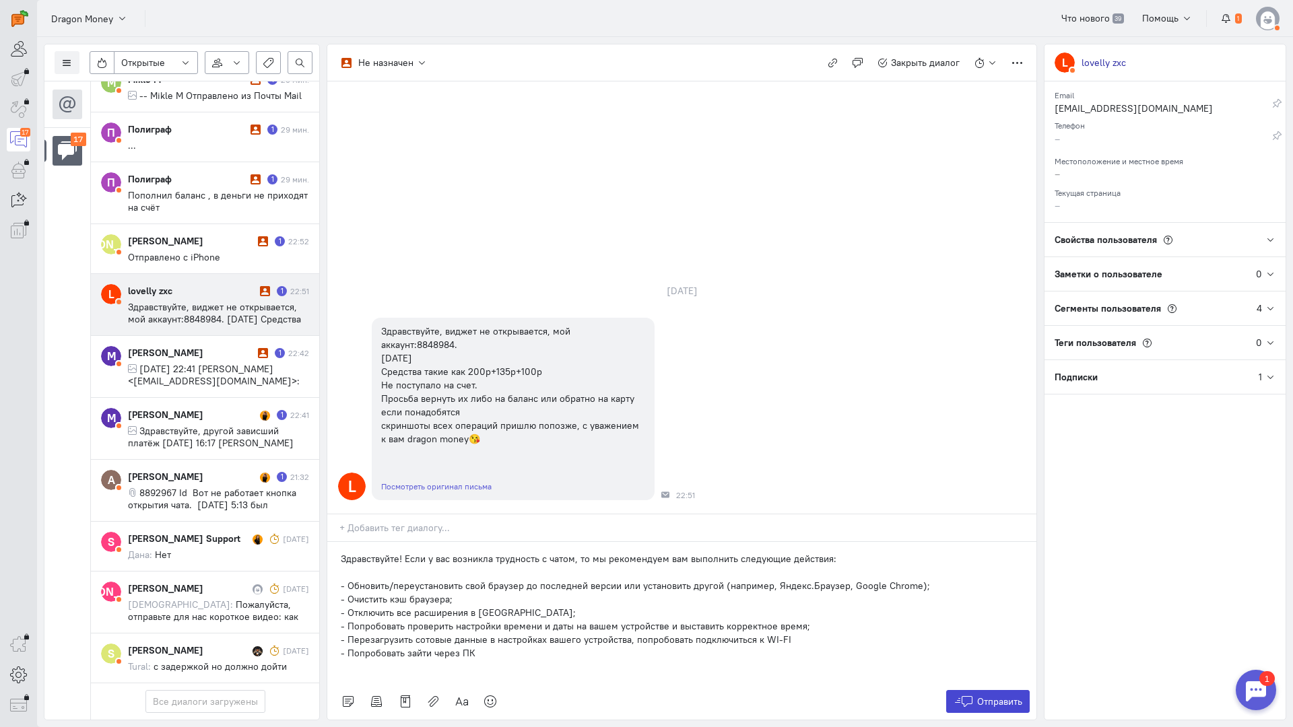
click at [977, 690] on button "Отправить" at bounding box center [988, 701] width 84 height 23
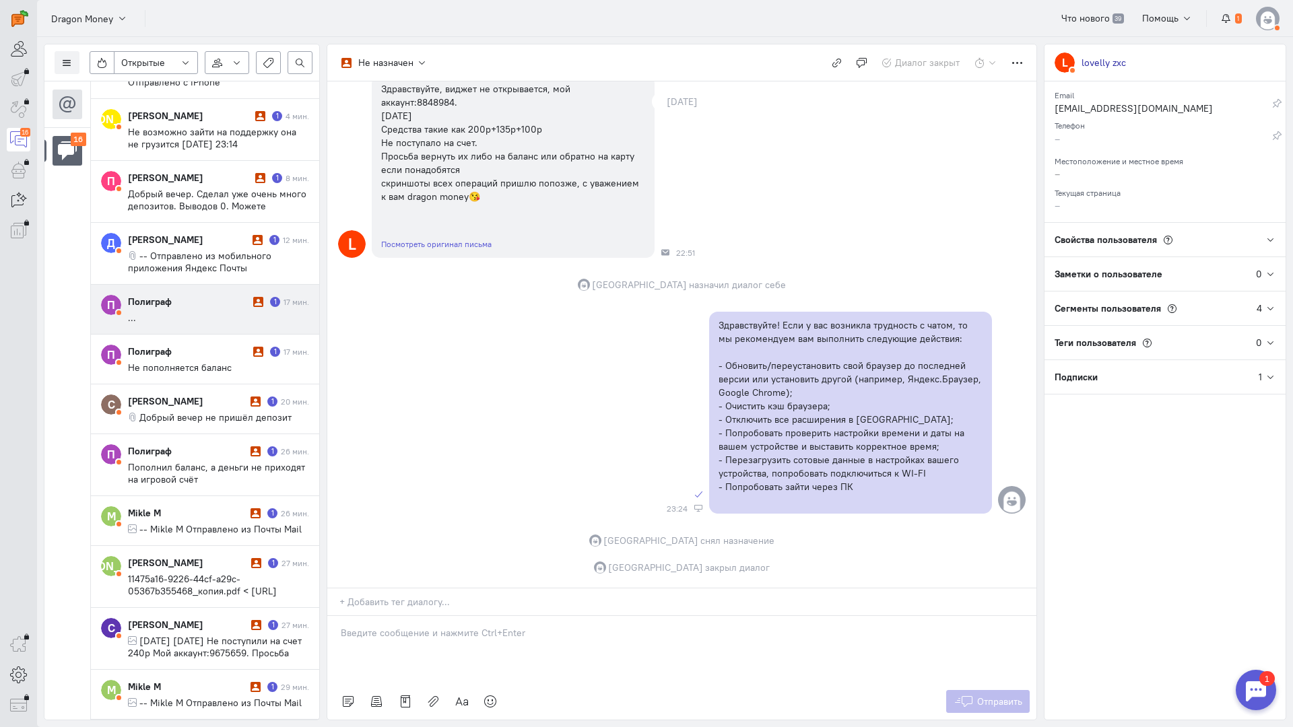
scroll to position [0, 0]
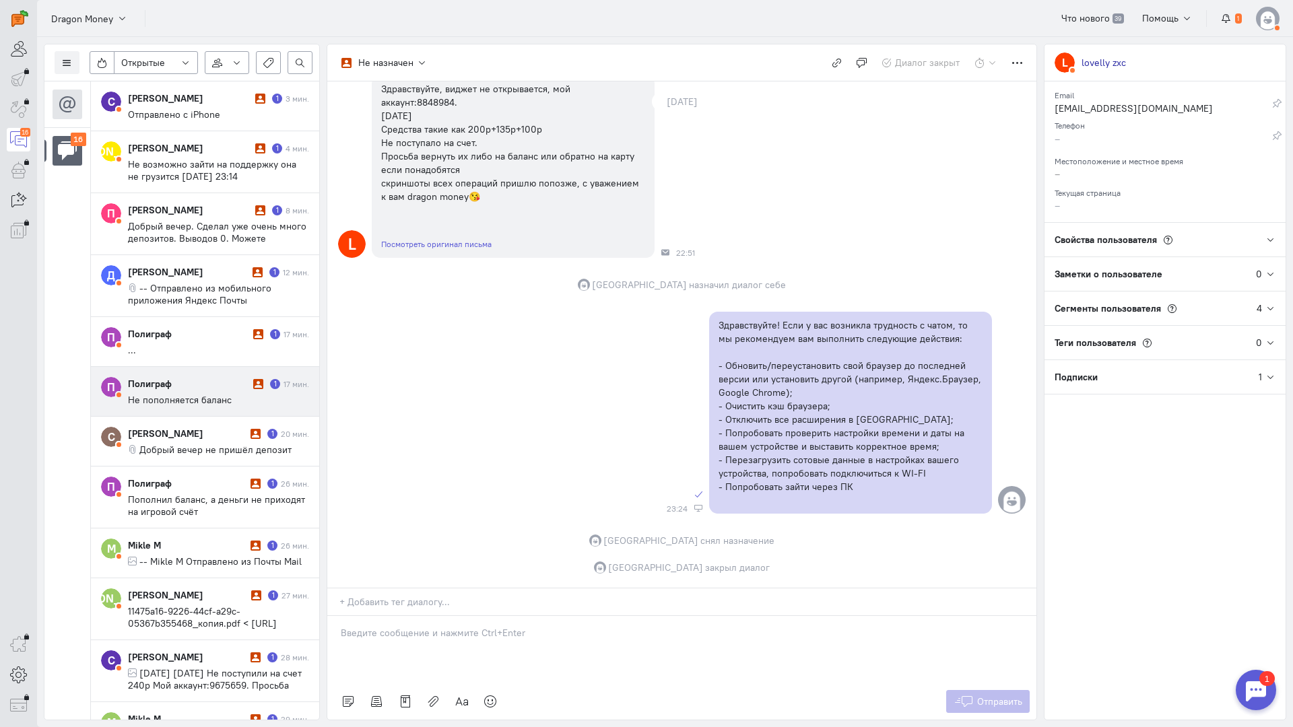
click at [216, 389] on div "Полиграф" at bounding box center [189, 383] width 122 height 13
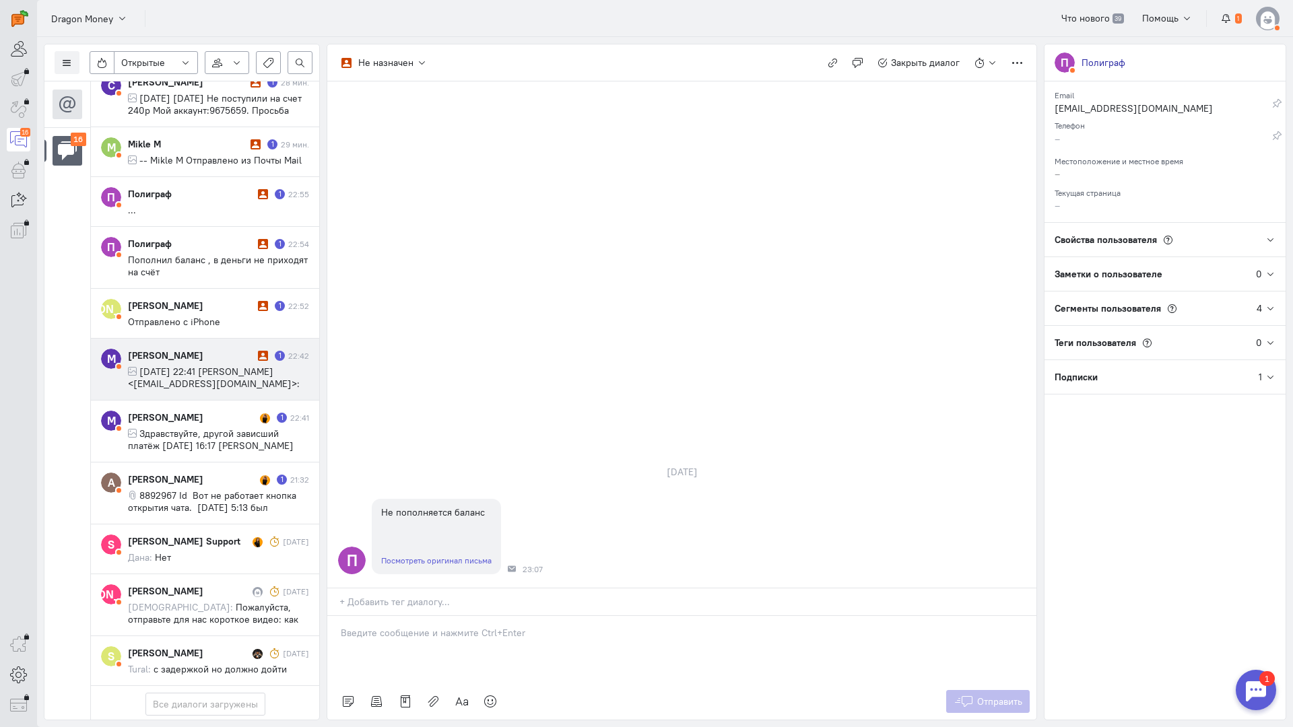
scroll to position [709, 0]
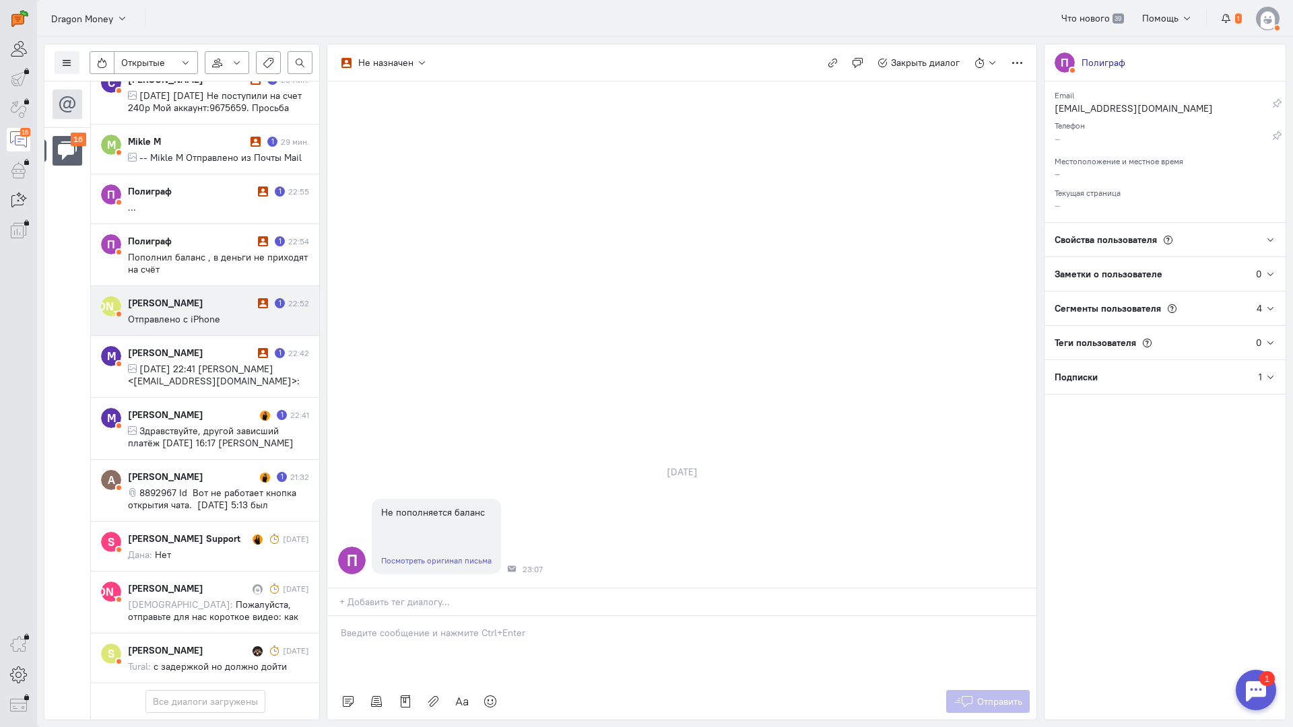
click at [180, 296] on div "[PERSON_NAME]" at bounding box center [191, 302] width 127 height 13
click at [431, 556] on link "Посмотреть оригинал письма" at bounding box center [436, 561] width 110 height 10
click at [440, 626] on p at bounding box center [682, 632] width 682 height 13
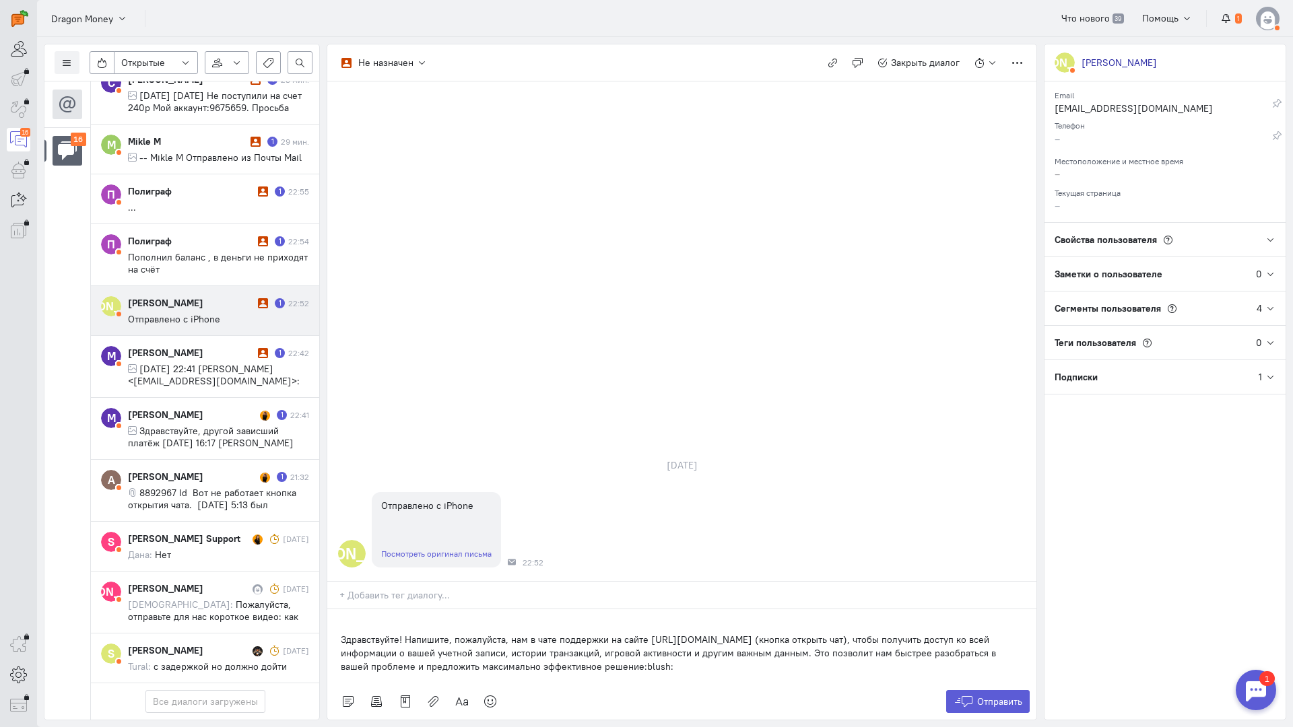
click at [339, 610] on div "Здравствуйте! Напишите, пожалуйста, нам в чате поддержки на сайте [URL][DOMAIN_…" at bounding box center [681, 647] width 709 height 74
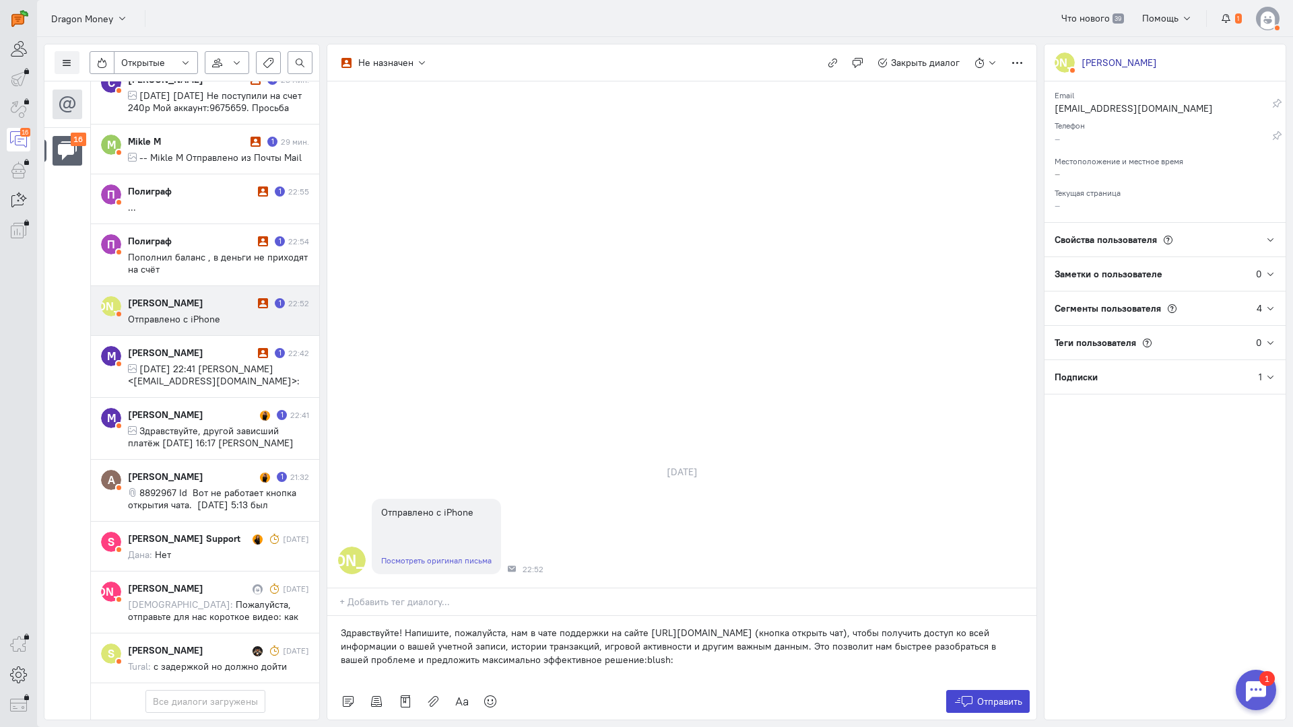
click at [991, 696] on span "Отправить" at bounding box center [999, 702] width 45 height 12
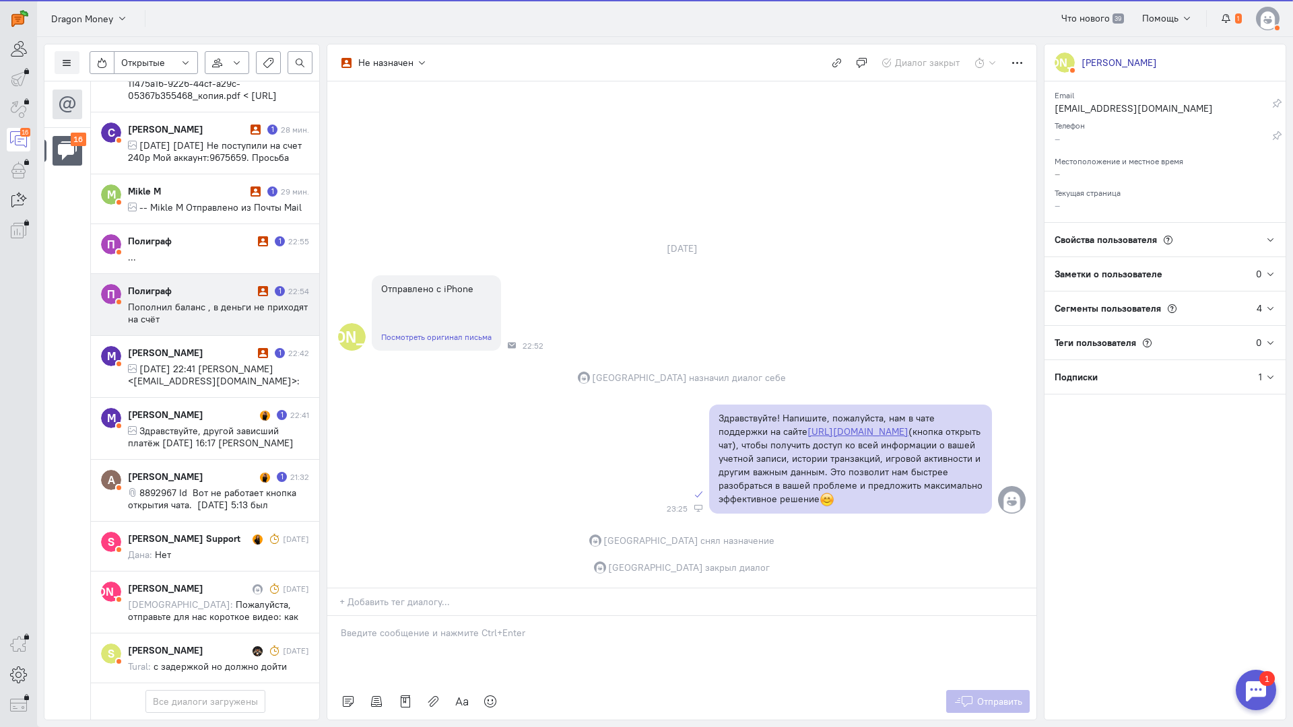
scroll to position [649, 0]
click at [180, 284] on div "Полиграф" at bounding box center [191, 290] width 127 height 13
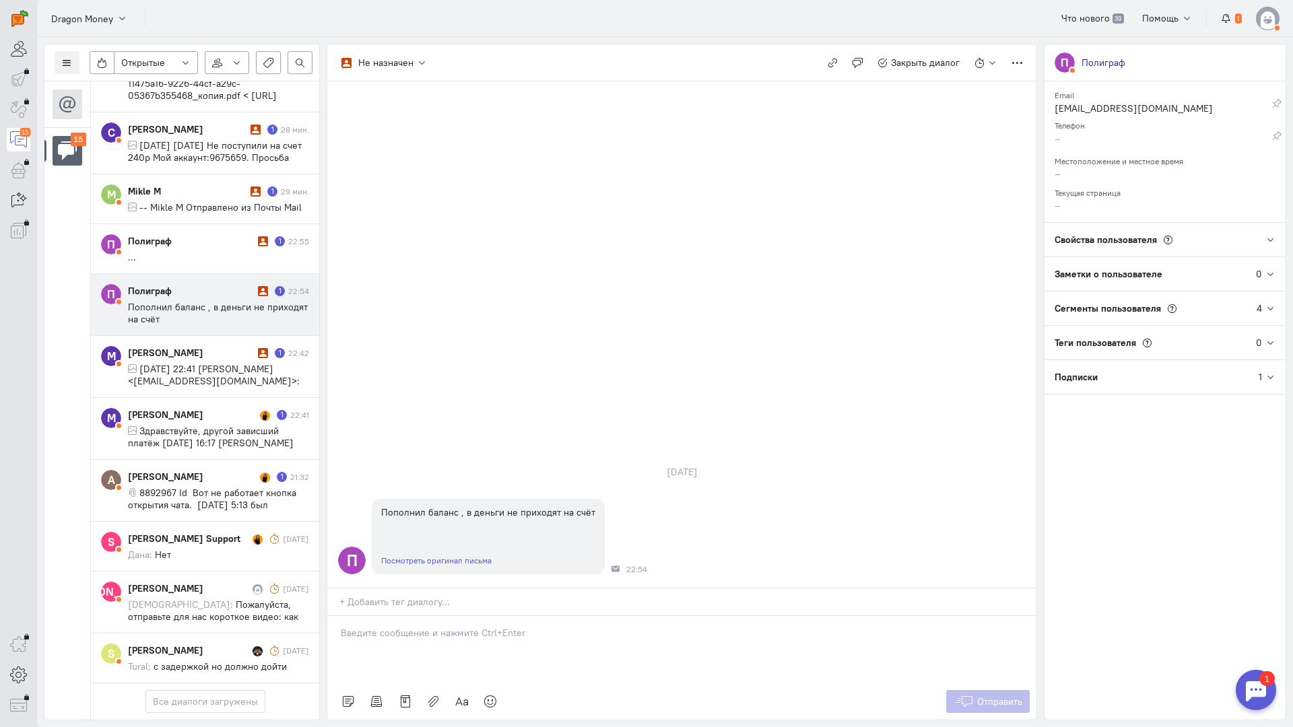
drag, startPoint x: 386, startPoint y: 559, endPoint x: 377, endPoint y: 556, distance: 9.4
click at [385, 616] on div at bounding box center [681, 649] width 709 height 67
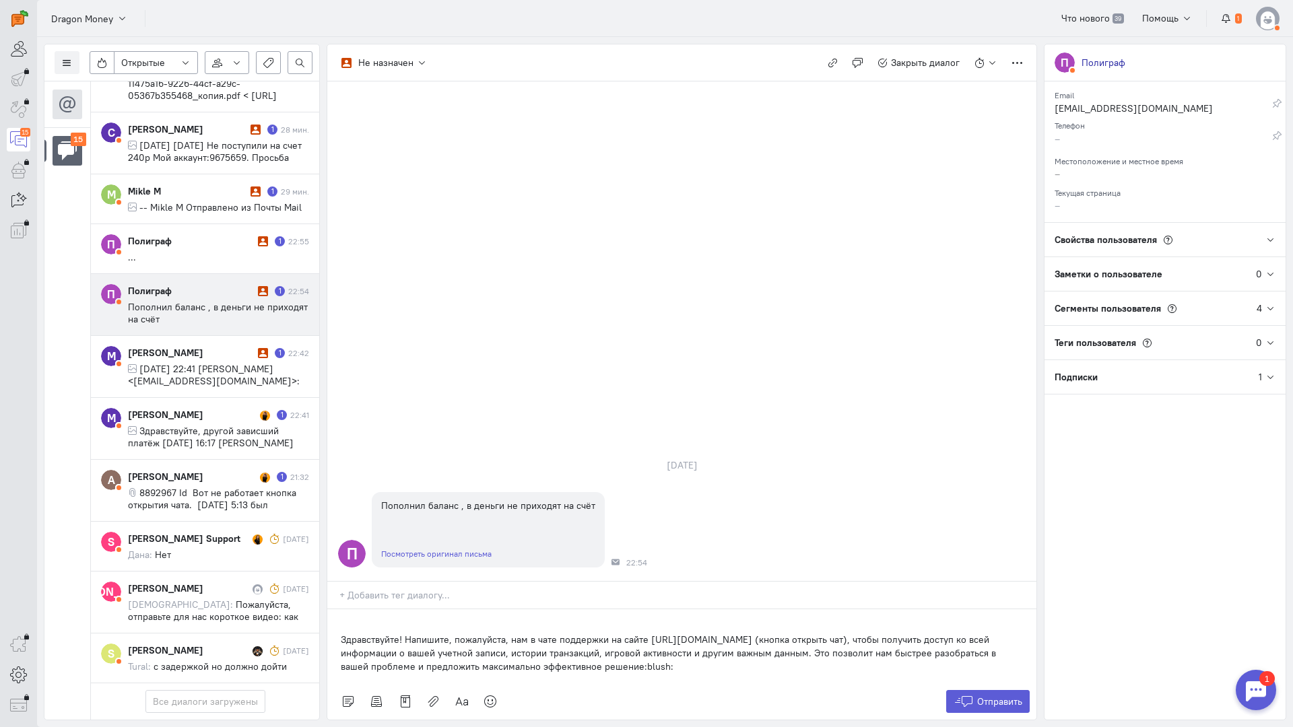
click at [334, 610] on div "Здравствуйте! Напишите, пожалуйста, нам в чате поддержки на сайте [URL][DOMAIN_…" at bounding box center [681, 647] width 709 height 74
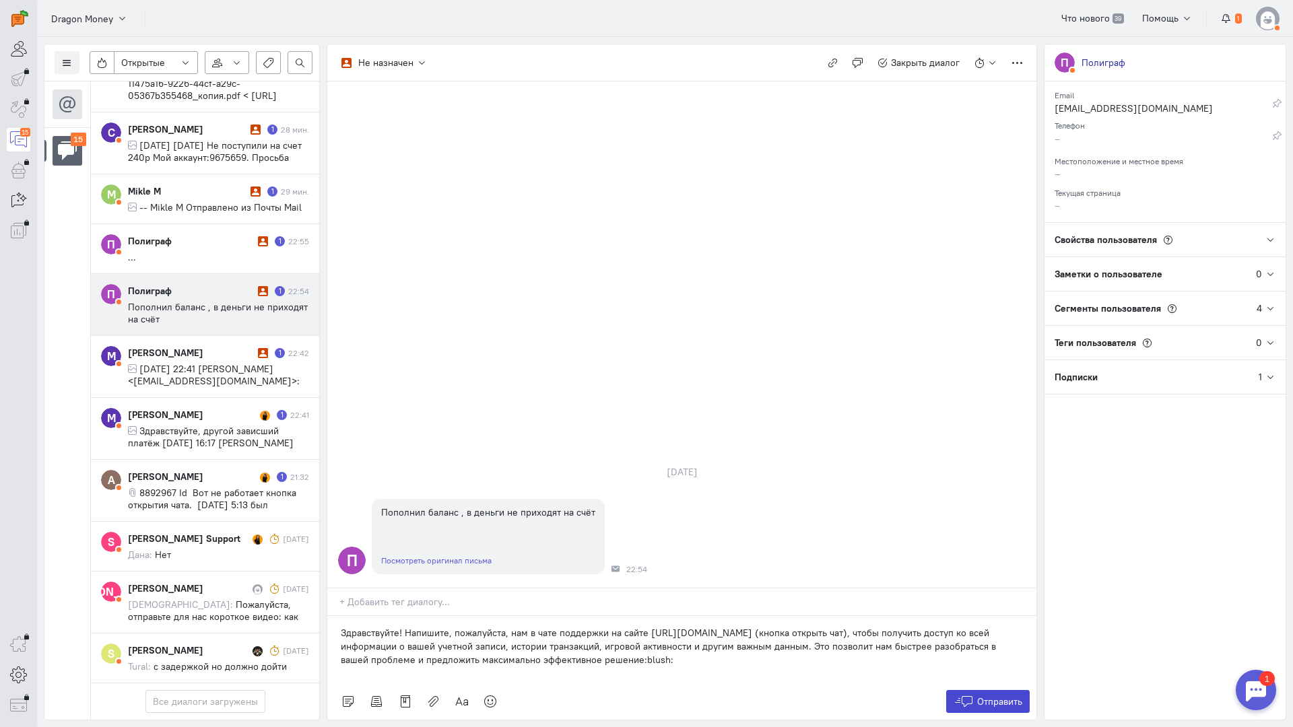
click at [955, 695] on icon at bounding box center [964, 701] width 20 height 13
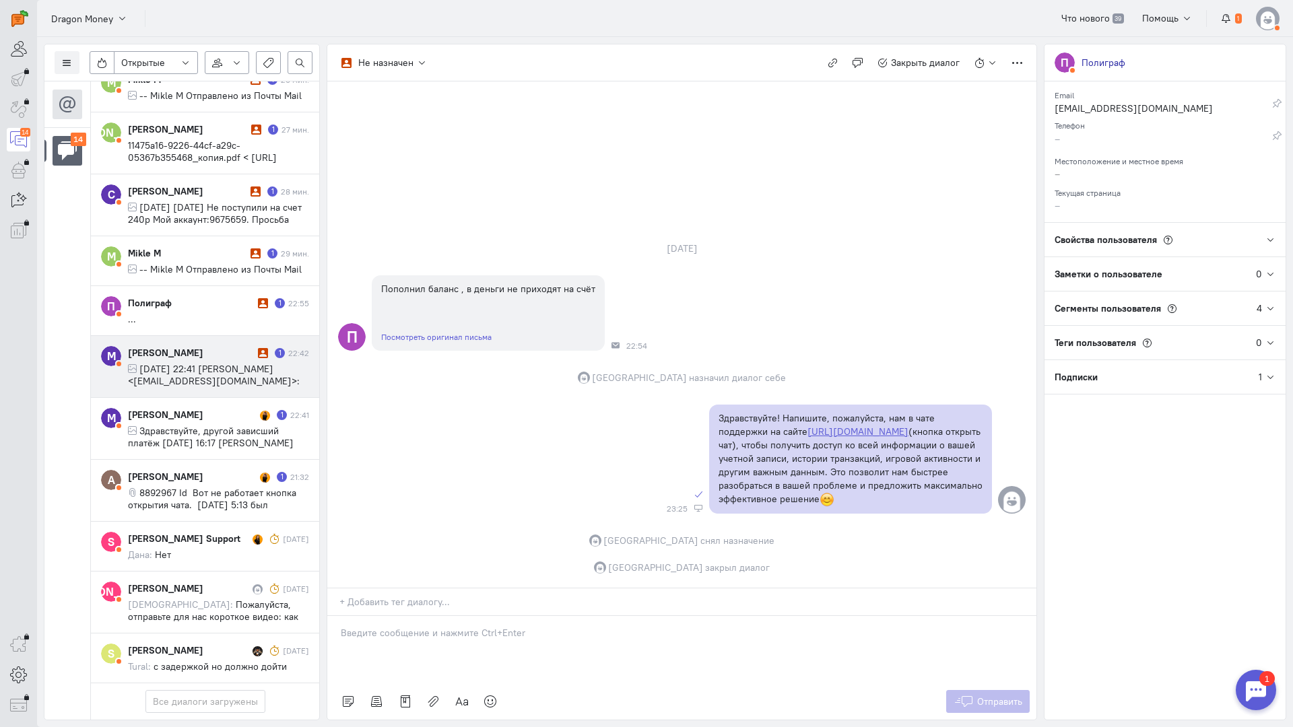
scroll to position [588, 0]
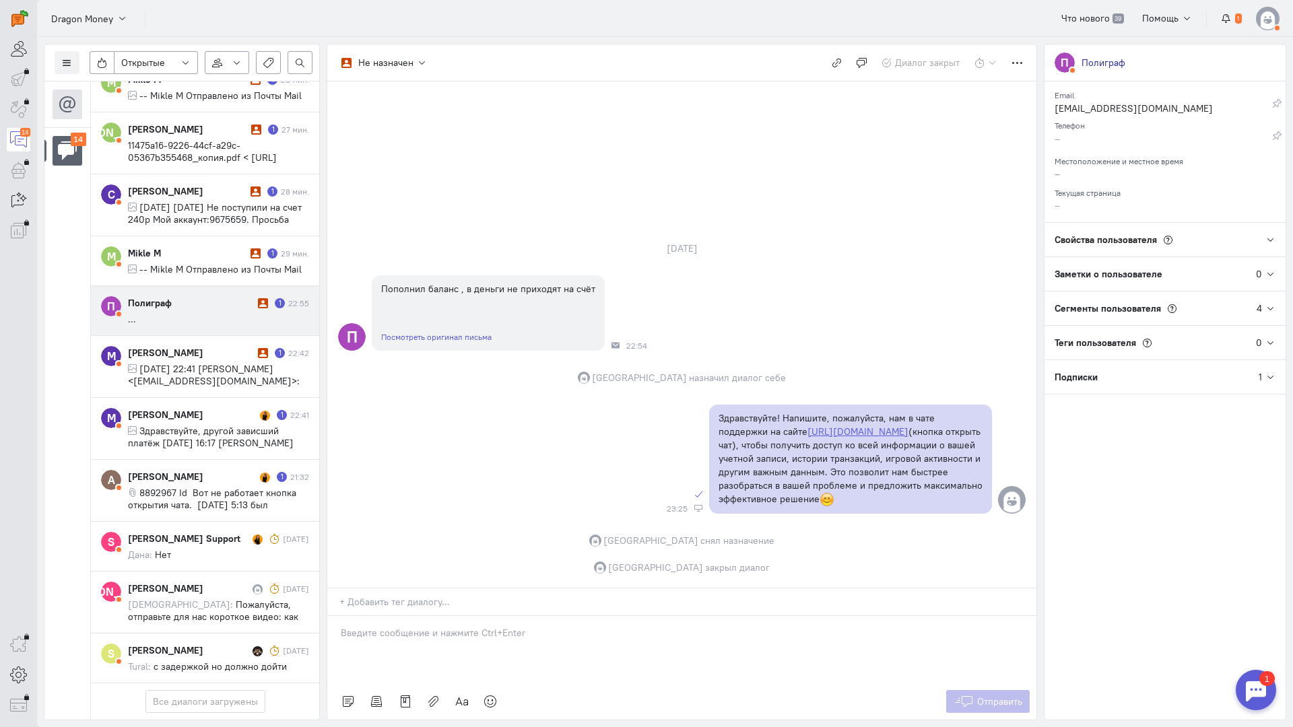
click at [194, 313] on cq-message "..." at bounding box center [218, 319] width 181 height 12
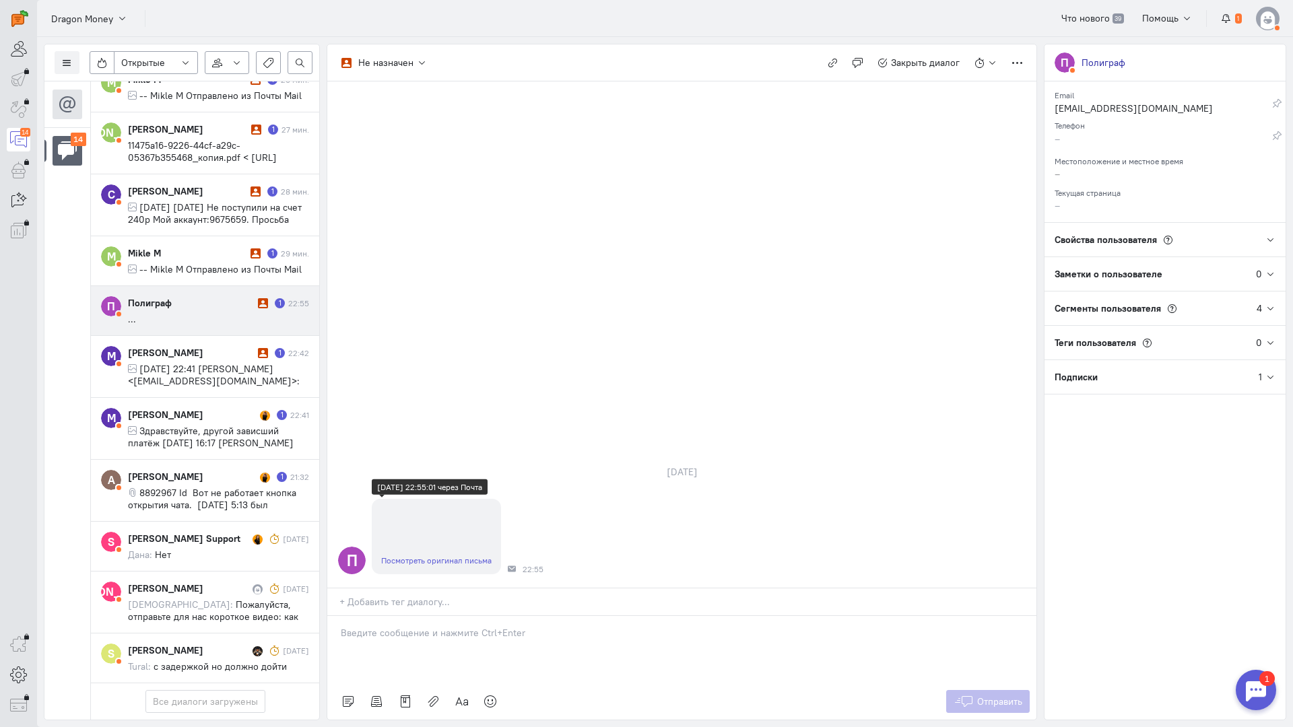
click at [445, 556] on link "Посмотреть оригинал письма" at bounding box center [436, 561] width 110 height 10
click at [423, 616] on div at bounding box center [681, 649] width 709 height 67
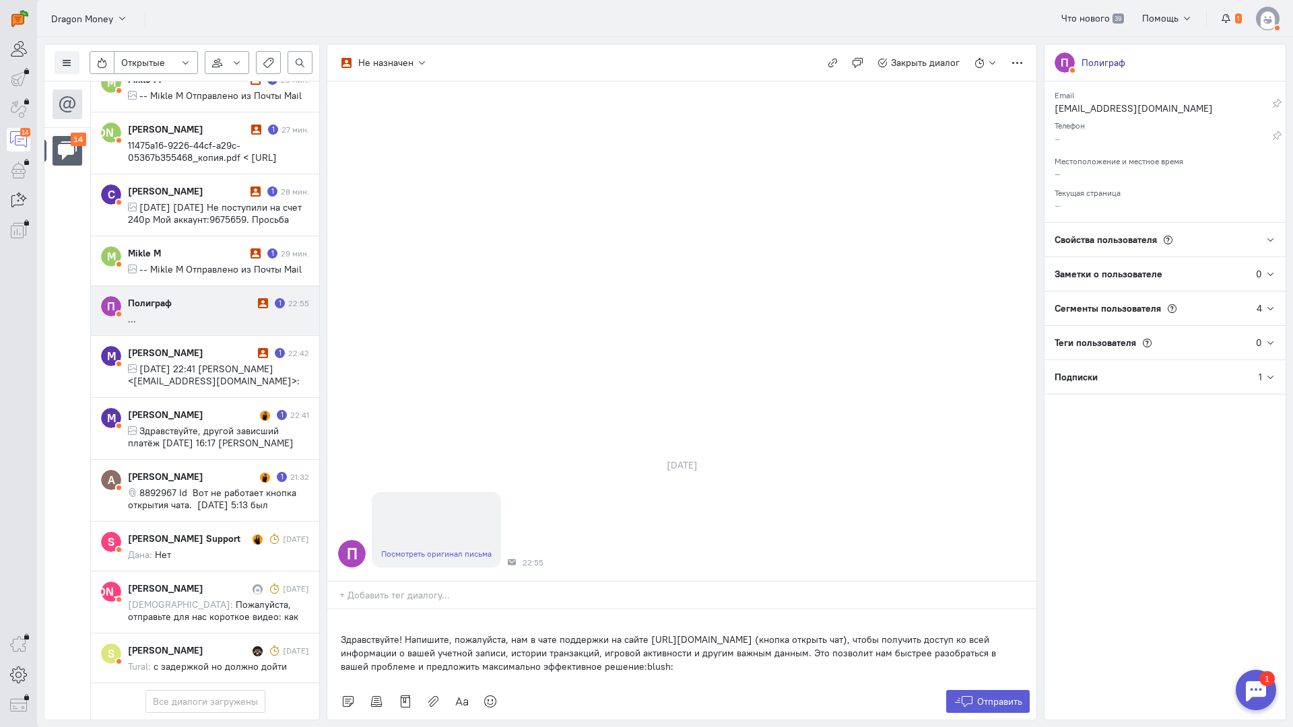
click at [337, 610] on div "Здравствуйте! Напишите, пожалуйста, нам в чате поддержки на сайте [URL][DOMAIN_…" at bounding box center [681, 647] width 709 height 74
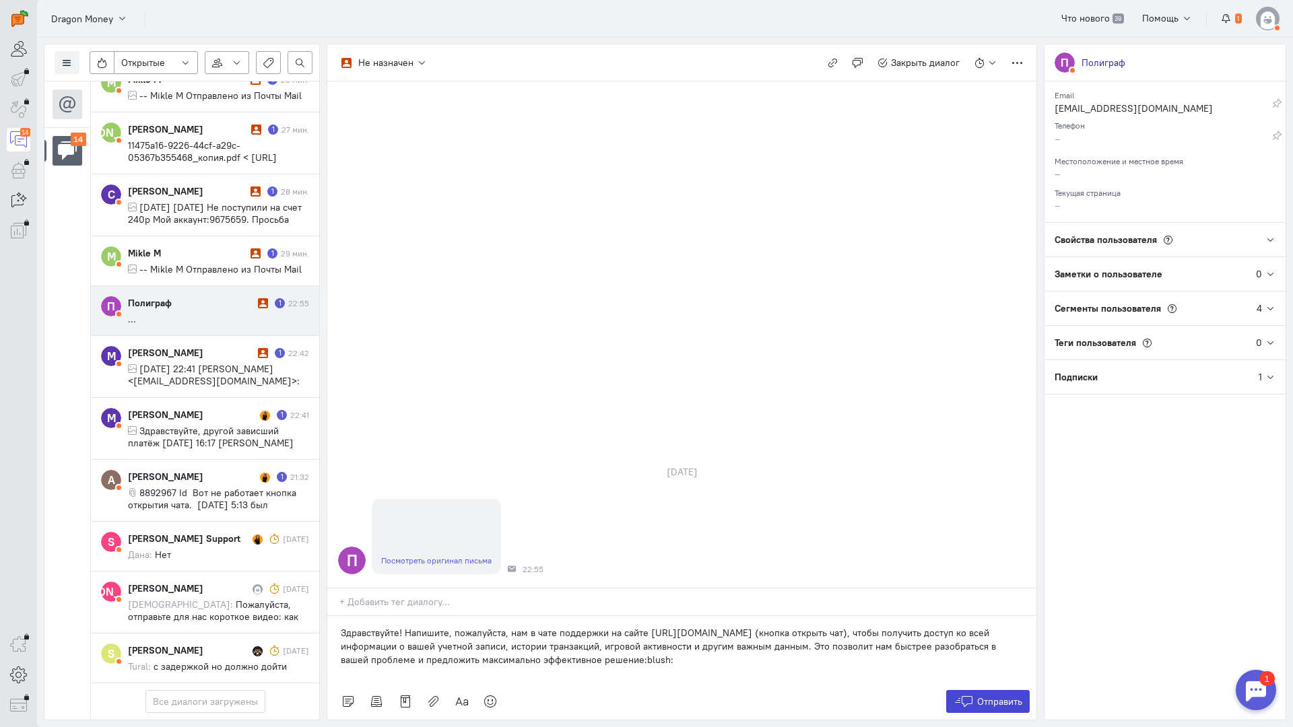
click at [979, 696] on span "Отправить" at bounding box center [999, 702] width 45 height 12
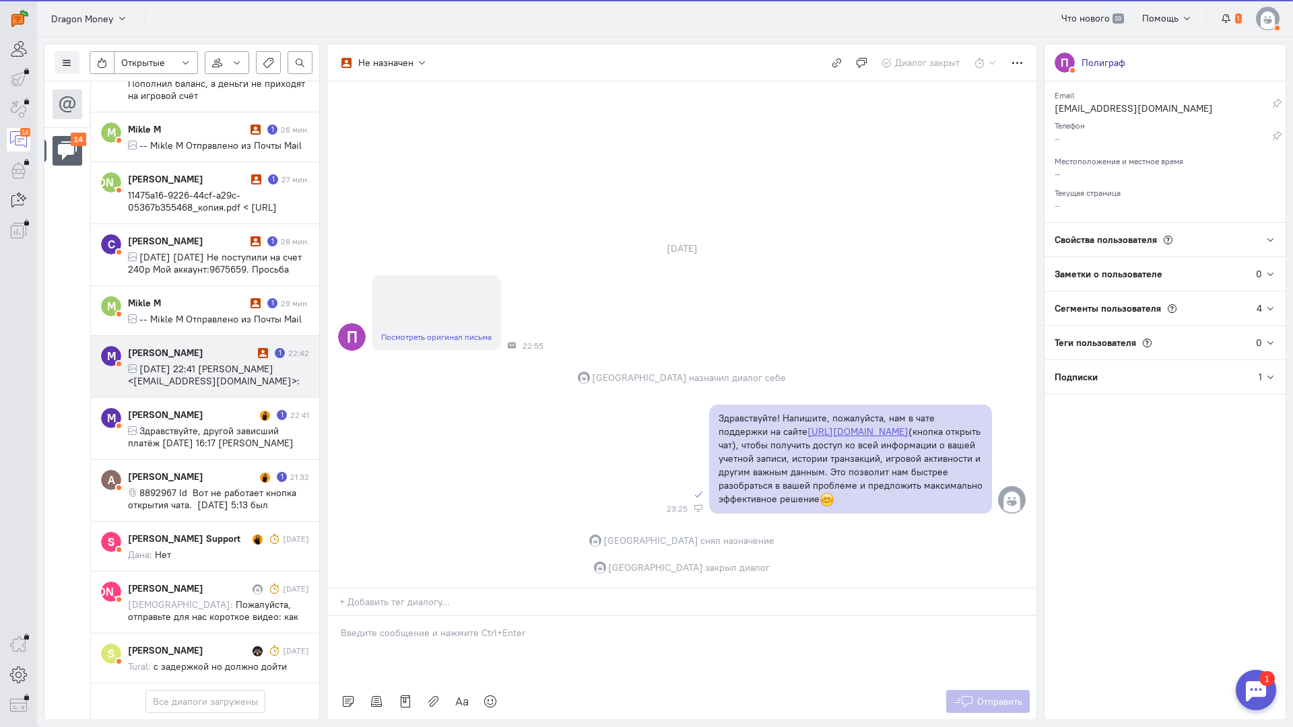
scroll to position [527, 0]
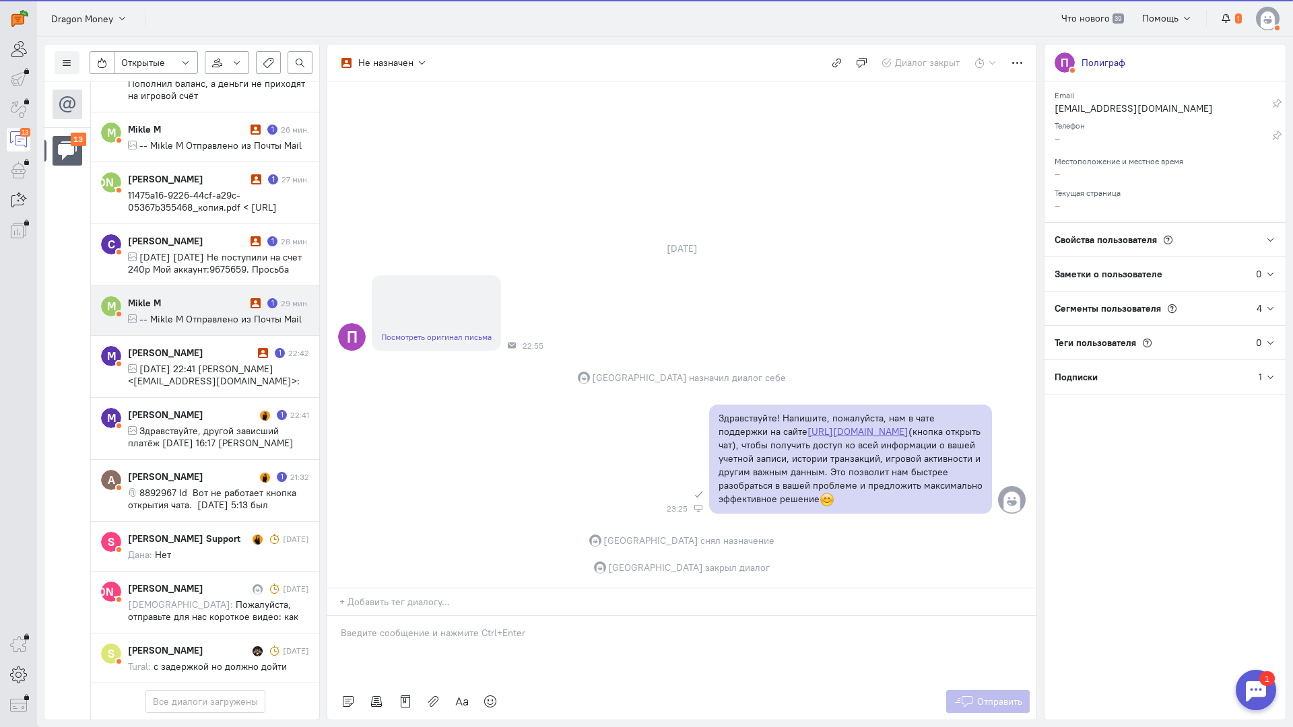
click at [194, 313] on span "-- Mikle M Отправлено из Почты Mail" at bounding box center [220, 319] width 162 height 12
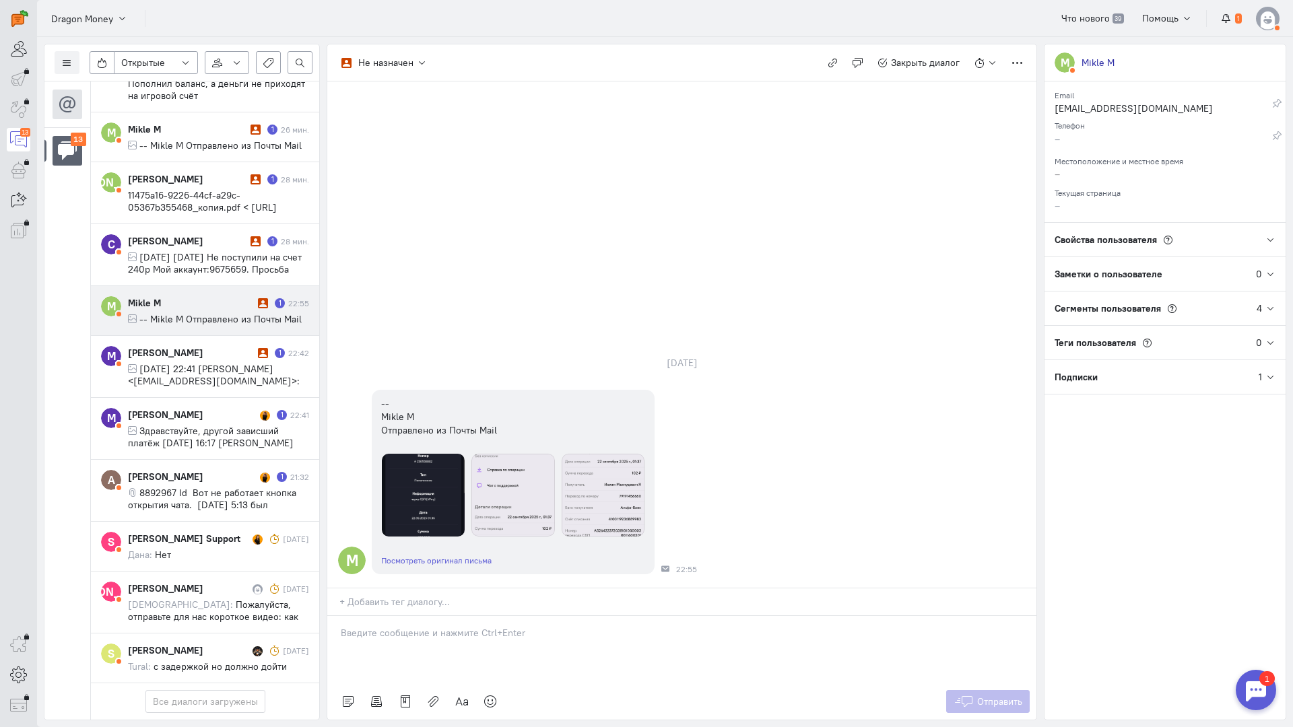
click at [393, 626] on p at bounding box center [682, 632] width 682 height 13
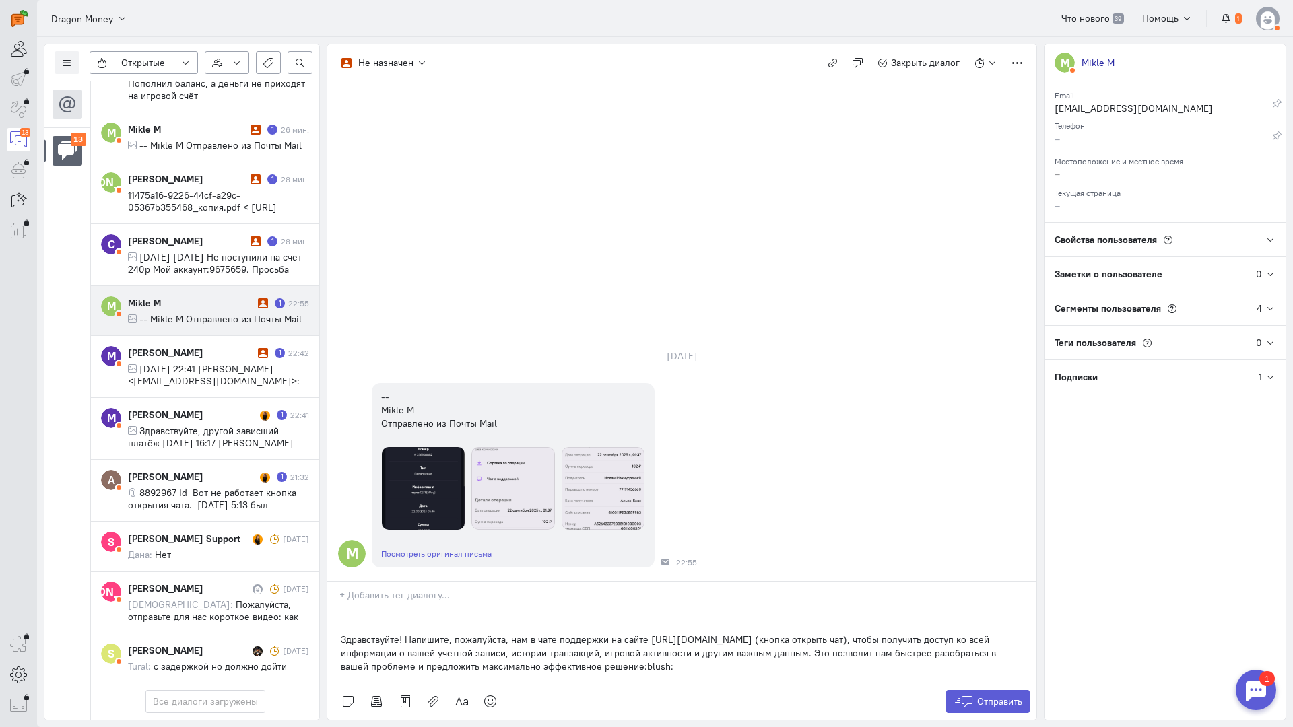
click at [334, 610] on div "Здравствуйте! Напишите, пожалуйста, нам в чате поддержки на сайте [URL][DOMAIN_…" at bounding box center [681, 647] width 709 height 74
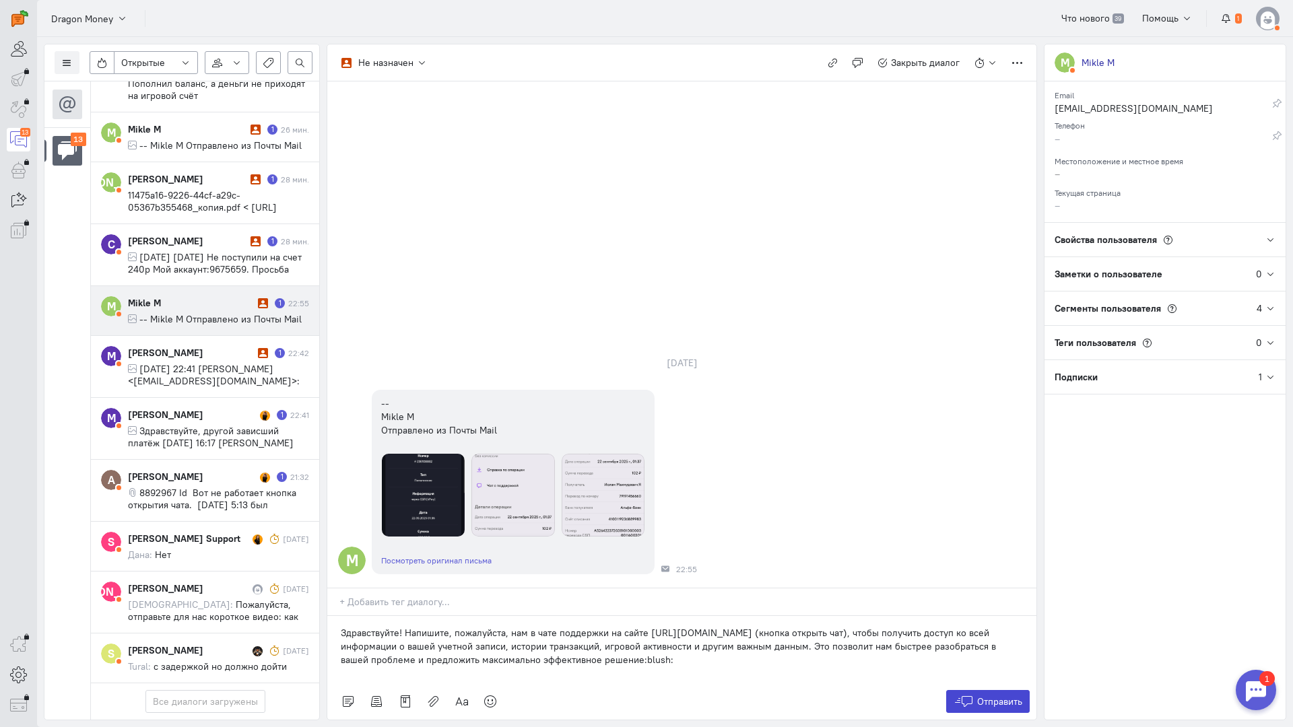
click at [968, 695] on icon at bounding box center [964, 701] width 20 height 13
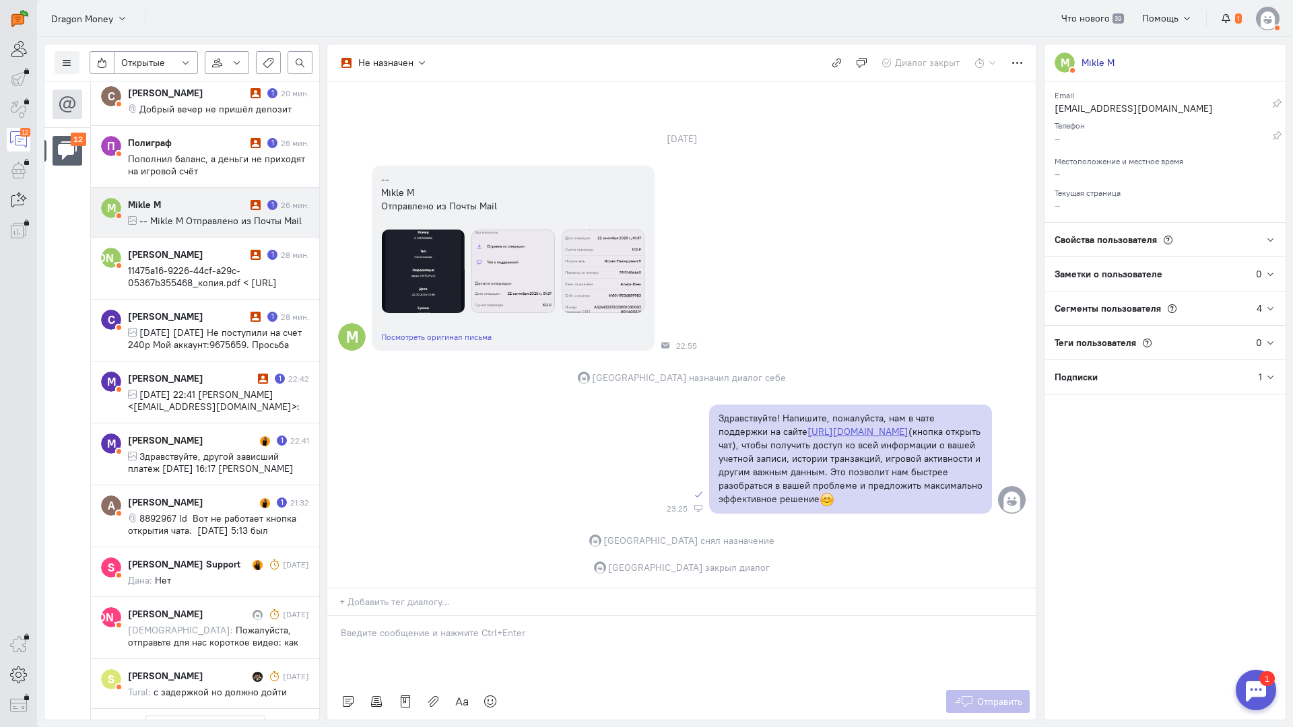
scroll to position [323, 0]
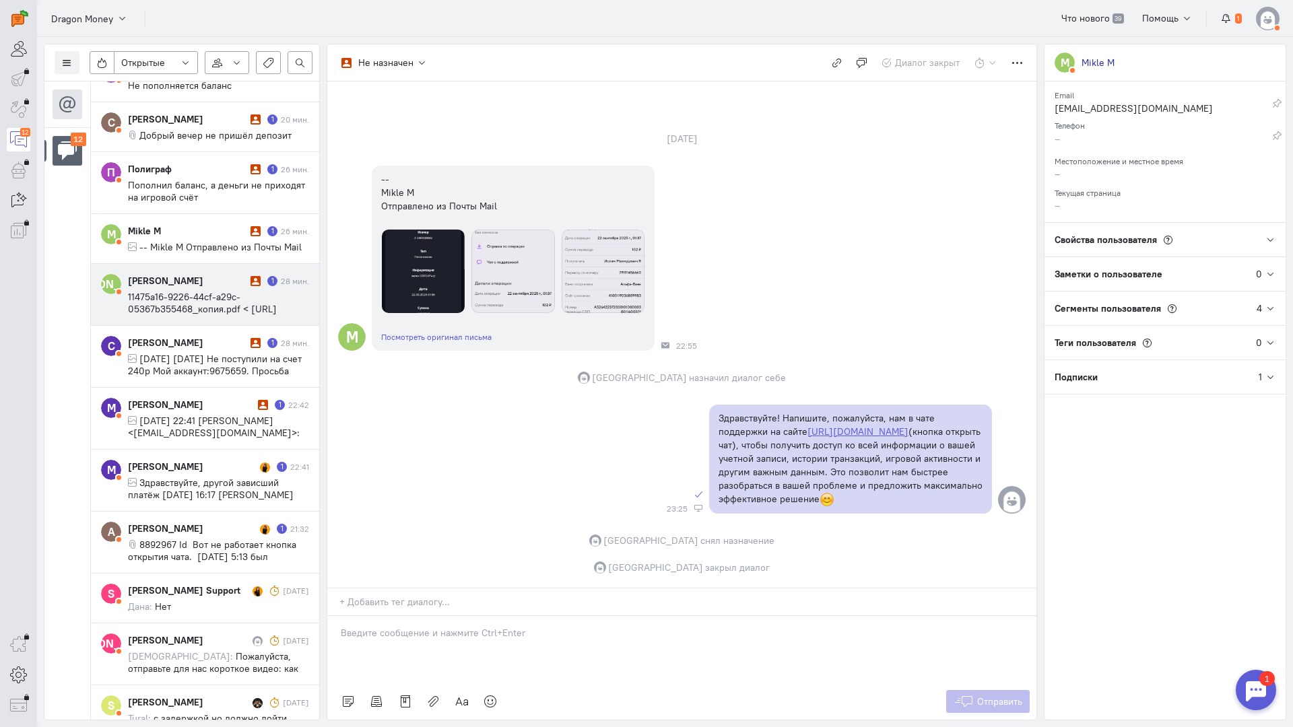
click at [220, 301] on span "11475a16-9226-44cf-a29c-05367b355468_копия.pdf < [URL][DOMAIN_NAME]> a164f3a7-c…" at bounding box center [214, 321] width 172 height 61
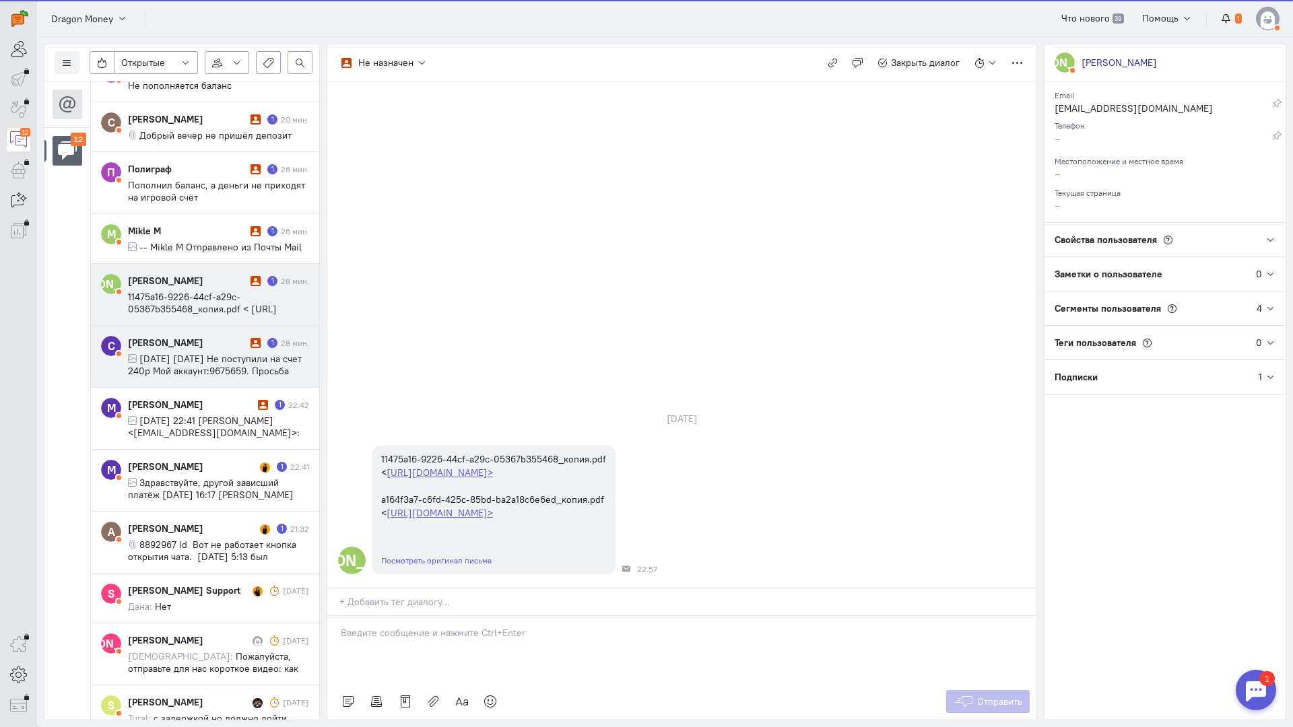
click at [201, 357] on span "[DATE] [DATE] Не поступили на счет 240р Мой аккаунт:9675659. Просьба чтобы мои …" at bounding box center [217, 383] width 178 height 61
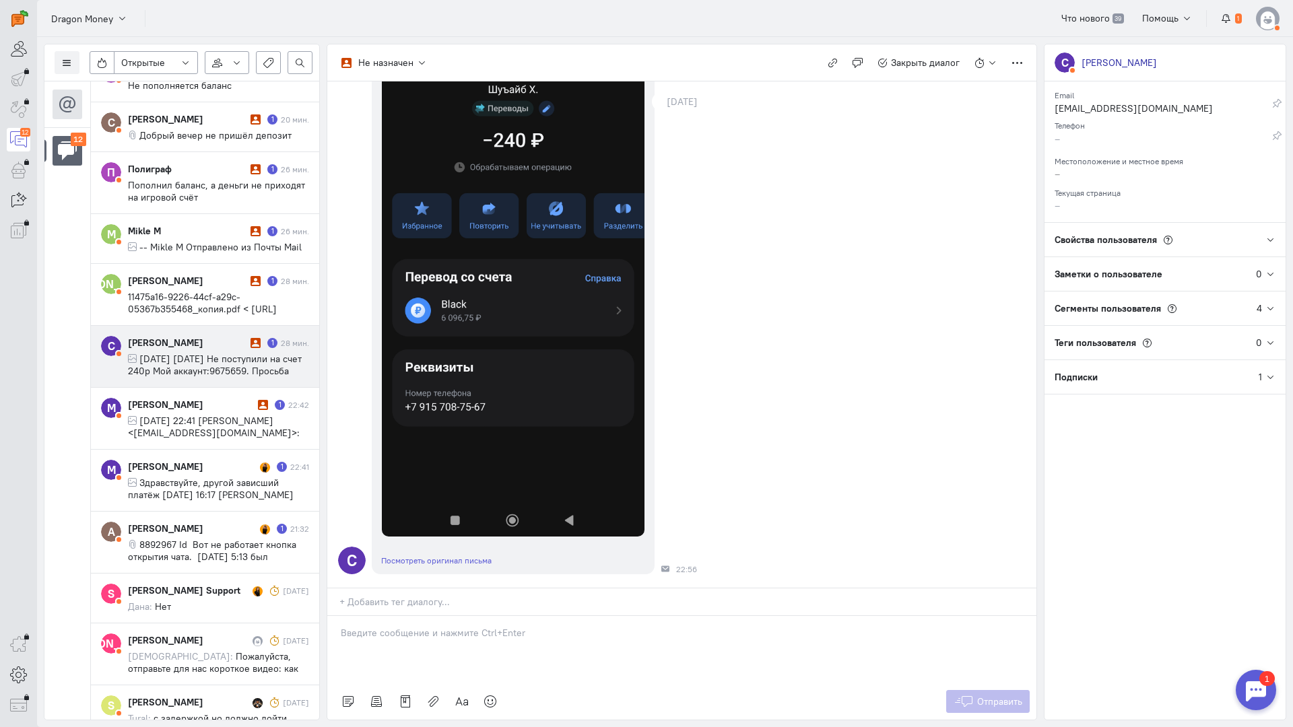
scroll to position [363, 0]
click at [405, 616] on div at bounding box center [681, 649] width 709 height 67
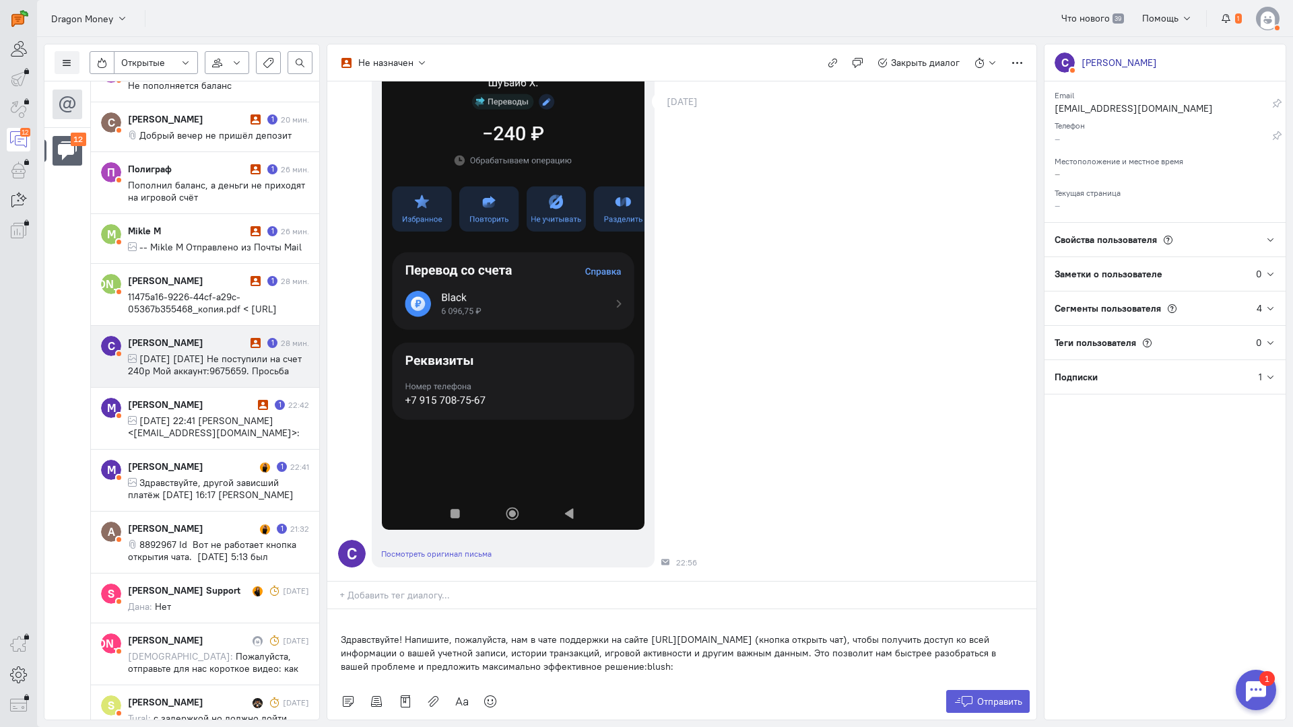
click at [331, 610] on div "Здравствуйте! Напишите, пожалуйста, нам в чате поддержки на сайте [URL][DOMAIN_…" at bounding box center [681, 647] width 709 height 74
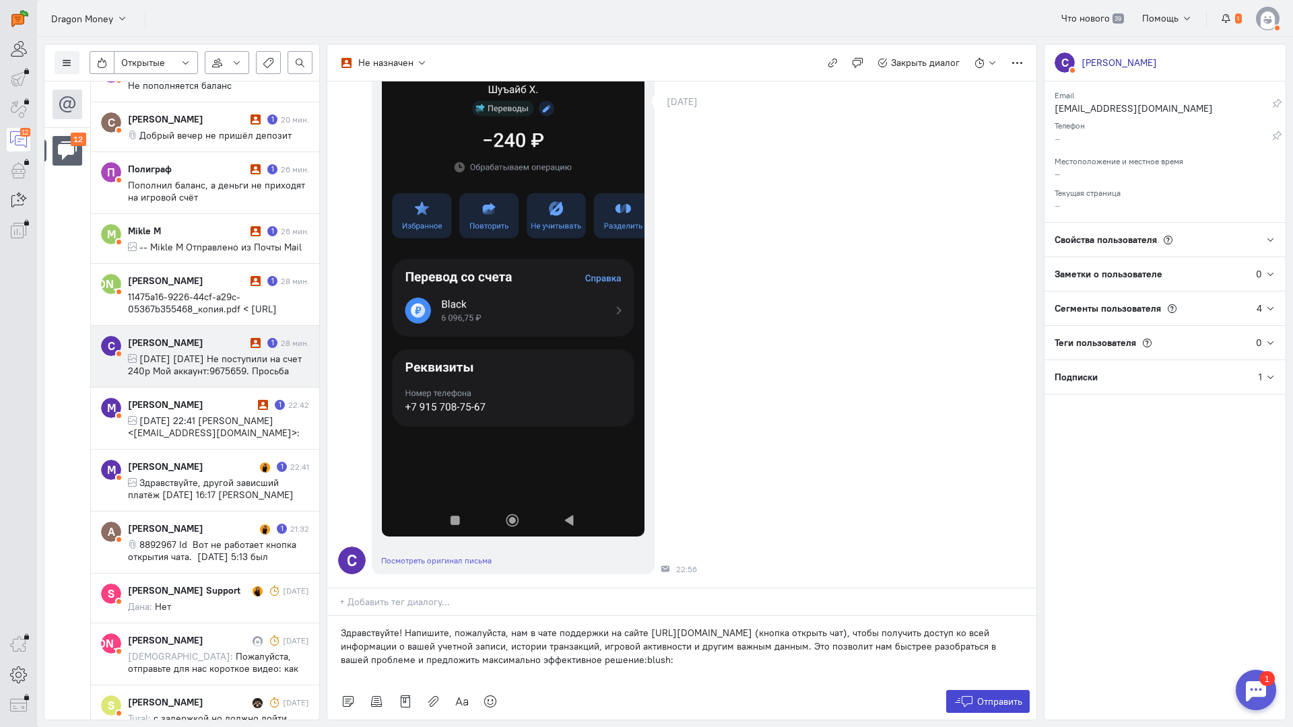
drag, startPoint x: 985, startPoint y: 618, endPoint x: 979, endPoint y: 613, distance: 7.7
click at [983, 696] on span "Отправить" at bounding box center [999, 702] width 45 height 12
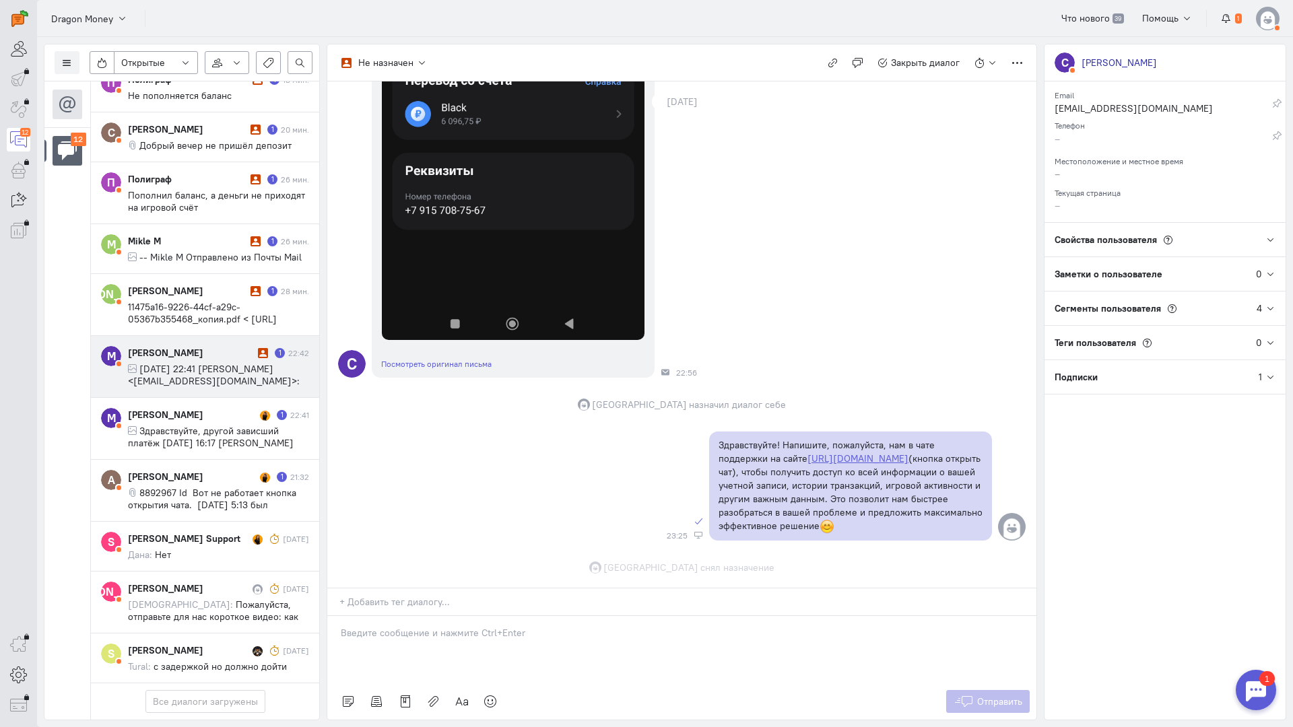
scroll to position [587, 0]
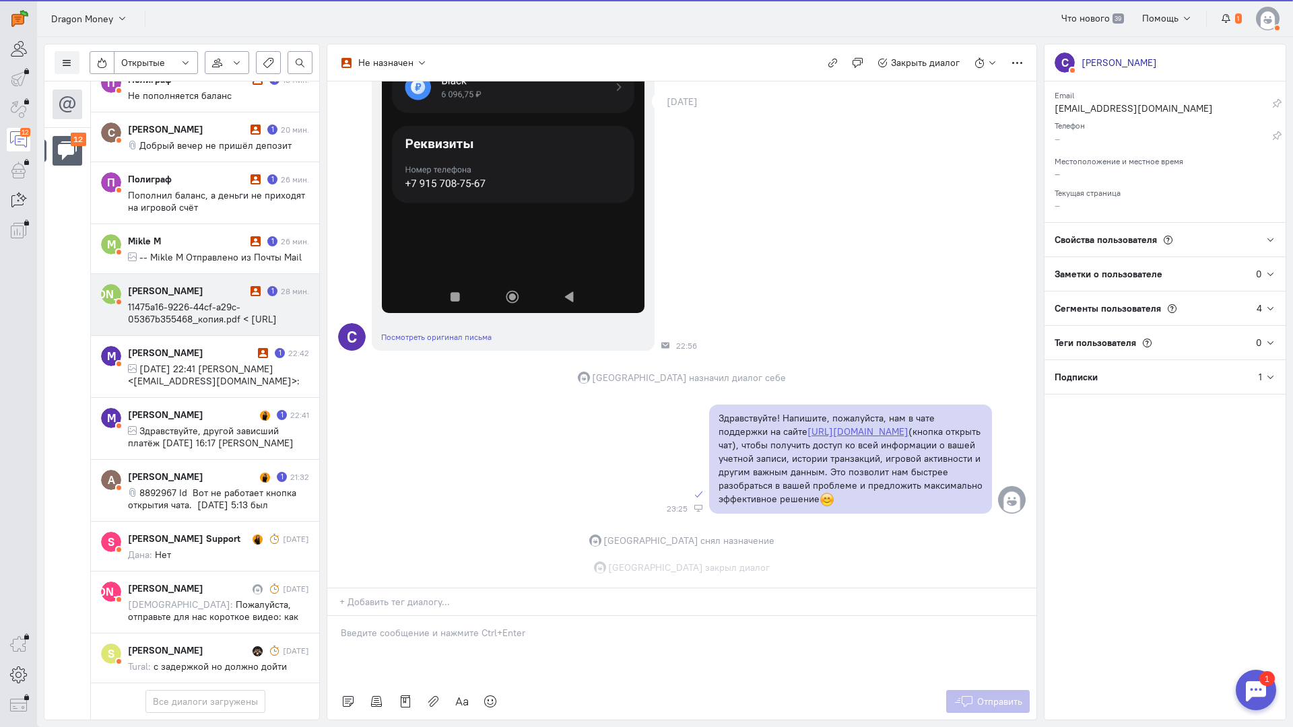
click at [211, 288] on div "[PERSON_NAME] 1 28 мин. 11475a16-9226-44cf-a29c-05367b355468_копия.pdf < [URL][…" at bounding box center [218, 304] width 181 height 41
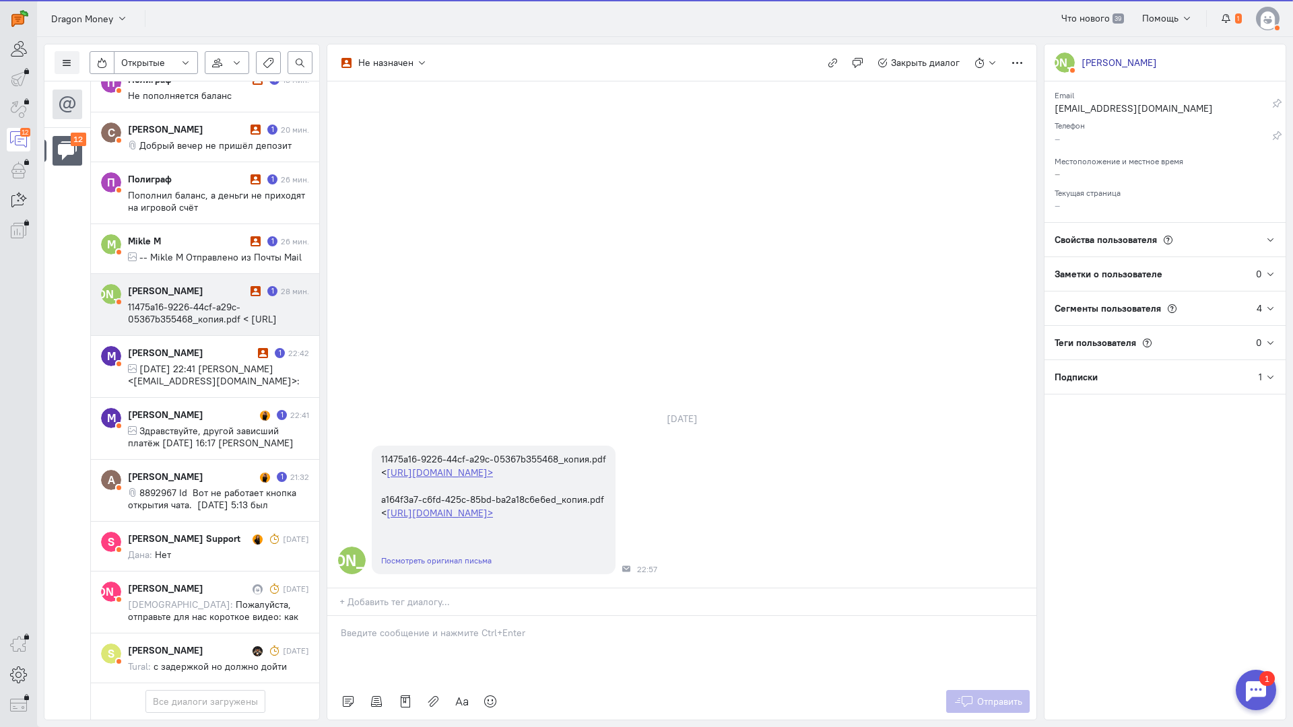
scroll to position [323, 0]
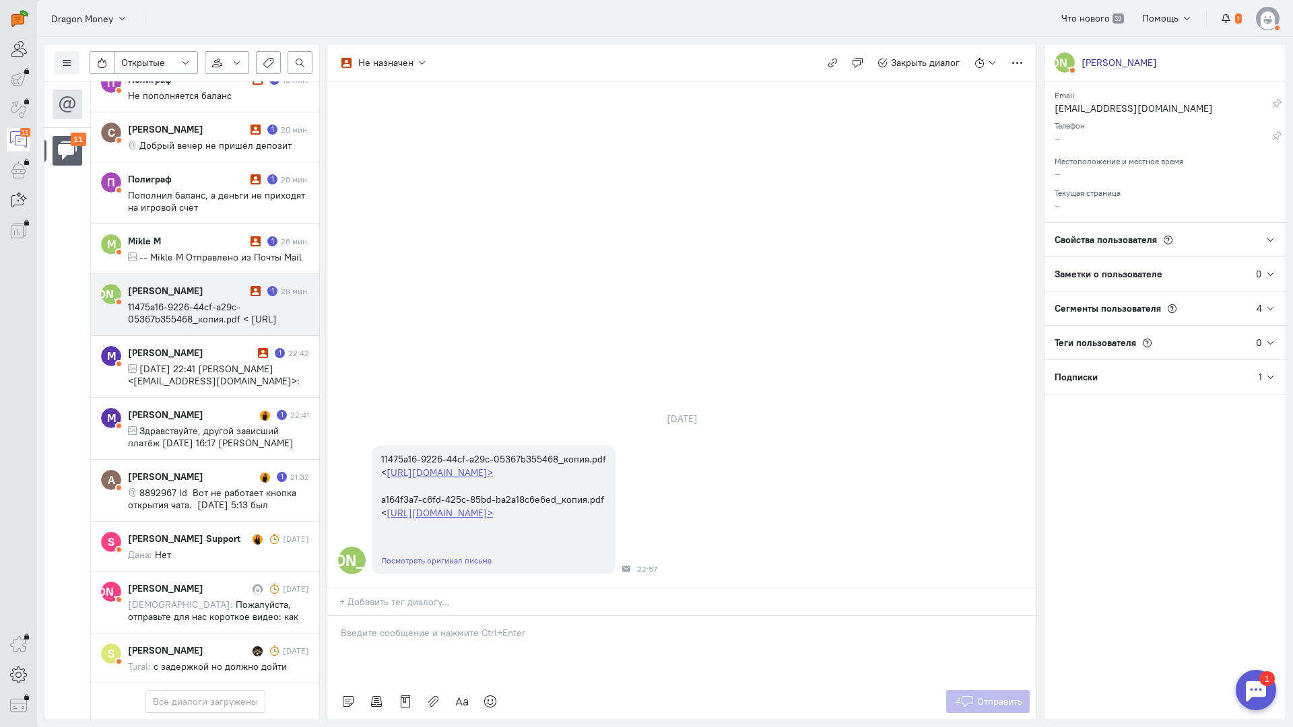
drag, startPoint x: 435, startPoint y: 567, endPoint x: 429, endPoint y: 562, distance: 8.1
click at [434, 616] on div at bounding box center [681, 649] width 709 height 67
click at [339, 616] on div "Здравствуйте! Благодарим Вас за обращение и предоставленную информацию:blush:" at bounding box center [681, 649] width 709 height 67
click at [948, 690] on button "Отправить" at bounding box center [988, 701] width 84 height 23
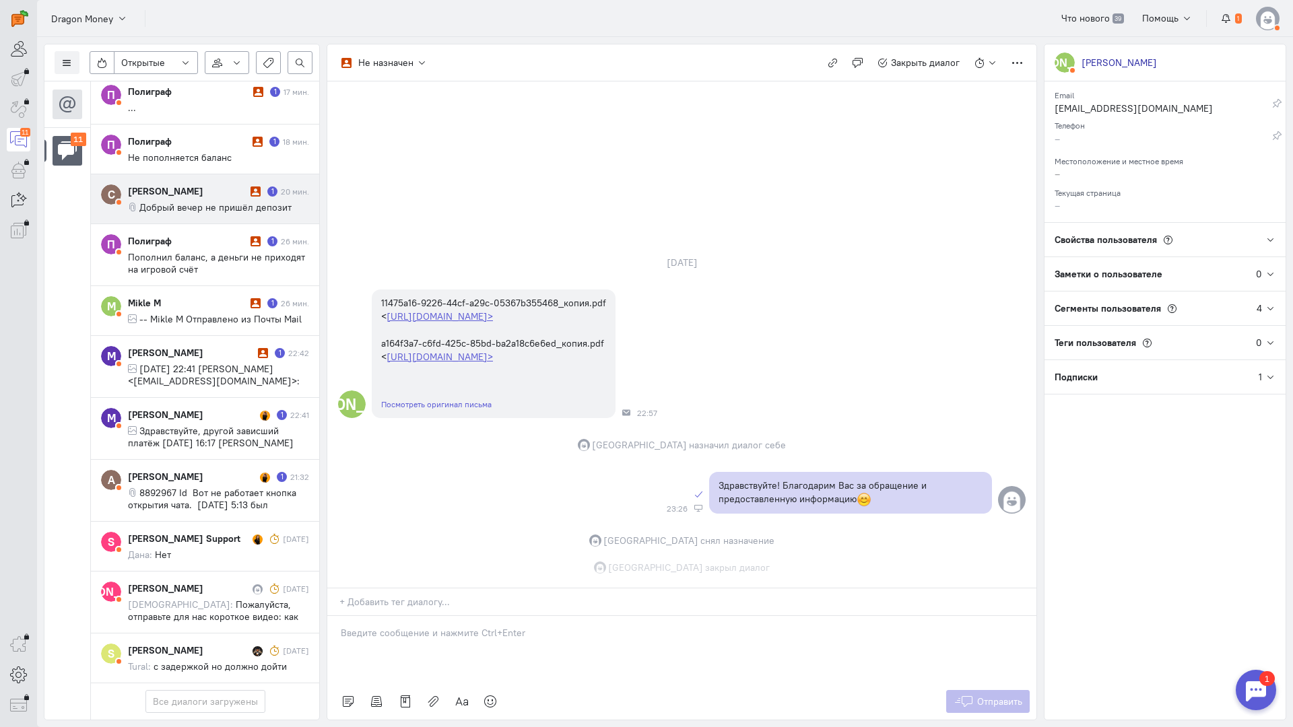
scroll to position [112, 0]
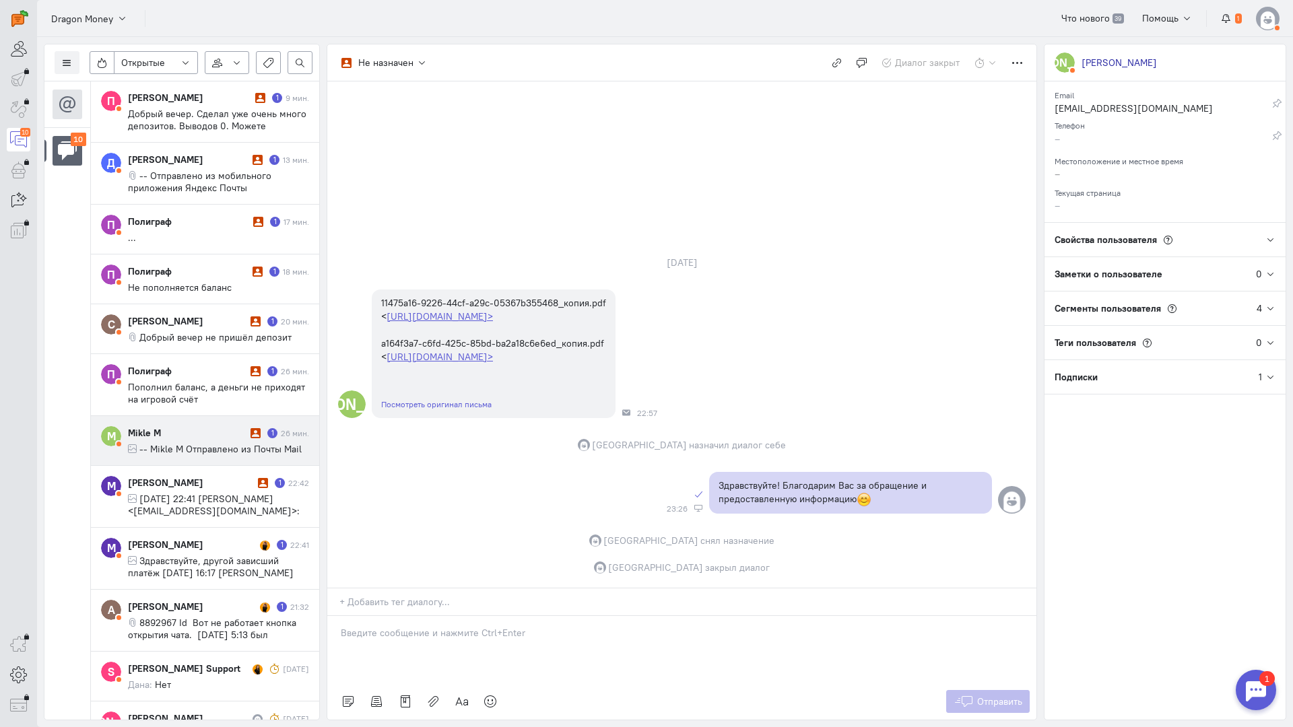
drag, startPoint x: 214, startPoint y: 445, endPoint x: 289, endPoint y: 422, distance: 78.0
click at [215, 444] on span "-- Mikle M Отправлено из Почты Mail" at bounding box center [220, 449] width 162 height 12
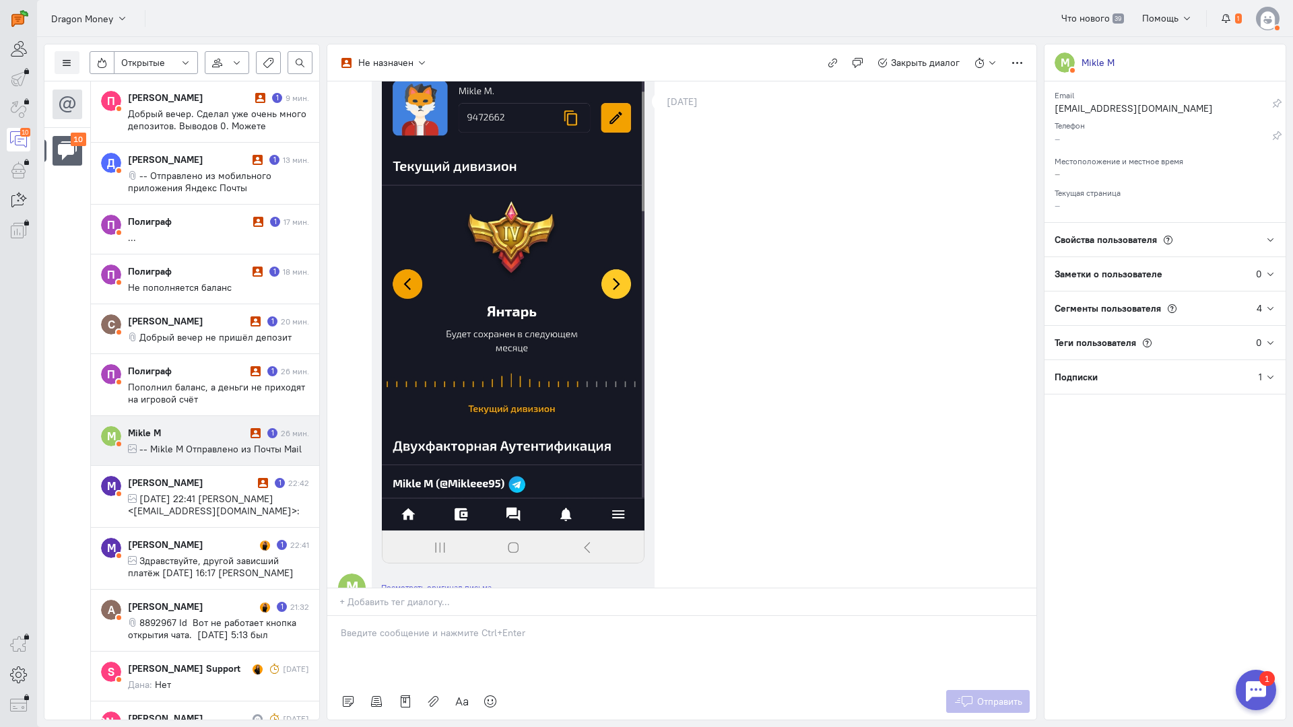
scroll to position [323, 0]
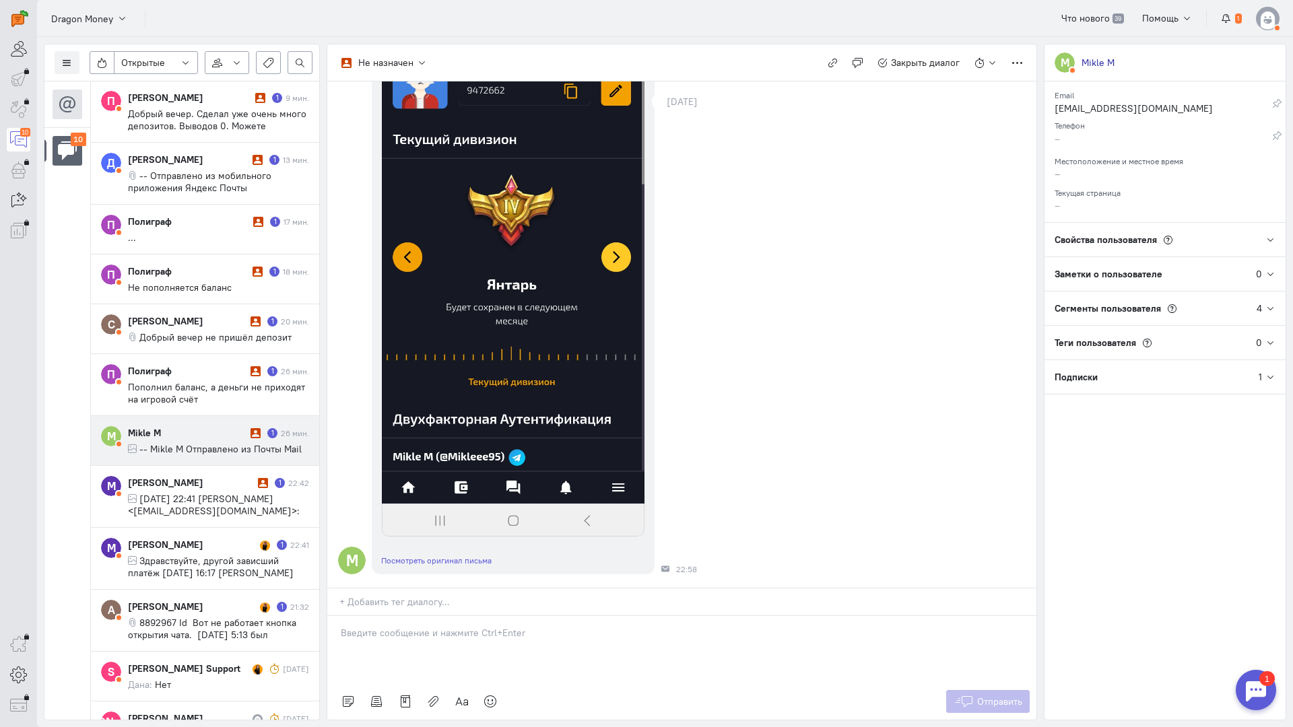
click at [422, 626] on p at bounding box center [682, 632] width 682 height 13
click at [338, 616] on div "Здравствуйте! Благодарим Вас за обращение и предоставленную информацию:blush:" at bounding box center [681, 649] width 709 height 67
click at [959, 690] on button "Отправить" at bounding box center [988, 701] width 84 height 23
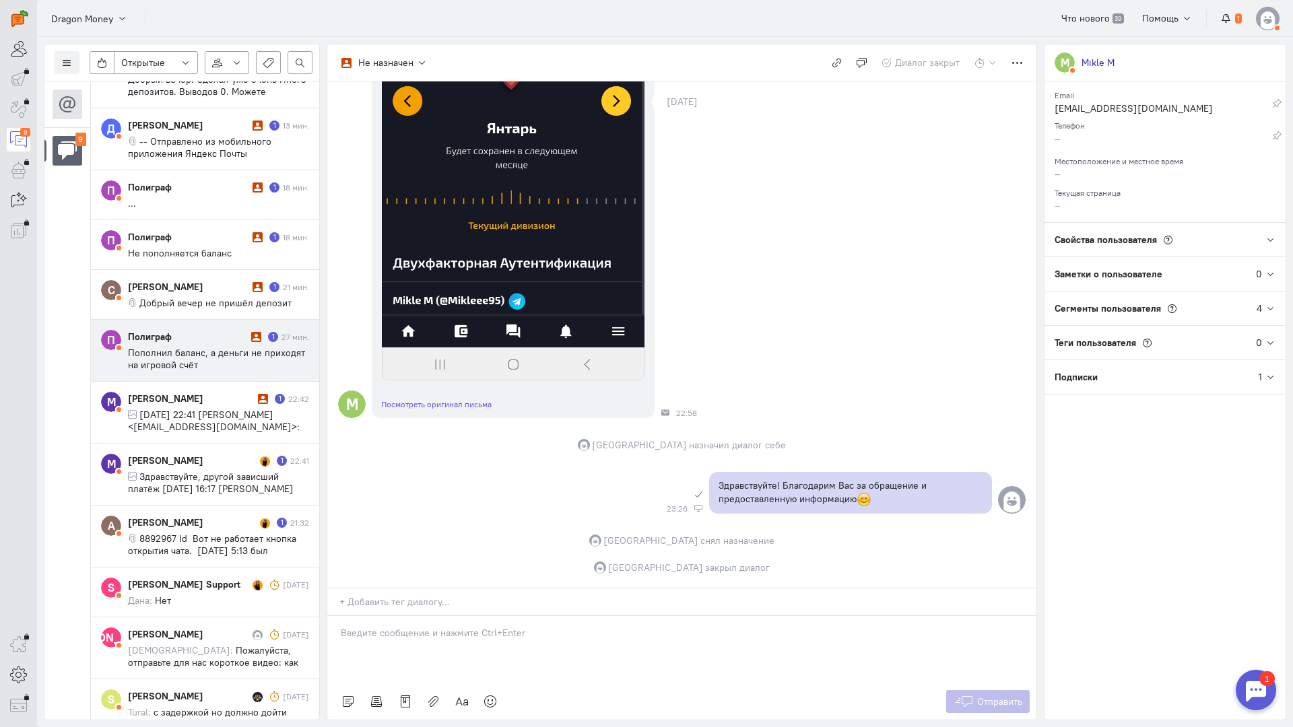
scroll to position [141, 0]
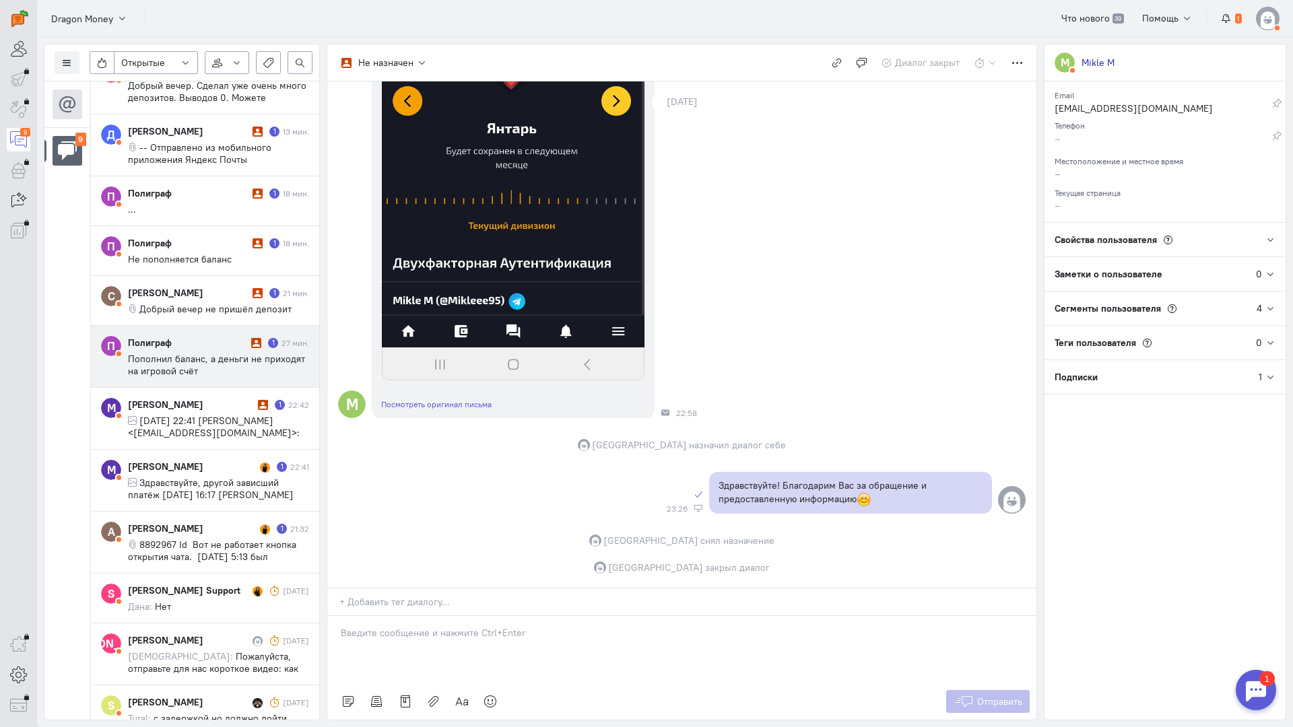
click at [202, 350] on div "Полиграф 1 27 мин. Пополнил баланс, а деньги не приходят на игровой счёт" at bounding box center [218, 356] width 181 height 41
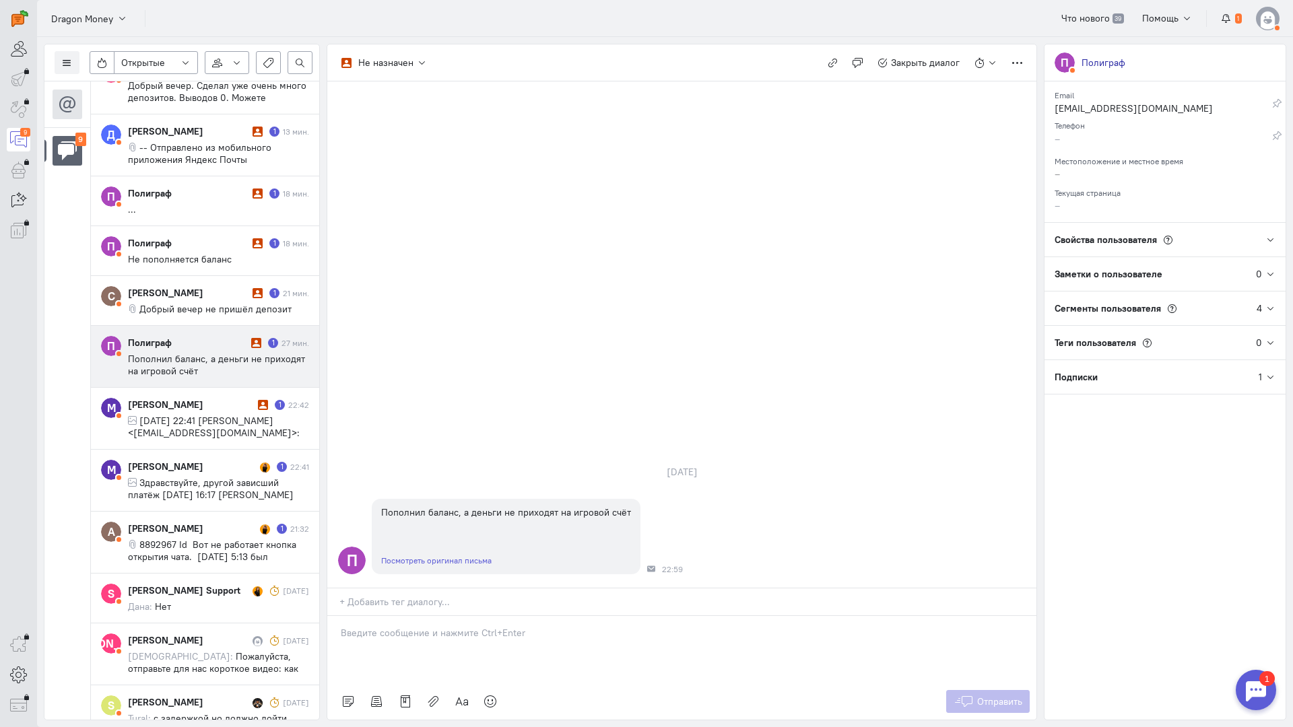
drag, startPoint x: 467, startPoint y: 540, endPoint x: 451, endPoint y: 539, distance: 16.2
click at [464, 616] on div at bounding box center [681, 649] width 709 height 67
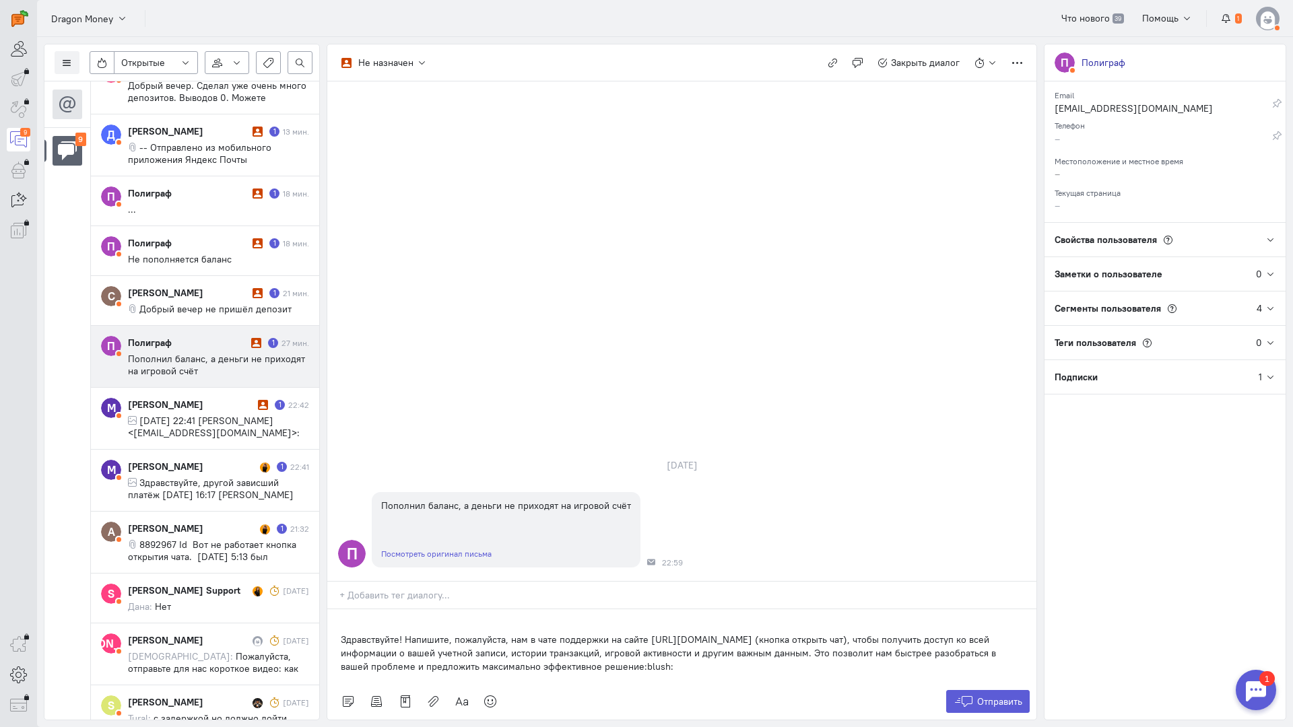
click at [339, 610] on div "Здравствуйте! Напишите, пожалуйста, нам в чате поддержки на сайте [URL][DOMAIN_…" at bounding box center [681, 647] width 709 height 74
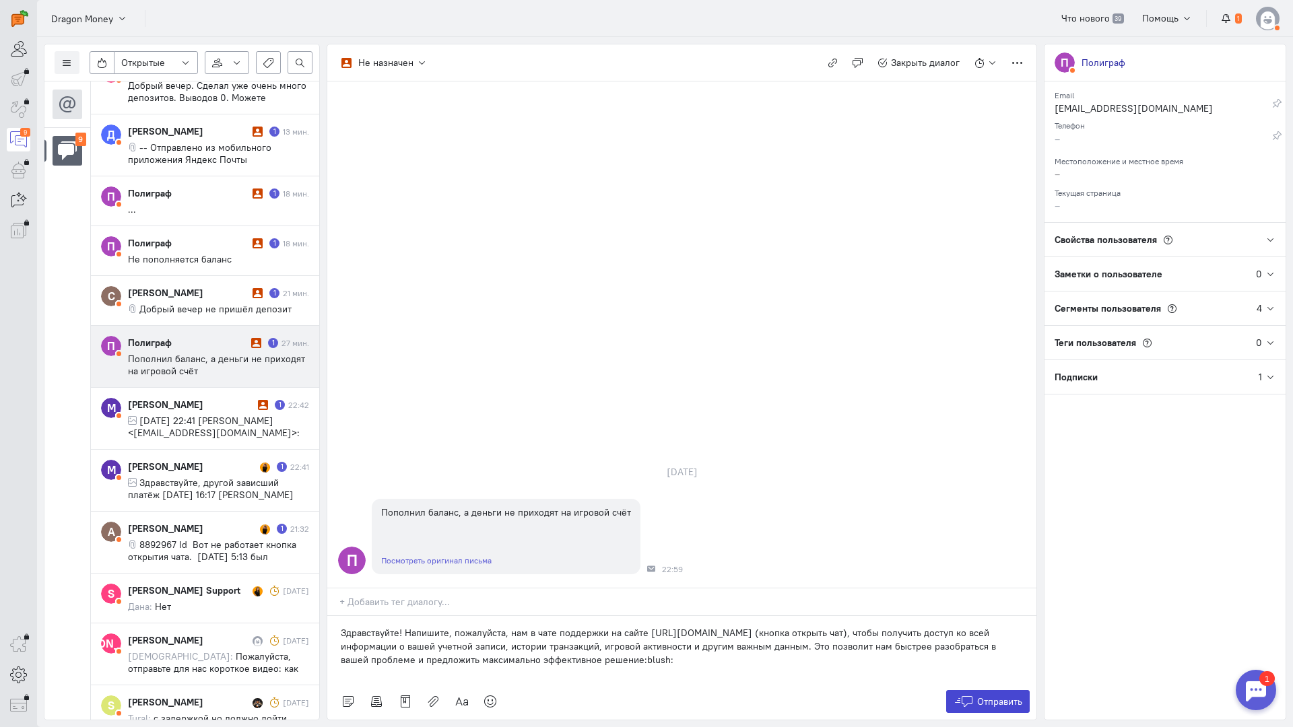
click at [964, 695] on icon at bounding box center [964, 701] width 20 height 13
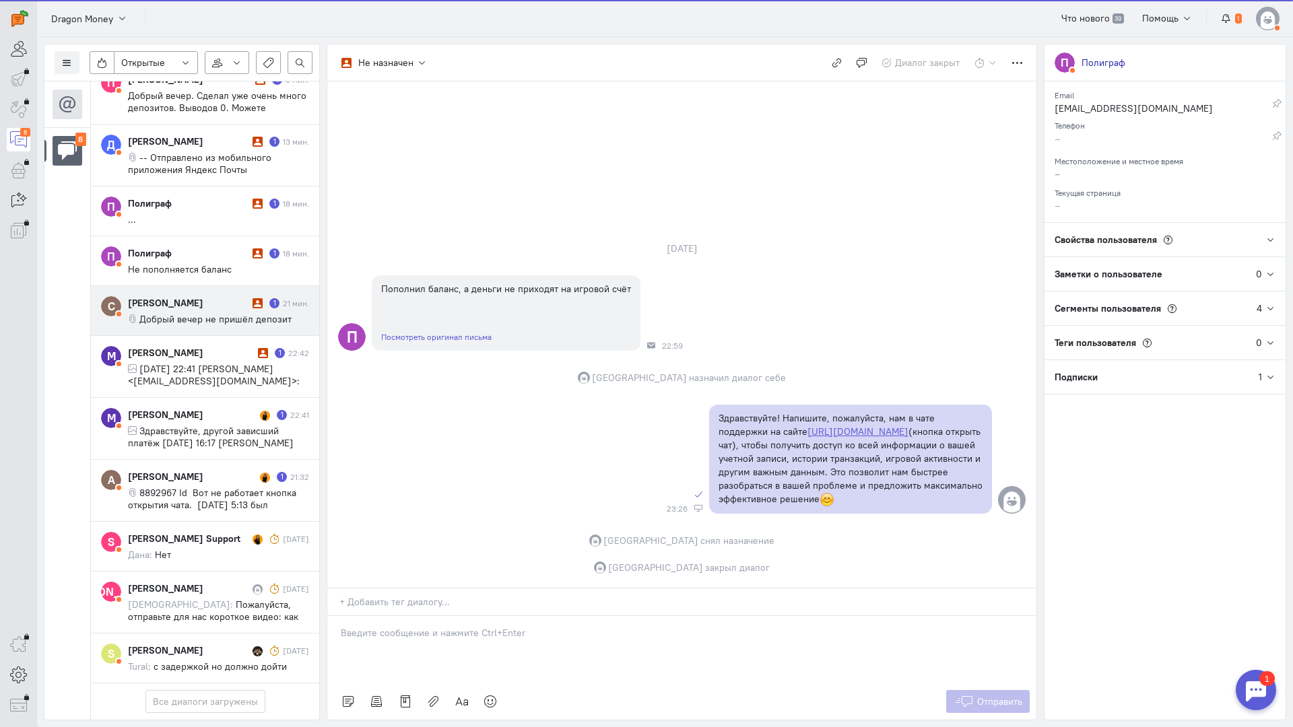
click at [178, 299] on div "[PERSON_NAME]" at bounding box center [188, 302] width 121 height 13
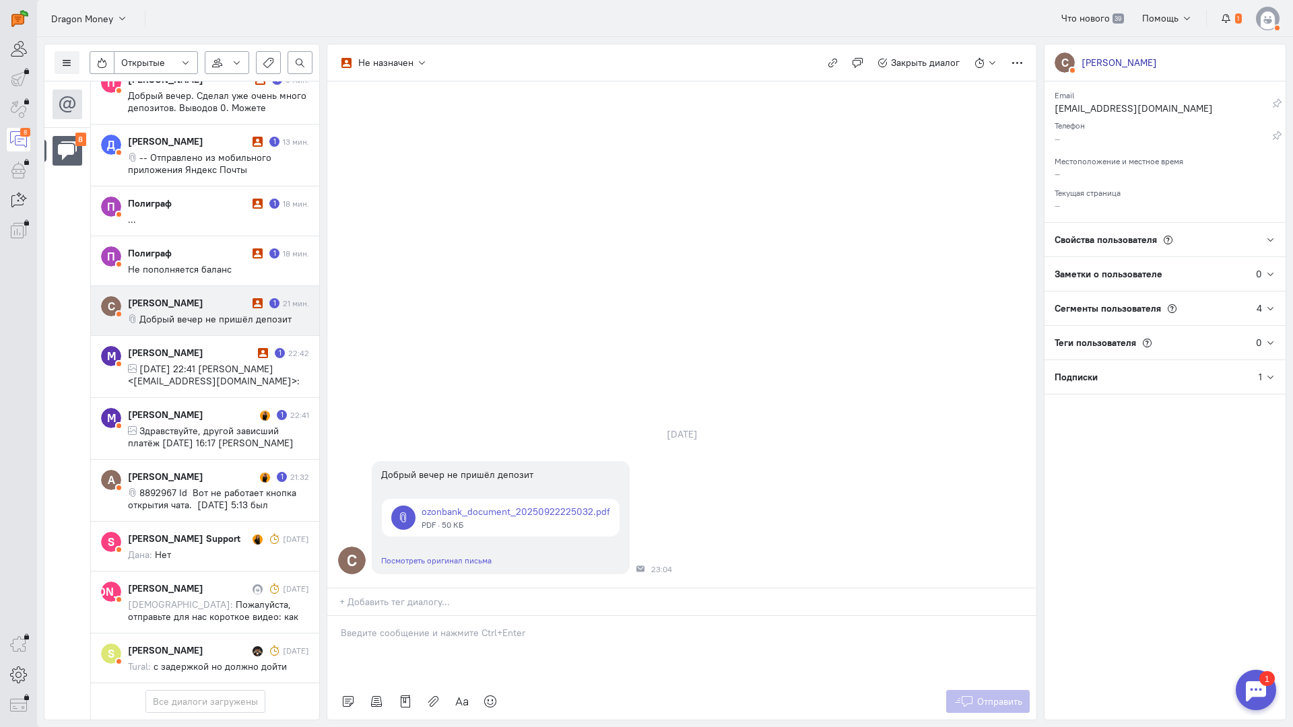
click at [397, 626] on p at bounding box center [682, 632] width 682 height 13
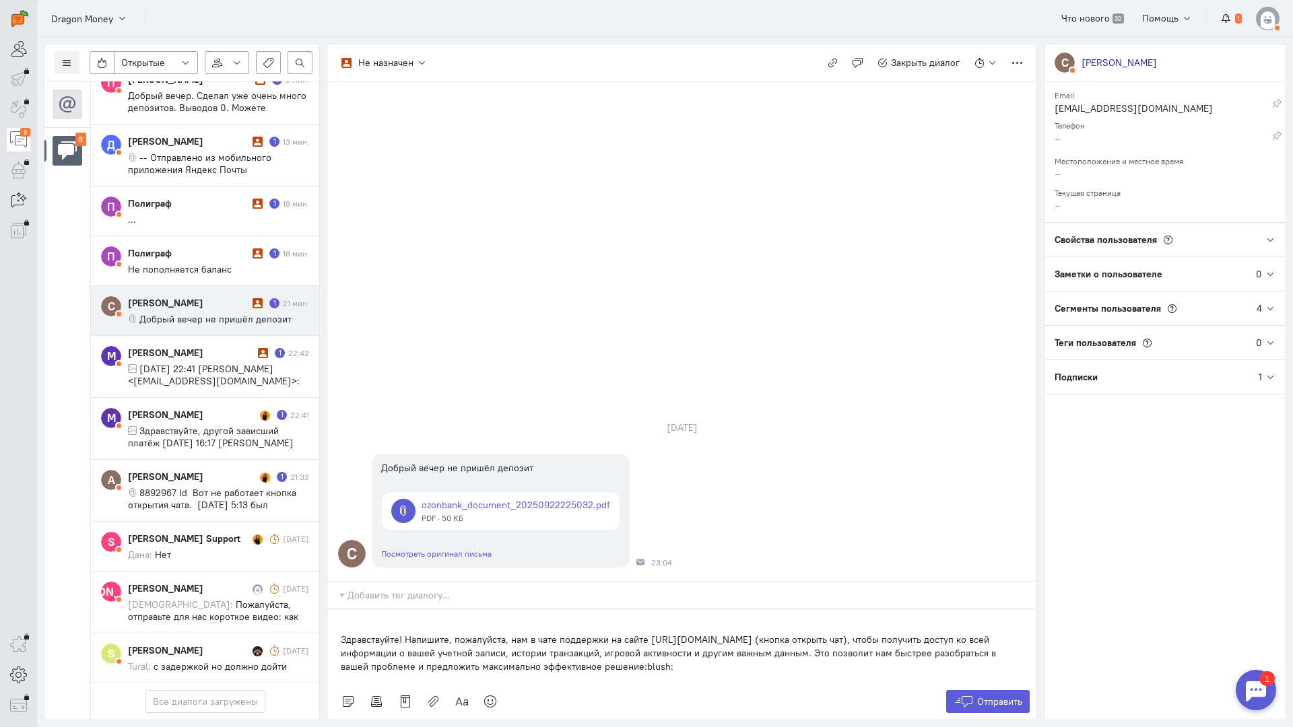
click at [337, 610] on div "Здравствуйте! Напишите, пожалуйста, нам в чате поддержки на сайте [URL][DOMAIN_…" at bounding box center [681, 647] width 709 height 74
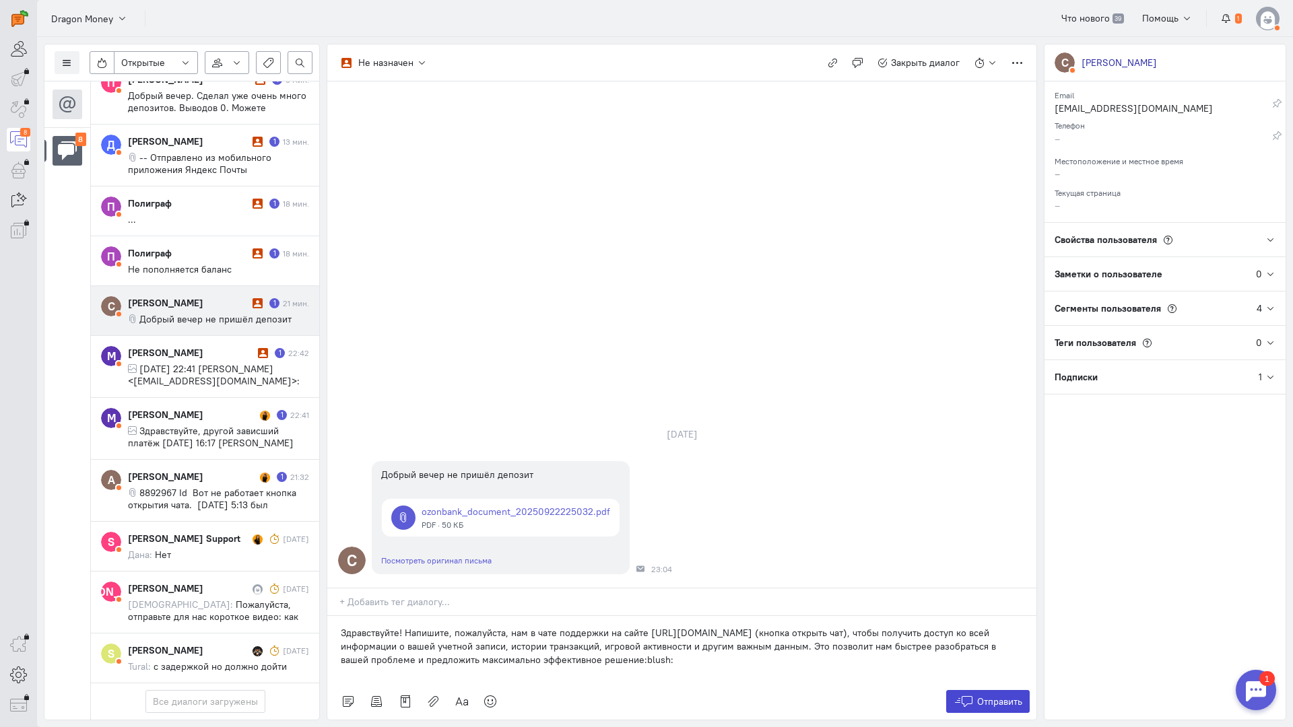
click at [966, 695] on icon at bounding box center [964, 701] width 20 height 13
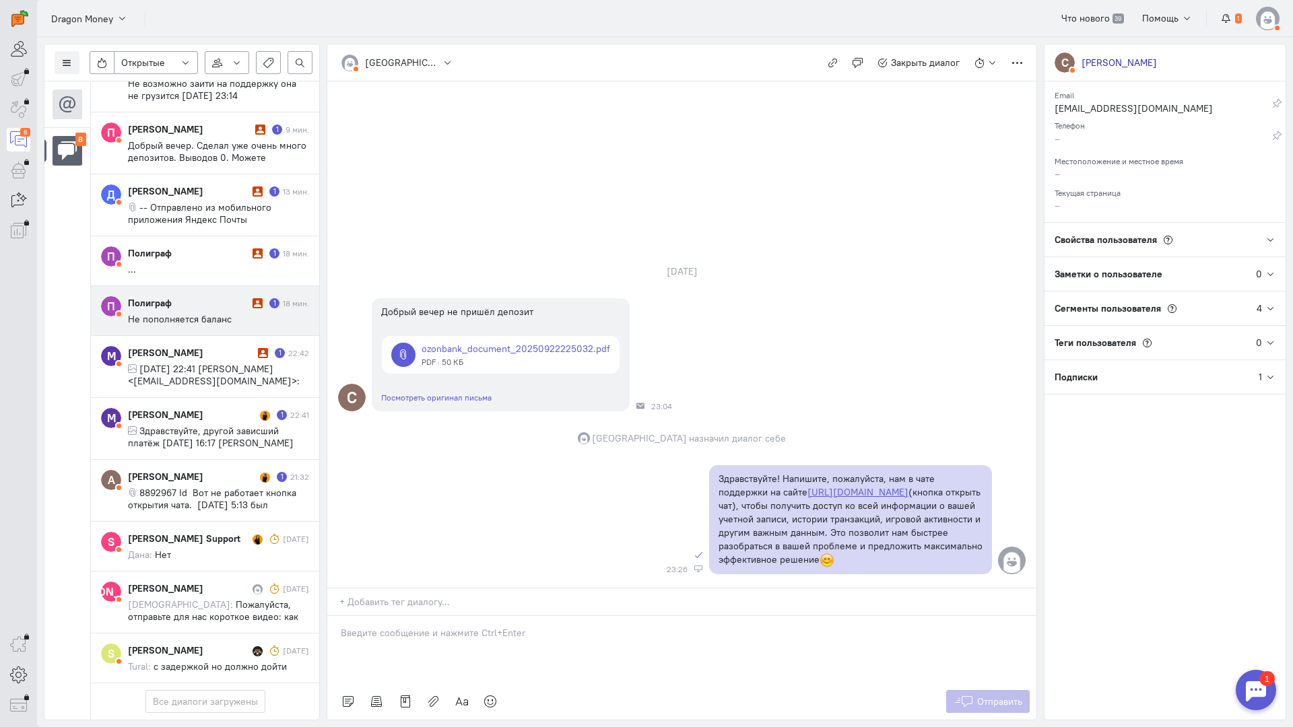
scroll to position [201, 0]
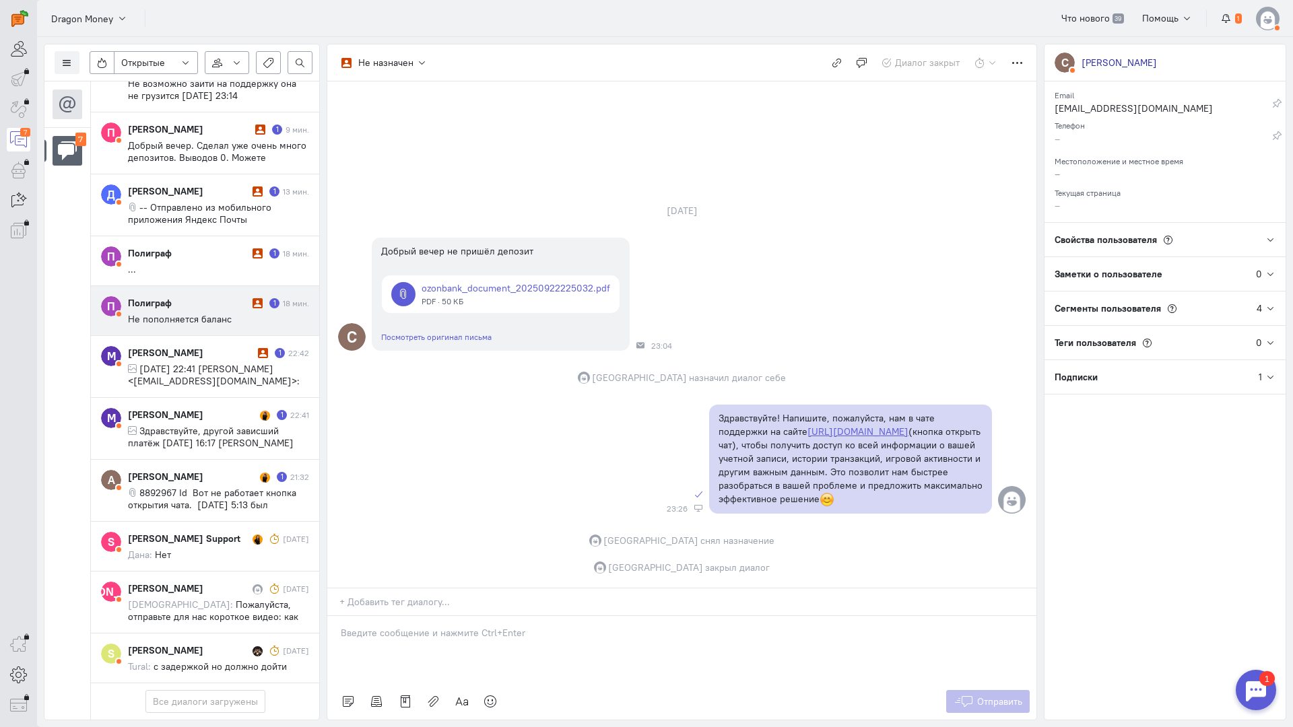
click at [183, 296] on div "Полиграф" at bounding box center [188, 302] width 121 height 13
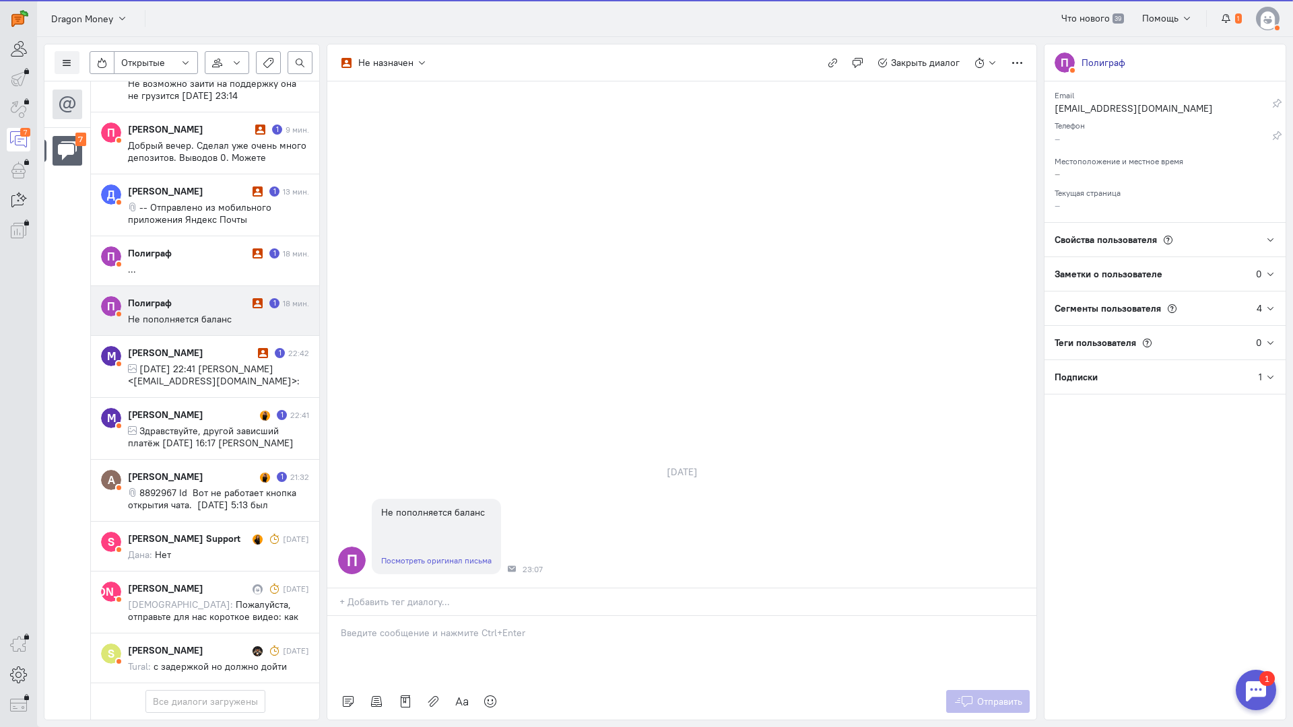
scroll to position [141, 0]
drag, startPoint x: 412, startPoint y: 564, endPoint x: 362, endPoint y: 561, distance: 49.9
click at [412, 616] on div at bounding box center [681, 649] width 709 height 67
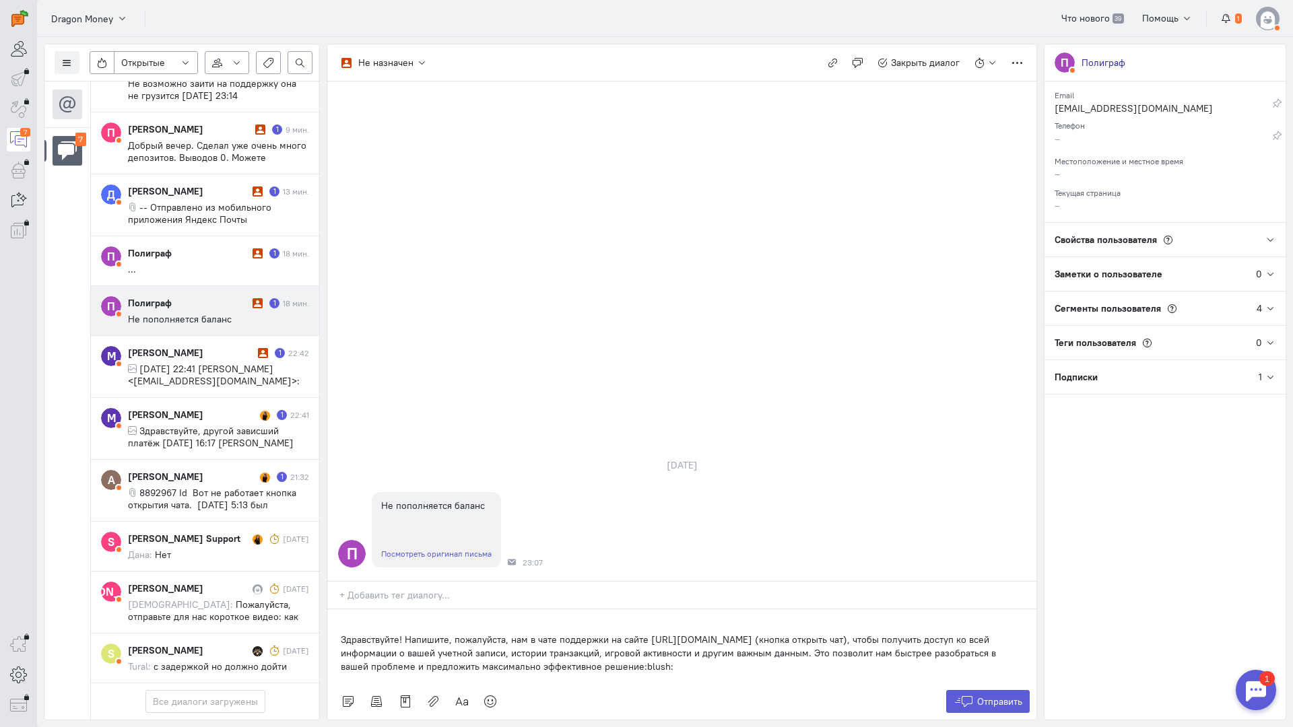
click at [333, 610] on div "Здравствуйте! Напишите, пожалуйста, нам в чате поддержки на сайте [URL][DOMAIN_…" at bounding box center [681, 647] width 709 height 74
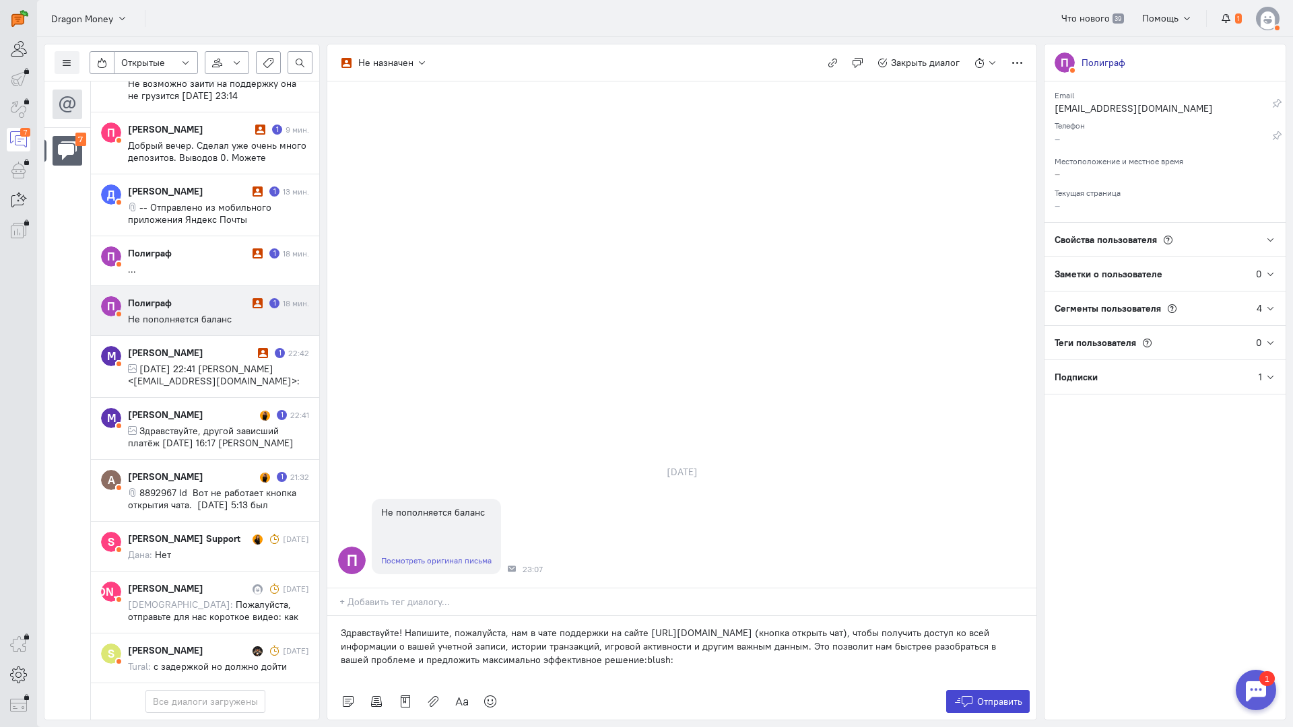
click at [992, 696] on span "Отправить" at bounding box center [999, 702] width 45 height 12
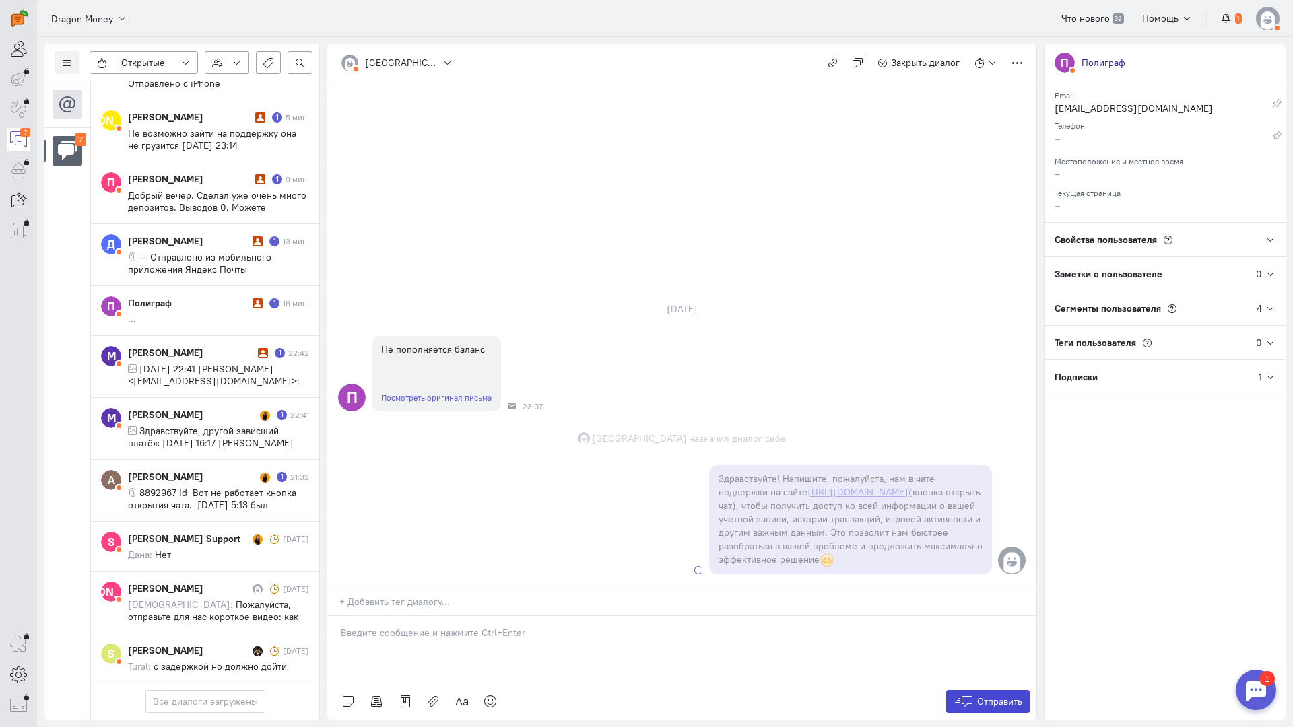
scroll to position [164, 0]
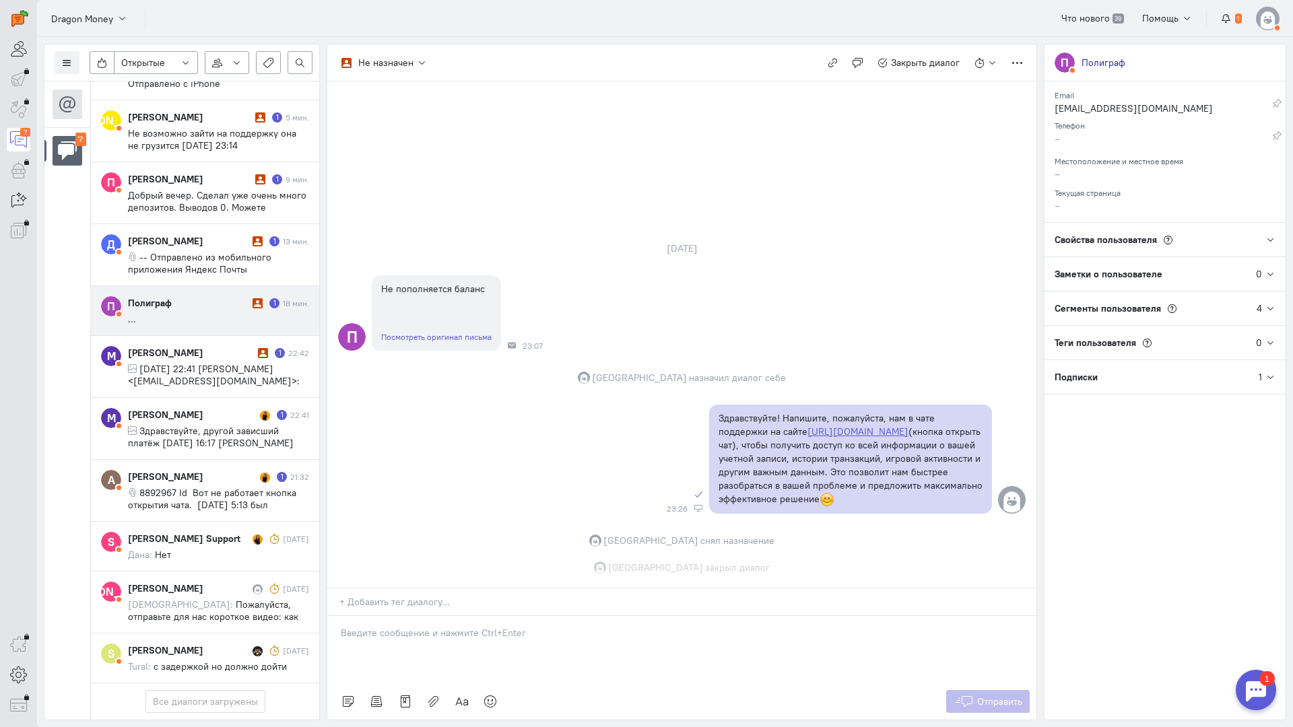
click at [189, 313] on cq-message "..." at bounding box center [218, 319] width 181 height 12
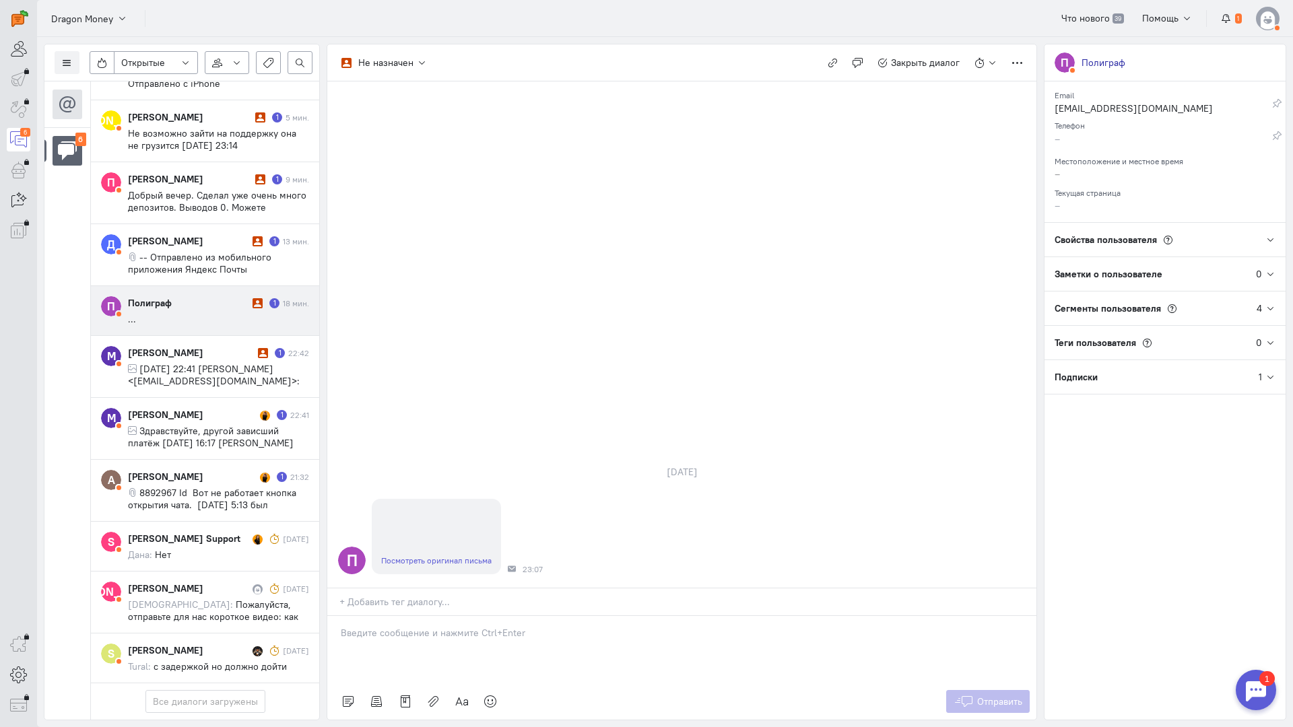
click at [403, 616] on div at bounding box center [681, 649] width 709 height 67
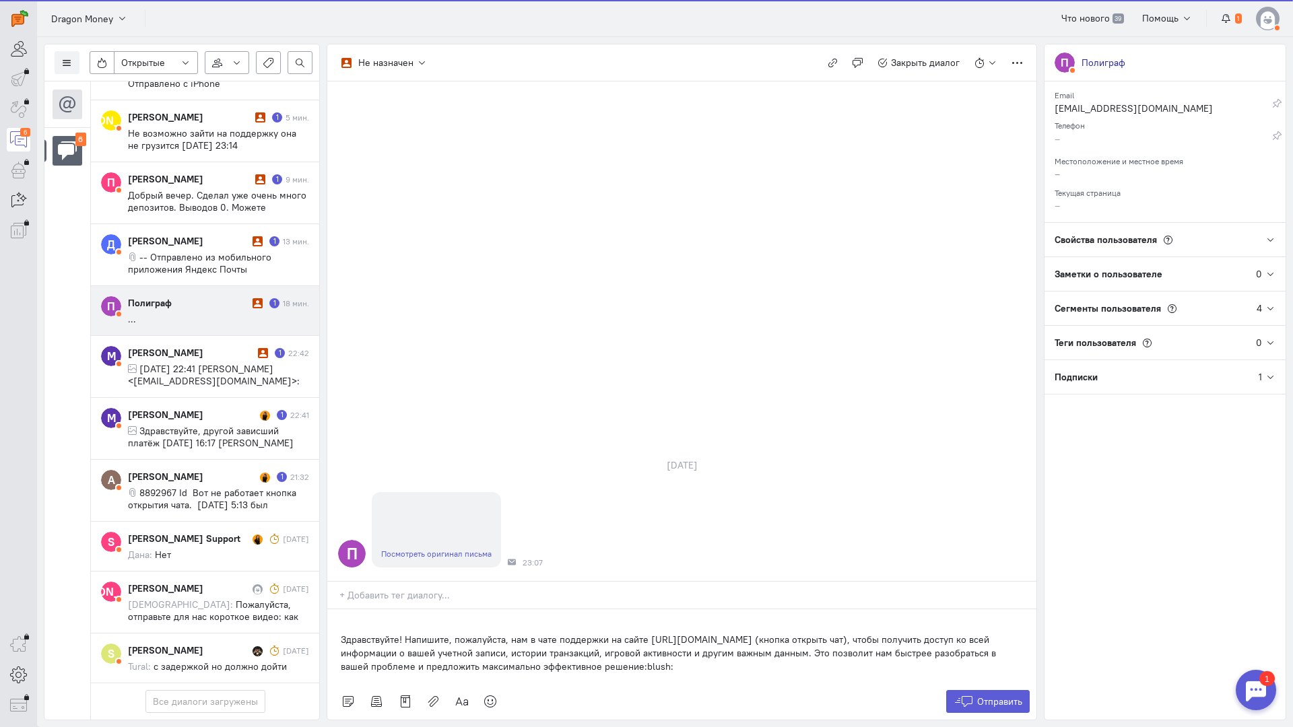
click at [337, 610] on div "Здравствуйте! Напишите, пожалуйста, нам в чате поддержки на сайте [URL][DOMAIN_…" at bounding box center [681, 647] width 709 height 74
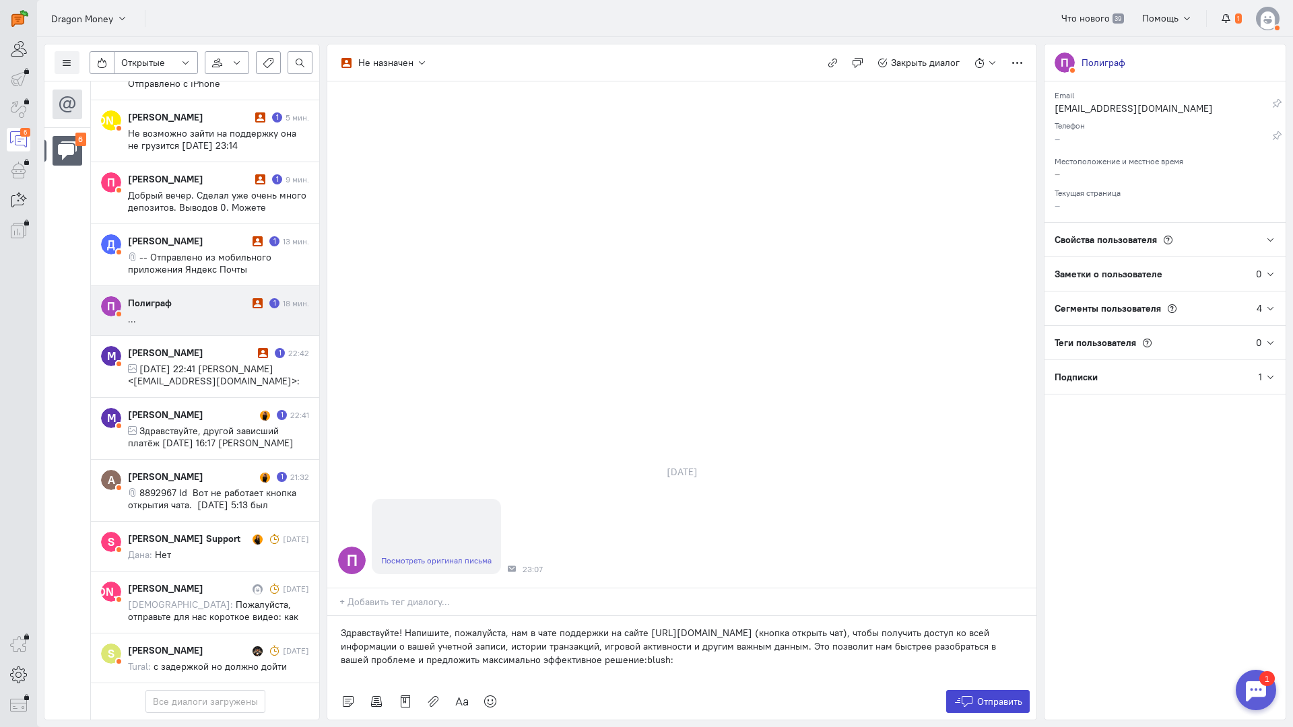
click at [991, 696] on span "Отправить" at bounding box center [999, 702] width 45 height 12
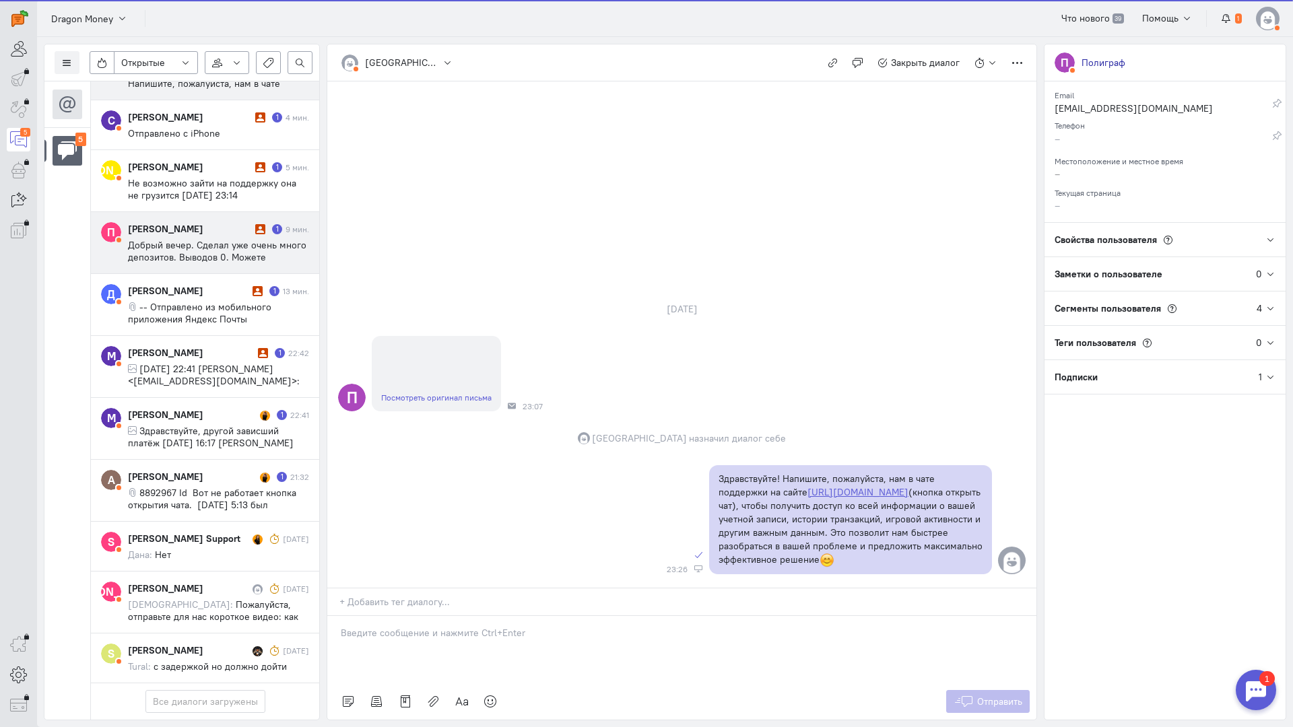
scroll to position [59, 0]
click at [207, 239] on span "Добрый вечер. Сделал уже очень много депозитов. Выводов 0. Можете рассмотреть в…" at bounding box center [217, 263] width 178 height 48
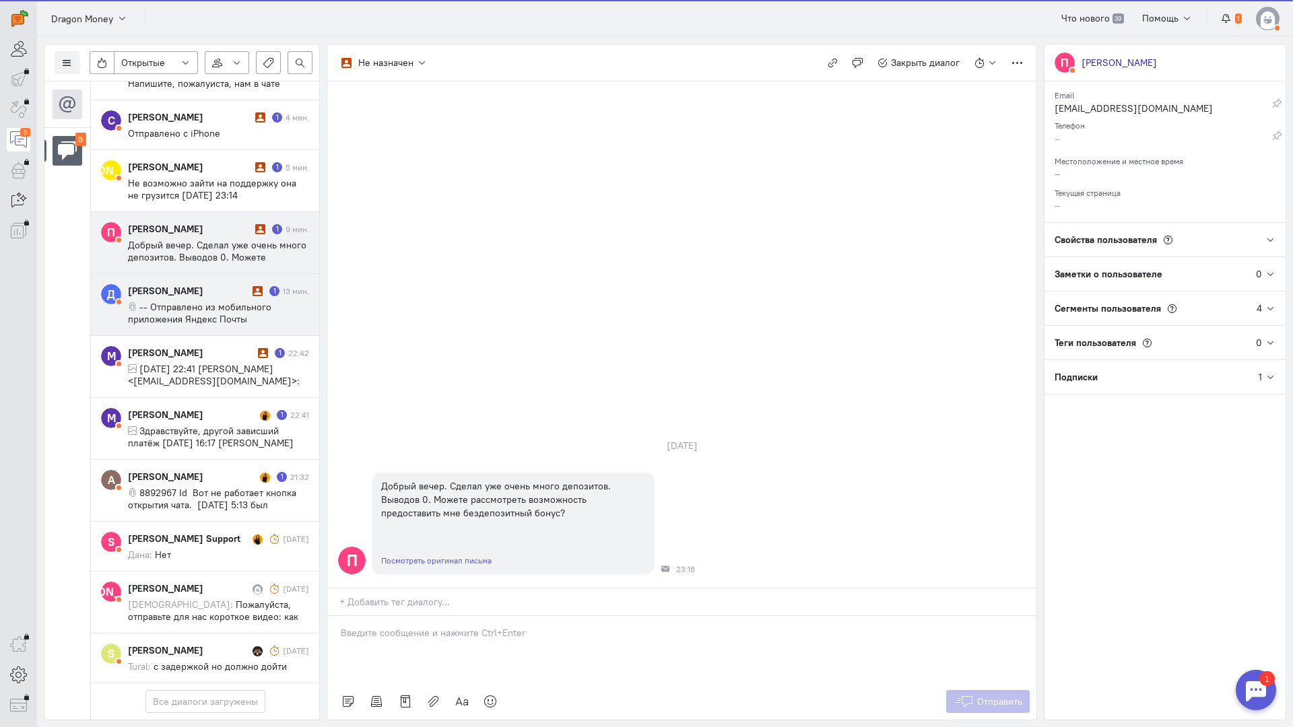
click at [203, 284] on div "[PERSON_NAME]" at bounding box center [188, 290] width 121 height 13
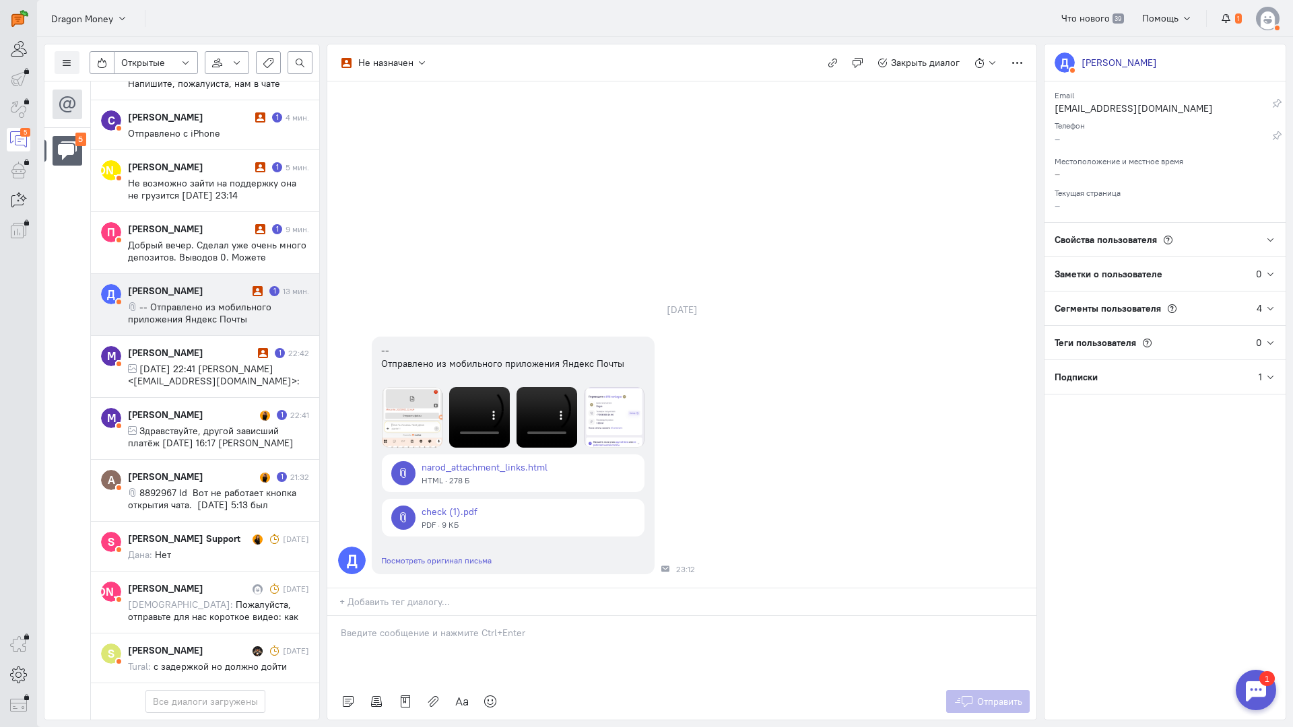
drag, startPoint x: 471, startPoint y: 560, endPoint x: 474, endPoint y: 550, distance: 10.6
click at [471, 616] on div at bounding box center [681, 649] width 709 height 67
click at [337, 616] on div "Здравствуйте! Благодарим Вас за обращение и предоставленную информацию:blush:" at bounding box center [681, 649] width 709 height 67
click at [981, 696] on span "Отправить" at bounding box center [999, 702] width 45 height 12
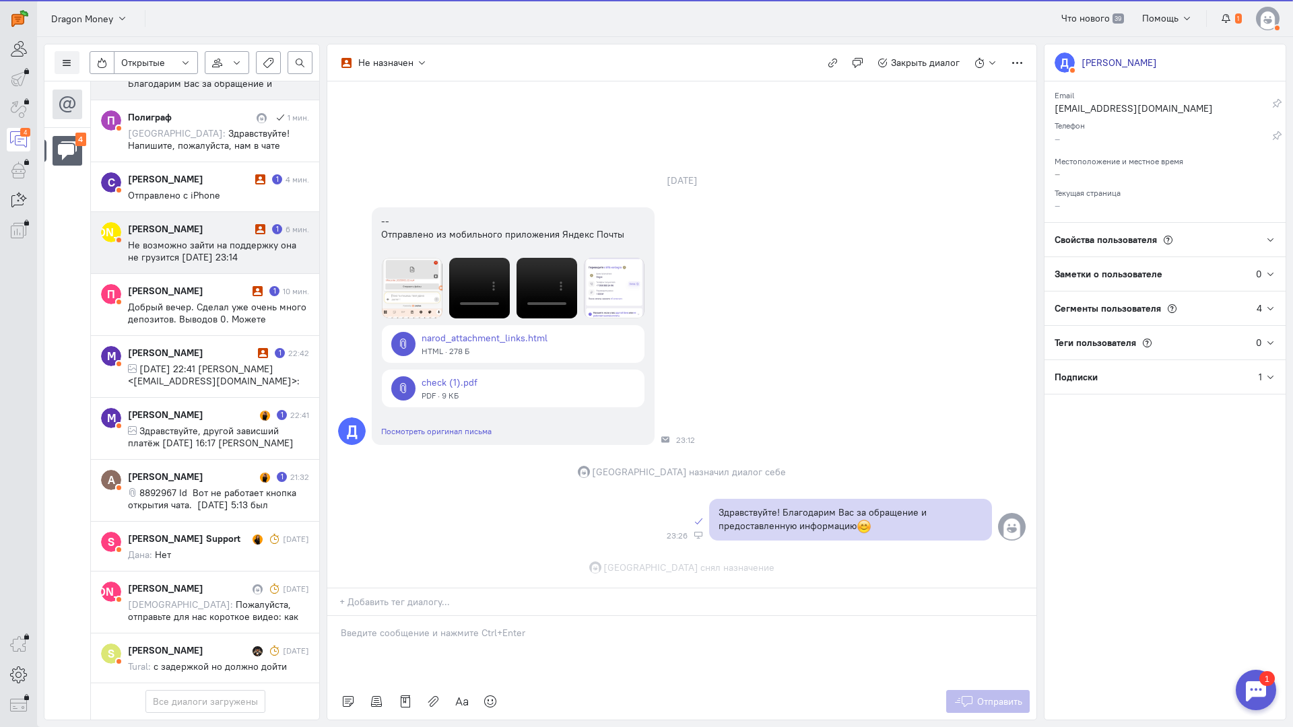
scroll to position [109, 0]
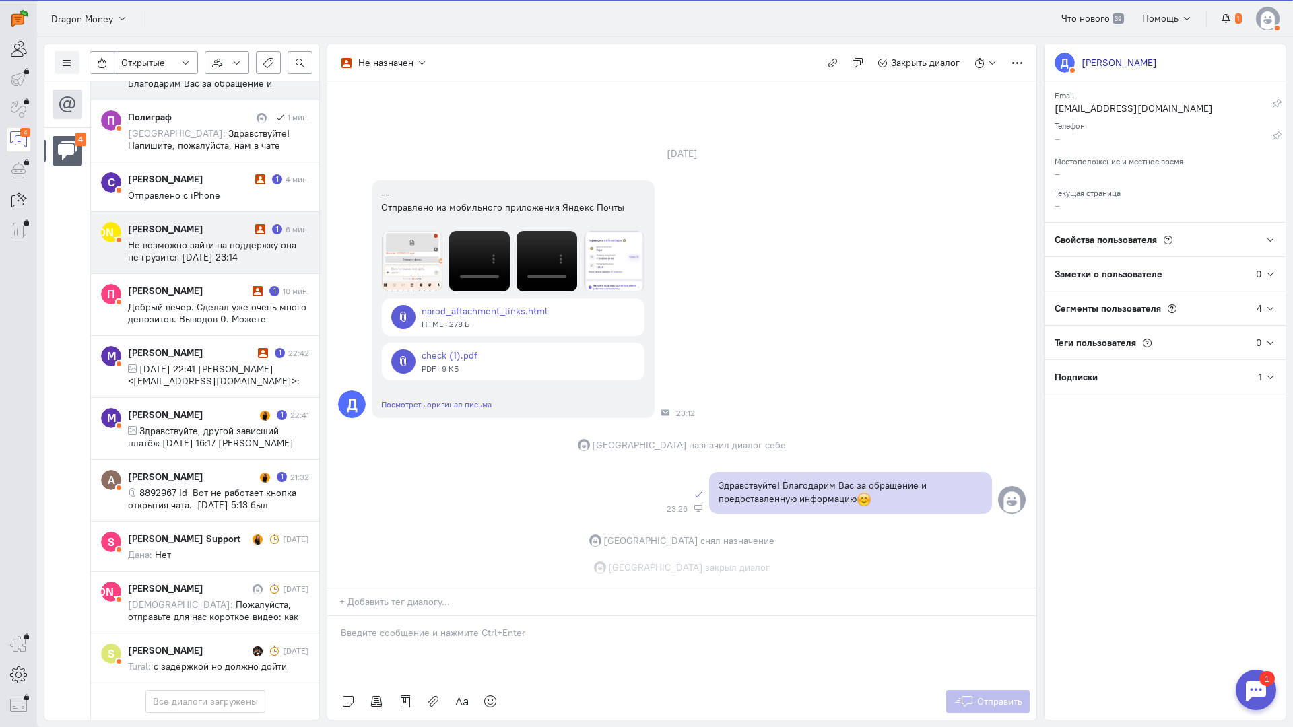
drag, startPoint x: 170, startPoint y: 172, endPoint x: 259, endPoint y: 180, distance: 89.3
click at [170, 239] on span "Не возможно зайти на поддержку она не грузится [DATE] 23:14 [PERSON_NAME] Money…" at bounding box center [212, 269] width 168 height 61
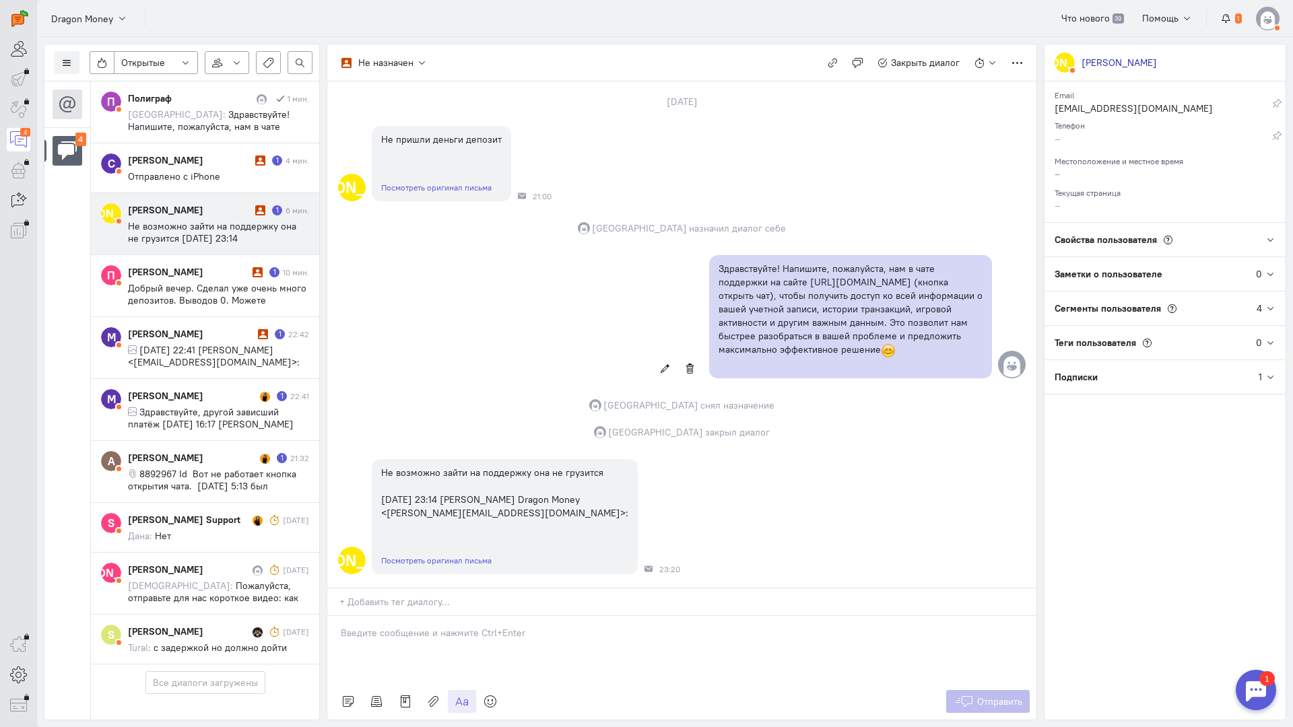
scroll to position [86, 0]
click at [457, 616] on div at bounding box center [681, 649] width 709 height 67
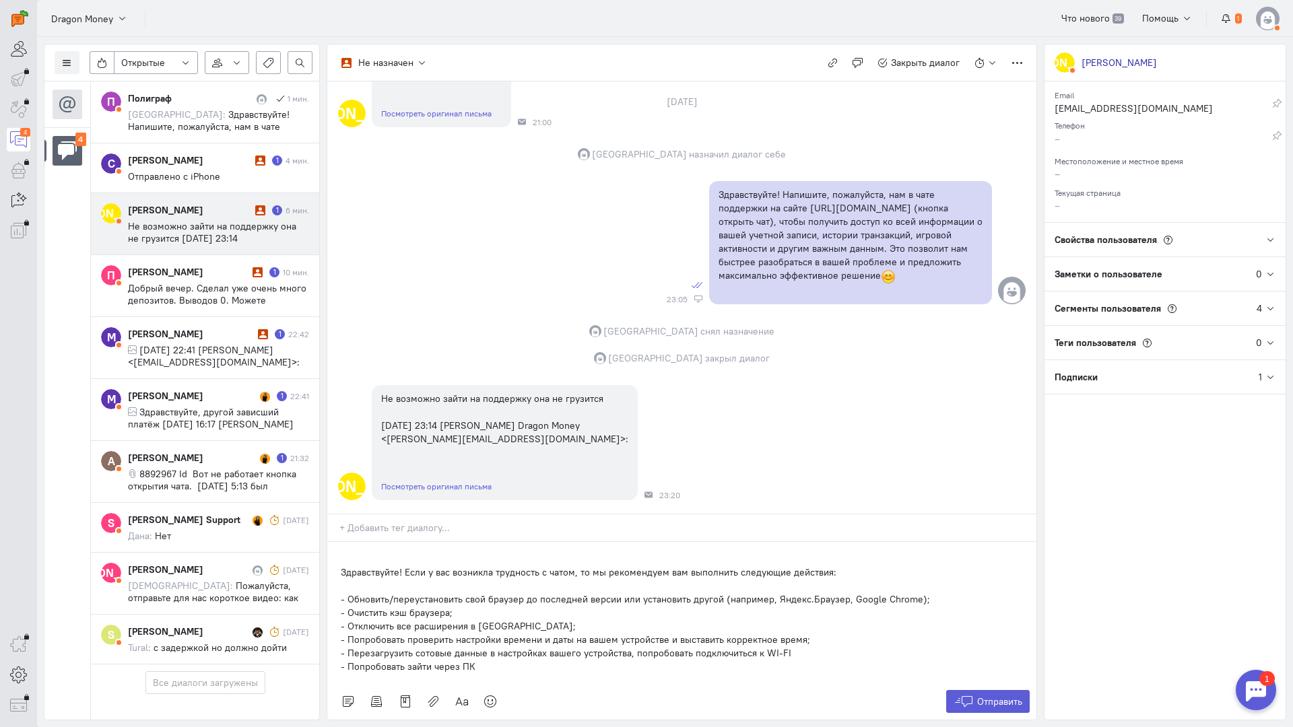
click at [335, 542] on div "Здравствуйте! Если у вас возникла трудность с чатом, то мы рекомендуем вам выпо…" at bounding box center [681, 612] width 709 height 141
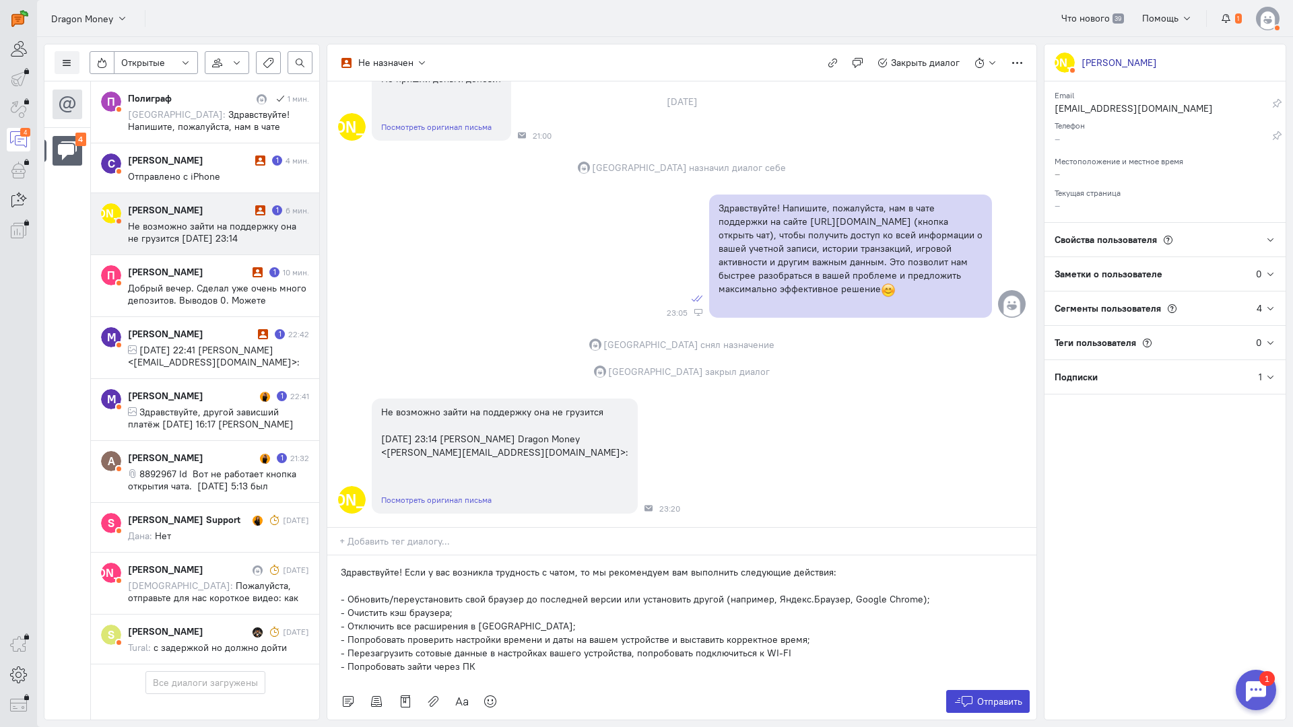
click at [994, 696] on span "Отправить" at bounding box center [999, 702] width 45 height 12
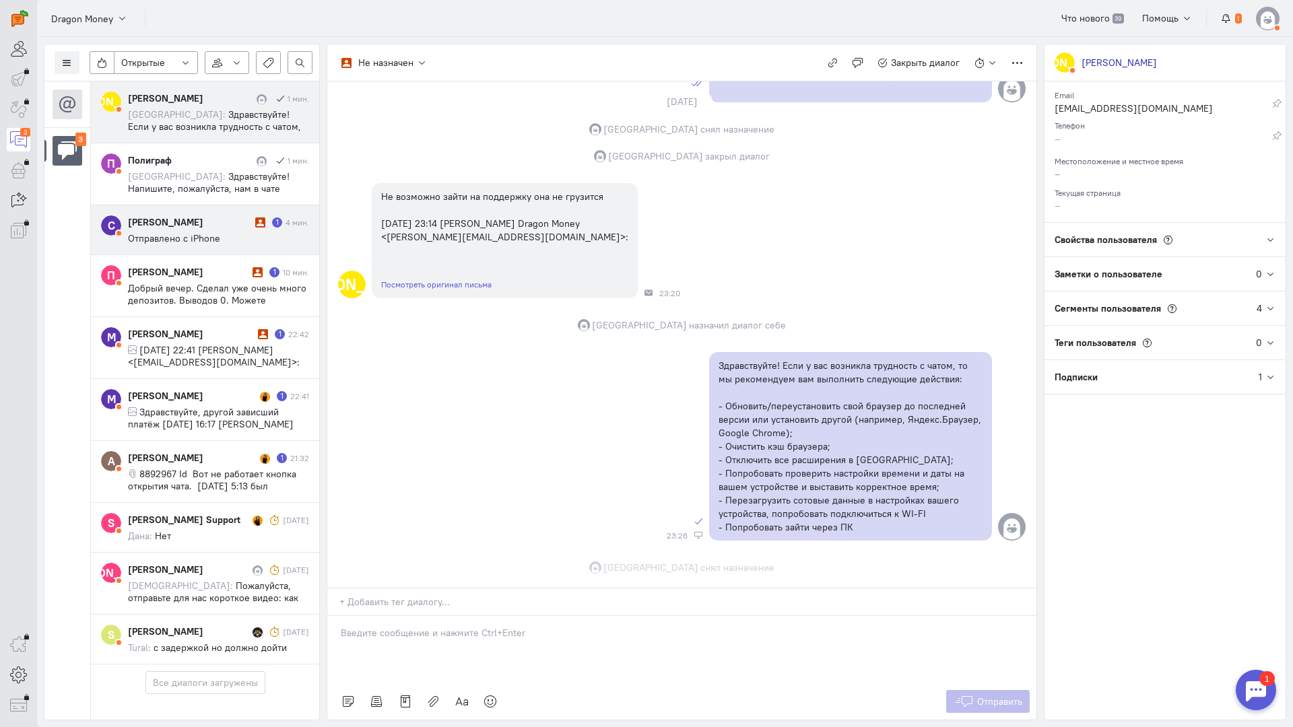
scroll to position [0, 0]
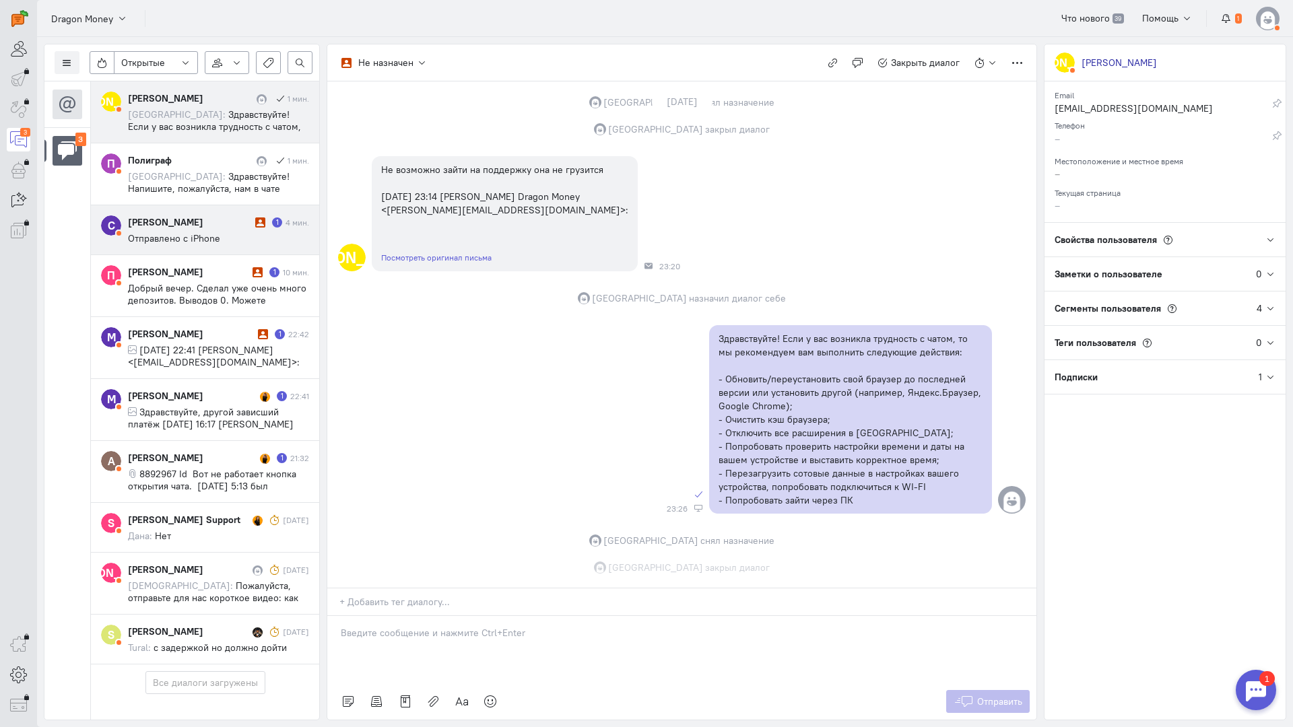
click at [187, 232] on span "Отправлено с iPhone" at bounding box center [174, 238] width 92 height 12
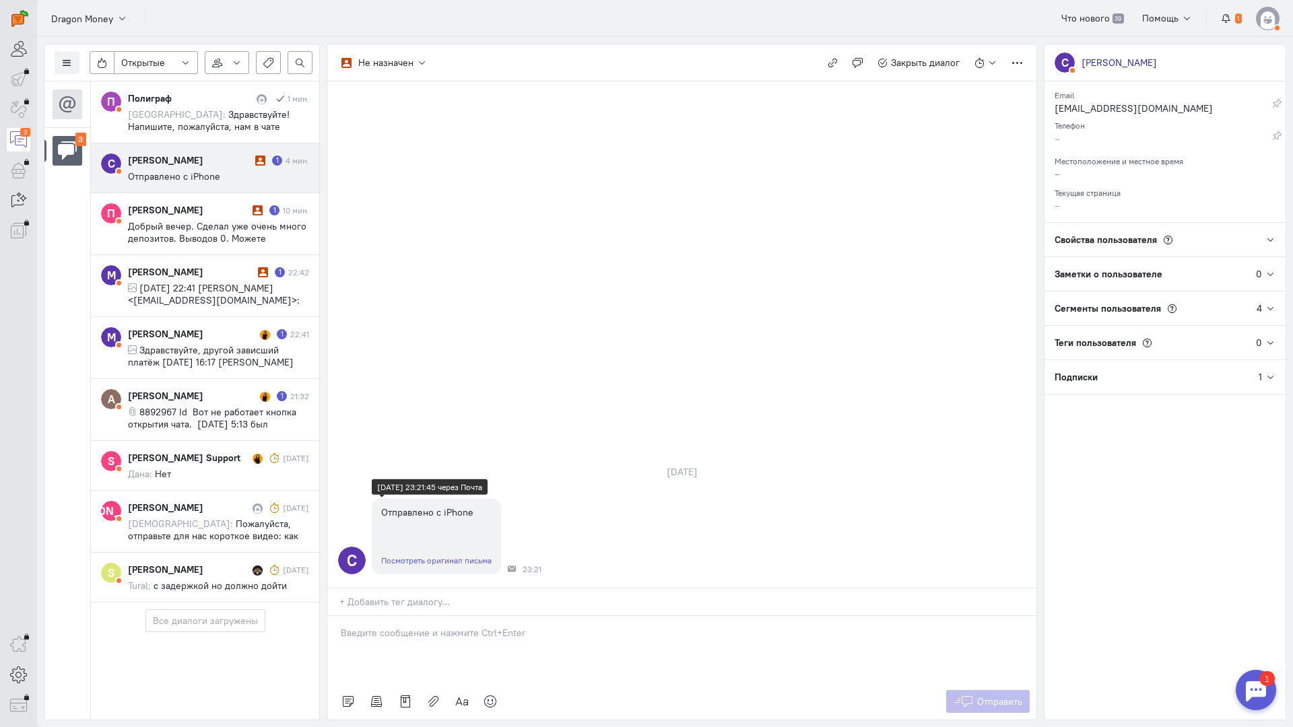
click at [428, 556] on link "Посмотреть оригинал письма" at bounding box center [436, 561] width 110 height 10
click at [429, 547] on div "Посмотреть оригинал письма" at bounding box center [436, 561] width 129 height 28
click at [434, 556] on link "Посмотреть оригинал письма" at bounding box center [436, 561] width 110 height 10
click at [431, 616] on div at bounding box center [681, 649] width 709 height 67
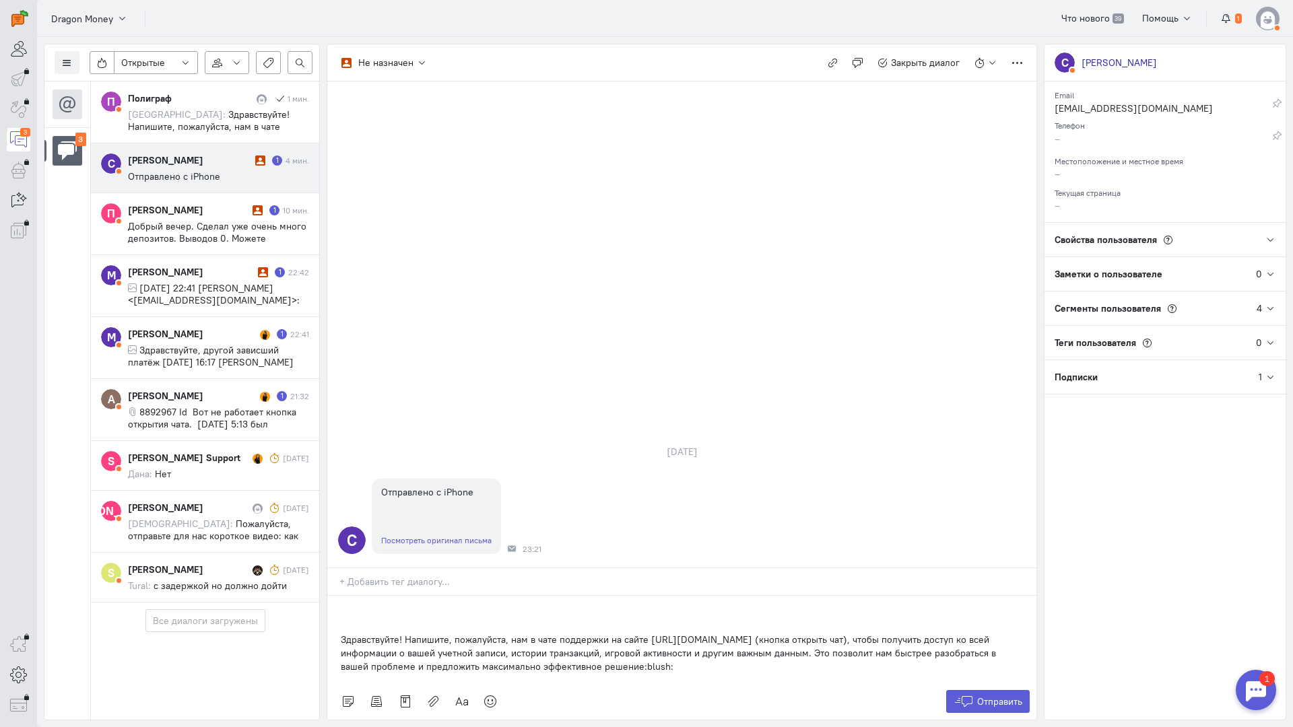
click at [335, 596] on div "Здравствуйте! Напишите, пожалуйста, нам в чате поддержки на сайте [URL][DOMAIN_…" at bounding box center [681, 640] width 709 height 88
click at [990, 696] on span "Отправить" at bounding box center [999, 702] width 45 height 12
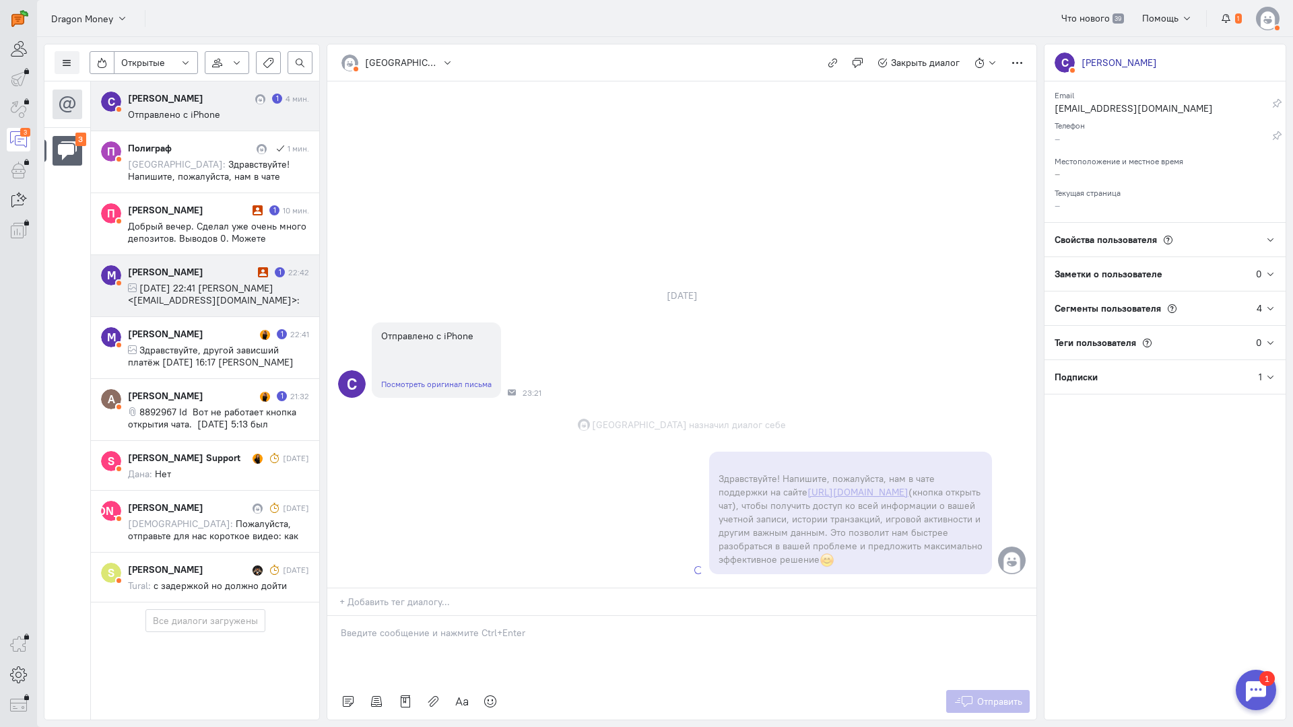
scroll to position [14, 0]
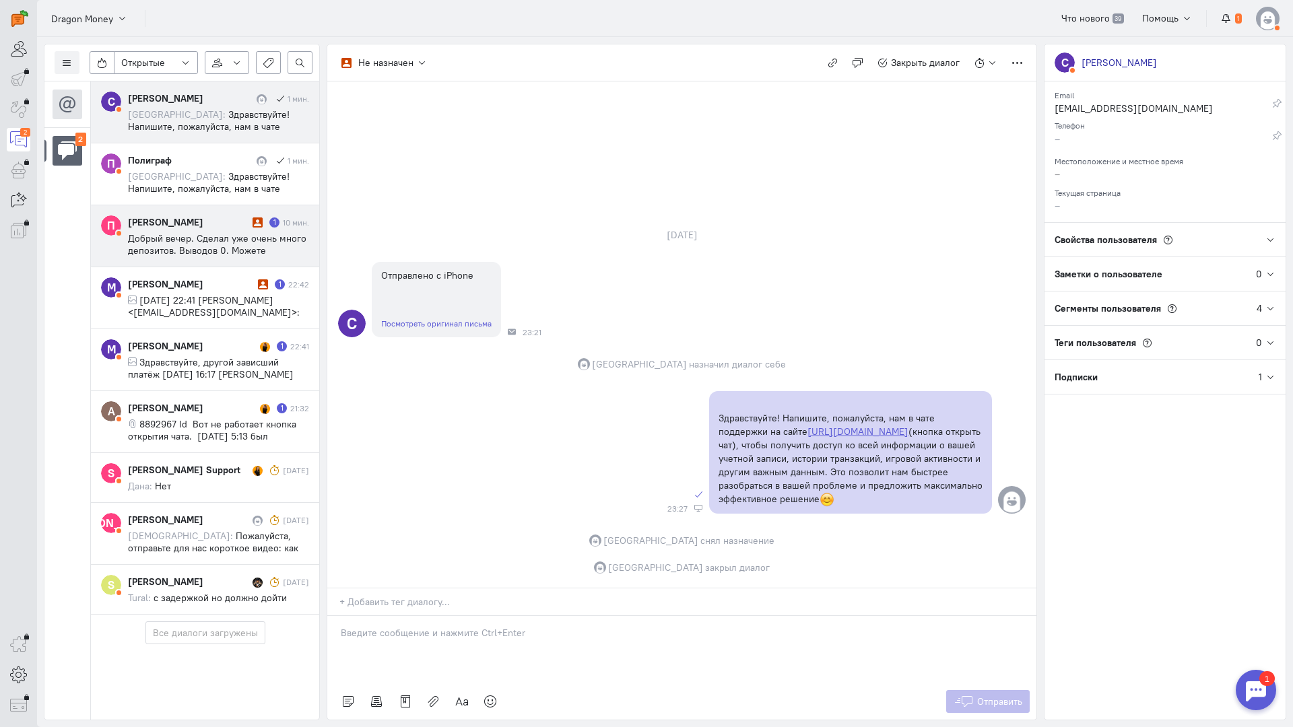
click at [209, 232] on span "Добрый вечер. Сделал уже очень много депозитов. Выводов 0. Можете рассмотреть в…" at bounding box center [217, 256] width 178 height 48
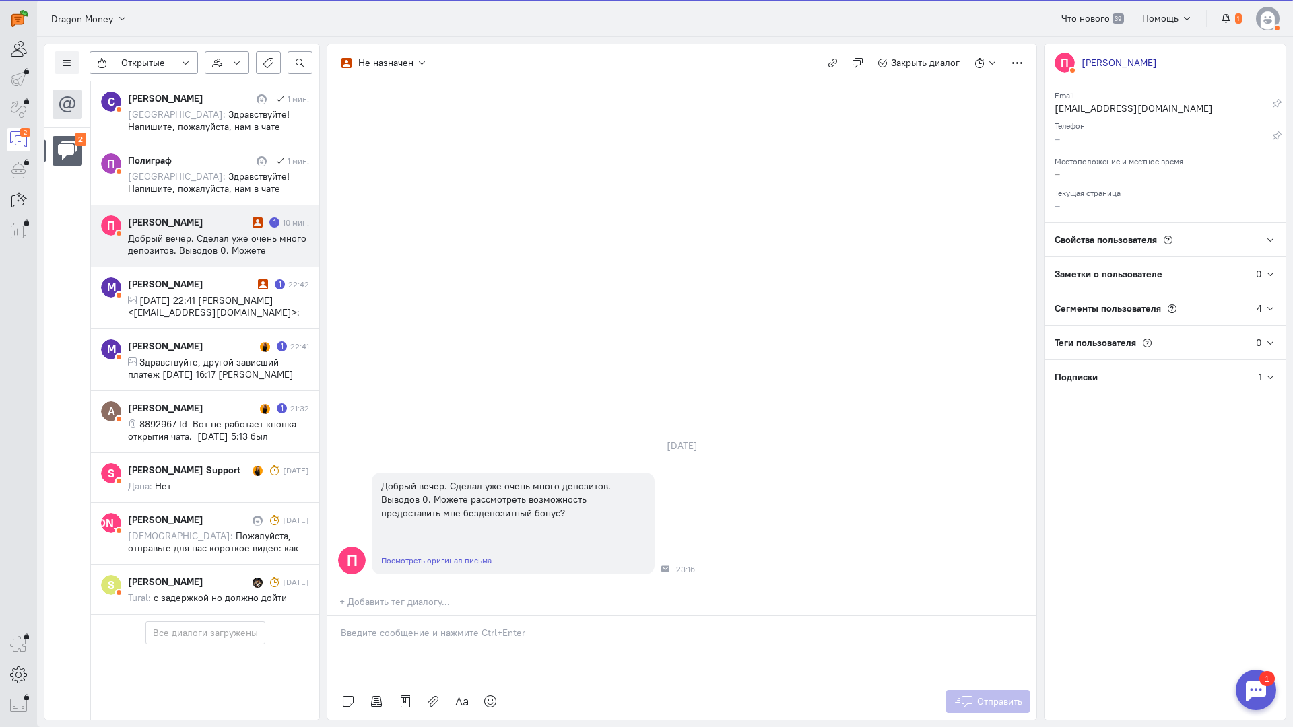
scroll to position [0, 0]
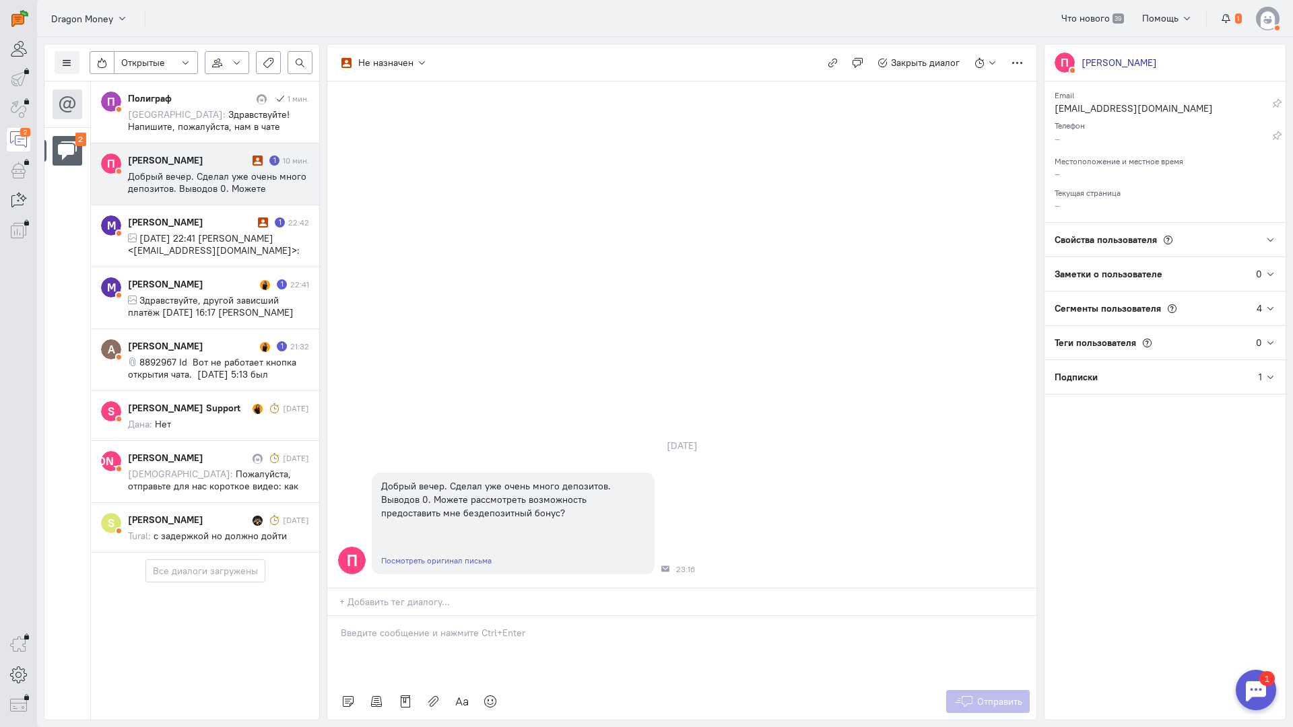
click at [380, 616] on div at bounding box center [681, 649] width 709 height 67
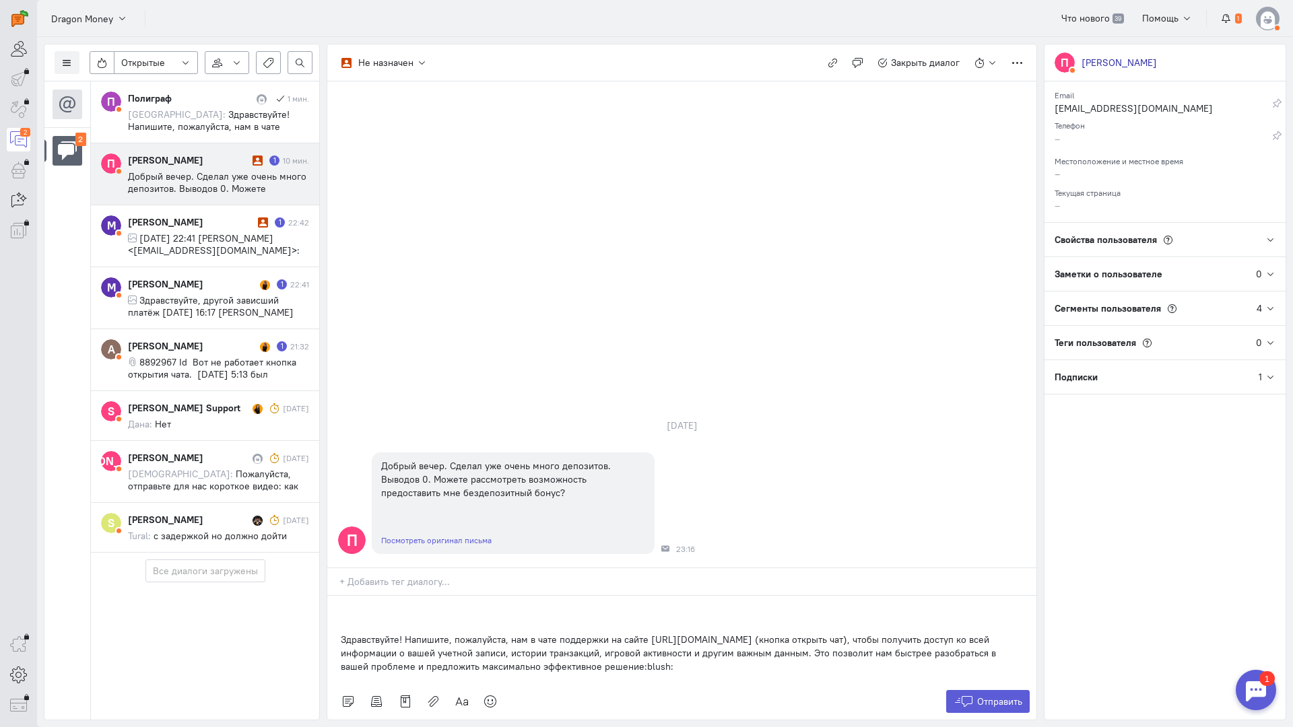
click at [332, 596] on div "Здравствуйте! Напишите, пожалуйста, нам в чате поддержки на сайте [URL][DOMAIN_…" at bounding box center [681, 640] width 709 height 88
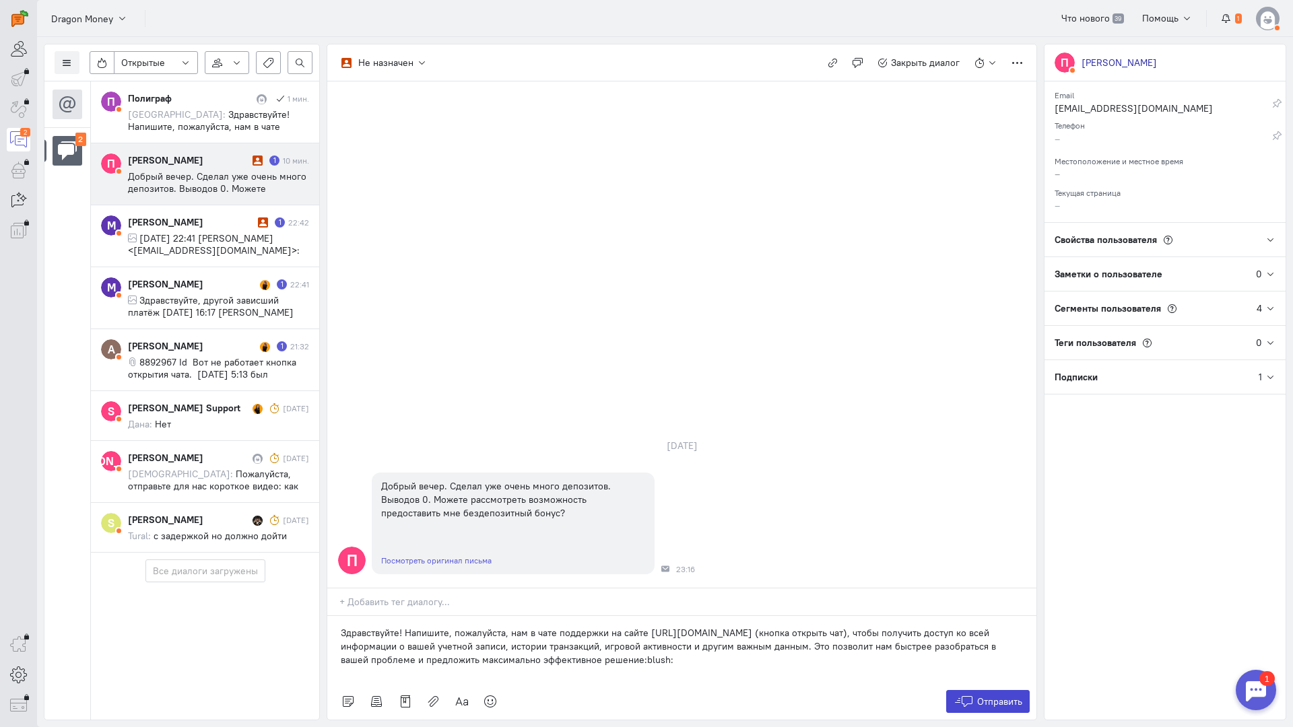
click at [974, 690] on button "Отправить" at bounding box center [988, 701] width 84 height 23
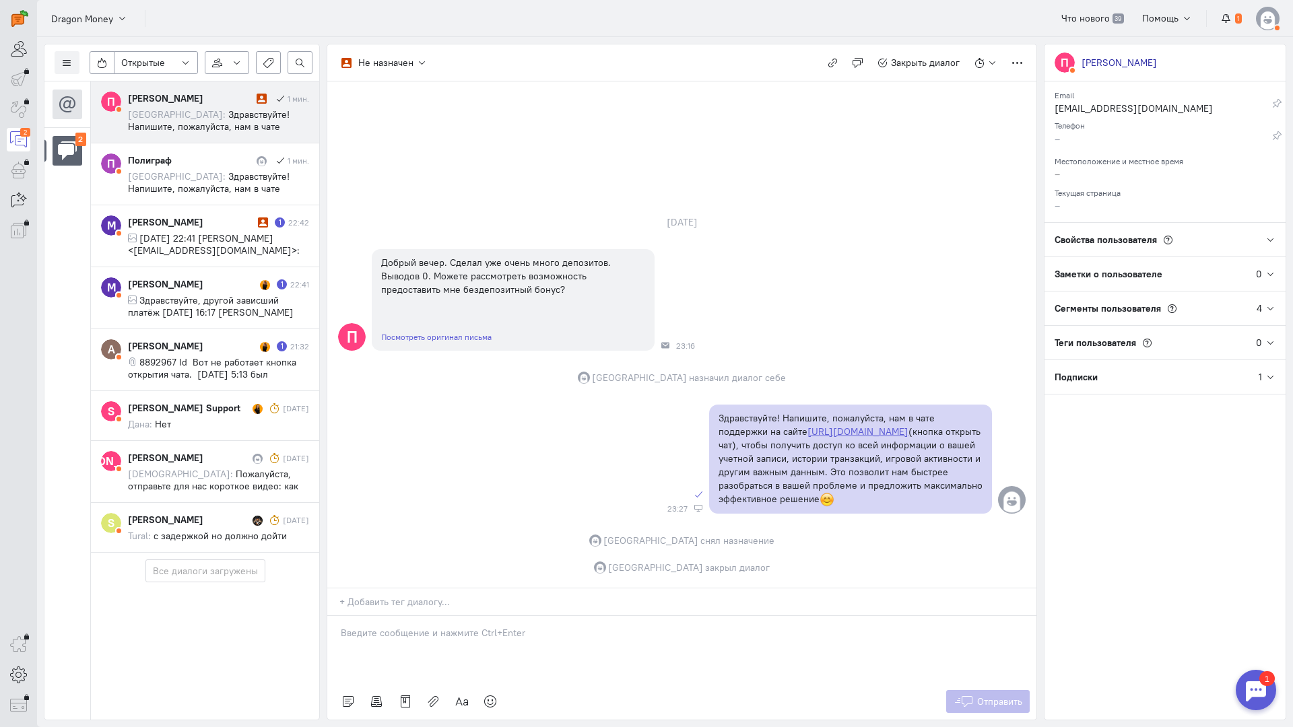
click at [212, 116] on span "Здравствуйте! Напишите, пожалуйста, нам в чате поддержки на сайте [URL][DOMAIN_…" at bounding box center [218, 174] width 181 height 133
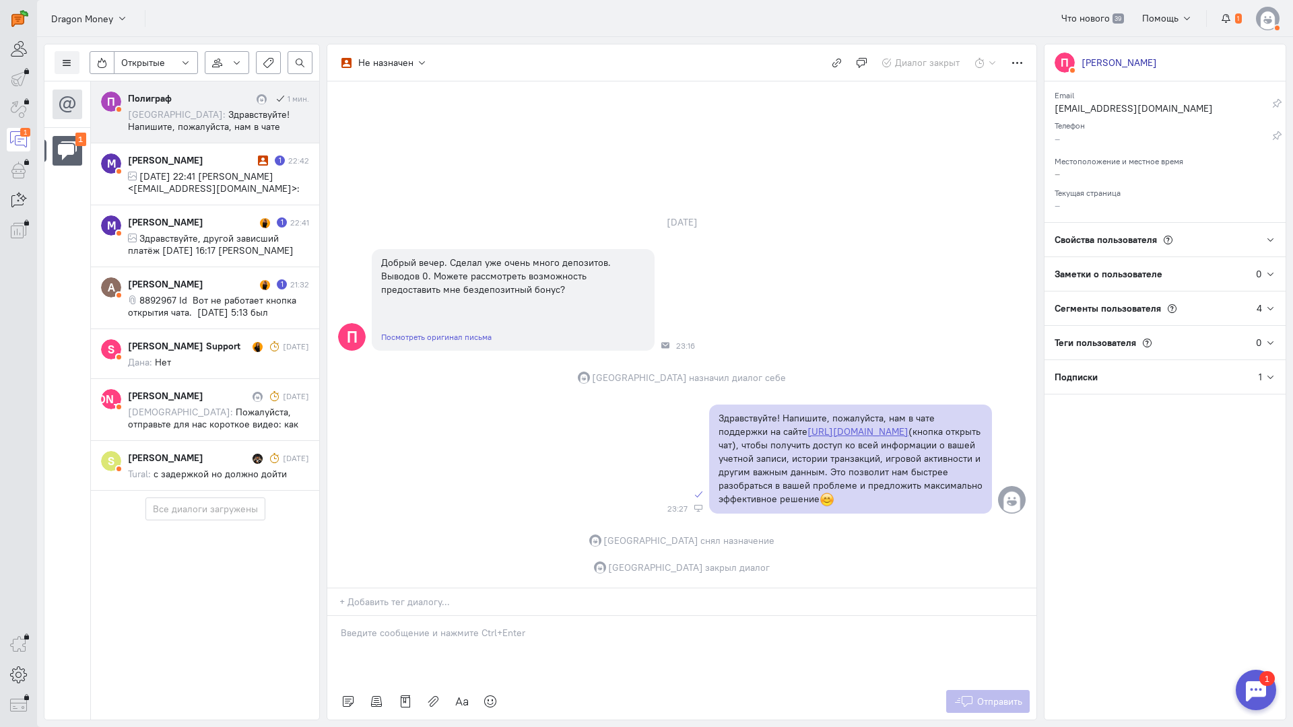
click at [232, 118] on span "Здравствуйте! Напишите, пожалуйста, нам в чате поддержки на сайте [URL][DOMAIN_…" at bounding box center [218, 174] width 181 height 133
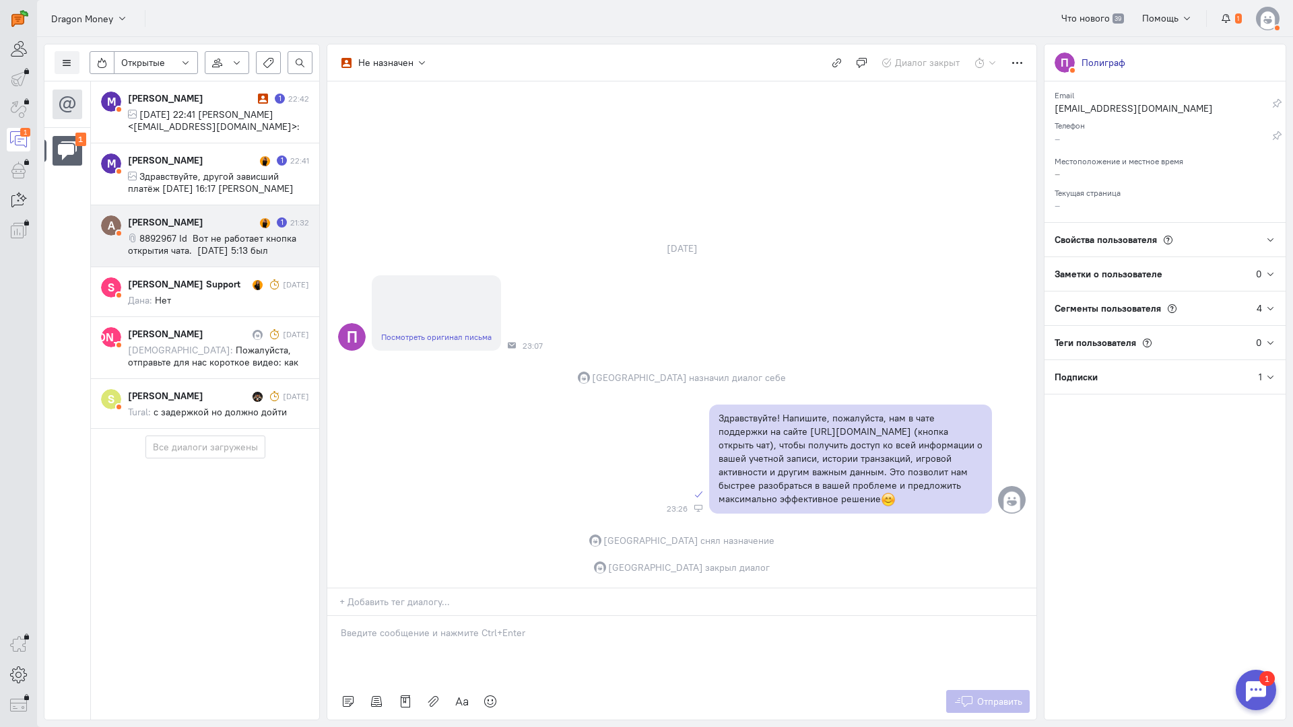
click at [227, 240] on span "8892967 Id Вот не работает кнопка открытия чата. [DATE] 5:13 был совершен депоз…" at bounding box center [218, 292] width 181 height 121
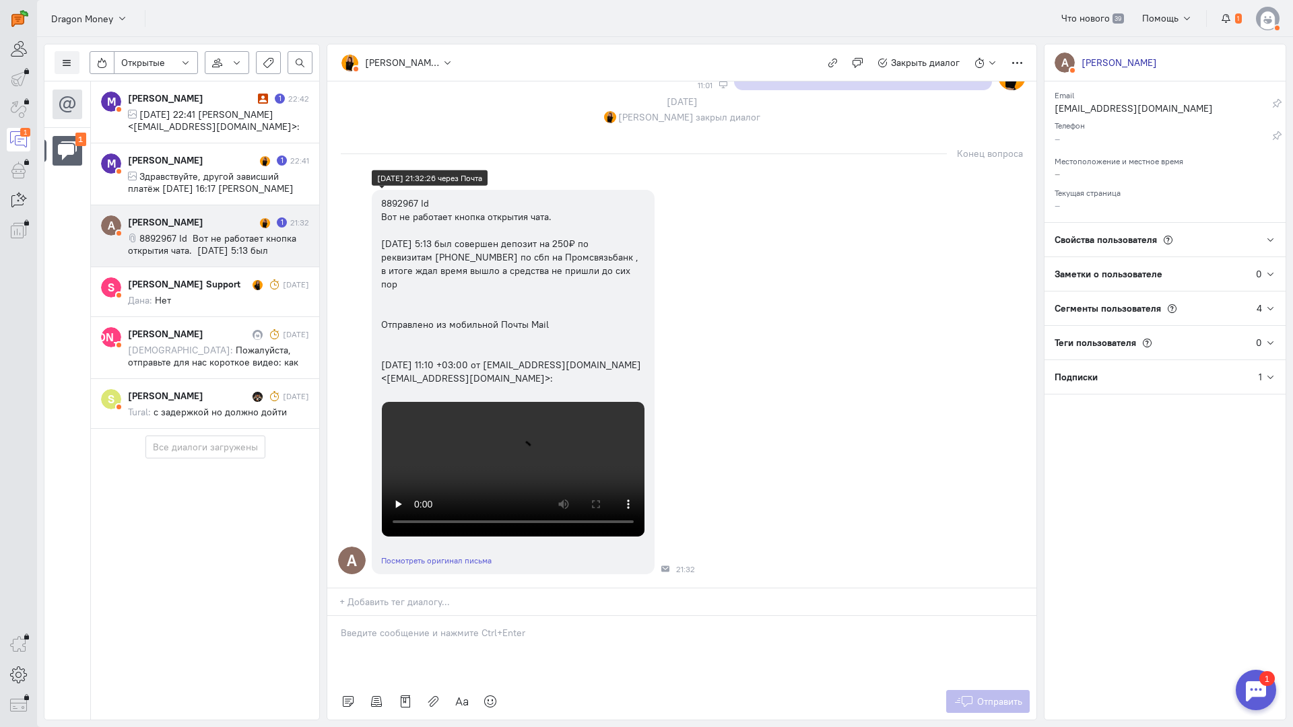
scroll to position [1284, 0]
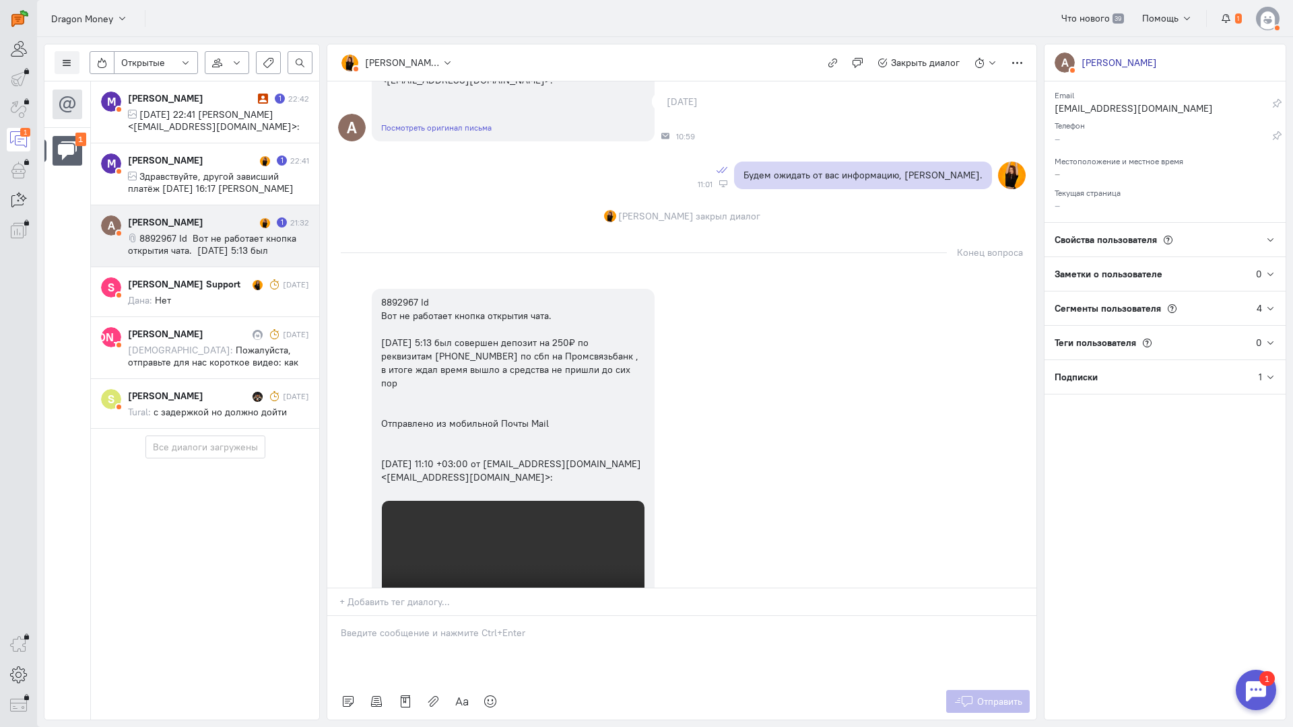
click at [372, 626] on p at bounding box center [682, 632] width 682 height 13
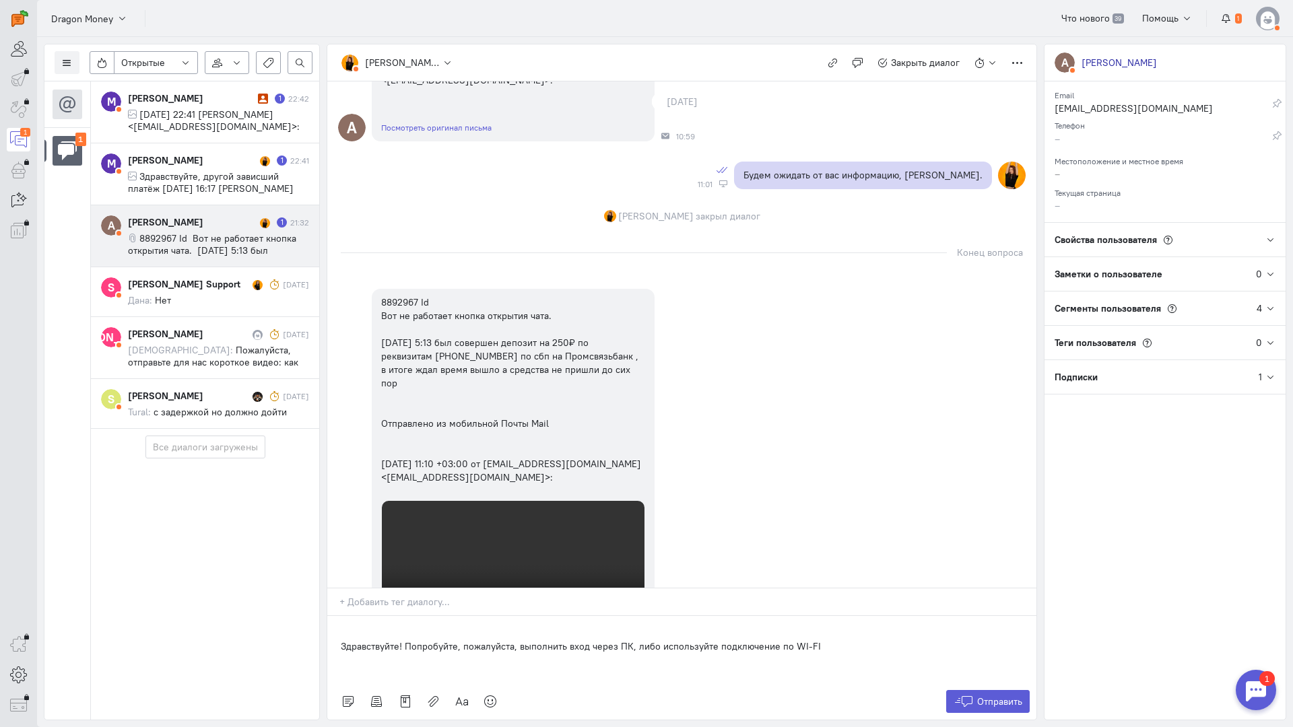
click at [329, 616] on div "Здравствуйте! Попробуйте, пожалуйста, выполнить вход через ПК, либо используйте…" at bounding box center [681, 649] width 709 height 67
click at [399, 626] on p "Здравствуйте! Попробуйте, пожалуйста, выполнить вход через ПК, либо используйте…" at bounding box center [682, 632] width 682 height 13
click at [401, 626] on p "Здравствуйте! Попробуйте, пожалуйста, выполнить вход через ПК, либо используйте…" at bounding box center [682, 632] width 682 height 13
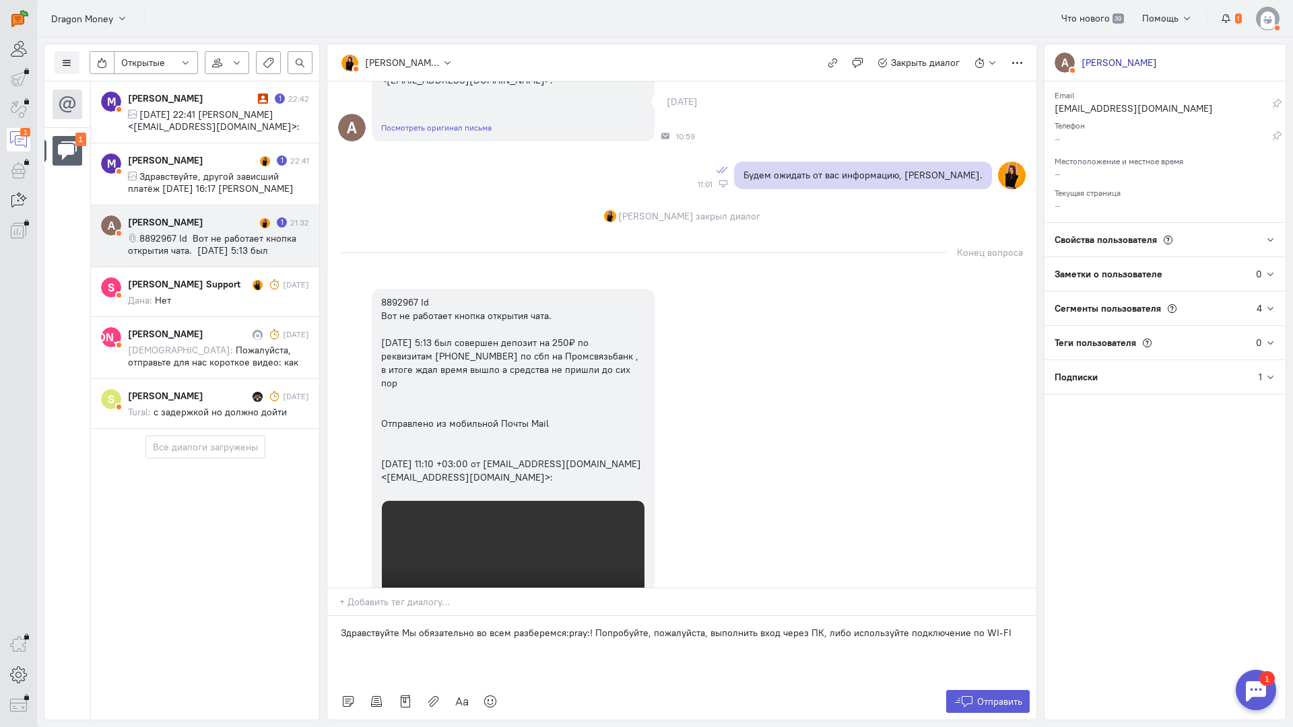
click at [771, 626] on p "Здравствуйте Мы обязательно во всем разберемся:pray:! Попробуйте, пожалуйста, в…" at bounding box center [682, 632] width 682 height 13
click at [977, 696] on span "Отправить" at bounding box center [999, 702] width 45 height 12
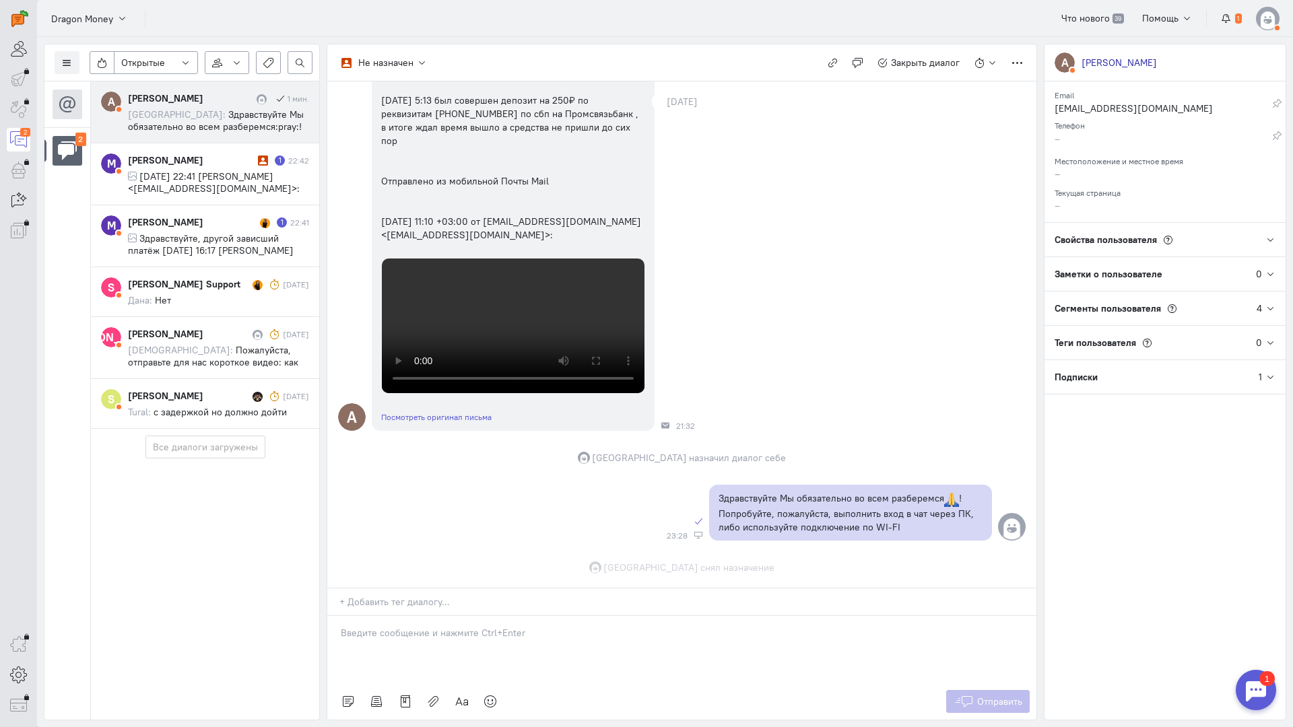
scroll to position [2060, 0]
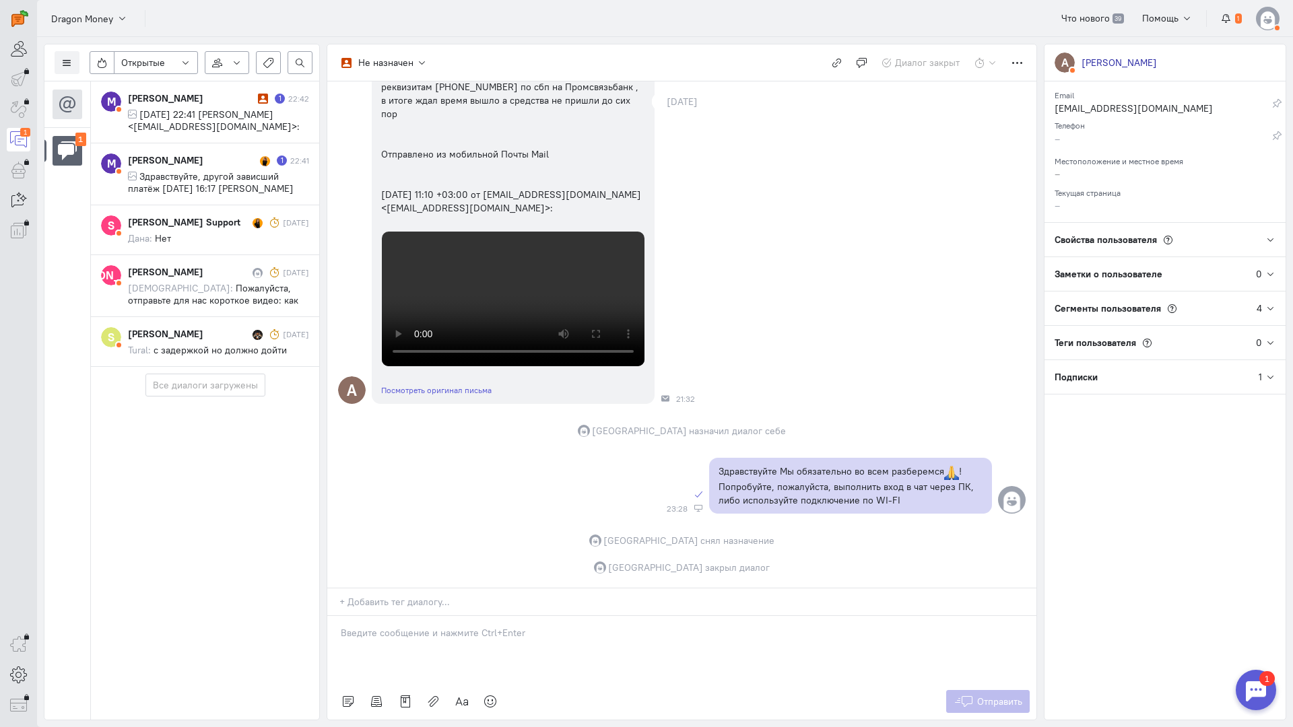
click at [69, 292] on cq-conversations-channel-list "1" at bounding box center [67, 400] width 46 height 638
click at [222, 171] on span "Здравствуйте, другой зависший платёж [DATE] 16:17 [PERSON_NAME] Money <[EMAIL_A…" at bounding box center [211, 194] width 166 height 48
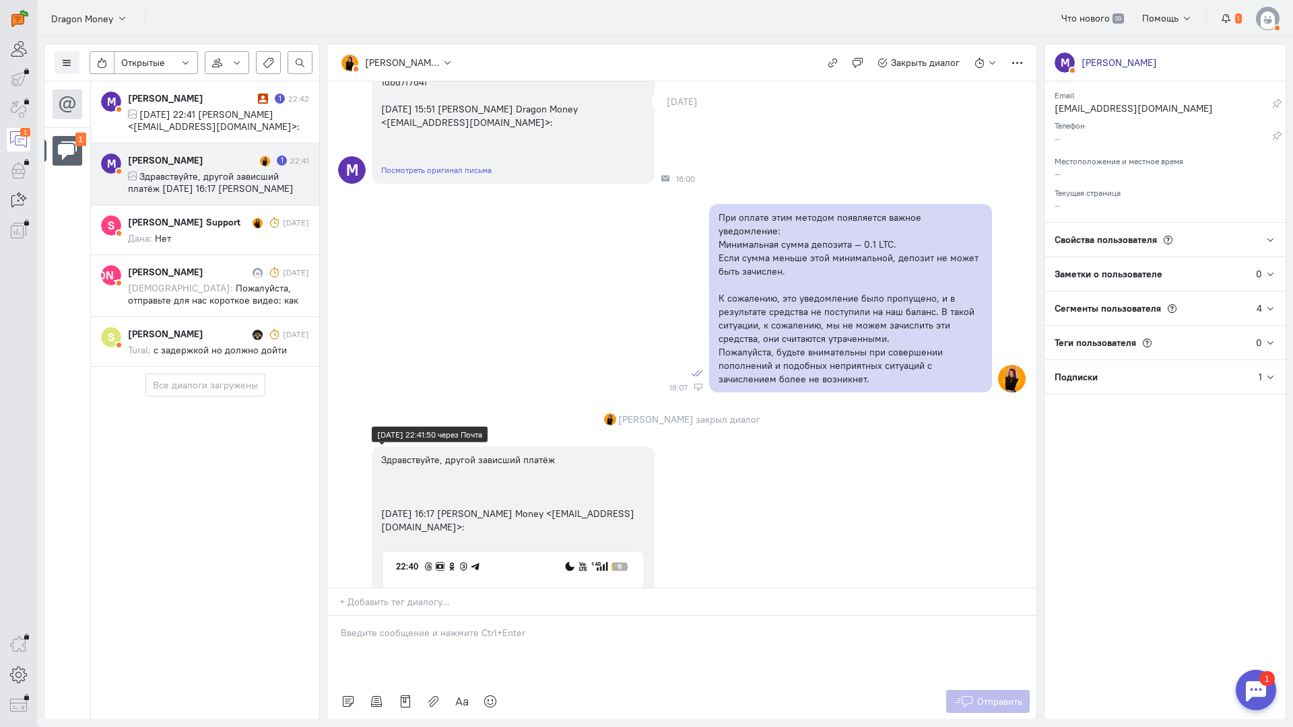
scroll to position [599, 0]
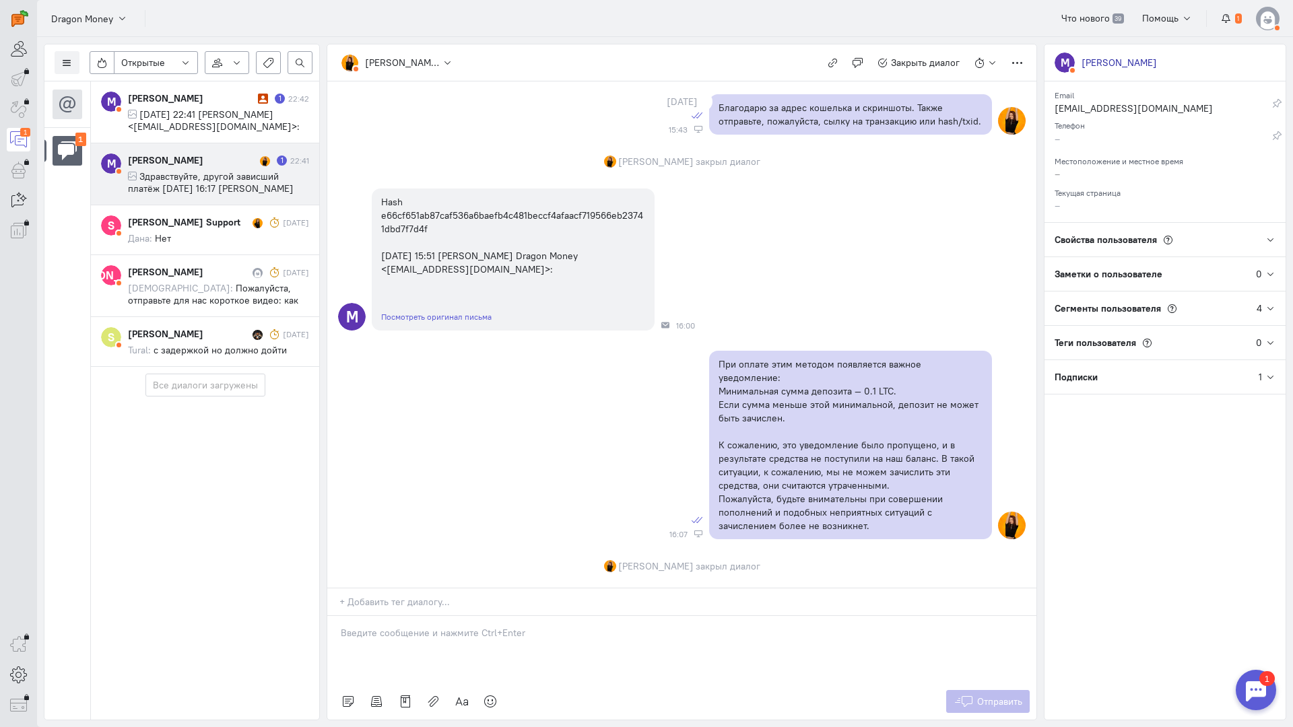
click at [194, 159] on div "[PERSON_NAME]" at bounding box center [192, 160] width 129 height 13
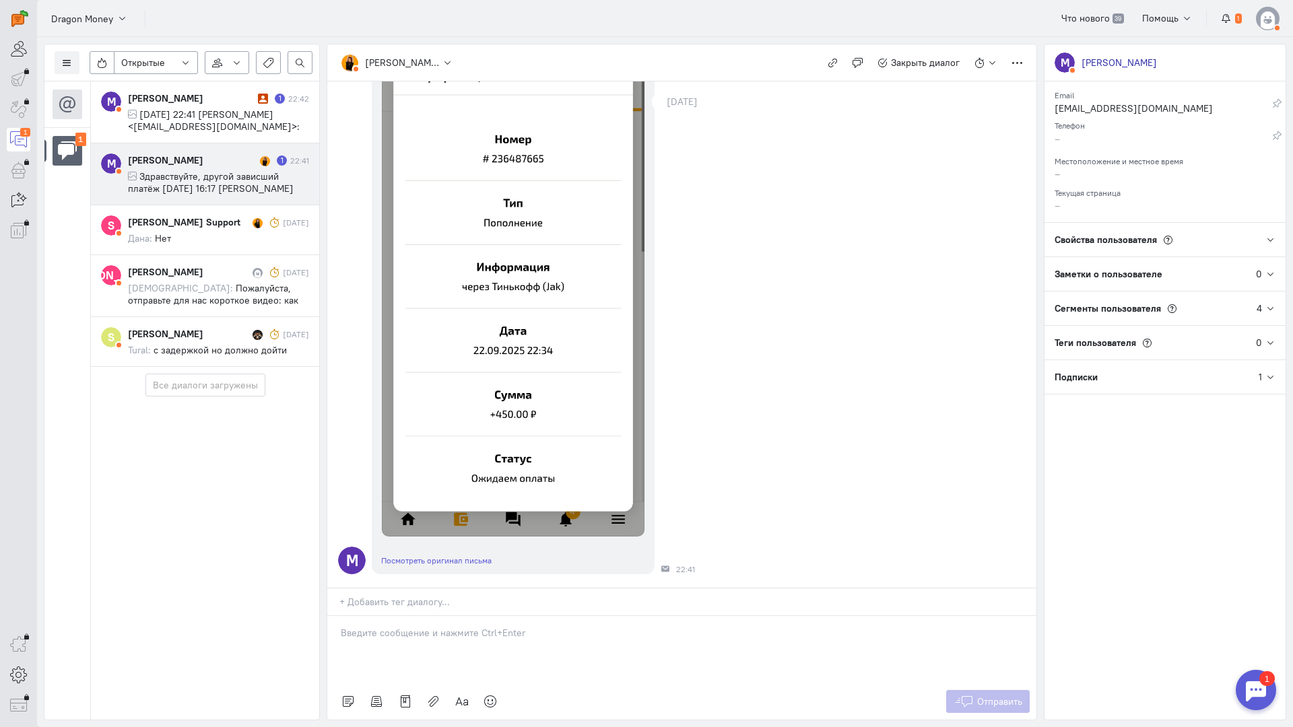
scroll to position [1407, 0]
click at [458, 616] on div at bounding box center [681, 649] width 709 height 67
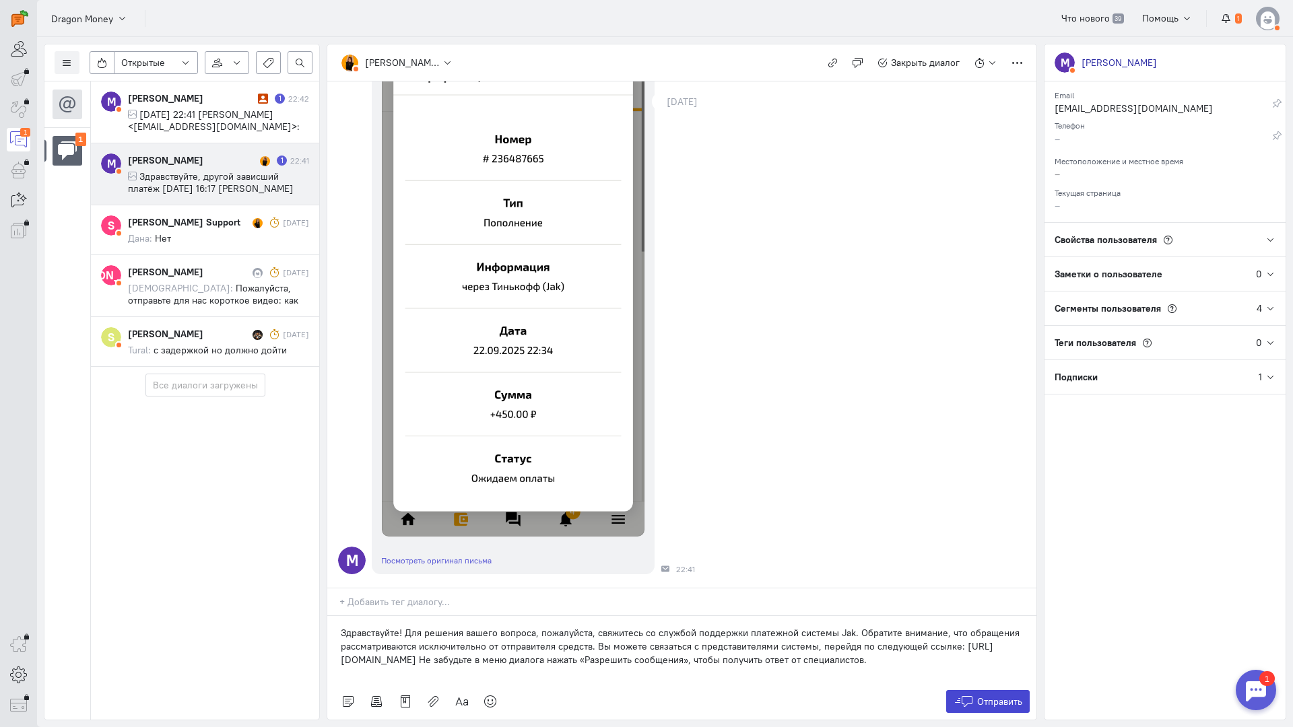
click at [986, 696] on span "Отправить" at bounding box center [999, 702] width 45 height 12
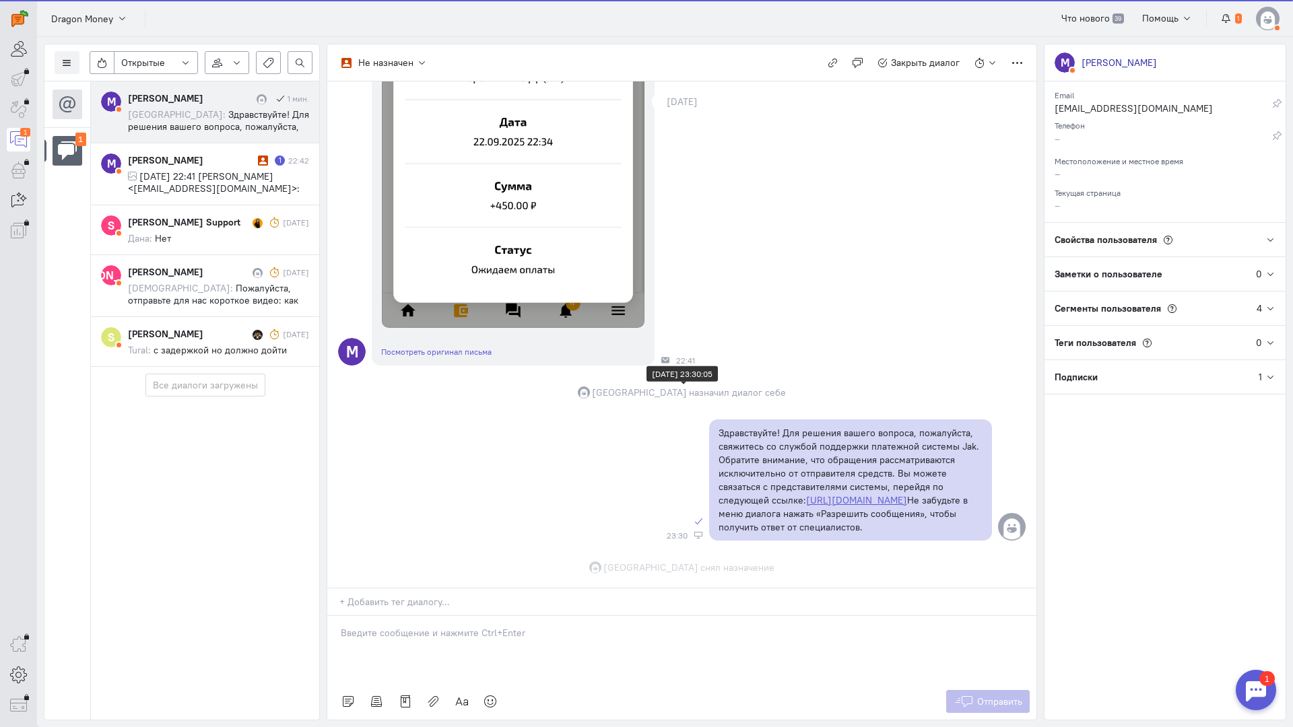
scroll to position [1643, 0]
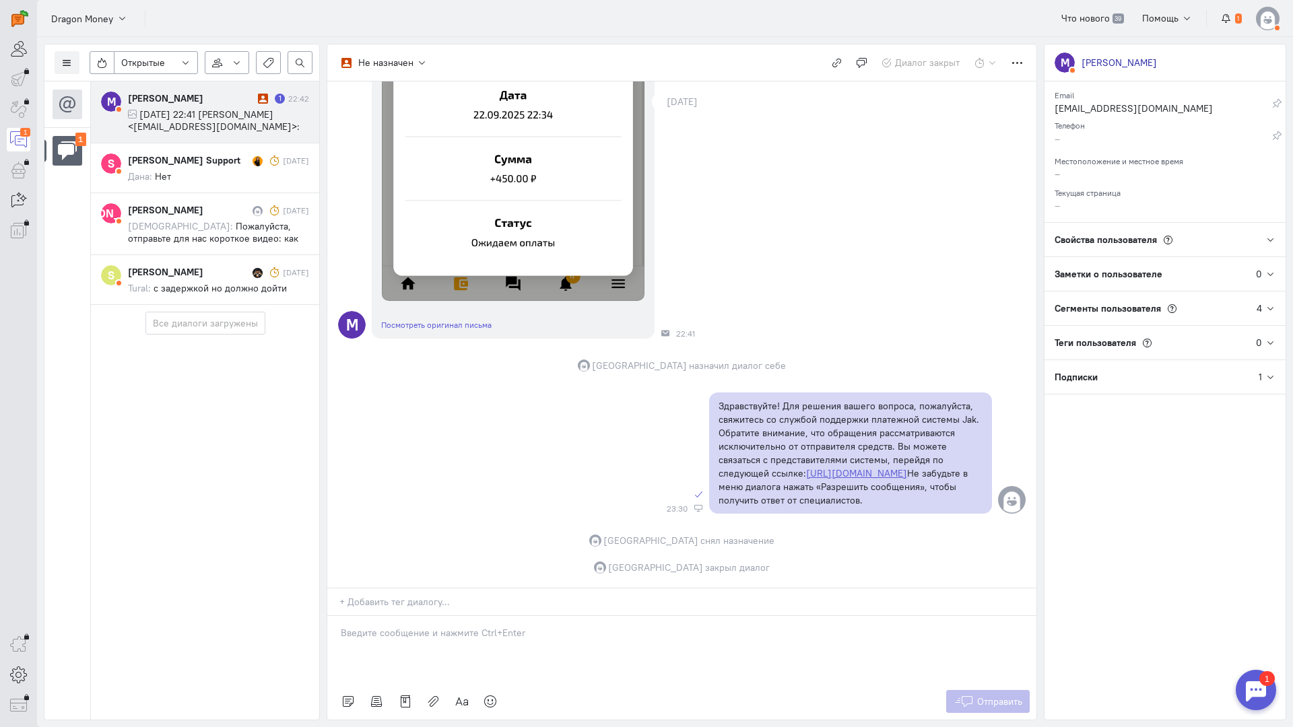
click at [212, 118] on span "[DATE] 22:41 [PERSON_NAME] <[EMAIL_ADDRESS][DOMAIN_NAME]>:" at bounding box center [214, 120] width 172 height 24
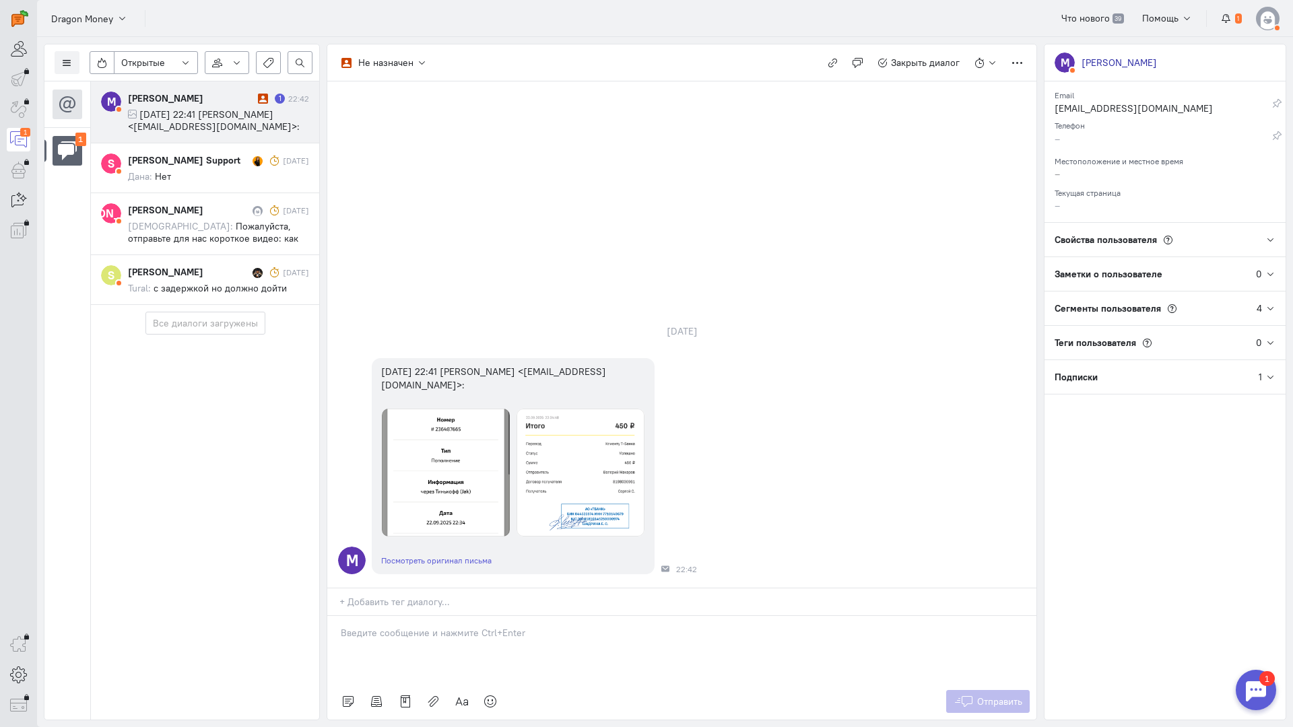
click at [442, 626] on p at bounding box center [682, 632] width 682 height 13
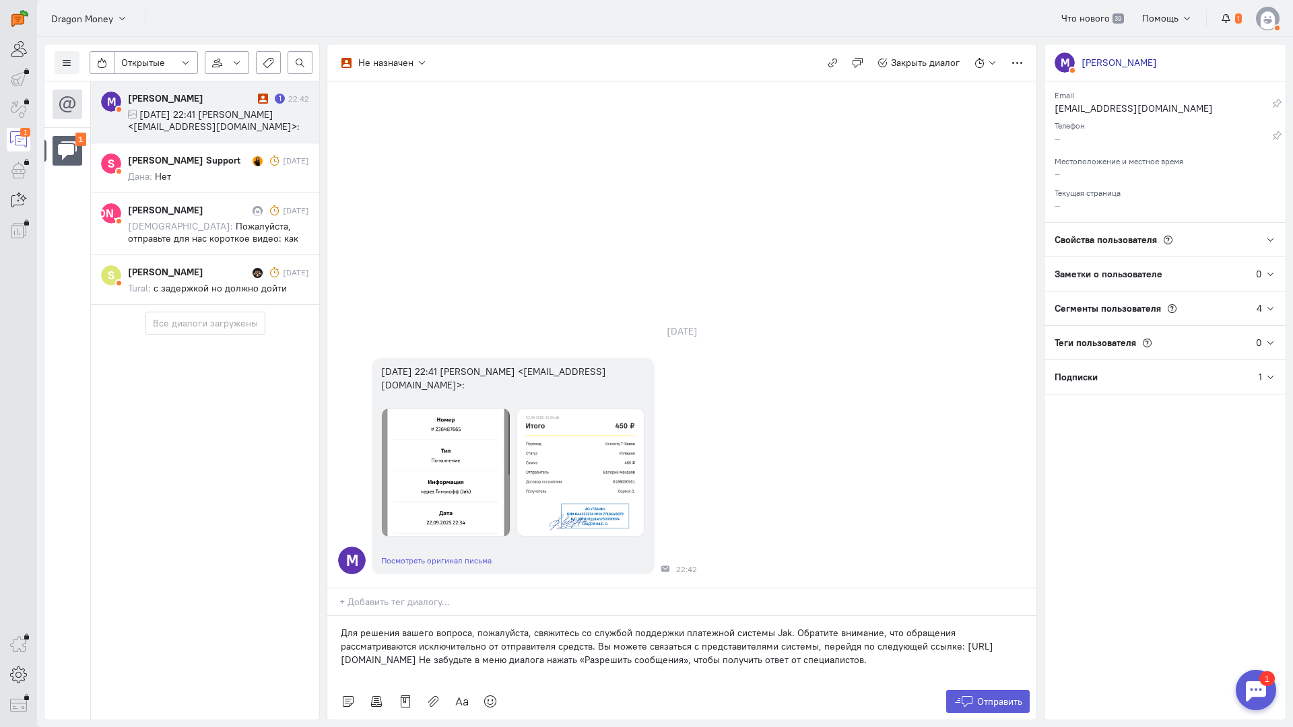
click at [337, 616] on div "Для решения вашего вопроса, пожалуйста, свяжитесь со службой поддержки платежно…" at bounding box center [681, 649] width 709 height 67
click at [979, 690] on button "Отправить" at bounding box center [988, 701] width 84 height 23
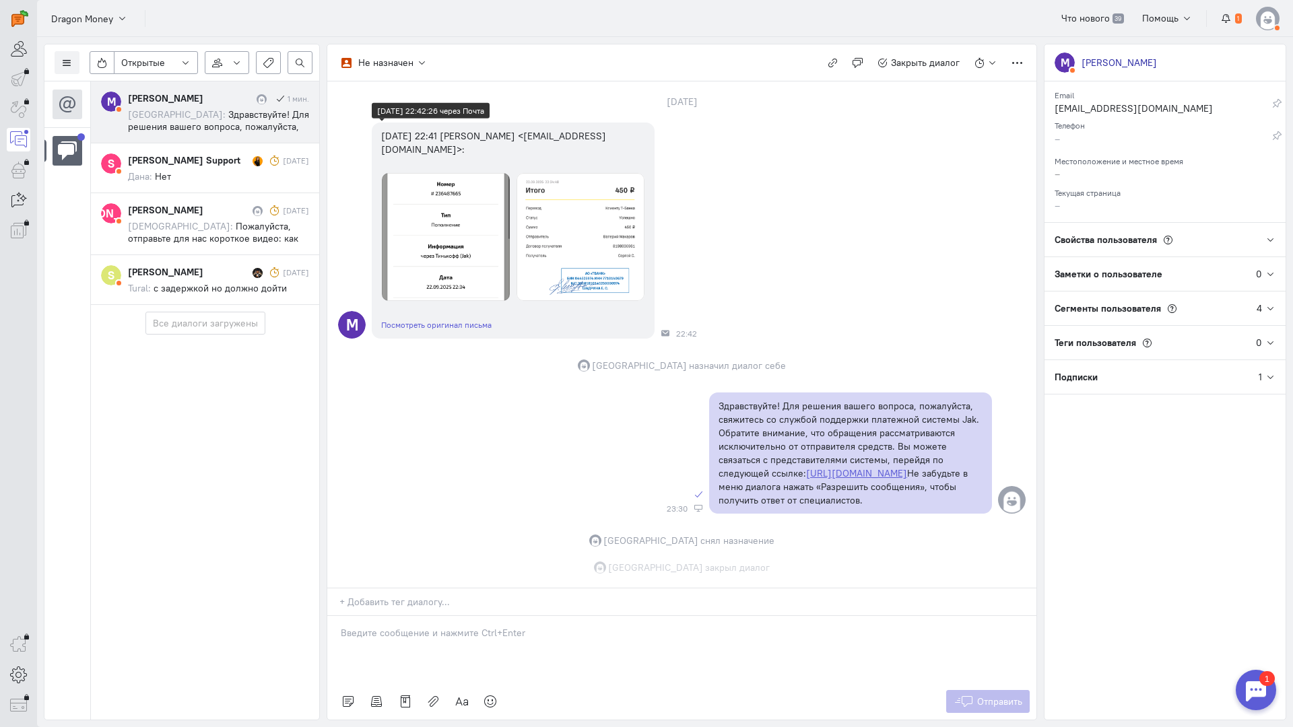
scroll to position [89, 0]
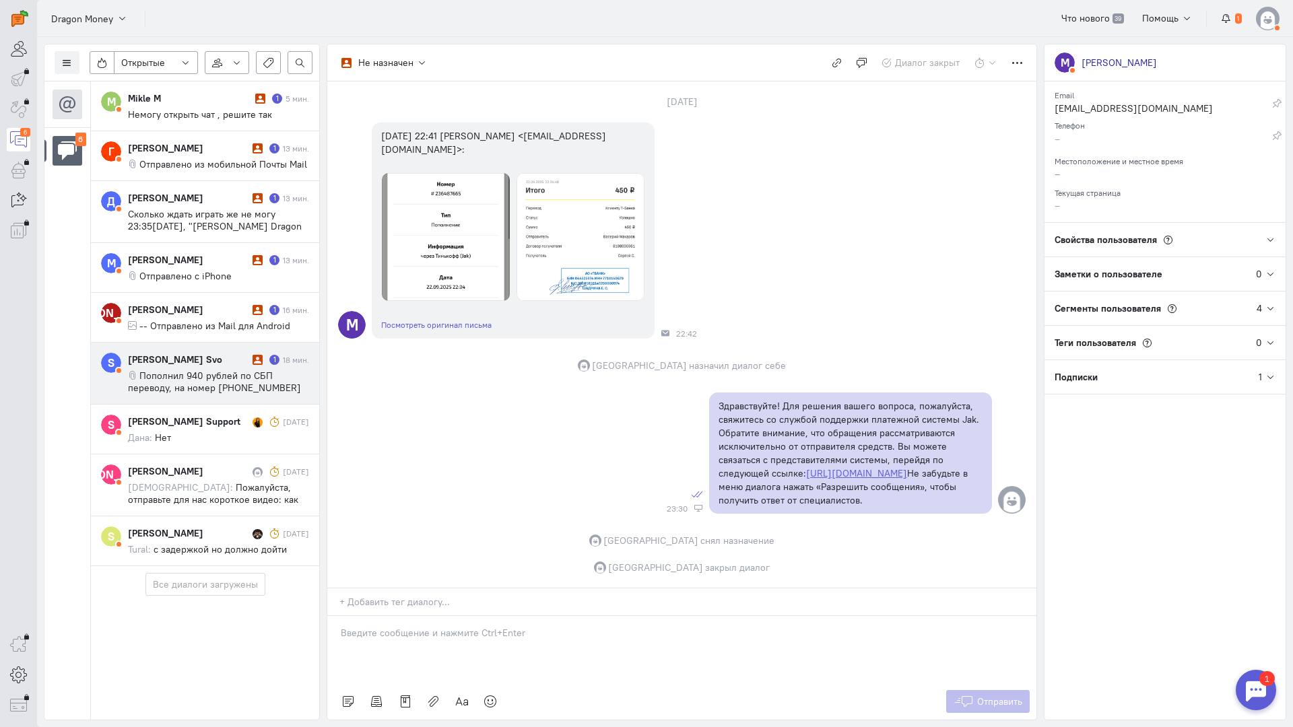
click at [216, 359] on div "[PERSON_NAME] Svo" at bounding box center [188, 359] width 121 height 13
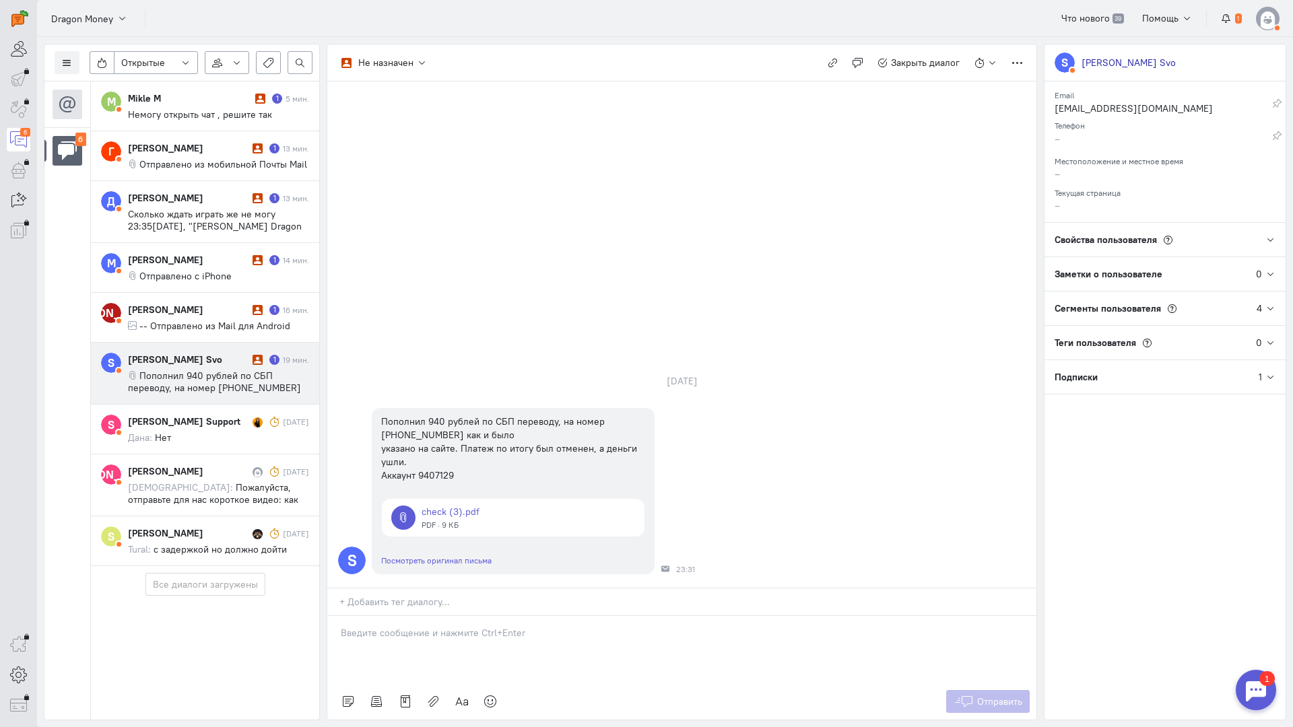
click at [478, 616] on div at bounding box center [681, 649] width 709 height 67
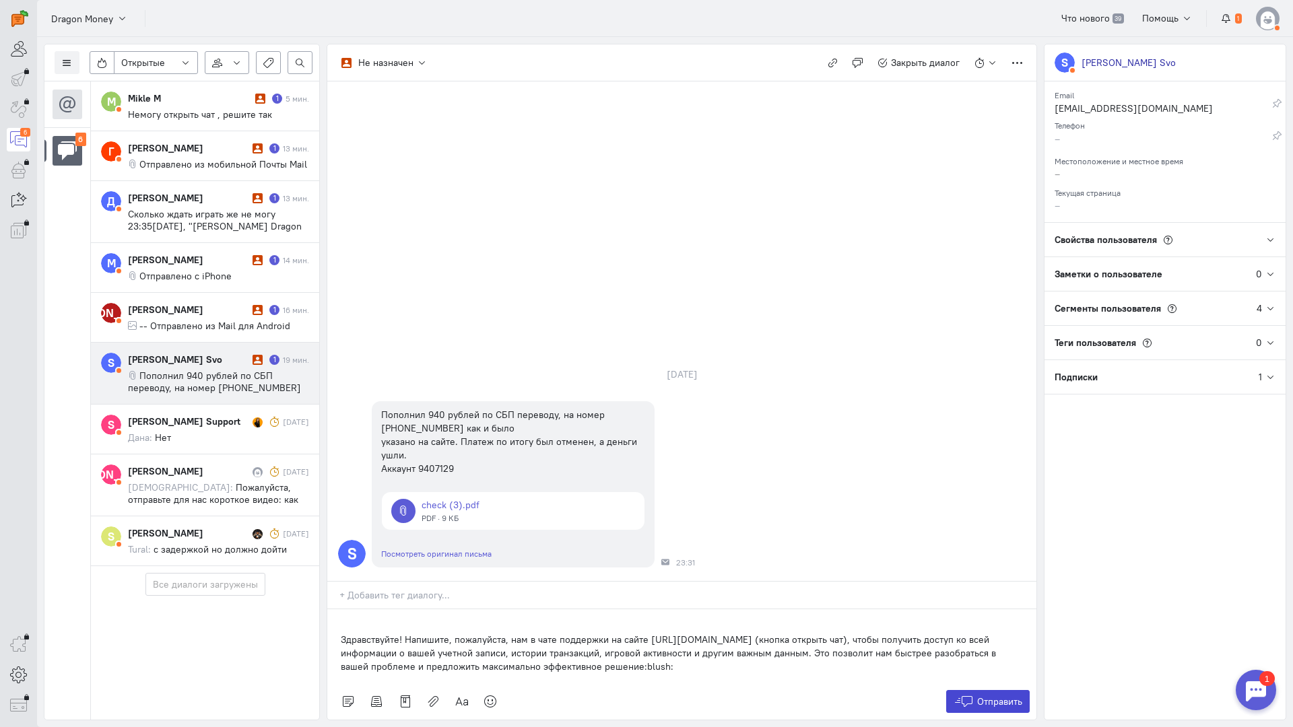
click at [1014, 696] on span "Отправить" at bounding box center [999, 702] width 45 height 12
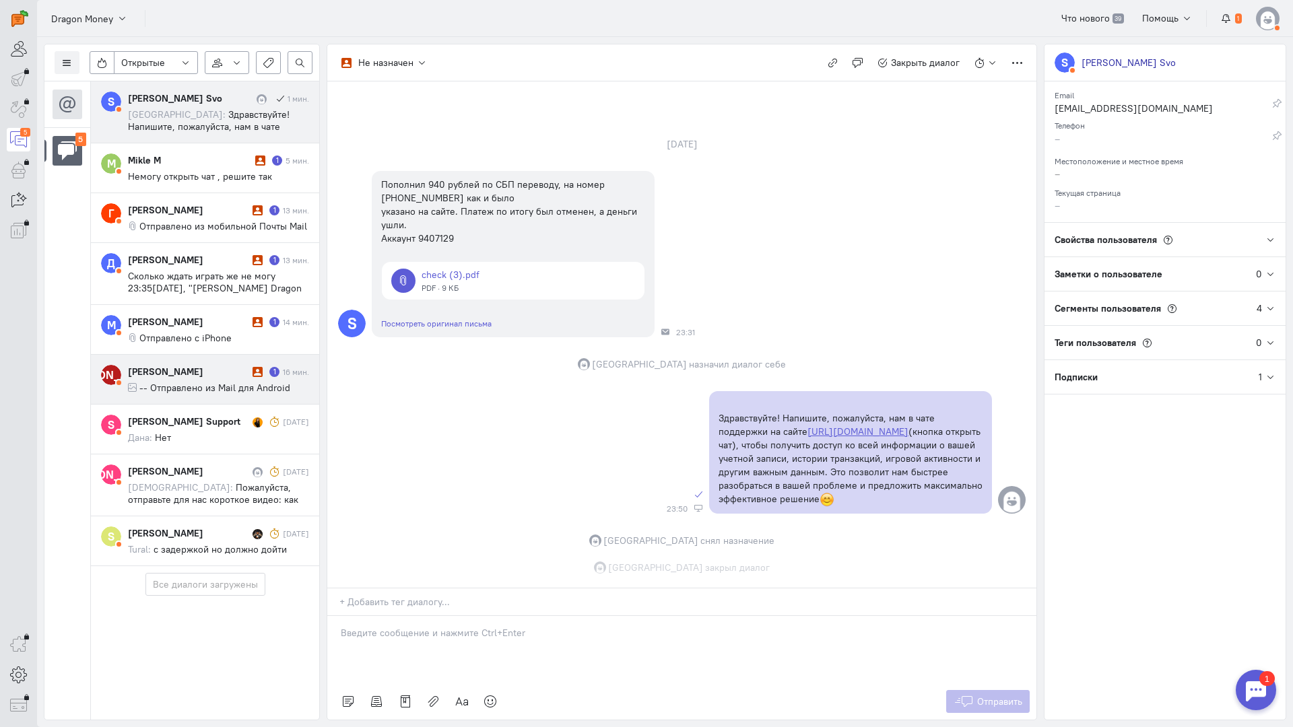
scroll to position [41, 0]
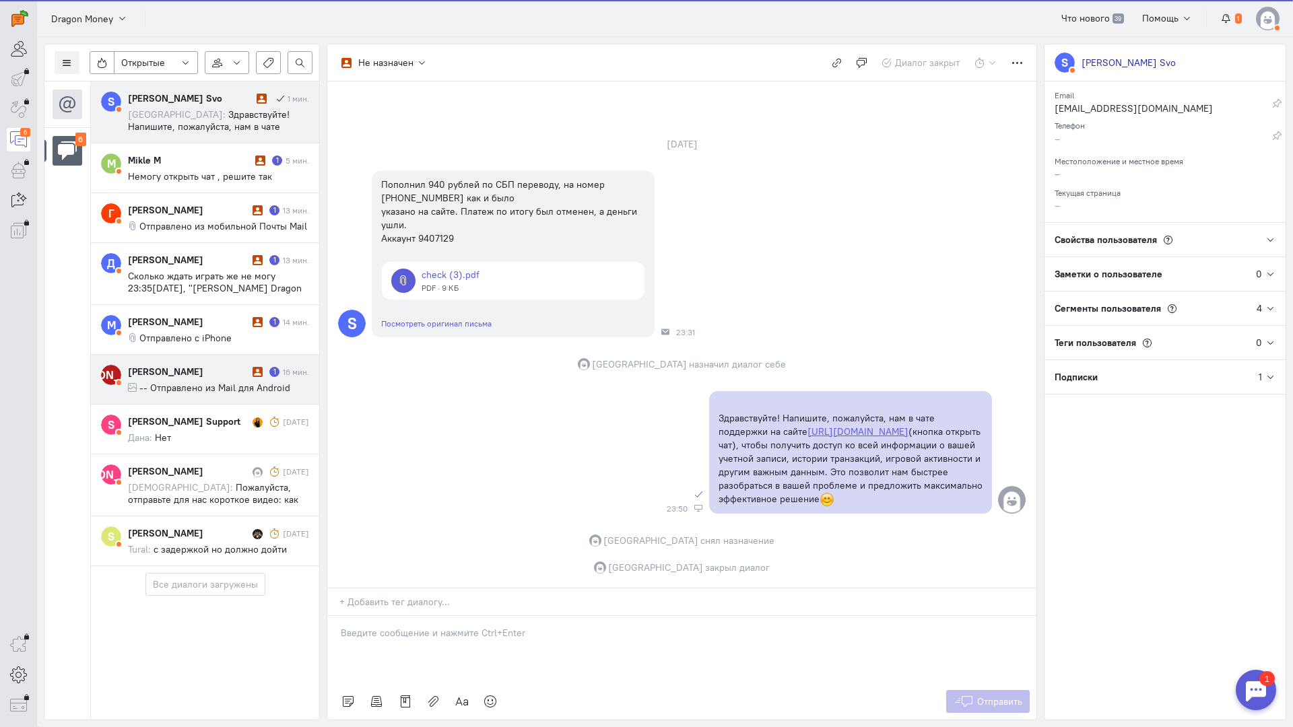
click at [176, 378] on div "[PERSON_NAME]" at bounding box center [188, 371] width 121 height 13
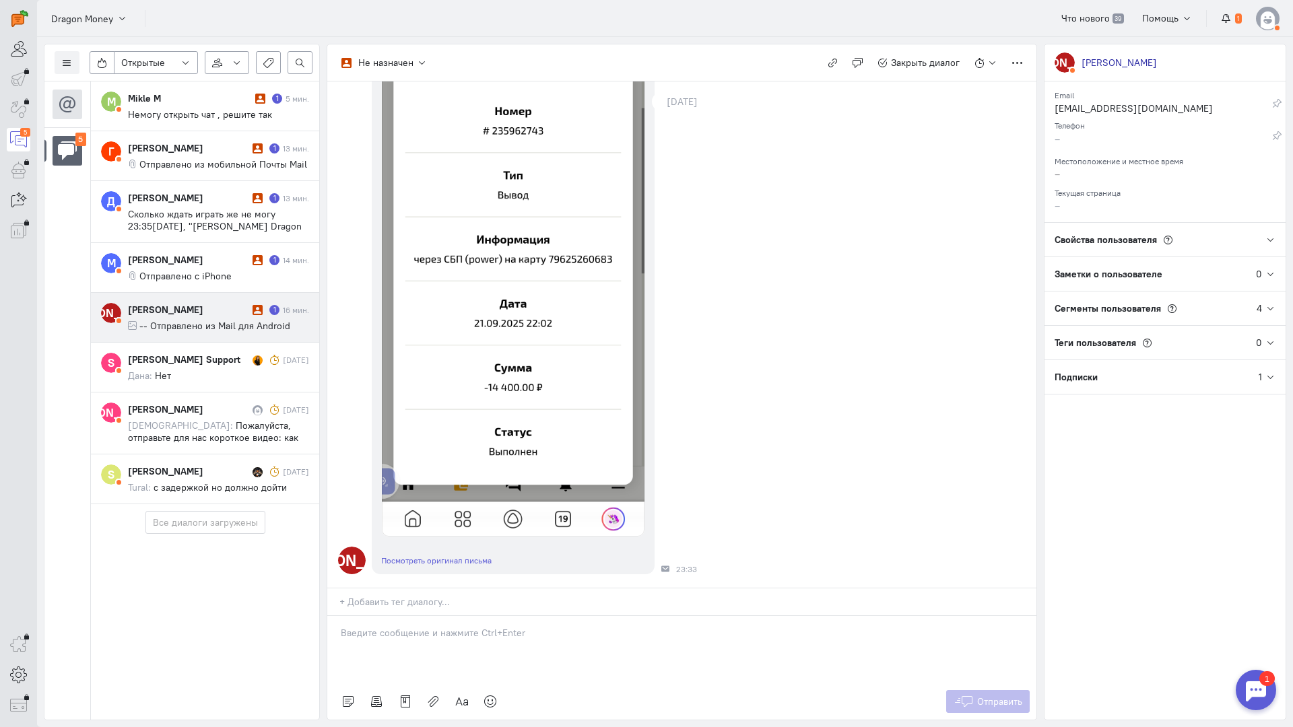
scroll to position [323, 0]
click at [420, 616] on div at bounding box center [681, 649] width 709 height 67
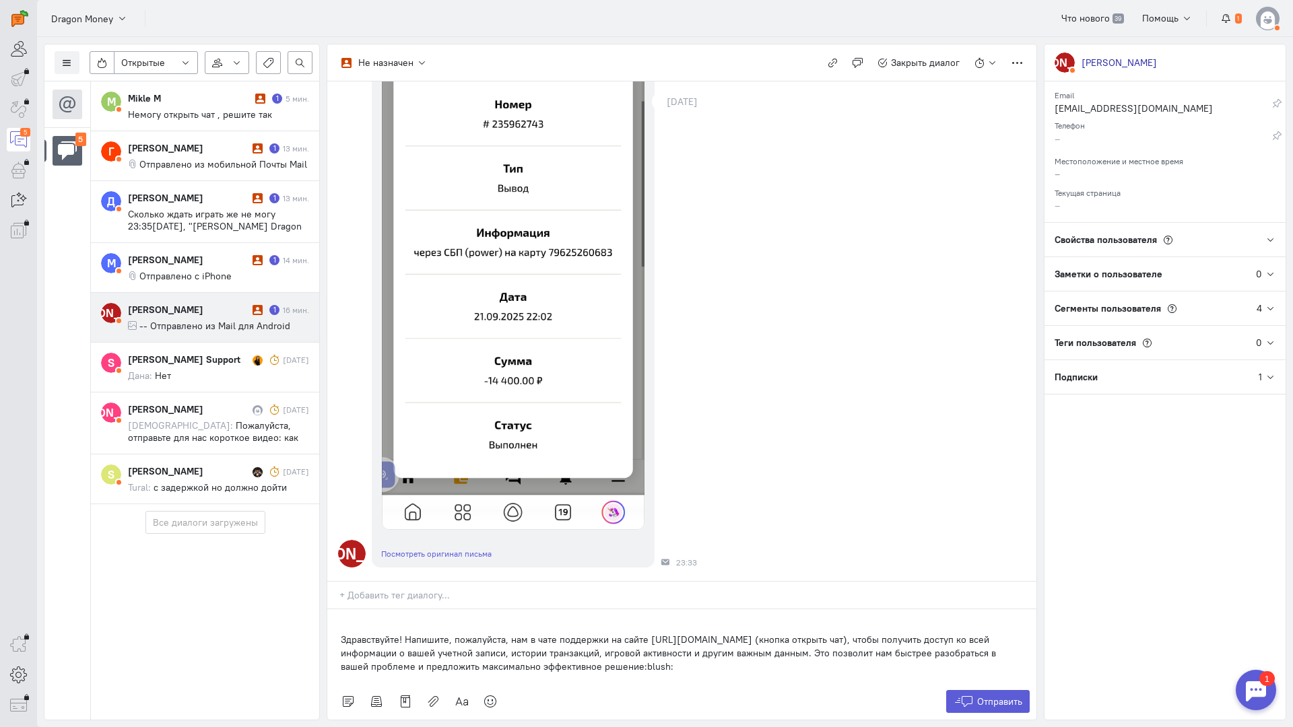
click at [338, 610] on div "Здравствуйте! Напишите, пожалуйста, нам в чате поддержки на сайте [URL][DOMAIN_…" at bounding box center [681, 647] width 709 height 74
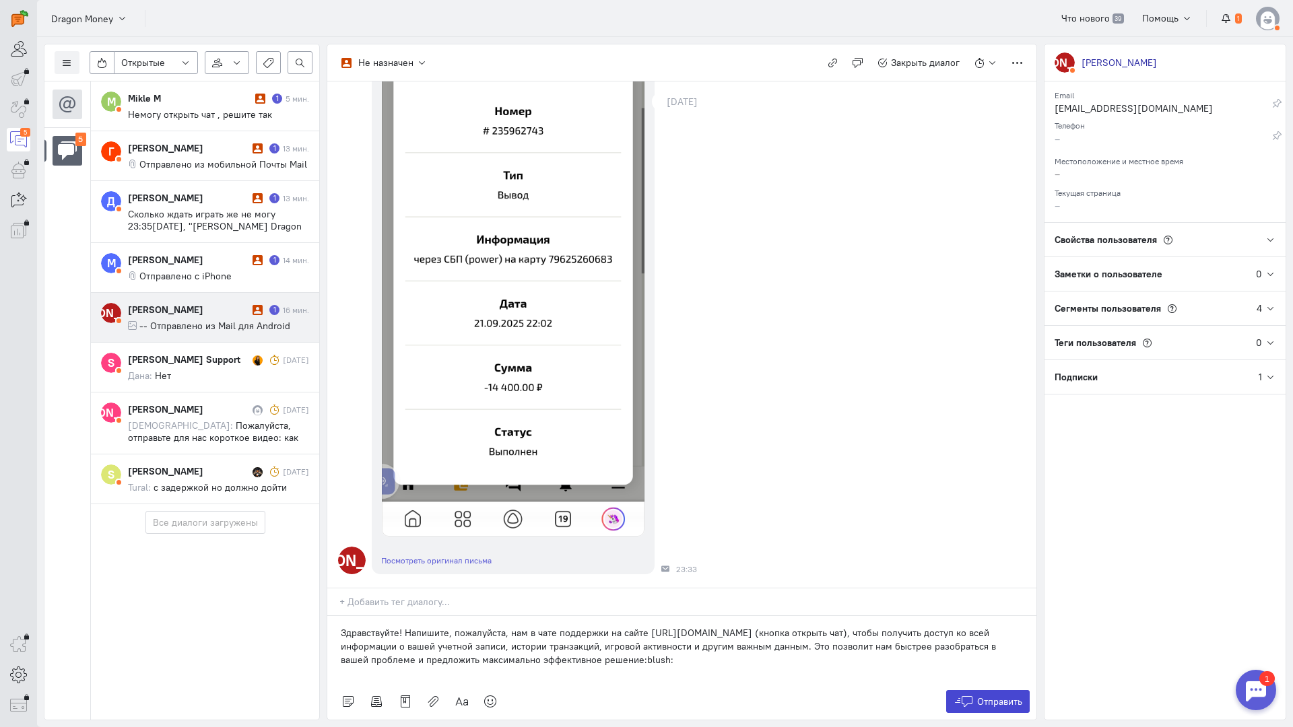
click at [967, 695] on icon at bounding box center [964, 701] width 20 height 13
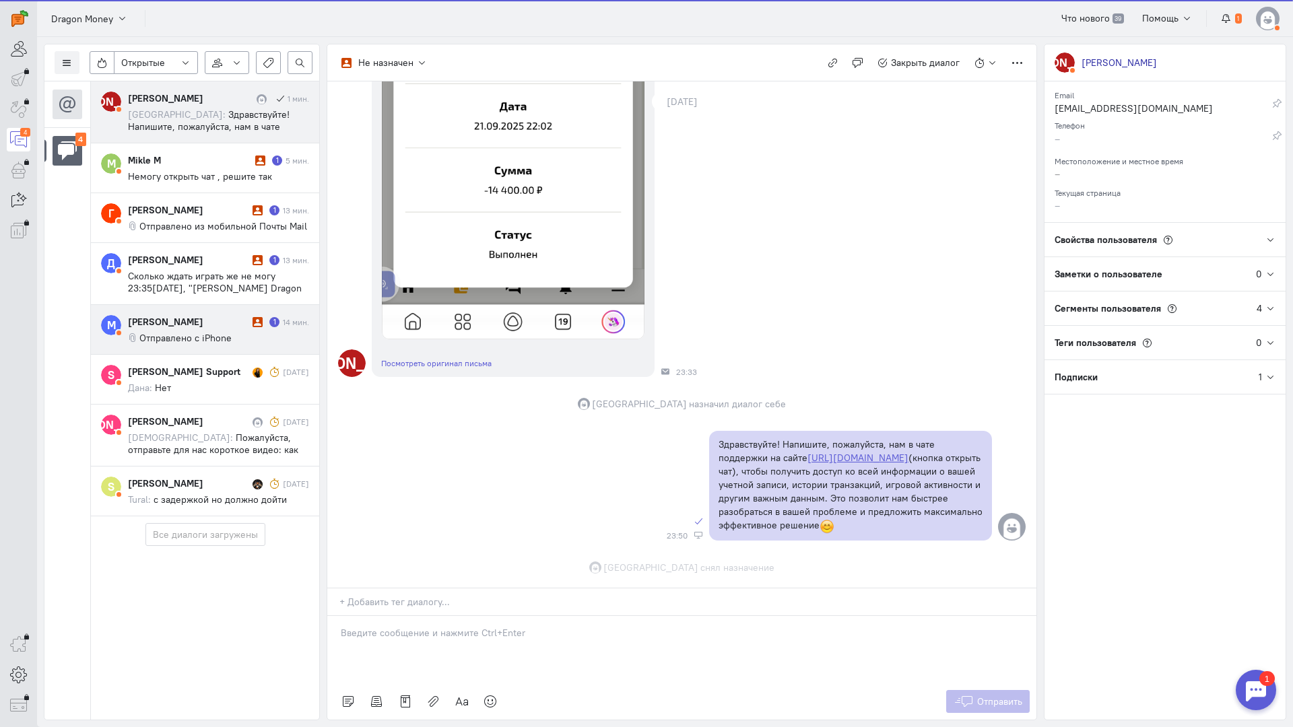
scroll to position [548, 0]
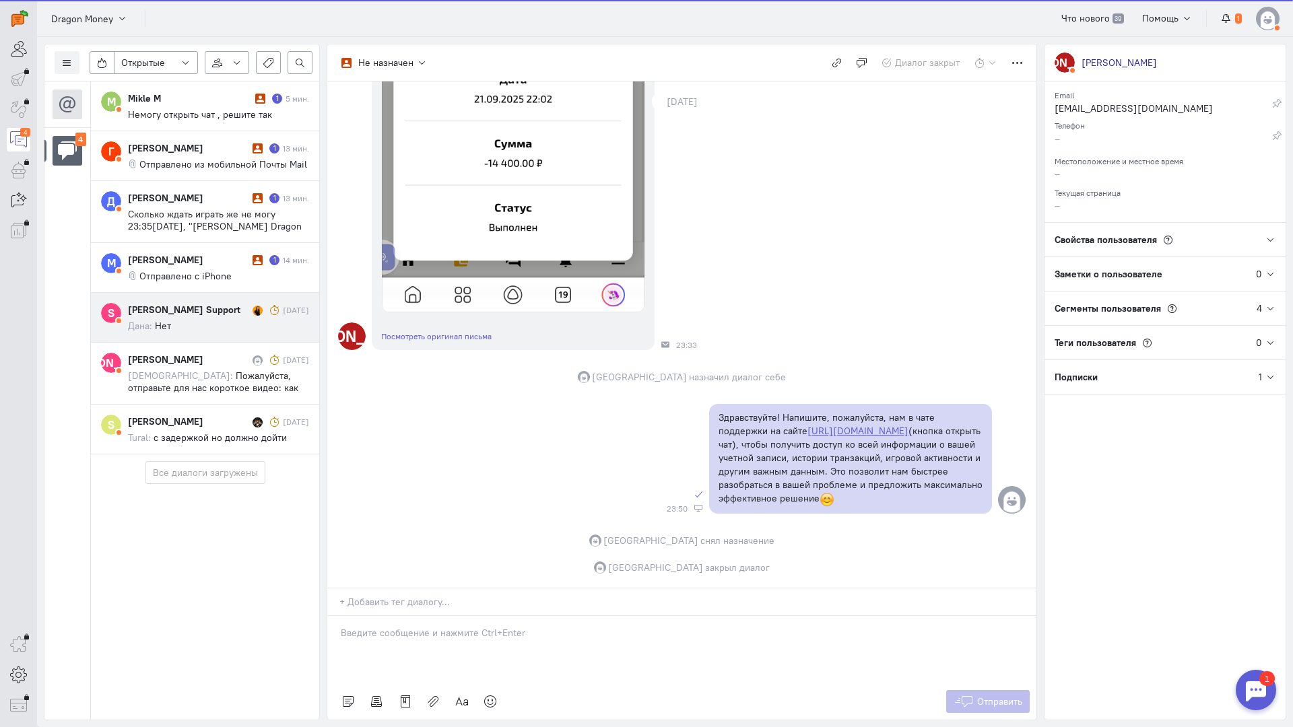
click at [183, 327] on cq-message "Дана: Нет" at bounding box center [218, 326] width 181 height 12
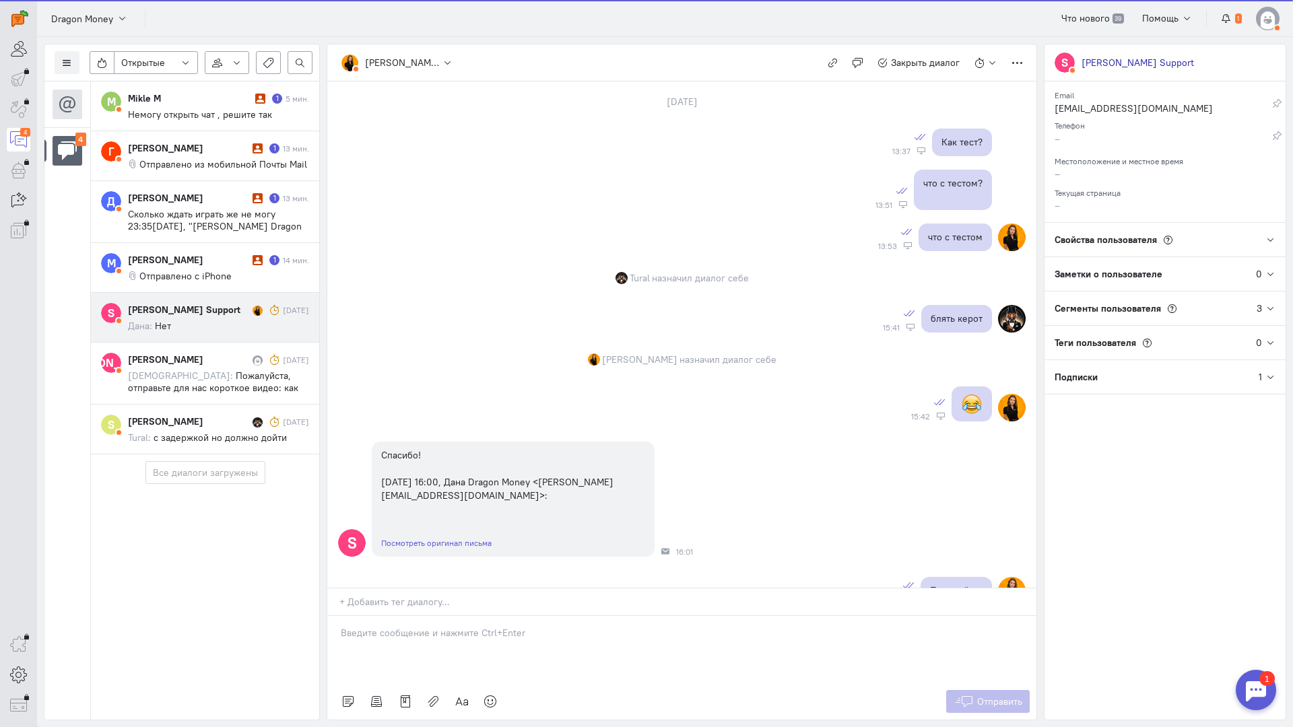
scroll to position [749, 0]
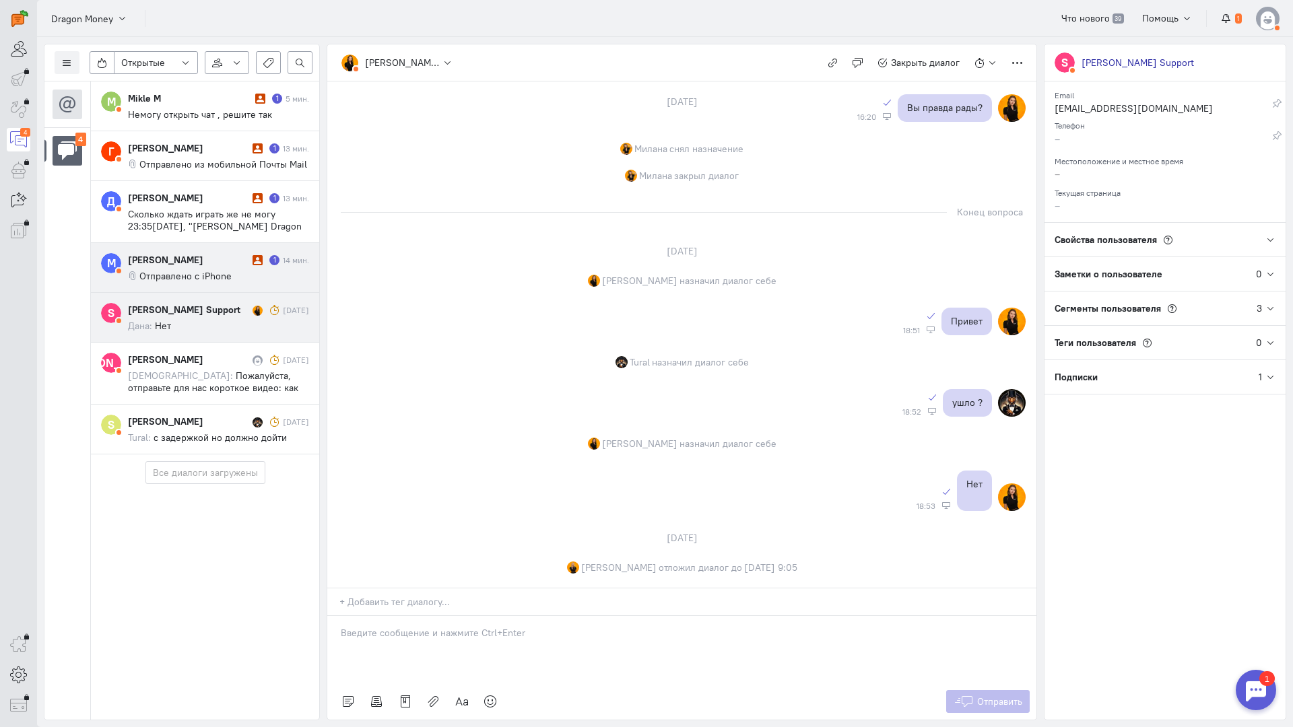
click at [178, 257] on div "[PERSON_NAME]" at bounding box center [188, 259] width 121 height 13
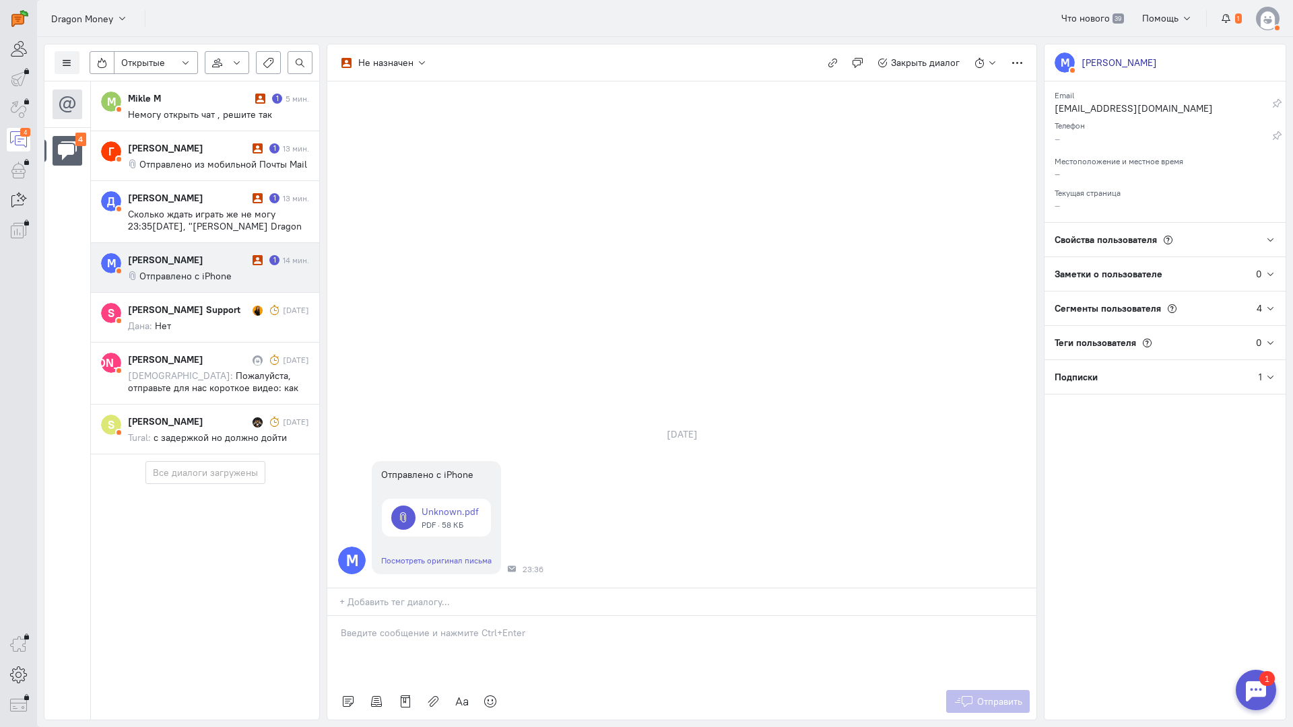
click at [422, 616] on div at bounding box center [681, 649] width 709 height 67
click at [335, 616] on div "Здравствуйте! Благодарим Вас за обращение и предоставленную информацию:blush:" at bounding box center [681, 649] width 709 height 67
click at [999, 696] on span "Отправить" at bounding box center [999, 702] width 45 height 12
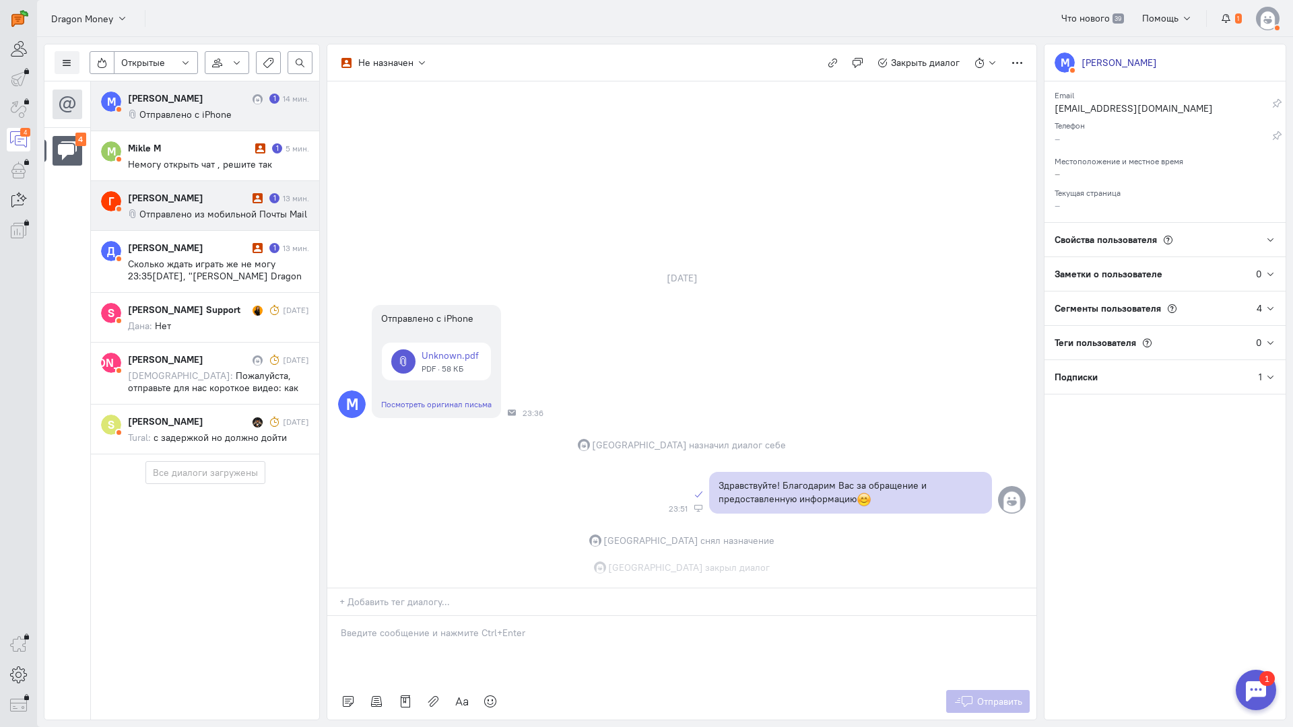
click at [202, 181] on cq-conversation-card "M Mikle M 1 5 мин. Немогу открыть чат , решите так" at bounding box center [205, 156] width 228 height 50
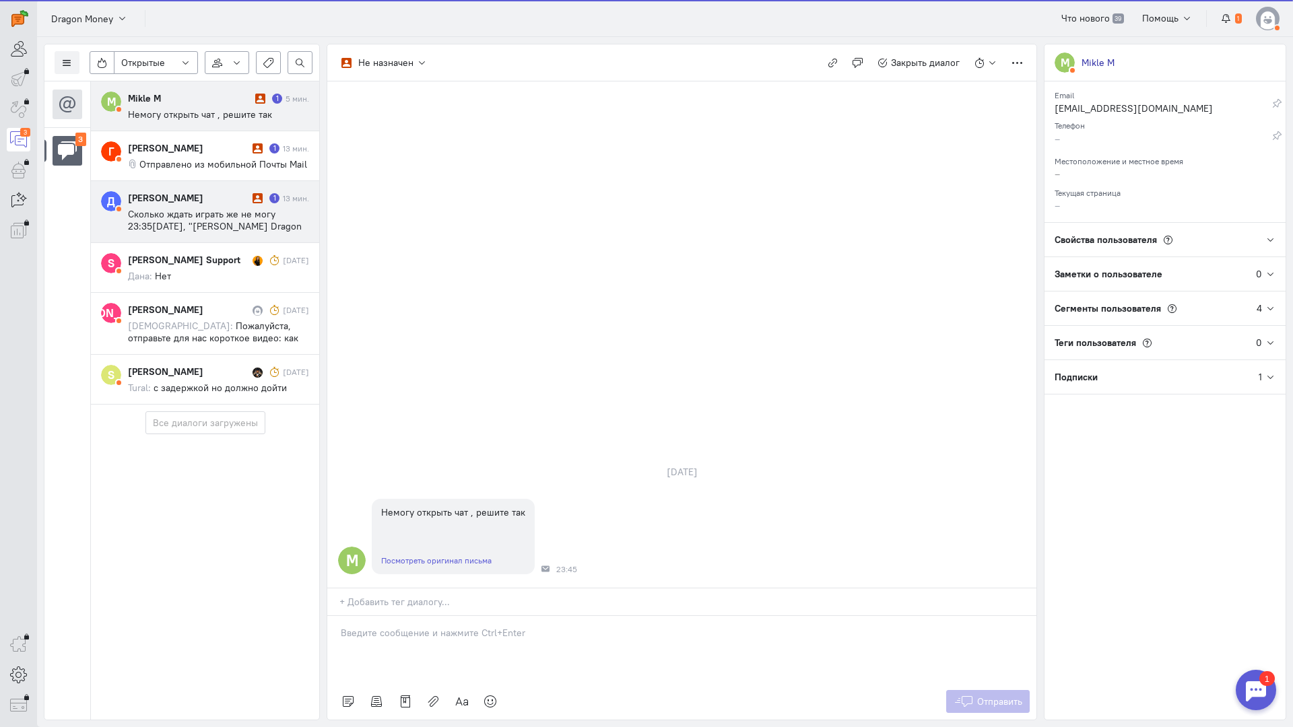
click at [222, 220] on span "Сколько ждать играть же не могу 23:35[DATE], "[PERSON_NAME] Dragon Money" <[PER…" at bounding box center [215, 232] width 174 height 48
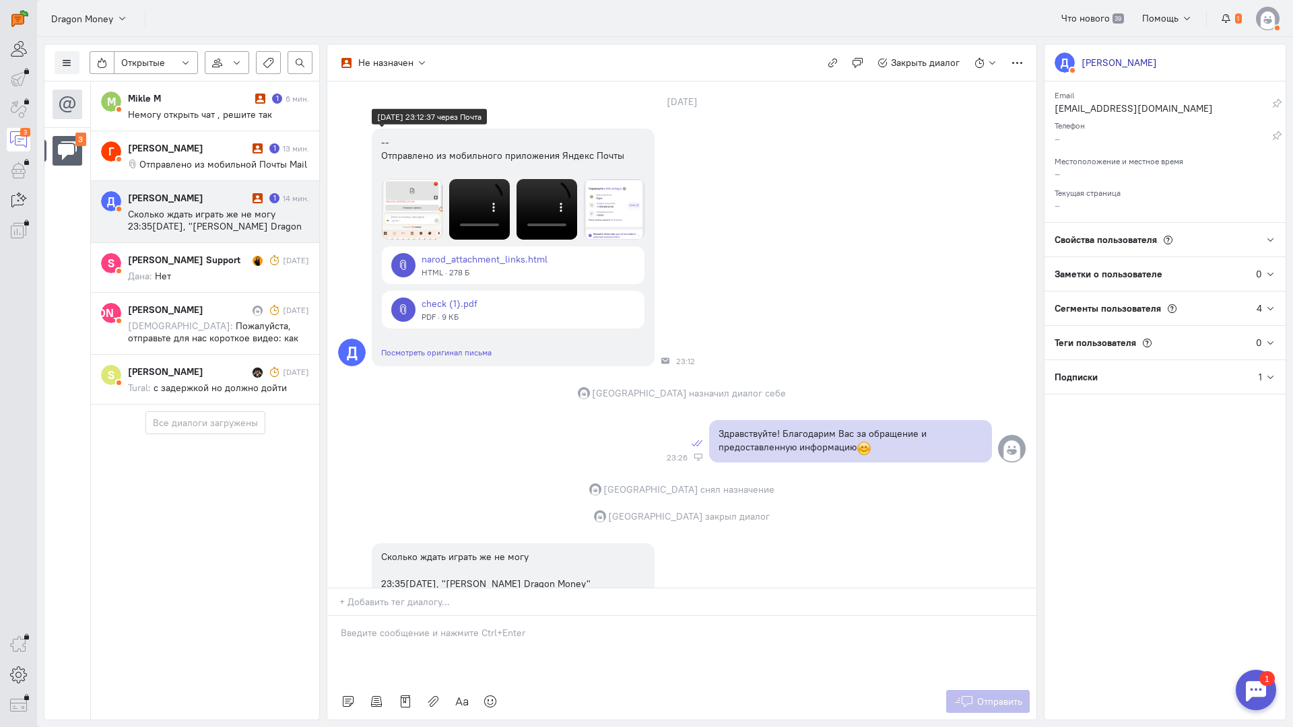
scroll to position [244, 0]
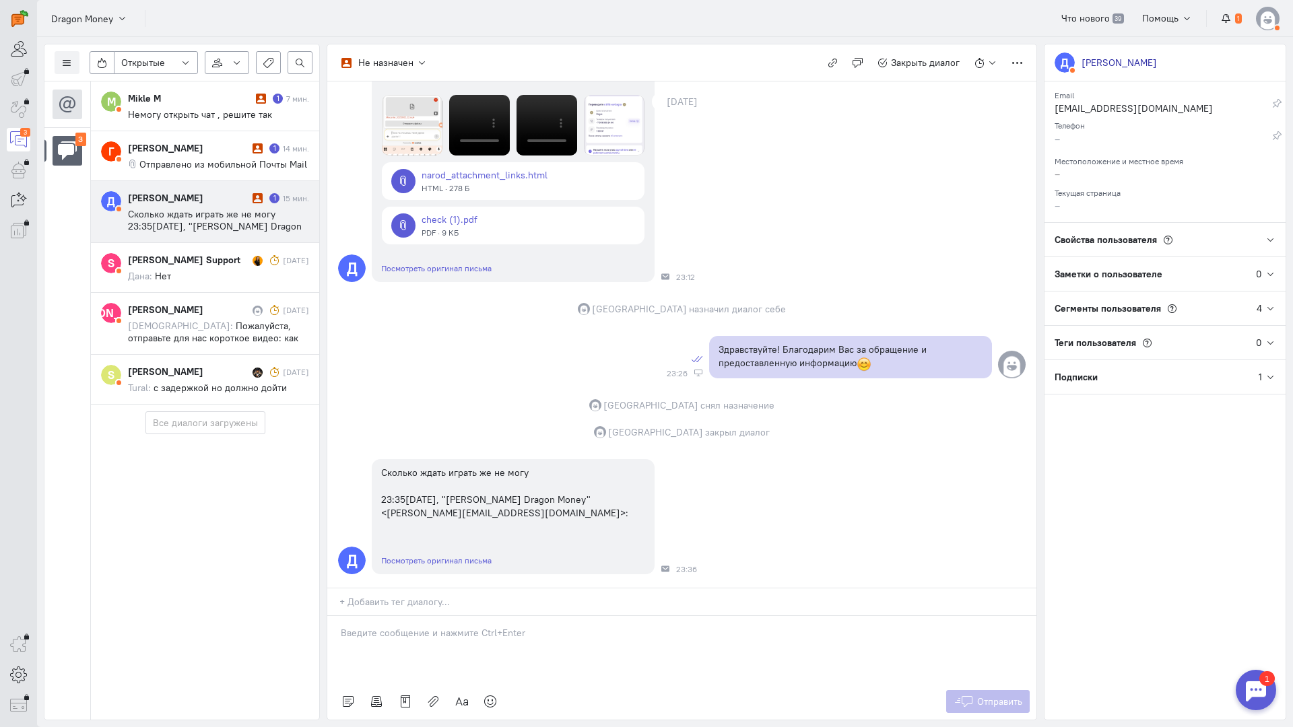
click at [202, 199] on div "[PERSON_NAME]" at bounding box center [188, 197] width 121 height 13
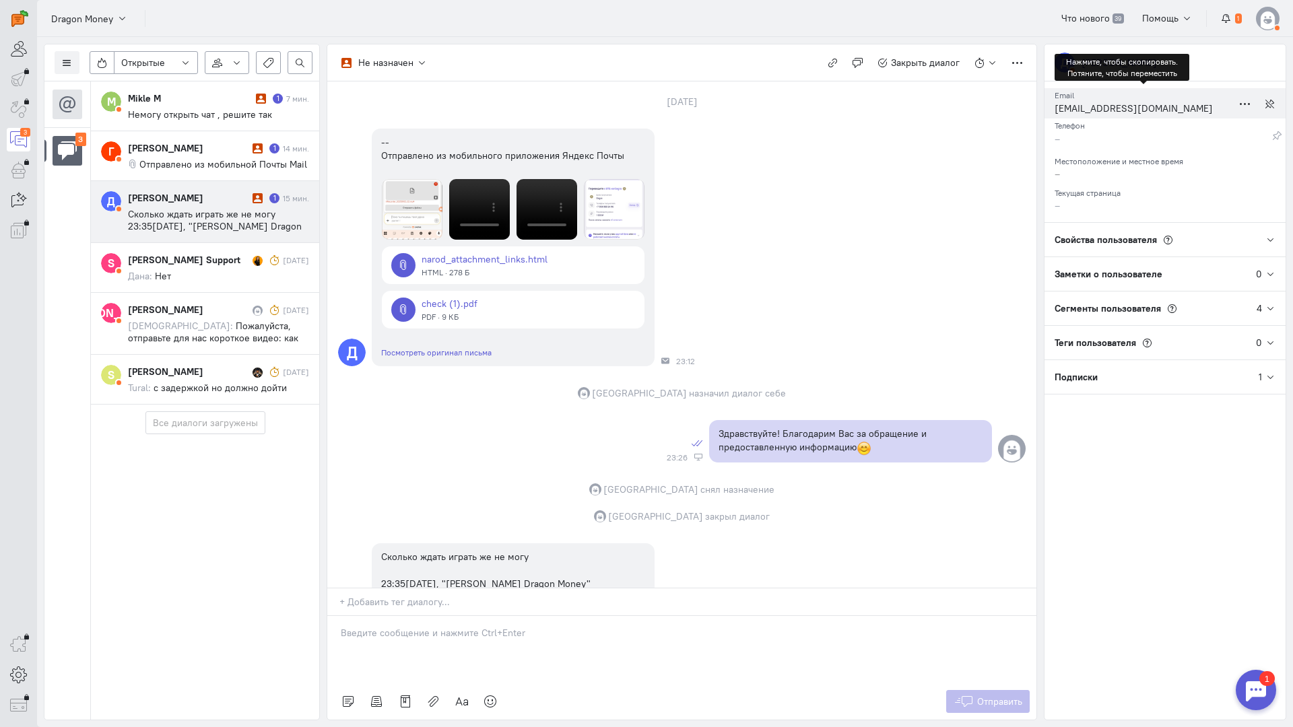
click at [1099, 108] on div "[EMAIL_ADDRESS][DOMAIN_NAME]" at bounding box center [1144, 110] width 178 height 17
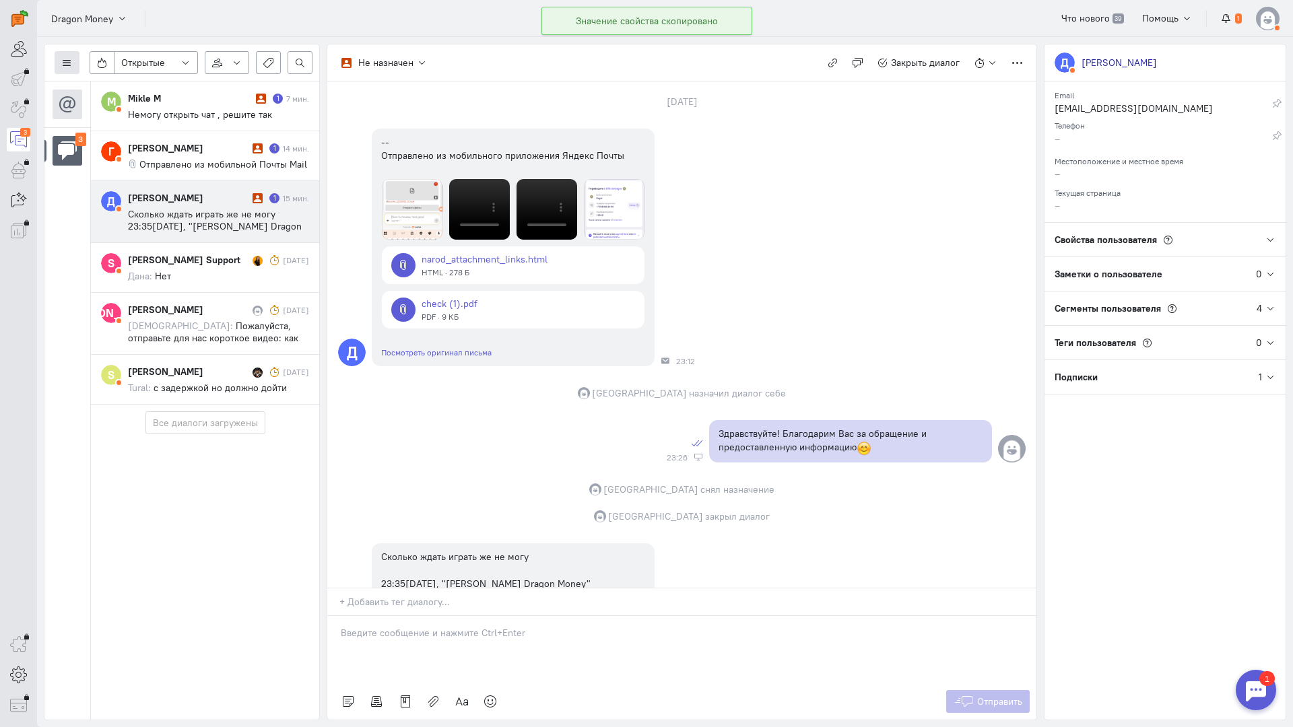
click at [69, 63] on icon at bounding box center [67, 63] width 10 height 10
click at [119, 81] on button "Список пользователей" at bounding box center [123, 90] width 137 height 22
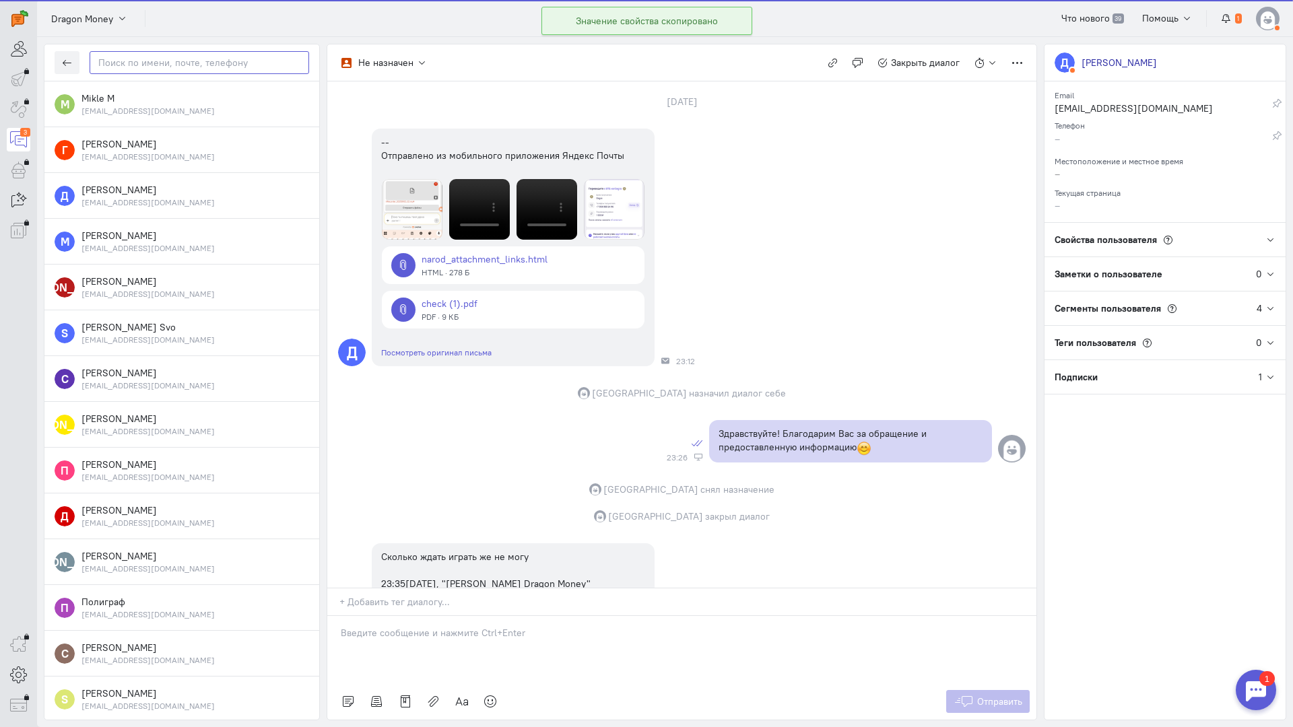
click at [165, 67] on input "text" at bounding box center [200, 62] width 220 height 23
paste input "dima.kodik@yand"
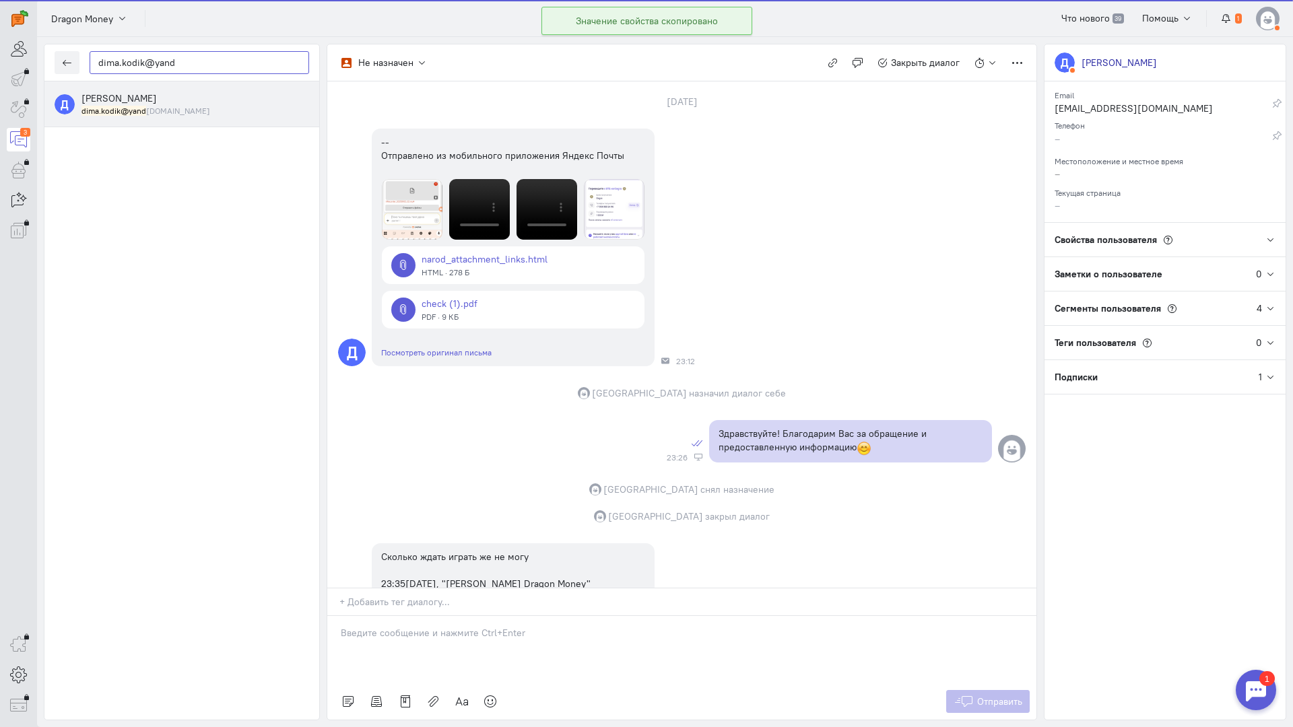
type input "dima.kodik@yand"
click at [178, 100] on div "[PERSON_NAME] [PERSON_NAME] [DOMAIN_NAME]" at bounding box center [195, 104] width 228 height 25
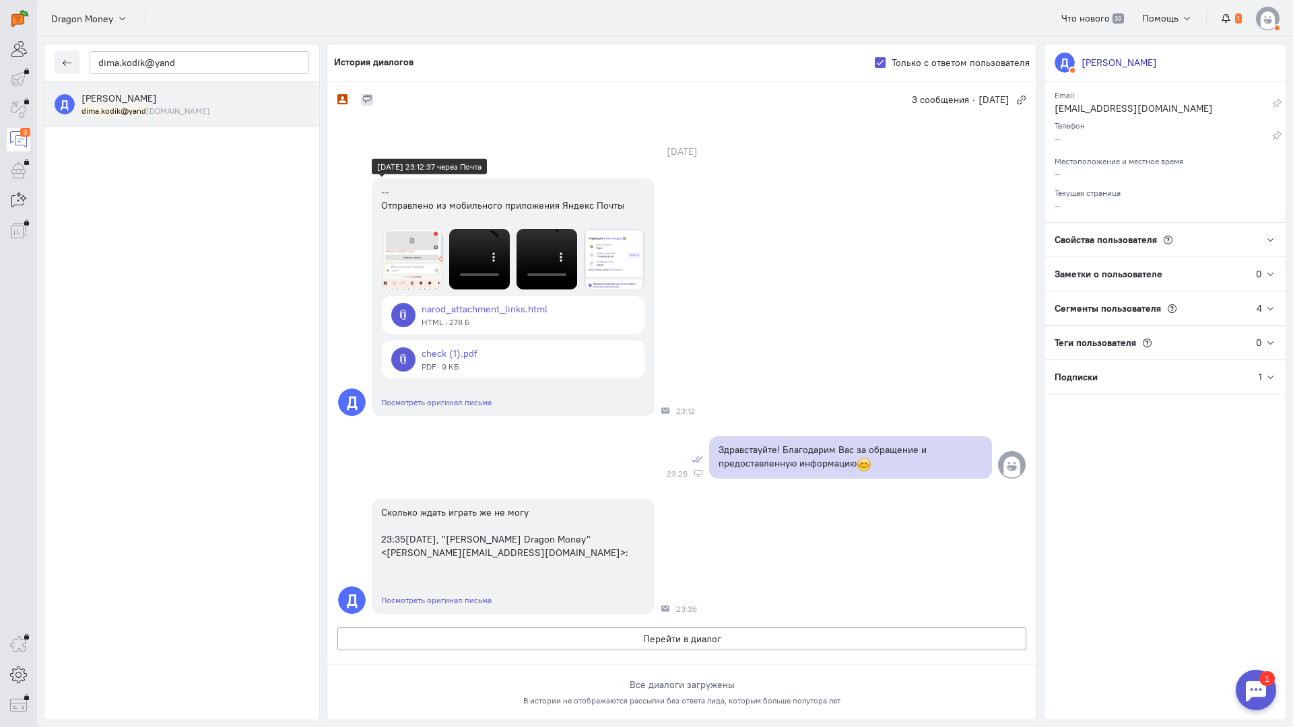
scroll to position [161, 0]
click at [785, 523] on div "Д Сколько ждать играть же не могу 23:35[DATE], "[PERSON_NAME] Dragon Money" <[P…" at bounding box center [681, 556] width 709 height 129
click at [71, 60] on icon "button" at bounding box center [67, 63] width 10 height 10
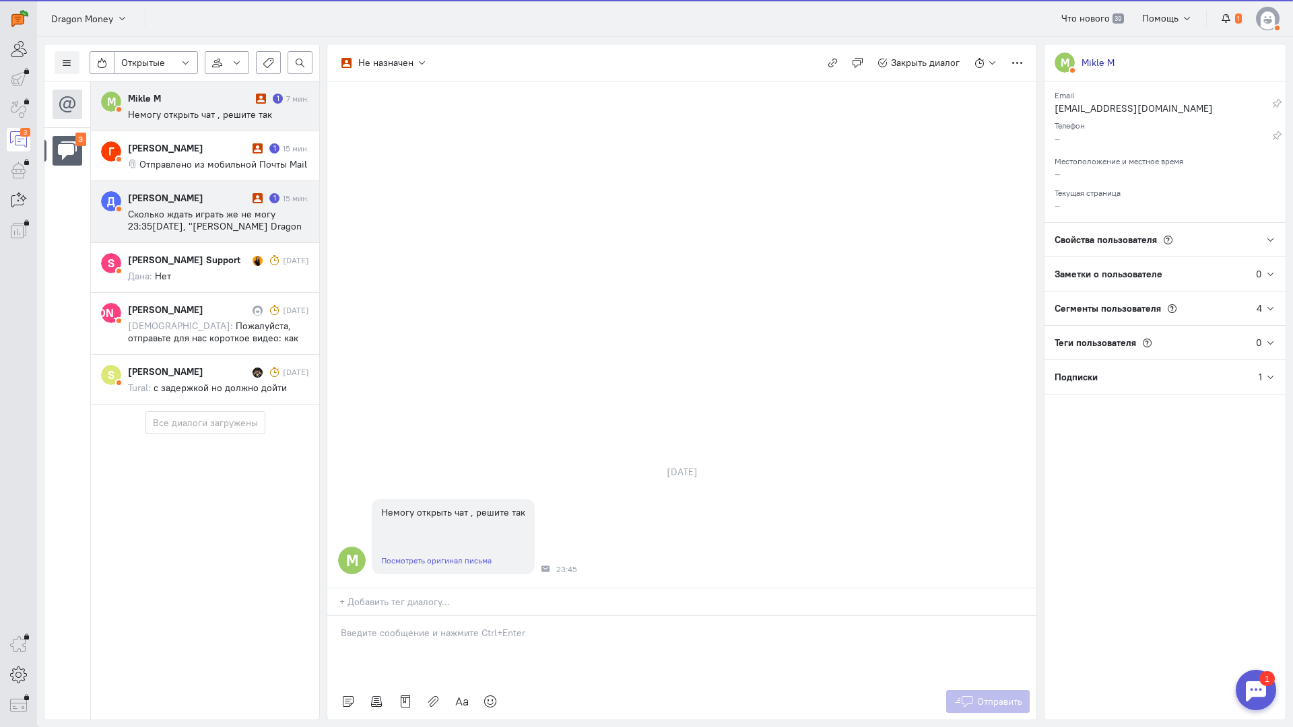
click at [205, 211] on span "Сколько ждать играть же не могу 23:35[DATE], "[PERSON_NAME] Dragon Money" <[PER…" at bounding box center [215, 232] width 174 height 48
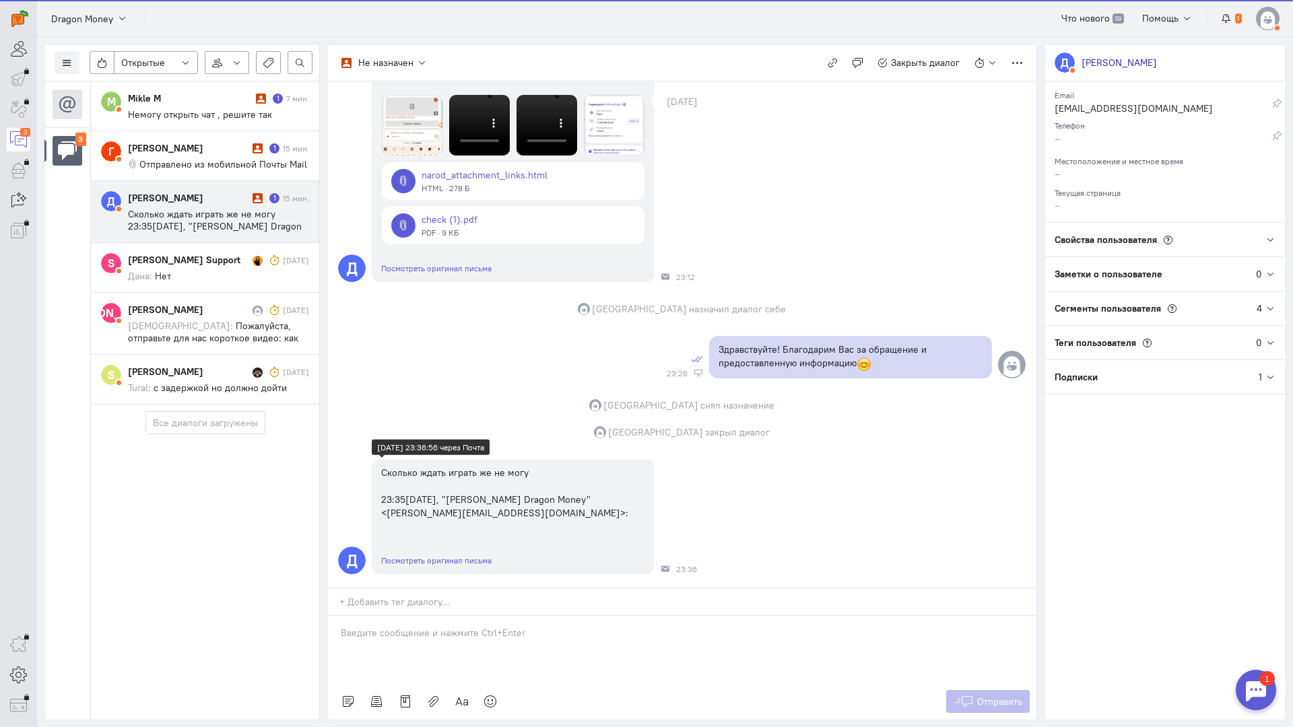
scroll to position [244, 0]
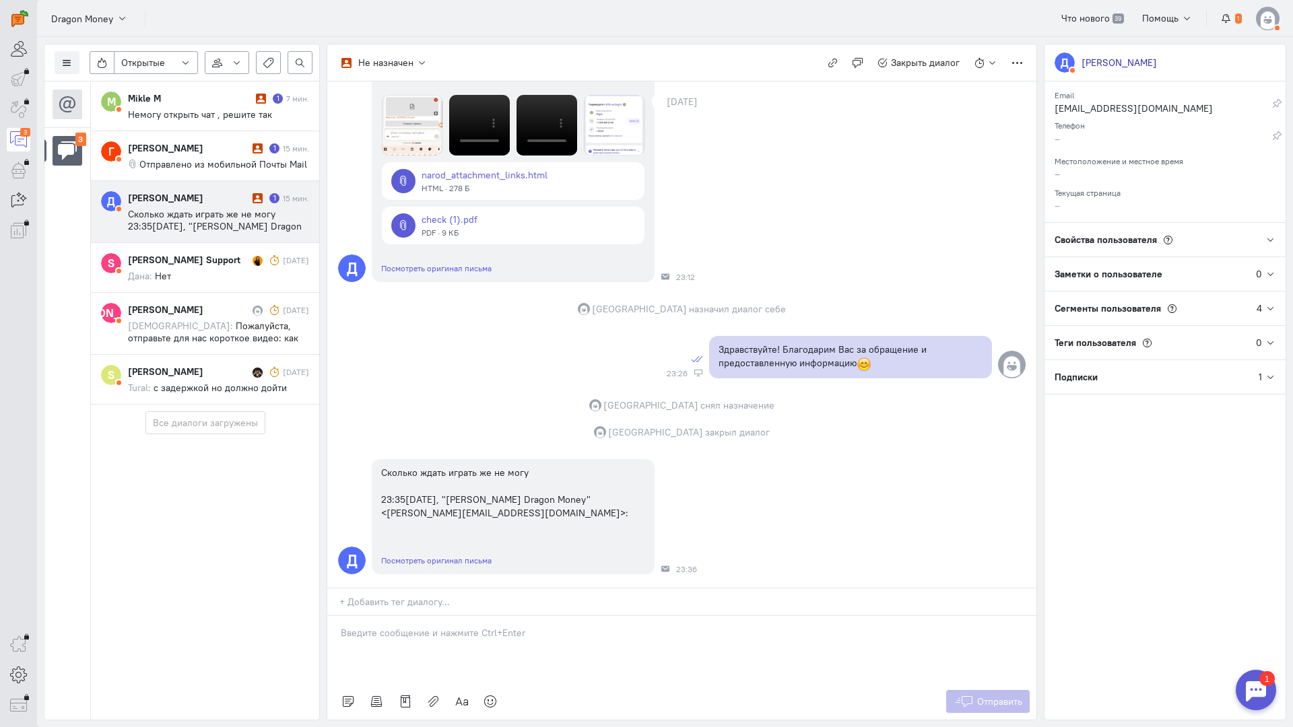
drag, startPoint x: 432, startPoint y: 553, endPoint x: 414, endPoint y: 552, distance: 18.2
click at [431, 626] on p at bounding box center [682, 632] width 682 height 13
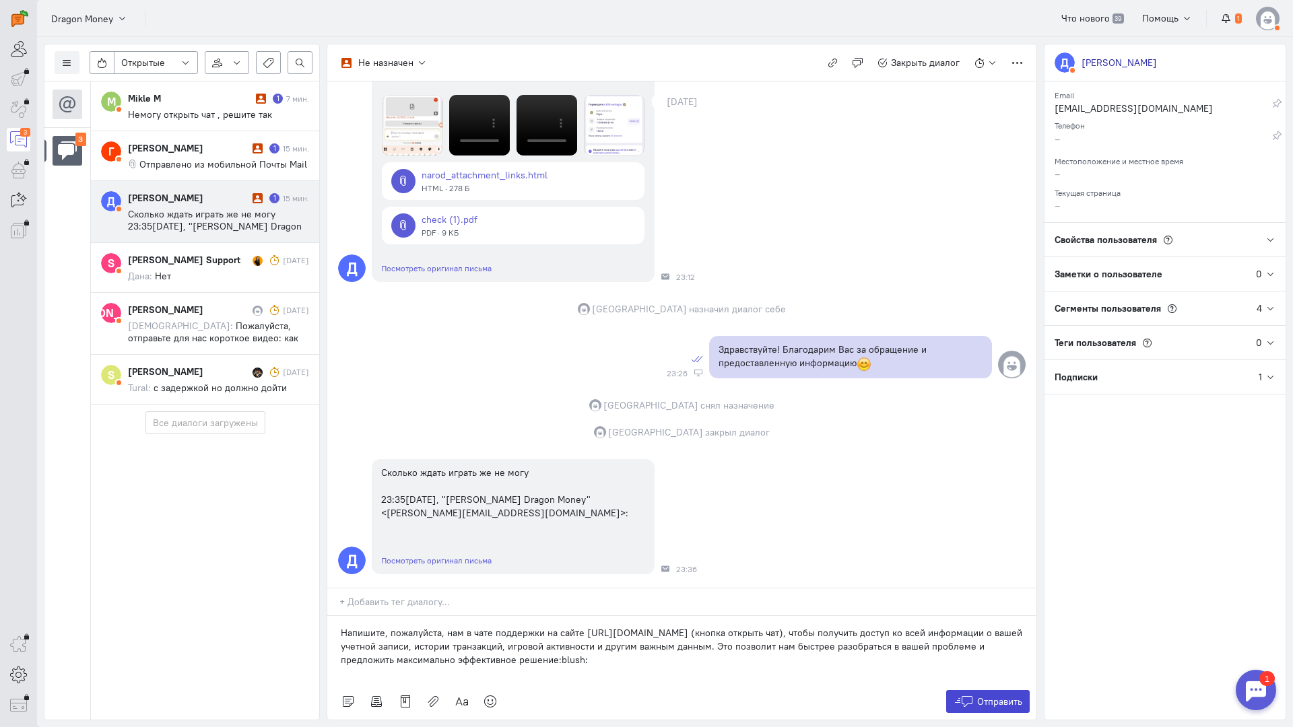
click at [987, 696] on span "Отправить" at bounding box center [999, 702] width 45 height 12
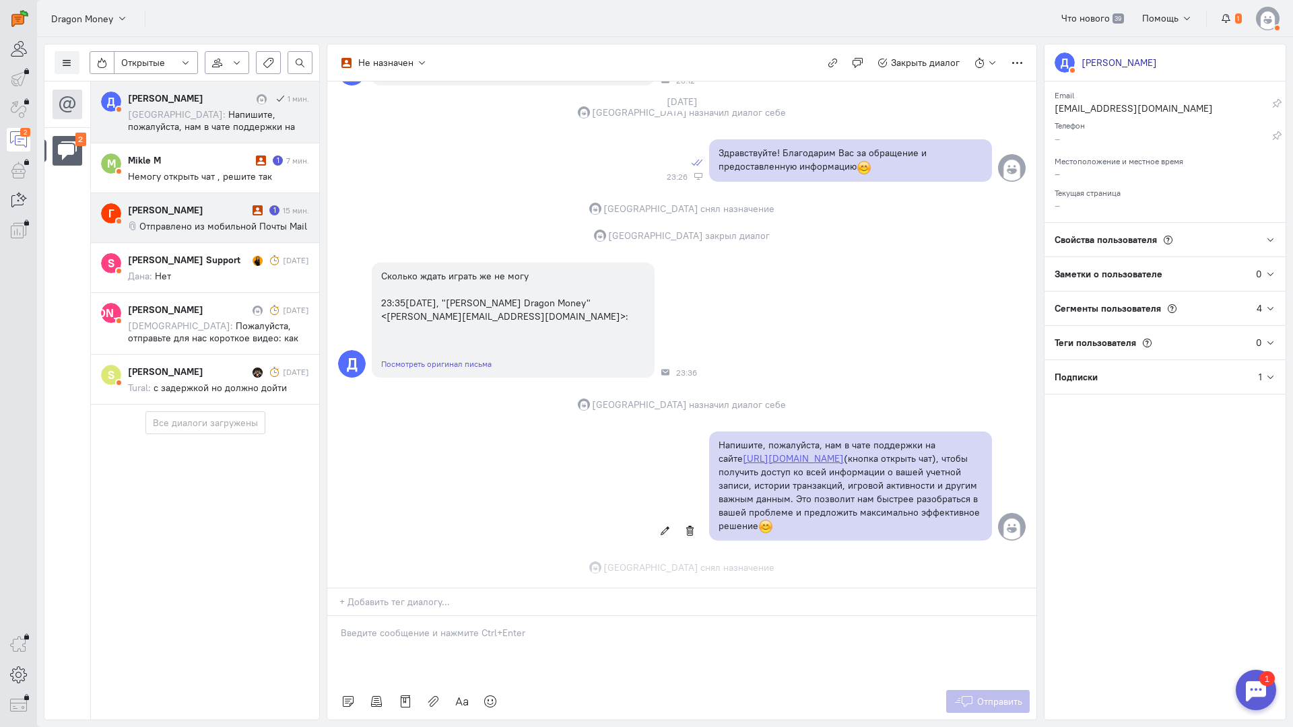
scroll to position [468, 0]
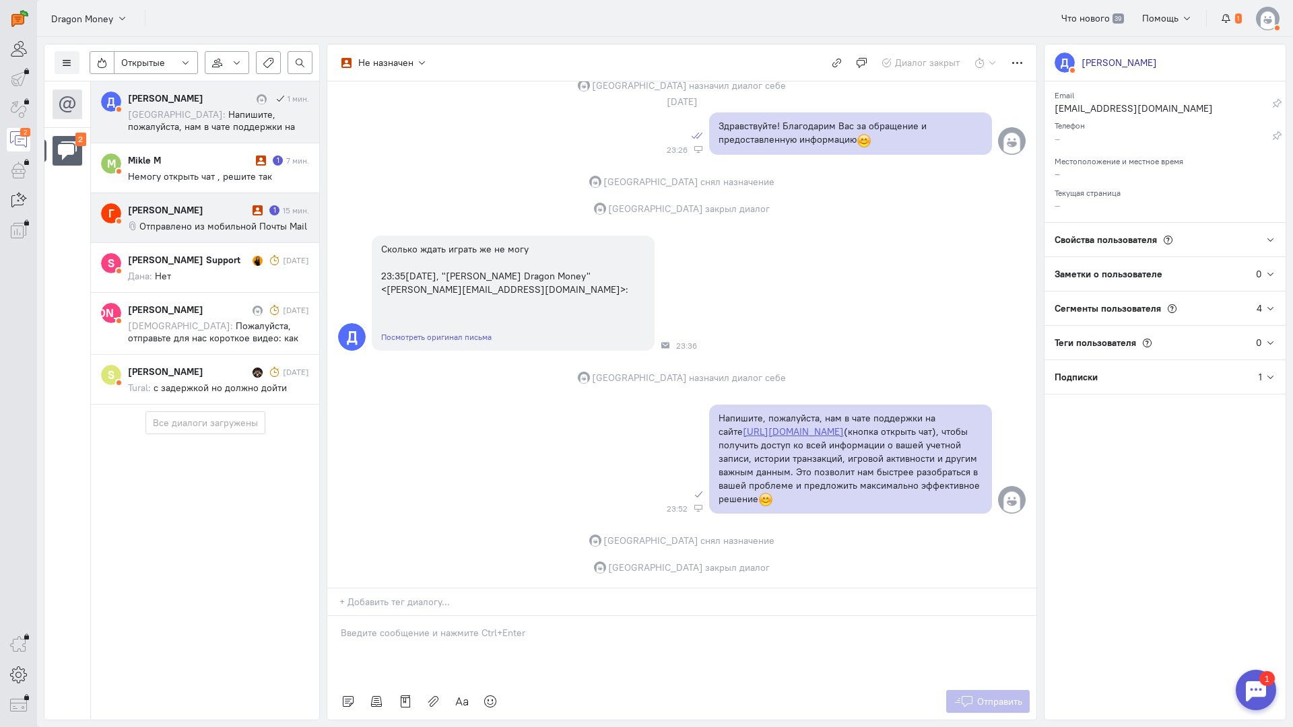
click at [190, 203] on cq-conversation-card "Г [PERSON_NAME] 1 15 мин. Отправлено из мобильной Почты Mail" at bounding box center [205, 218] width 228 height 50
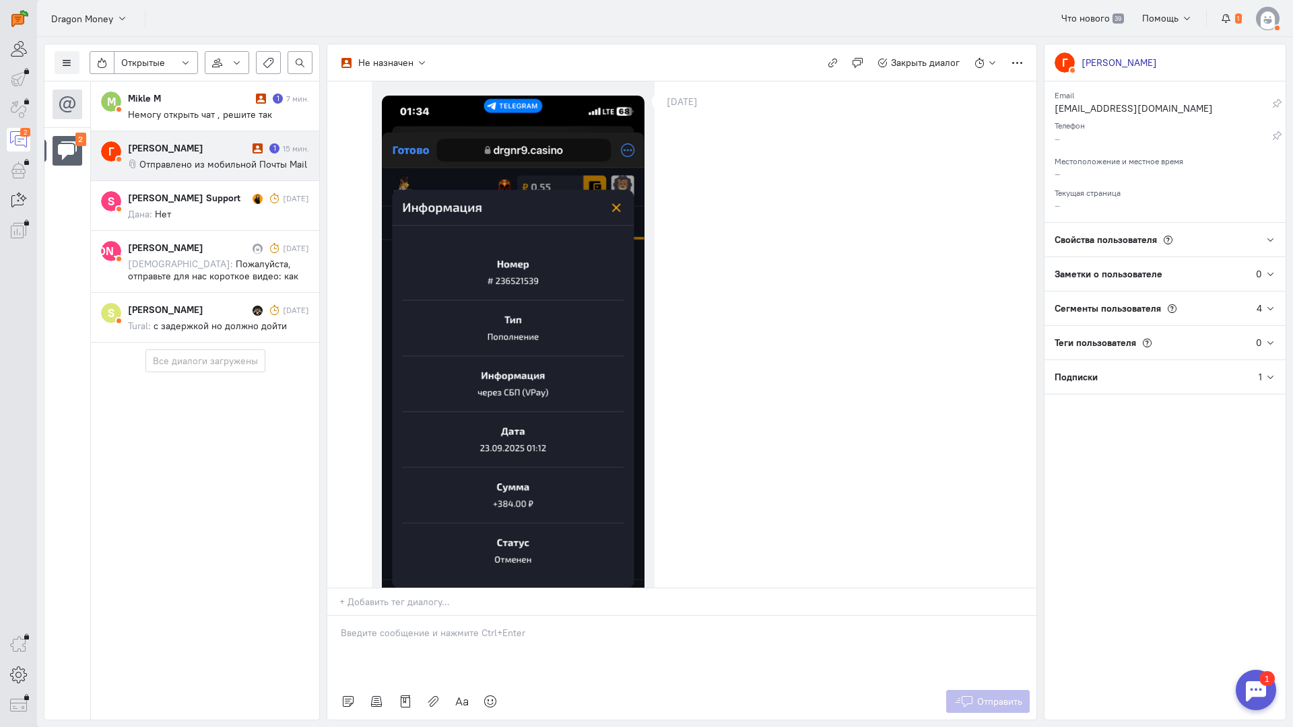
scroll to position [0, 0]
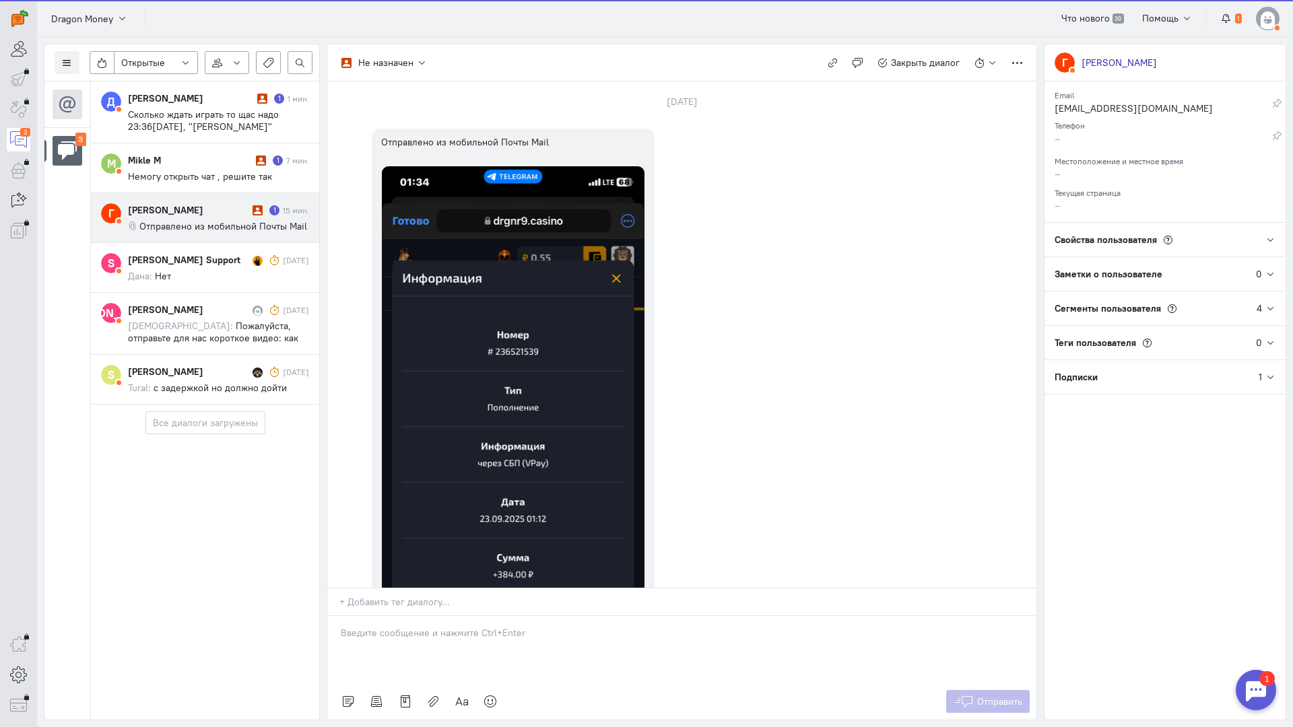
click at [558, 616] on div at bounding box center [681, 649] width 709 height 67
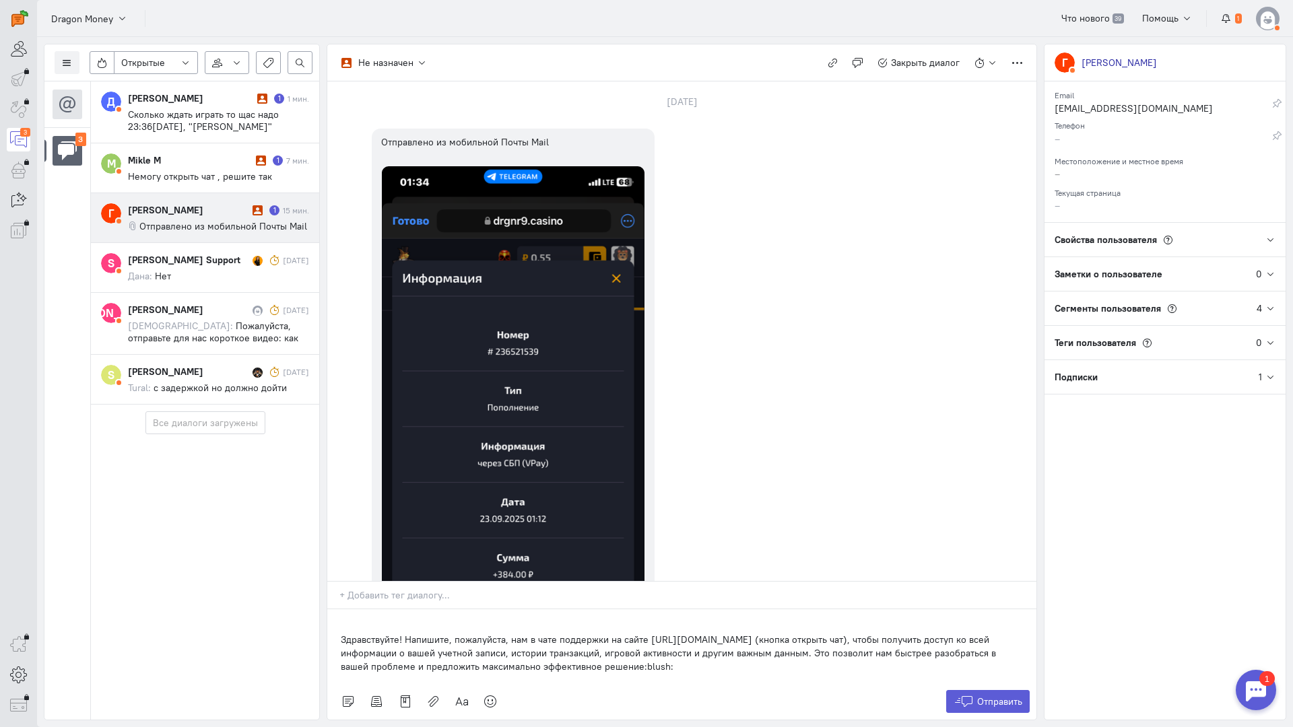
click at [329, 610] on div "Здравствуйте! Напишите, пожалуйста, нам в чате поддержки на сайте [URL][DOMAIN_…" at bounding box center [681, 647] width 709 height 74
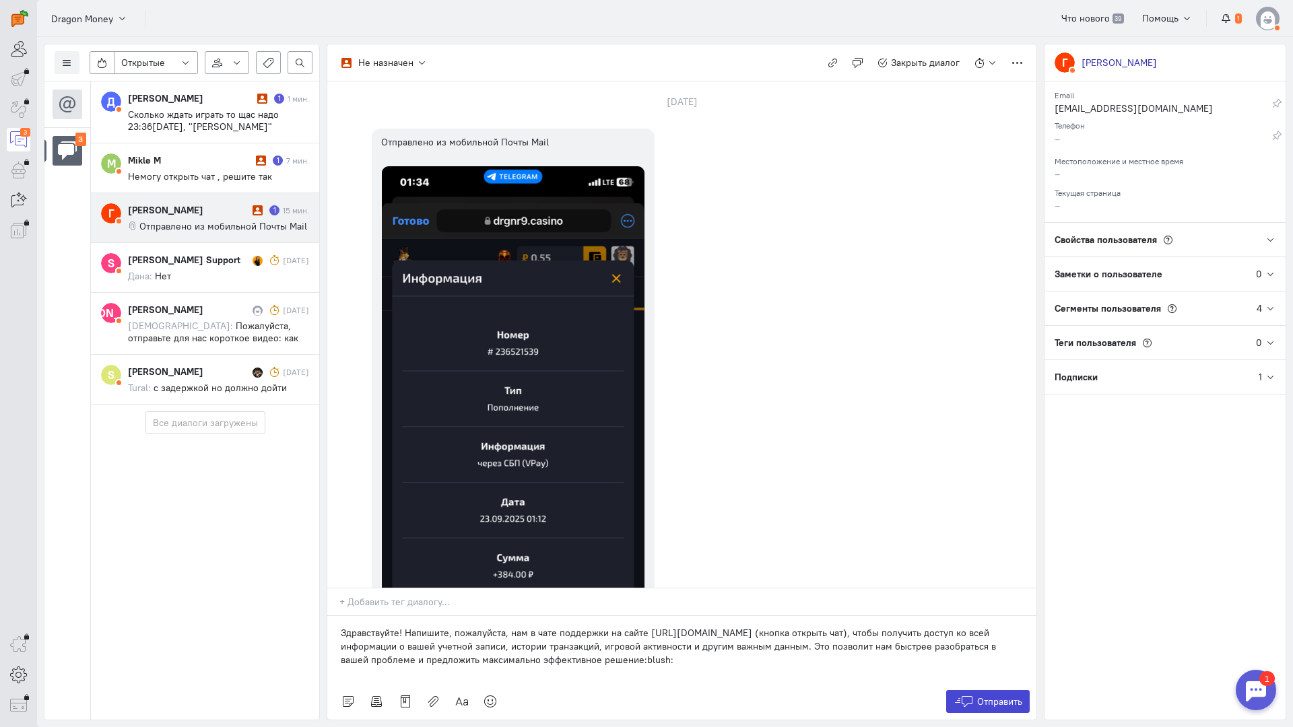
click at [980, 696] on span "Отправить" at bounding box center [999, 702] width 45 height 12
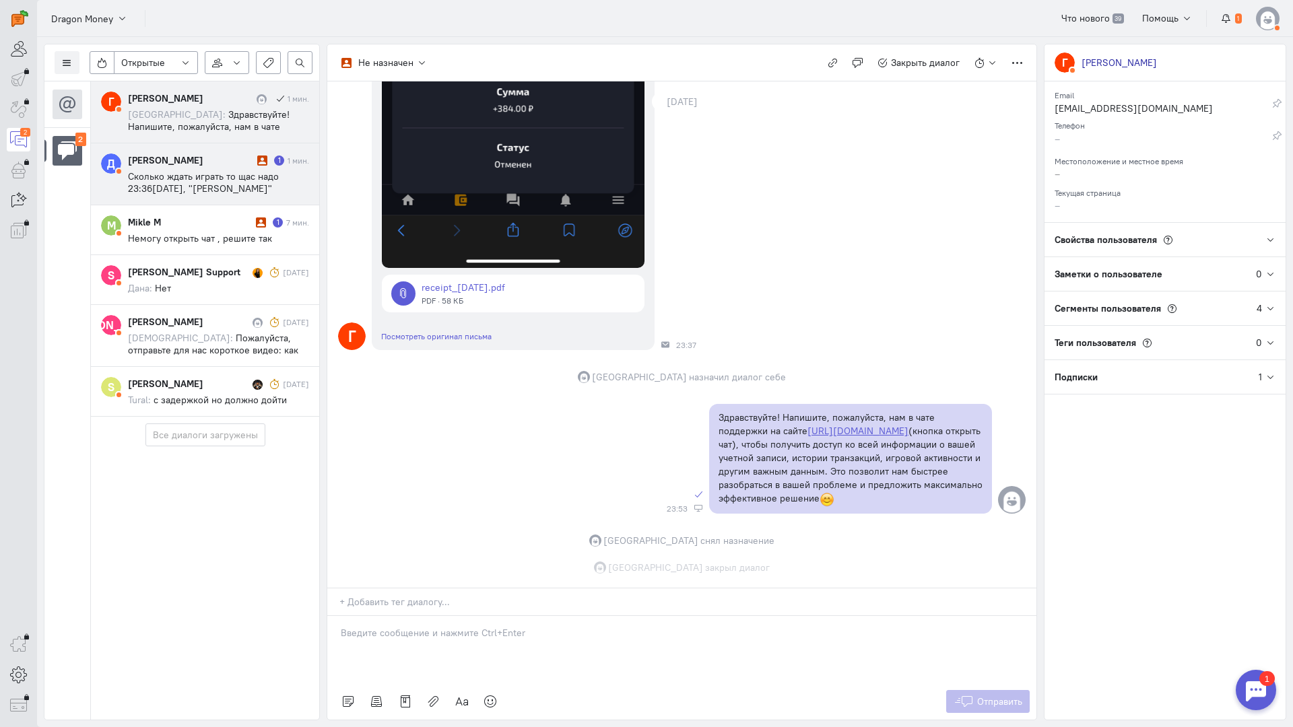
scroll to position [549, 0]
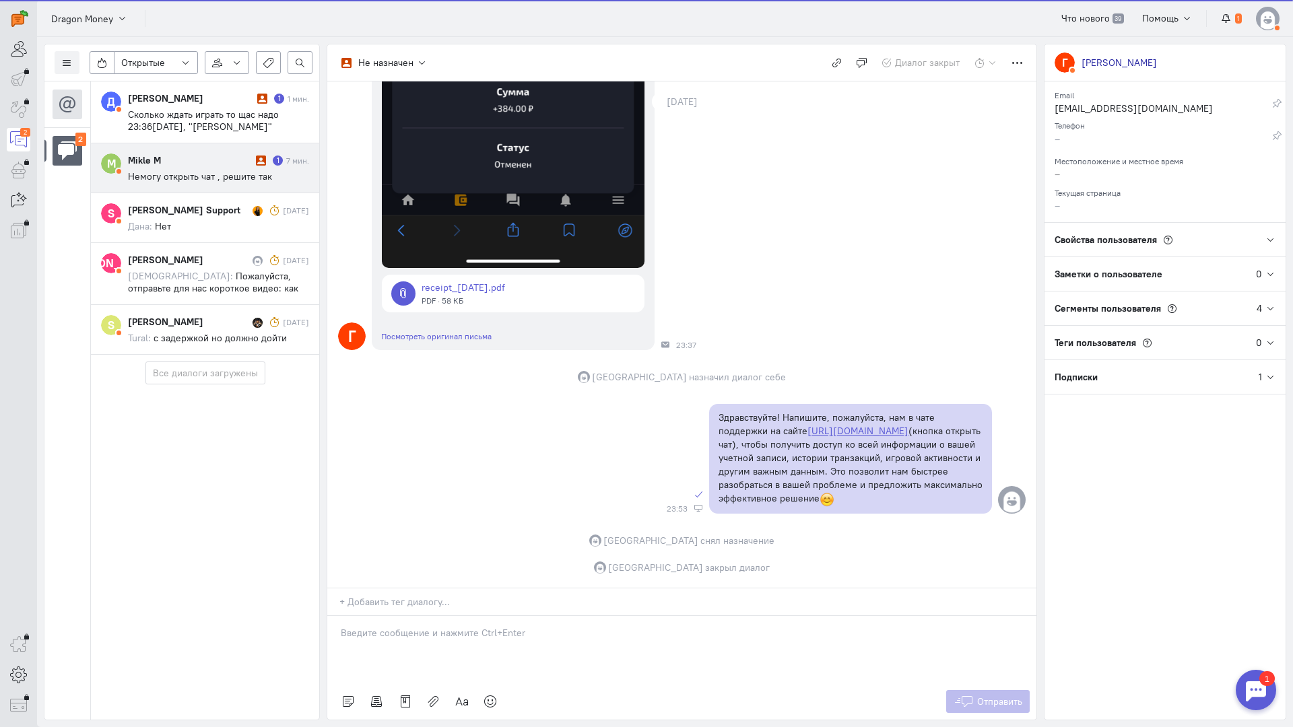
click at [183, 172] on span "Немогу открыть чат , решите так" at bounding box center [200, 176] width 144 height 12
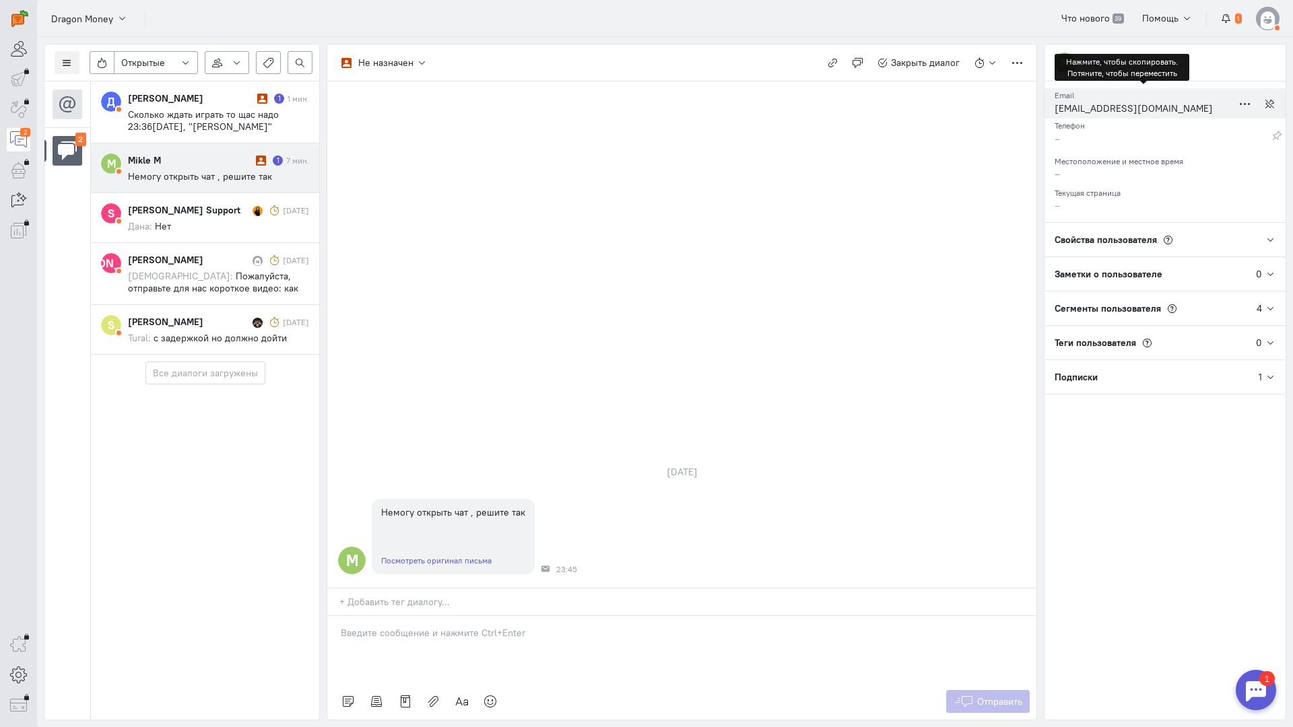
click at [1084, 106] on div "[EMAIL_ADDRESS][DOMAIN_NAME]" at bounding box center [1144, 110] width 178 height 17
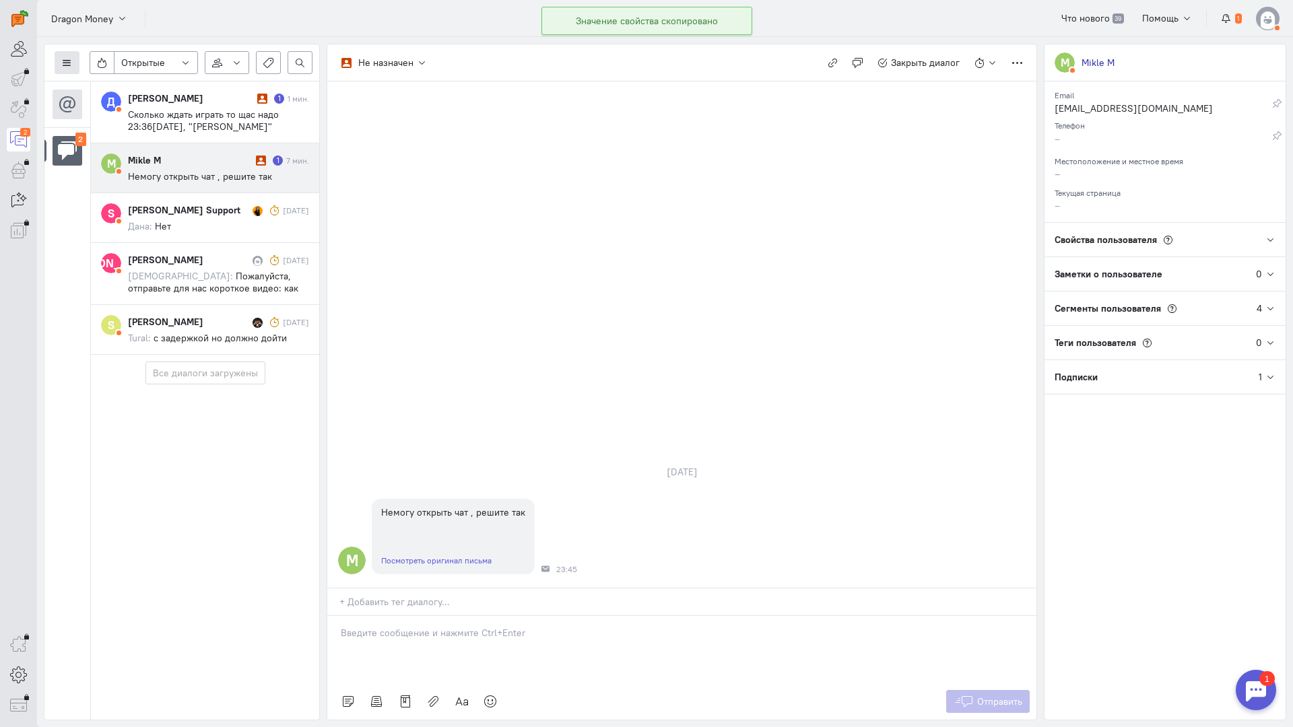
click at [73, 60] on button at bounding box center [67, 62] width 25 height 23
click at [124, 88] on span "Список пользователей" at bounding box center [131, 90] width 100 height 12
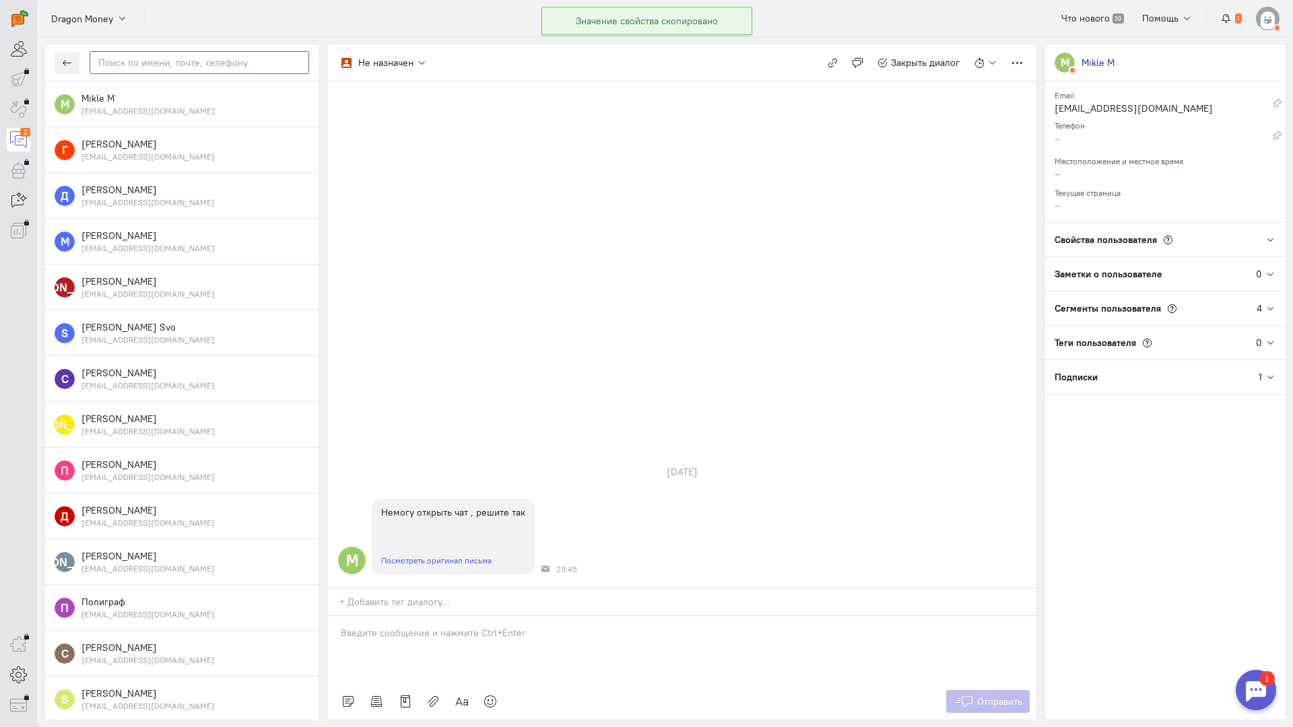
click at [135, 63] on input "text" at bounding box center [200, 62] width 220 height 23
paste input "miklem@internet"
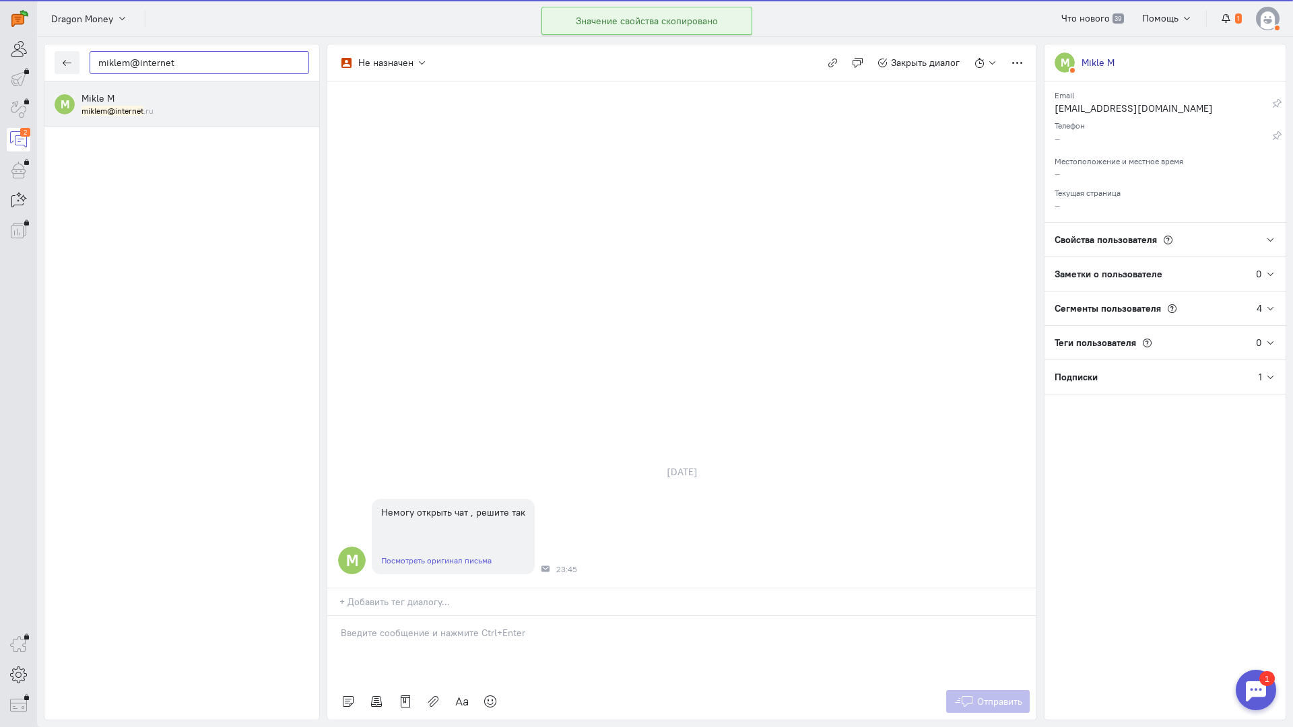
type input "miklem@internet"
click at [141, 103] on div "Mikle M miklem@internet .ru" at bounding box center [195, 104] width 228 height 25
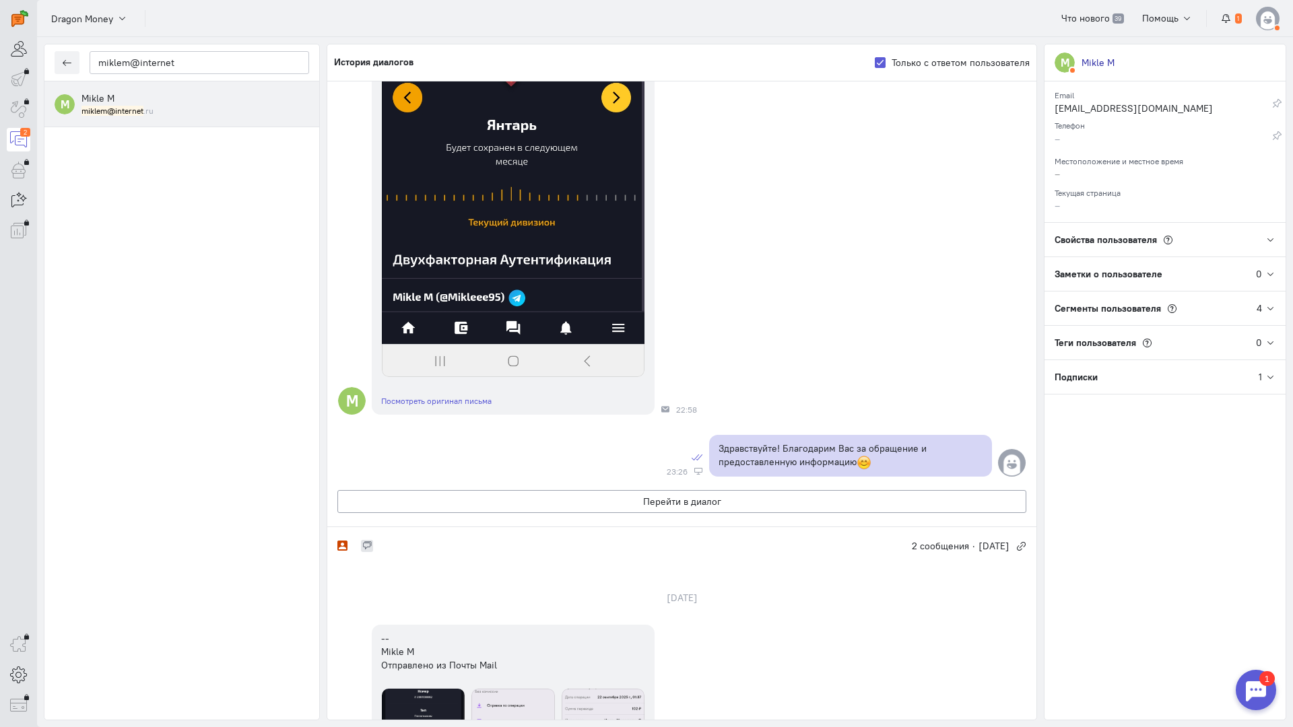
scroll to position [1082, 0]
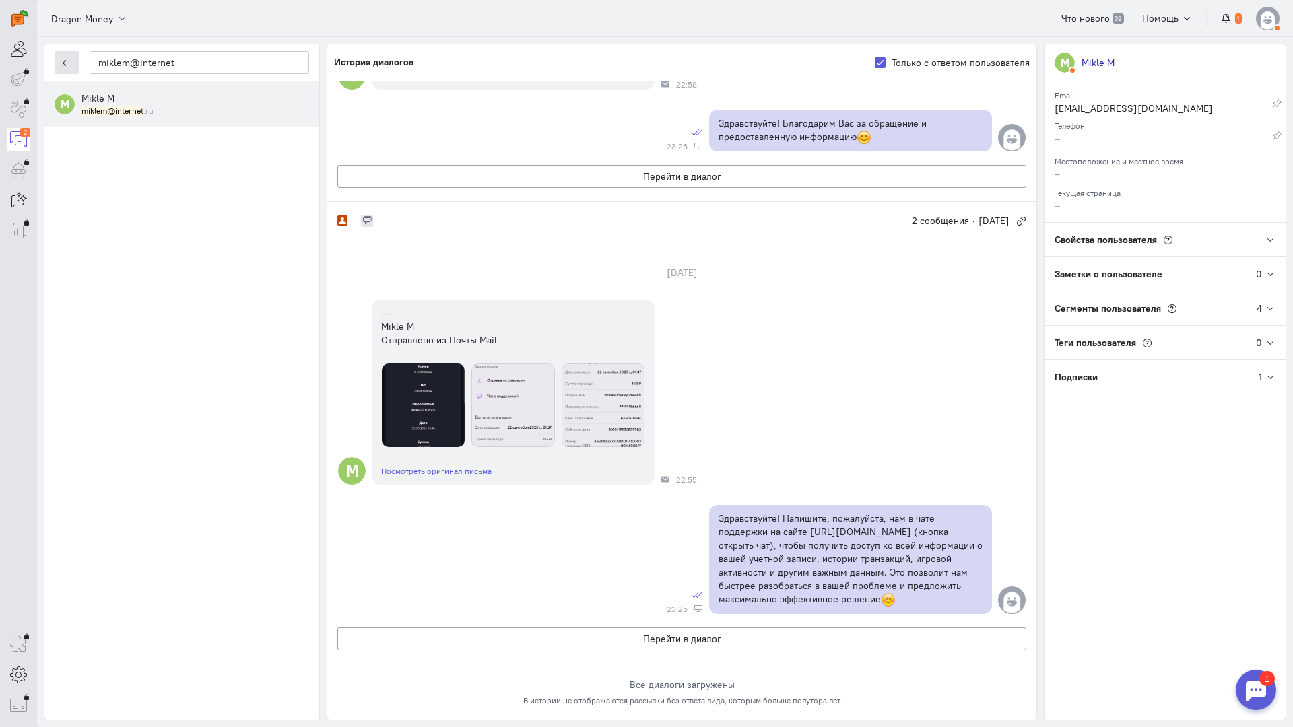
click at [71, 59] on icon "button" at bounding box center [67, 63] width 10 height 10
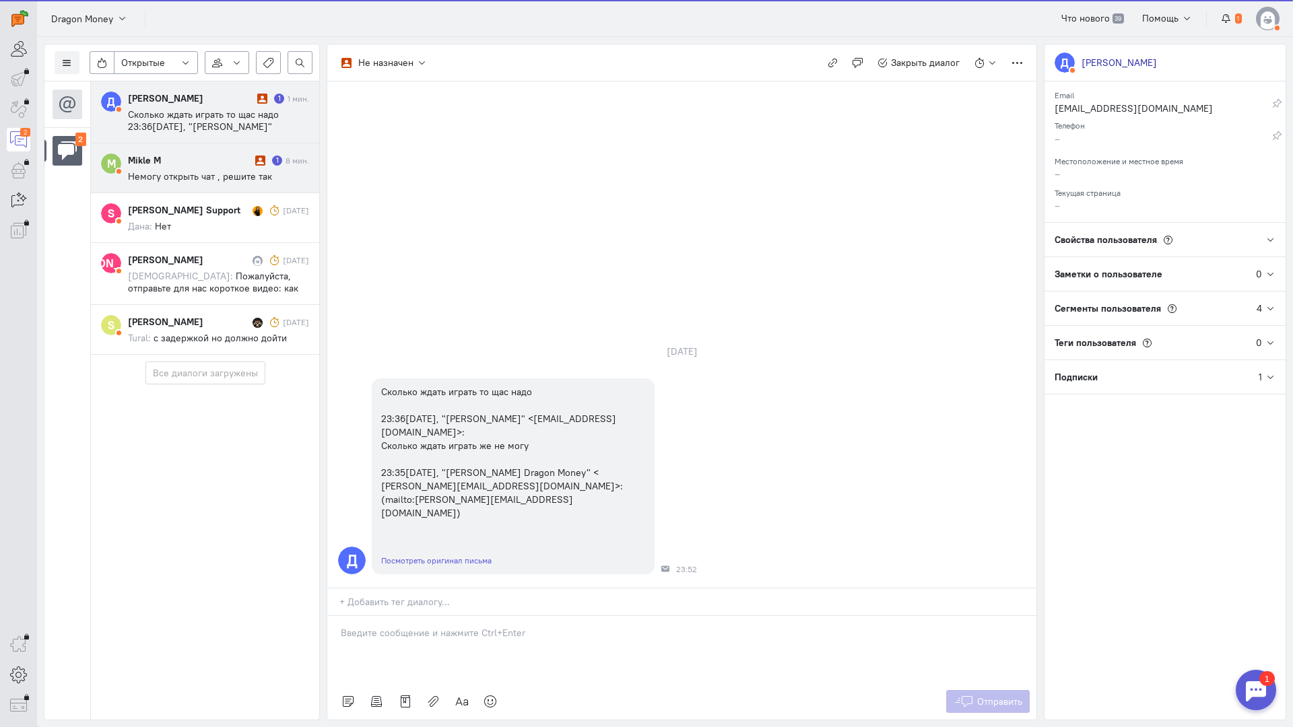
drag, startPoint x: 152, startPoint y: 161, endPoint x: 319, endPoint y: 249, distance: 188.3
click at [153, 161] on div "Mikle M" at bounding box center [190, 160] width 124 height 13
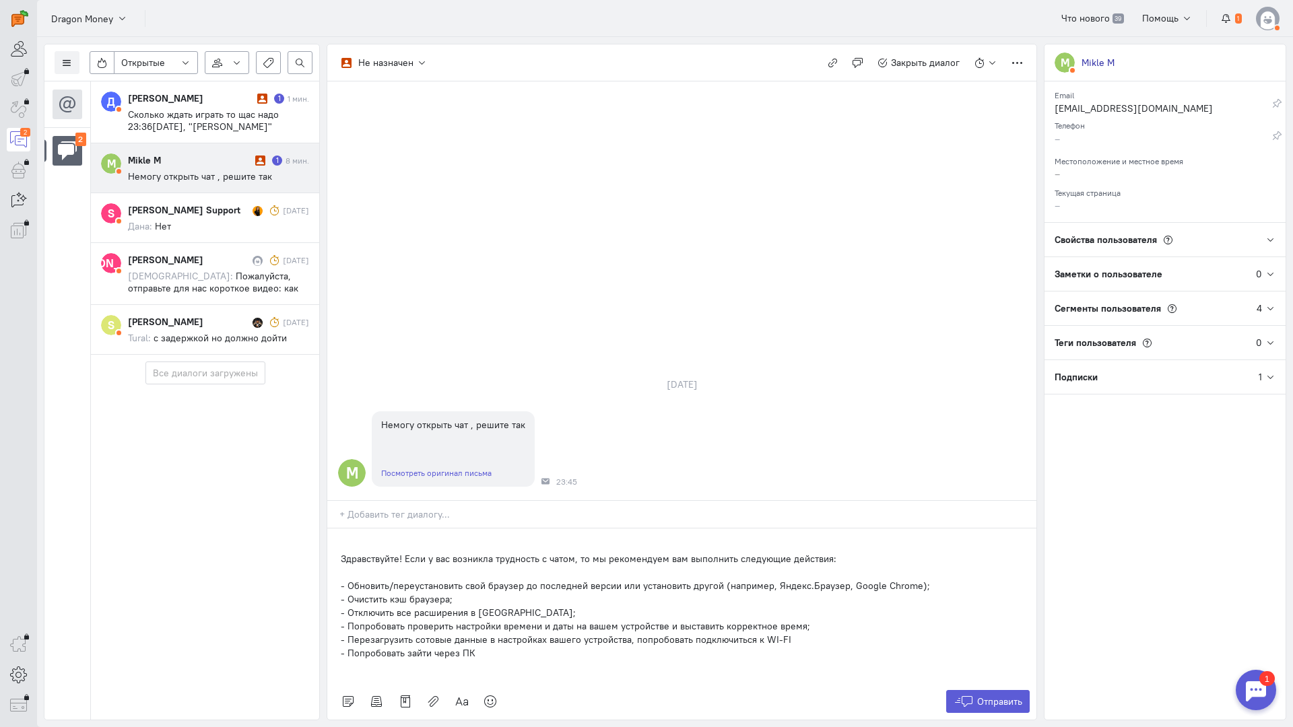
click at [401, 552] on p "Здравствуйте! Если у вас возникла трудность с чатом, то мы рекомендуем вам выпо…" at bounding box center [682, 558] width 682 height 13
click at [492, 695] on icon at bounding box center [490, 701] width 13 height 13
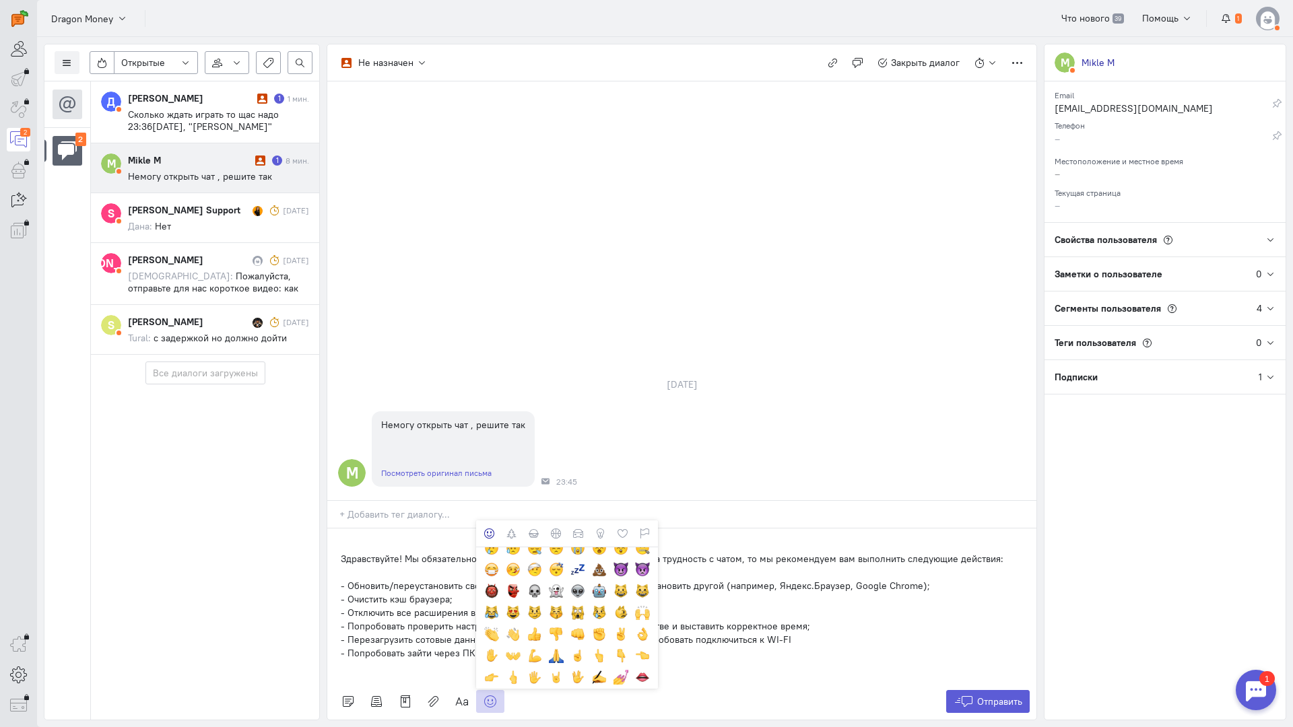
scroll to position [202, 0]
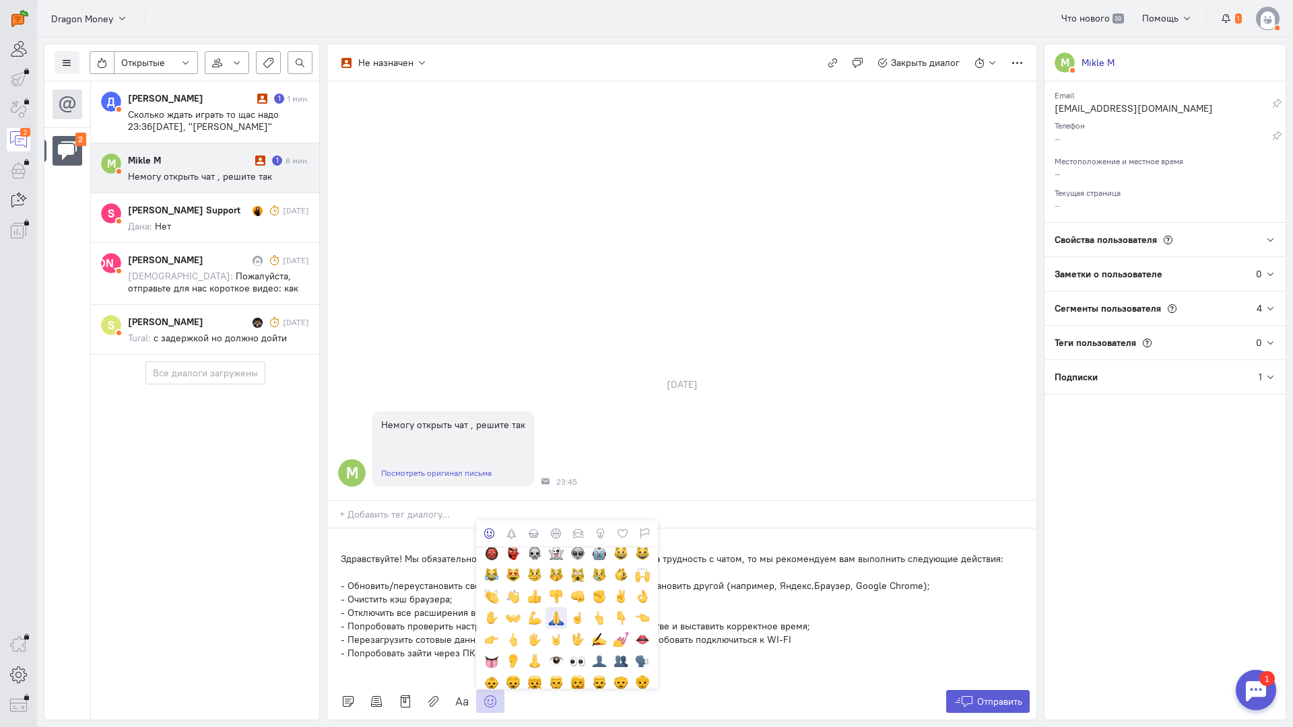
click at [556, 611] on div at bounding box center [556, 618] width 15 height 15
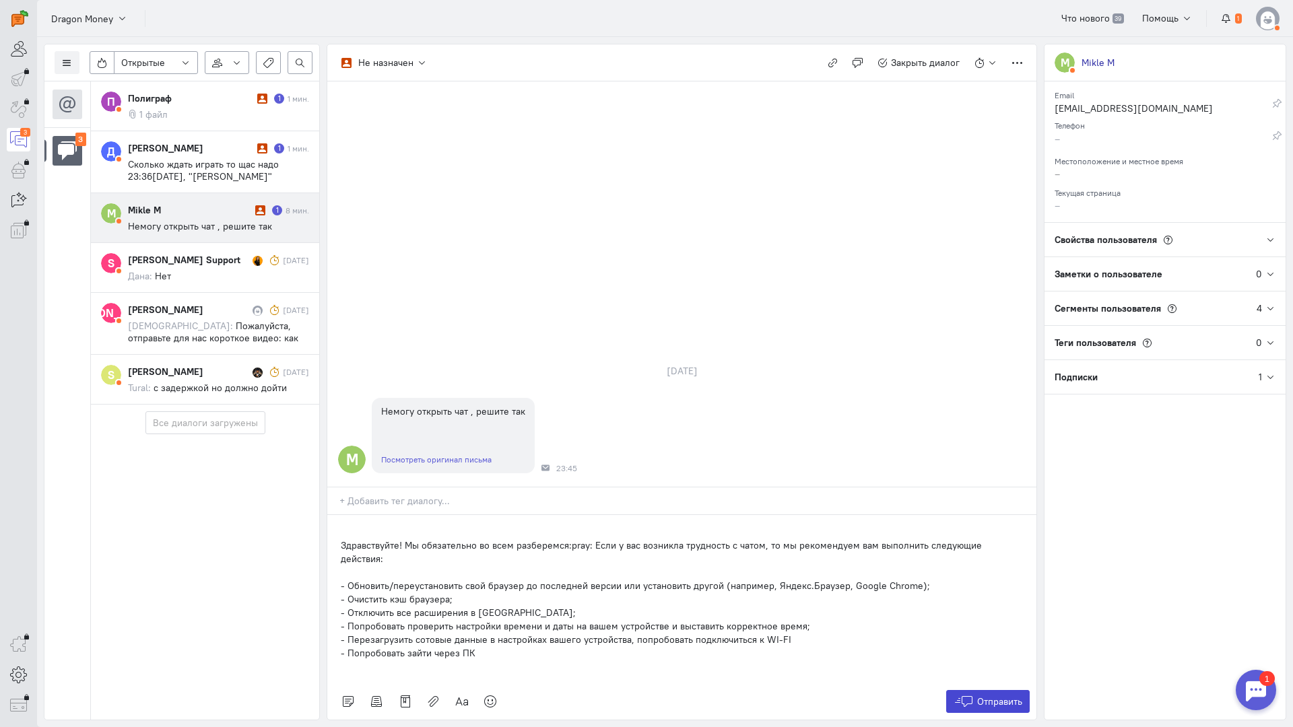
click at [967, 695] on icon at bounding box center [964, 701] width 20 height 13
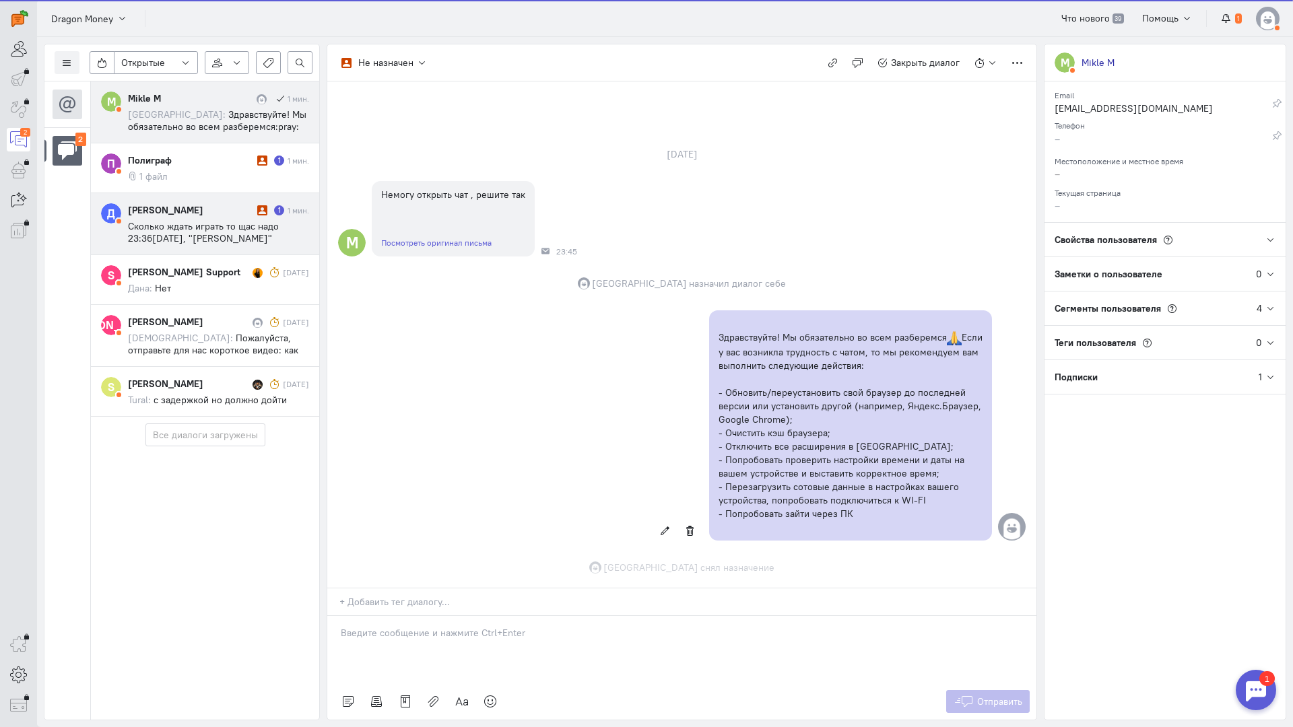
scroll to position [58, 0]
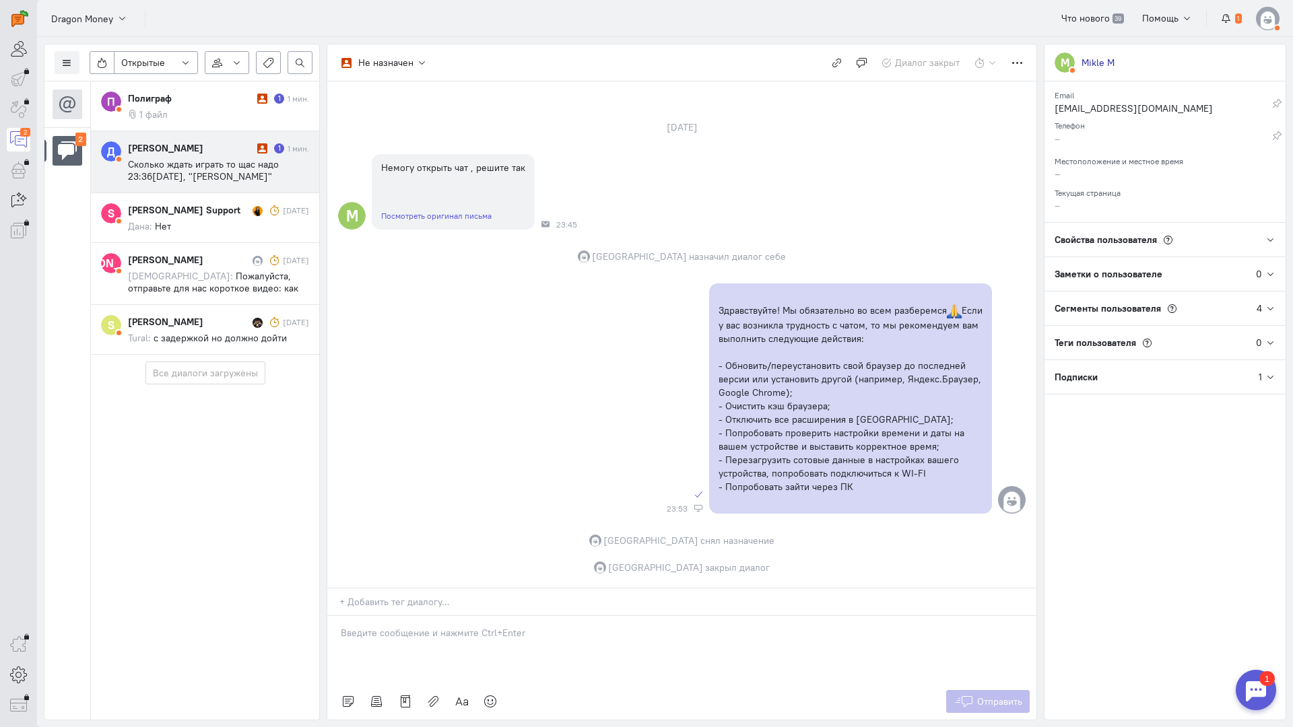
click at [203, 168] on span "Сколько ждать играть то щас надо 23:36[DATE], "[PERSON_NAME]" <[EMAIL_ADDRESS][…" at bounding box center [215, 212] width 174 height 109
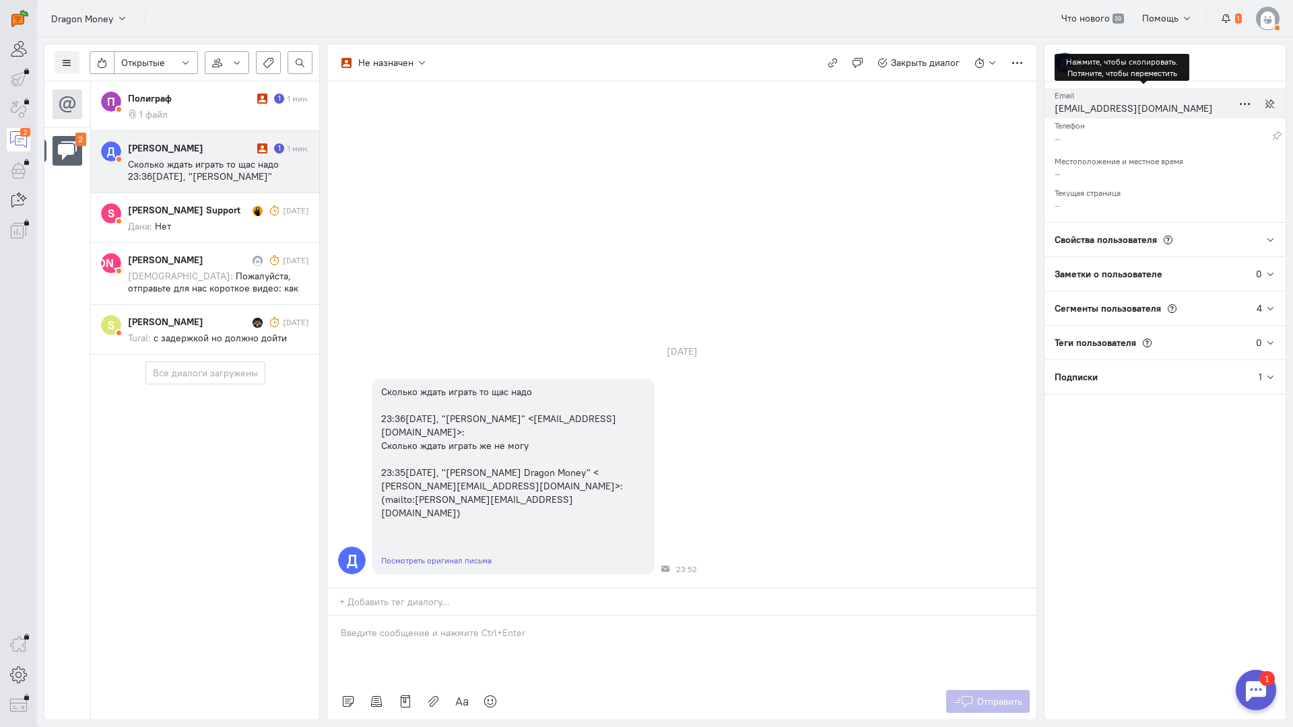
click at [1099, 108] on div "[EMAIL_ADDRESS][DOMAIN_NAME]" at bounding box center [1144, 110] width 178 height 17
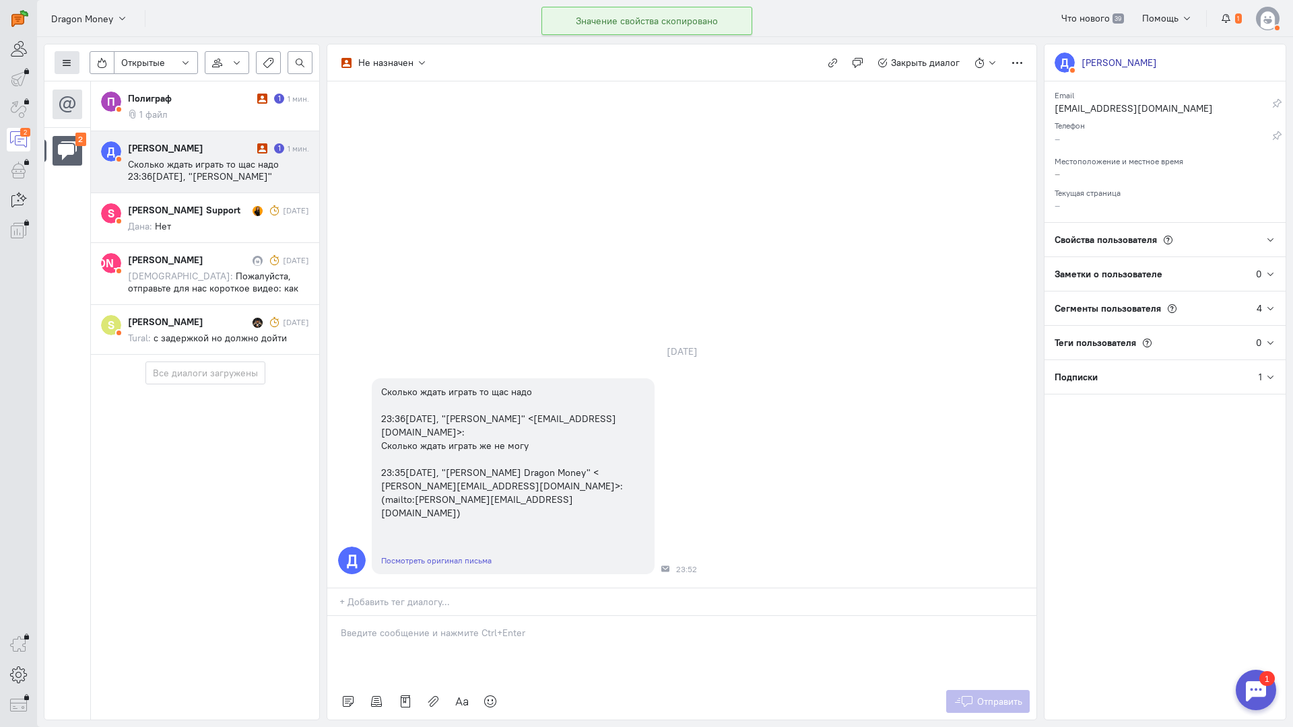
click at [56, 57] on button at bounding box center [67, 62] width 25 height 23
click at [128, 86] on span "Список пользователей" at bounding box center [131, 90] width 100 height 12
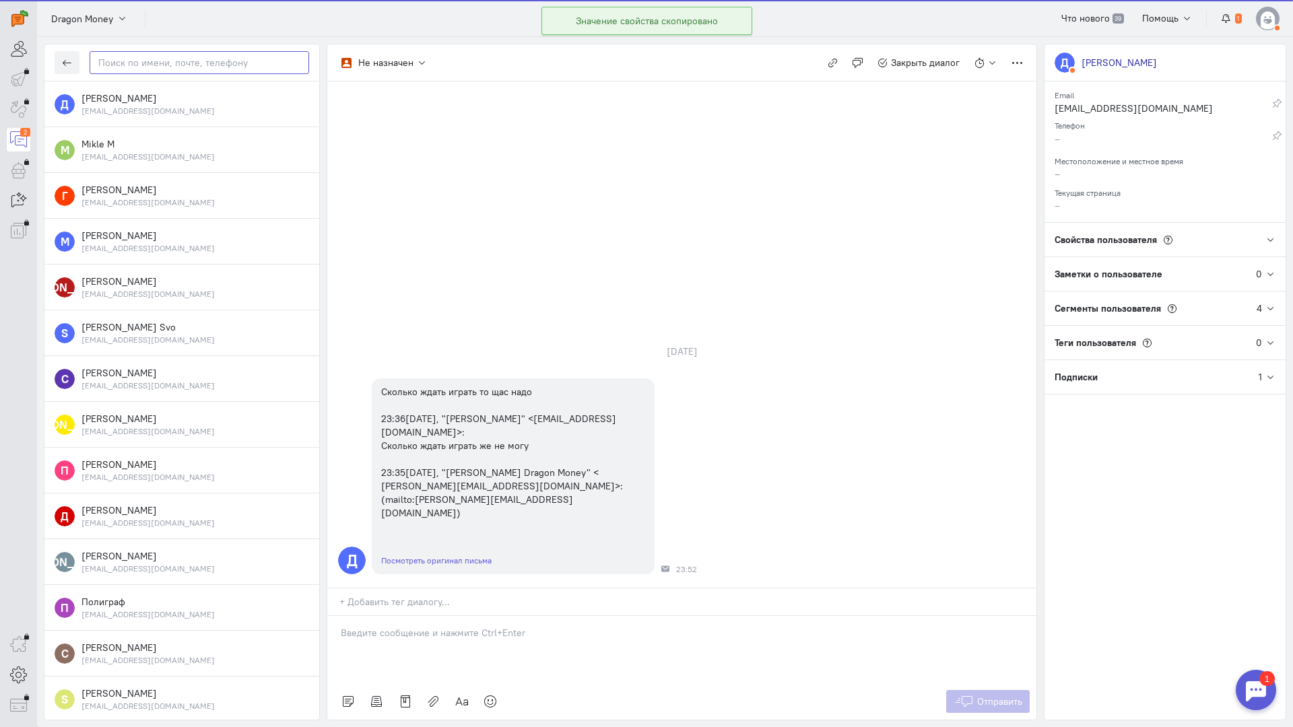
click at [168, 65] on input "text" at bounding box center [200, 62] width 220 height 23
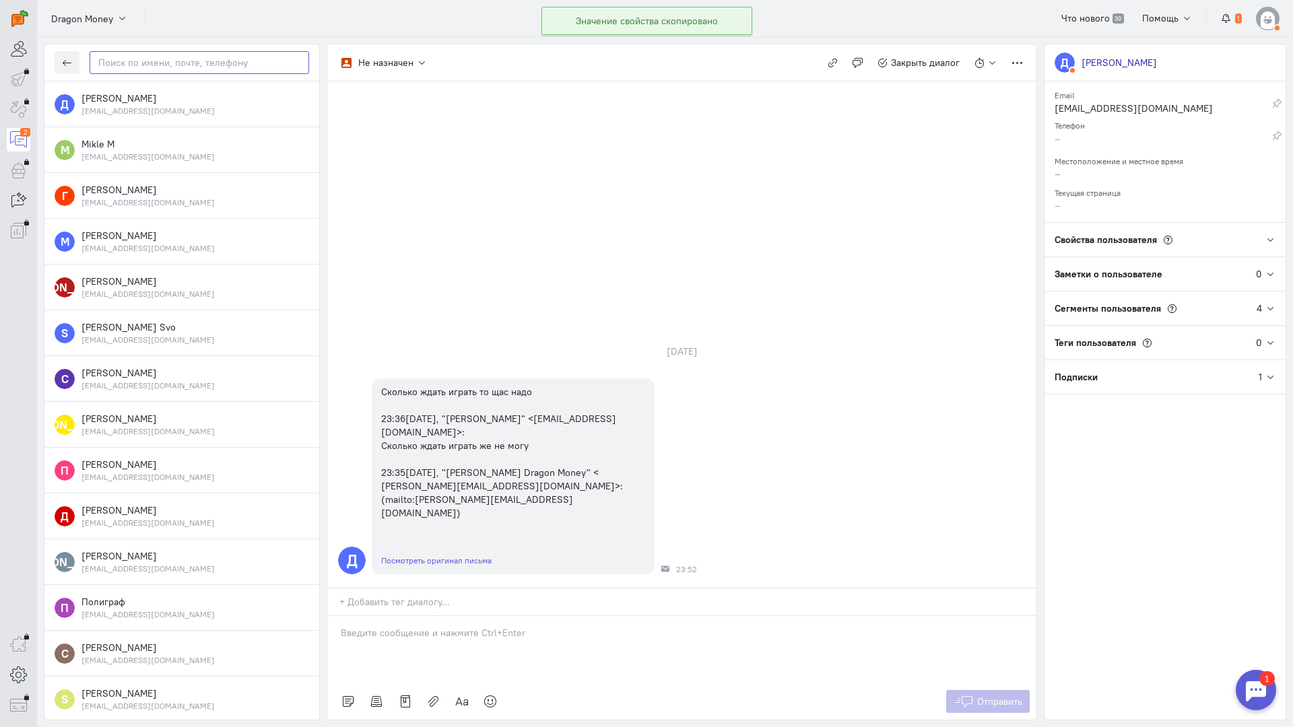
paste input "dima.kodik@yand"
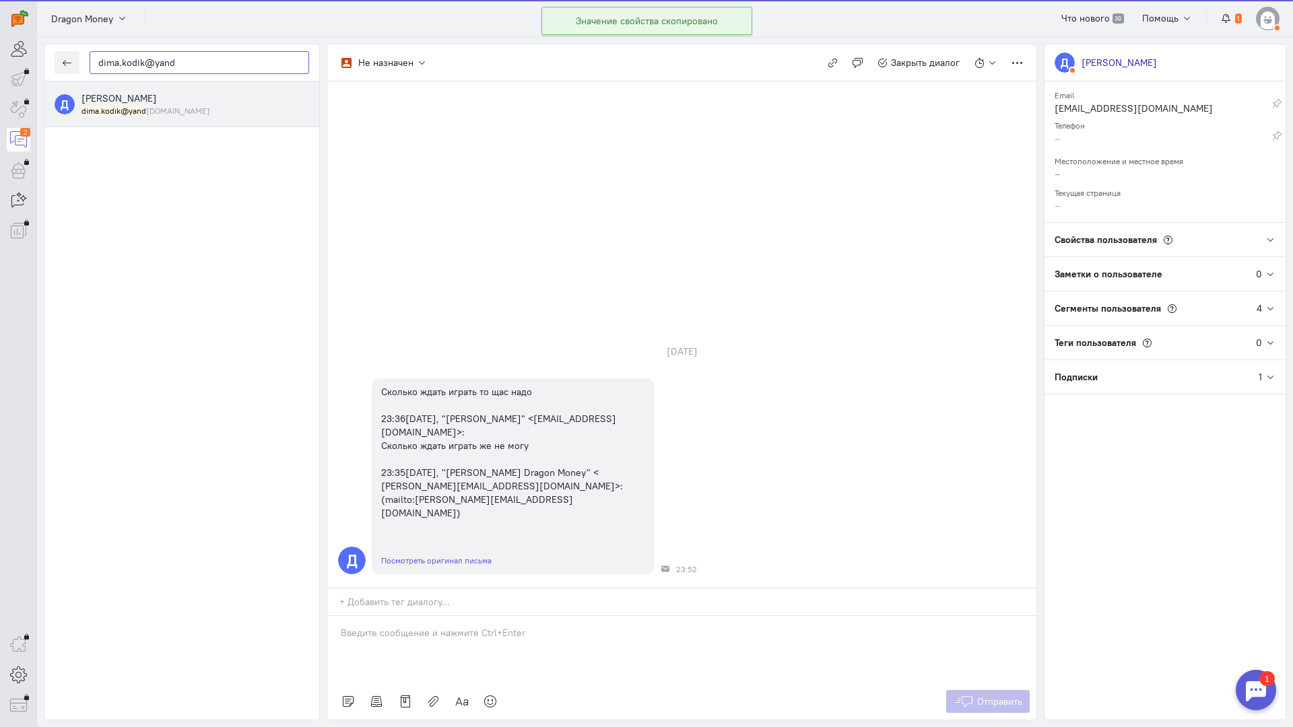
type input "dima.kodik@yand"
click at [110, 108] on mark "dima.kodik@yand" at bounding box center [113, 111] width 65 height 10
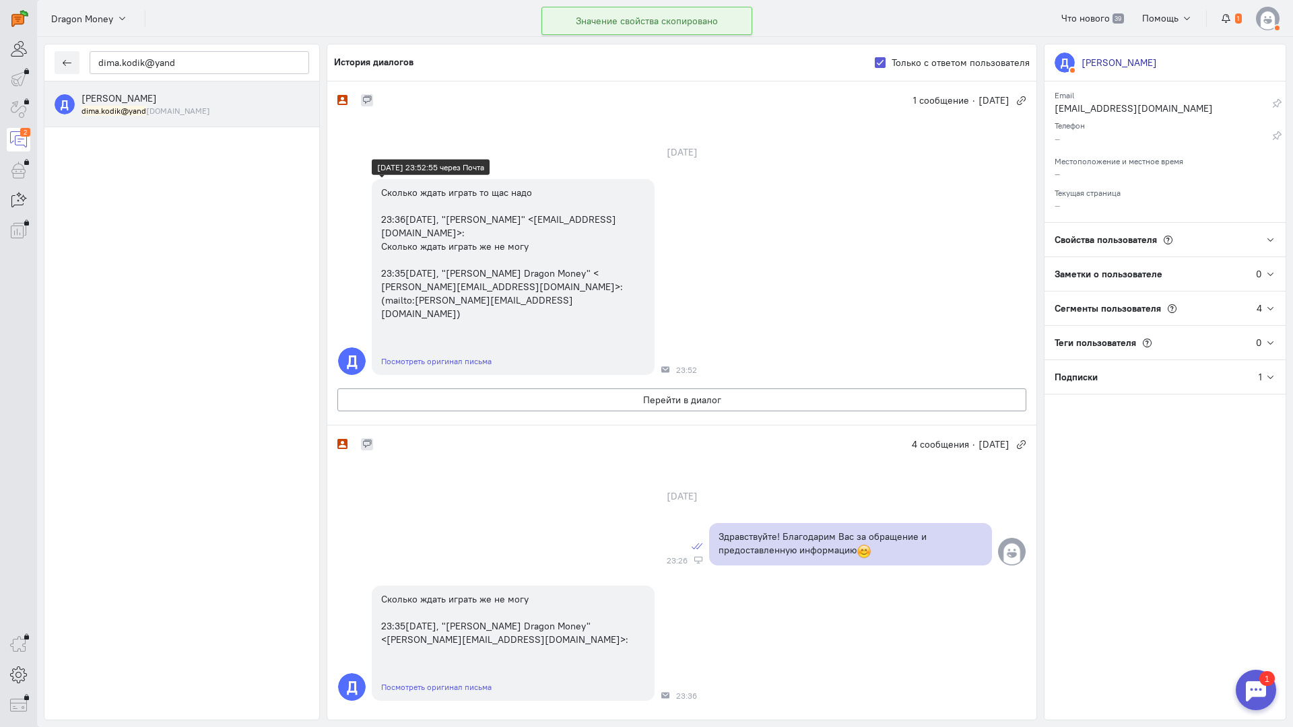
scroll to position [286, 0]
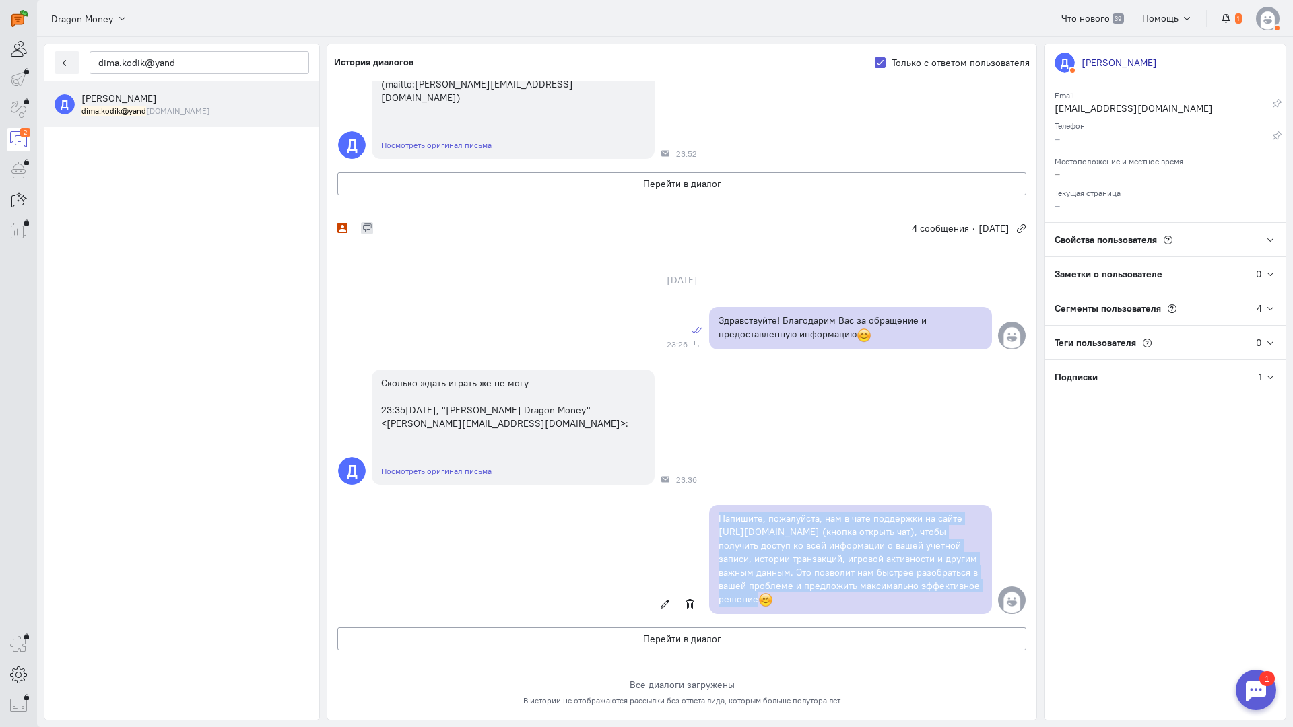
copy p "Напишите, пожалуйста, нам в чате поддержки на сайте [URL][DOMAIN_NAME] (кнопка …"
drag, startPoint x: 710, startPoint y: 434, endPoint x: 811, endPoint y: 534, distance: 141.9
click at [811, 534] on div "Напишите, пожалуйста, нам в чате поддержки на сайте [URL][DOMAIN_NAME] (кнопка …" at bounding box center [681, 559] width 709 height 123
click at [71, 59] on button "button" at bounding box center [67, 62] width 25 height 23
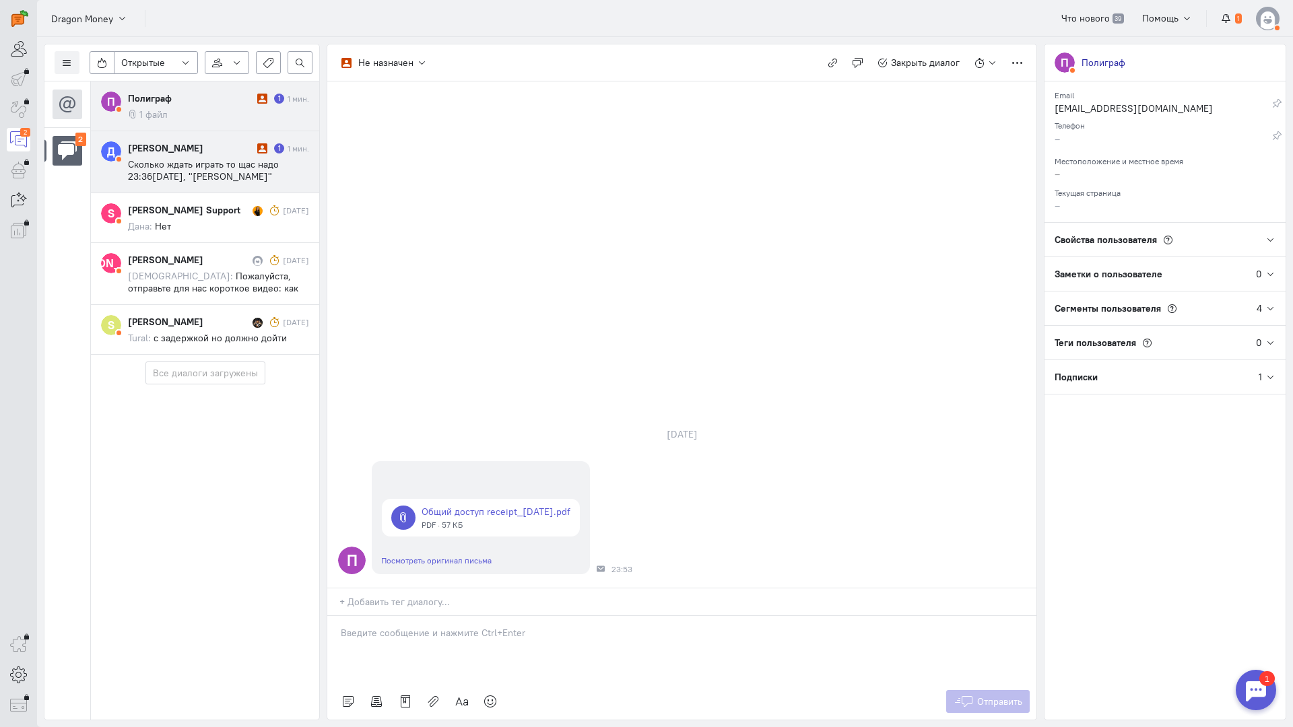
drag, startPoint x: 208, startPoint y: 163, endPoint x: 284, endPoint y: 179, distance: 77.1
click at [210, 163] on span "Сколько ждать играть то щас надо 23:36[DATE], "[PERSON_NAME]" <[EMAIL_ADDRESS][…" at bounding box center [215, 212] width 174 height 109
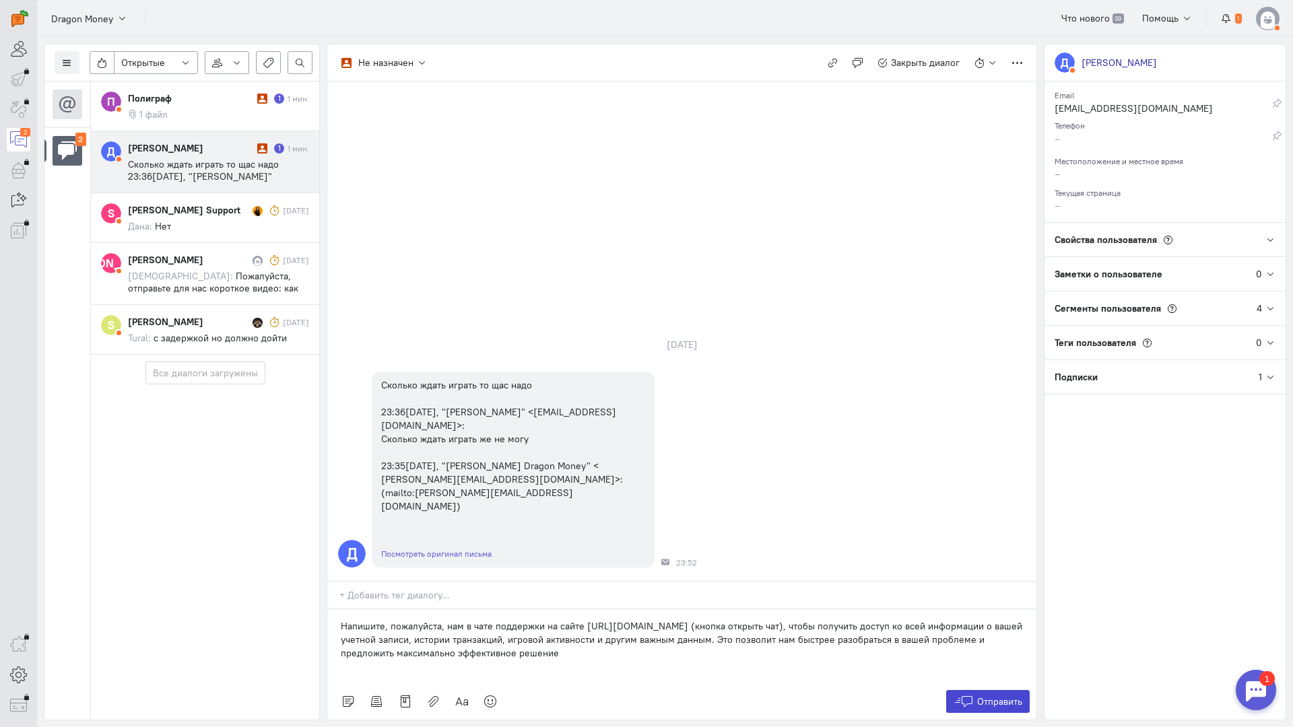
click at [985, 696] on span "Отправить" at bounding box center [999, 702] width 45 height 12
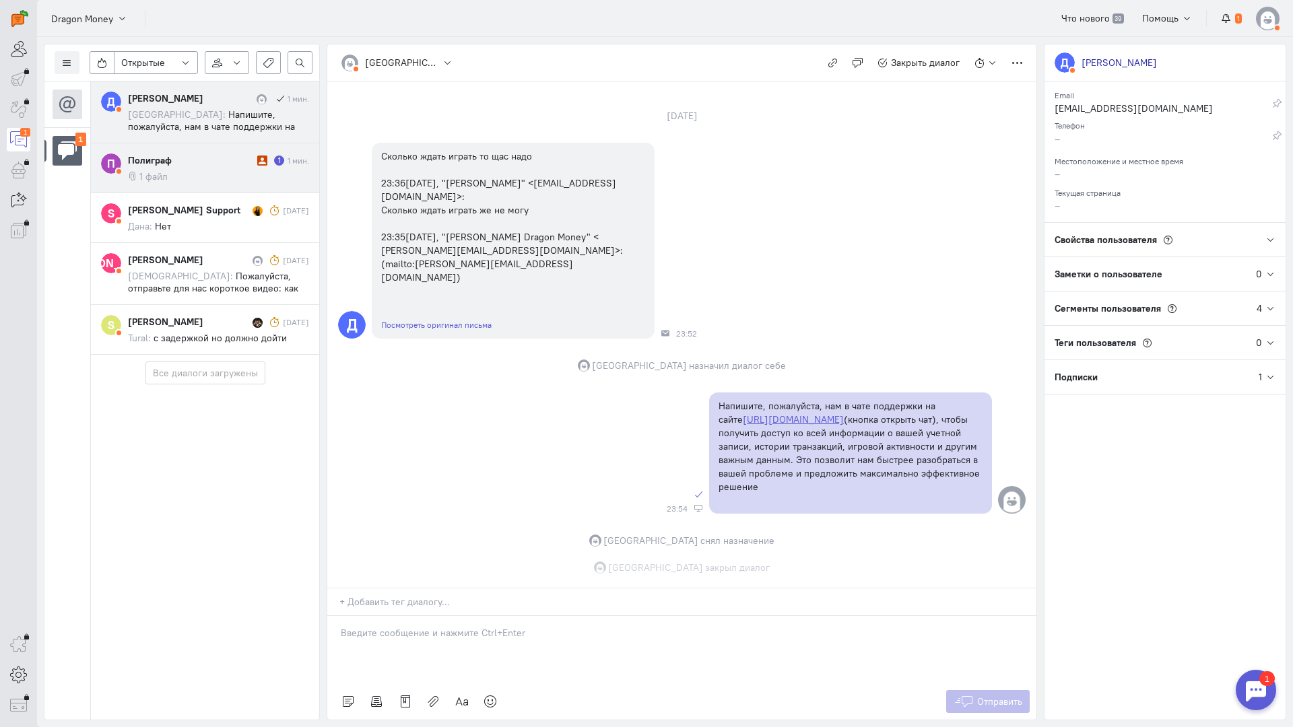
scroll to position [55, 0]
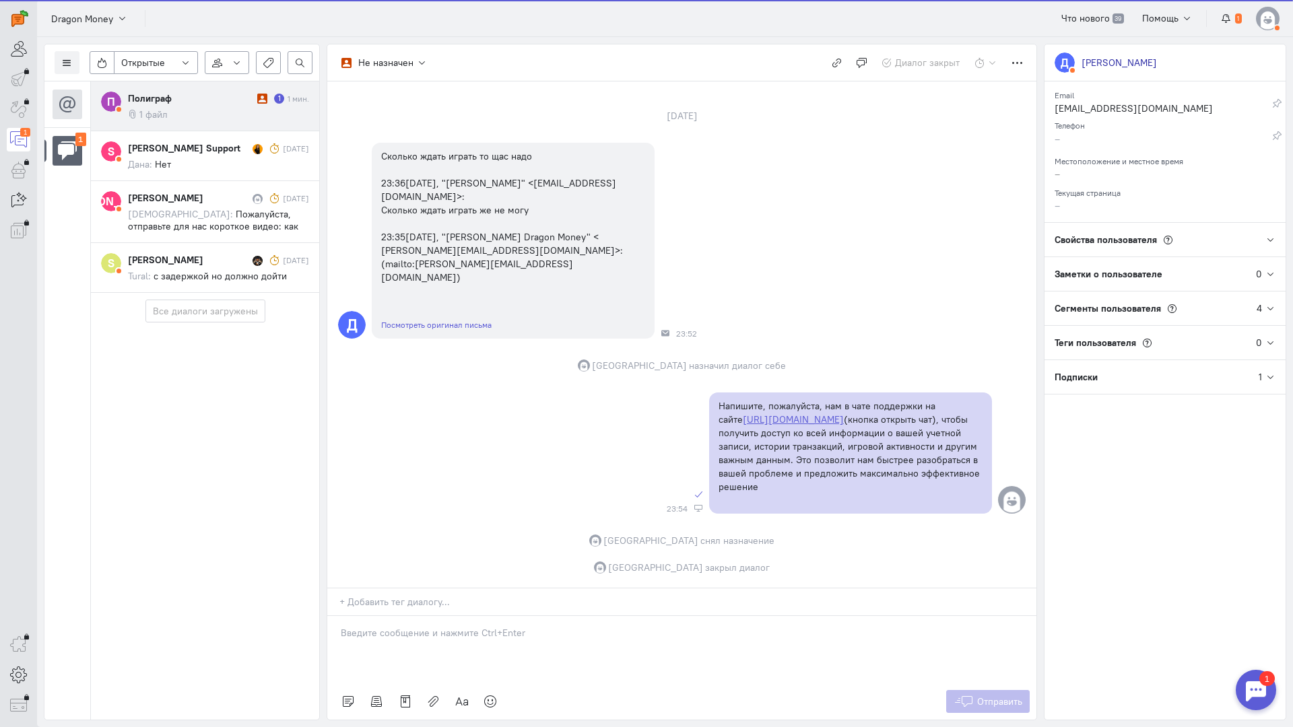
click at [204, 102] on div "Полиграф" at bounding box center [191, 98] width 126 height 13
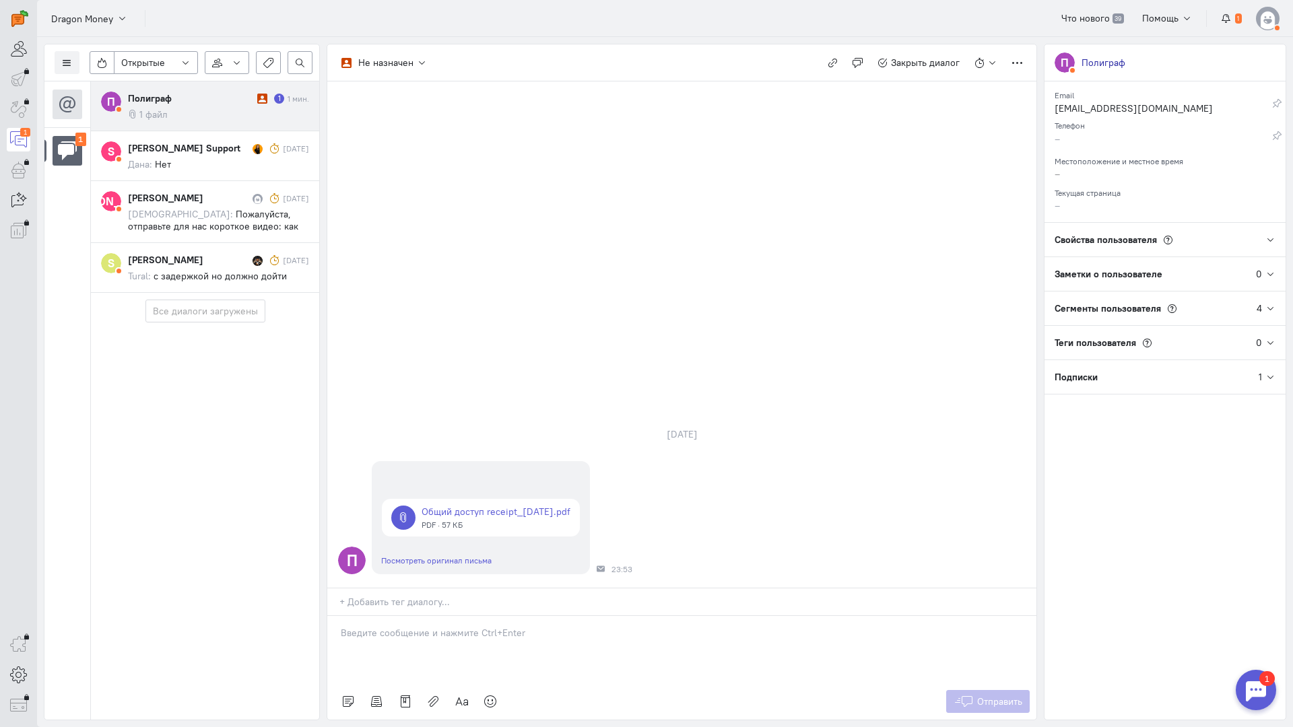
click at [386, 616] on div at bounding box center [681, 649] width 709 height 67
click at [337, 610] on div "Здравствуйте! Благодарим Вас за обращение и предоставленную информацию:blush:" at bounding box center [681, 647] width 709 height 74
click at [1004, 696] on span "Отправить" at bounding box center [999, 702] width 45 height 12
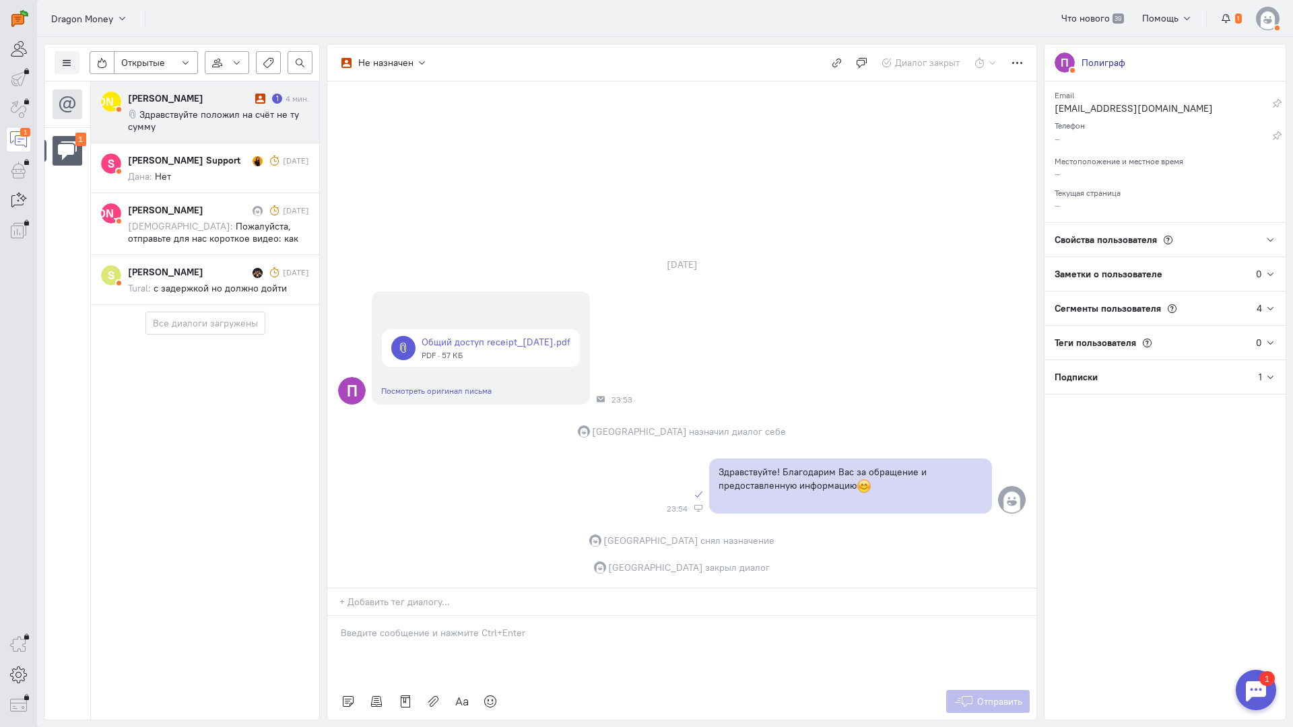
click at [182, 116] on span "Здравствуйте положил на счёт не ту сумму" at bounding box center [213, 120] width 171 height 24
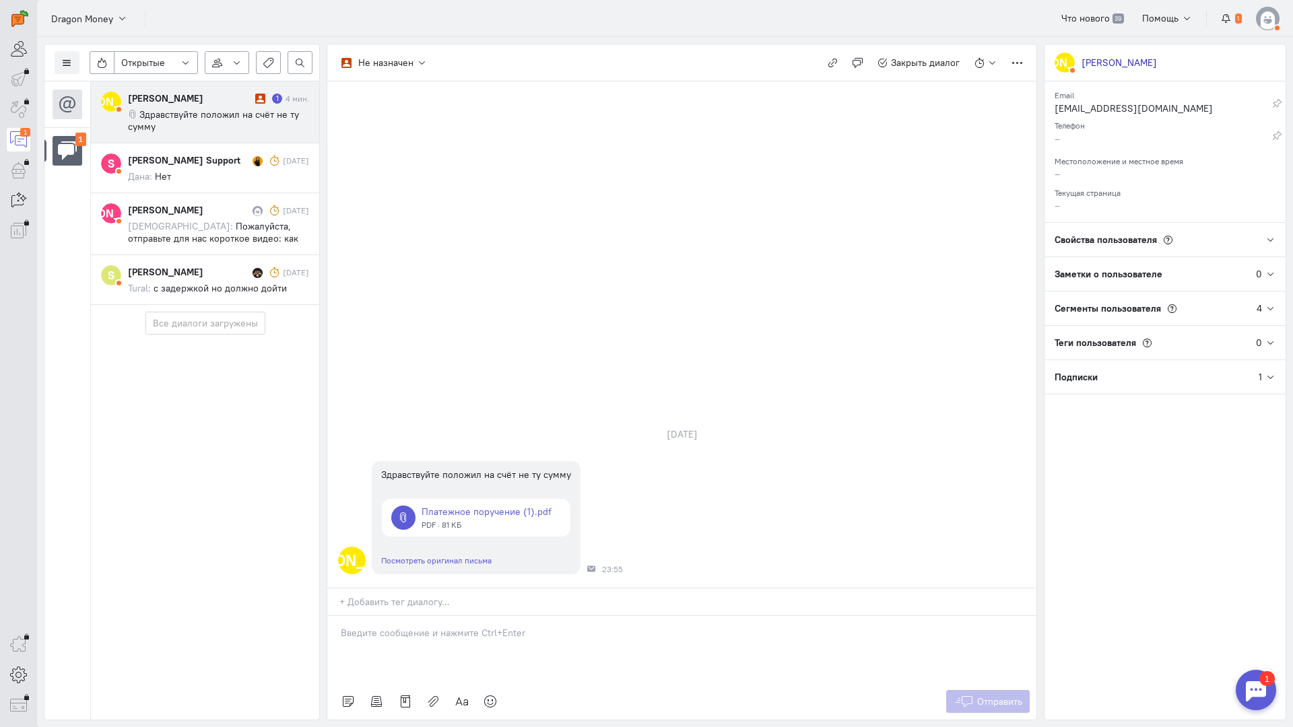
click at [391, 616] on div at bounding box center [681, 649] width 709 height 67
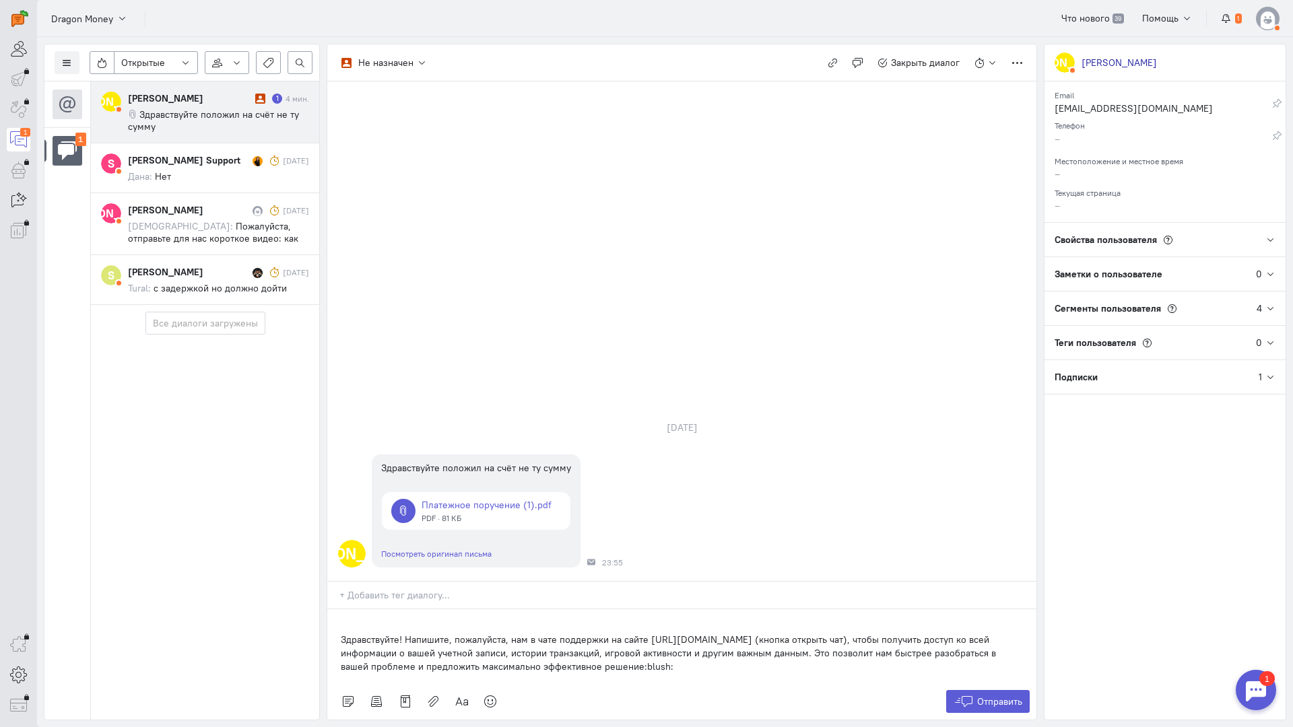
click at [334, 610] on div "Здравствуйте! Напишите, пожалуйста, нам в чате поддержки на сайте [URL][DOMAIN_…" at bounding box center [681, 647] width 709 height 74
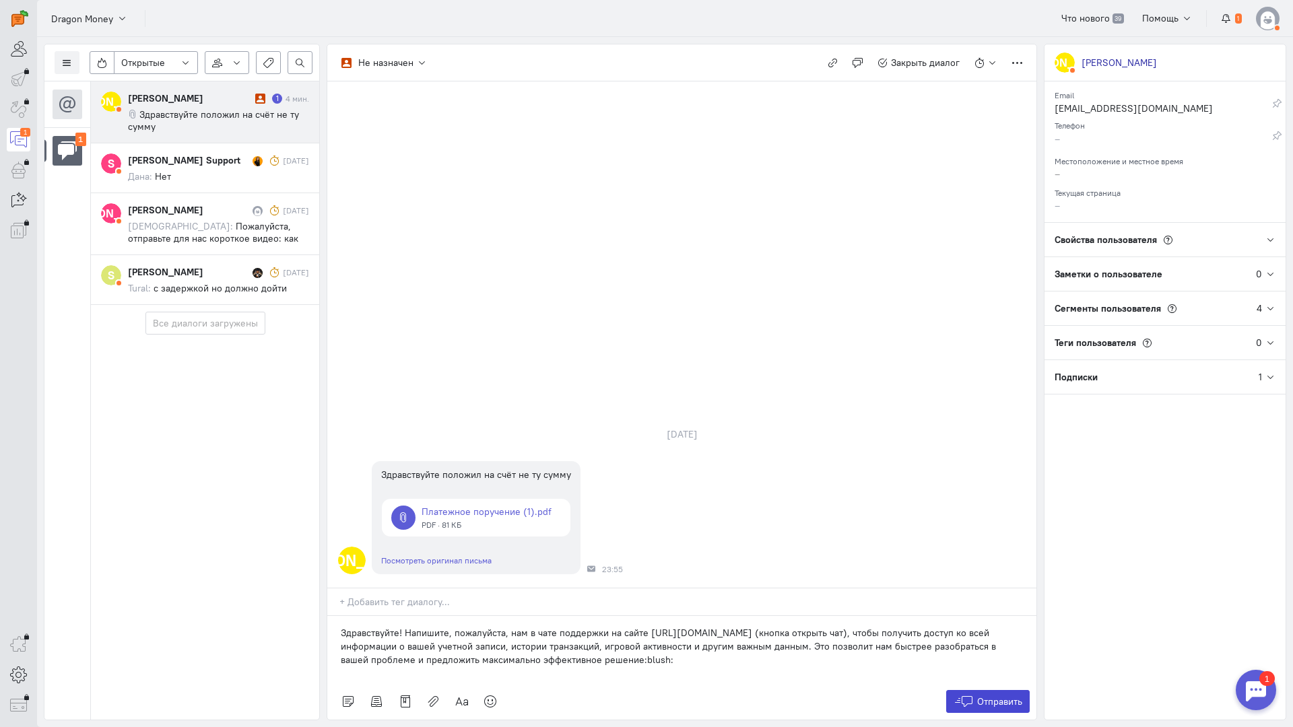
click at [972, 695] on icon at bounding box center [964, 701] width 20 height 13
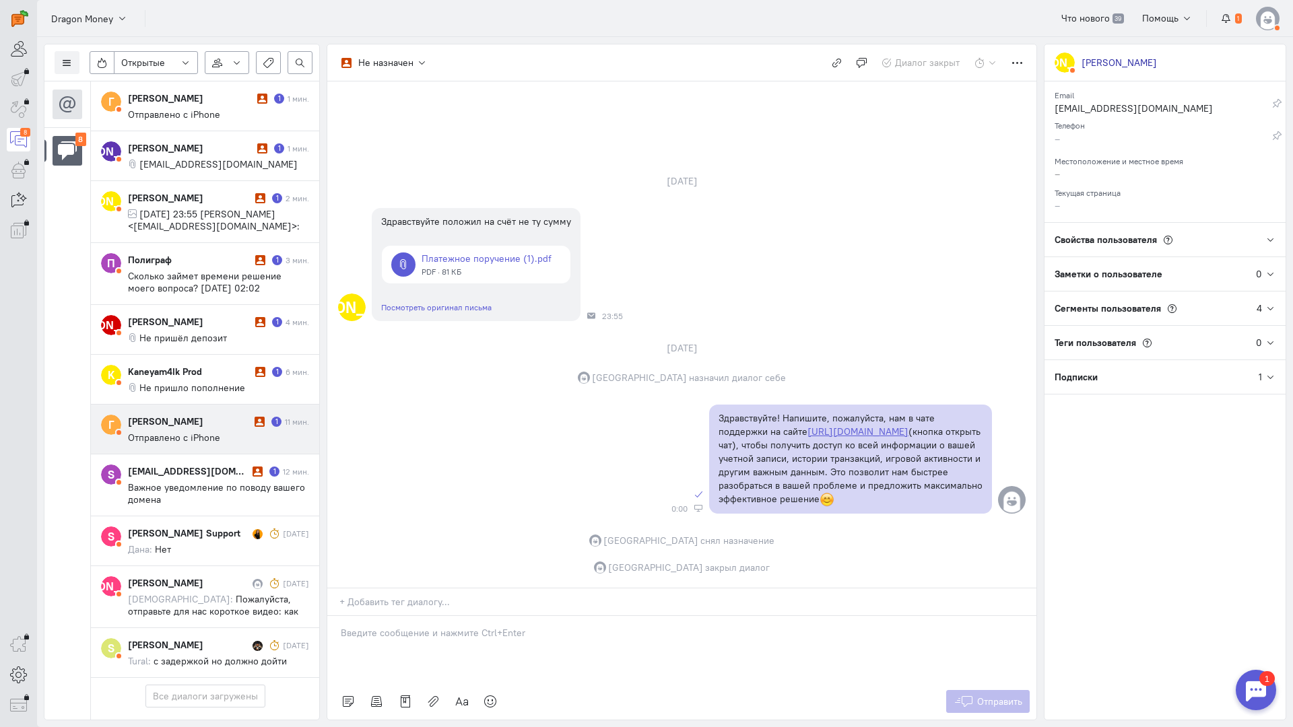
scroll to position [77, 0]
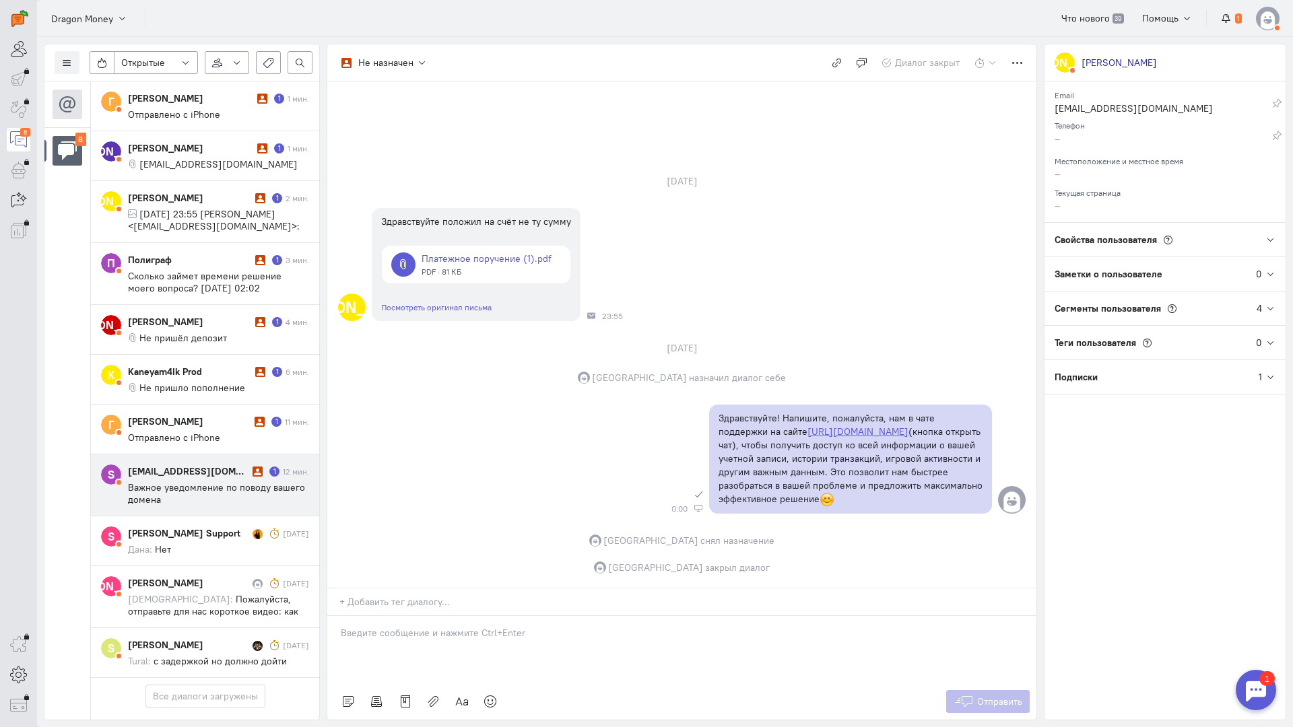
click at [193, 482] on cq-message "Важное уведомление по поводу вашего домена" at bounding box center [218, 494] width 181 height 24
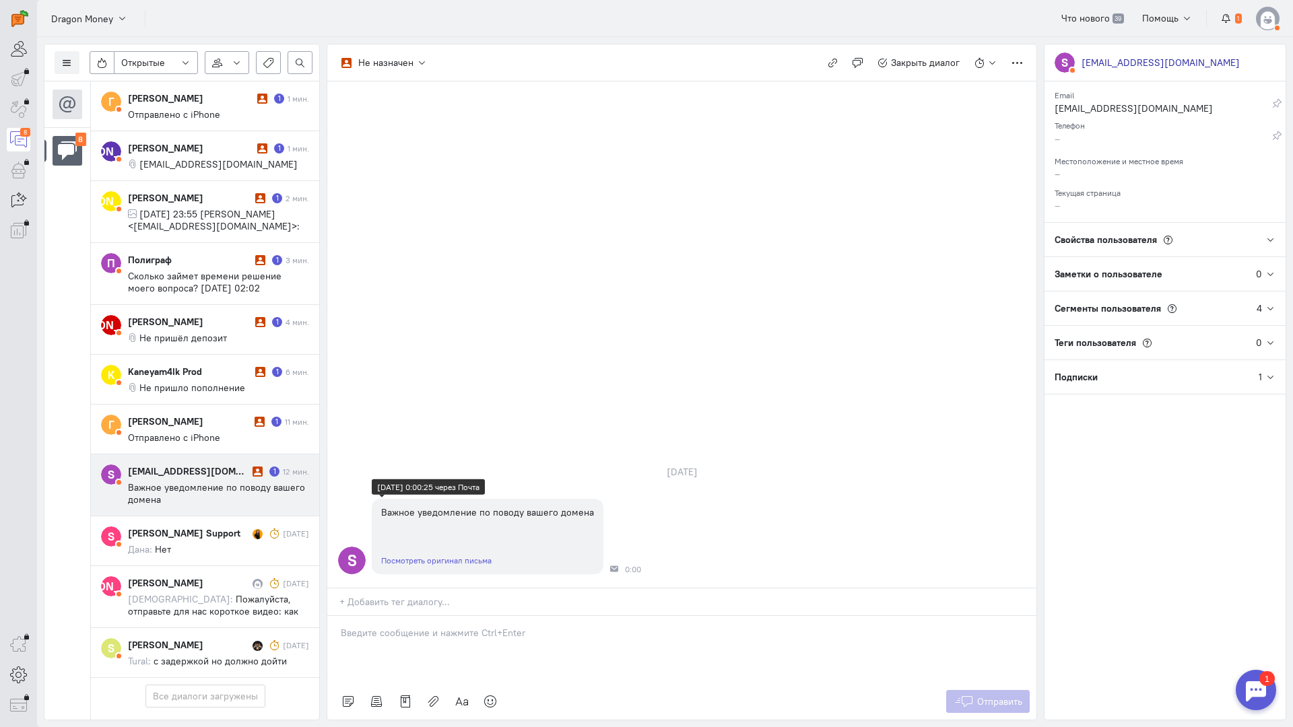
click at [453, 556] on link "Посмотреть оригинал письма" at bounding box center [436, 561] width 110 height 10
click at [832, 63] on icon "button" at bounding box center [833, 63] width 10 height 10
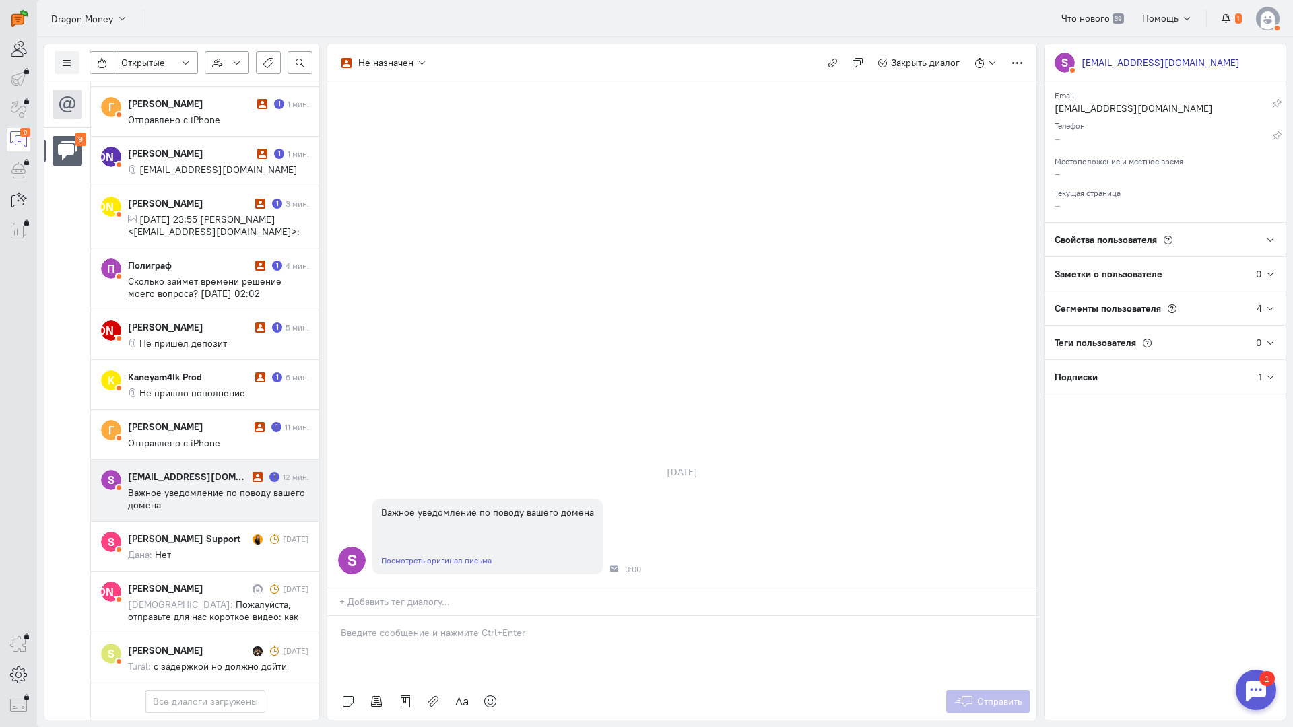
scroll to position [139, 0]
click at [391, 556] on link "Посмотреть оригинал письма" at bounding box center [436, 561] width 110 height 10
click at [832, 65] on icon "button" at bounding box center [833, 63] width 10 height 10
click at [218, 410] on cq-conversation-card "Г [PERSON_NAME] 1 14 мин. Отправлено с iPhone" at bounding box center [205, 435] width 228 height 50
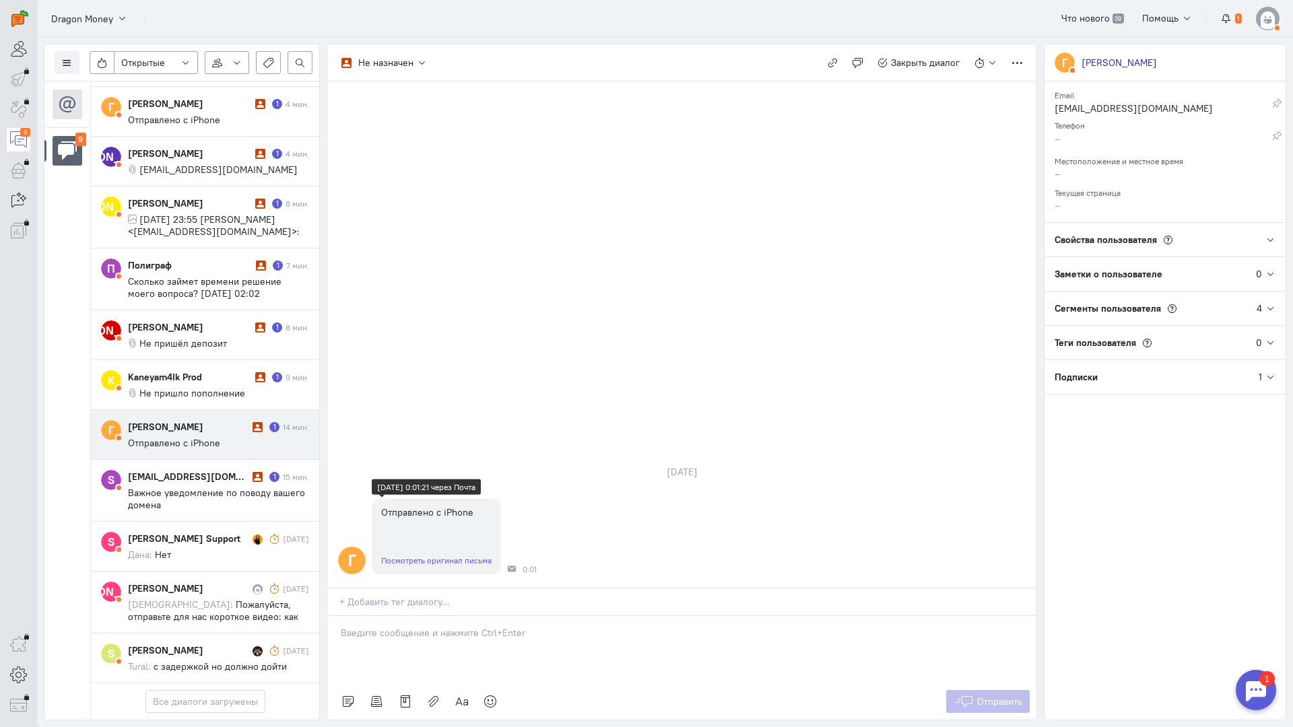
click at [444, 556] on link "Посмотреть оригинал письма" at bounding box center [436, 561] width 110 height 10
click at [428, 626] on p at bounding box center [682, 632] width 682 height 13
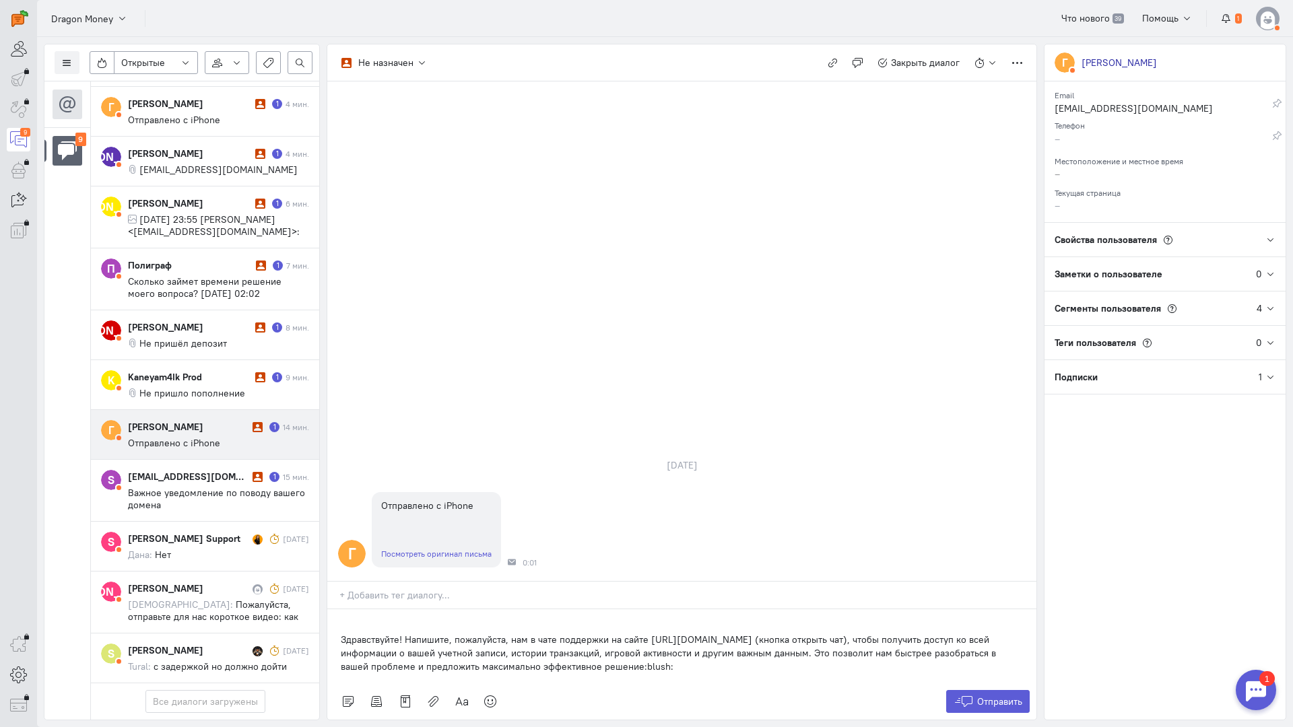
click at [327, 610] on div "Здравствуйте! Напишите, пожалуйста, нам в чате поддержки на сайте [URL][DOMAIN_…" at bounding box center [681, 647] width 709 height 74
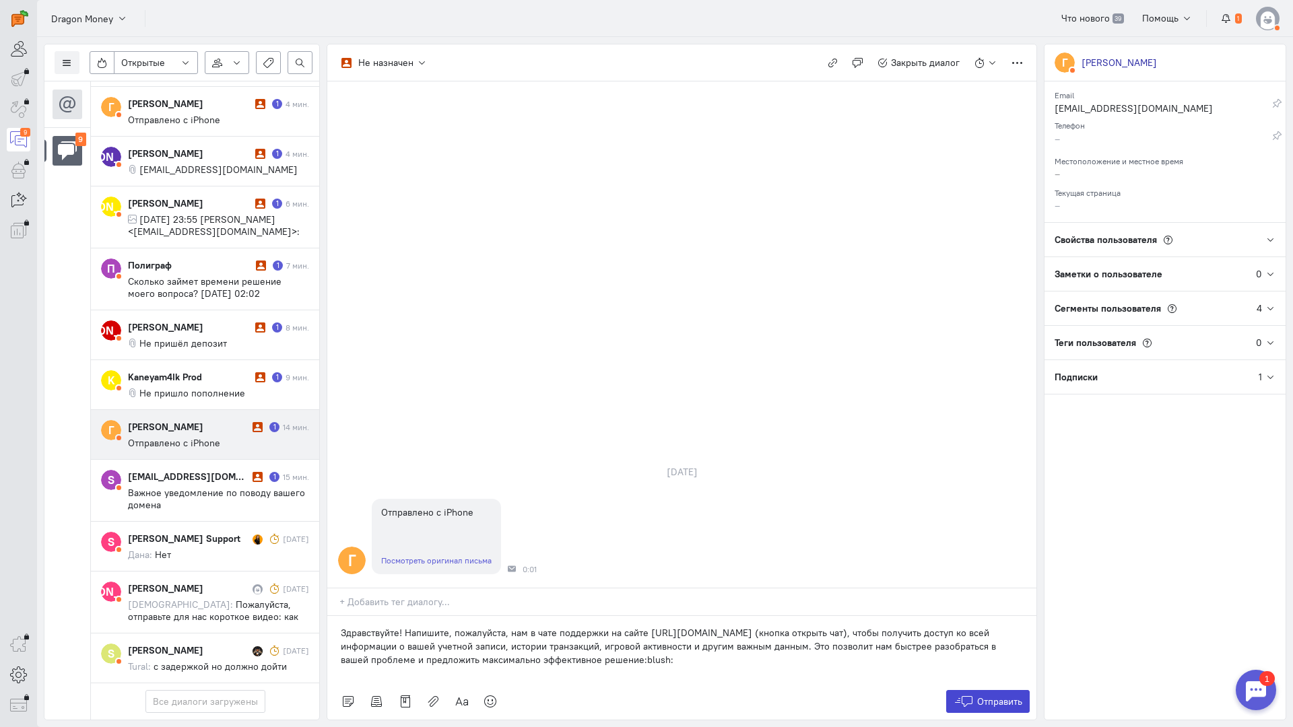
click at [959, 690] on button "Отправить" at bounding box center [988, 701] width 84 height 23
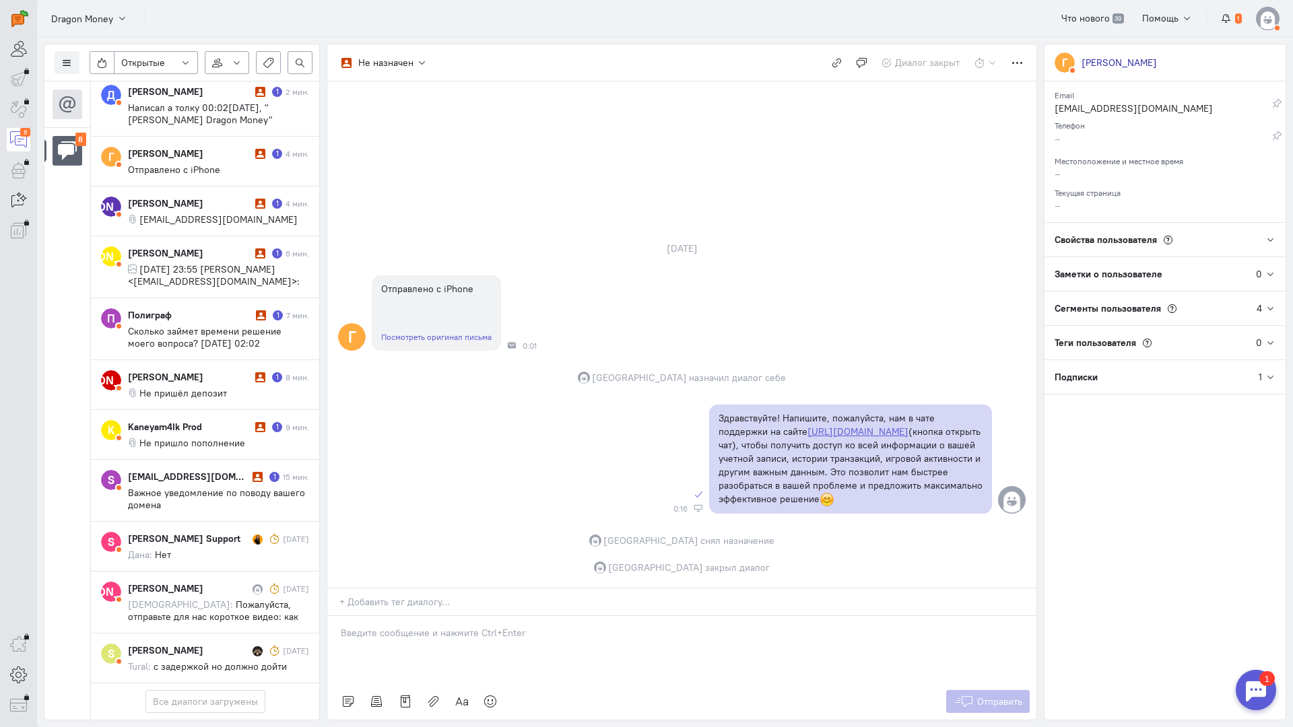
scroll to position [90, 0]
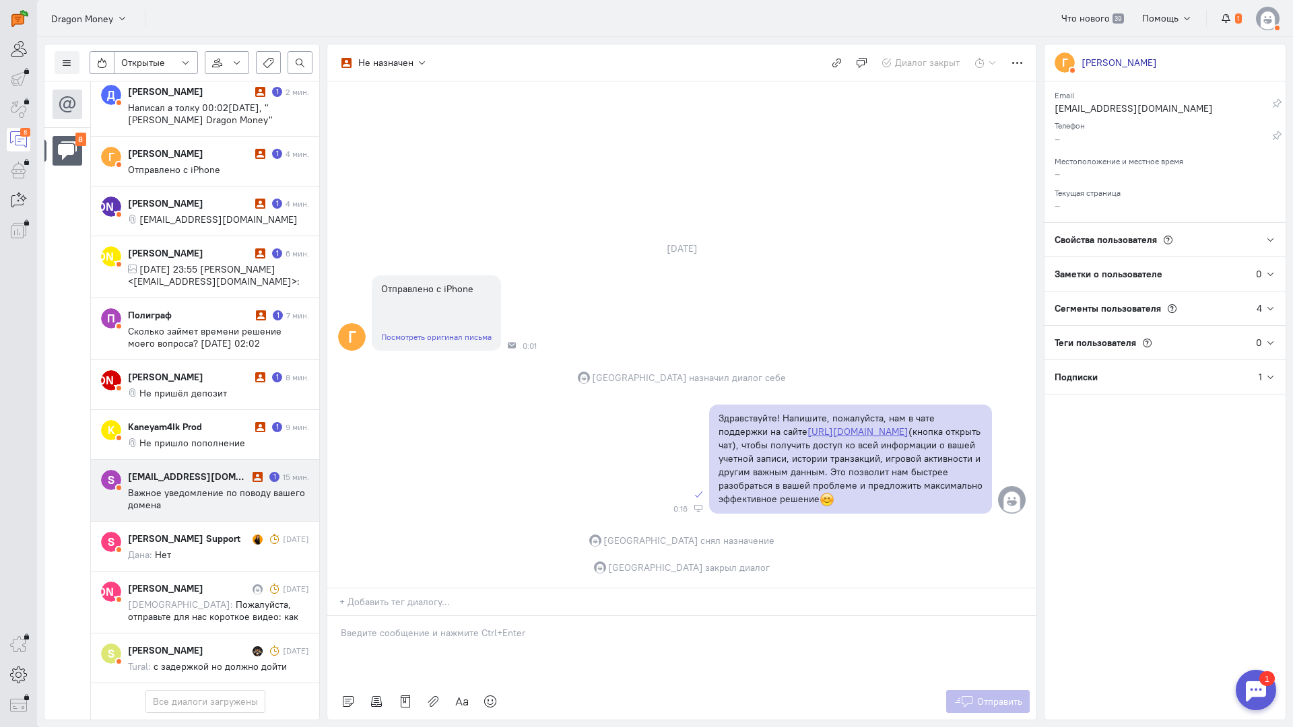
click at [197, 487] on cq-message "Важное уведомление по поводу вашего домена" at bounding box center [218, 499] width 181 height 24
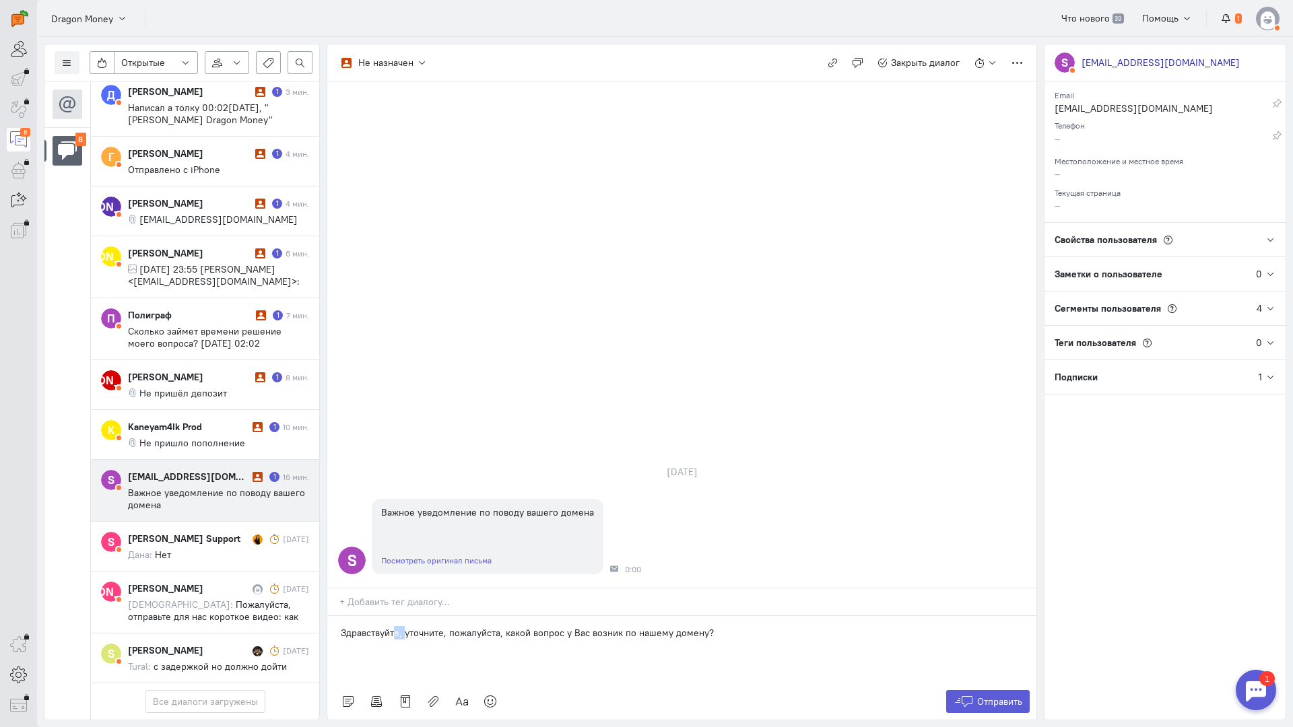
drag, startPoint x: 403, startPoint y: 550, endPoint x: 396, endPoint y: 552, distance: 7.5
click at [396, 626] on p "Здравствуйте, уточните, пожалуйста, какой вопрос у Вас возник по нашему домену?" at bounding box center [682, 632] width 682 height 13
click at [401, 626] on p "Здравствуйте, уточните, пожалуйста, какой вопрос у Вас возник по нашему домену?" at bounding box center [682, 632] width 682 height 13
click at [399, 626] on p "Здравствуйте, уточните, пожалуйста, какой вопрос у Вас возник по нашему домену?" at bounding box center [682, 632] width 682 height 13
click at [405, 626] on p "Здравствуйте! уточните, пожалуйста, какой вопрос у Вас возник по нашему домену?" at bounding box center [682, 632] width 682 height 13
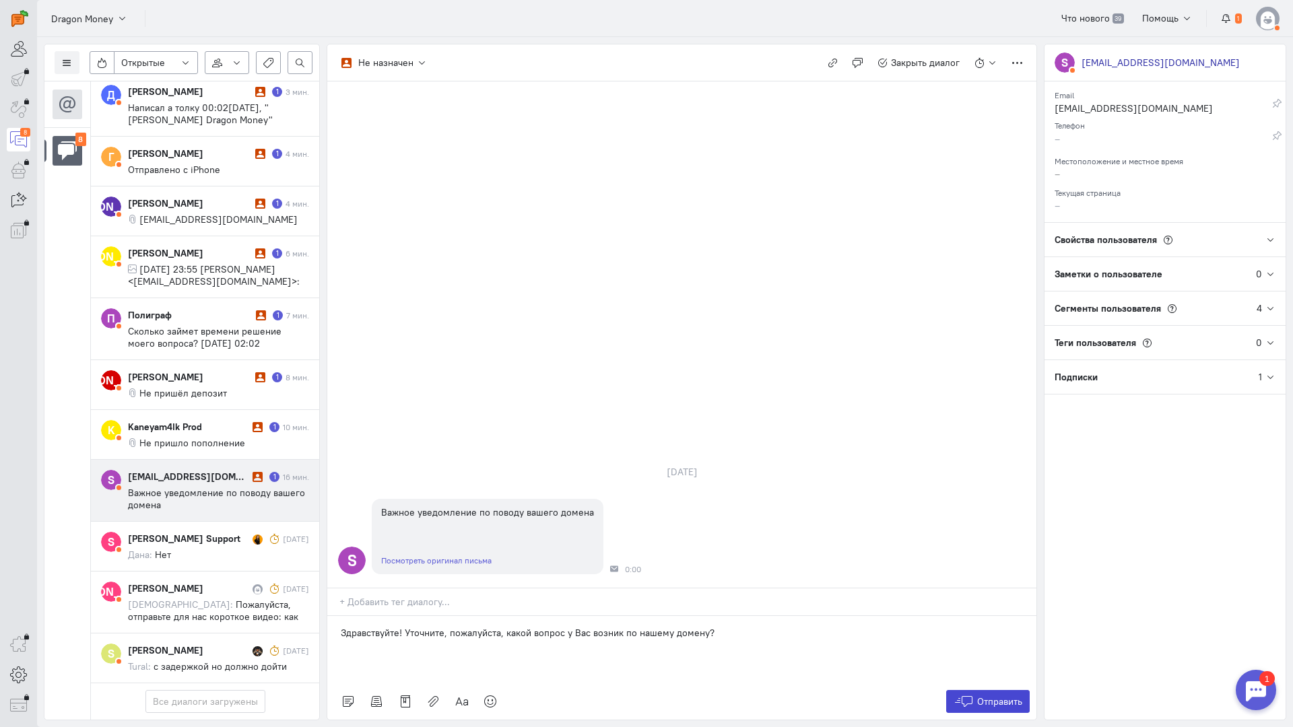
drag, startPoint x: 967, startPoint y: 619, endPoint x: 959, endPoint y: 614, distance: 9.7
click at [967, 695] on icon at bounding box center [964, 701] width 20 height 13
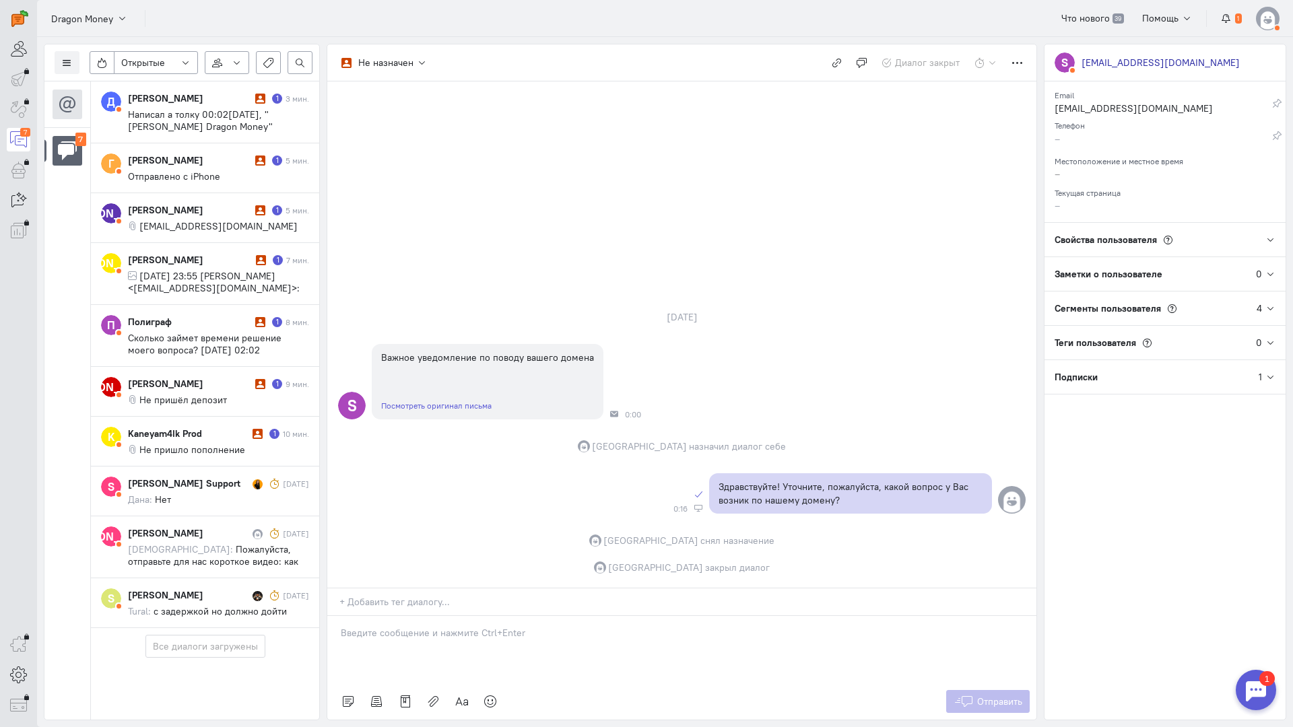
scroll to position [28, 0]
click at [207, 427] on div "Kaneyam4Ik Prod 1 10 мин. Не пришло пополнение" at bounding box center [218, 441] width 181 height 29
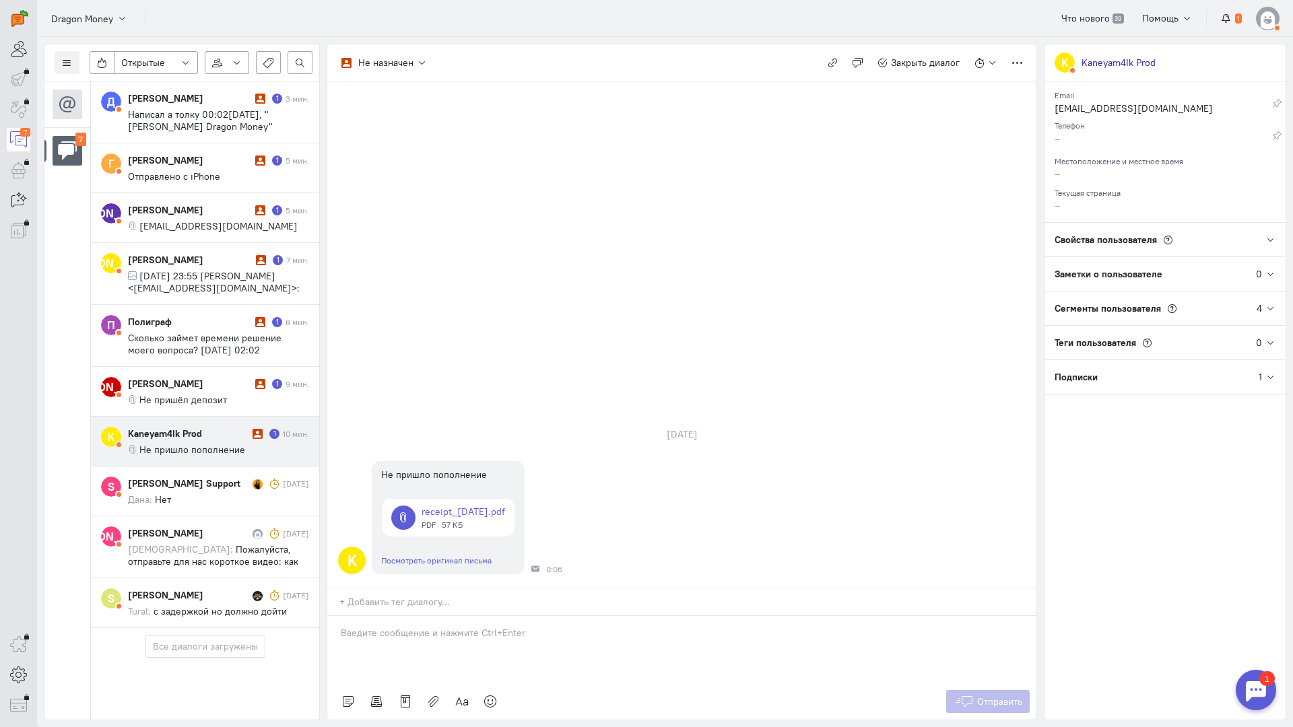
click at [214, 444] on span "Не пришло пополнение" at bounding box center [192, 450] width 106 height 12
click at [222, 427] on div "Kaneyam4Ik Prod 1 10 мин. Не пришло пополнение" at bounding box center [218, 441] width 181 height 29
drag, startPoint x: 399, startPoint y: 586, endPoint x: 387, endPoint y: 572, distance: 18.6
click at [399, 616] on div at bounding box center [681, 649] width 709 height 67
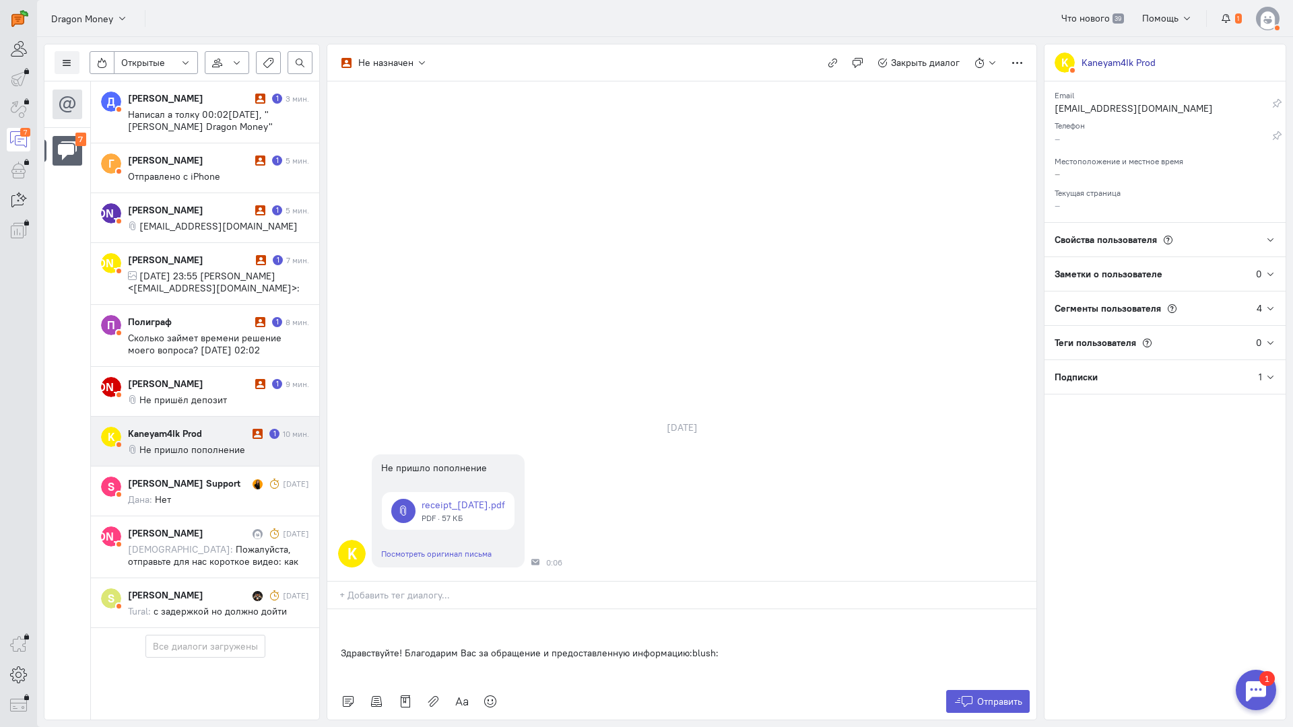
click at [337, 610] on div "Здравствуйте! Благодарим Вас за обращение и предоставленную информацию:blush:" at bounding box center [681, 647] width 709 height 74
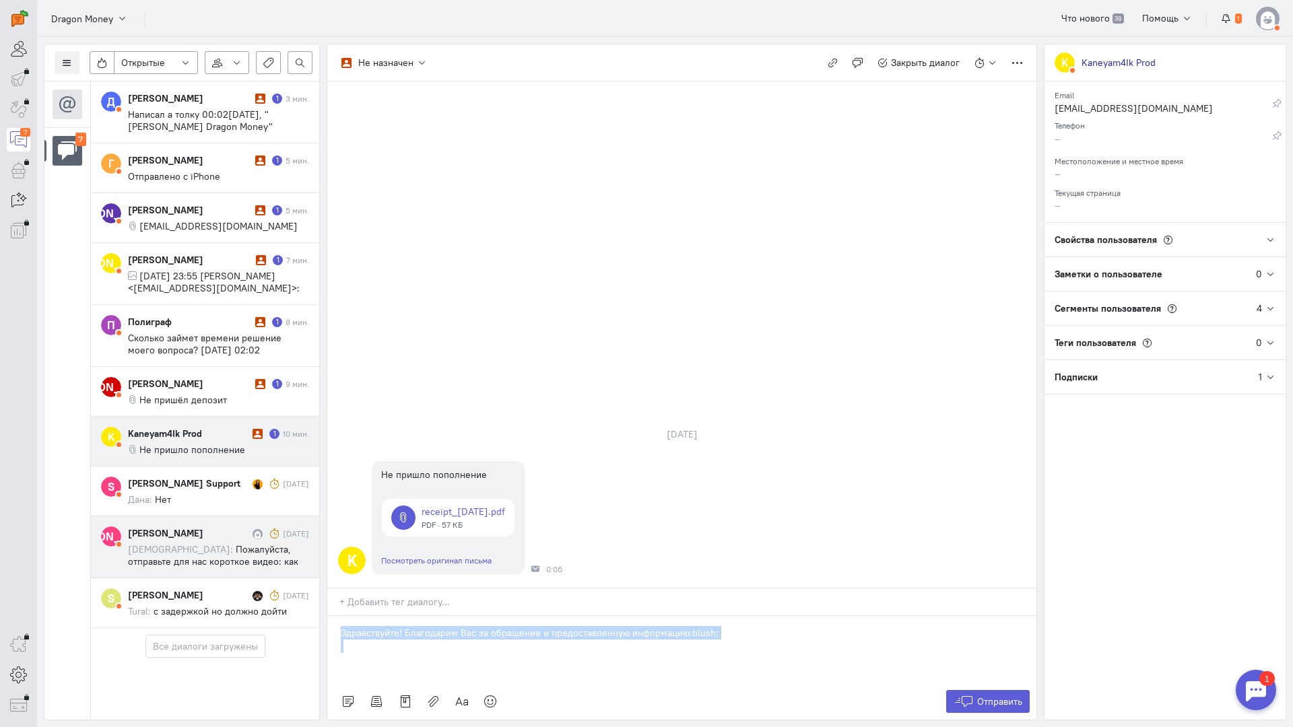
drag, startPoint x: 762, startPoint y: 558, endPoint x: 260, endPoint y: 537, distance: 502.2
click at [260, 537] on div "Список пользователей Включить темную тему Открытые Открытые диалоги Отложенные …" at bounding box center [665, 382] width 1256 height 690
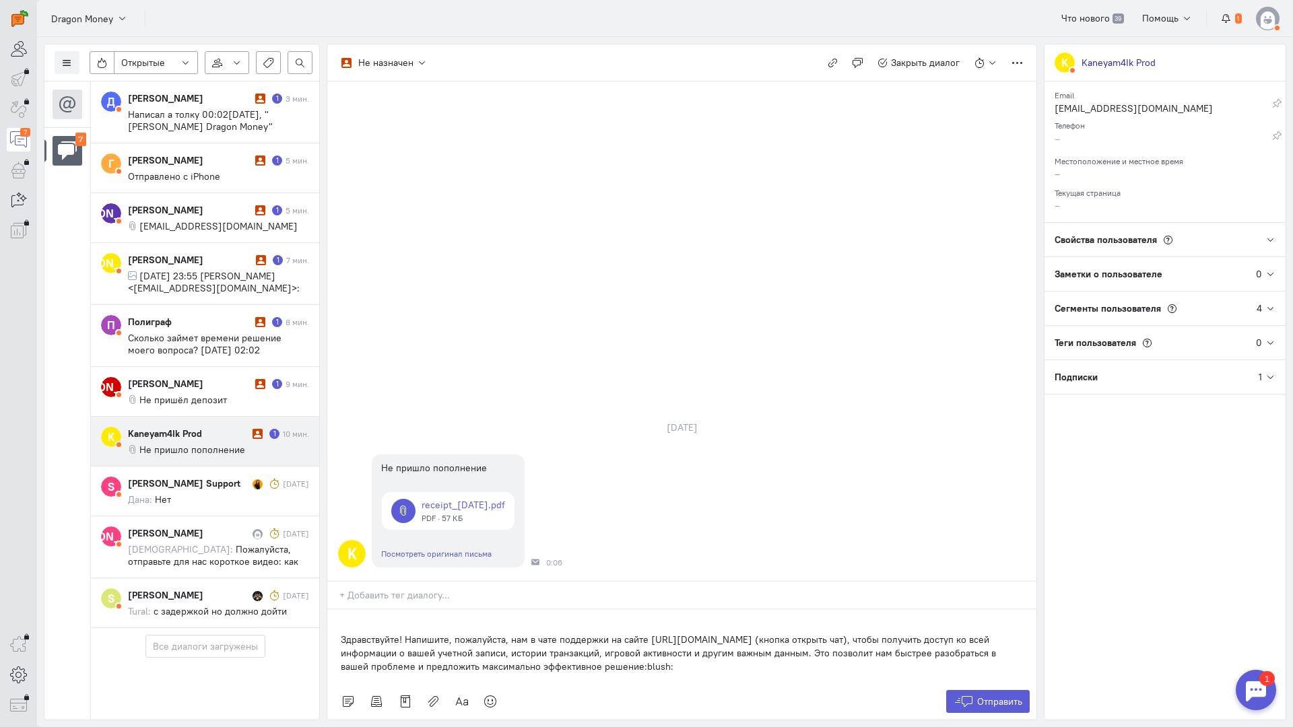
click at [337, 610] on div "Здравствуйте! Напишите, пожалуйста, нам в чате поддержки на сайте [URL][DOMAIN_…" at bounding box center [681, 647] width 709 height 74
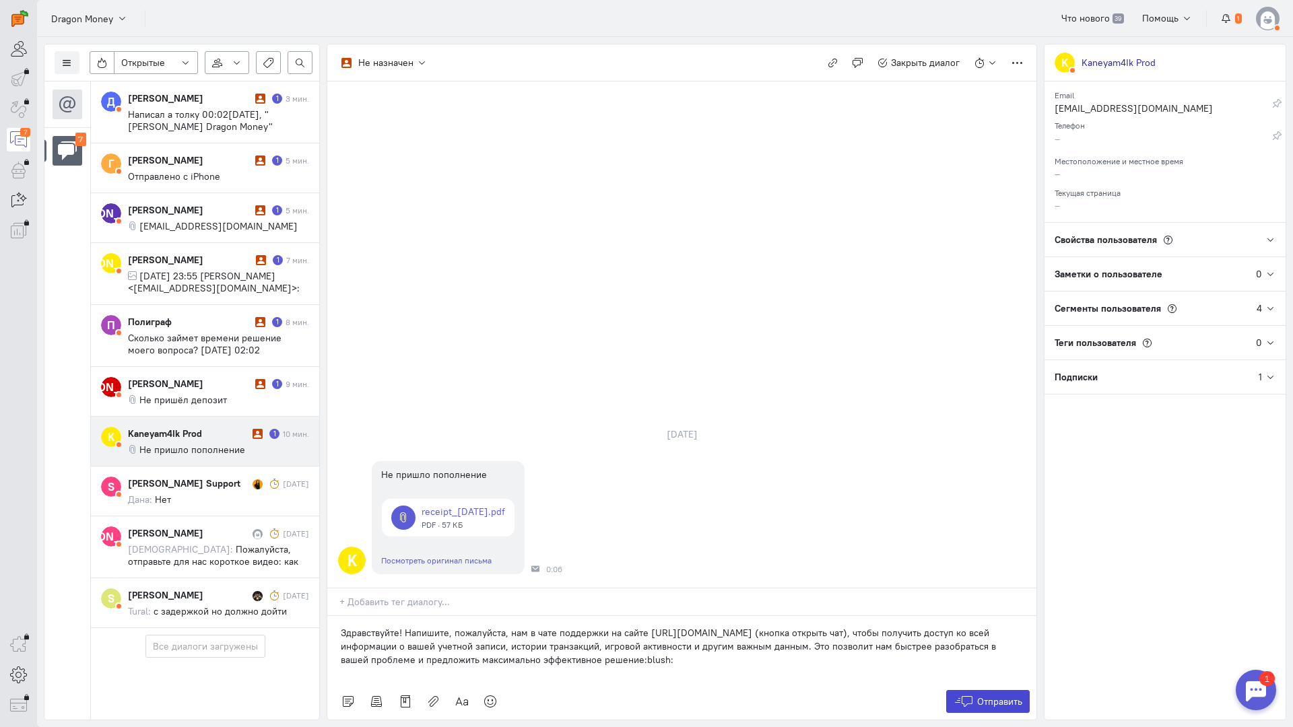
click at [962, 695] on icon at bounding box center [964, 701] width 20 height 13
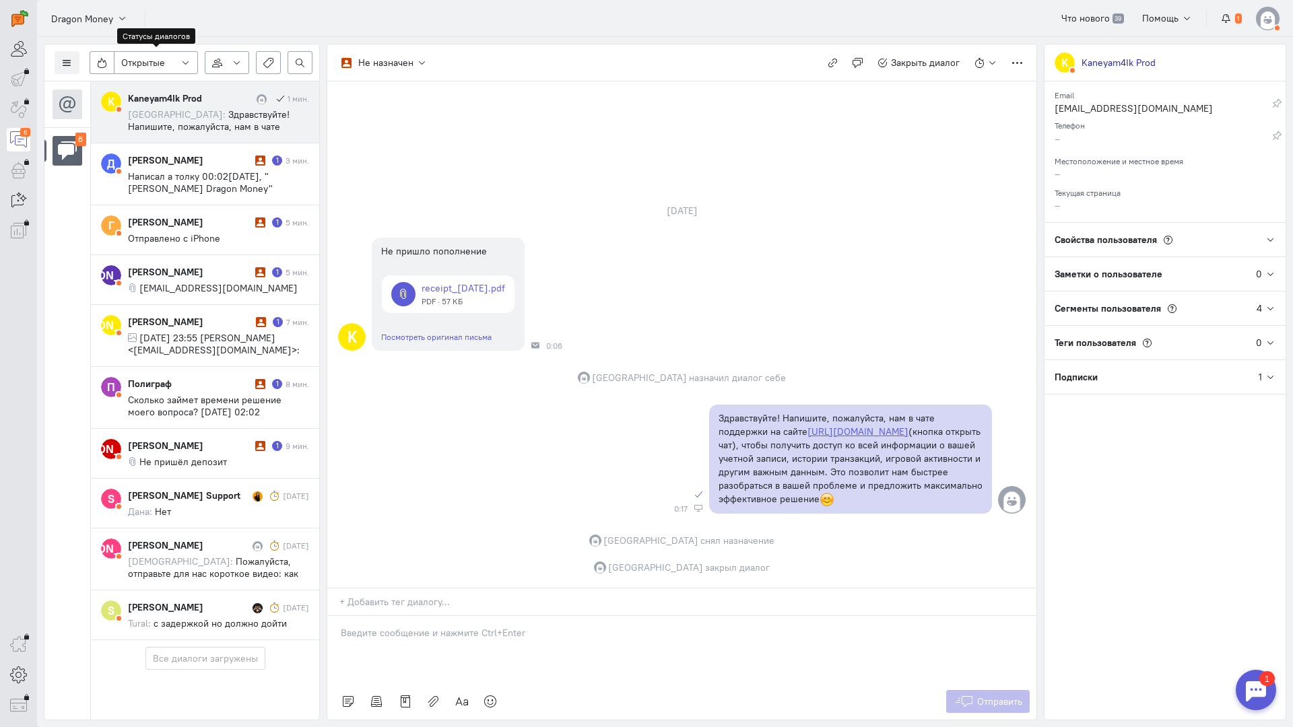
scroll to position [0, 0]
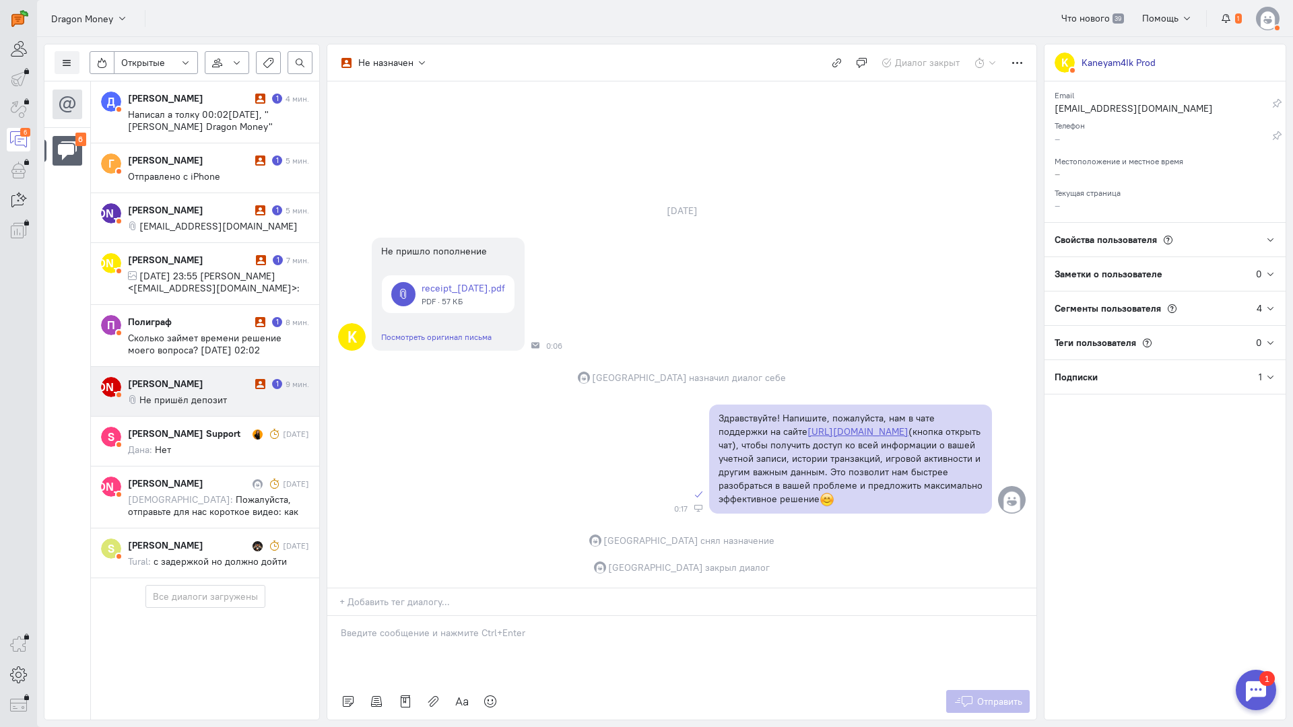
click at [198, 395] on span "Не пришёл депозит" at bounding box center [183, 400] width 88 height 12
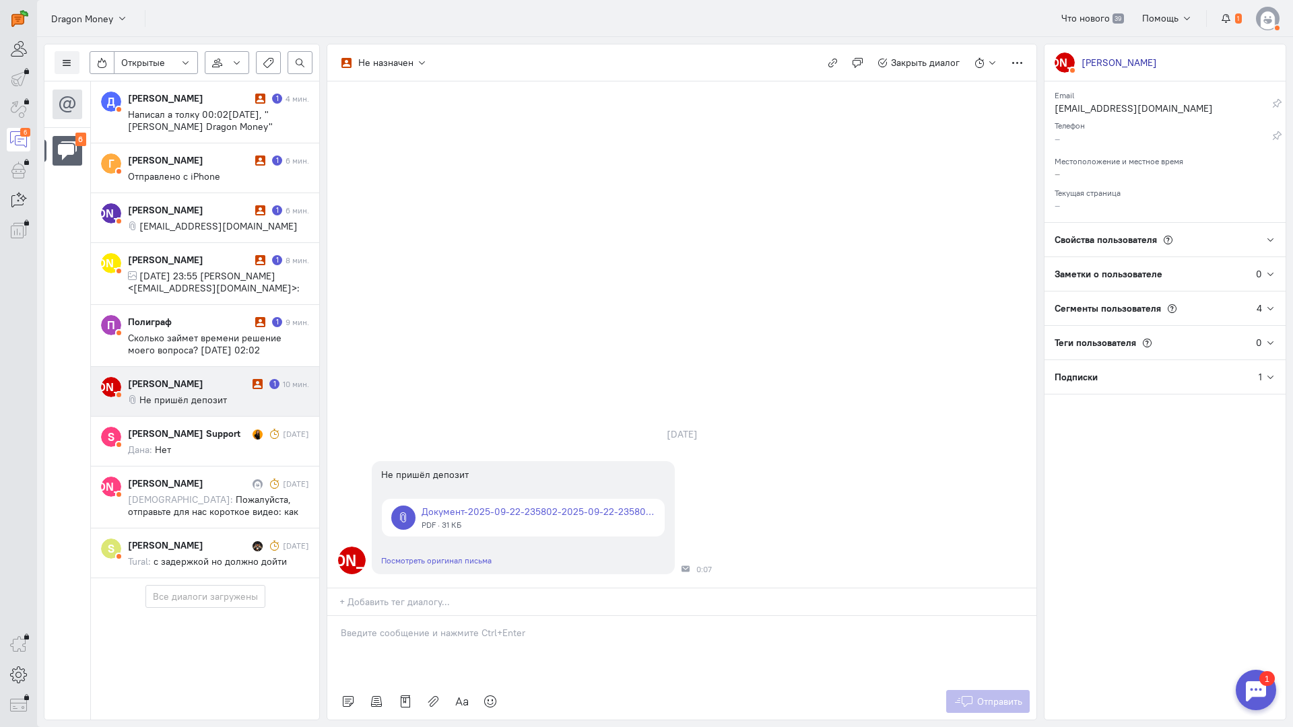
click at [420, 626] on p at bounding box center [682, 632] width 682 height 13
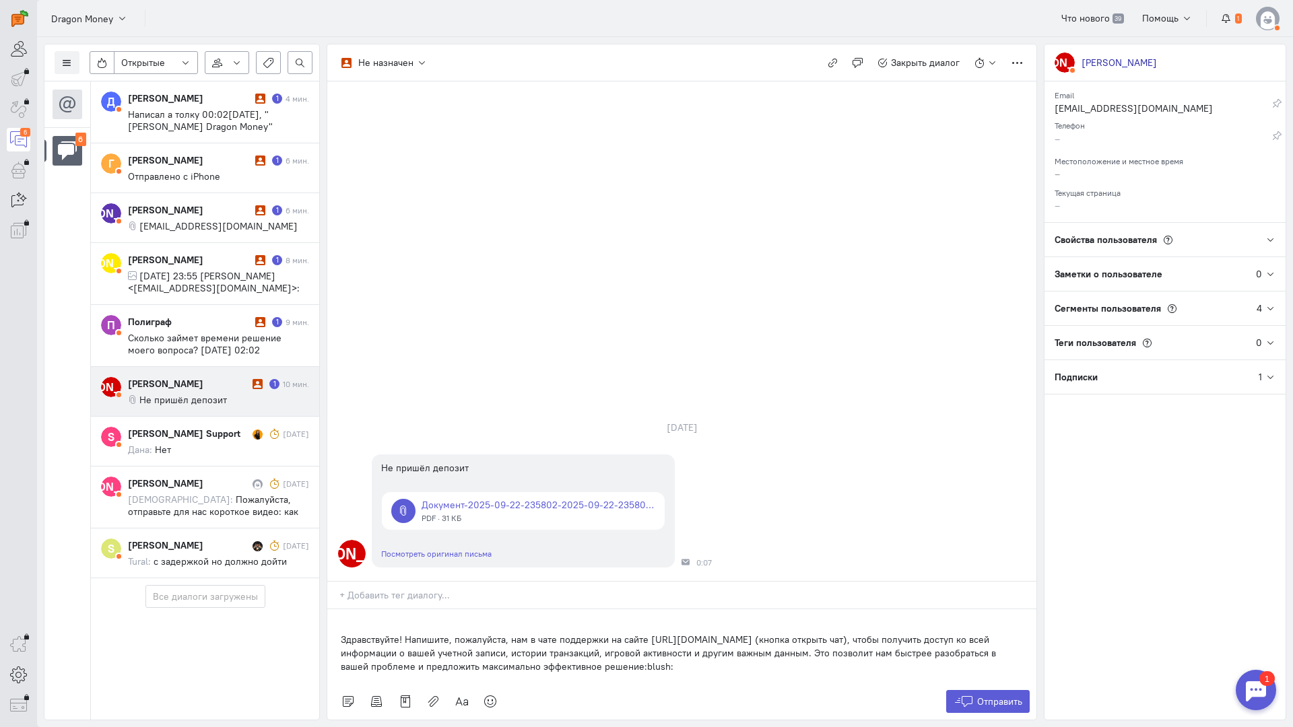
click at [337, 610] on div "Здравствуйте! Напишите, пожалуйста, нам в чате поддержки на сайте [URL][DOMAIN_…" at bounding box center [681, 647] width 709 height 74
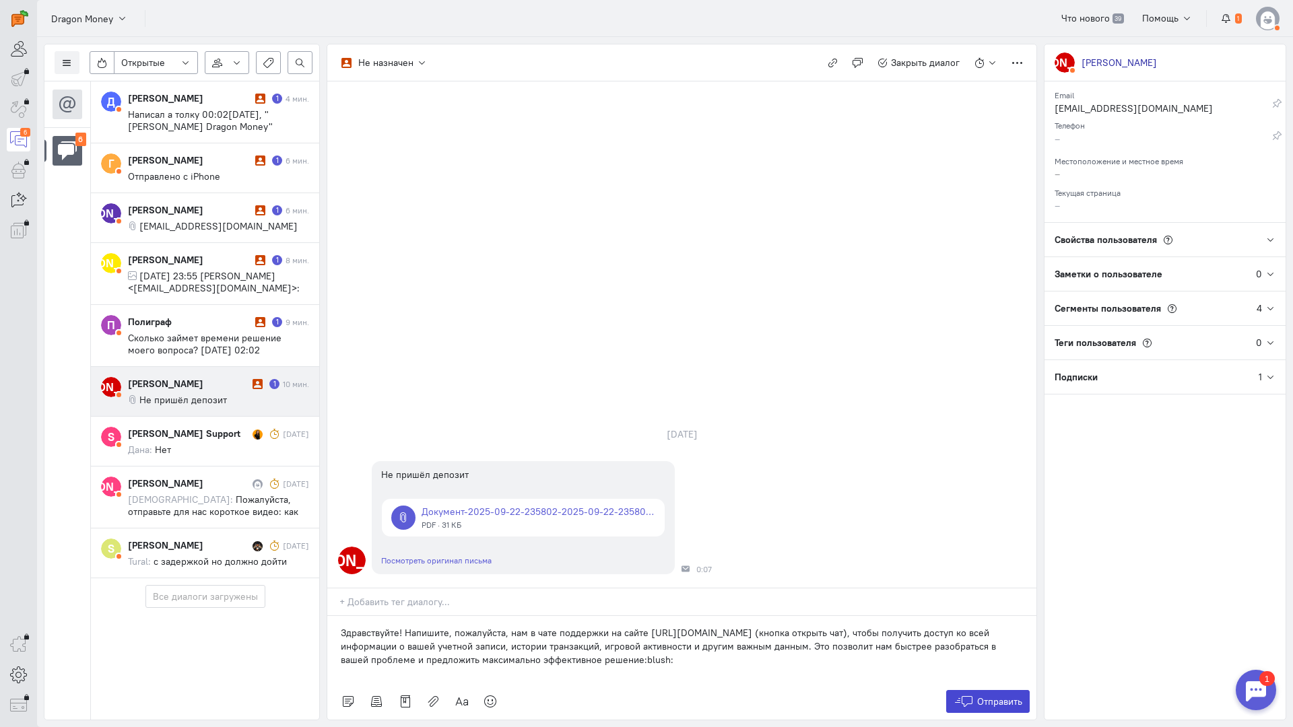
click at [998, 696] on span "Отправить" at bounding box center [999, 702] width 45 height 12
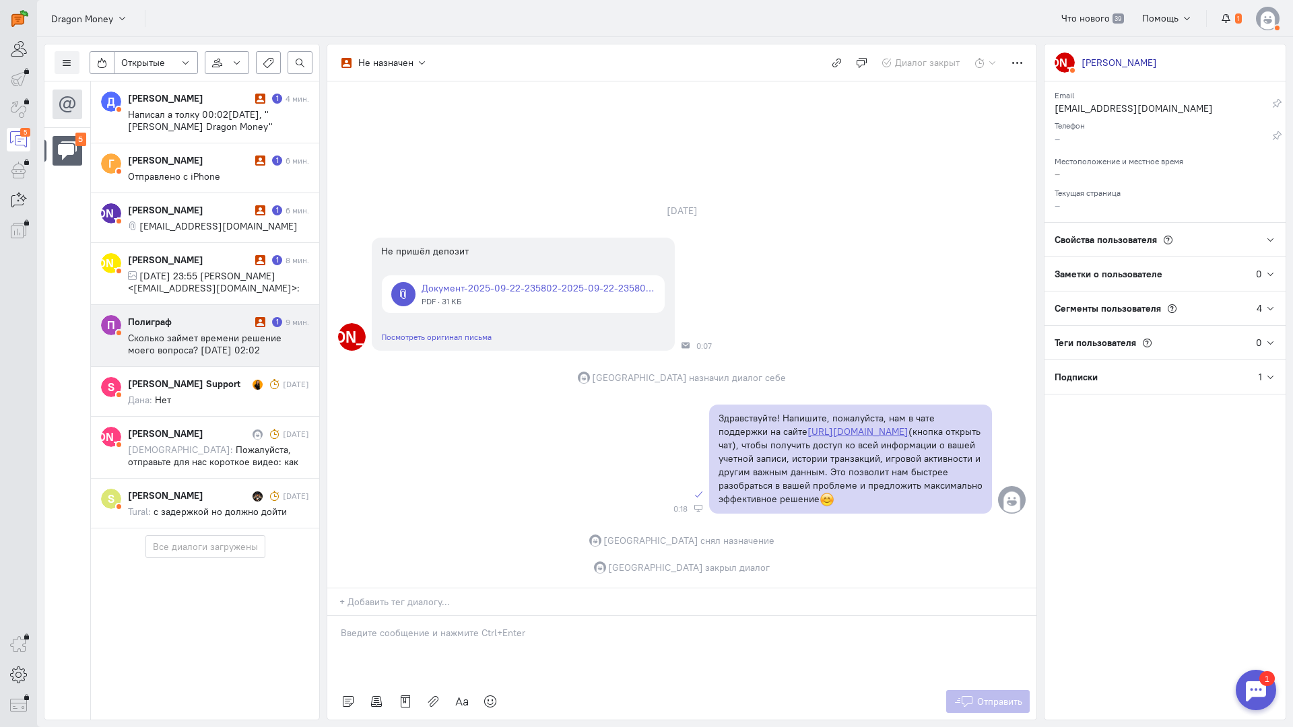
drag, startPoint x: 210, startPoint y: 335, endPoint x: 307, endPoint y: 334, distance: 97.0
click at [210, 335] on span "Сколько займет времени решение моего вопроса? [DATE] 02:02 [PERSON_NAME] Dragon…" at bounding box center [210, 362] width 164 height 61
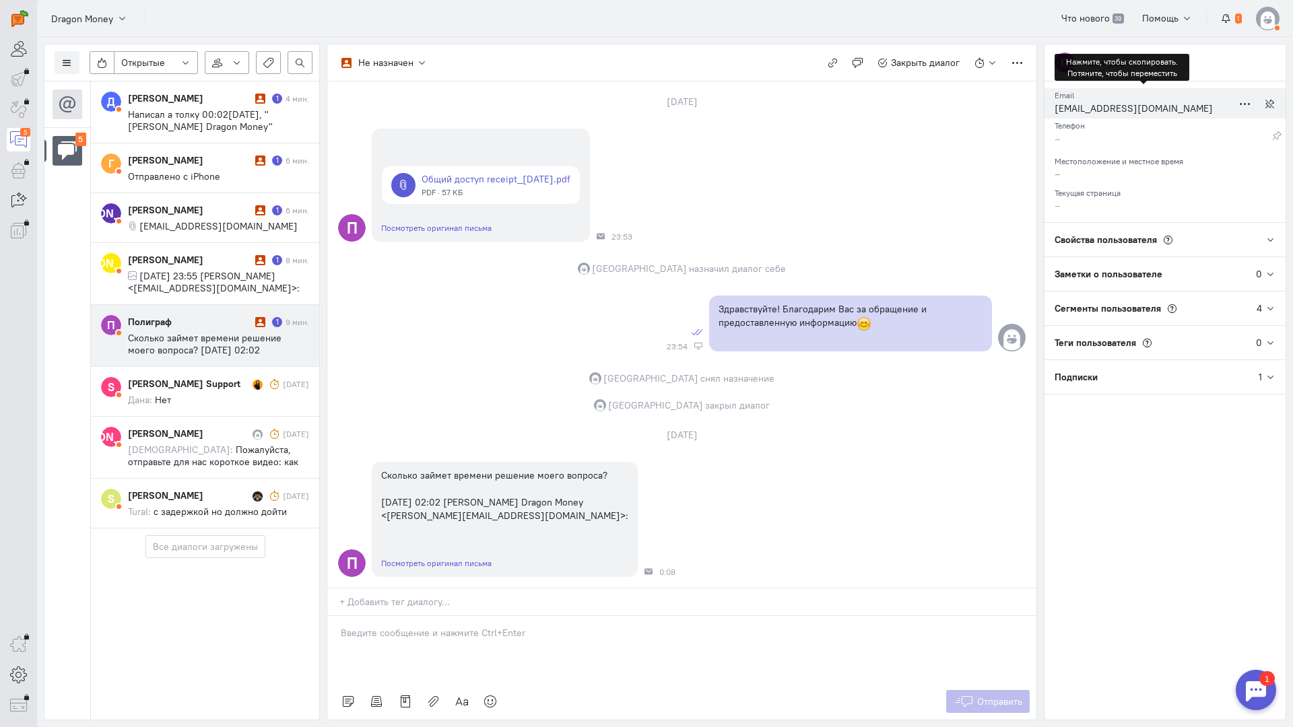
click at [1083, 105] on div "[EMAIL_ADDRESS][DOMAIN_NAME]" at bounding box center [1144, 110] width 178 height 17
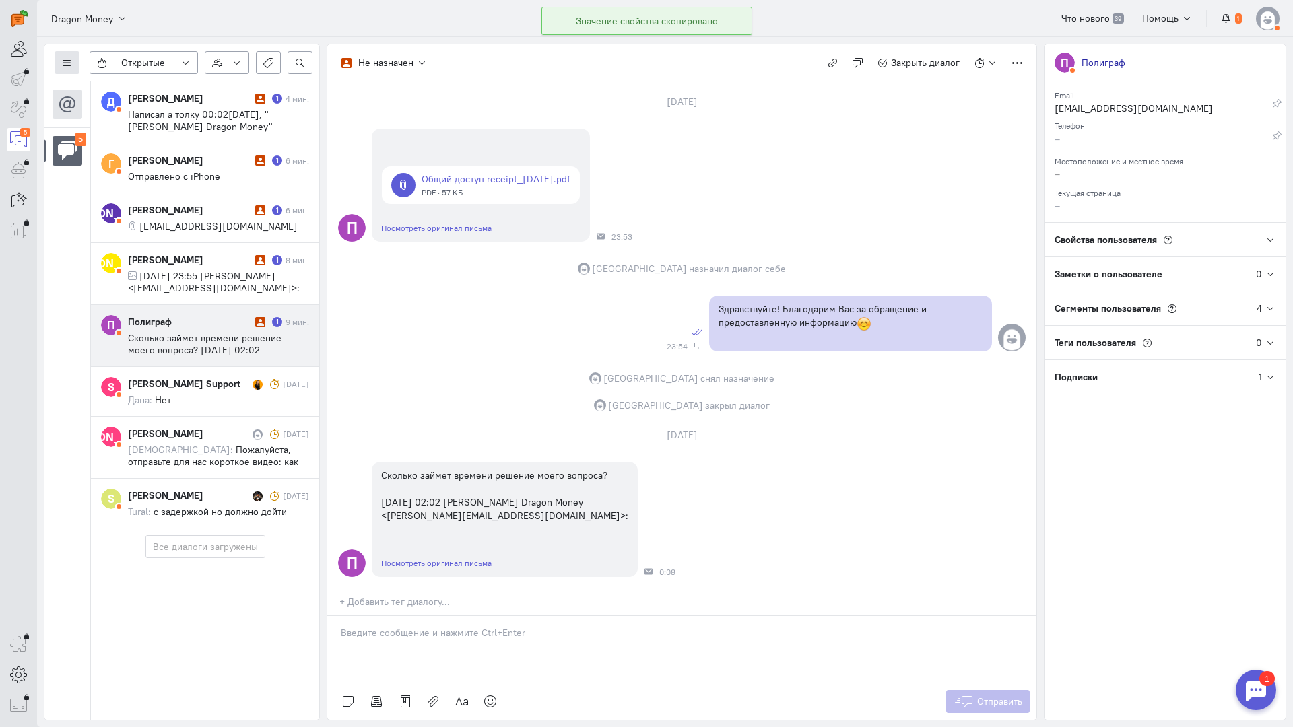
click at [75, 65] on button at bounding box center [67, 62] width 25 height 23
click at [77, 75] on div "Список пользователей Включить темную тему" at bounding box center [123, 100] width 137 height 50
click at [84, 86] on span "Список пользователей" at bounding box center [131, 90] width 100 height 12
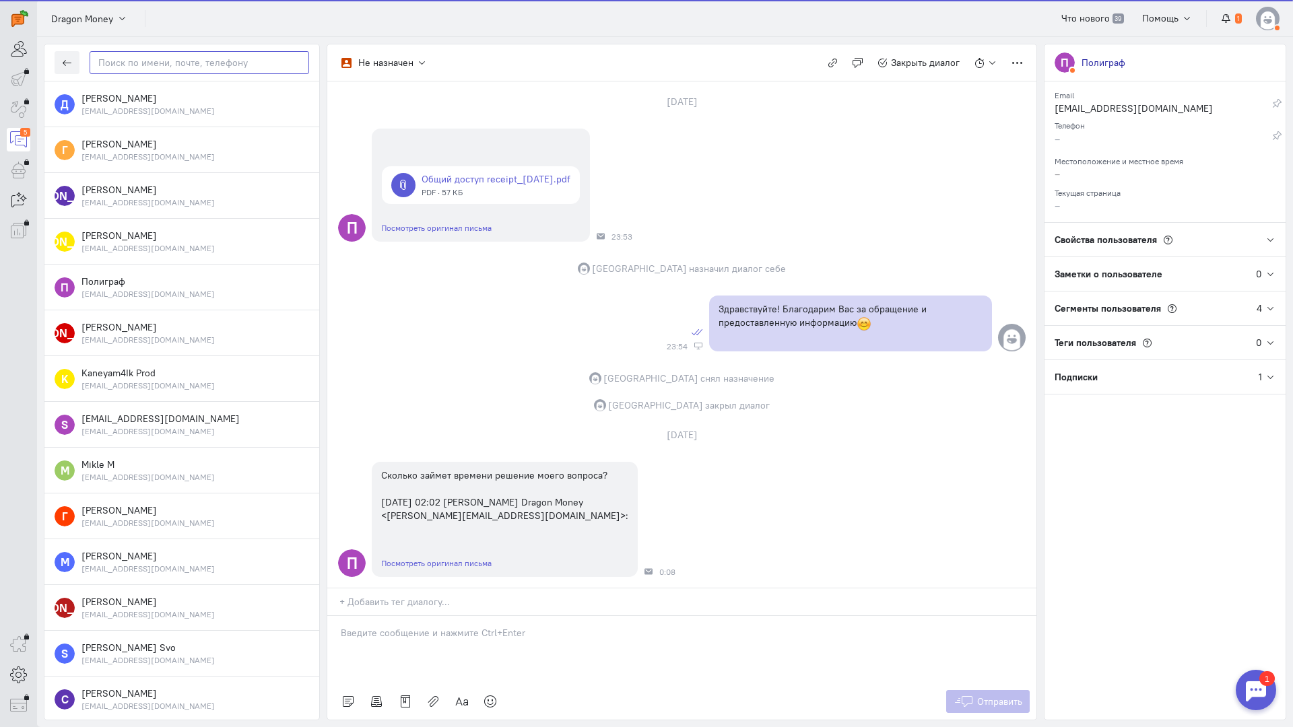
click at [194, 57] on input "text" at bounding box center [200, 62] width 220 height 23
paste input "[EMAIL_ADDRESS]."
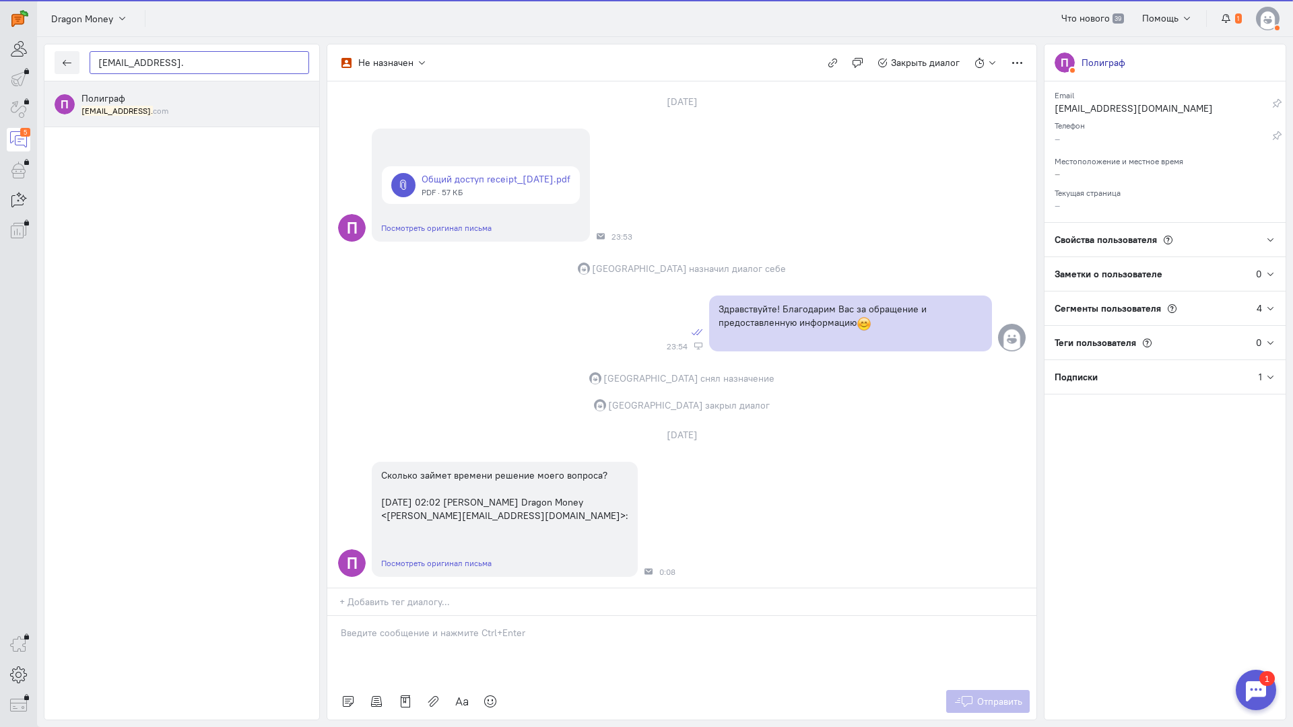
type input "[EMAIL_ADDRESS]."
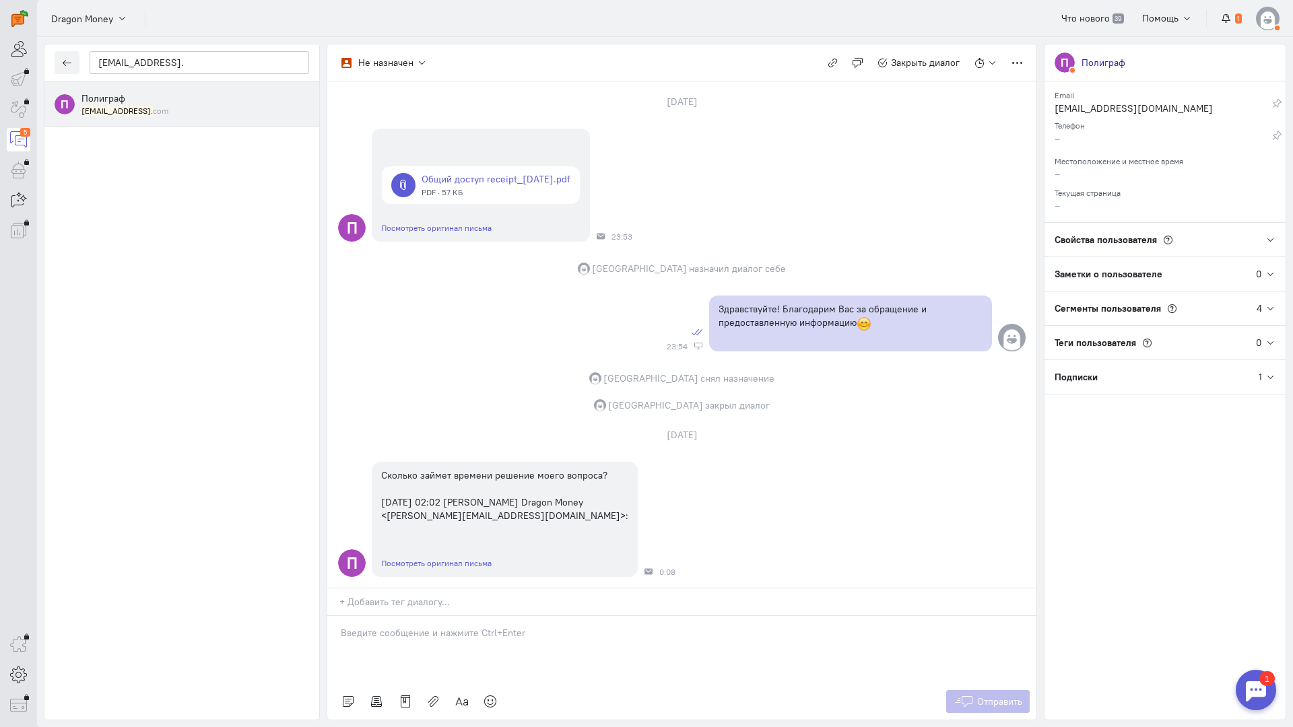
click at [137, 114] on mark "[EMAIL_ADDRESS]." at bounding box center [116, 111] width 71 height 10
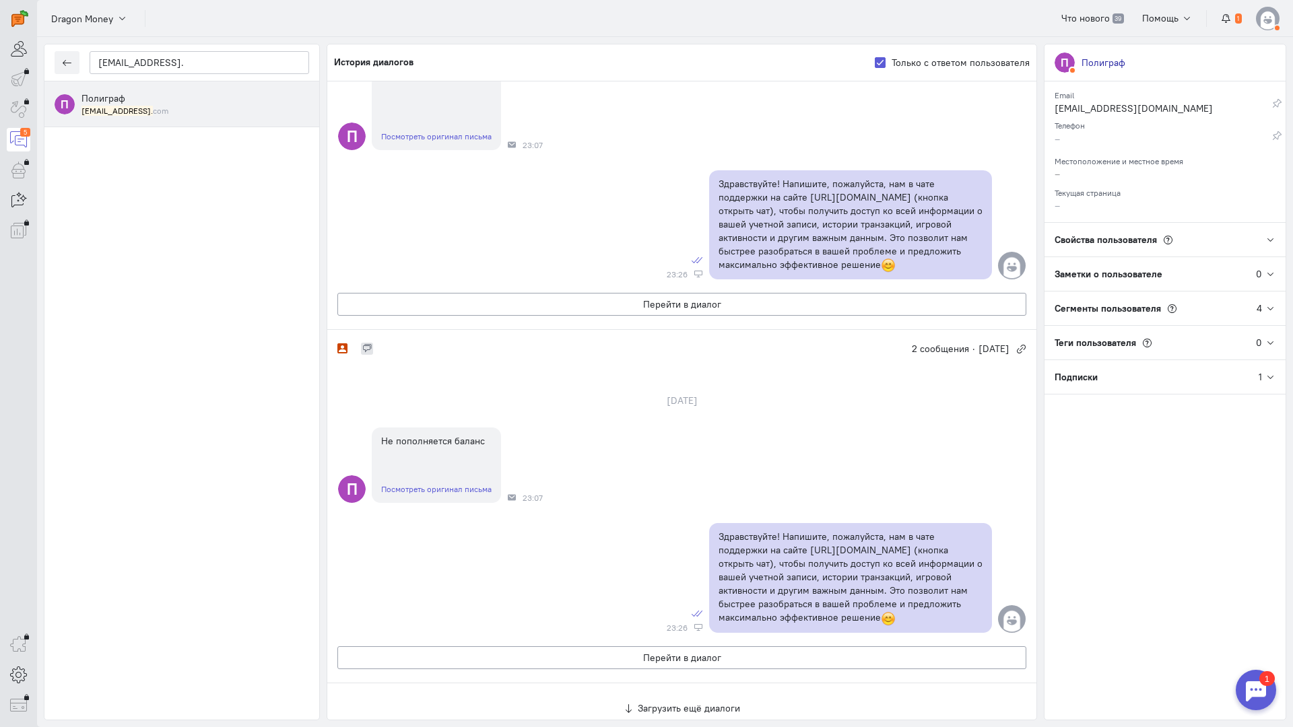
scroll to position [492, 0]
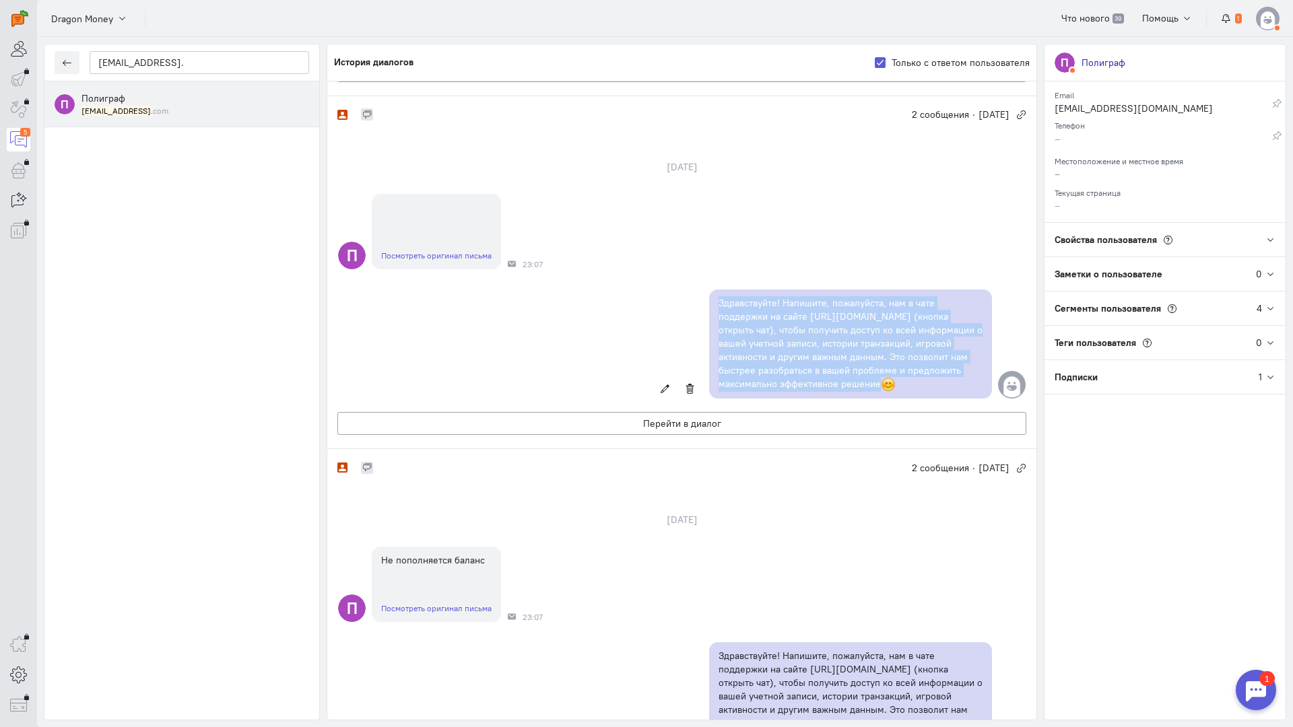
copy p "Здравствуйте! Напишите, пожалуйста, нам в чате поддержки на сайте [URL][DOMAIN_…"
drag, startPoint x: 842, startPoint y: 385, endPoint x: 690, endPoint y: 292, distance: 177.8
click at [690, 292] on div "Здравствуйте! Напишите, пожалуйста, нам в чате поддержки на сайте [URL][DOMAIN_…" at bounding box center [681, 344] width 709 height 123
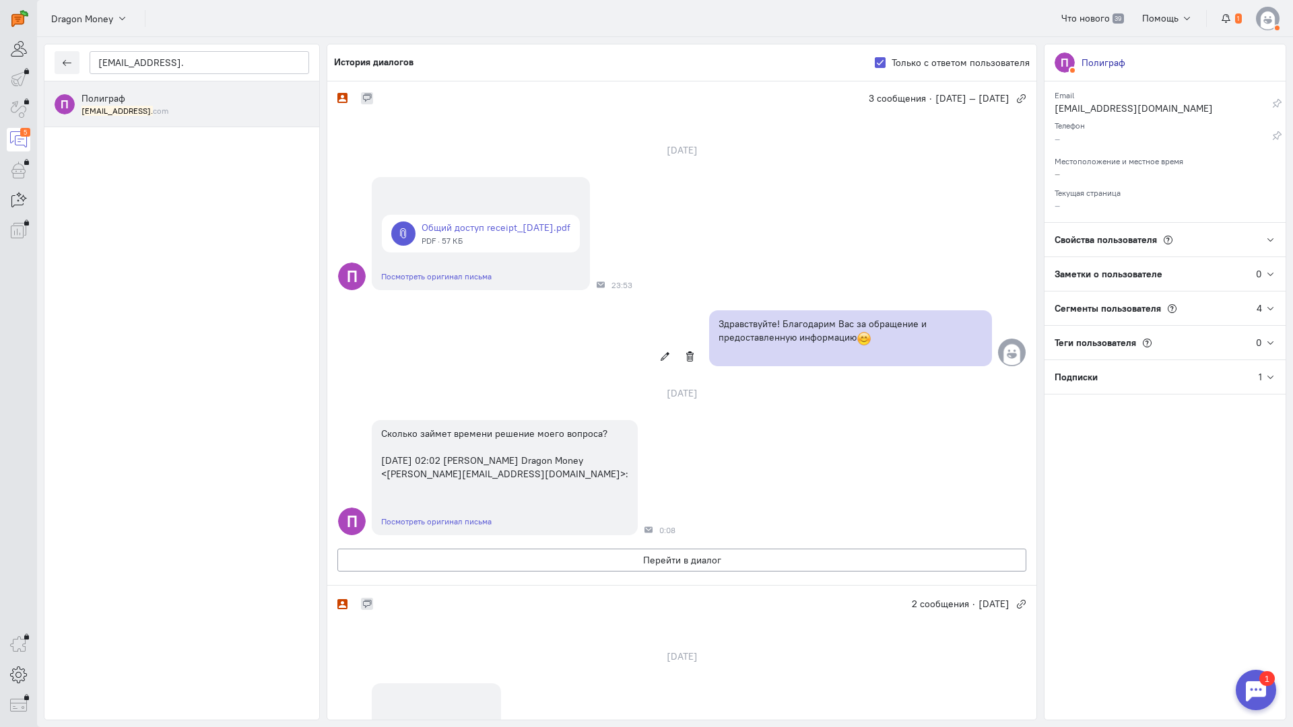
scroll to position [0, 0]
click at [632, 562] on button "Перейти в диалог" at bounding box center [681, 562] width 689 height 23
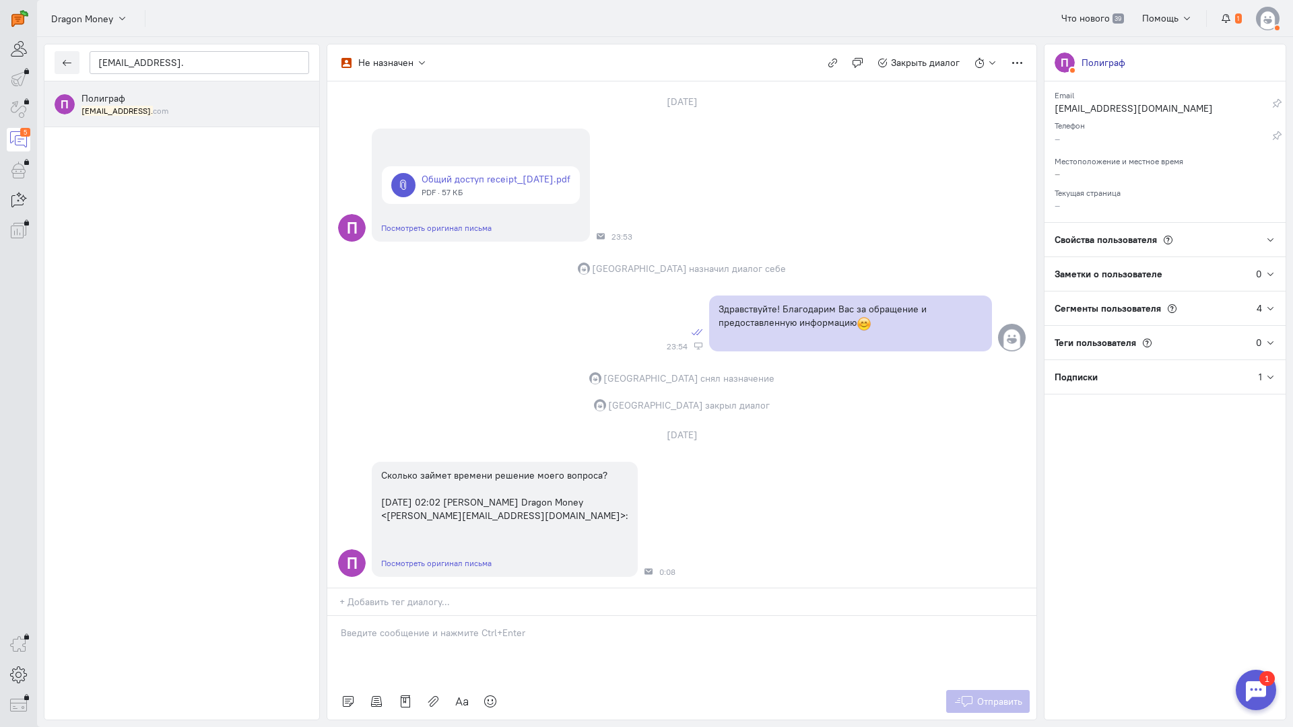
scroll to position [86, 0]
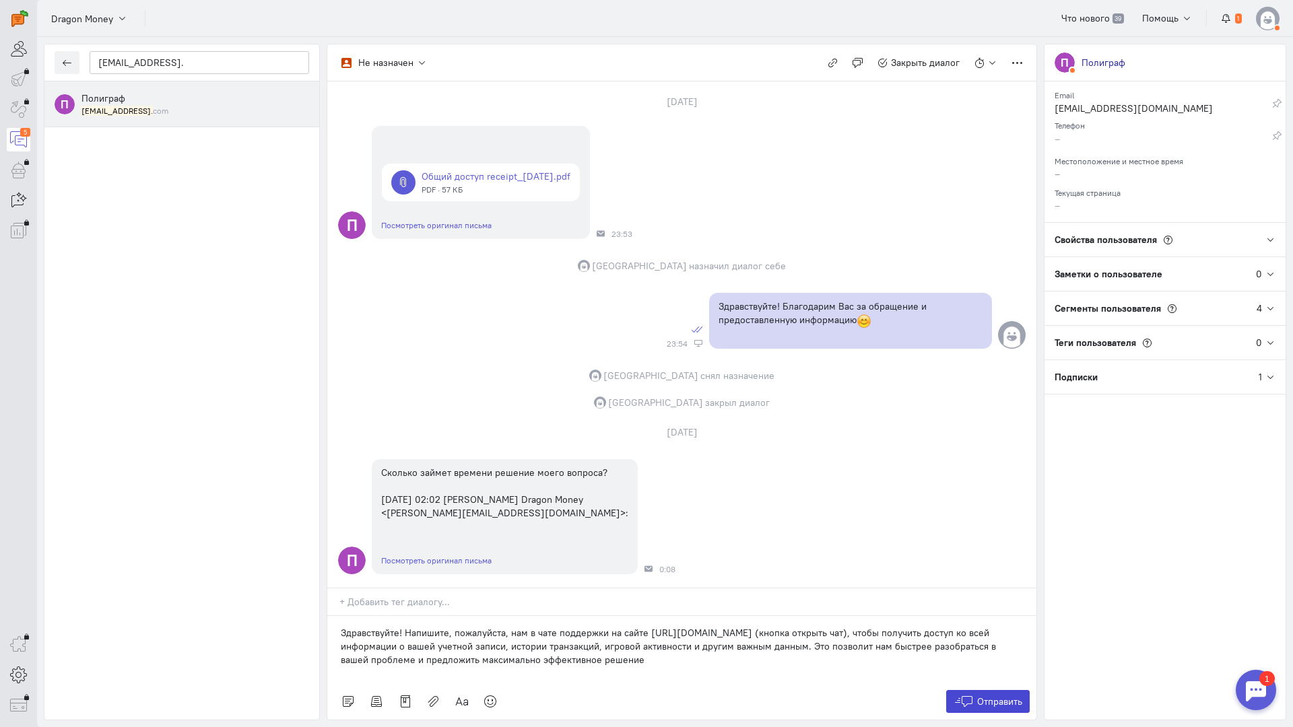
click at [995, 690] on button "Отправить" at bounding box center [988, 701] width 84 height 23
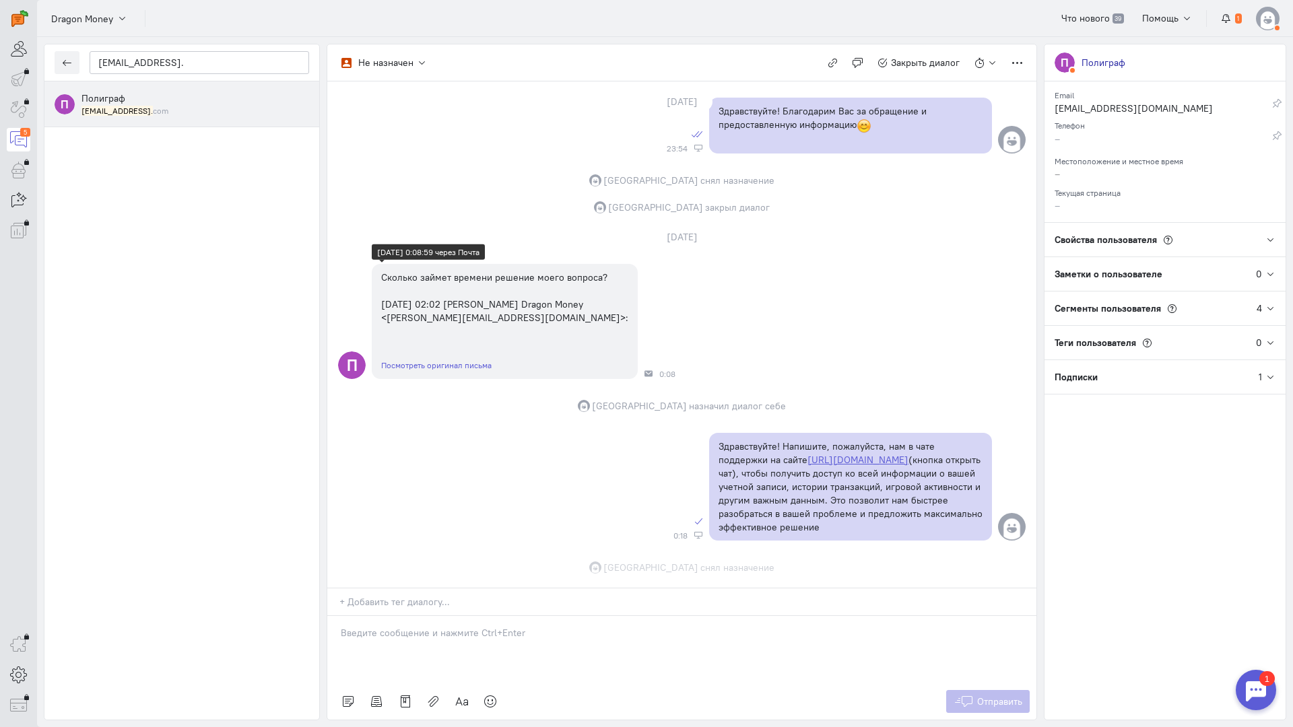
scroll to position [308, 0]
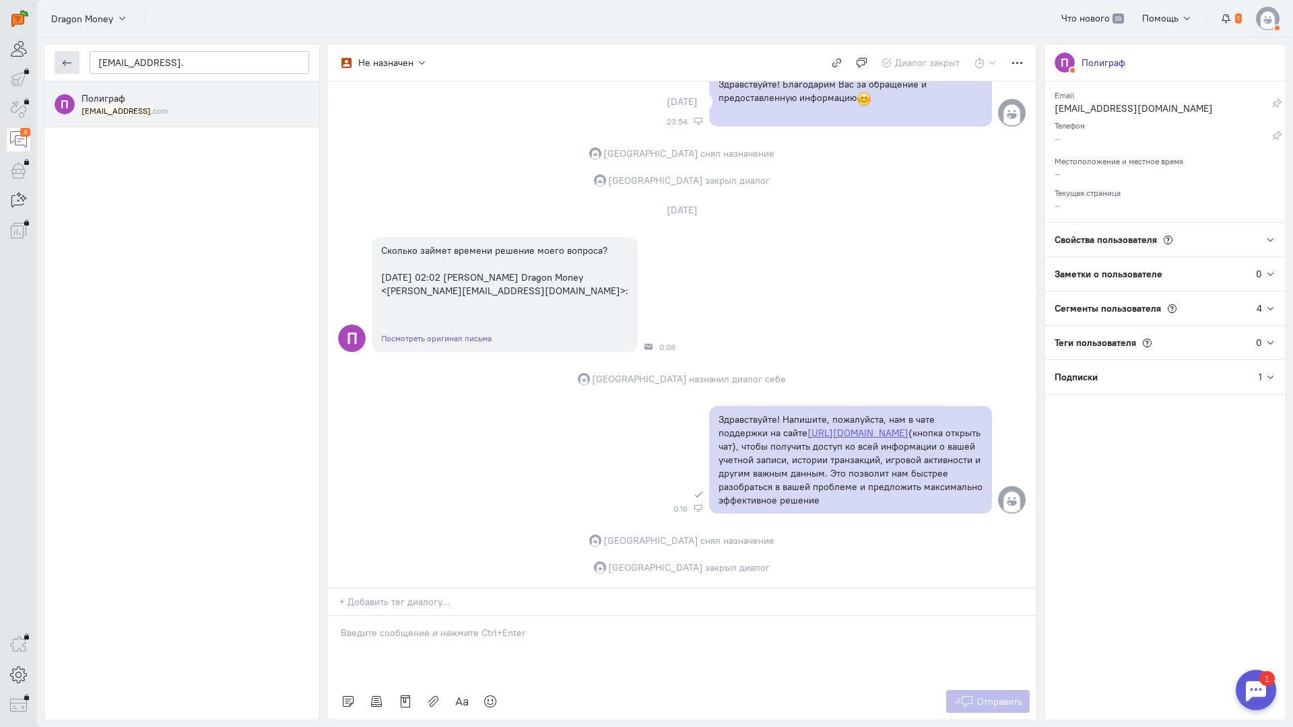
click at [69, 63] on icon "button" at bounding box center [67, 63] width 10 height 10
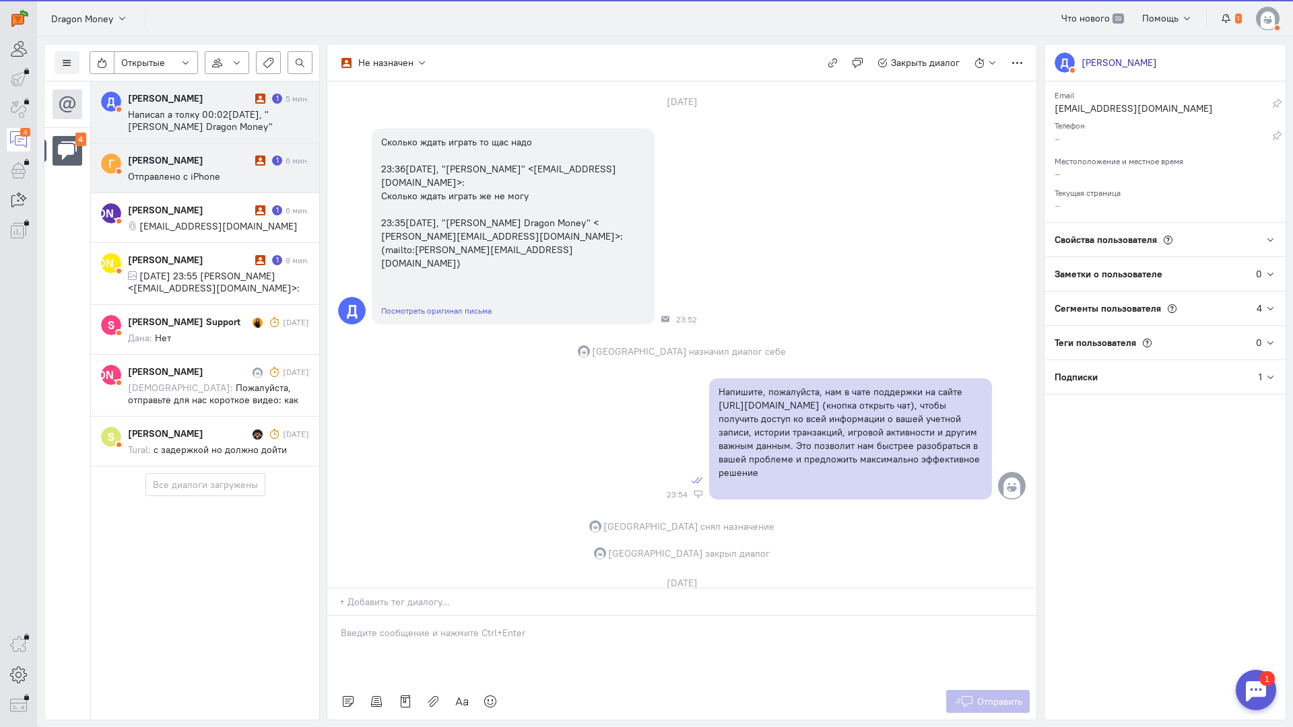
scroll to position [220, 0]
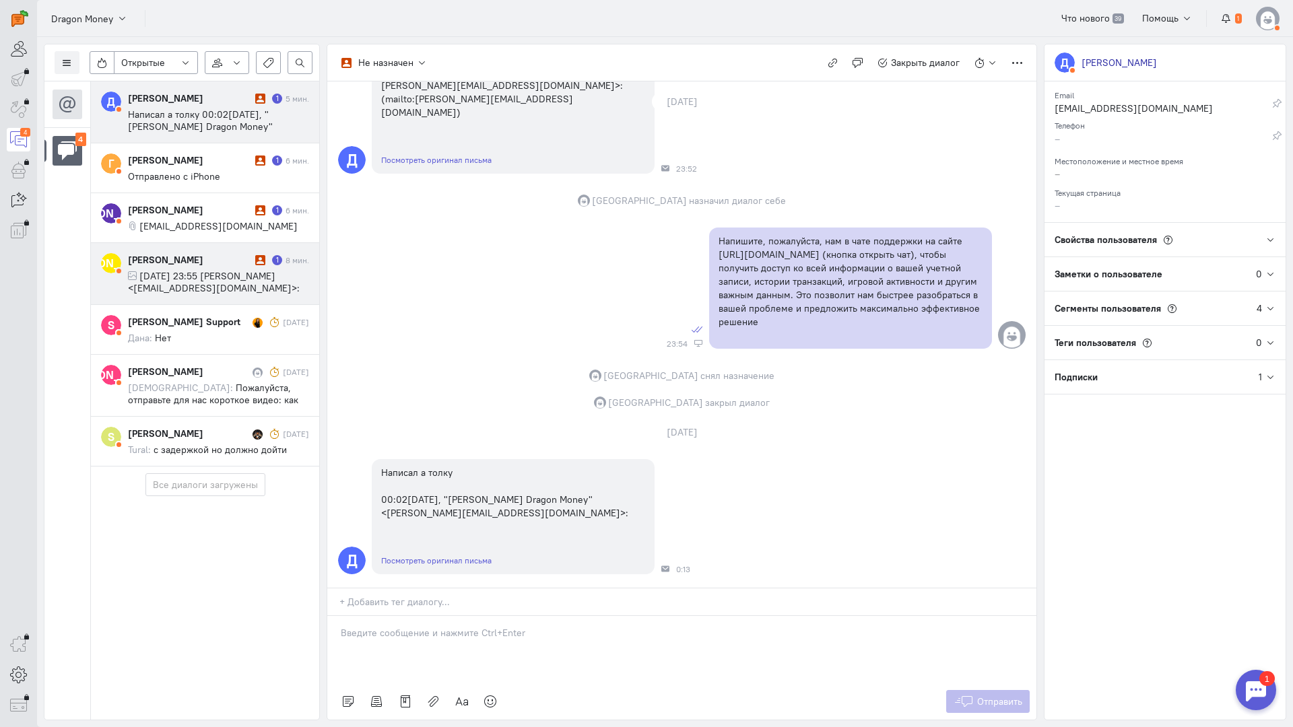
click at [226, 263] on div "[PERSON_NAME]" at bounding box center [190, 259] width 124 height 13
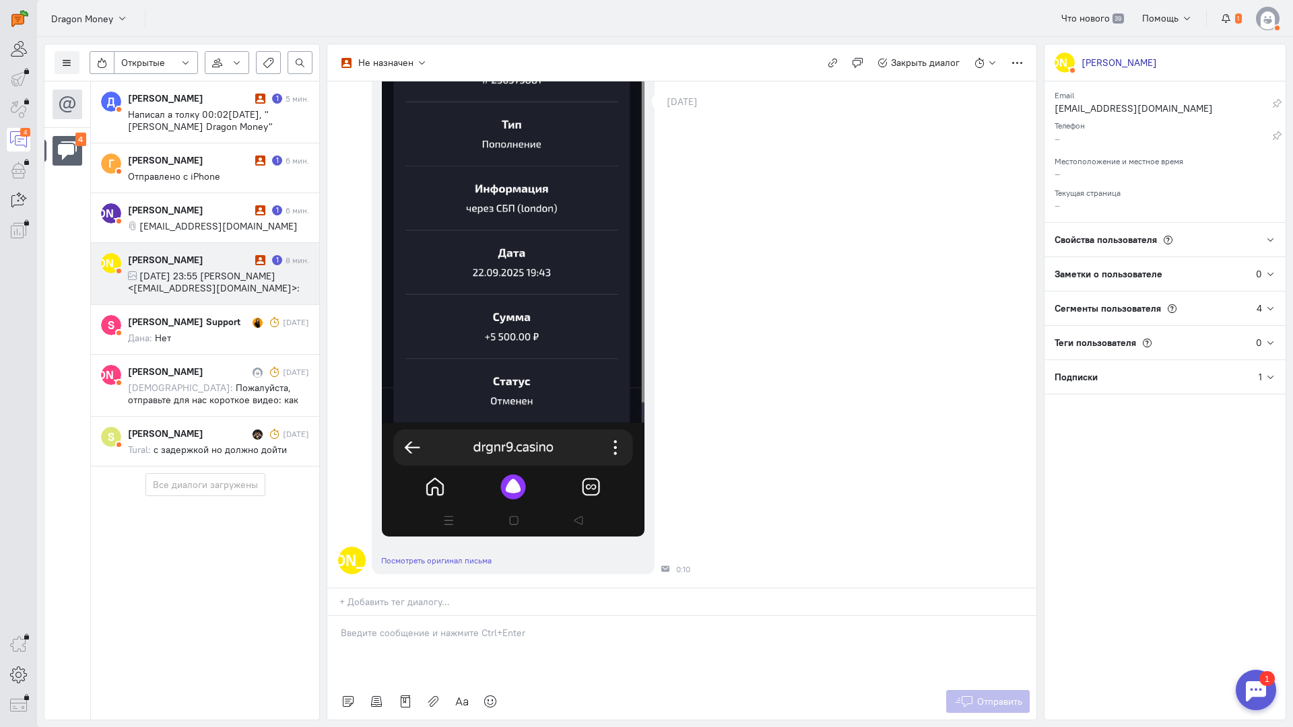
scroll to position [0, 0]
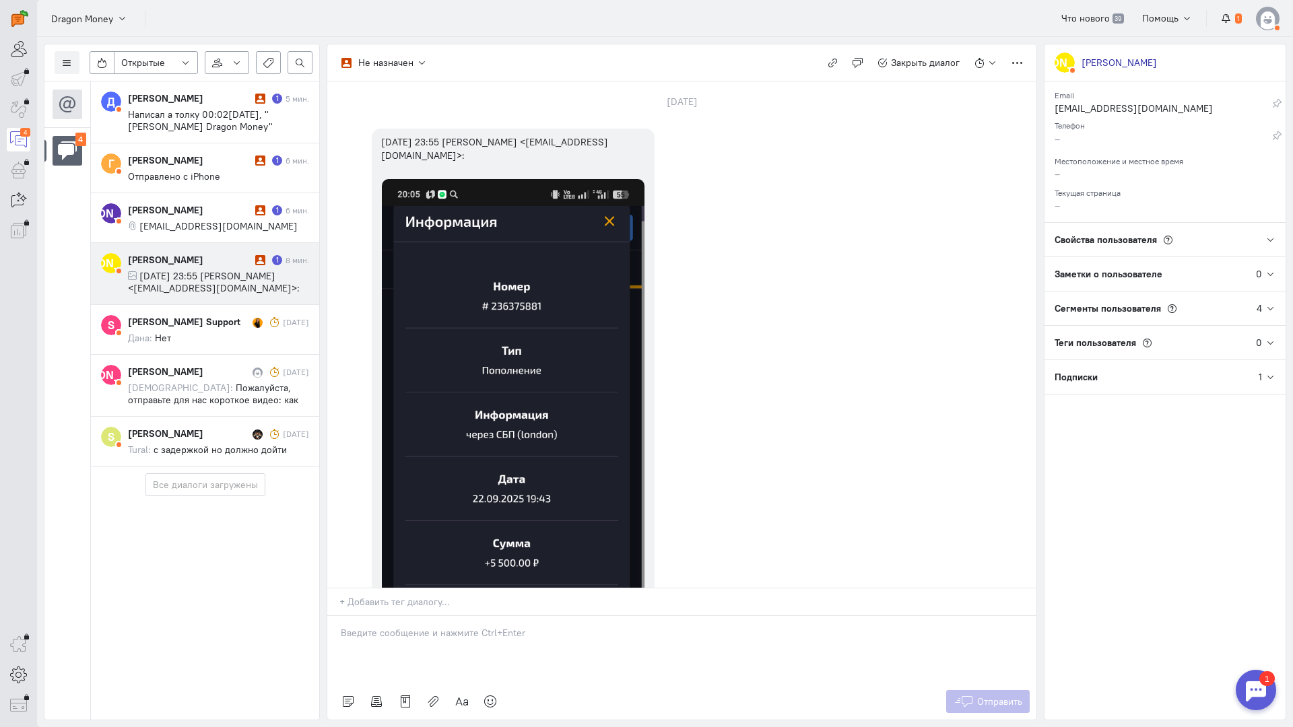
click at [416, 616] on div at bounding box center [681, 649] width 709 height 67
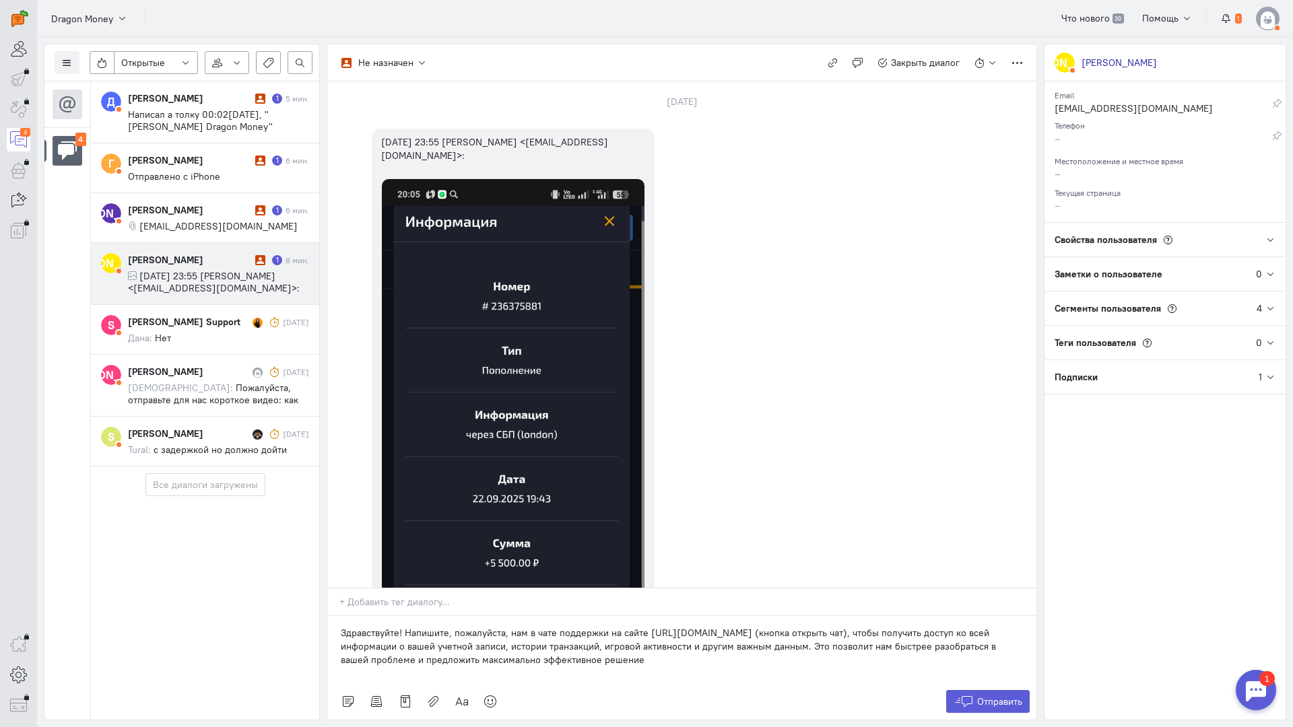
click at [335, 616] on div "Здравствуйте! Напишите, пожалуйста, нам в чате поддержки на сайте [URL][DOMAIN_…" at bounding box center [681, 649] width 709 height 67
click at [994, 696] on span "Отправить" at bounding box center [999, 702] width 45 height 12
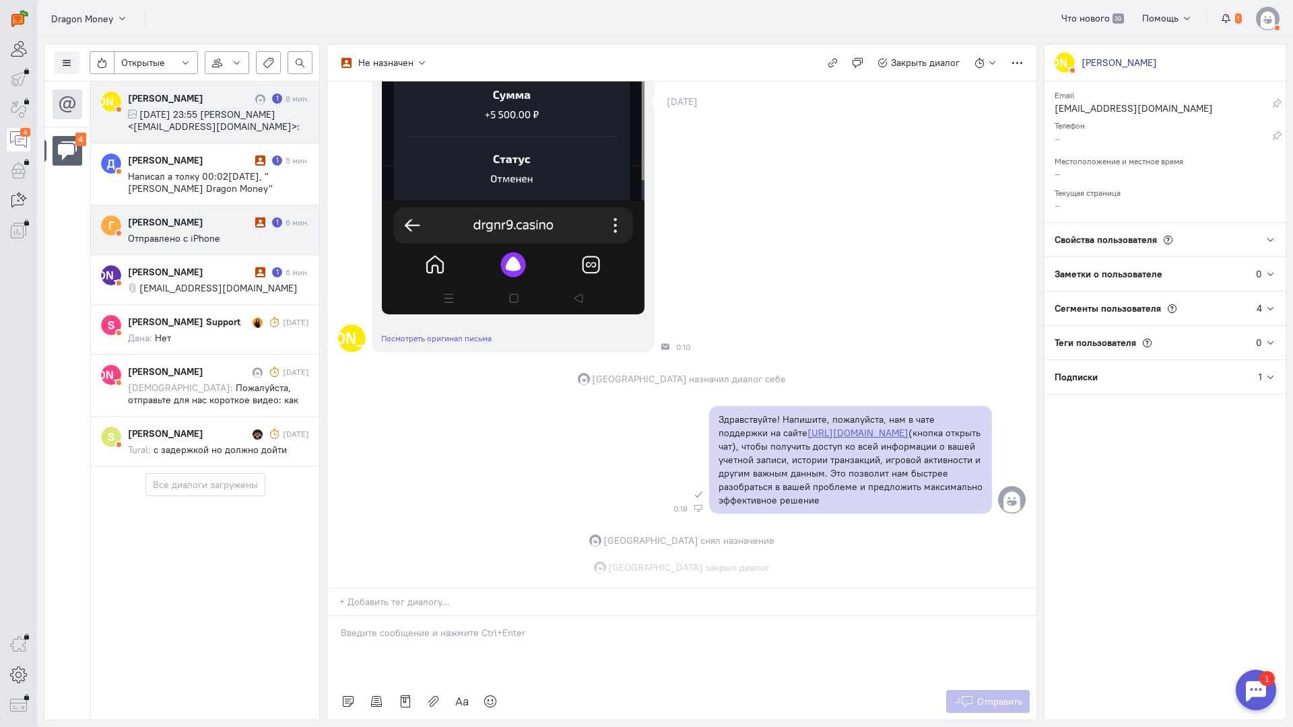
scroll to position [531, 0]
click at [205, 215] on cq-conversation-card "Г [PERSON_NAME] 1 6 мин. Отправлено с iPhone" at bounding box center [205, 230] width 228 height 50
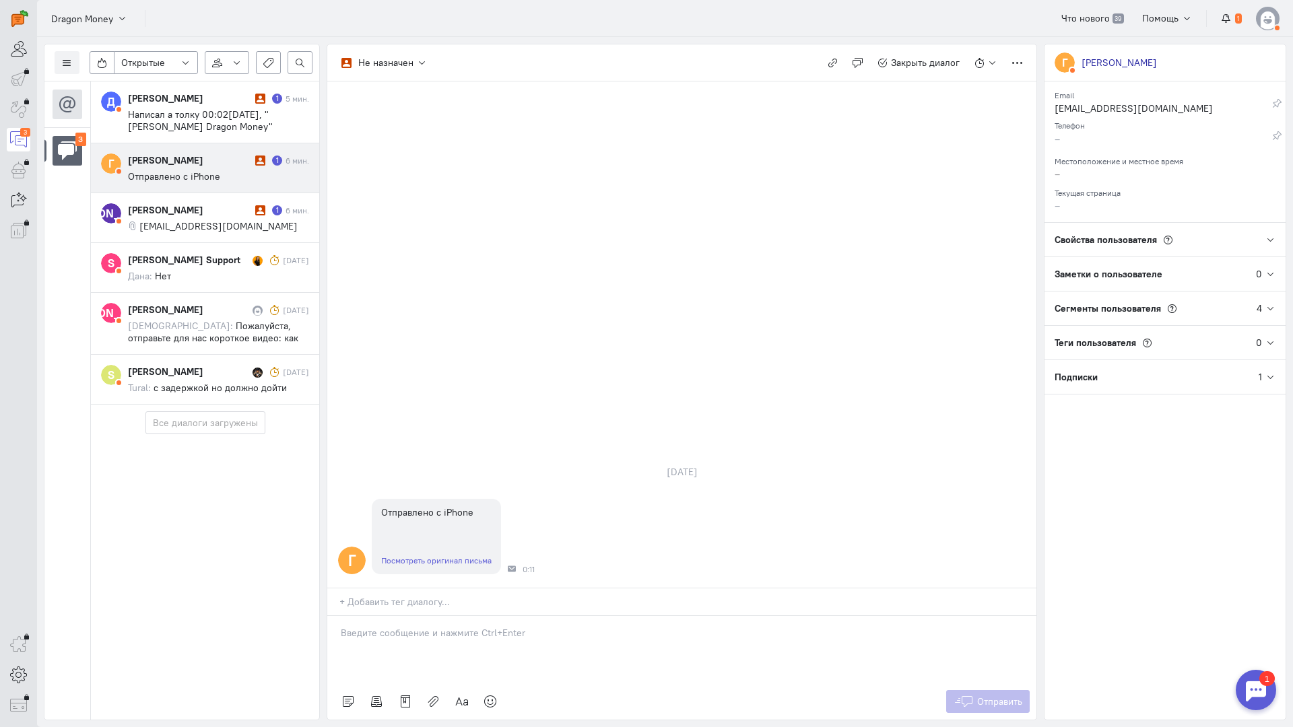
click at [393, 626] on p at bounding box center [682, 632] width 682 height 13
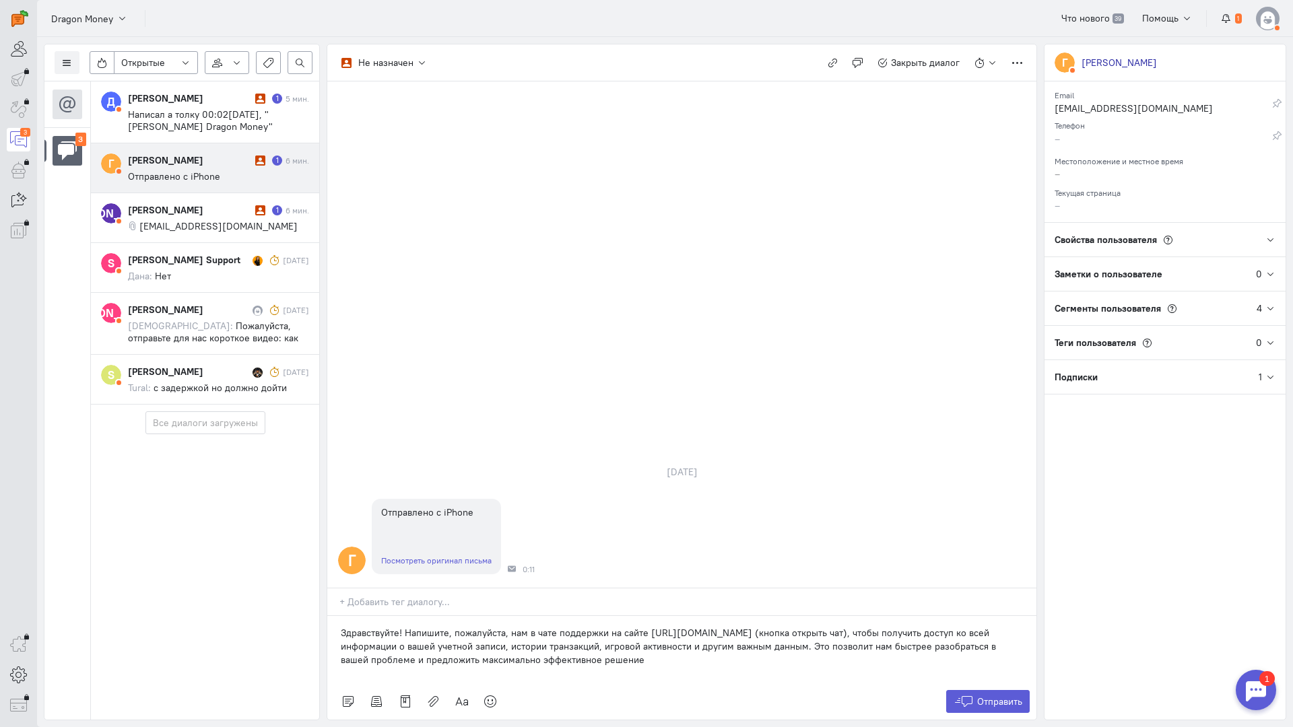
click at [340, 616] on div "Здравствуйте! Напишите, пожалуйста, нам в чате поддержки на сайте [URL][DOMAIN_…" at bounding box center [681, 649] width 709 height 67
click at [428, 556] on link "Посмотреть оригинал письма" at bounding box center [436, 561] width 110 height 10
click at [963, 690] on button "Отправить" at bounding box center [988, 701] width 84 height 23
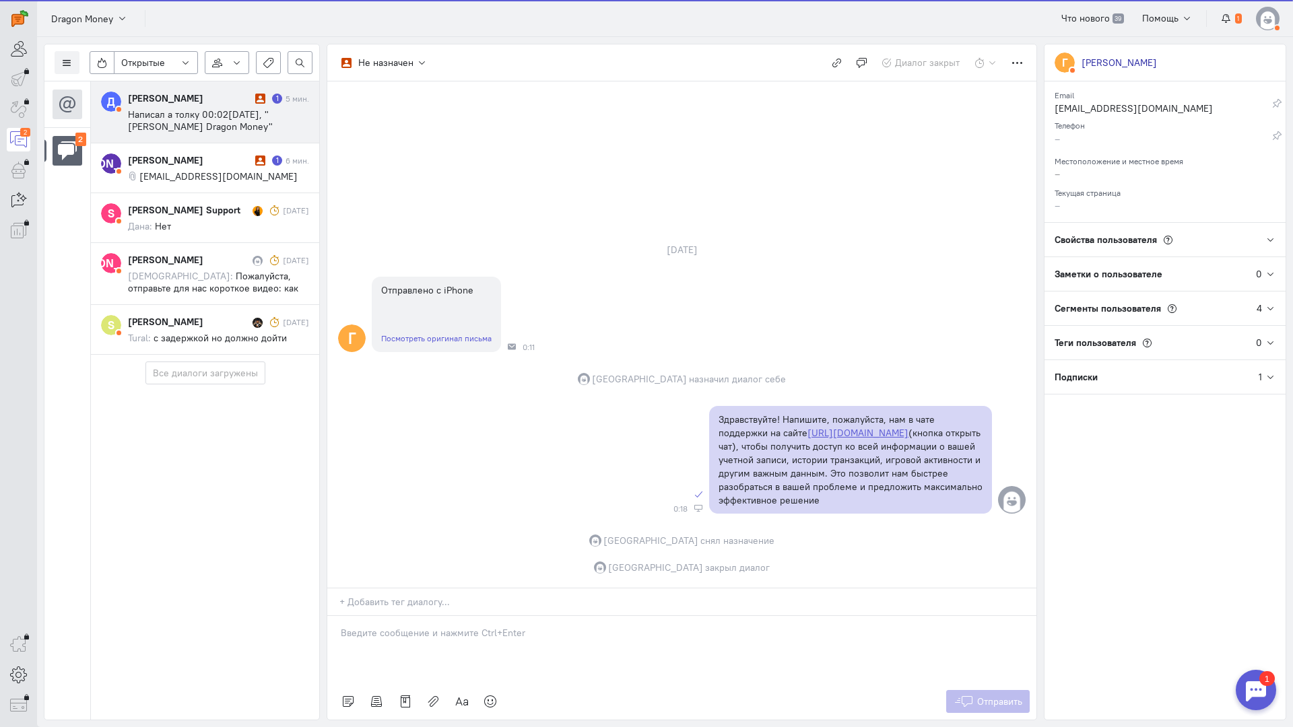
click at [189, 117] on span "Написал а толку 00:02[DATE], "[PERSON_NAME] Dragon Money" <[PERSON_NAME][EMAIL_…" at bounding box center [210, 132] width 164 height 48
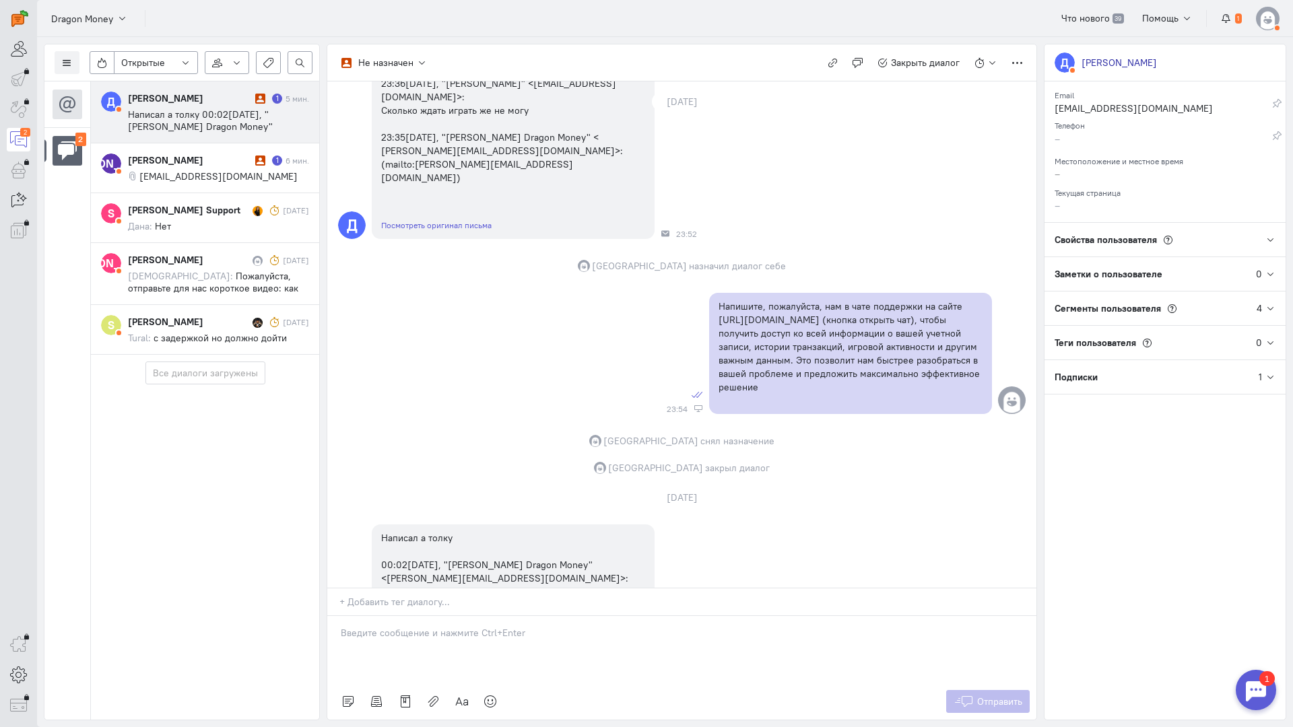
scroll to position [220, 0]
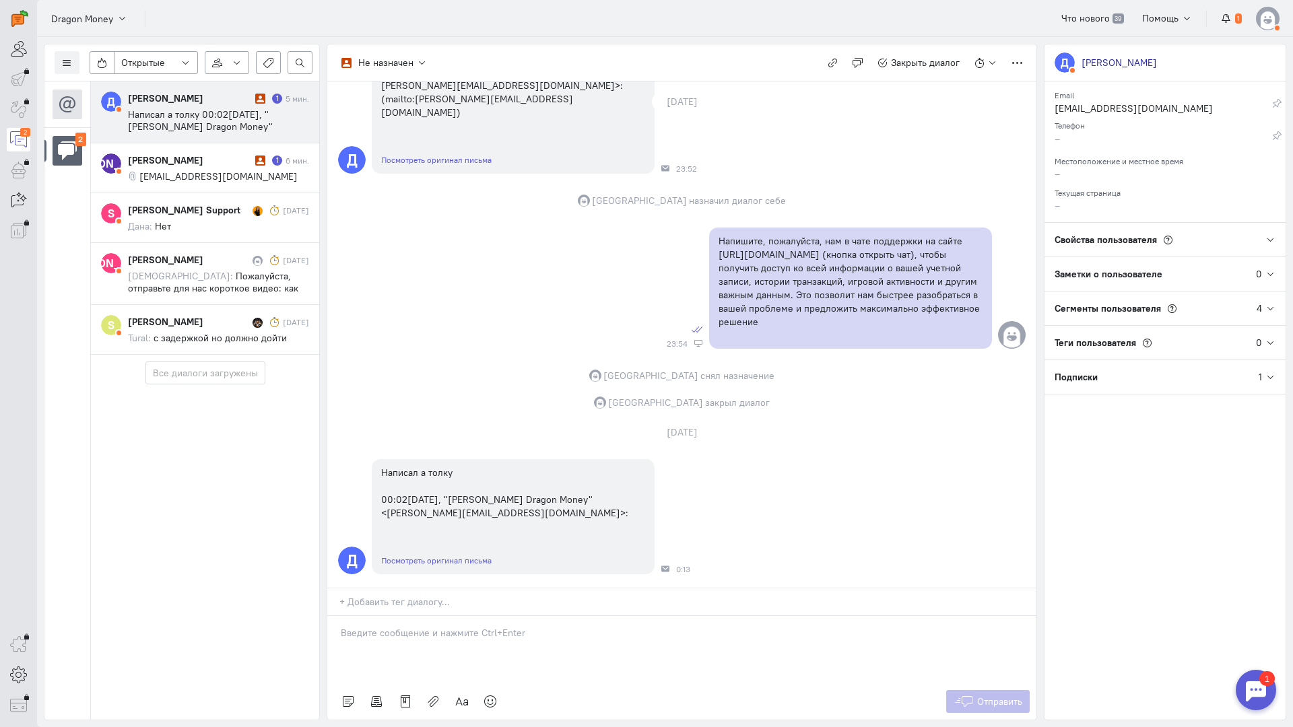
click at [480, 626] on p at bounding box center [682, 632] width 682 height 13
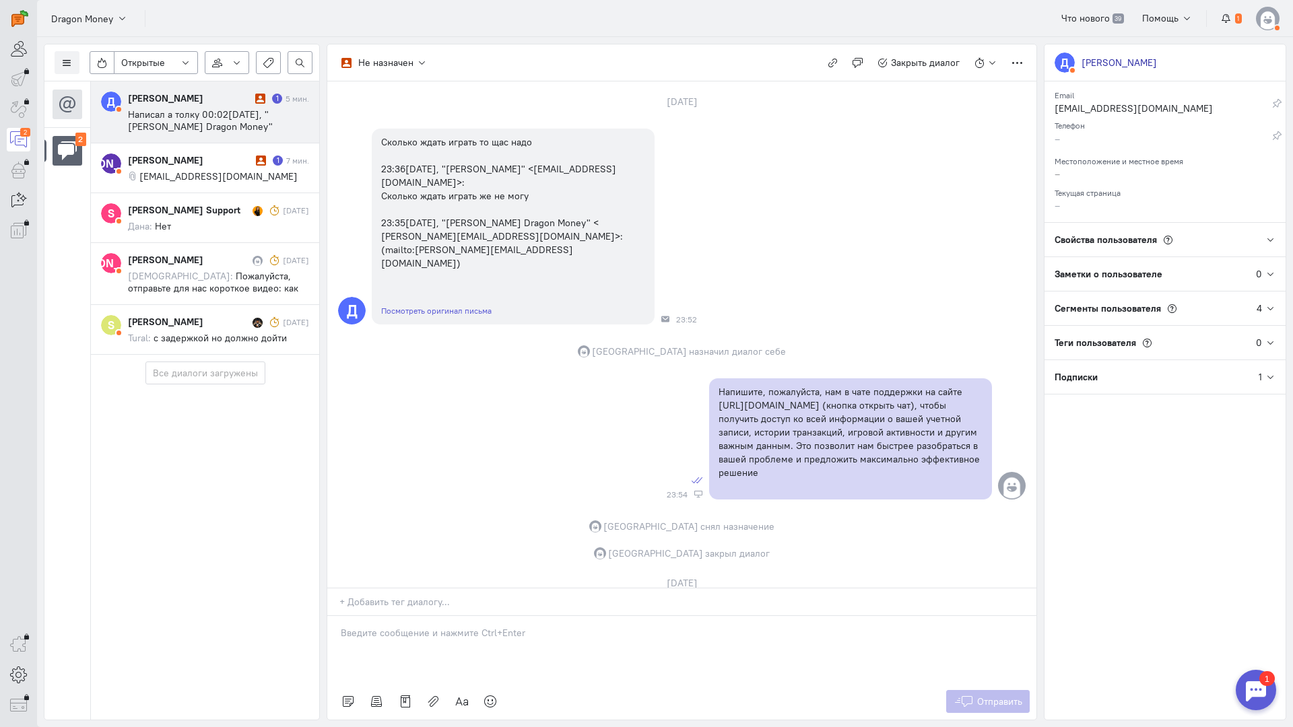
click at [461, 616] on div at bounding box center [681, 649] width 709 height 67
click at [465, 626] on p "Опишите, пожалуйста, в чате возникшую ситуацию, мы постараемся решить вопрос ка…" at bounding box center [682, 632] width 682 height 13
click at [858, 616] on div "Опишите, пожалуйста, в чате на сайте возникшую ситуацию, мы постараемся решить …" at bounding box center [681, 649] width 709 height 67
click at [979, 690] on button "Отправить" at bounding box center [988, 701] width 84 height 23
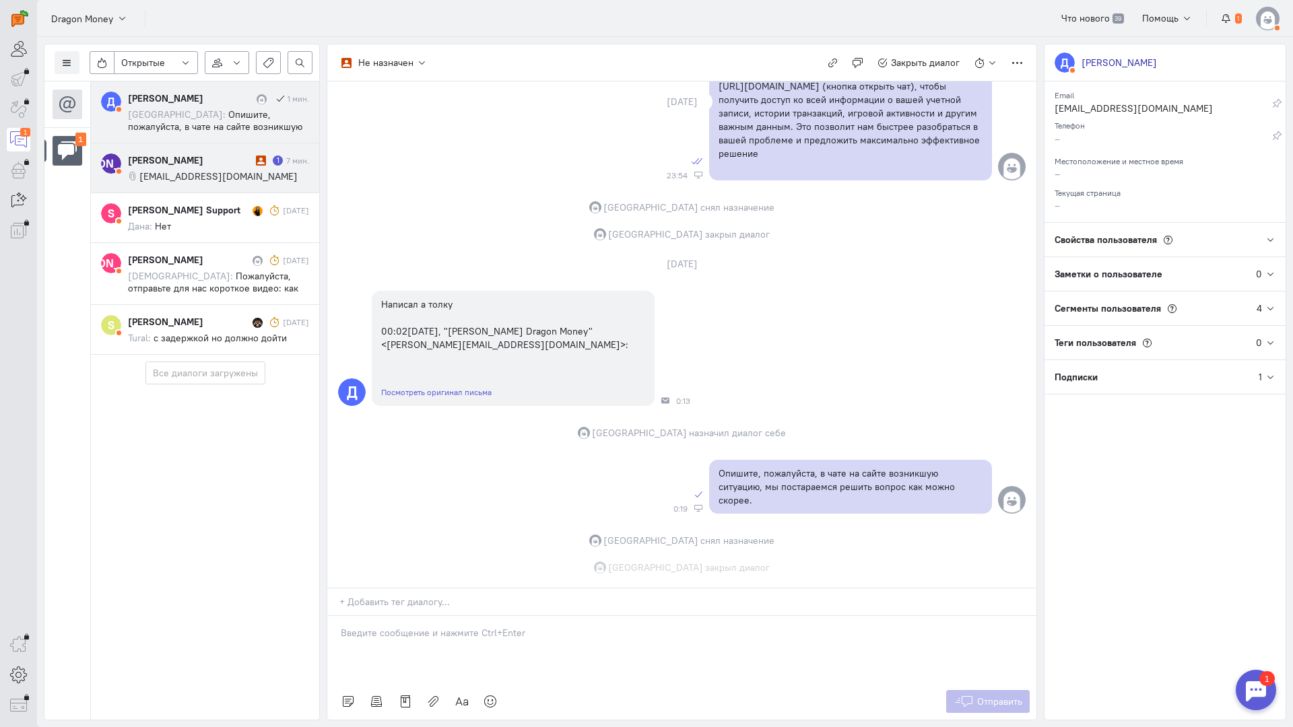
scroll to position [375, 0]
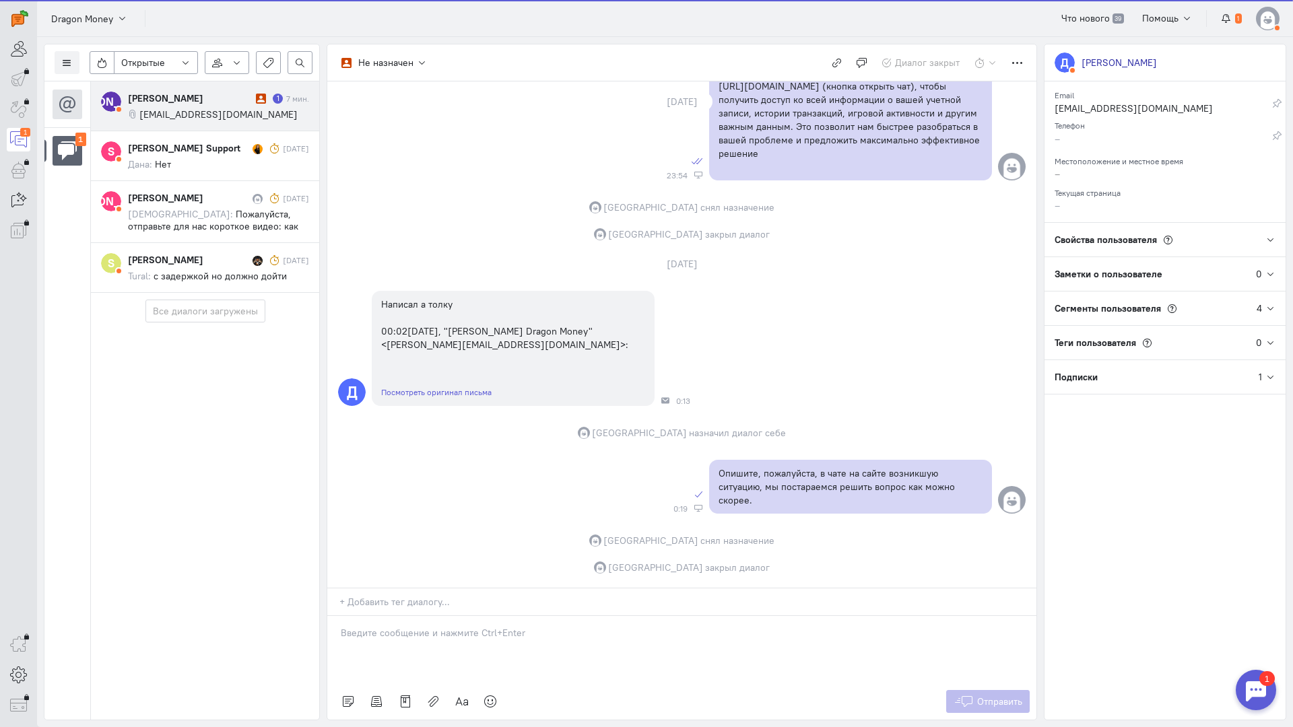
click at [202, 120] on span "[EMAIL_ADDRESS][DOMAIN_NAME]" at bounding box center [218, 114] width 158 height 12
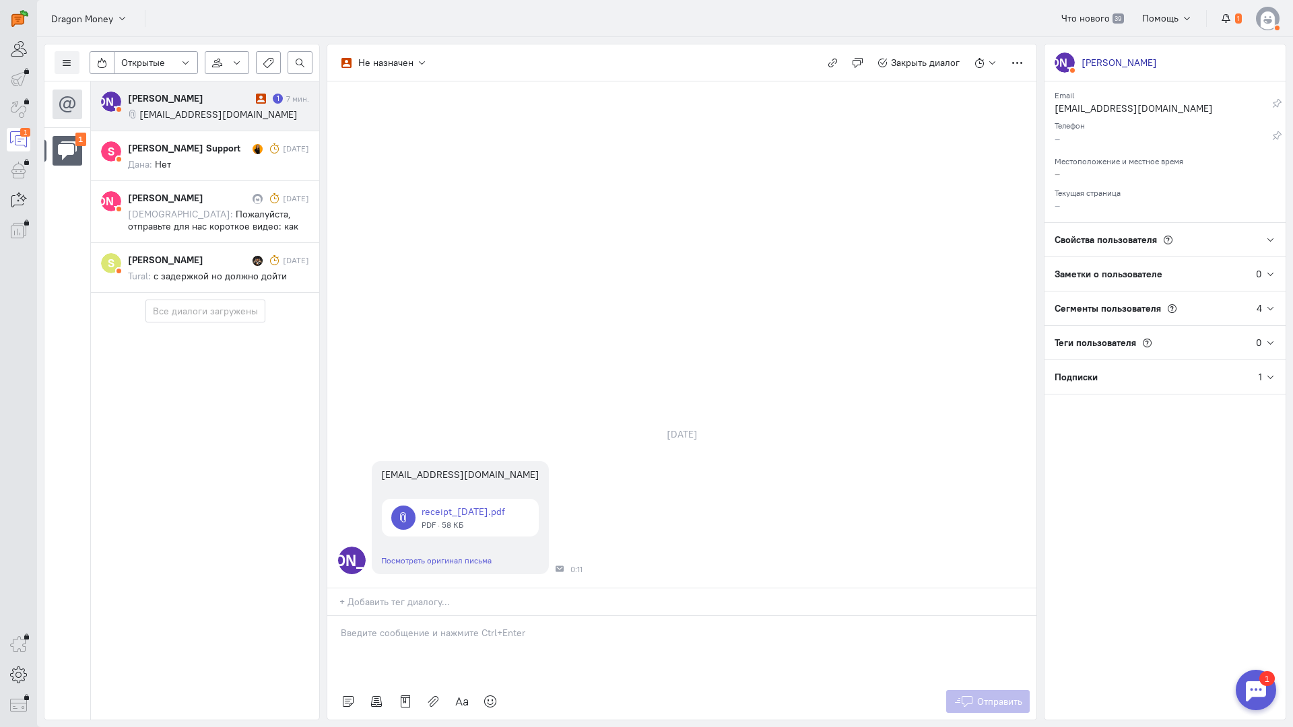
drag, startPoint x: 445, startPoint y: 579, endPoint x: 441, endPoint y: 568, distance: 11.3
click at [445, 616] on div at bounding box center [681, 649] width 709 height 67
click at [338, 616] on div "Здравствуйте! Благодарим Вас за обращение и предоставленную информацию:blush:" at bounding box center [681, 649] width 709 height 67
click at [972, 695] on icon at bounding box center [964, 701] width 20 height 13
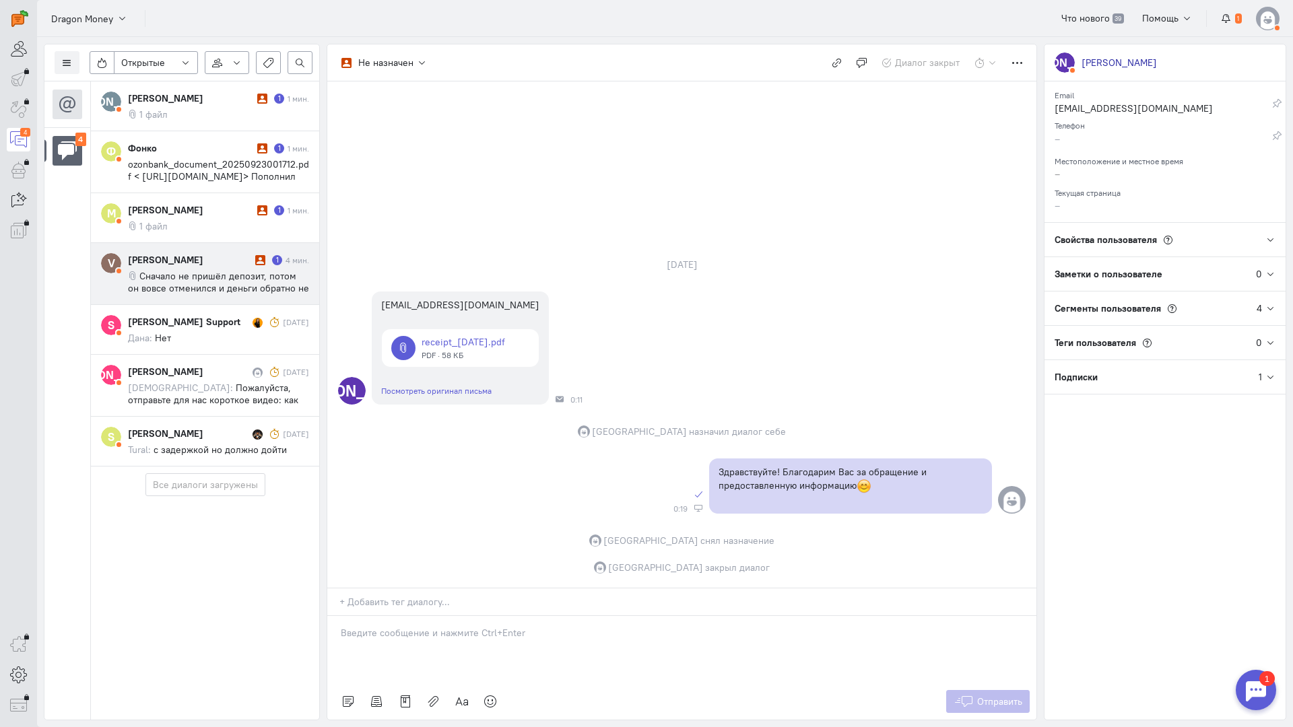
click at [210, 264] on div "[PERSON_NAME]" at bounding box center [190, 259] width 124 height 13
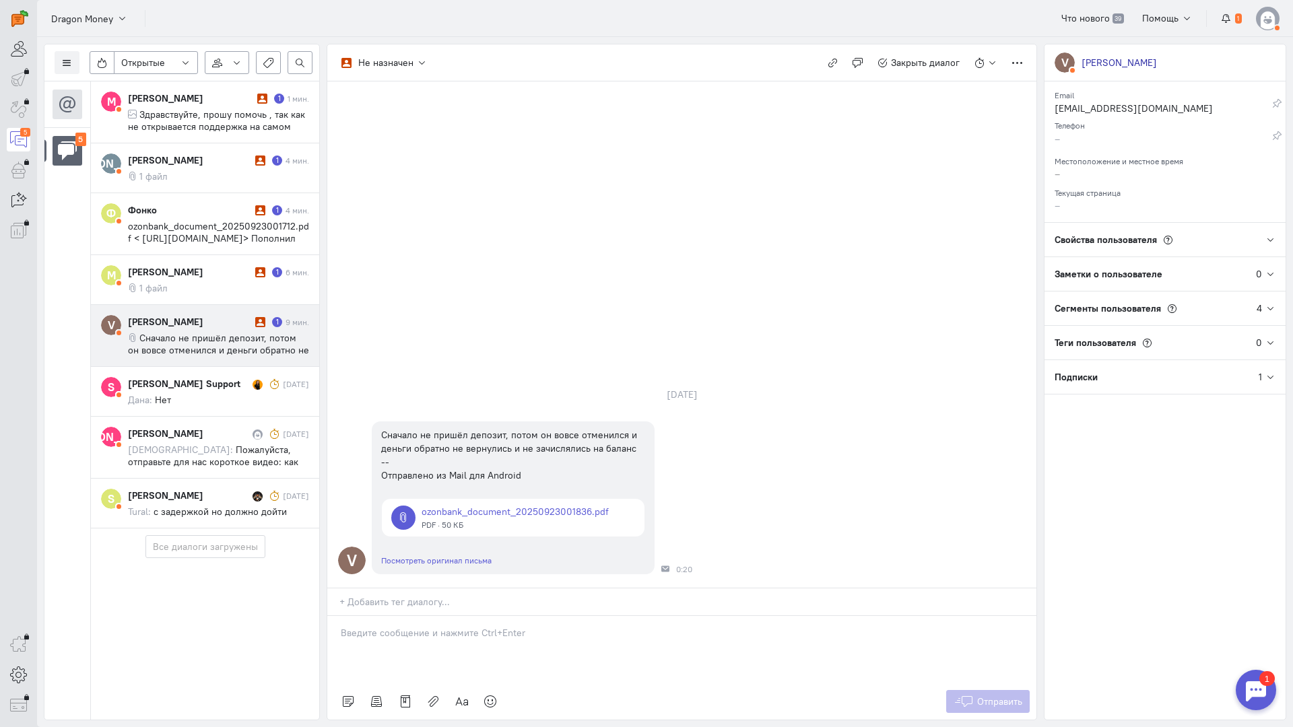
drag, startPoint x: 437, startPoint y: 542, endPoint x: 419, endPoint y: 543, distance: 18.2
click at [436, 616] on div at bounding box center [681, 649] width 709 height 67
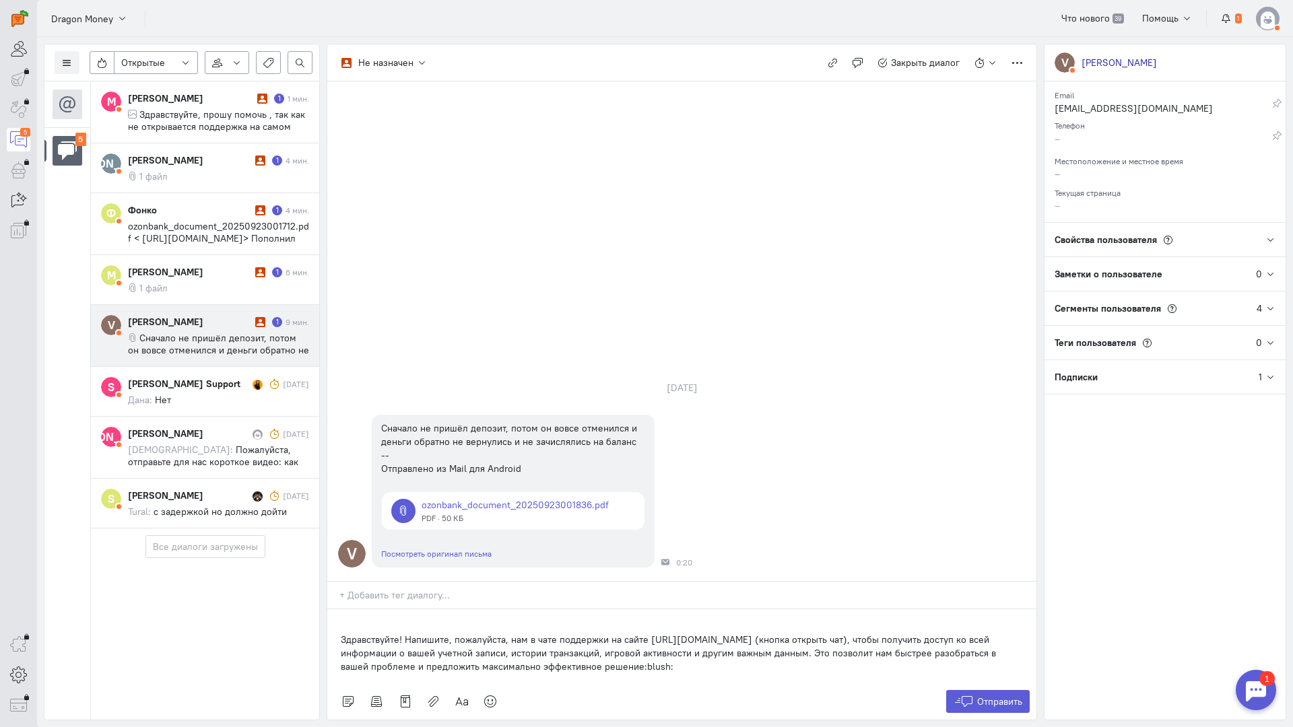
click at [333, 610] on div "Здравствуйте! Напишите, пожалуйста, нам в чате поддержки на сайте [URL][DOMAIN_…" at bounding box center [681, 647] width 709 height 74
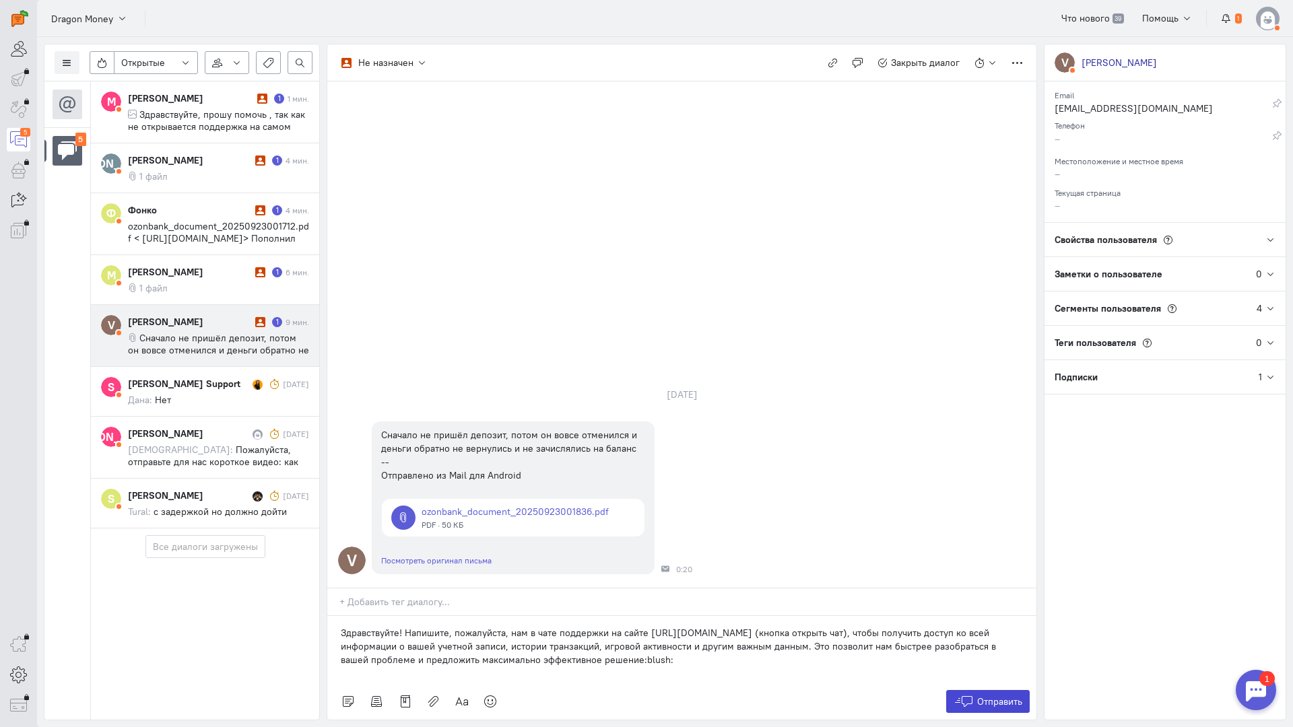
click at [969, 695] on icon at bounding box center [964, 701] width 20 height 13
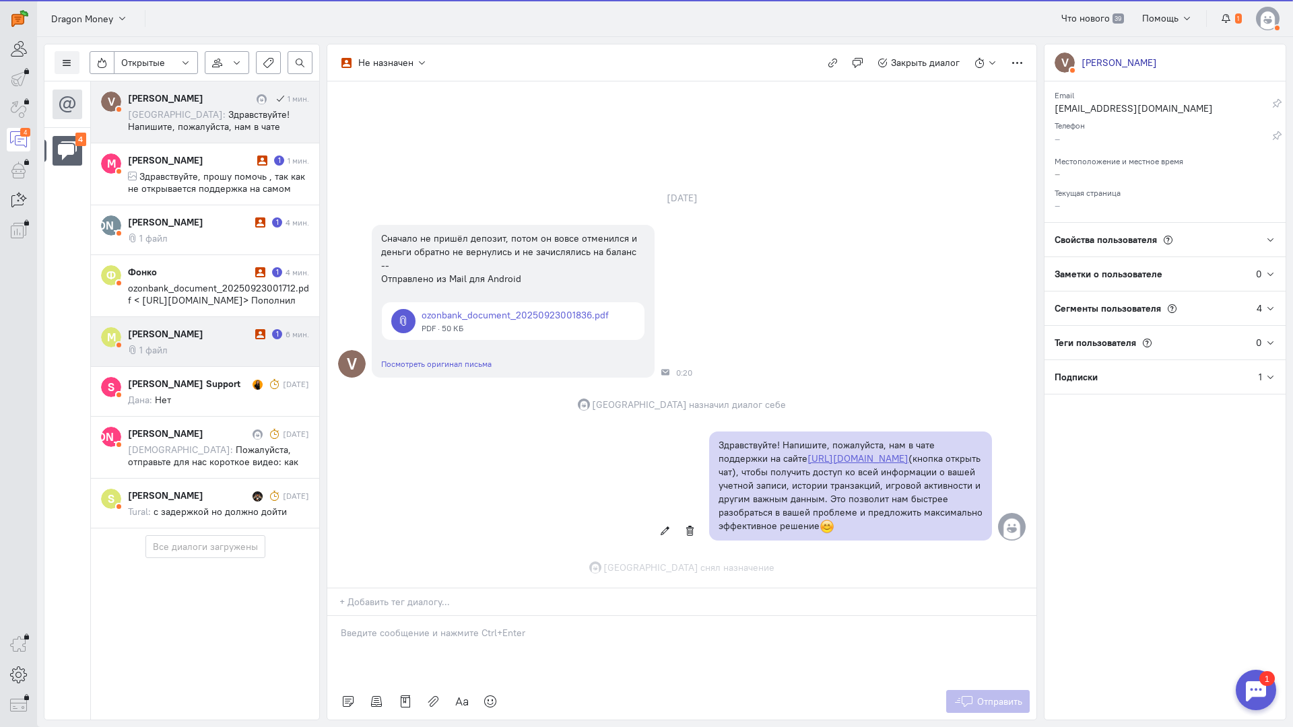
scroll to position [14, 0]
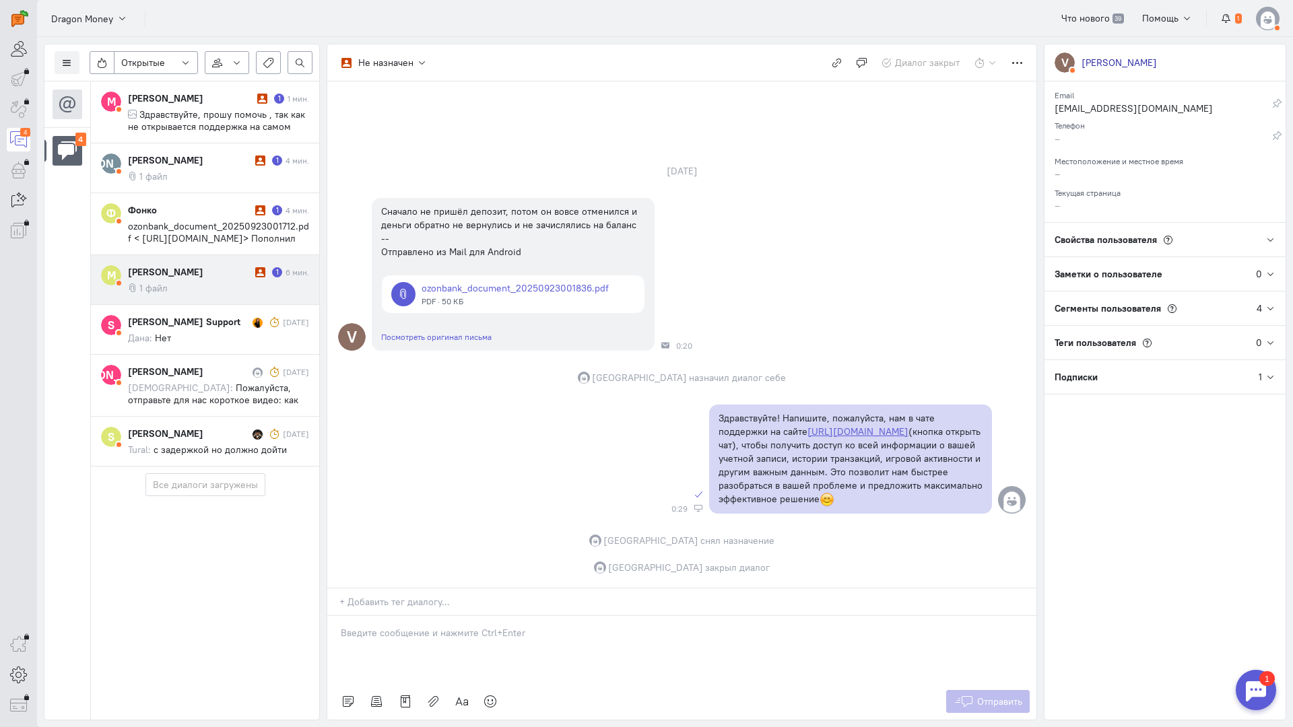
click at [217, 279] on div "[PERSON_NAME] 1 6 мин. 1 файл" at bounding box center [218, 279] width 181 height 29
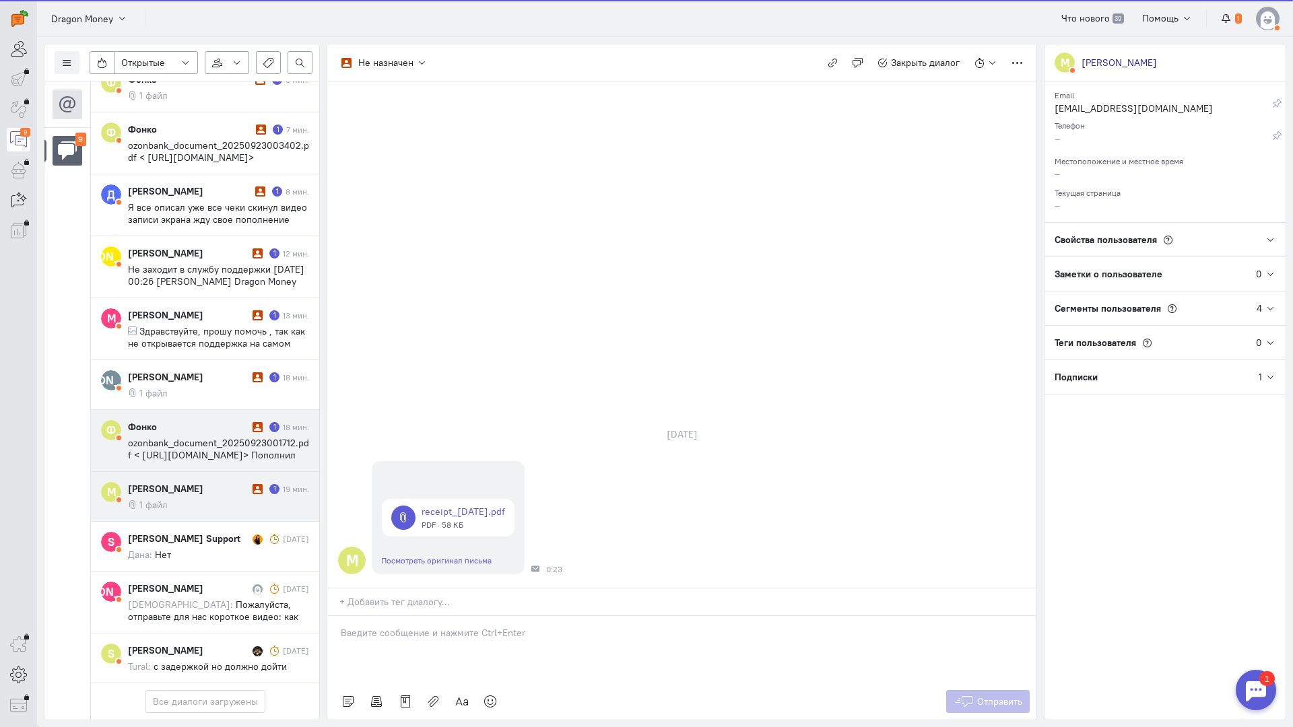
scroll to position [164, 0]
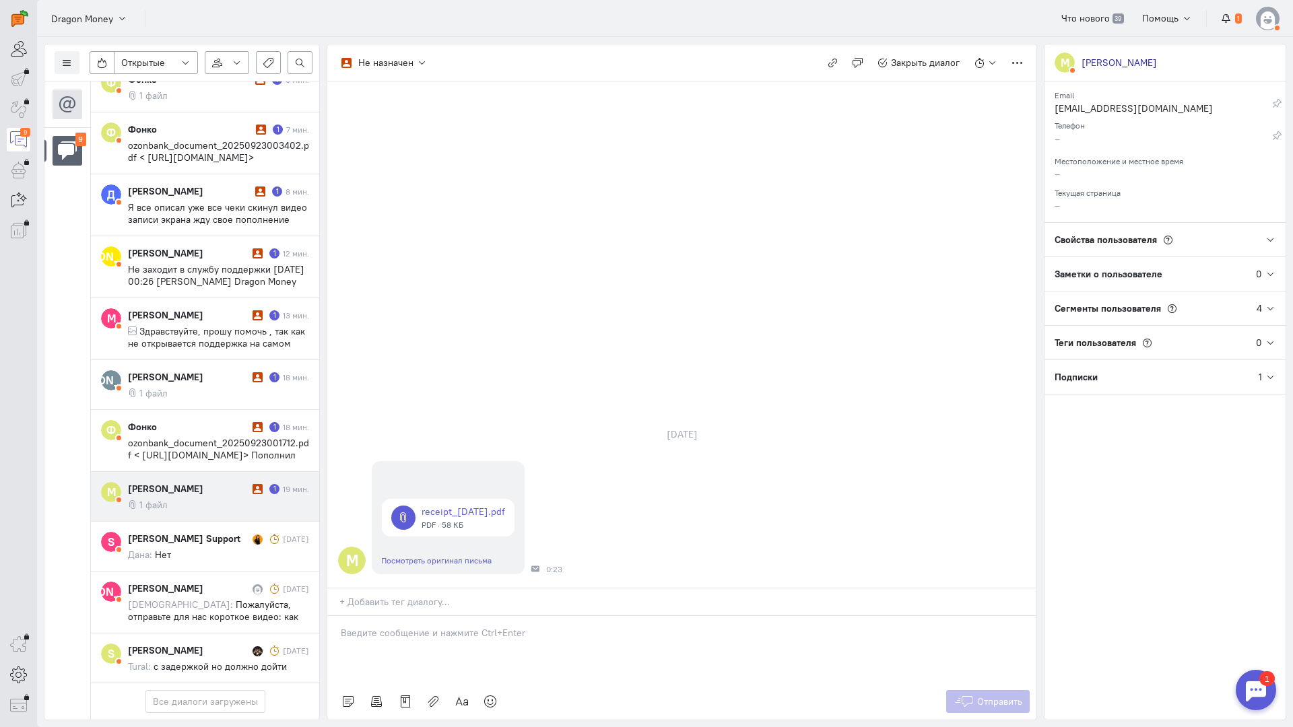
click at [197, 499] on cq-message "1 файл" at bounding box center [218, 505] width 181 height 12
click at [423, 616] on div at bounding box center [681, 649] width 709 height 67
click at [341, 616] on div "Здравствуйте! Благодарим Вас за обращение и предоставленную информацию:blush:" at bounding box center [681, 649] width 709 height 67
click at [963, 690] on button "Отправить" at bounding box center [988, 701] width 84 height 23
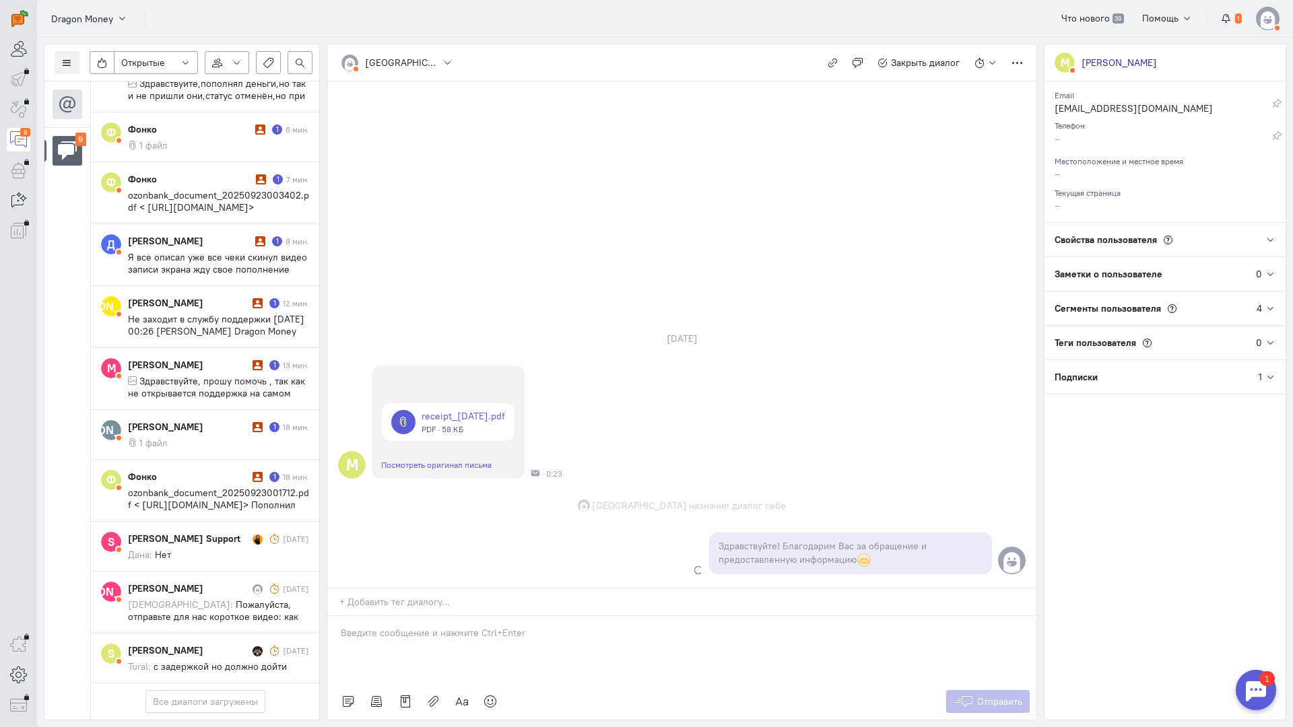
scroll to position [176, 0]
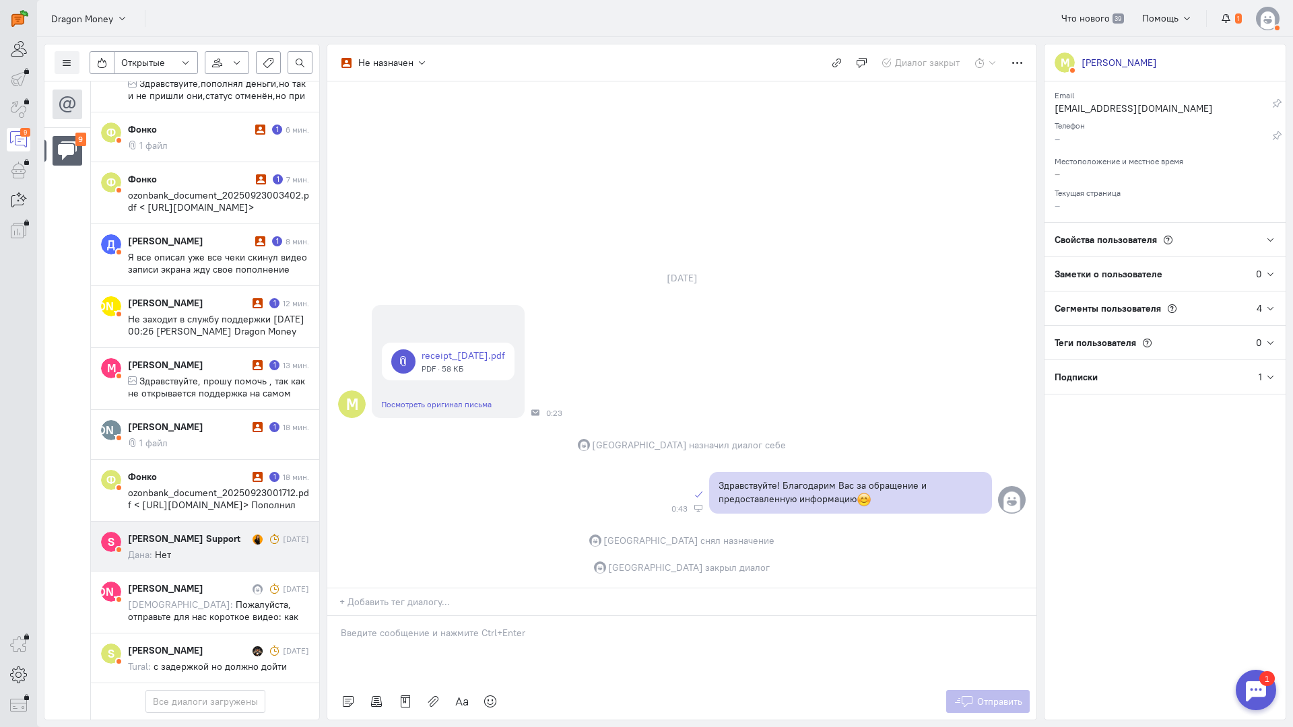
click at [218, 549] on cq-message "Дана: Нет" at bounding box center [218, 555] width 181 height 12
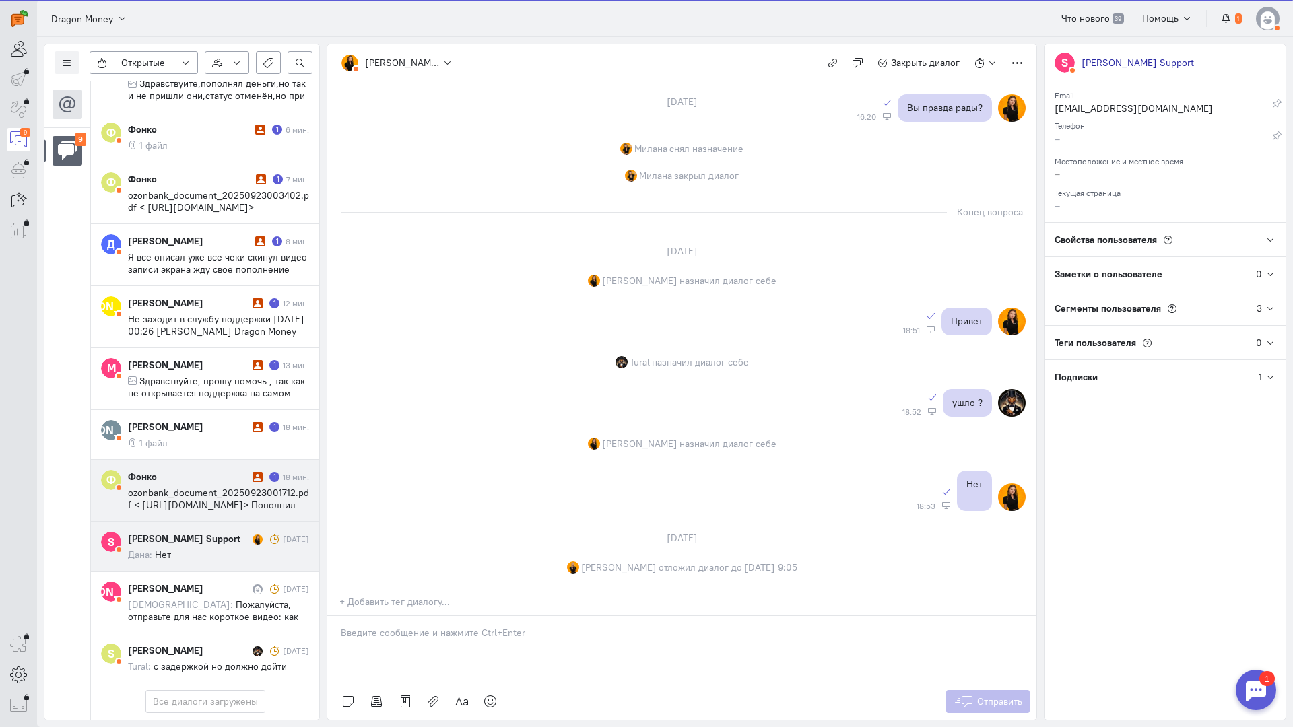
scroll to position [114, 0]
click at [230, 470] on div "Фонко 1 18 мин. ozonbank_document_20250923001712.pdf < [URL][DOMAIN_NAME]> Попо…" at bounding box center [218, 490] width 181 height 41
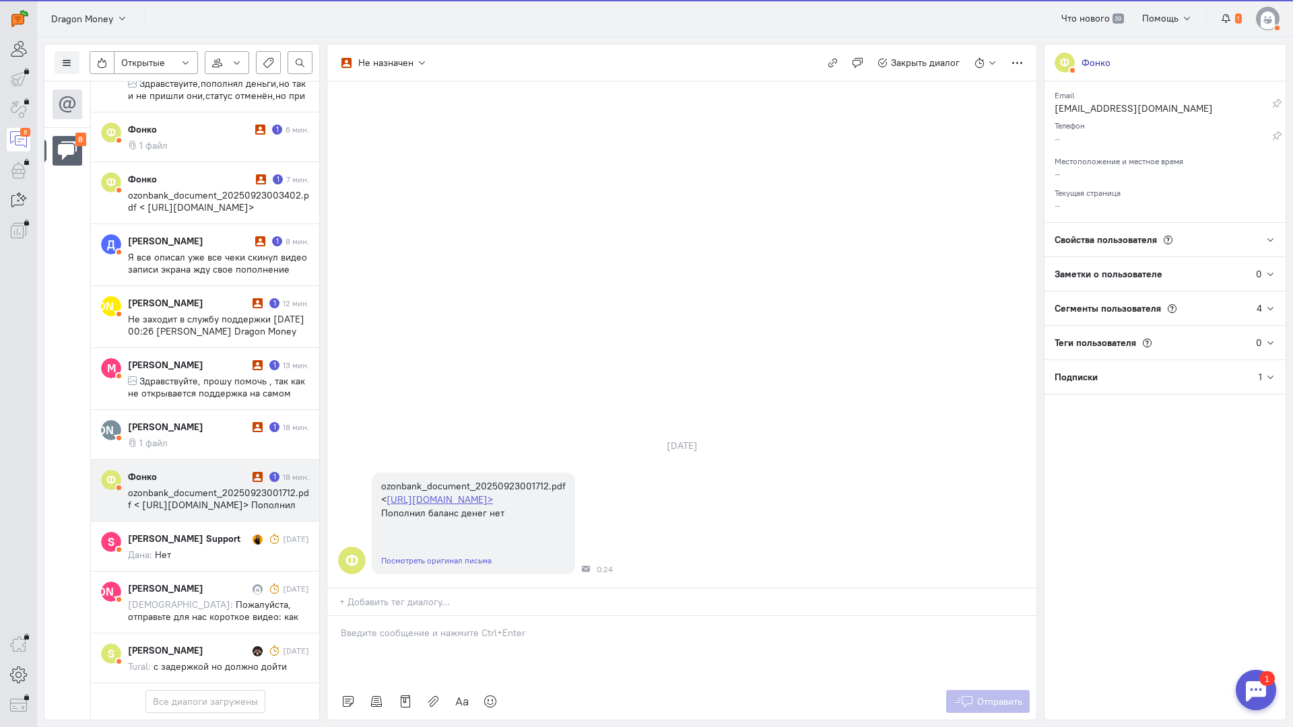
drag, startPoint x: 385, startPoint y: 560, endPoint x: 350, endPoint y: 558, distance: 35.1
click at [383, 616] on div at bounding box center [681, 649] width 709 height 67
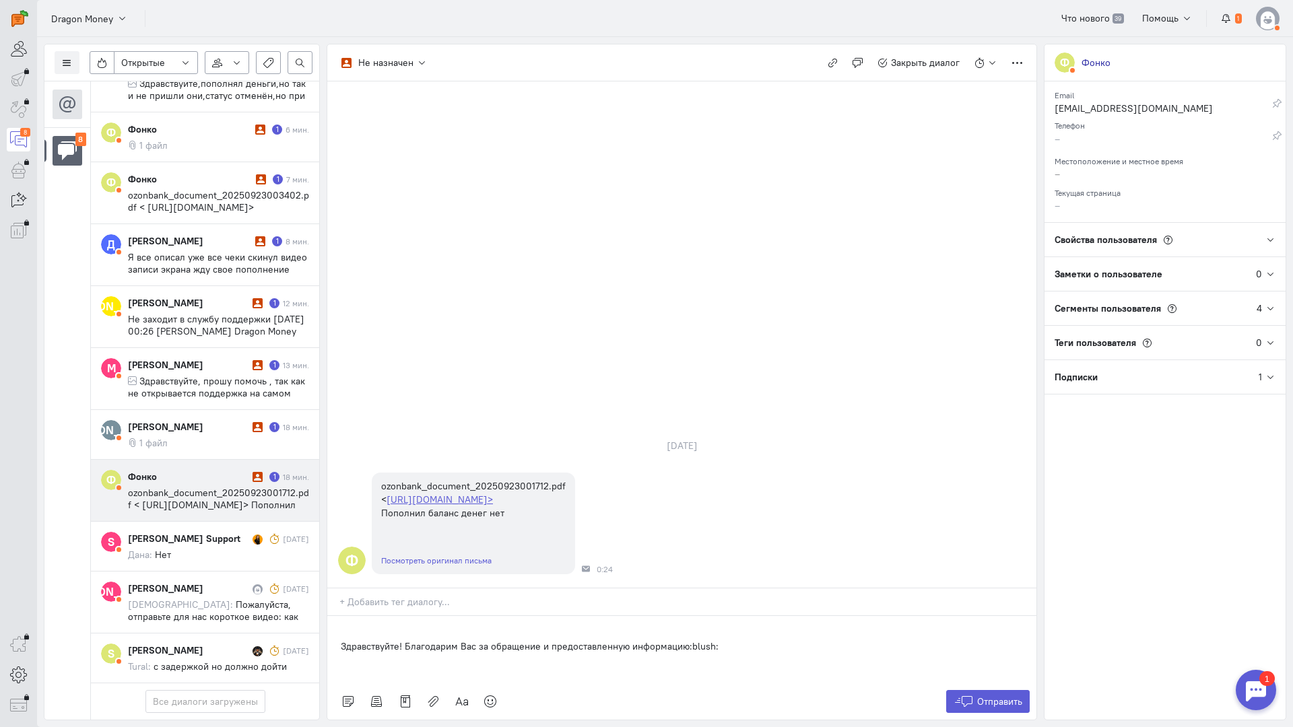
click at [333, 616] on div "Здравствуйте! Благодарим Вас за обращение и предоставленную информацию:blush:" at bounding box center [681, 649] width 709 height 67
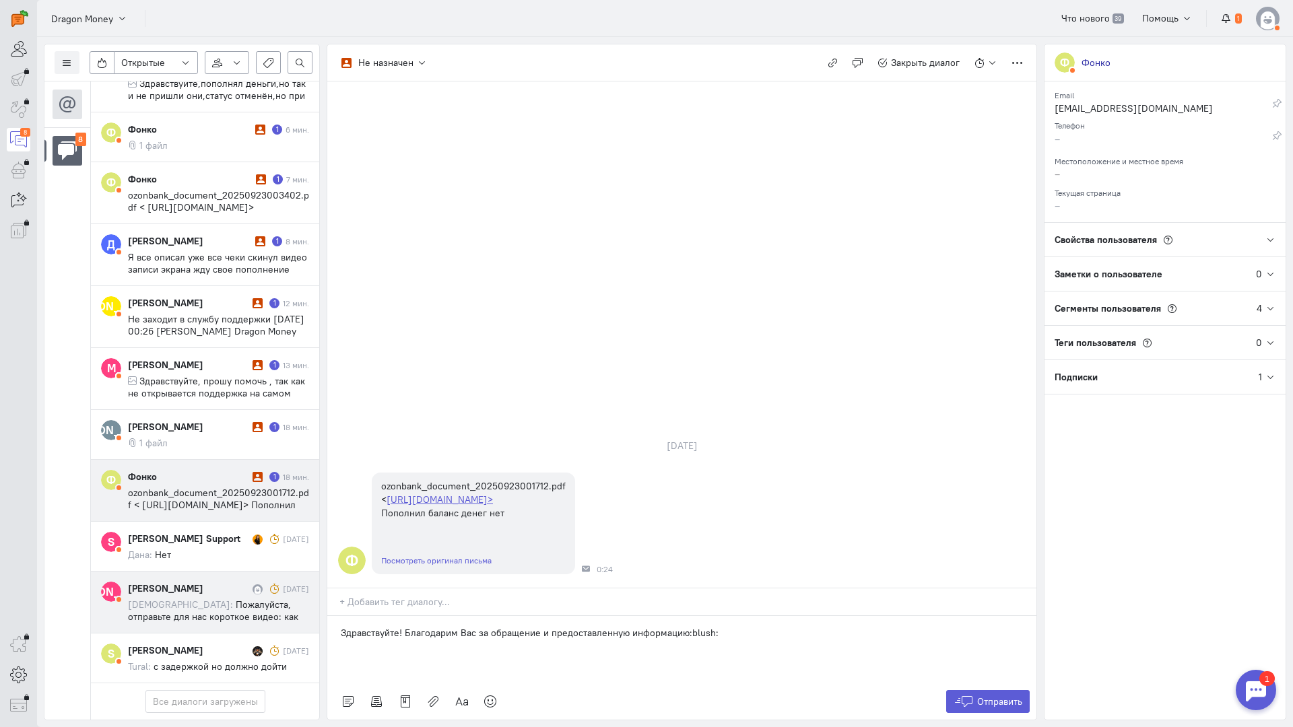
drag, startPoint x: 513, startPoint y: 548, endPoint x: 191, endPoint y: 542, distance: 321.3
click at [178, 539] on div "Список пользователей Включить темную тему Открытые Открытые диалоги Отложенные …" at bounding box center [665, 382] width 1256 height 690
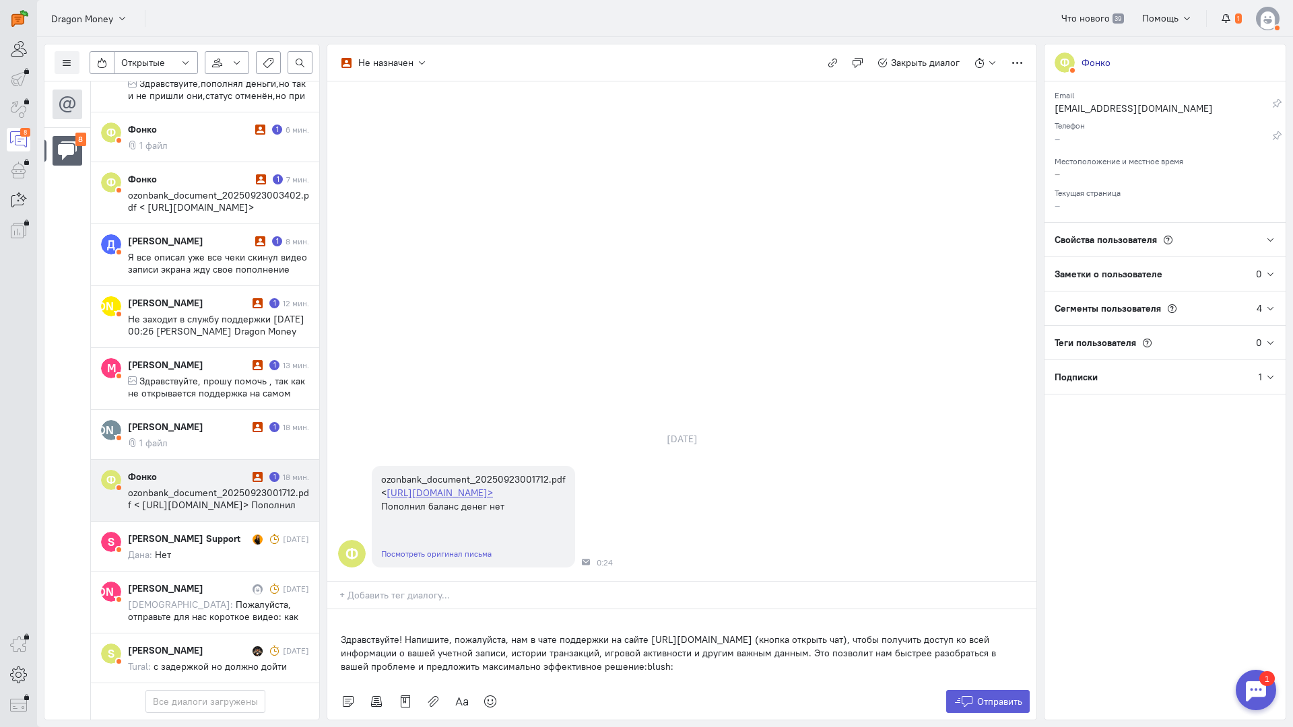
click at [335, 610] on div "Здравствуйте! Напишите, пожалуйста, нам в чате поддержки на сайте [URL][DOMAIN_…" at bounding box center [681, 647] width 709 height 74
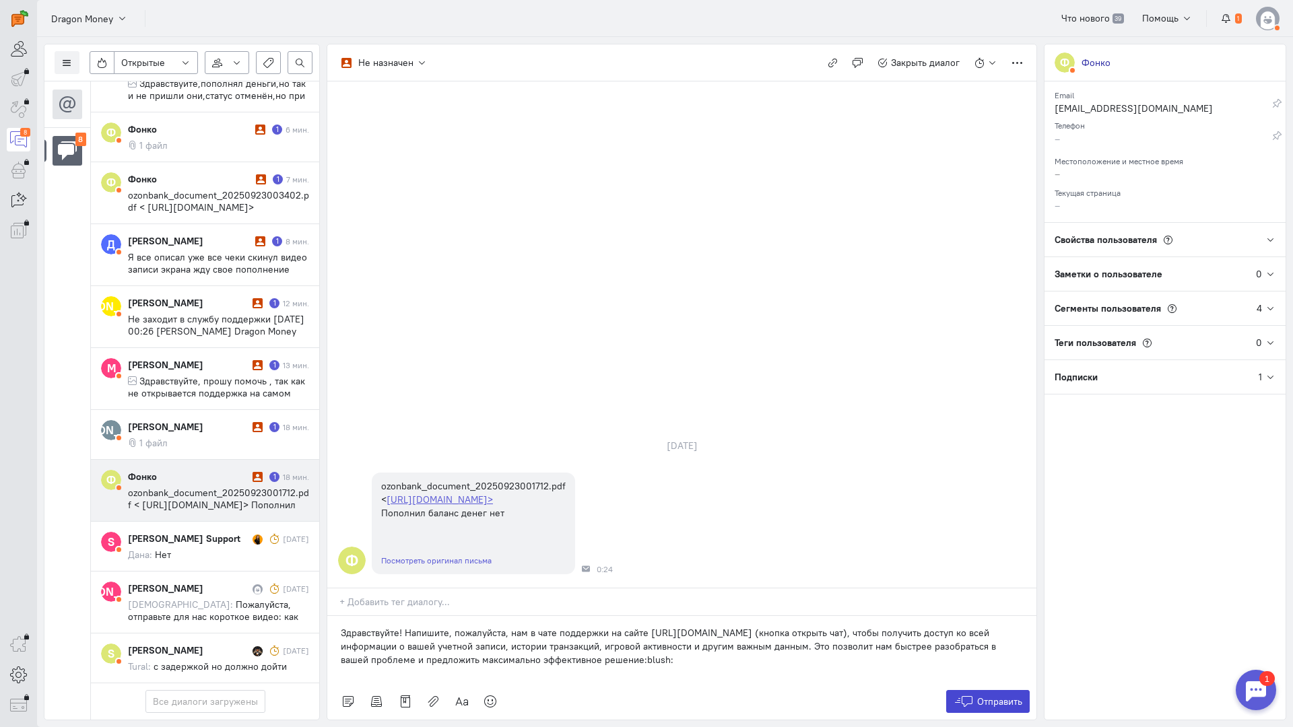
click at [971, 695] on icon at bounding box center [964, 701] width 20 height 13
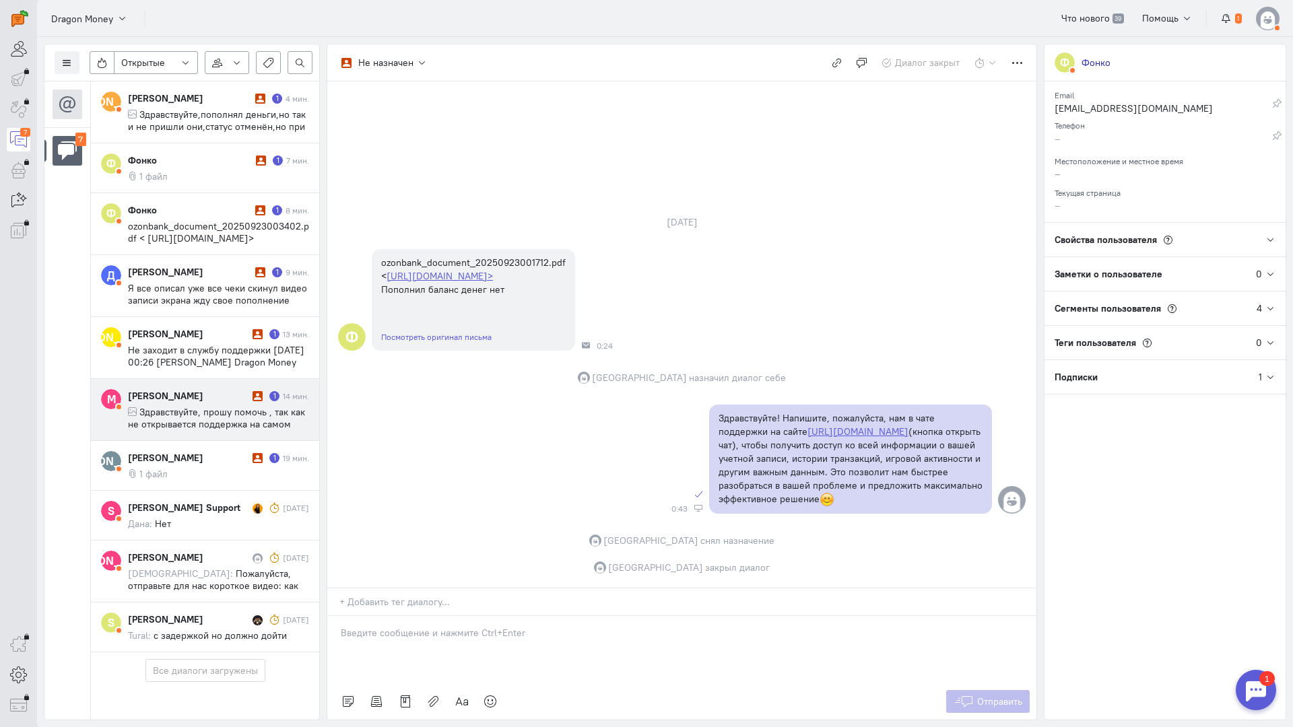
scroll to position [52, 0]
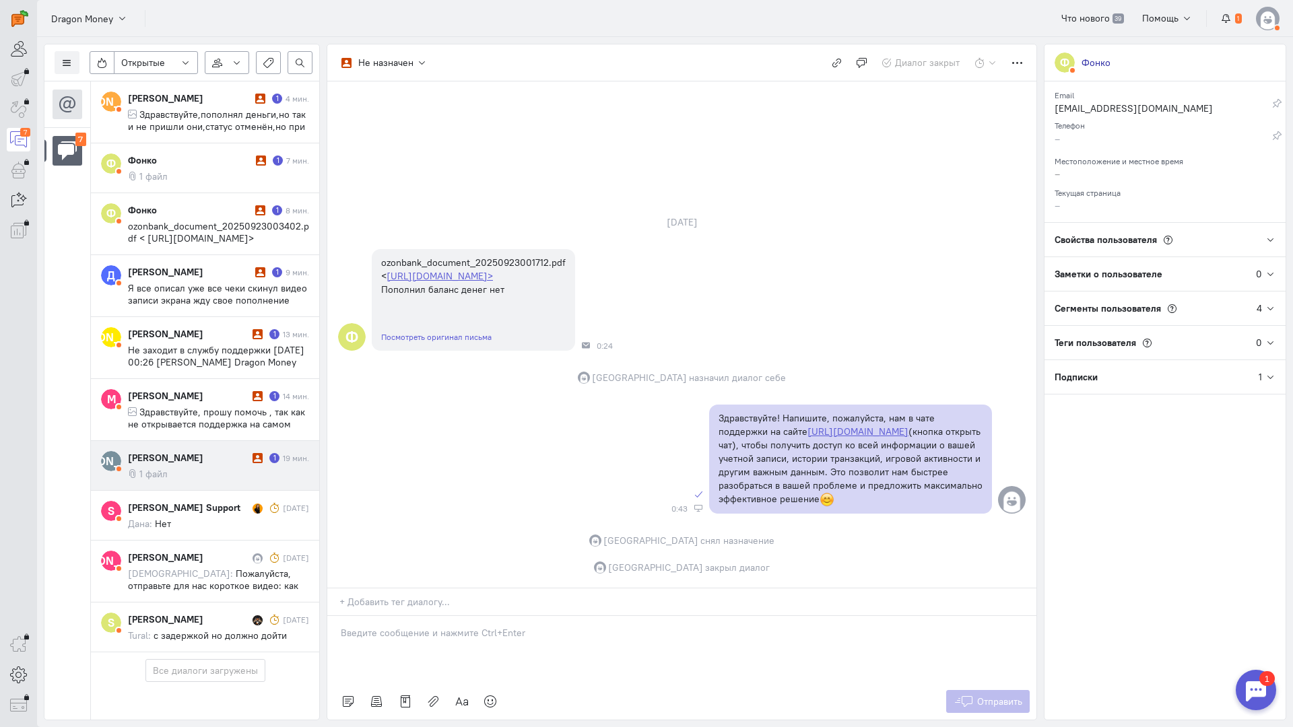
click at [214, 451] on div "[PERSON_NAME] 1 19 мин. 1 файл" at bounding box center [218, 465] width 181 height 29
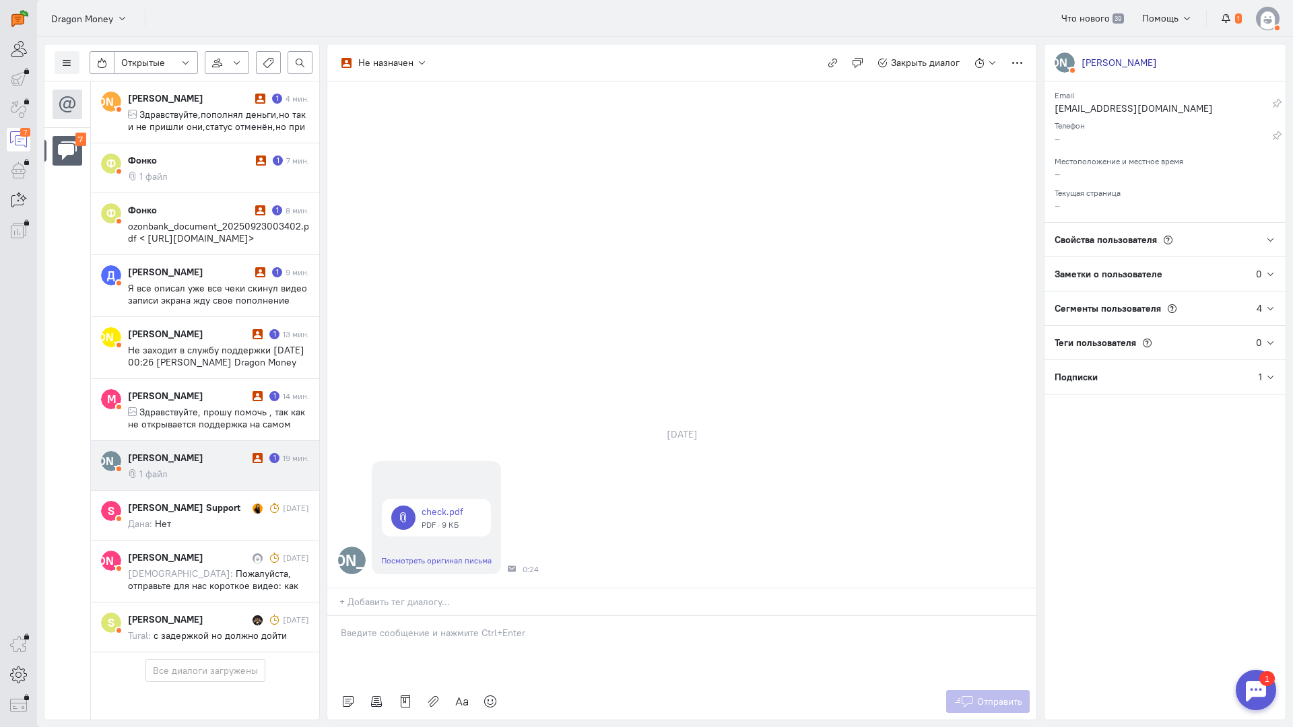
click at [411, 626] on p at bounding box center [682, 632] width 682 height 13
click at [331, 616] on div "Здравствуйте! Благодарим Вас за обращение и предоставленную информацию:blush:" at bounding box center [681, 649] width 709 height 67
click at [189, 468] on cq-message "1 файл" at bounding box center [218, 474] width 181 height 12
click at [976, 690] on button "Отправить" at bounding box center [988, 701] width 84 height 23
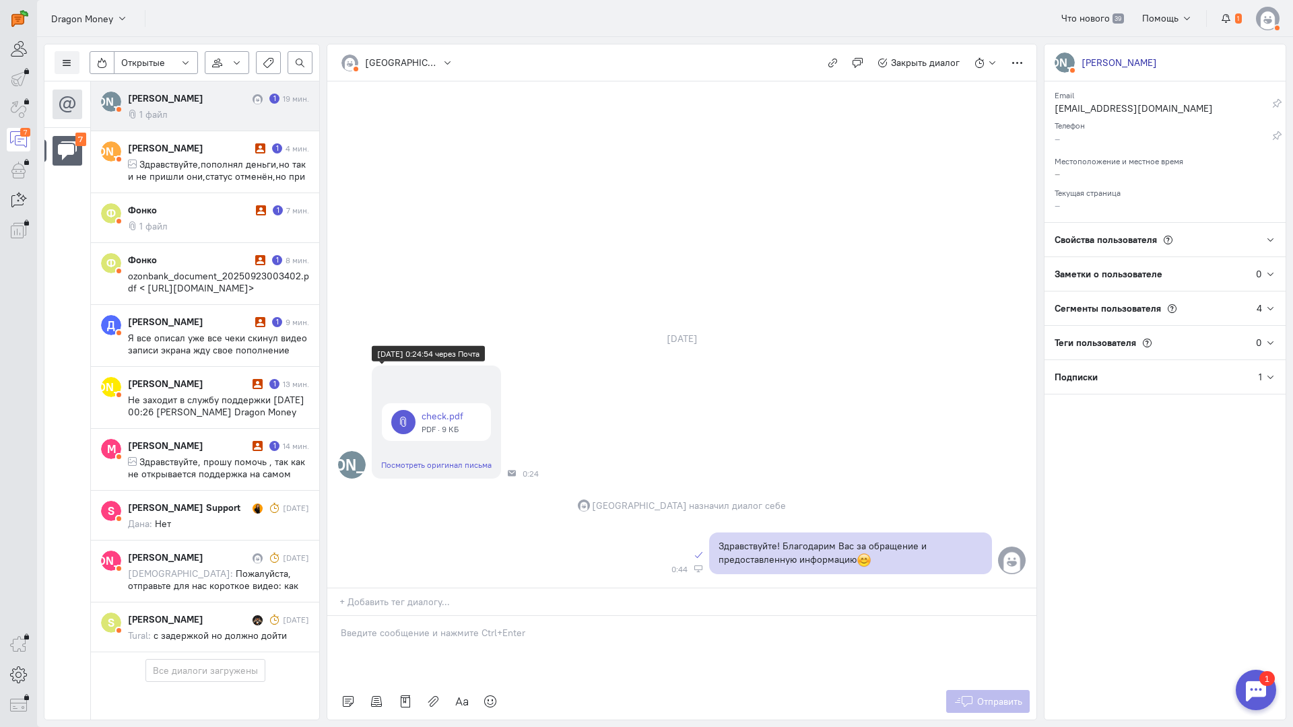
scroll to position [64, 0]
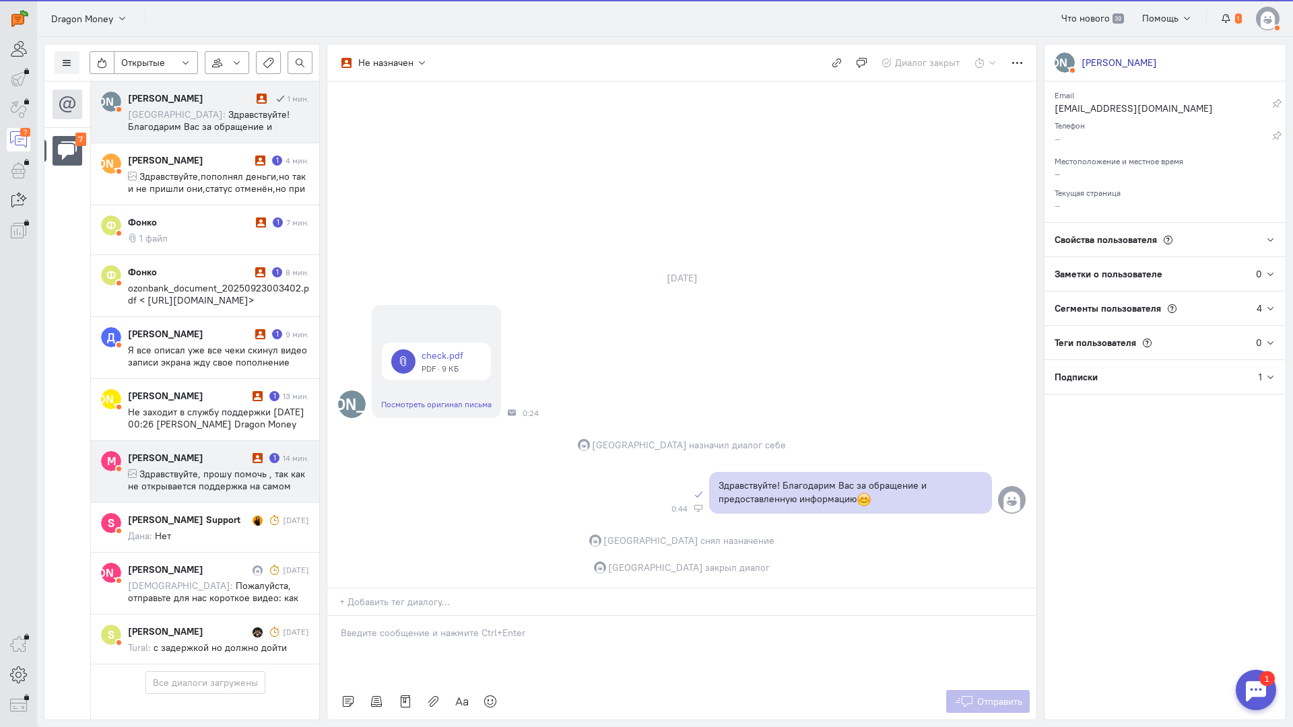
click at [180, 468] on span "Здравствуйте, прошу помочь , так как не открывается поддержка на самом сайте ни…" at bounding box center [216, 522] width 177 height 109
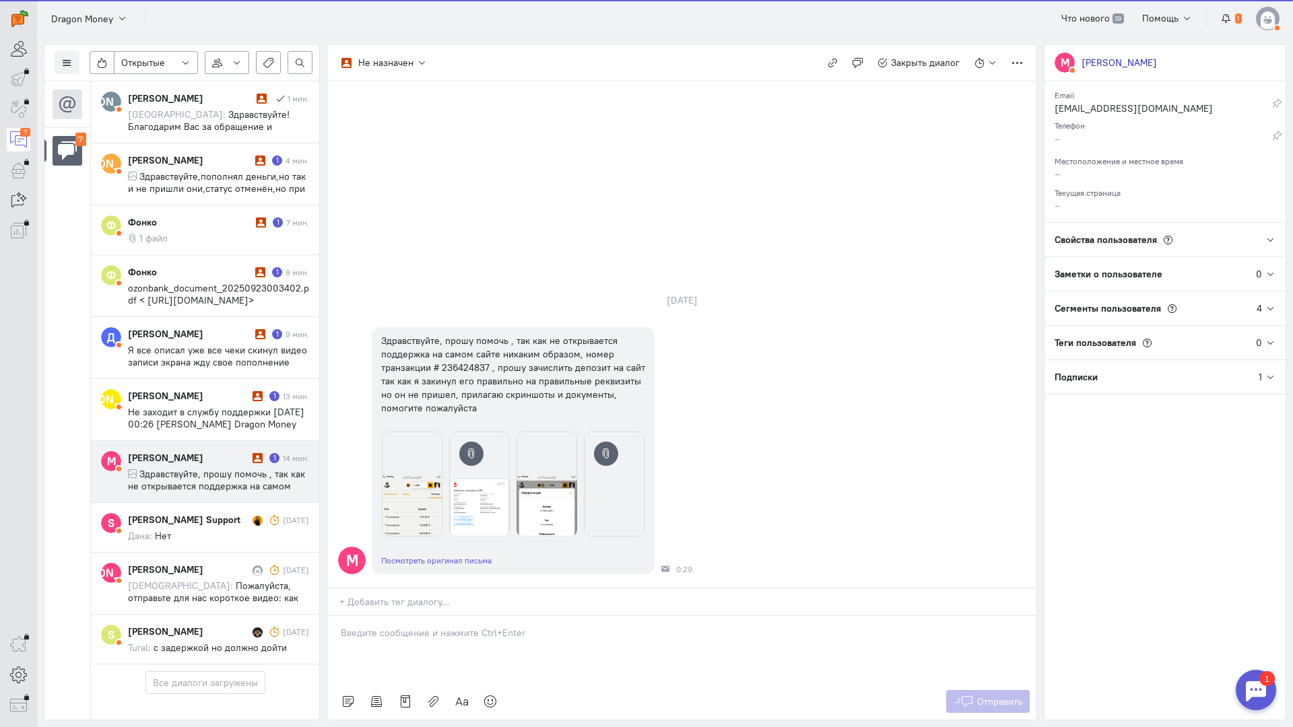
scroll to position [2, 0]
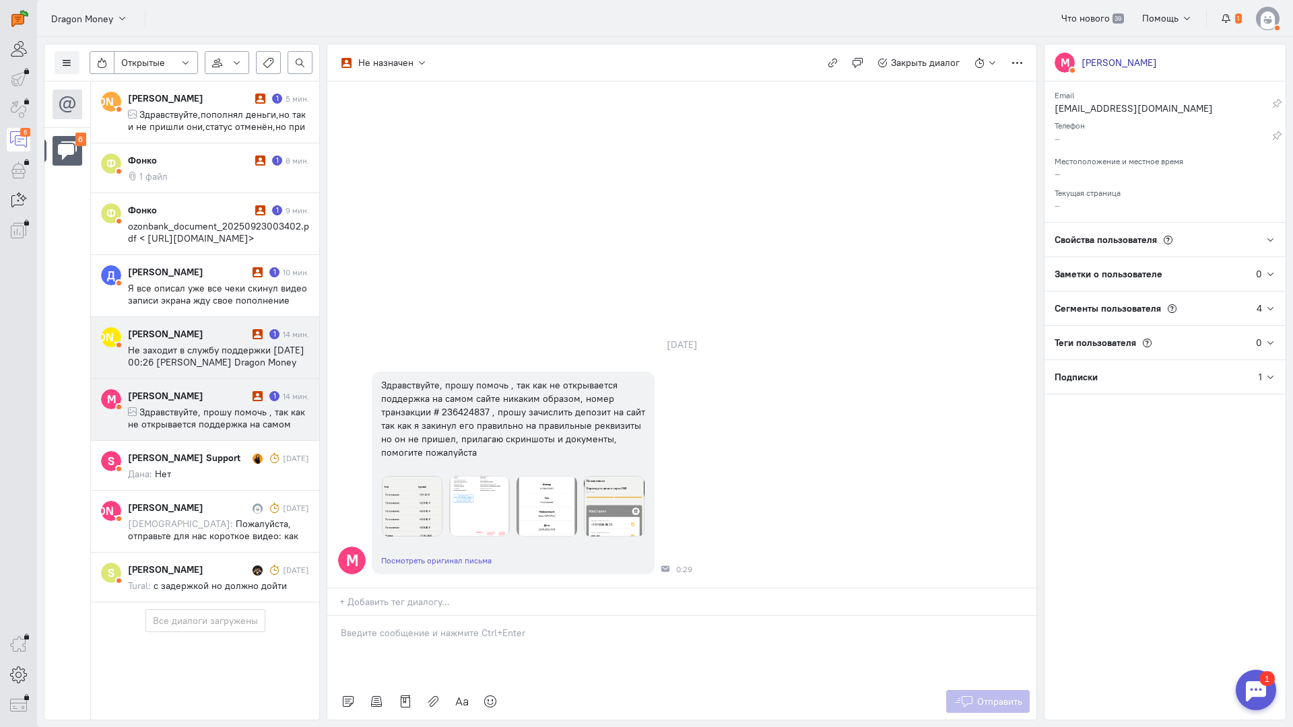
click at [234, 351] on span "Не заходит в службу поддержки [DATE] 00:26 [PERSON_NAME] Dragon Money <[PERSON_…" at bounding box center [216, 368] width 176 height 48
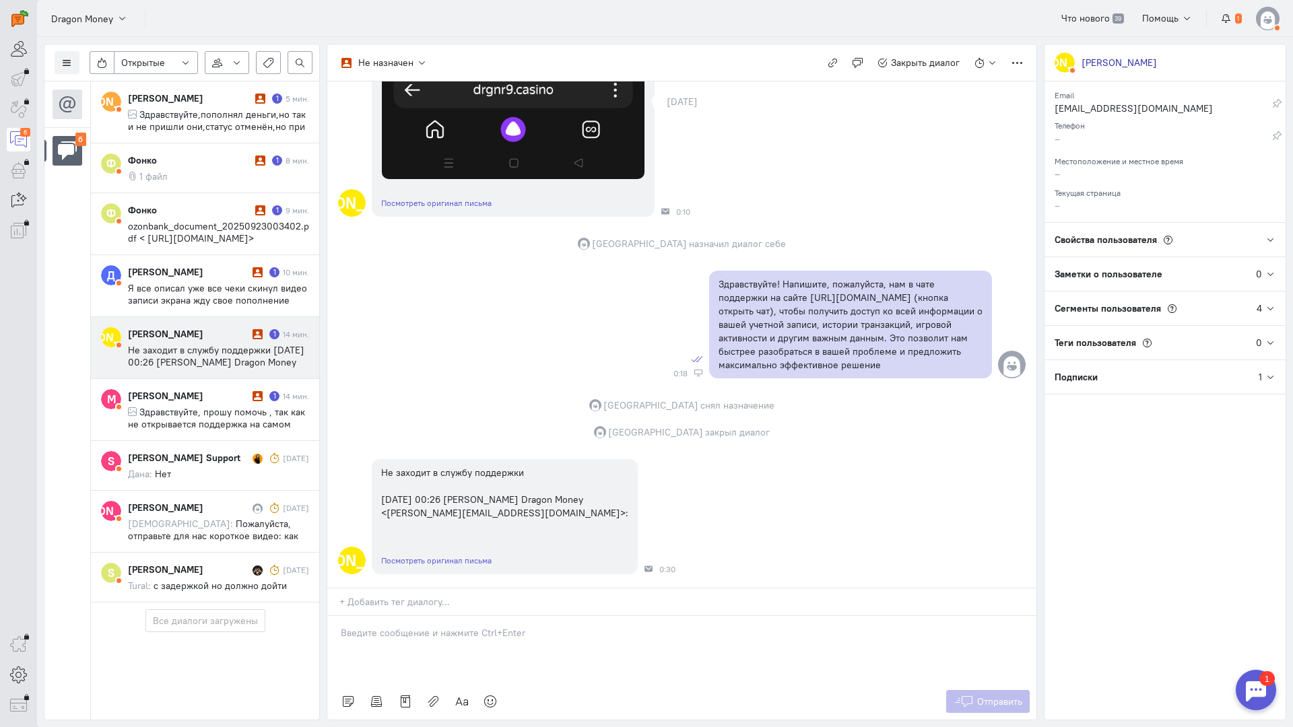
scroll to position [667, 0]
drag, startPoint x: 491, startPoint y: 547, endPoint x: 493, endPoint y: 540, distance: 7.0
click at [491, 626] on p at bounding box center [682, 632] width 682 height 13
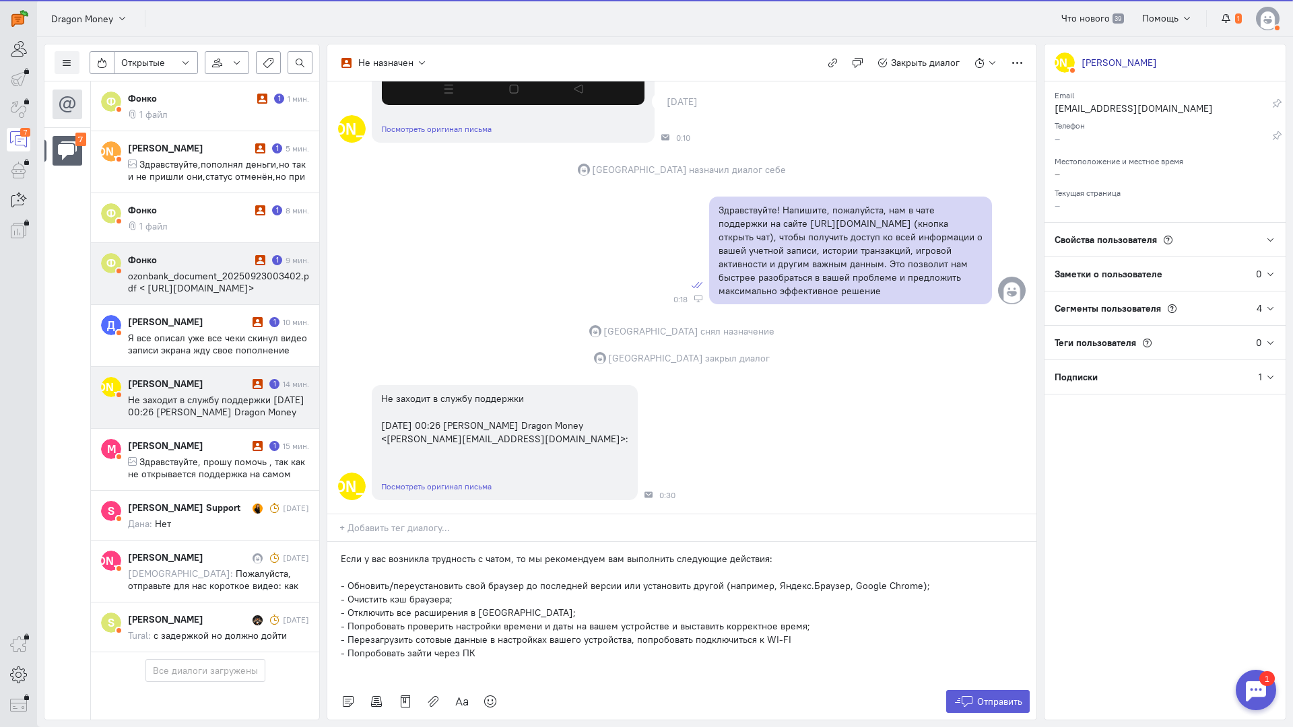
scroll to position [52, 0]
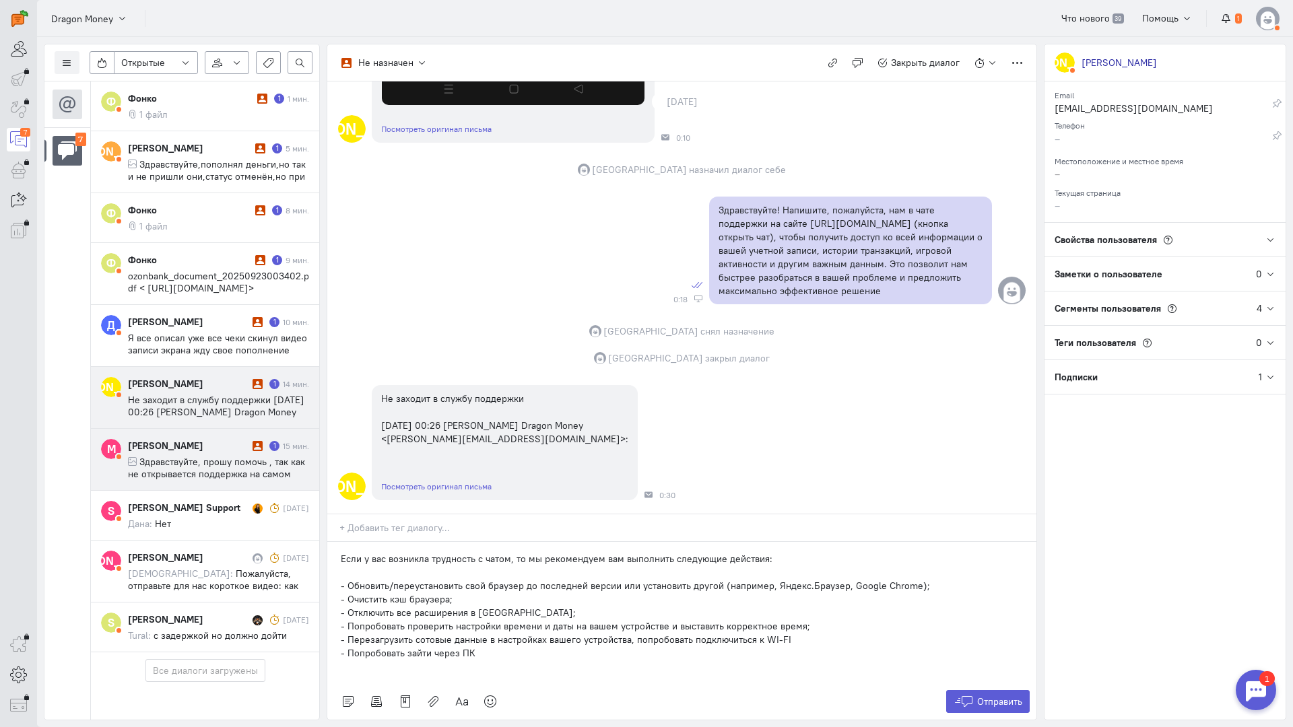
click at [261, 439] on div "[PERSON_NAME] 1 15 мин." at bounding box center [218, 445] width 181 height 13
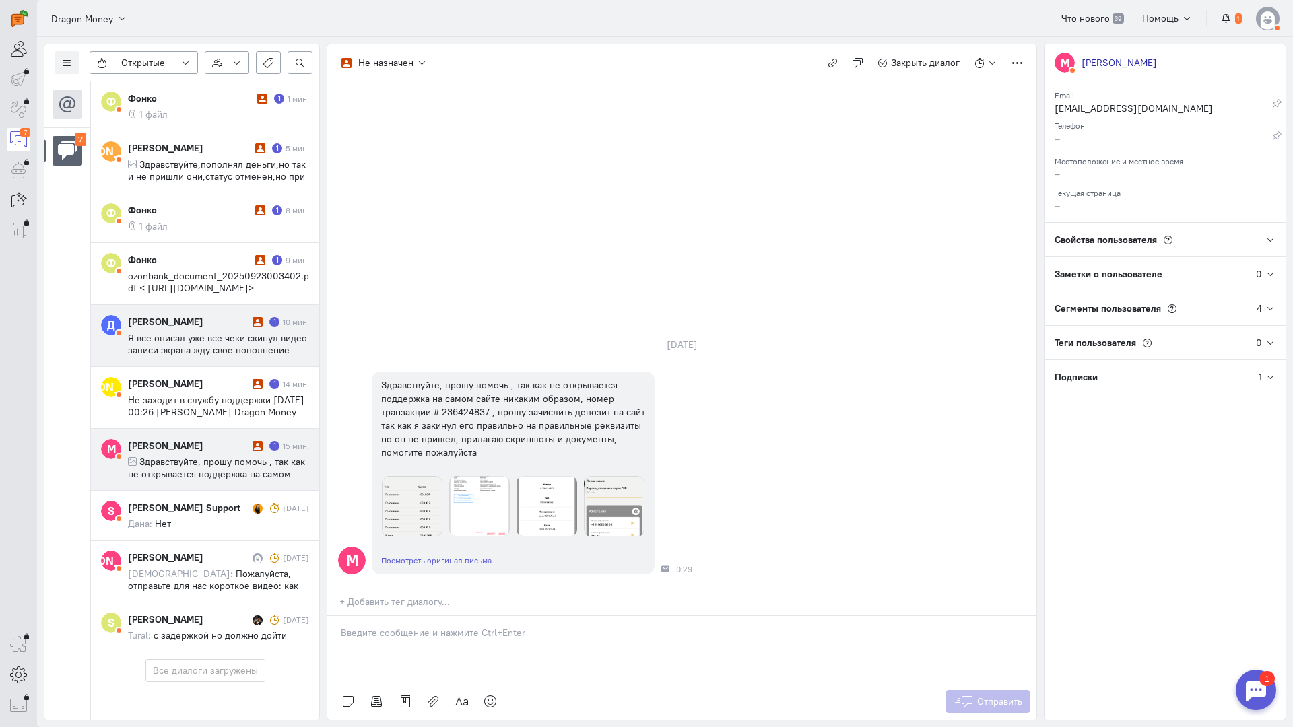
click at [203, 315] on div "[PERSON_NAME]" at bounding box center [188, 321] width 121 height 13
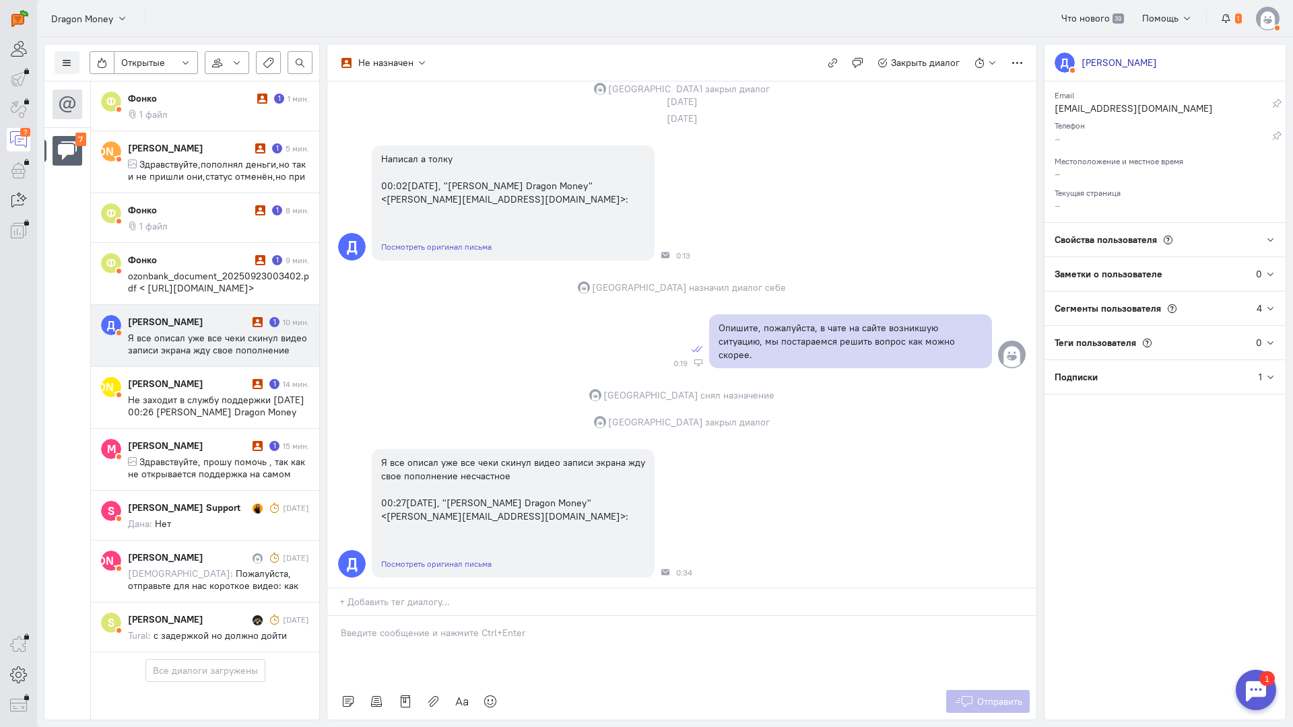
scroll to position [524, 0]
click at [431, 626] on p at bounding box center [682, 632] width 682 height 13
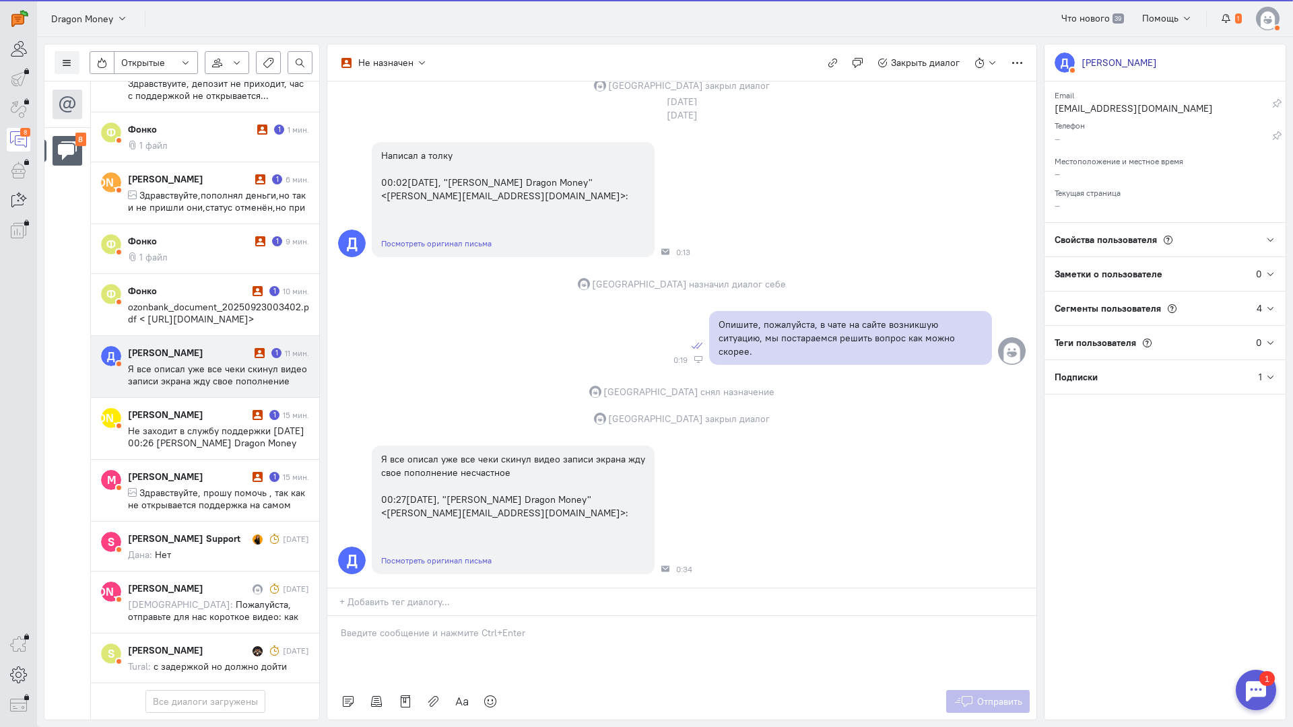
scroll to position [114, 0]
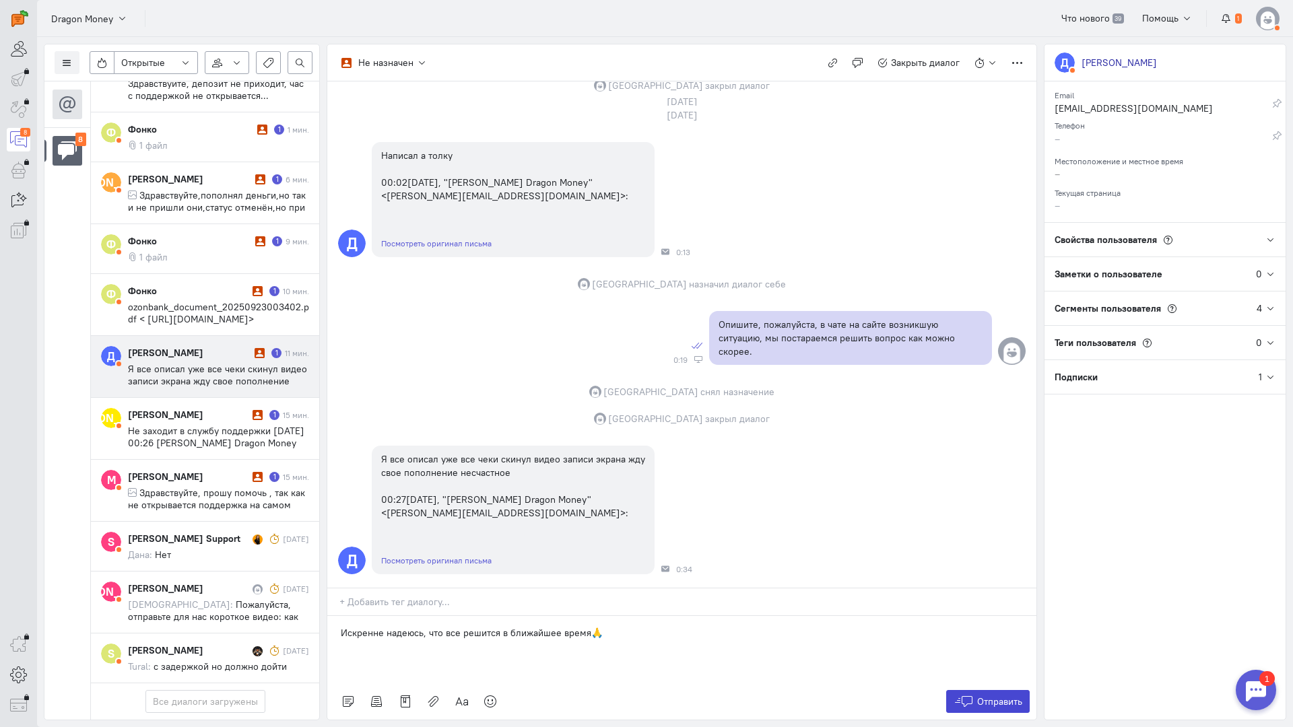
click at [1014, 690] on button "Отправить" at bounding box center [988, 701] width 84 height 23
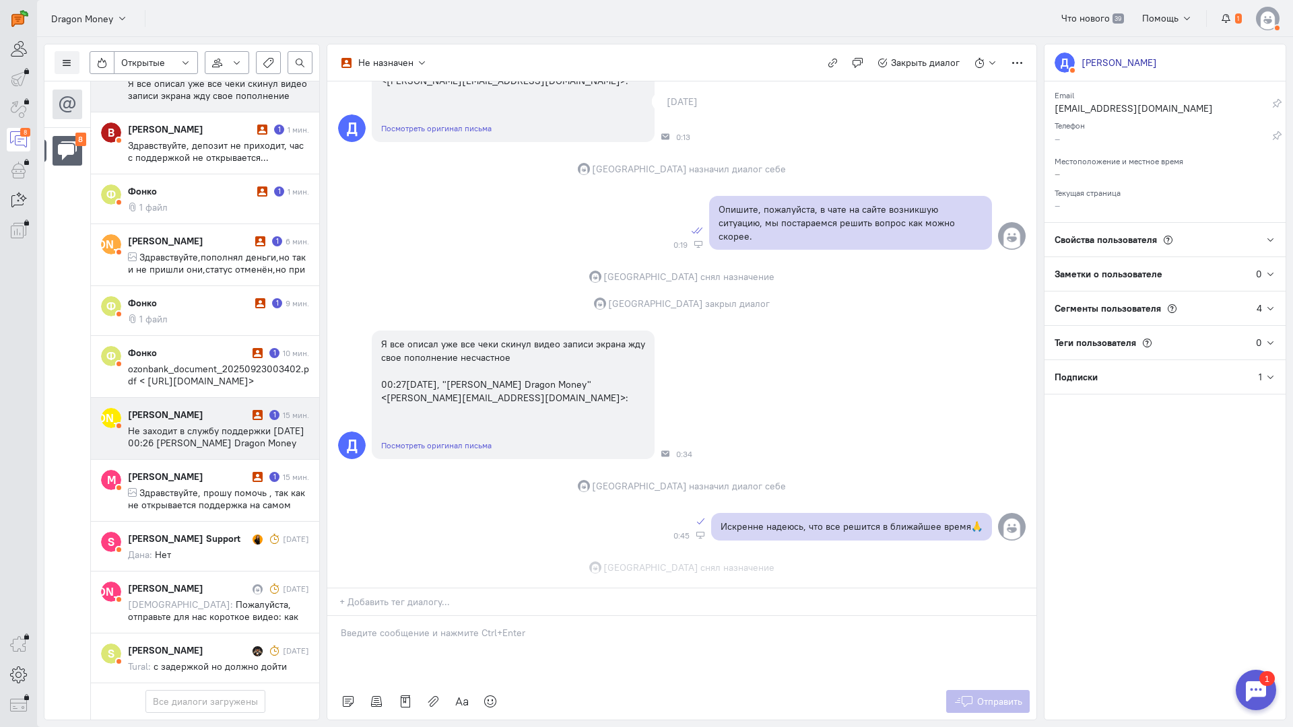
scroll to position [666, 0]
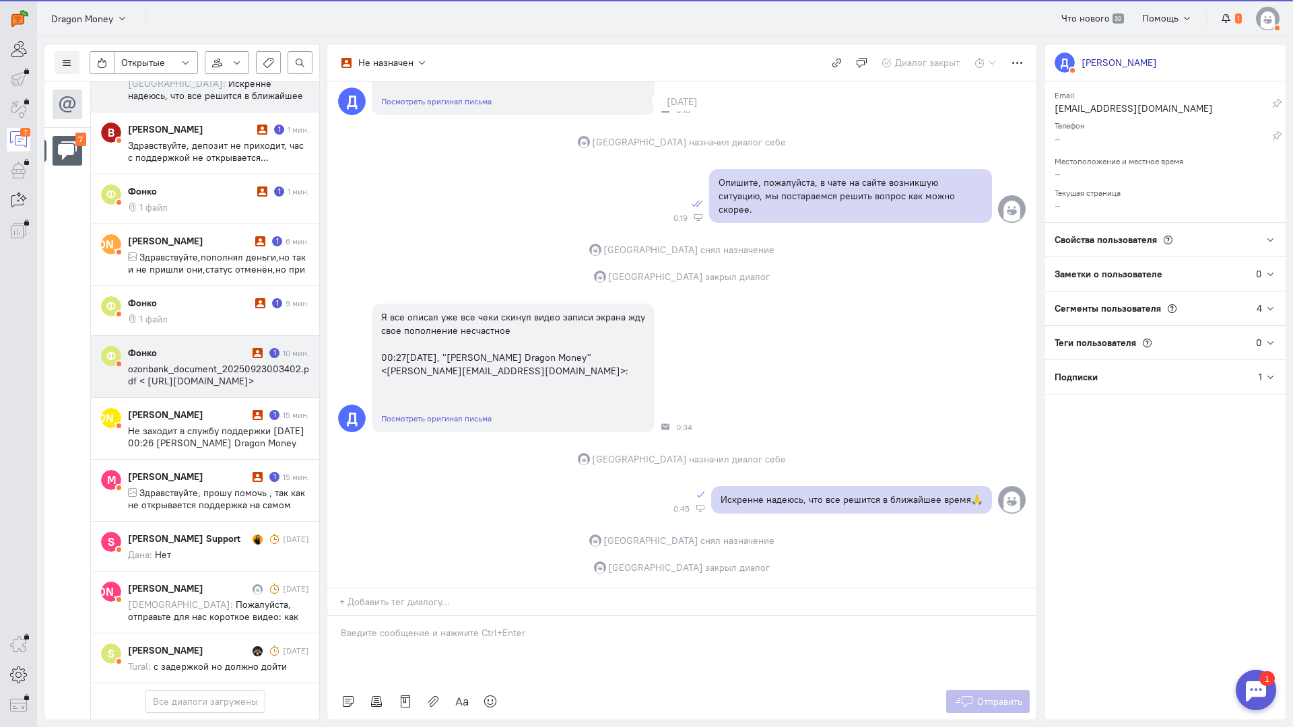
click at [202, 363] on cq-message "ozonbank_document_20250923003402.pdf < [URL][DOMAIN_NAME]>" at bounding box center [218, 375] width 181 height 24
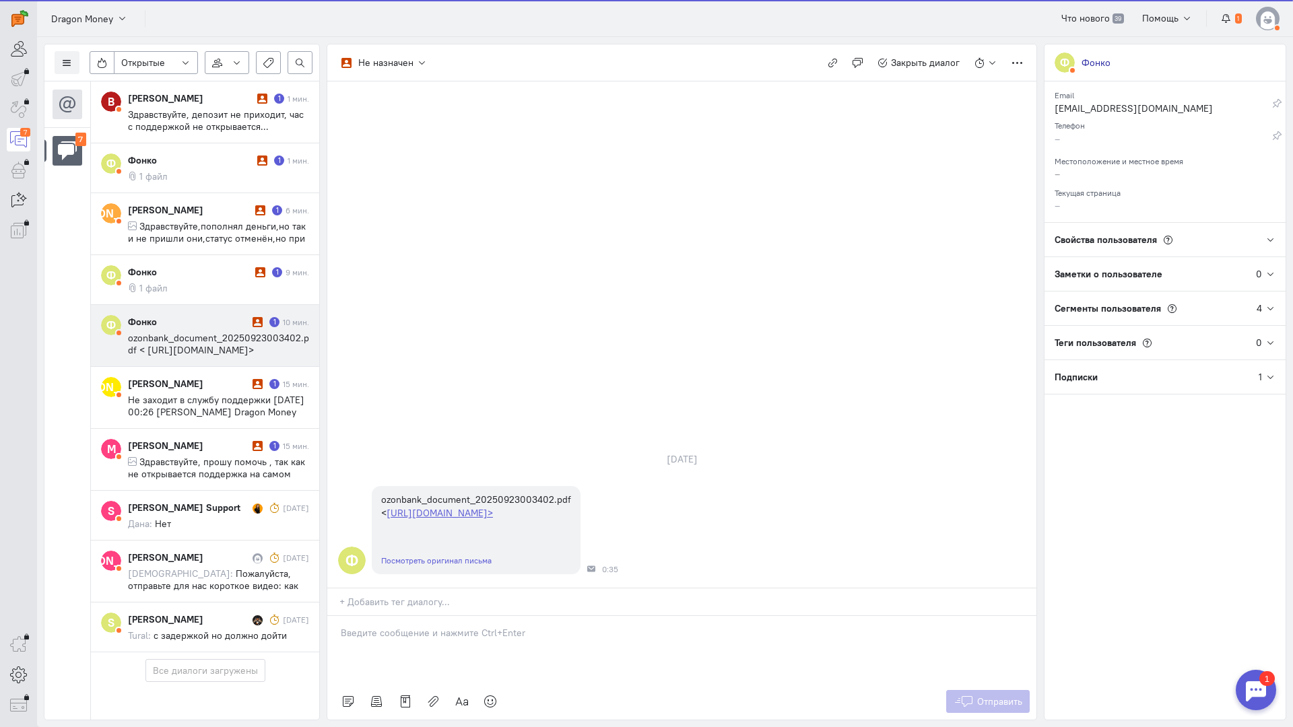
scroll to position [52, 0]
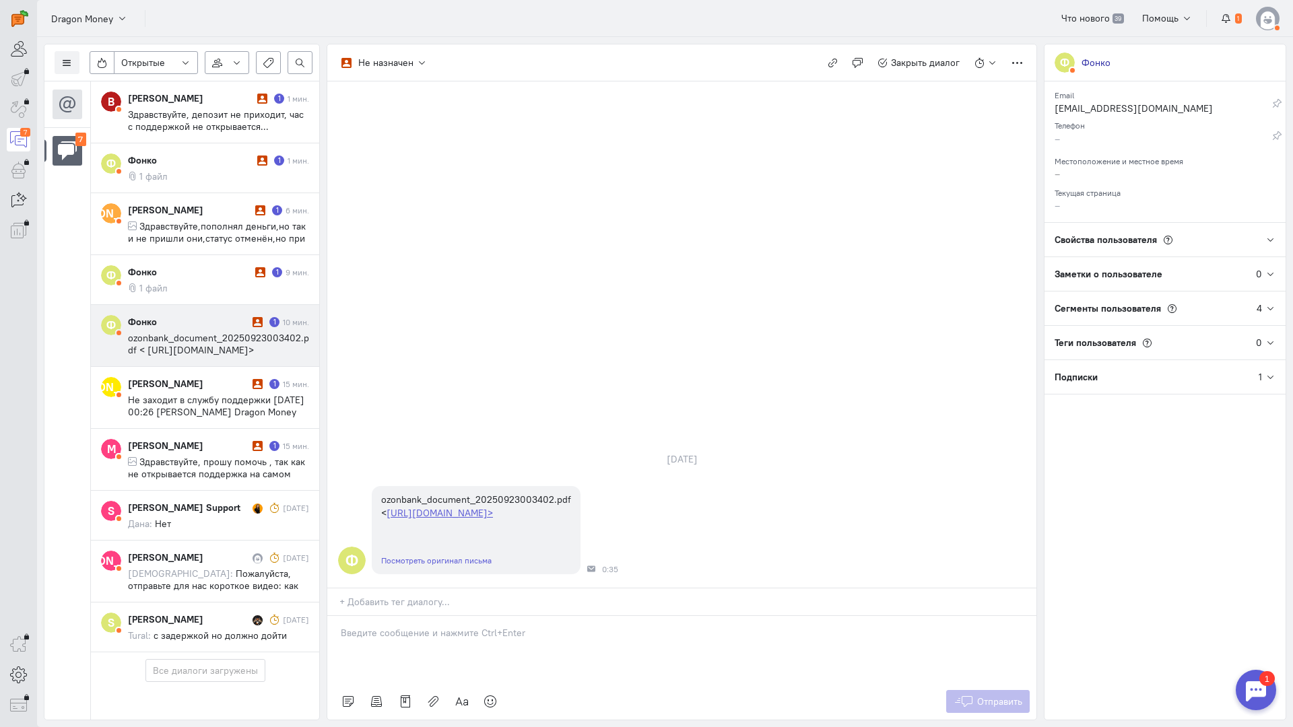
click at [236, 332] on span "ozonbank_document_20250923003402.pdf < [URL][DOMAIN_NAME]>" at bounding box center [218, 344] width 181 height 24
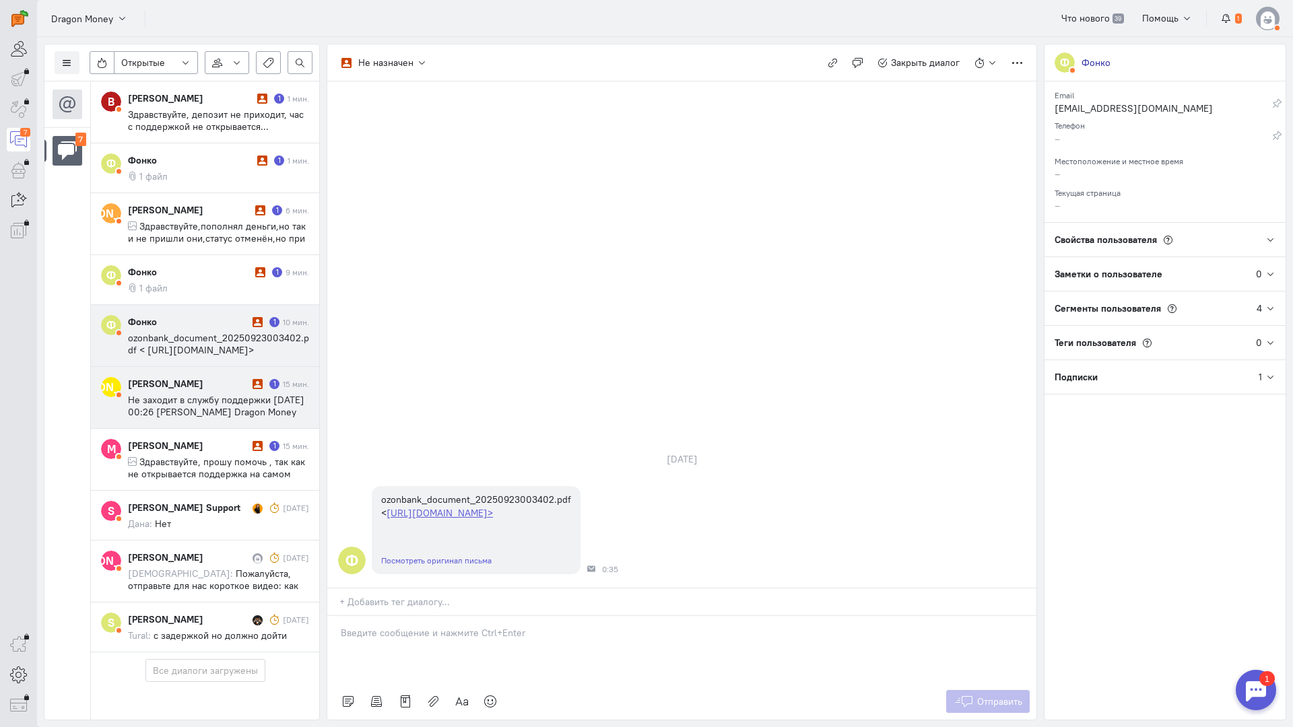
click at [233, 377] on div "[PERSON_NAME] 1 15 мин. Не заходит в службу поддержки [DATE] 00:26 [PERSON_NAME…" at bounding box center [218, 397] width 181 height 41
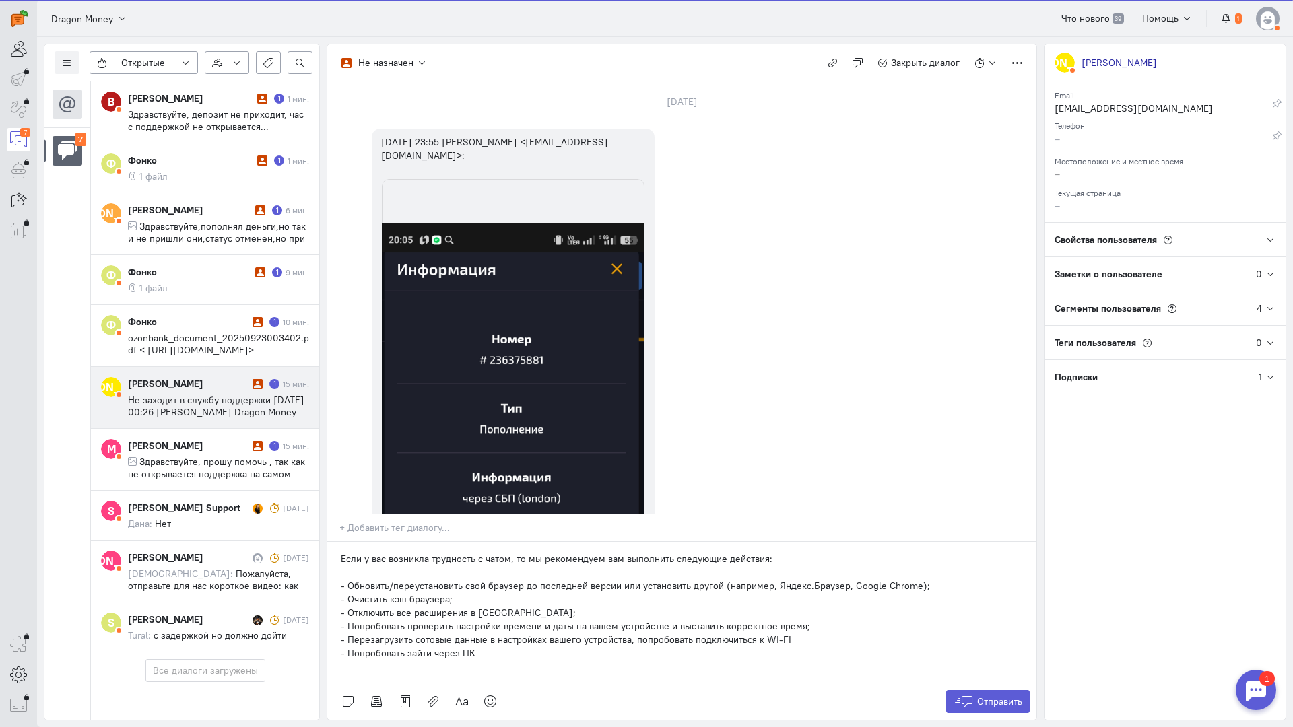
scroll to position [741, 0]
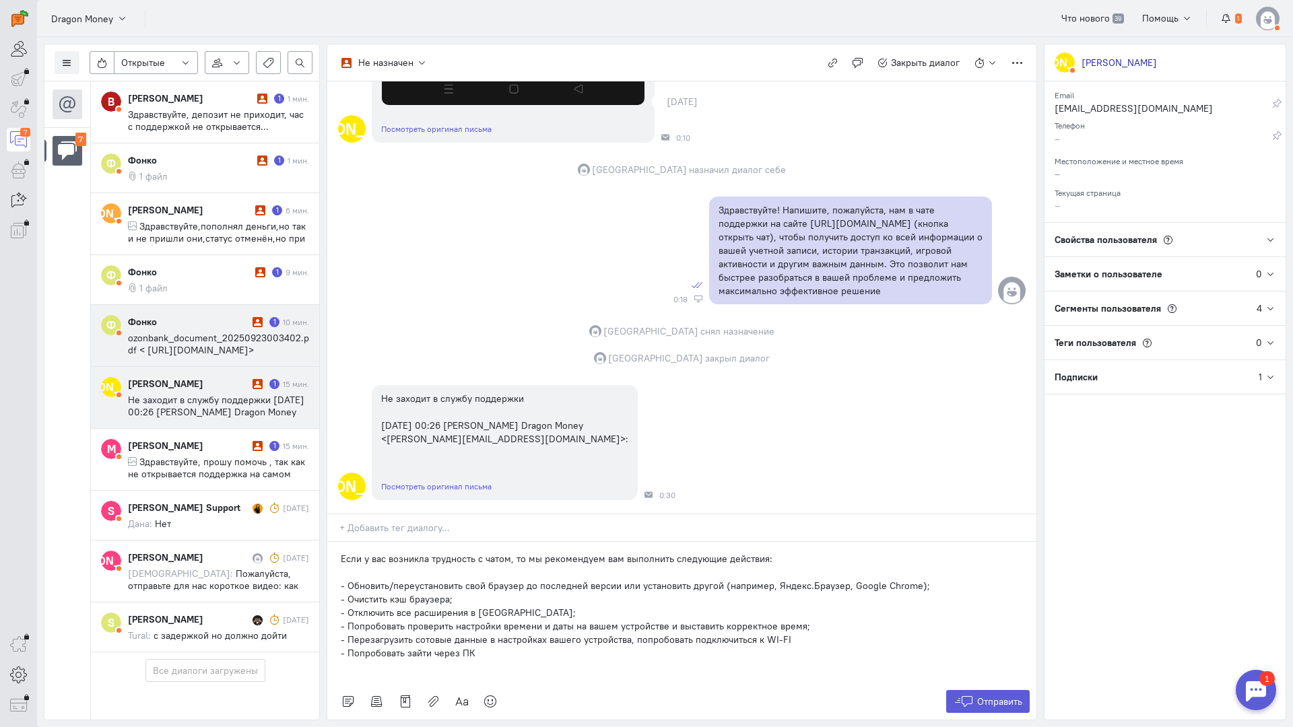
click at [158, 315] on div "Фонко" at bounding box center [188, 321] width 121 height 13
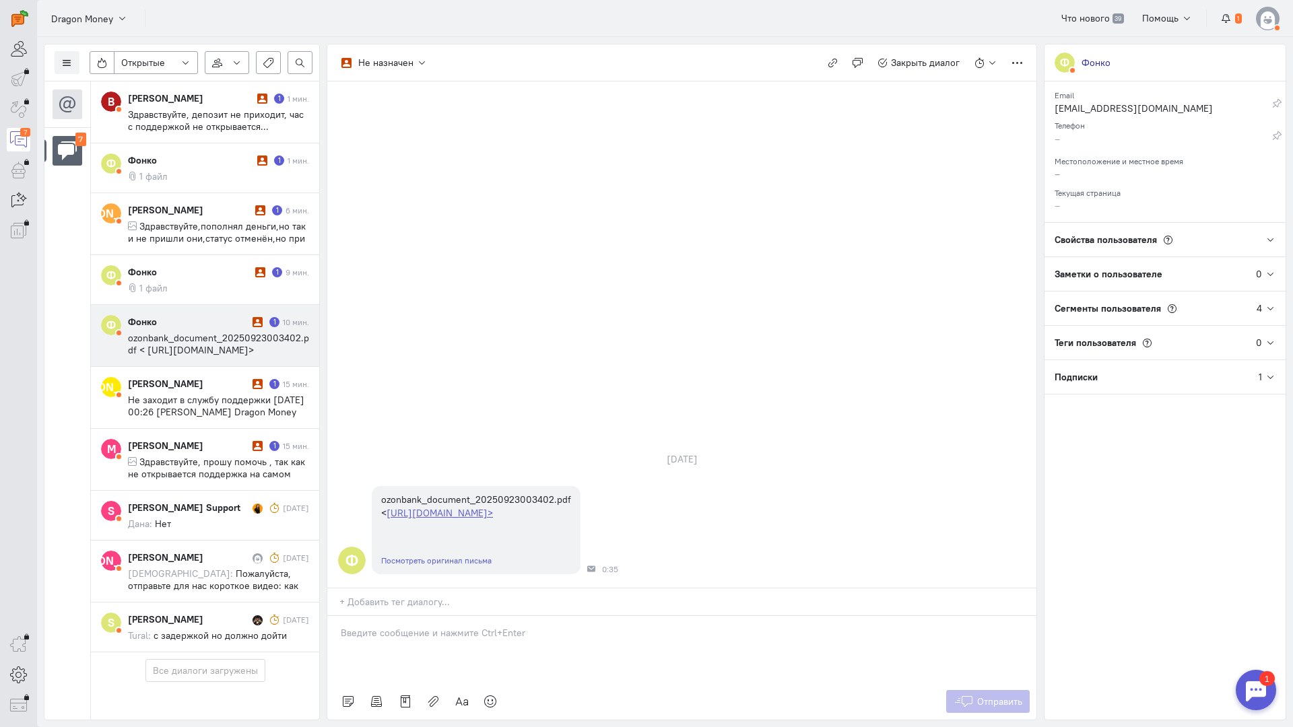
click at [407, 616] on div at bounding box center [681, 649] width 709 height 67
click at [337, 616] on div "Здравствуйте! Благодарим Вас за обращение и предоставленную информацию:blush:" at bounding box center [681, 649] width 709 height 67
click at [968, 695] on icon at bounding box center [964, 701] width 20 height 13
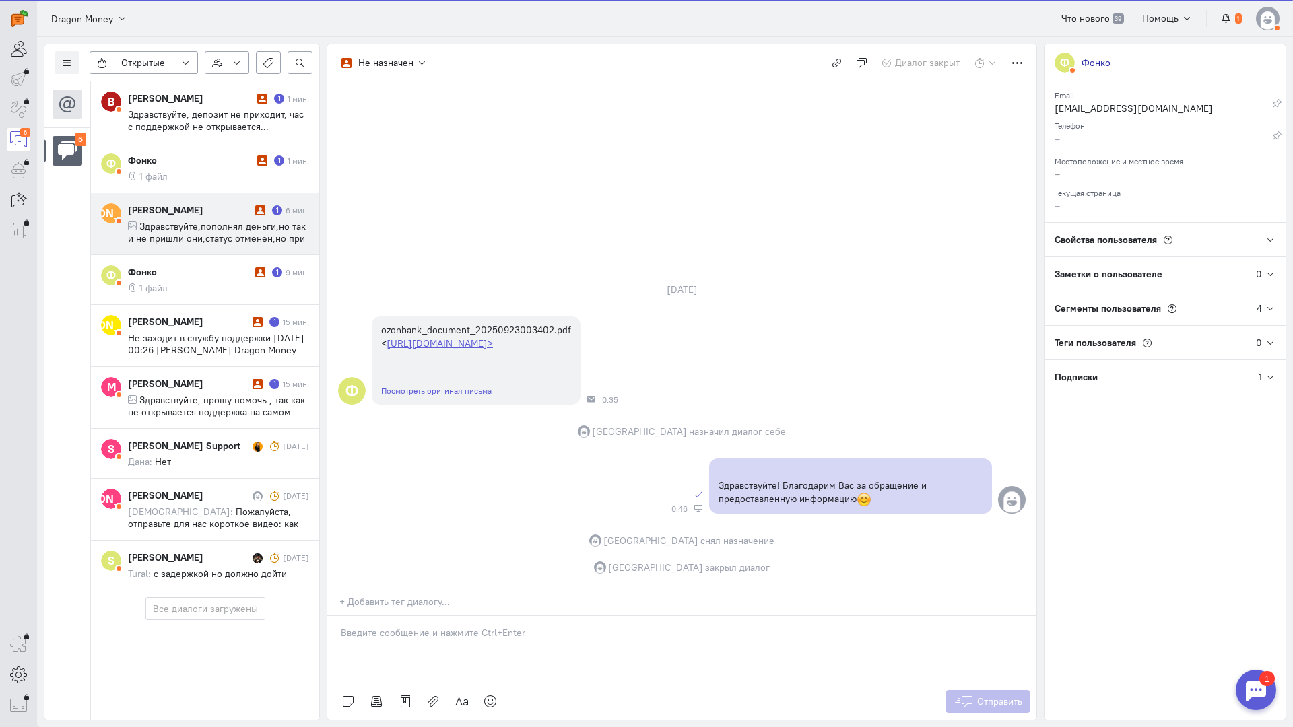
scroll to position [0, 0]
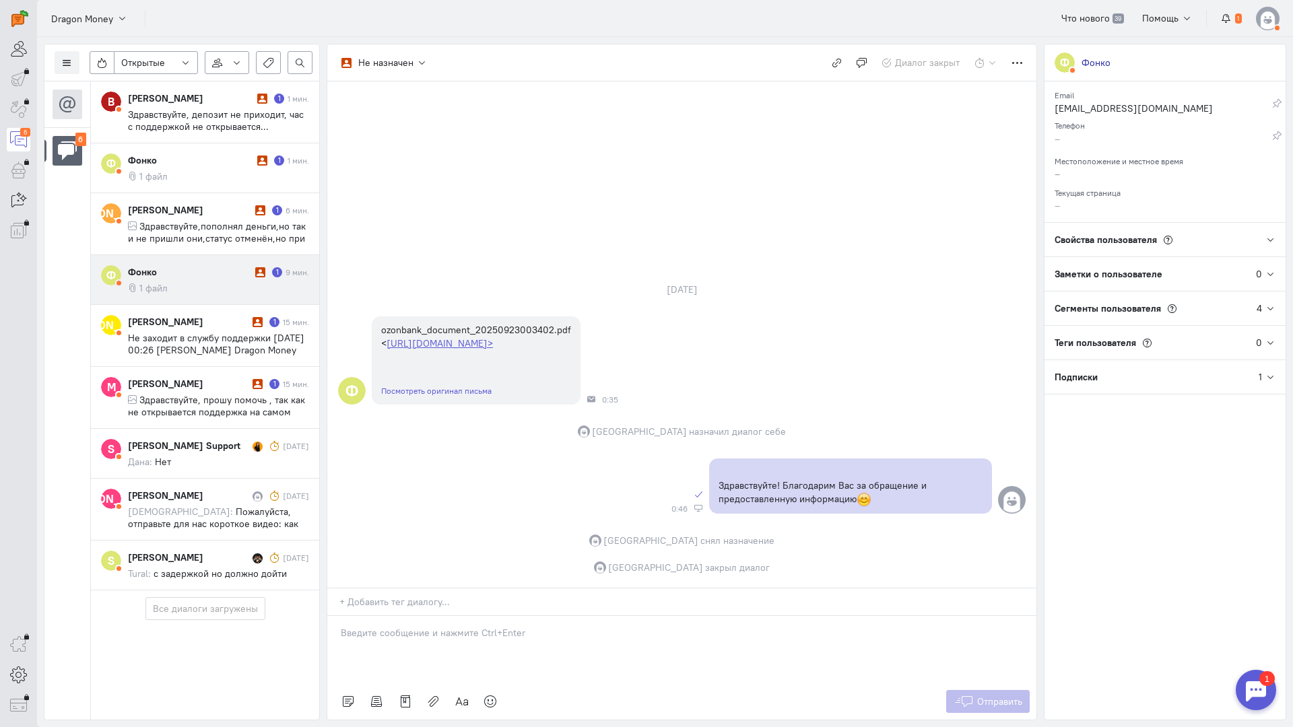
click at [214, 268] on div "Фонко" at bounding box center [190, 271] width 124 height 13
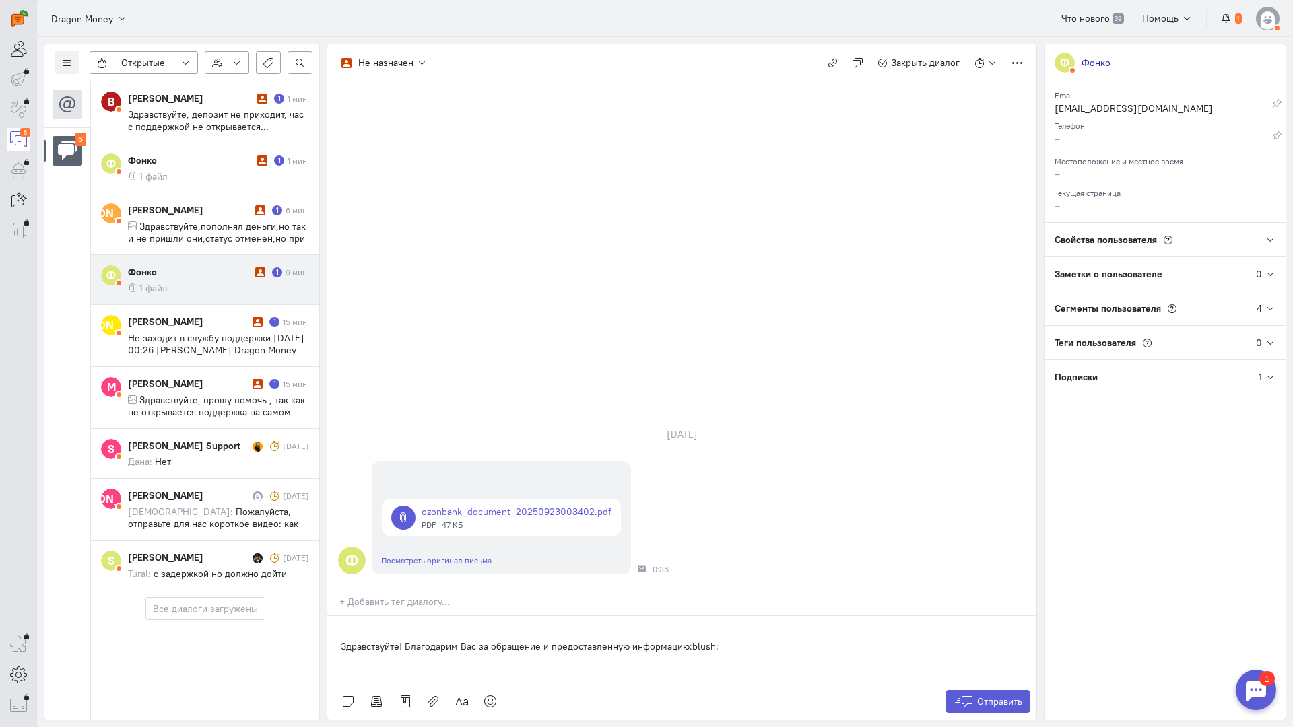
click at [340, 616] on div "Здравствуйте! Благодарим Вас за обращение и предоставленную информацию:blush:" at bounding box center [681, 649] width 709 height 67
click at [991, 696] on span "Отправить" at bounding box center [999, 702] width 45 height 12
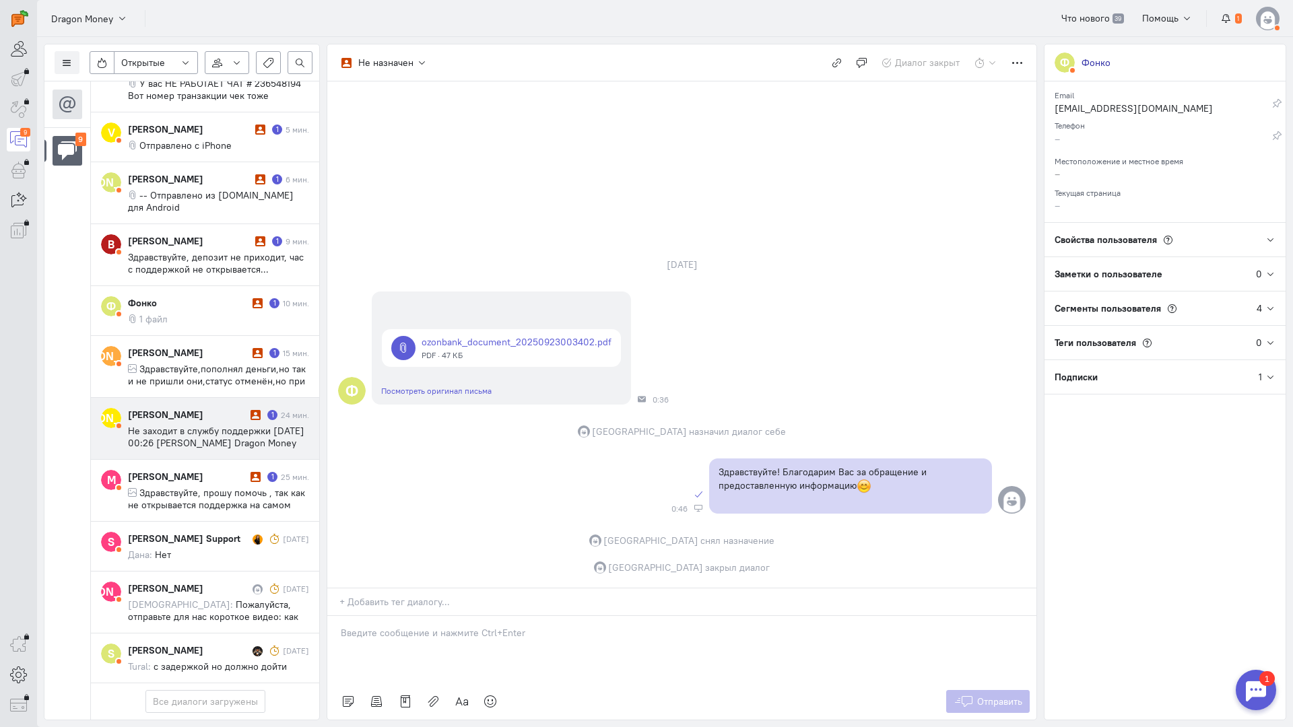
scroll to position [152, 0]
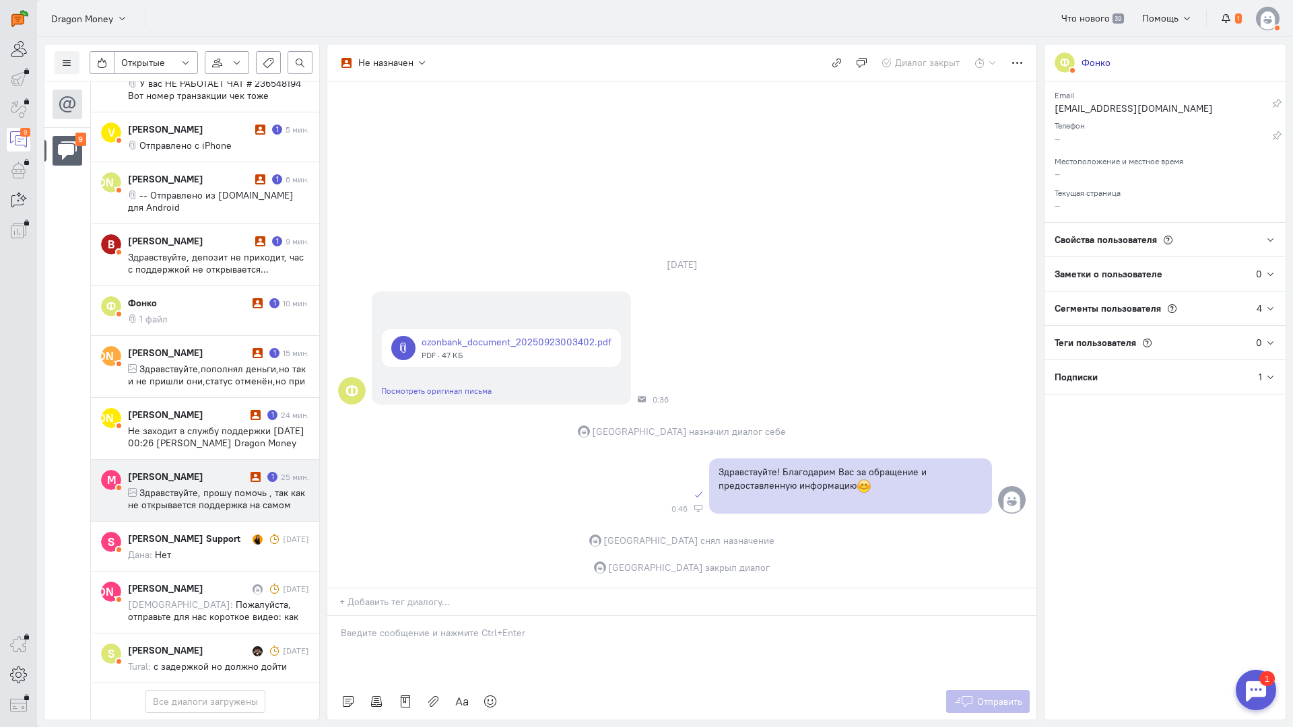
click at [201, 487] on span "Здравствуйте, прошу помочь , так как не открывается поддержка на самом сайте ни…" at bounding box center [216, 541] width 177 height 109
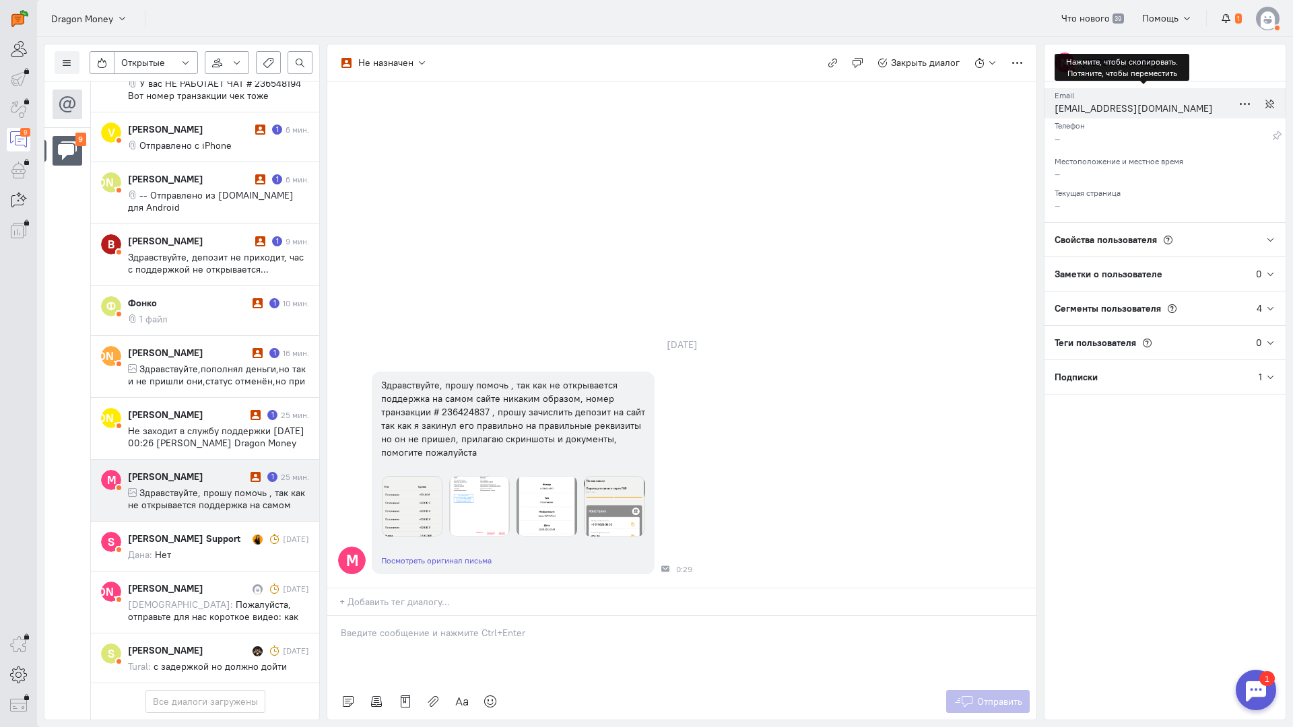
click at [1091, 104] on div "[EMAIL_ADDRESS][DOMAIN_NAME]" at bounding box center [1144, 110] width 178 height 17
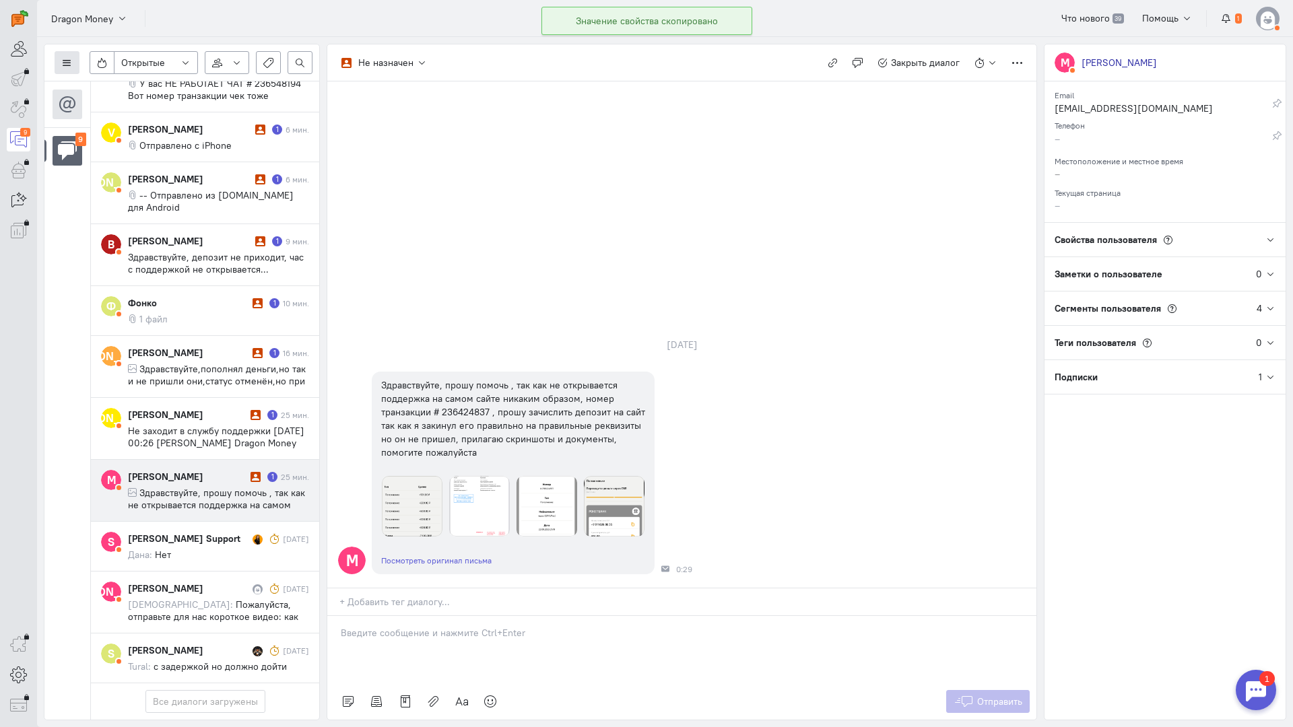
click at [77, 66] on button at bounding box center [67, 62] width 25 height 23
click at [108, 83] on button "Список пользователей" at bounding box center [123, 90] width 137 height 22
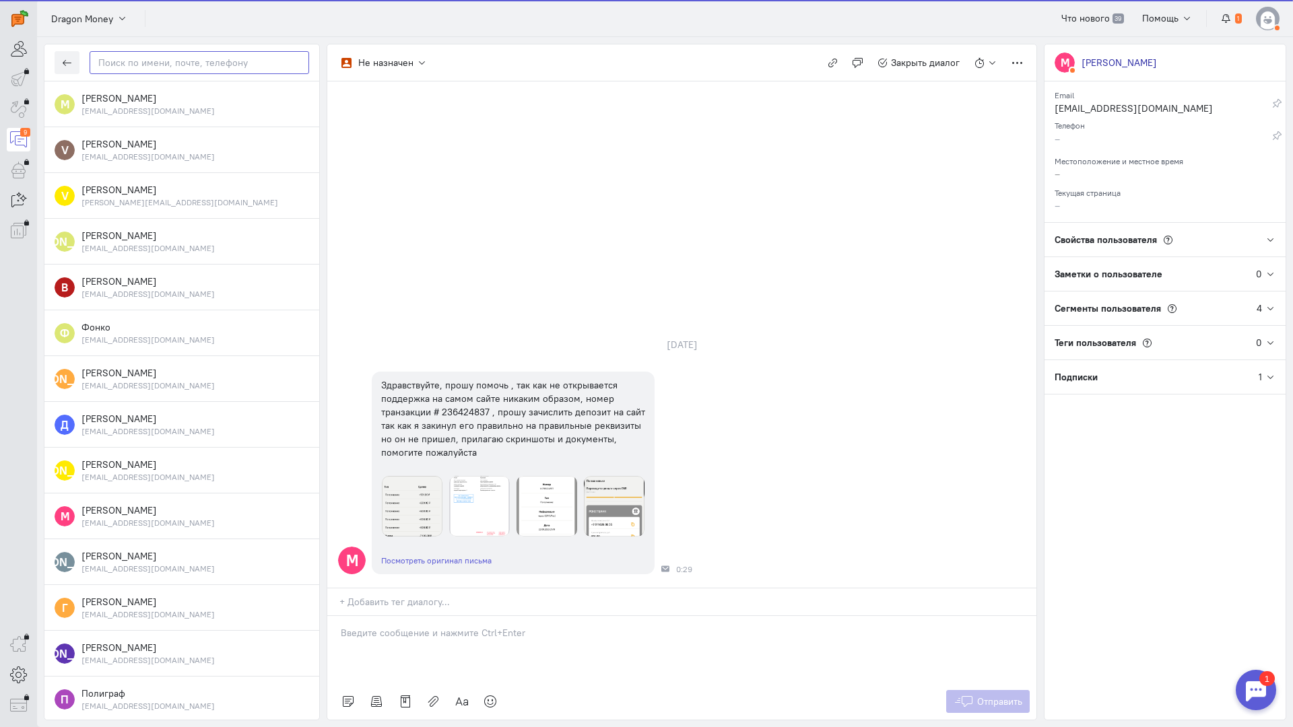
click at [197, 64] on input "text" at bounding box center [200, 62] width 220 height 23
paste input "[EMAIL_ADDRESS]"
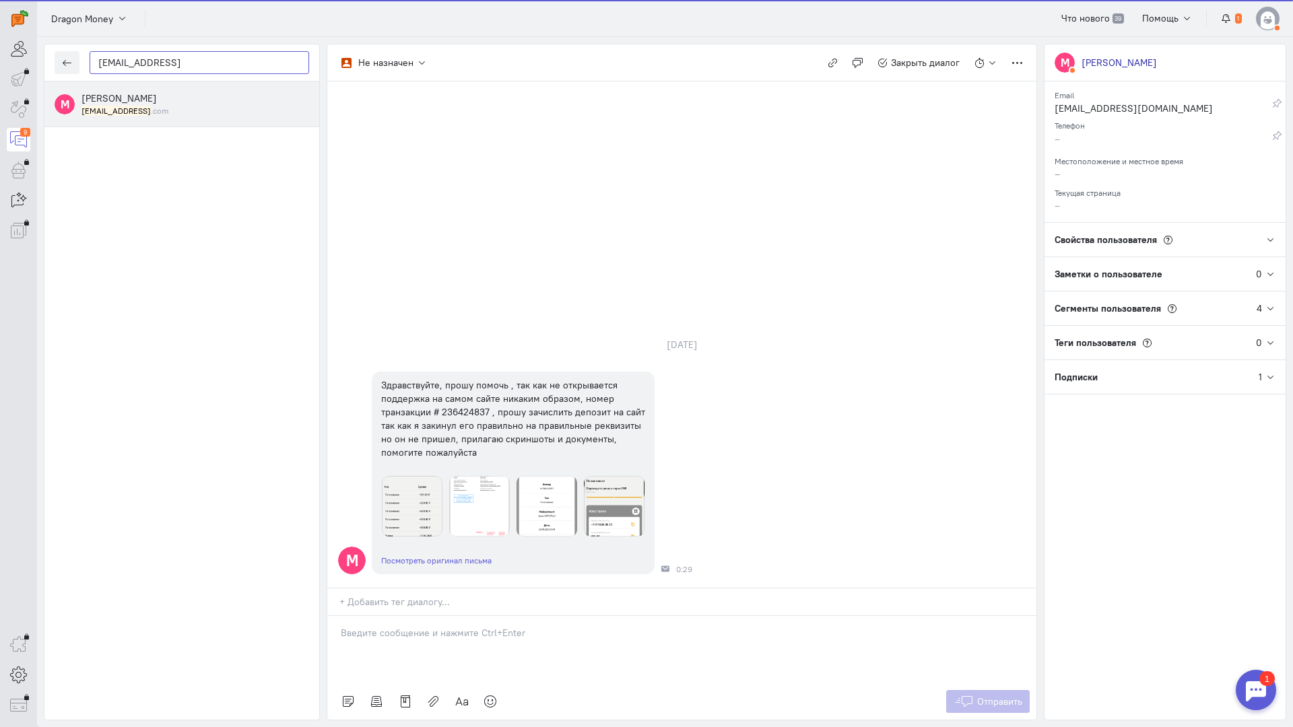
type input "[EMAIL_ADDRESS]"
click at [150, 117] on div "М [PERSON_NAME] [EMAIL_ADDRESS] .com" at bounding box center [181, 104] width 275 height 46
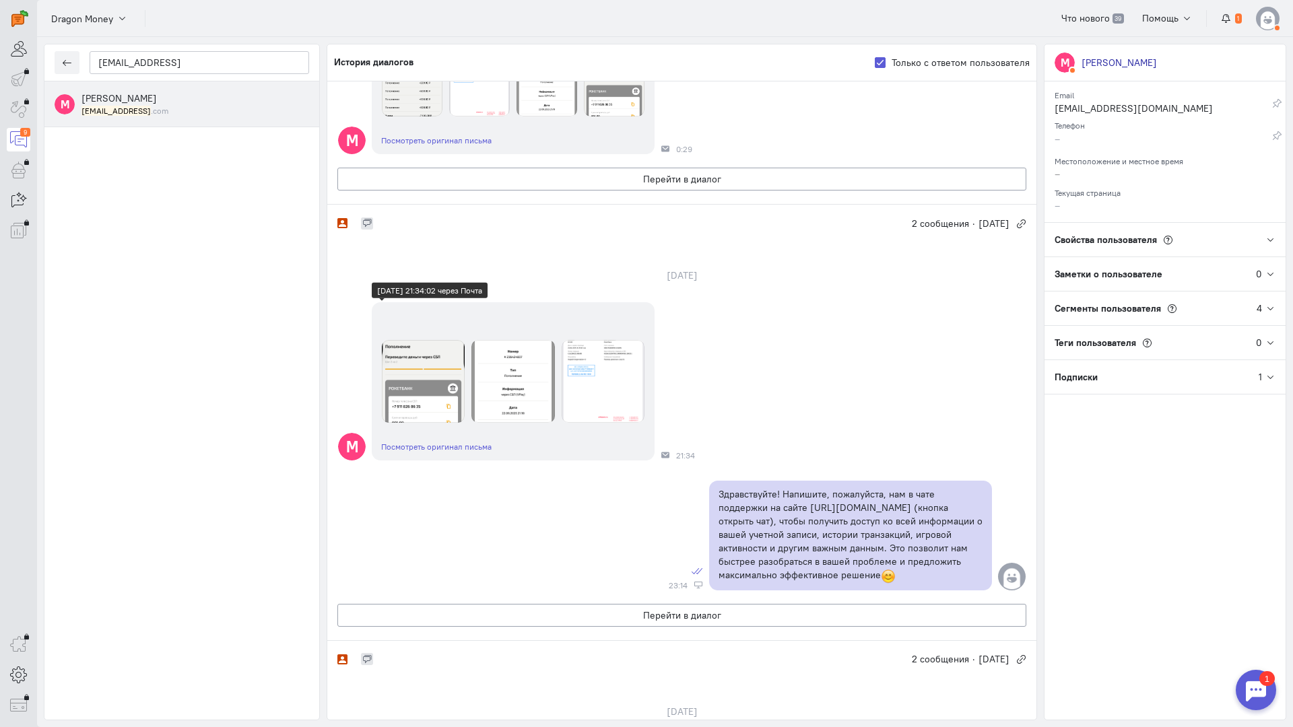
scroll to position [0, 0]
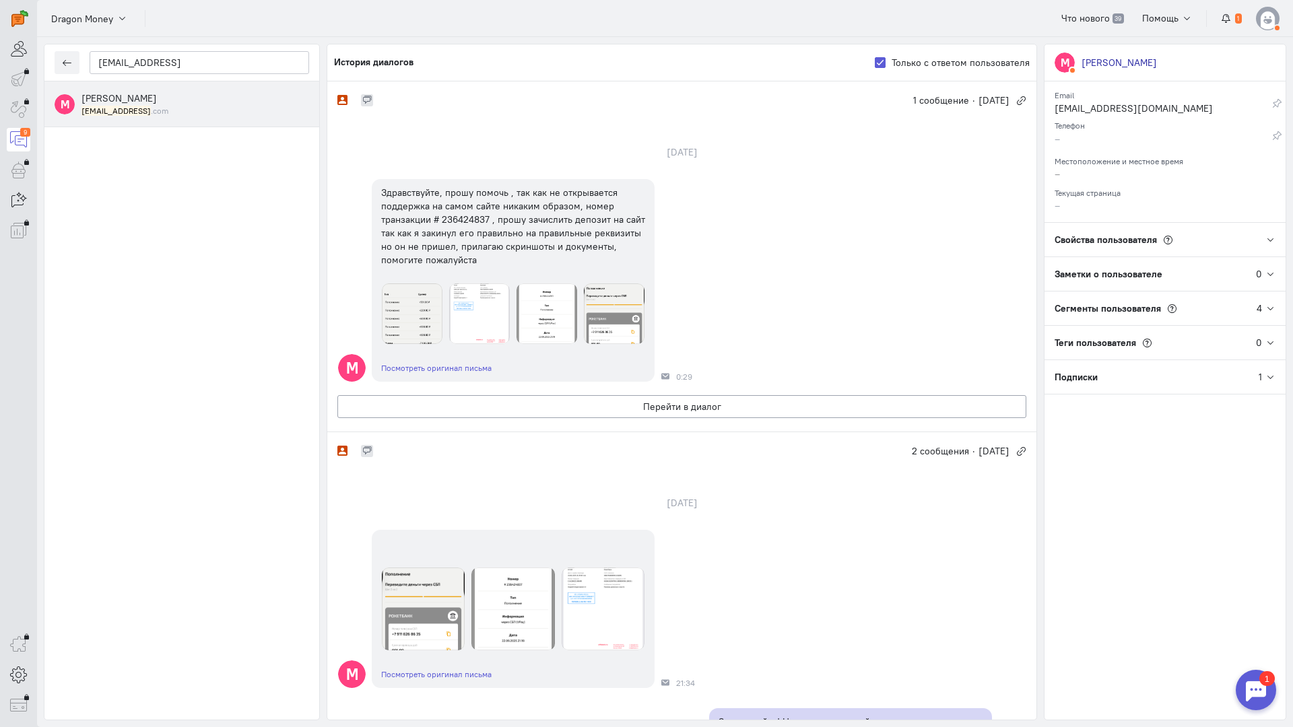
click at [210, 106] on div "[EMAIL_ADDRESS] .com" at bounding box center [195, 110] width 228 height 11
click at [73, 57] on button "button" at bounding box center [67, 62] width 25 height 23
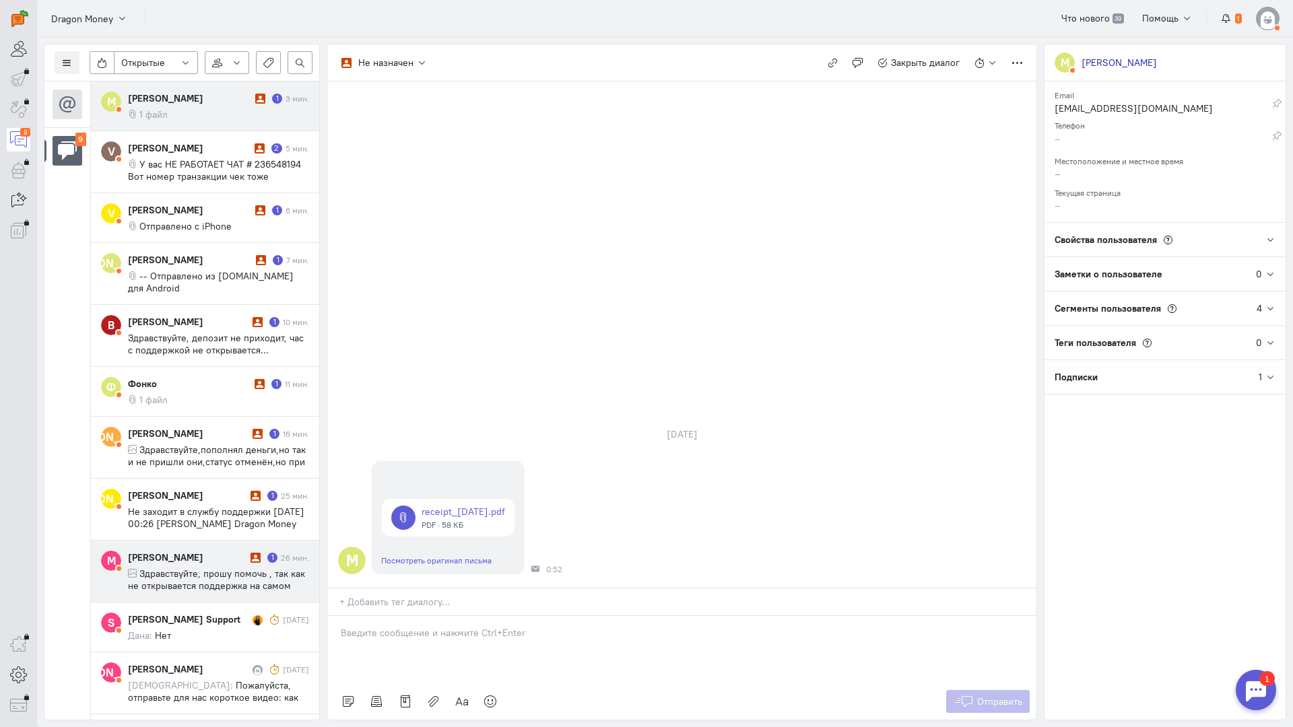
click at [175, 568] on span "Здравствуйте, прошу помочь , так как не открывается поддержка на самом сайте ни…" at bounding box center [216, 622] width 177 height 109
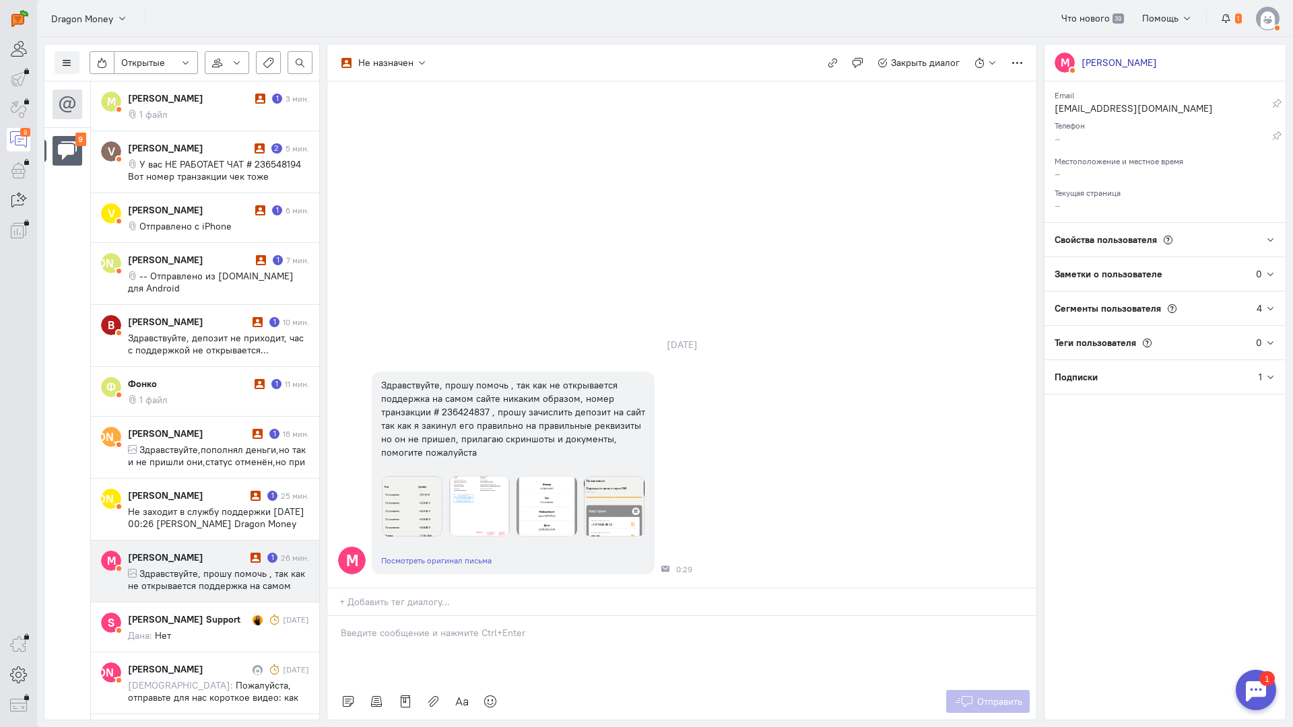
click at [446, 616] on div at bounding box center [681, 649] width 709 height 67
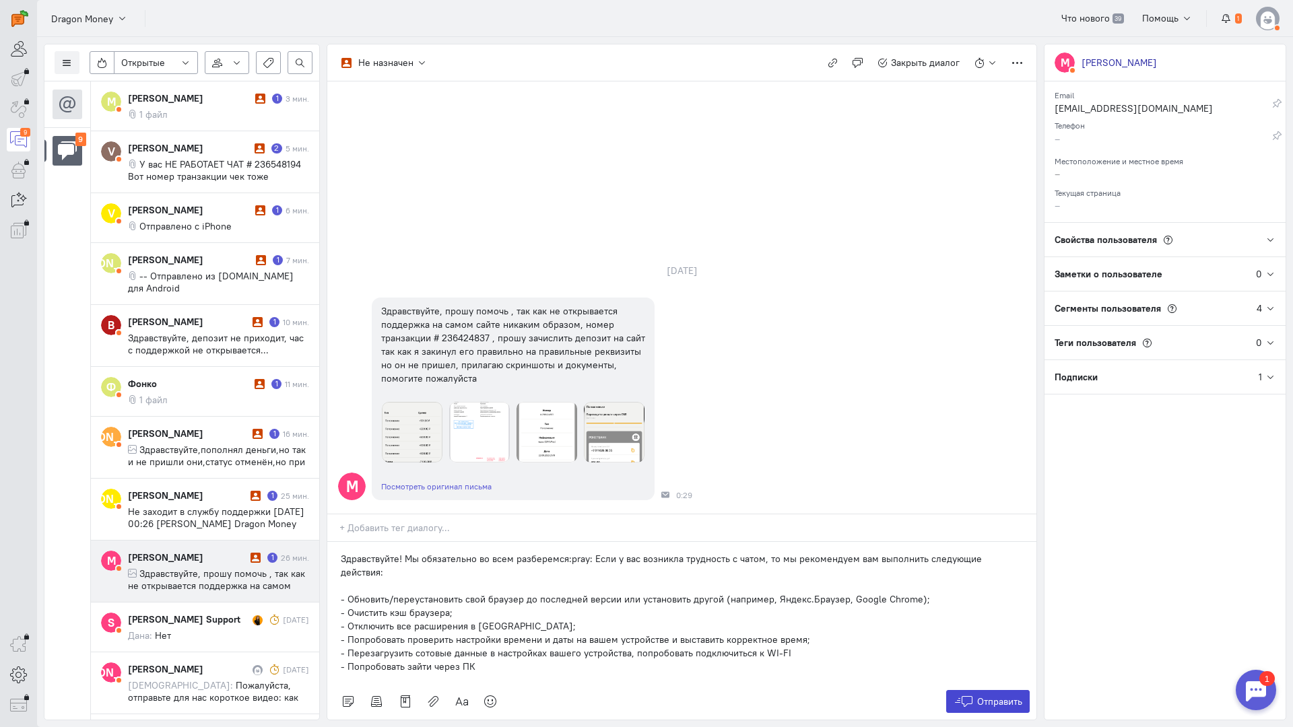
click at [985, 696] on span "Отправить" at bounding box center [999, 702] width 45 height 12
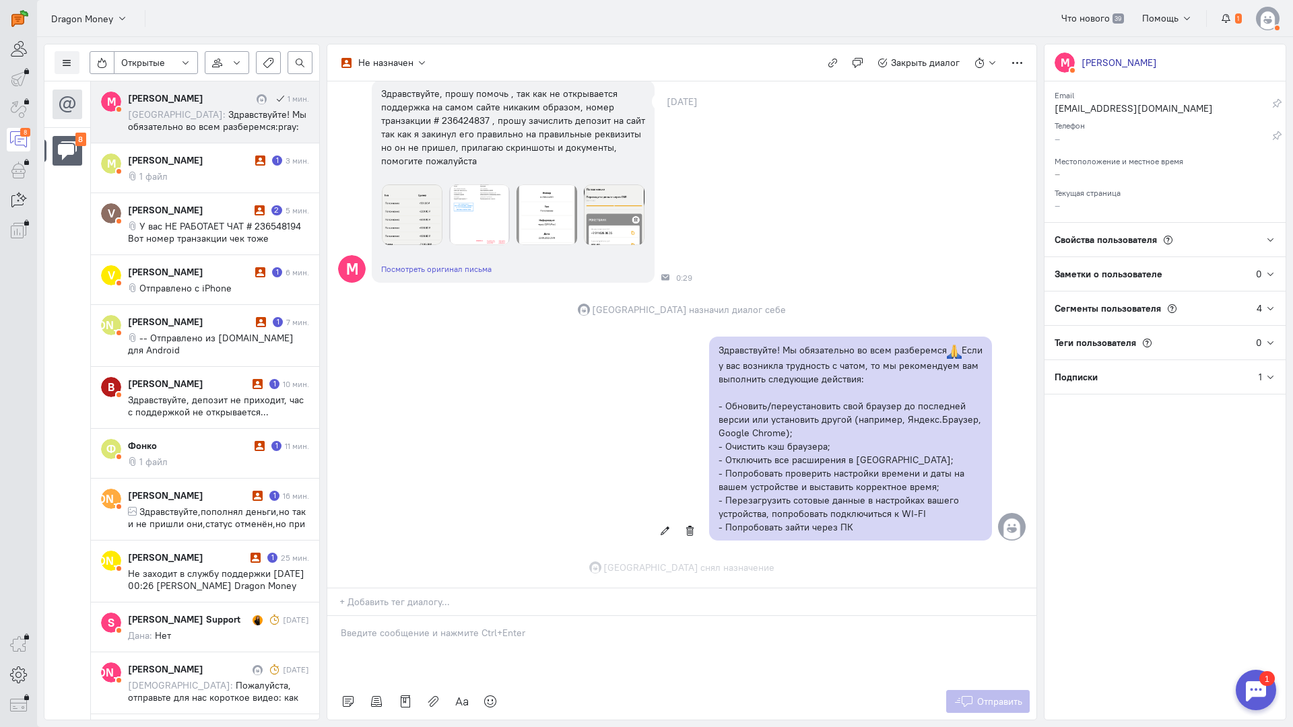
scroll to position [158, 0]
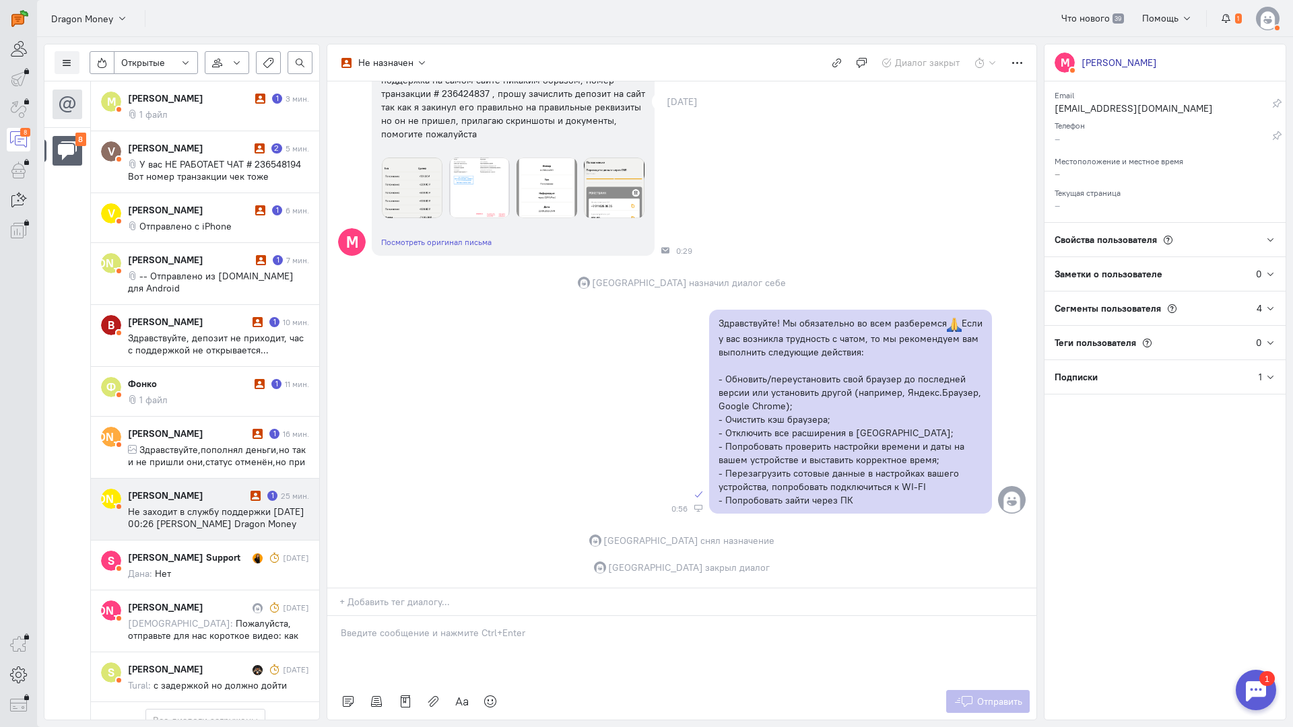
click at [198, 506] on span "Не заходит в службу поддержки [DATE] 00:26 [PERSON_NAME] Dragon Money <[PERSON_…" at bounding box center [216, 530] width 176 height 48
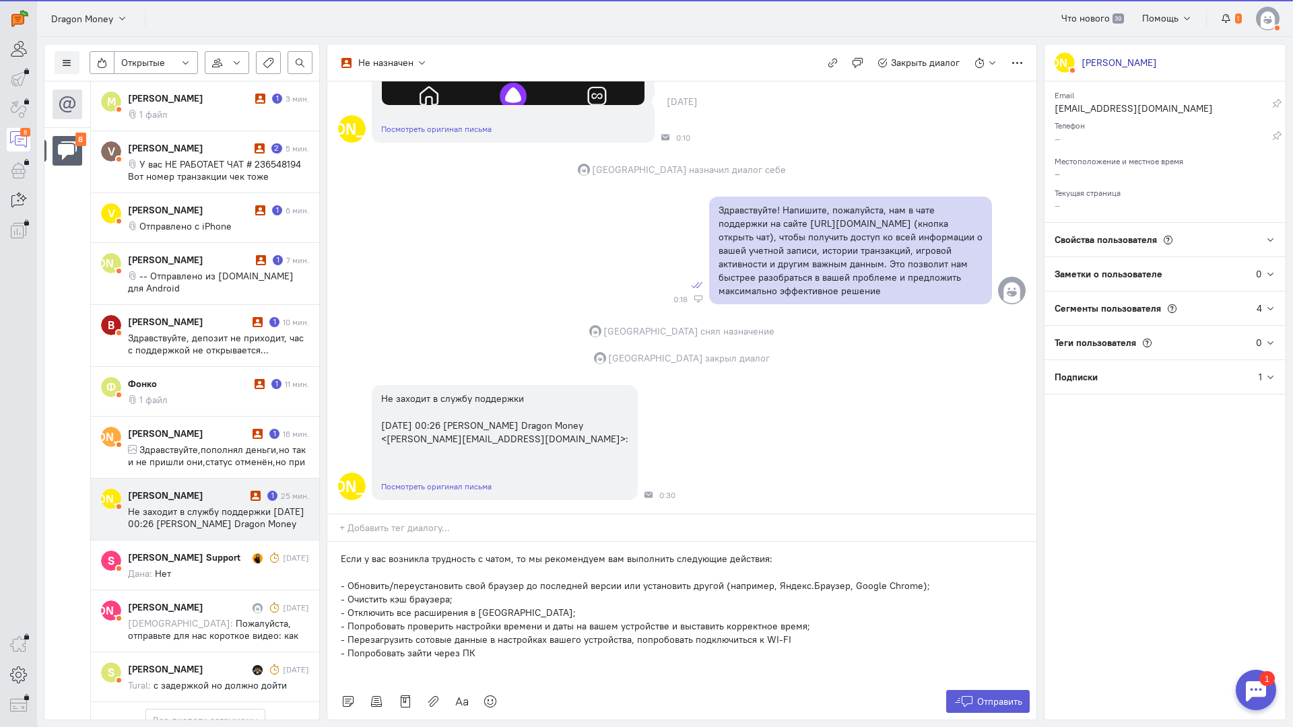
scroll to position [741, 0]
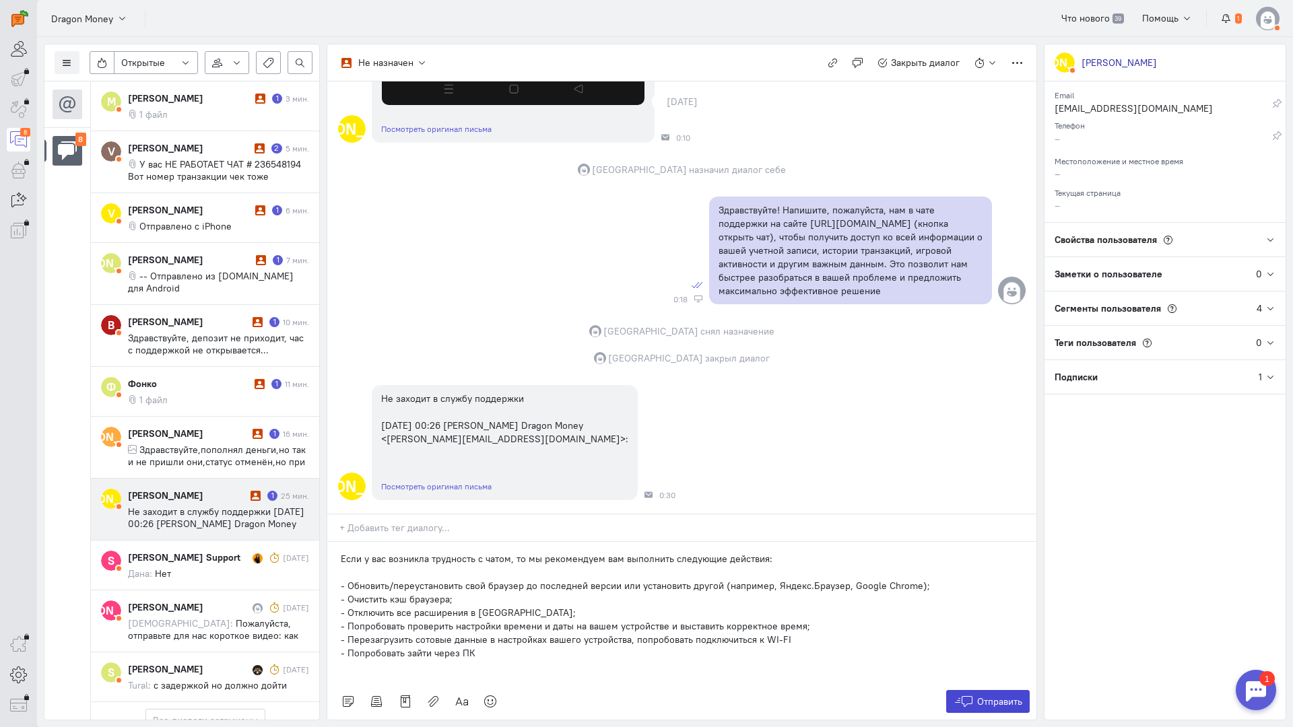
click at [981, 696] on span "Отправить" at bounding box center [999, 702] width 45 height 12
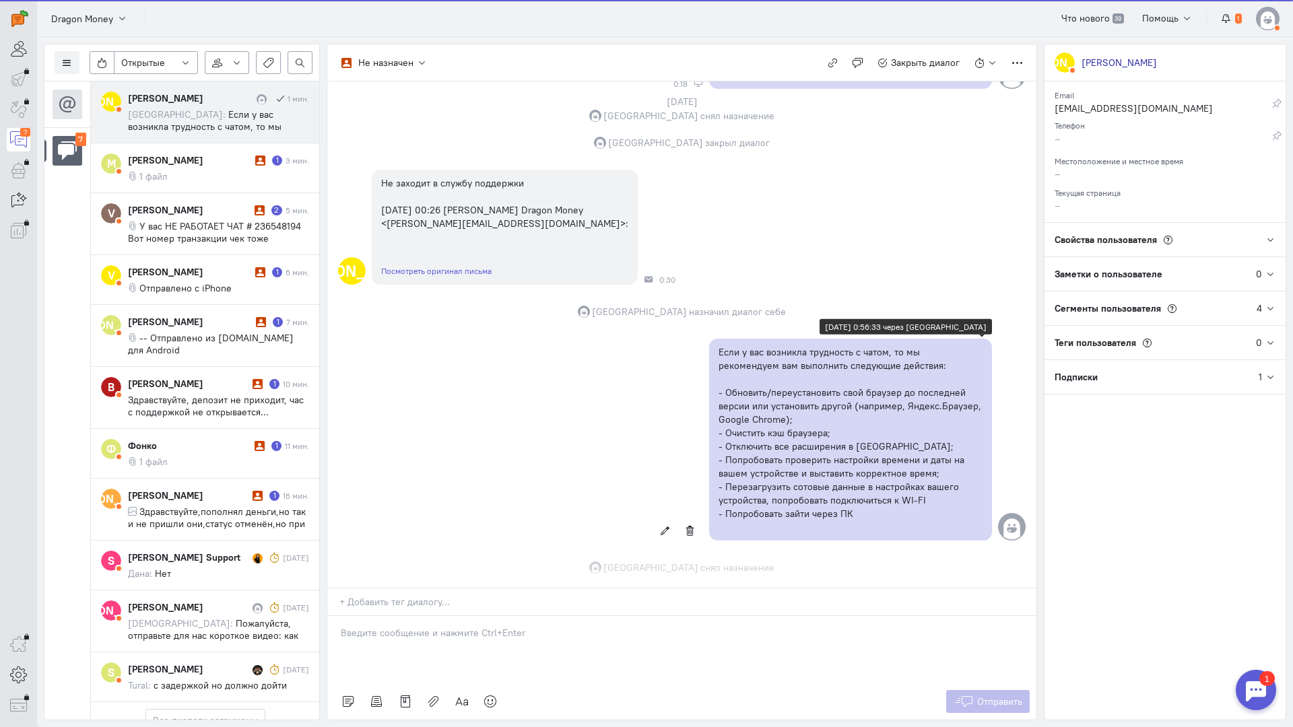
scroll to position [983, 0]
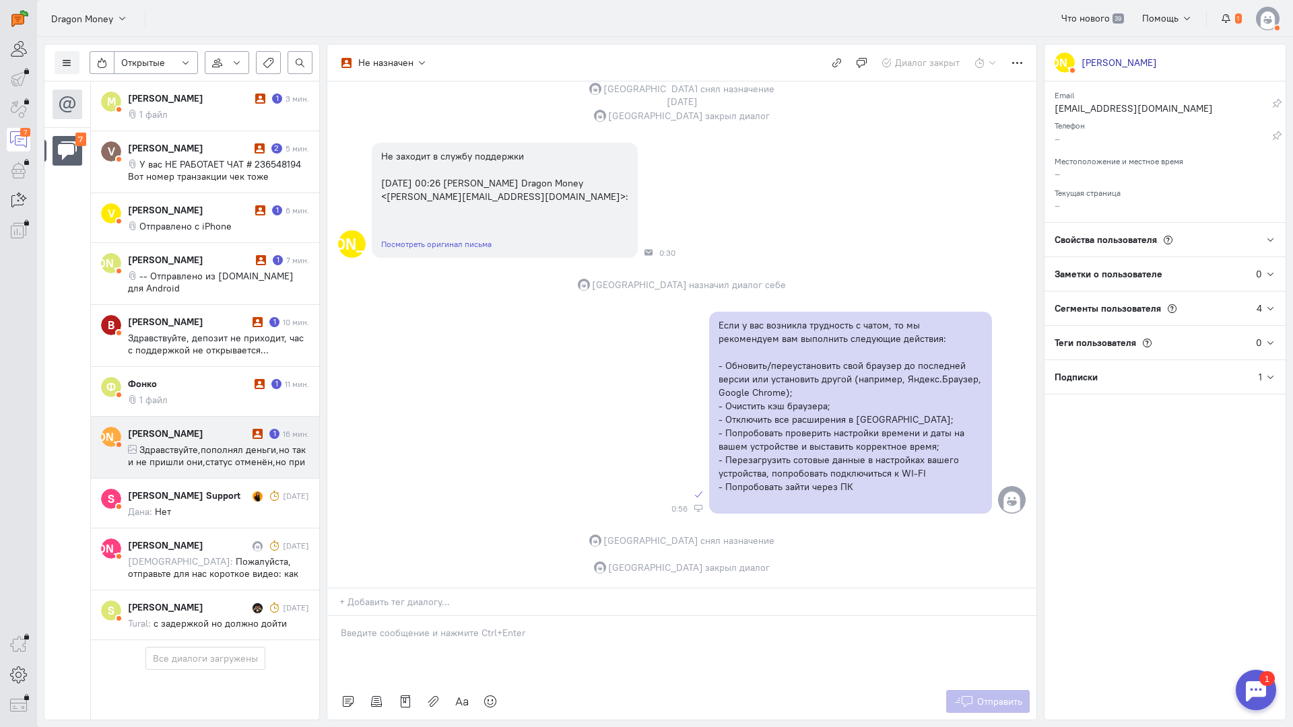
click at [210, 453] on span "Здравствуйте,пополнял деньги,но так и не пришли они,статус отменён,но при этом …" at bounding box center [217, 462] width 178 height 36
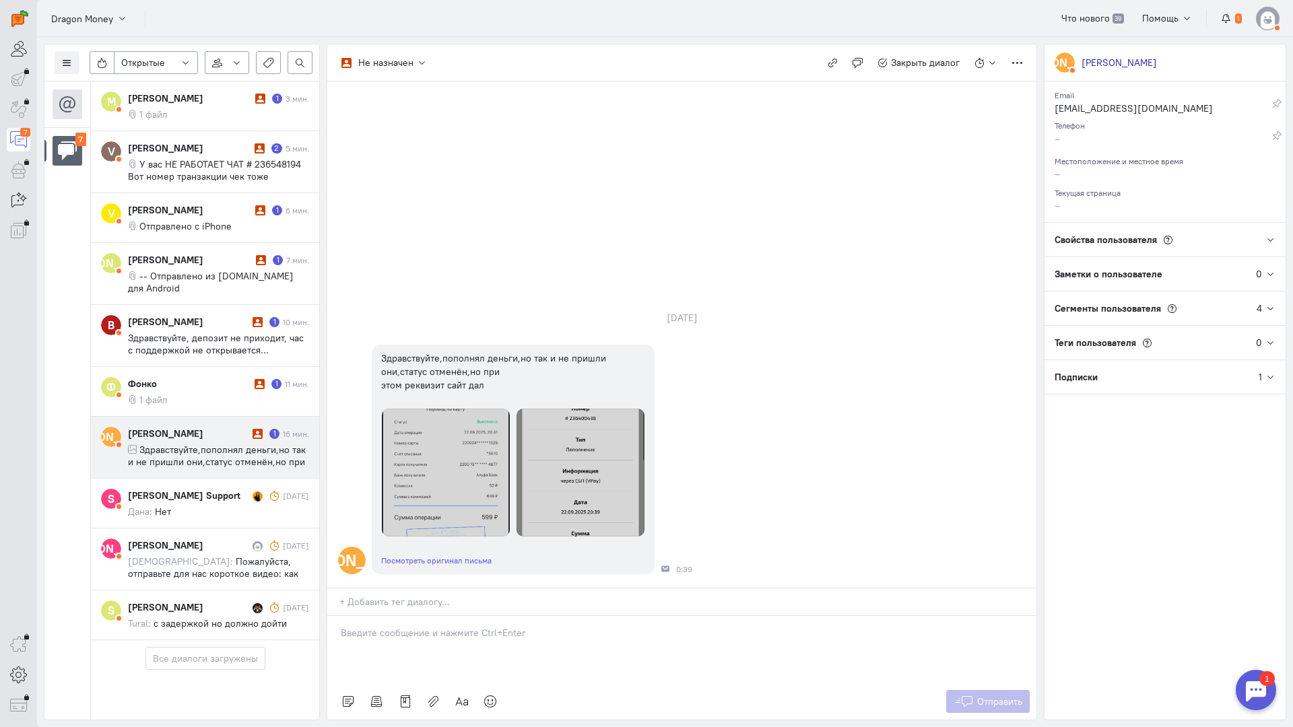
drag, startPoint x: 476, startPoint y: 551, endPoint x: 372, endPoint y: 558, distance: 103.9
click at [473, 626] on p at bounding box center [682, 632] width 682 height 13
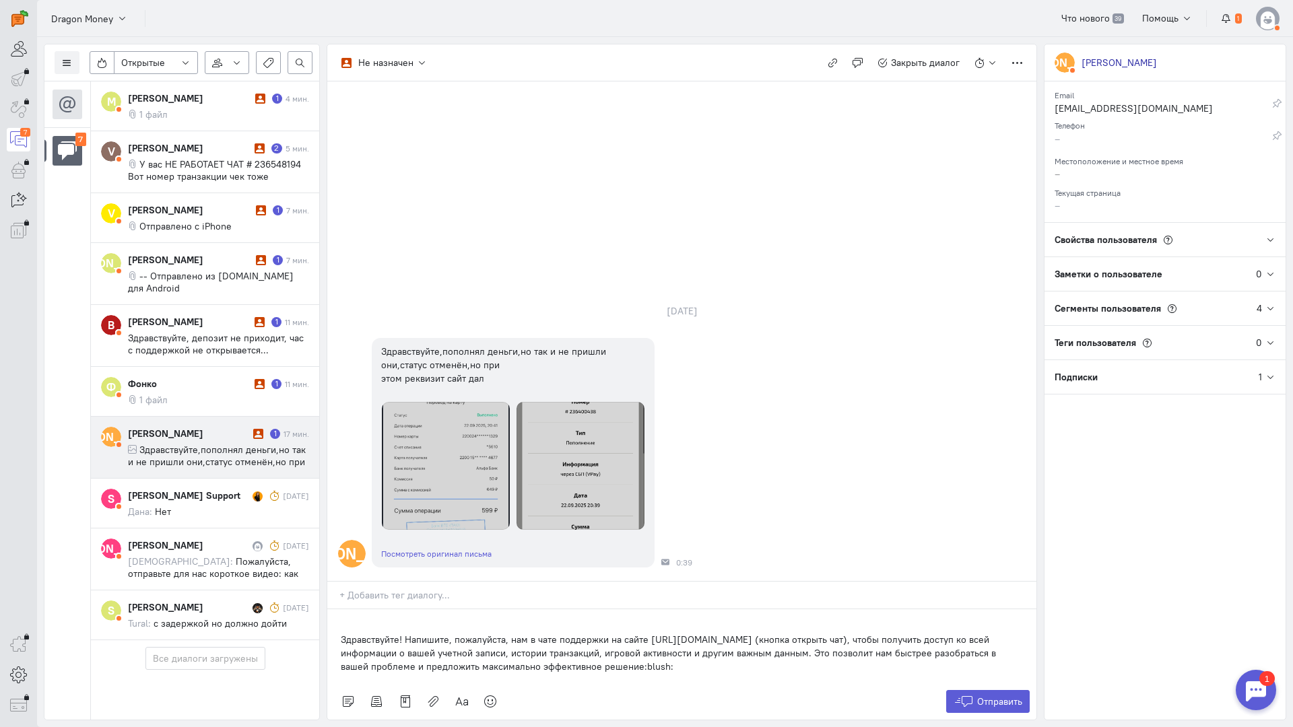
click at [338, 610] on div "Здравствуйте! Напишите, пожалуйста, нам в чате поддержки на сайте [URL][DOMAIN_…" at bounding box center [681, 647] width 709 height 74
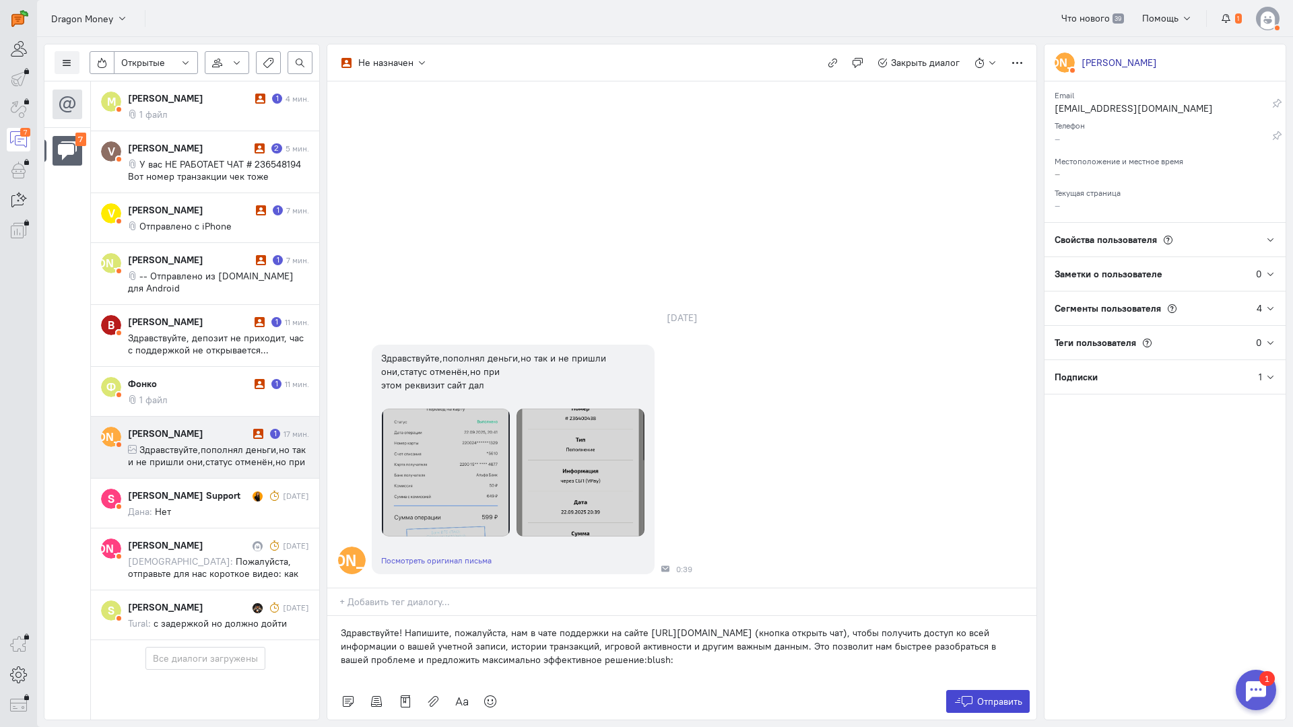
click at [998, 696] on span "Отправить" at bounding box center [999, 702] width 45 height 12
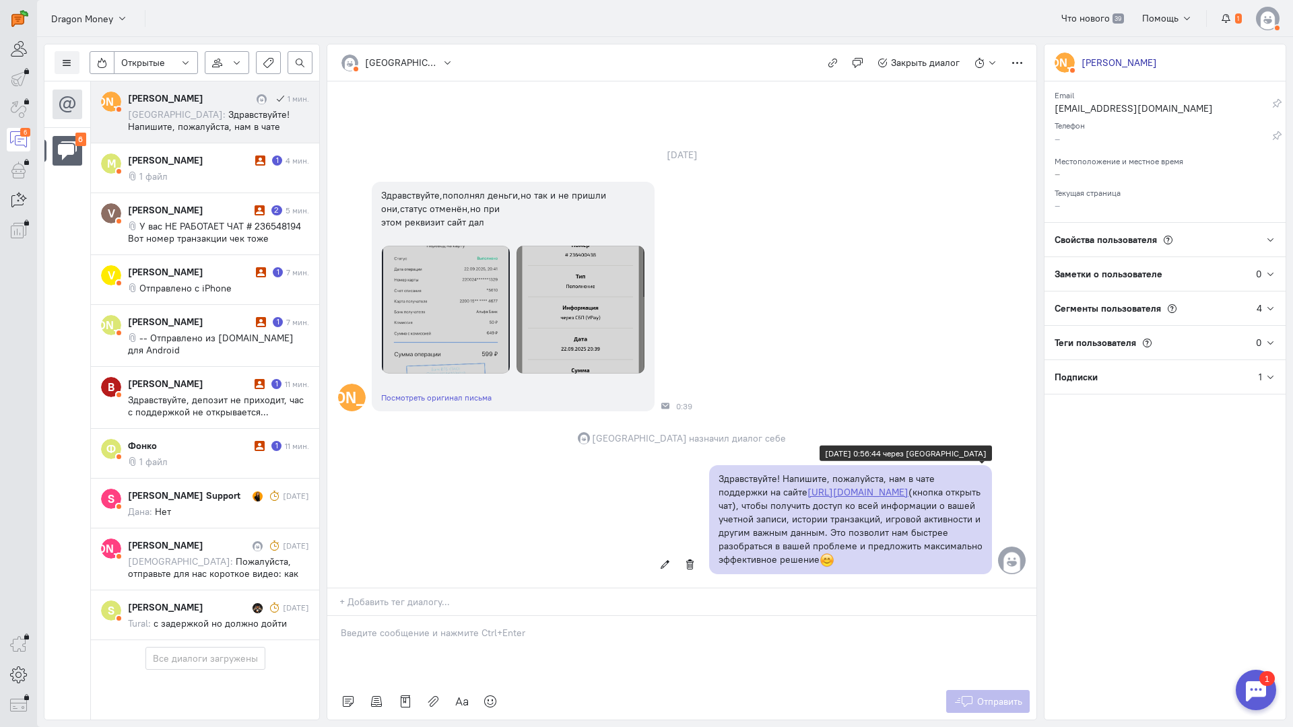
click at [595, 459] on div "Здравствуйте! Напишите, пожалуйста, нам в чате поддержки на сайте [URL][DOMAIN_…" at bounding box center [681, 520] width 709 height 123
click at [564, 626] on p at bounding box center [682, 632] width 682 height 13
click at [542, 616] on div at bounding box center [681, 649] width 709 height 67
click at [591, 616] on div at bounding box center [681, 649] width 709 height 67
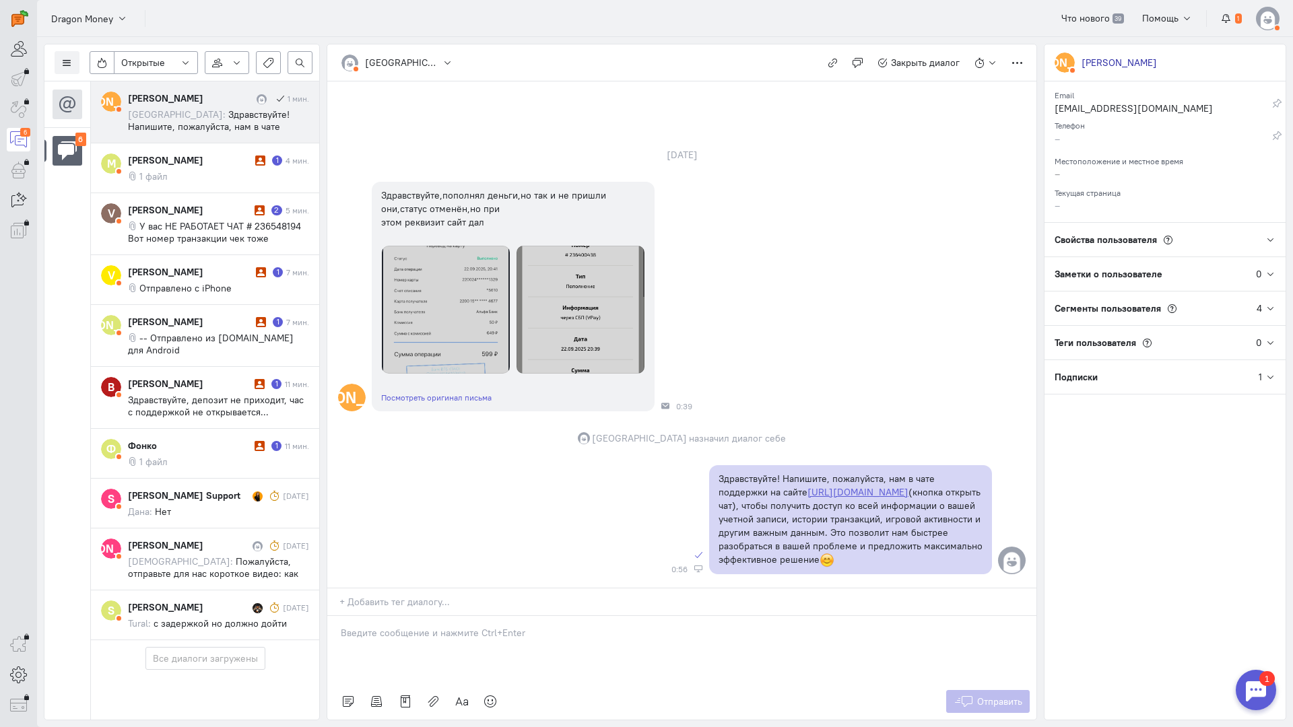
click at [556, 626] on p at bounding box center [682, 632] width 682 height 13
click at [193, 104] on div "[PERSON_NAME]" at bounding box center [190, 98] width 125 height 13
click at [199, 102] on div "[PERSON_NAME]" at bounding box center [190, 98] width 125 height 13
